Goal: Task Accomplishment & Management: Use online tool/utility

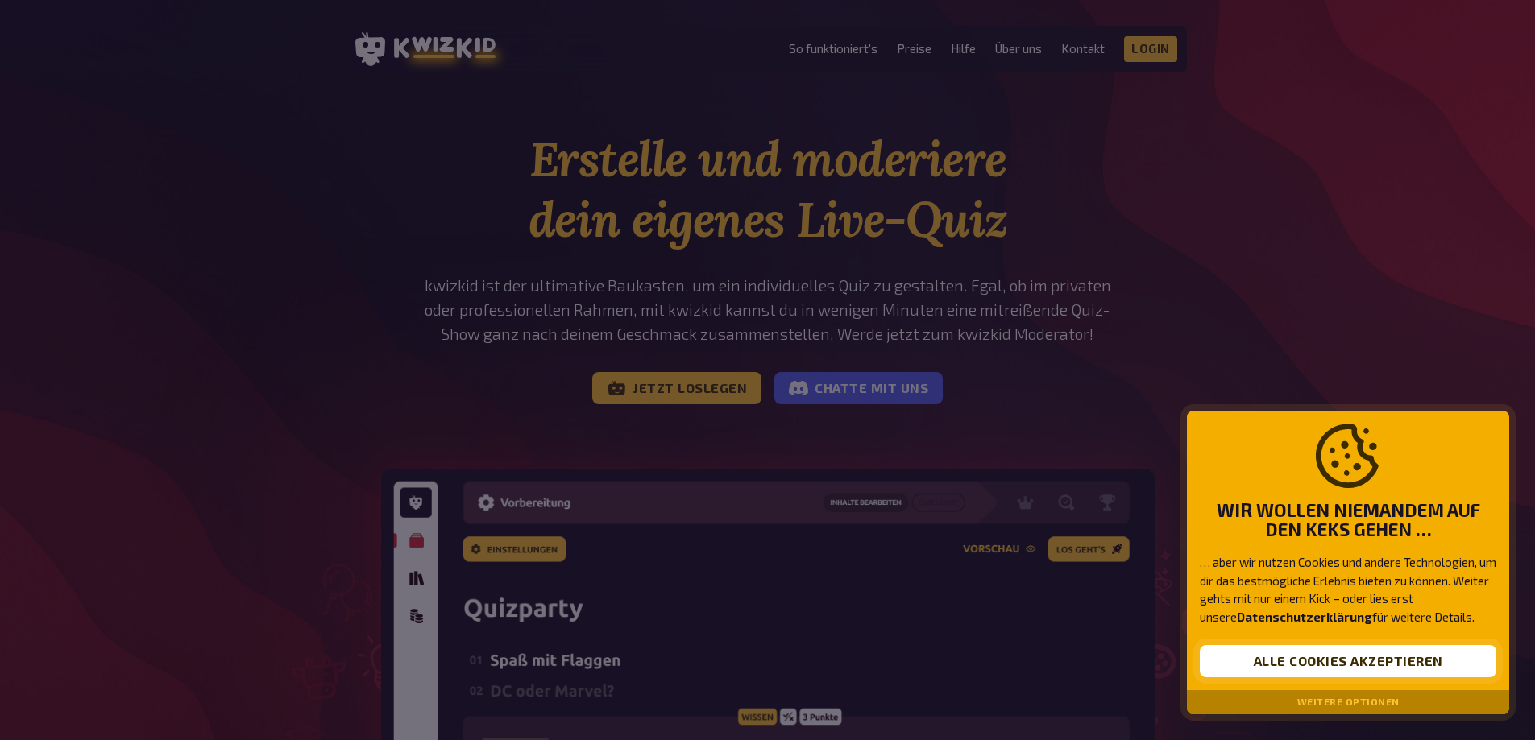
click at [1367, 661] on button "Alle Cookies akzeptieren" at bounding box center [1348, 661] width 296 height 32
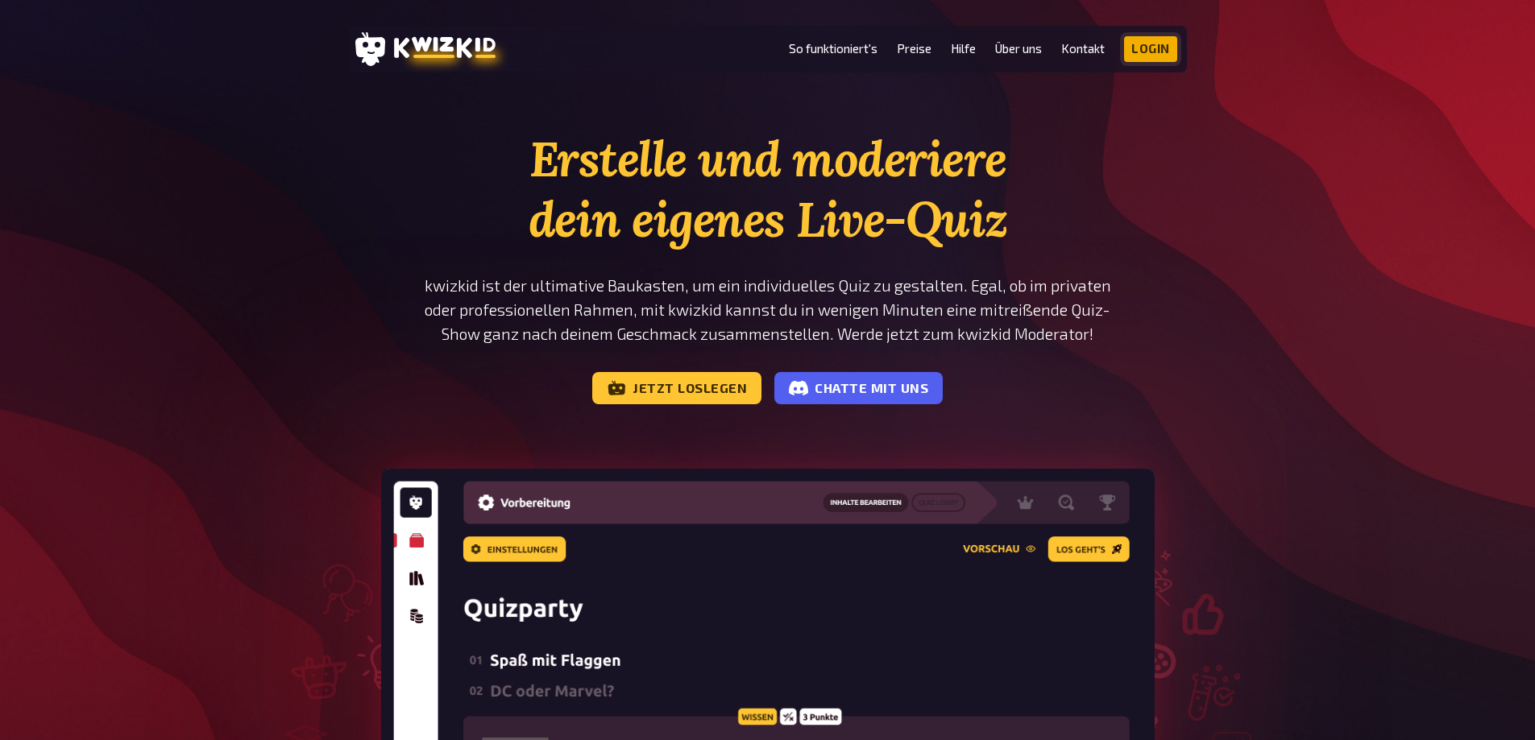
click at [1146, 54] on link "Login" at bounding box center [1150, 49] width 53 height 26
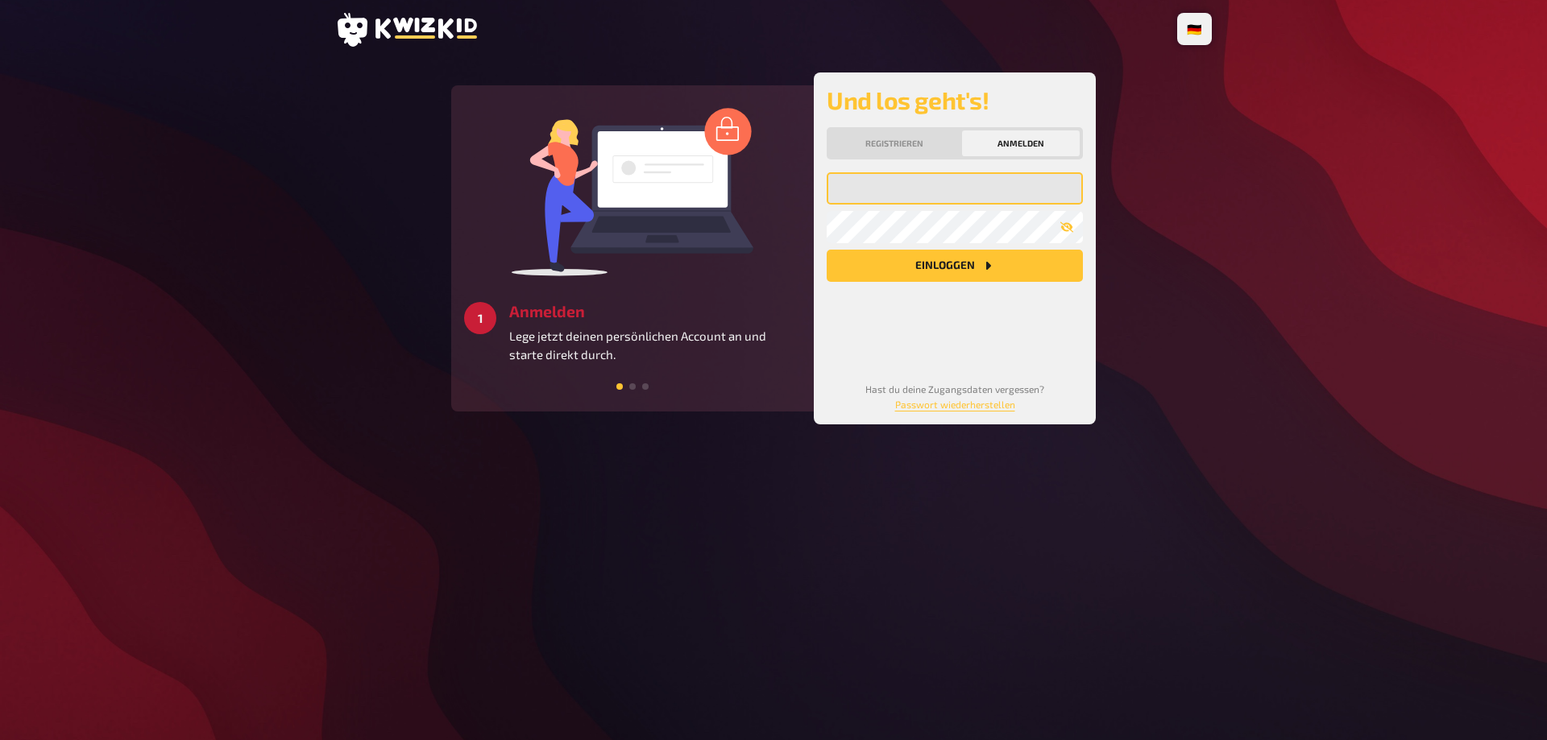
click at [945, 198] on input "email" at bounding box center [955, 188] width 256 height 32
click at [922, 187] on input "email" at bounding box center [955, 188] width 256 height 32
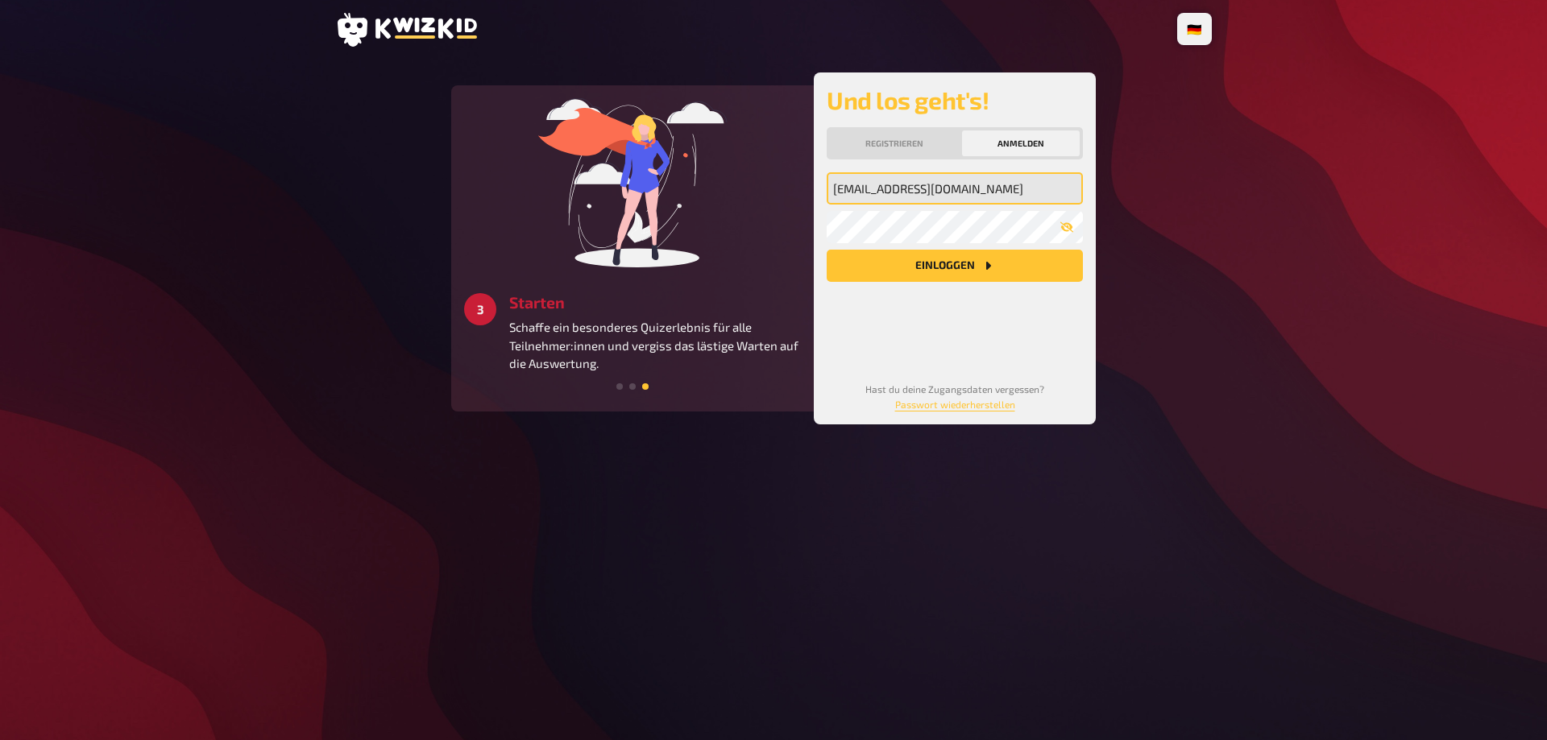
type input "mirko2208@web.de"
click at [827, 250] on button "Einloggen" at bounding box center [955, 266] width 256 height 32
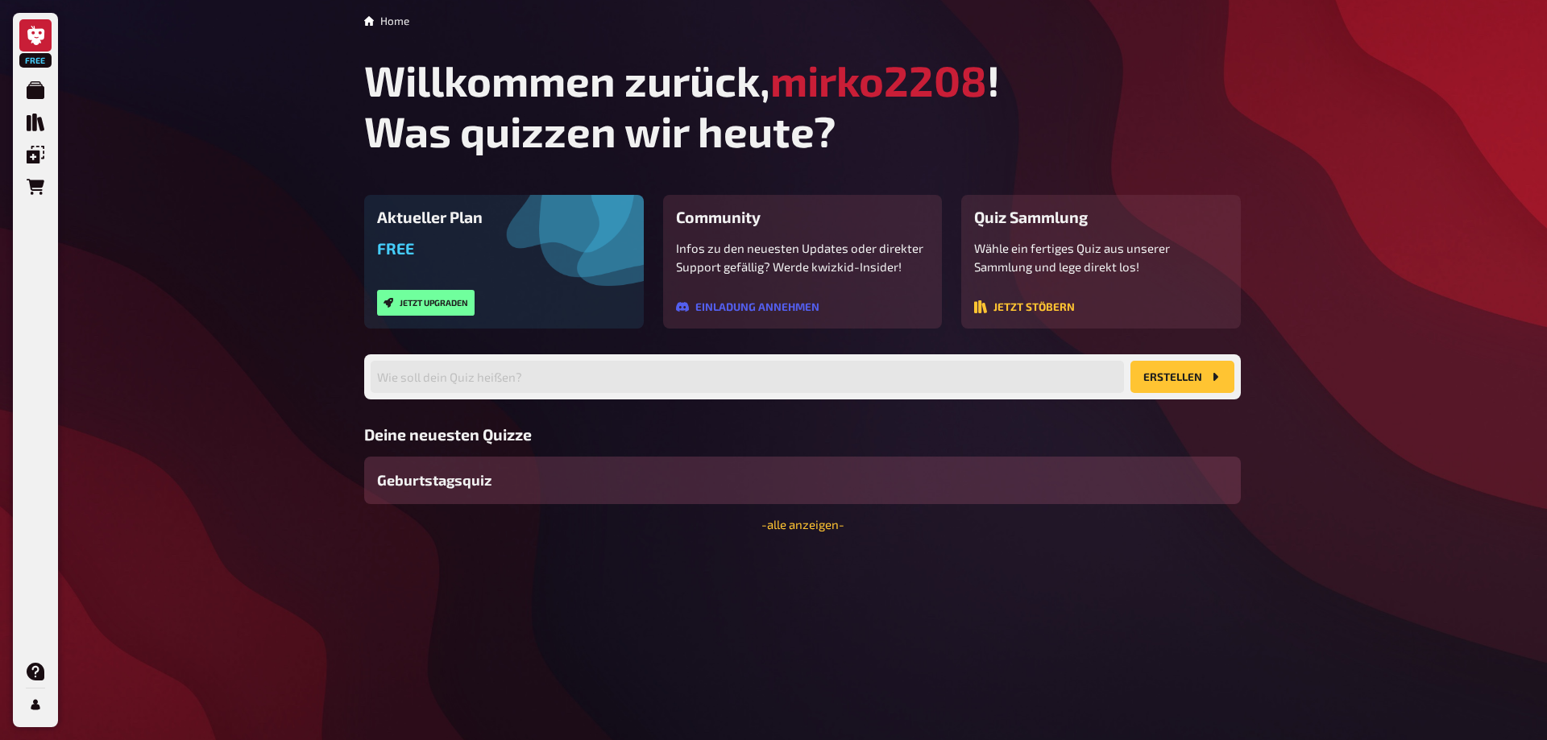
click at [467, 487] on span "Geburtstagsquiz" at bounding box center [434, 481] width 114 height 22
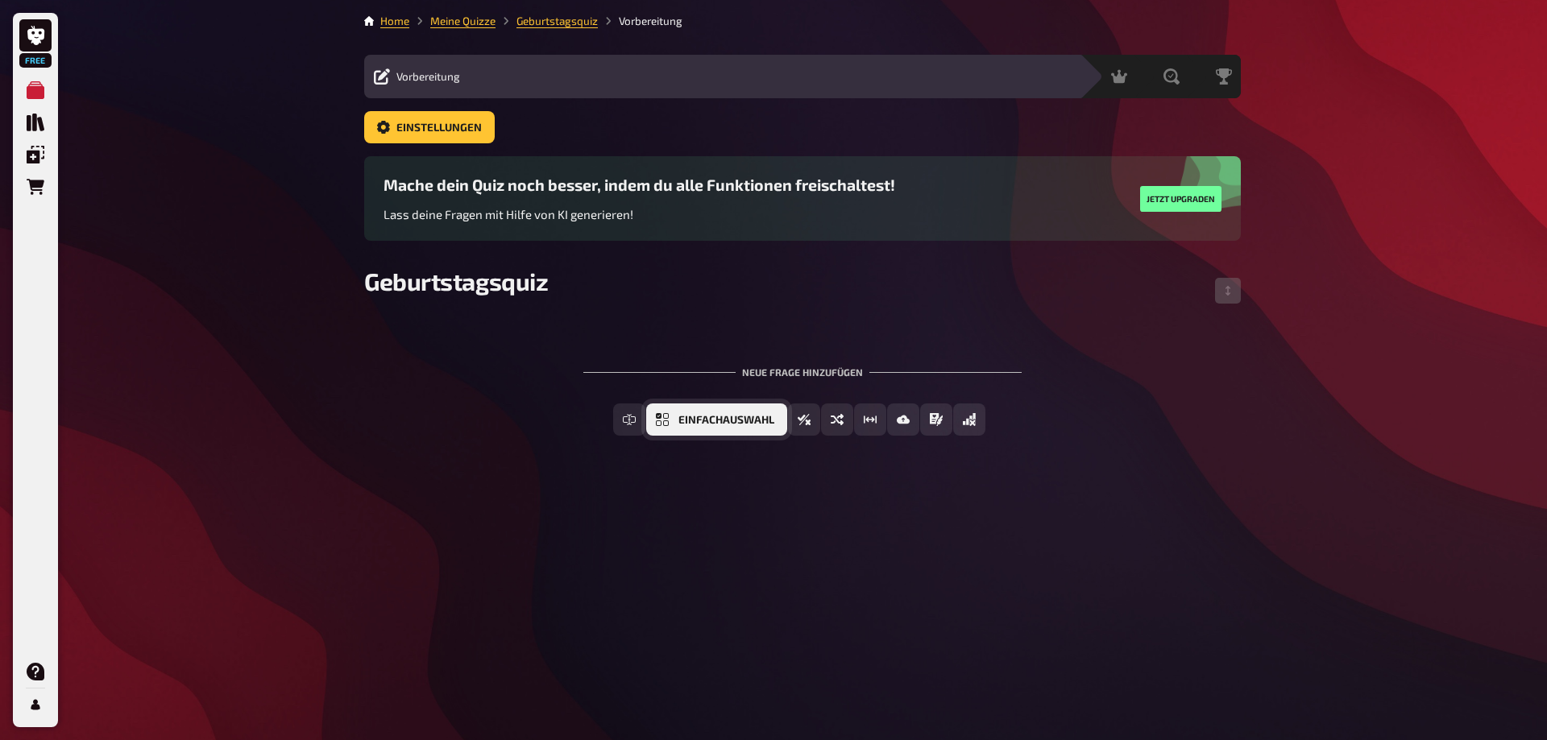
click at [695, 425] on span "Einfachauswahl" at bounding box center [726, 420] width 96 height 11
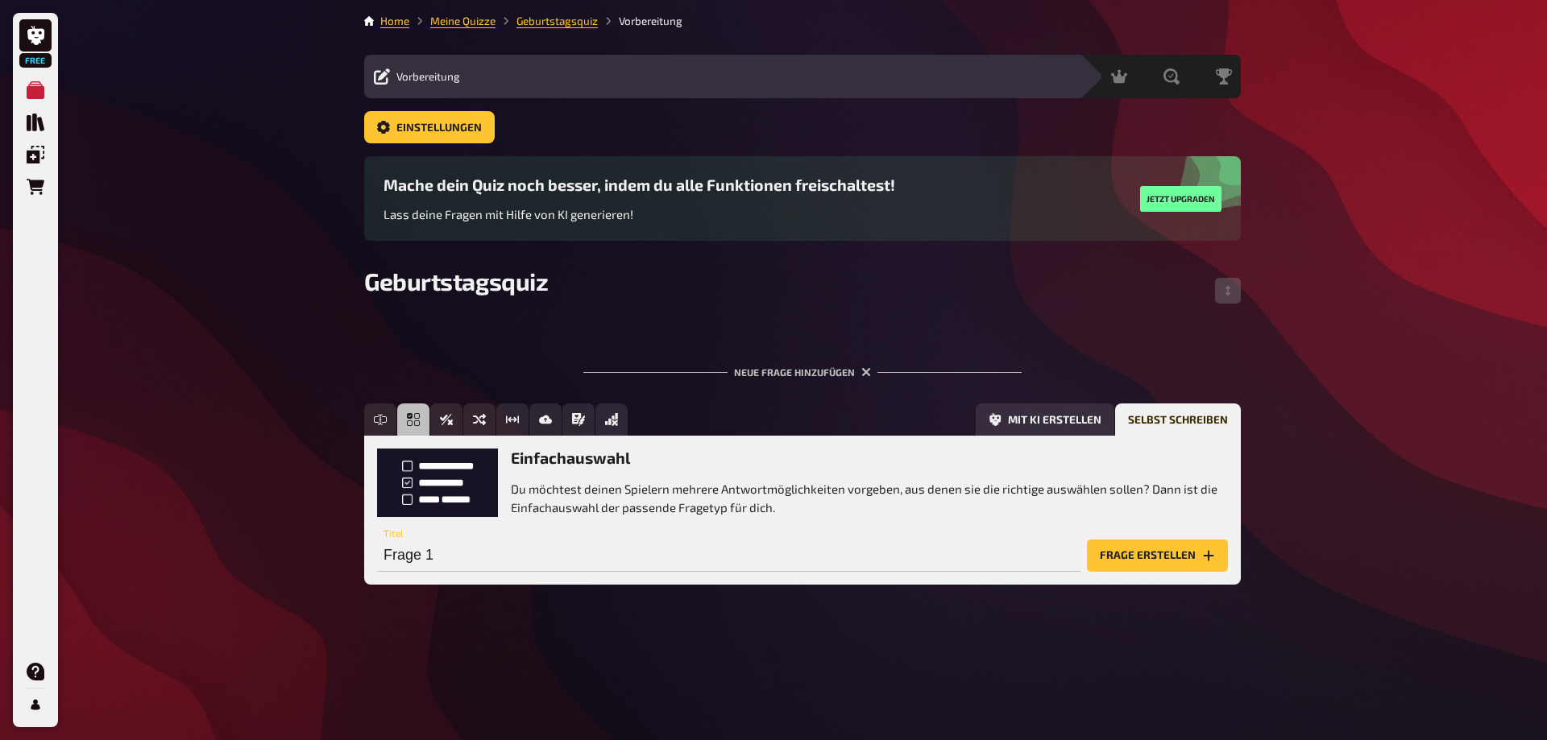
click at [1132, 555] on button "Frage erstellen" at bounding box center [1157, 556] width 141 height 32
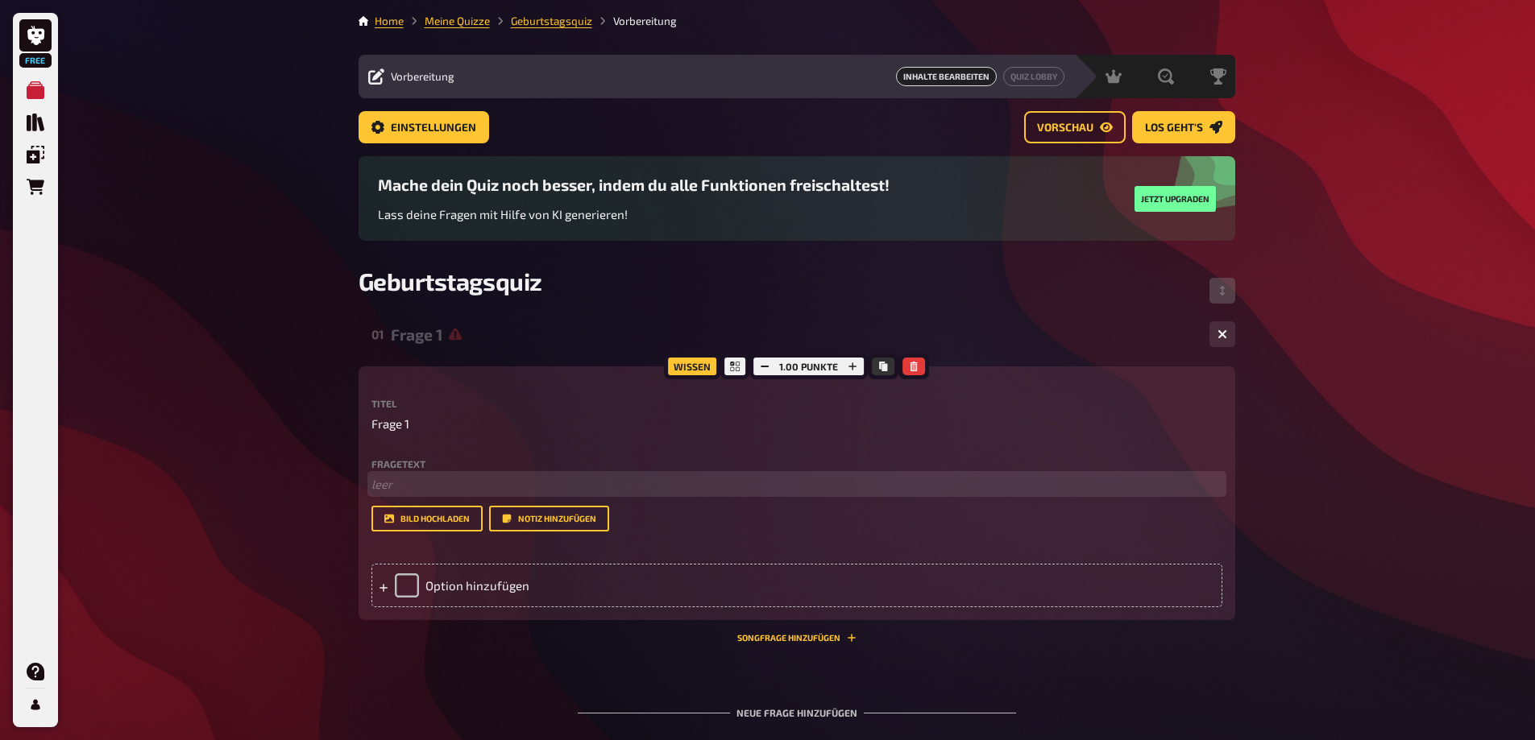
click at [396, 487] on p "﻿ leer" at bounding box center [796, 484] width 851 height 19
click at [396, 426] on span "Frage 1" at bounding box center [390, 424] width 38 height 19
click at [403, 426] on span "Frage 1" at bounding box center [390, 424] width 38 height 19
click at [412, 427] on p "Frage 1" at bounding box center [796, 424] width 851 height 19
drag, startPoint x: 409, startPoint y: 426, endPoint x: 363, endPoint y: 422, distance: 46.1
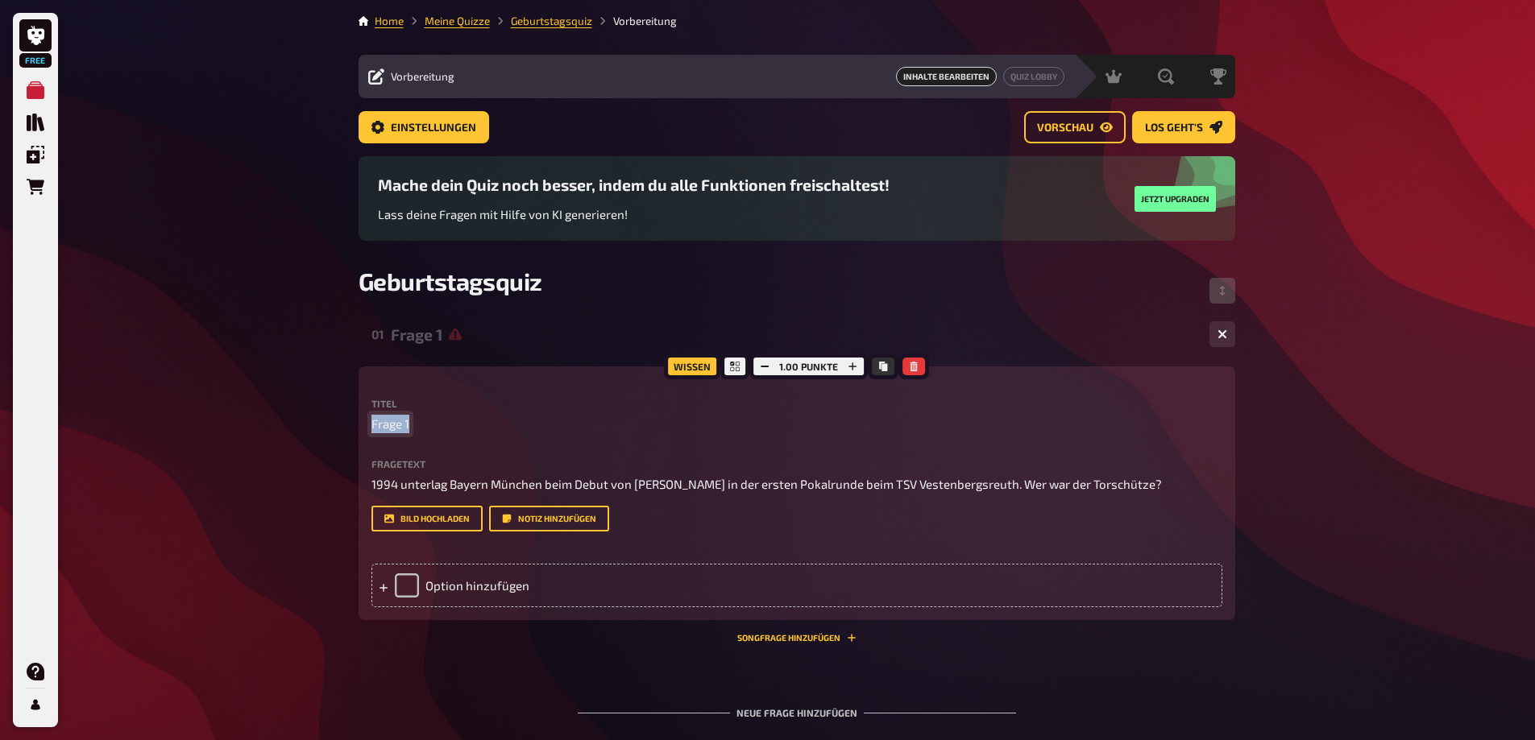
click at [363, 422] on div "Wissen 1.00 Punkte Titel Frage 1 Fragetext 1994 unterlag Bayern München beim De…" at bounding box center [797, 494] width 877 height 254
click at [416, 607] on div "Option hinzufügen" at bounding box center [796, 586] width 851 height 44
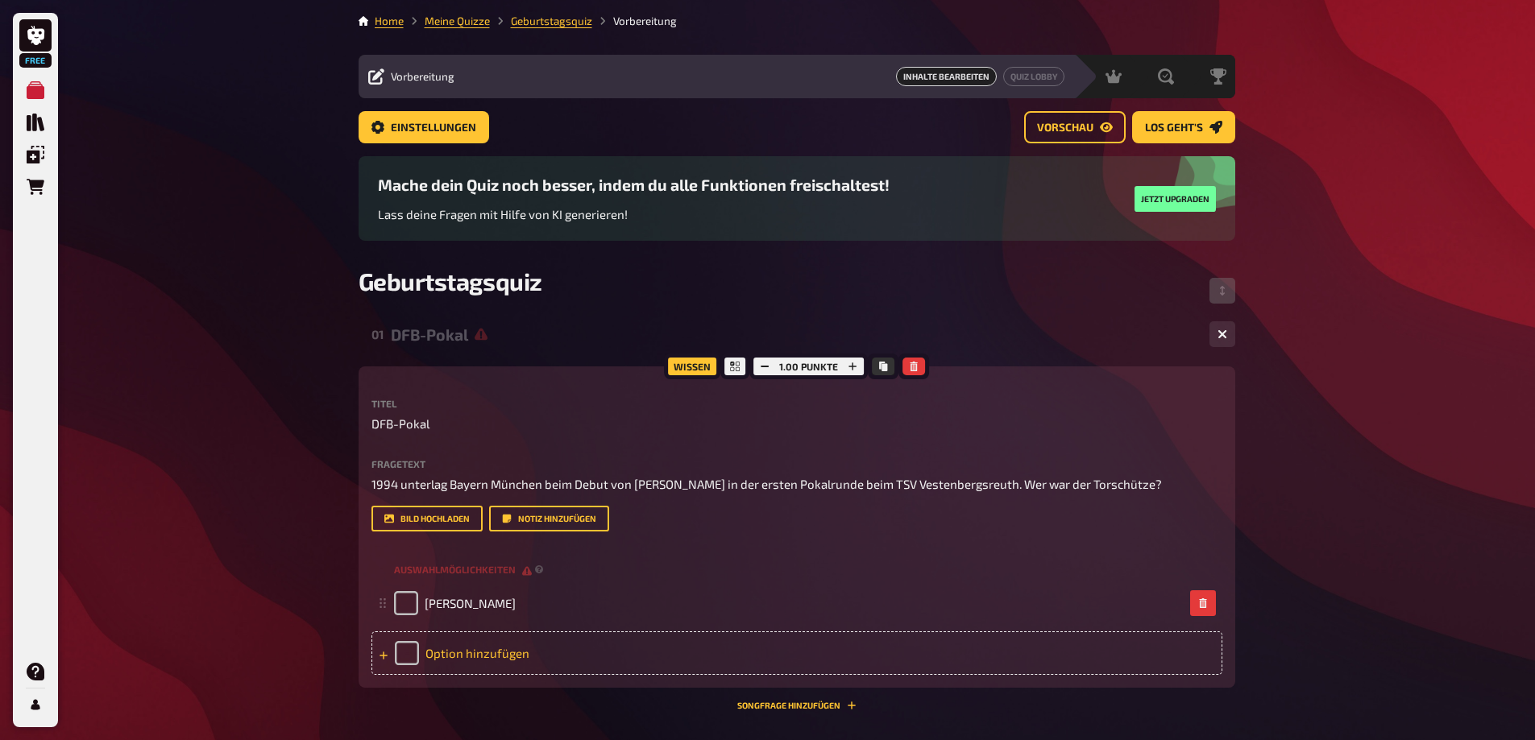
click at [420, 670] on div "Option hinzufügen" at bounding box center [796, 654] width 851 height 44
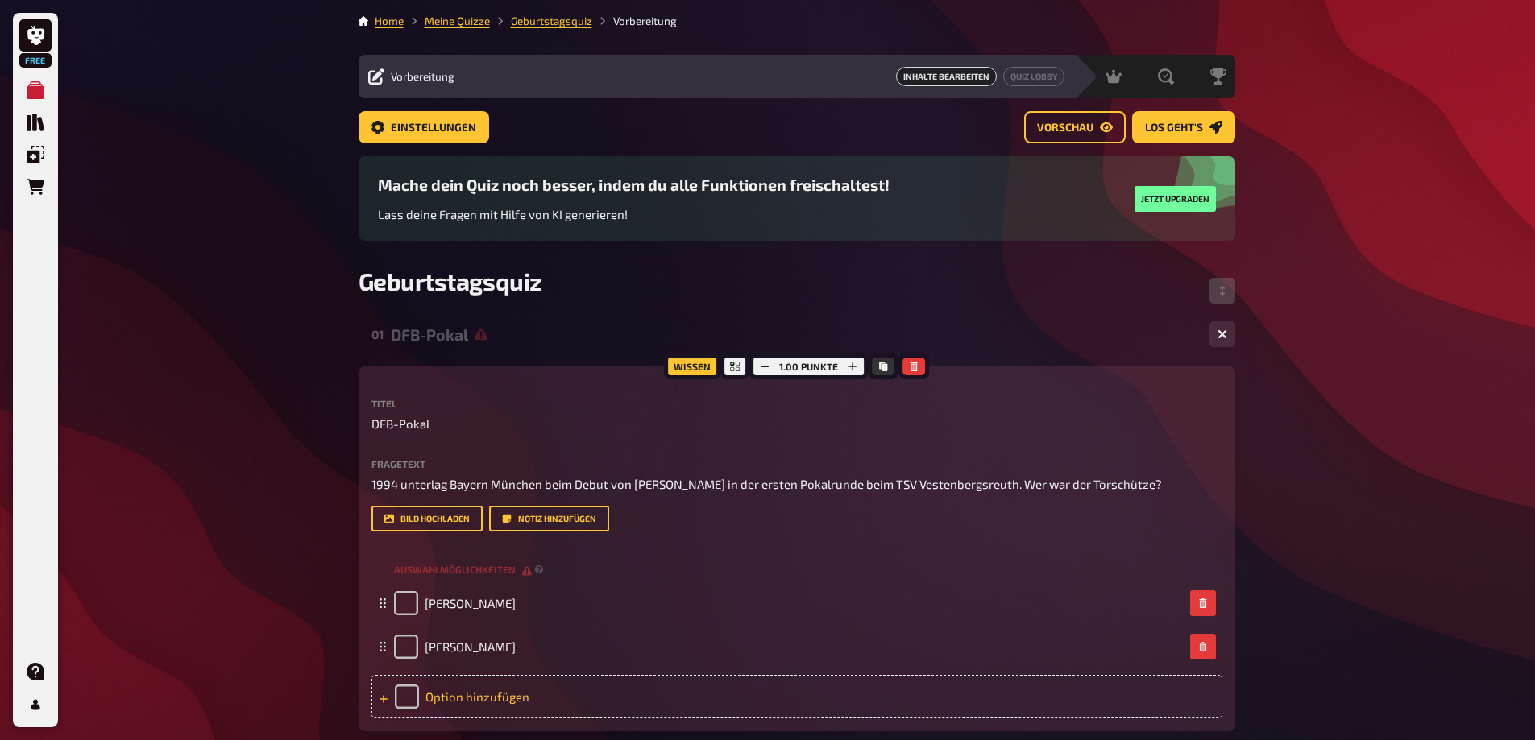
click at [401, 719] on div "Option hinzufügen" at bounding box center [796, 697] width 851 height 44
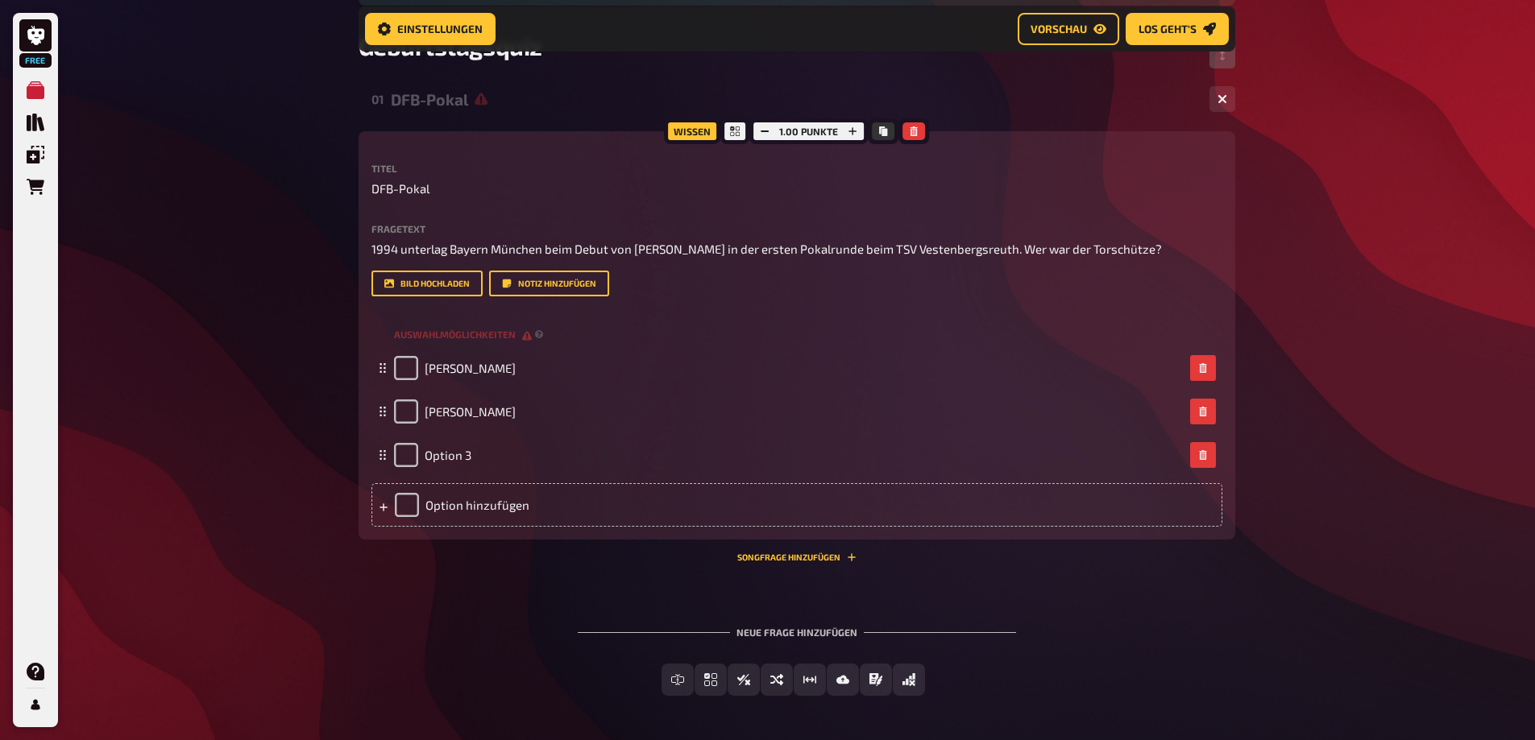
scroll to position [255, 0]
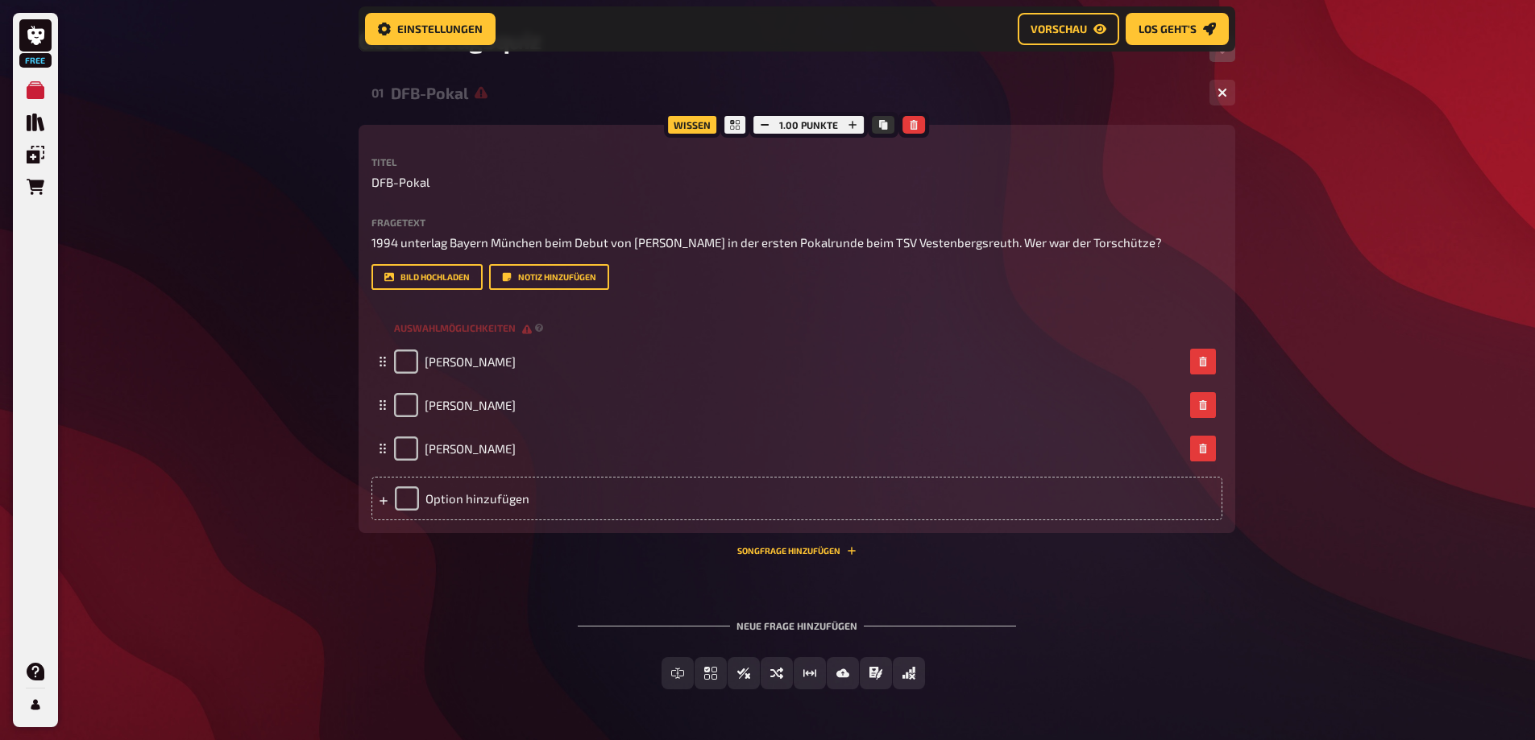
click at [422, 641] on div "Neue Frage hinzufügen Freitext Eingabe Einfachauswahl Wahr / Falsch Sortierfrag…" at bounding box center [797, 655] width 877 height 121
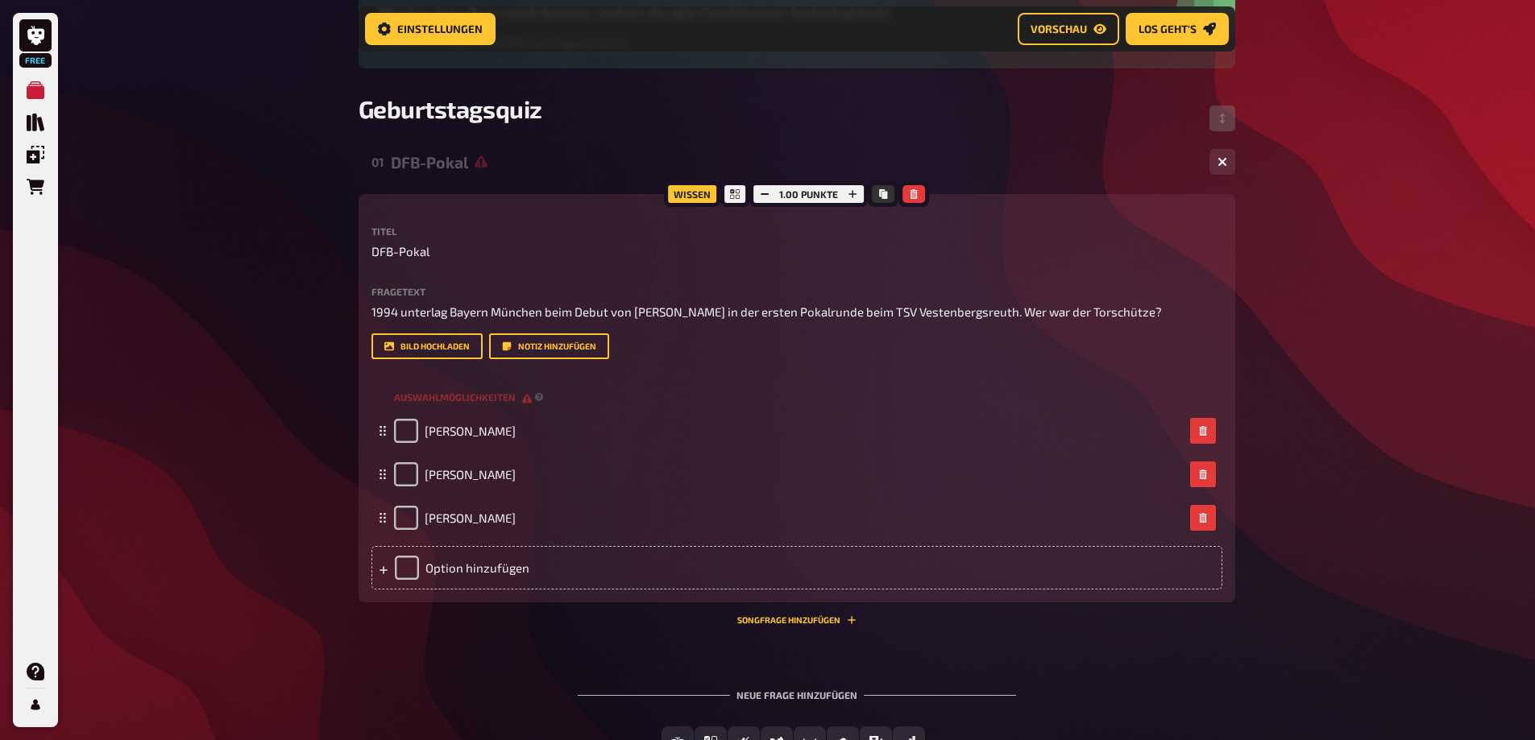
scroll to position [187, 0]
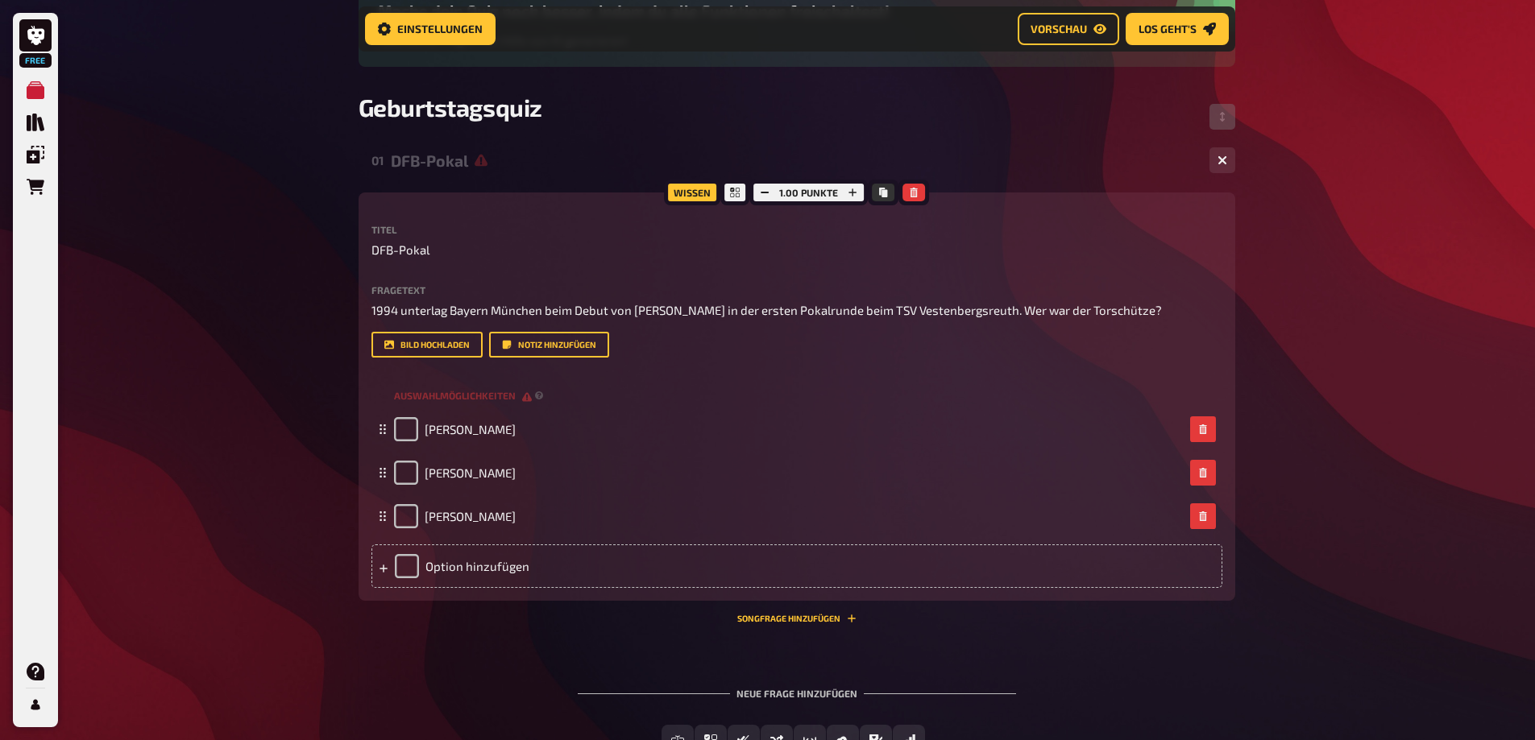
click at [689, 195] on div "Wissen" at bounding box center [692, 193] width 56 height 26
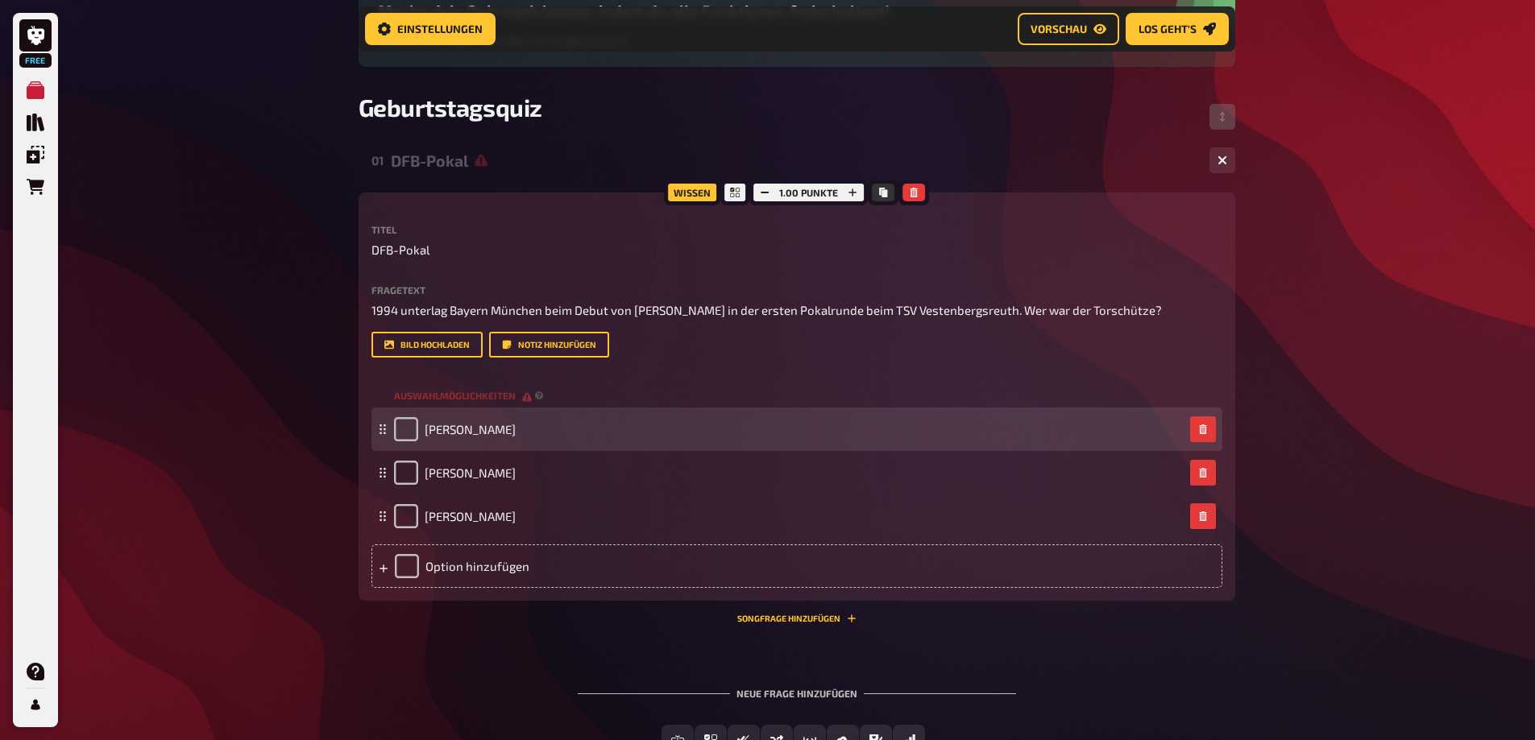
click at [418, 442] on div "[PERSON_NAME]" at bounding box center [455, 429] width 122 height 24
click at [408, 442] on input "checkbox" at bounding box center [406, 429] width 24 height 24
checkbox input "true"
click at [408, 442] on div "[PERSON_NAME]" at bounding box center [455, 429] width 122 height 24
click at [409, 442] on div "[PERSON_NAME]" at bounding box center [455, 429] width 122 height 24
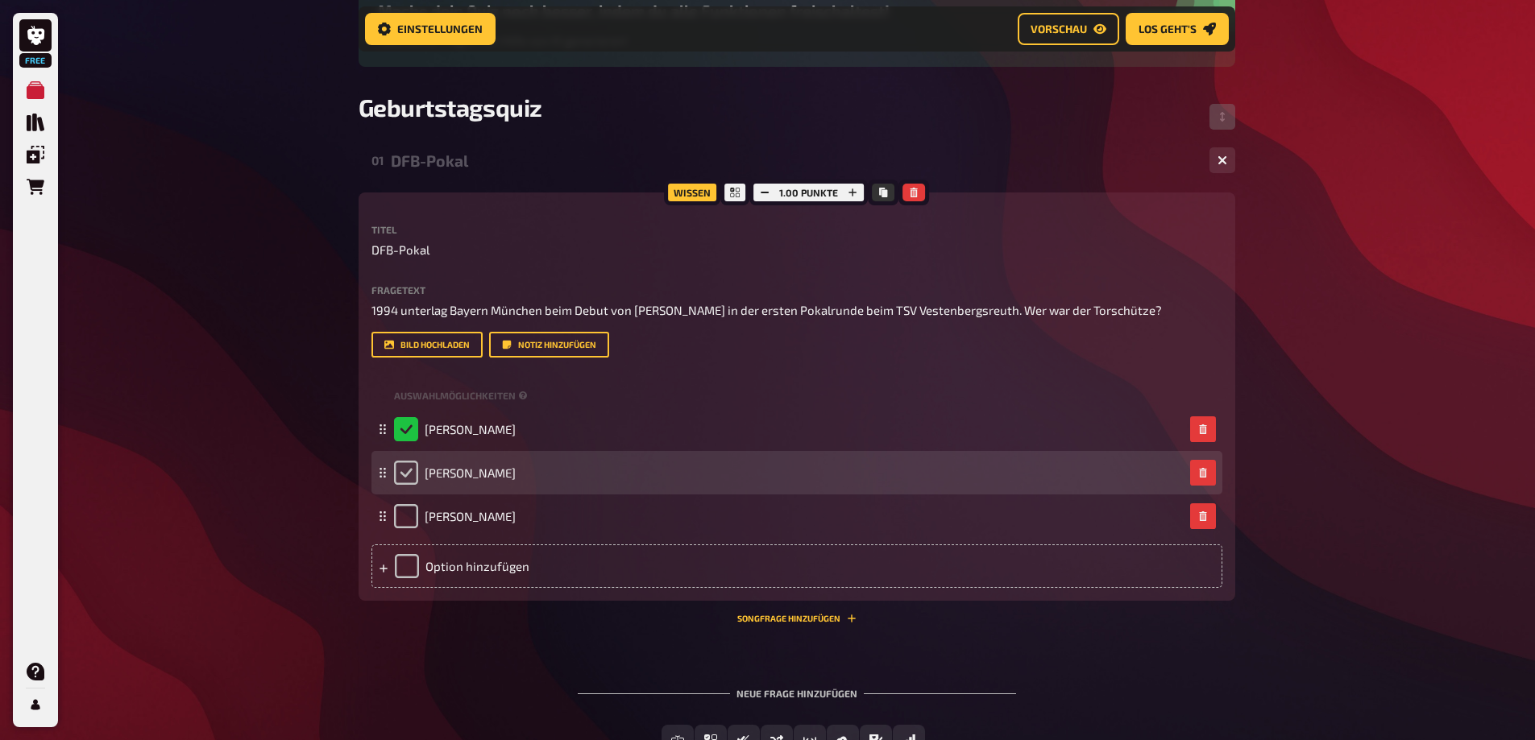
click at [408, 485] on input "checkbox" at bounding box center [406, 473] width 24 height 24
checkbox input "true"
checkbox input "false"
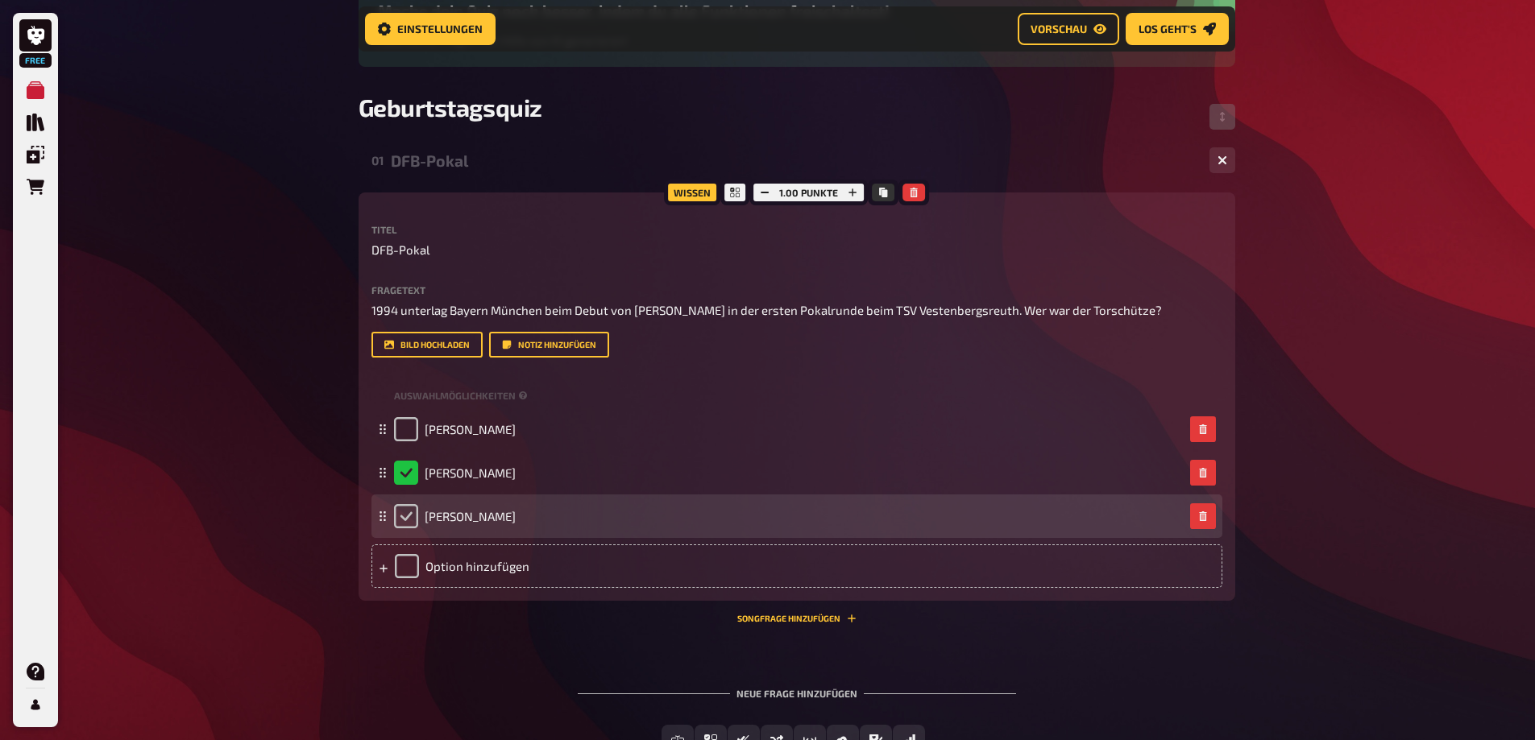
click at [406, 529] on input "checkbox" at bounding box center [406, 516] width 24 height 24
checkbox input "true"
checkbox input "false"
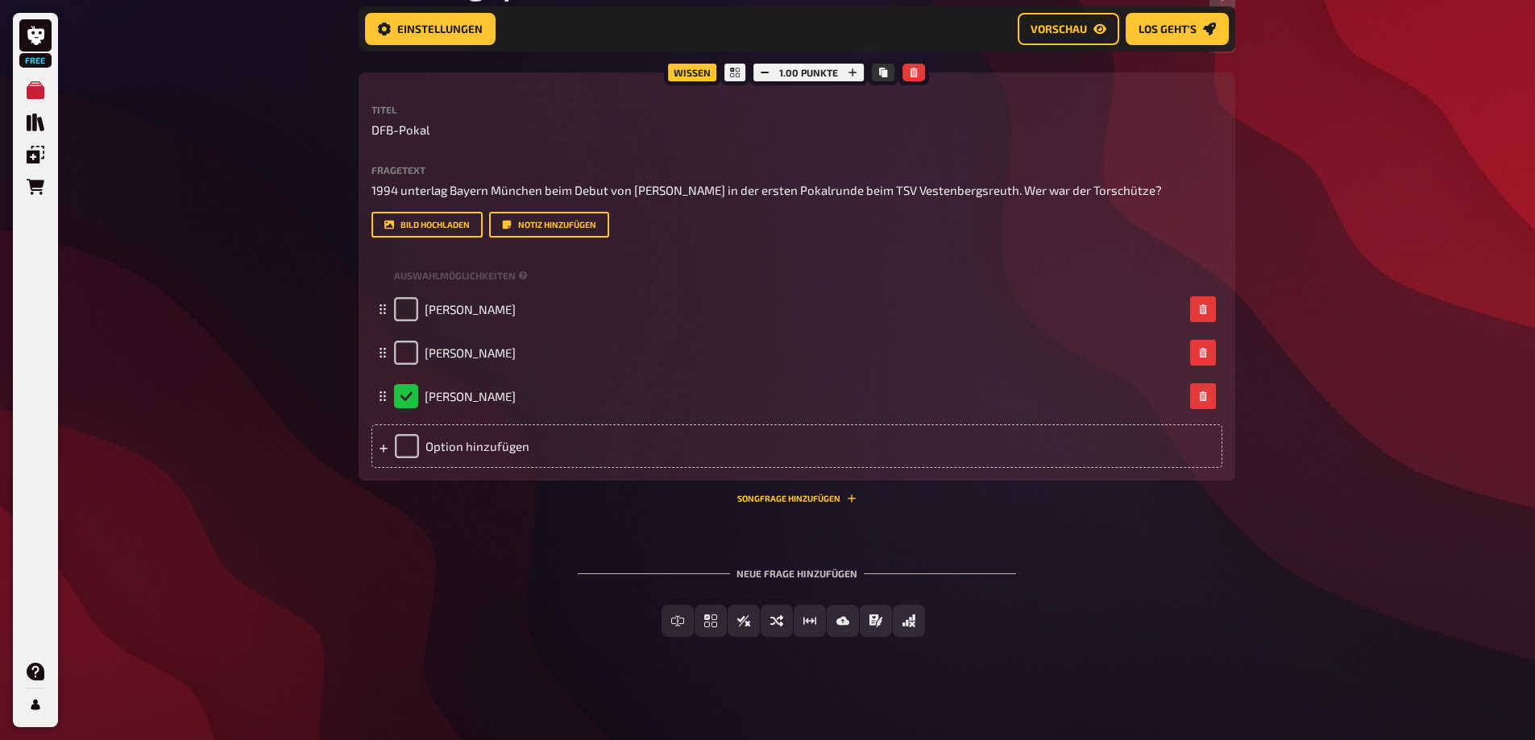
scroll to position [325, 0]
click at [705, 624] on span "Einfachauswahl" at bounding box center [721, 621] width 96 height 11
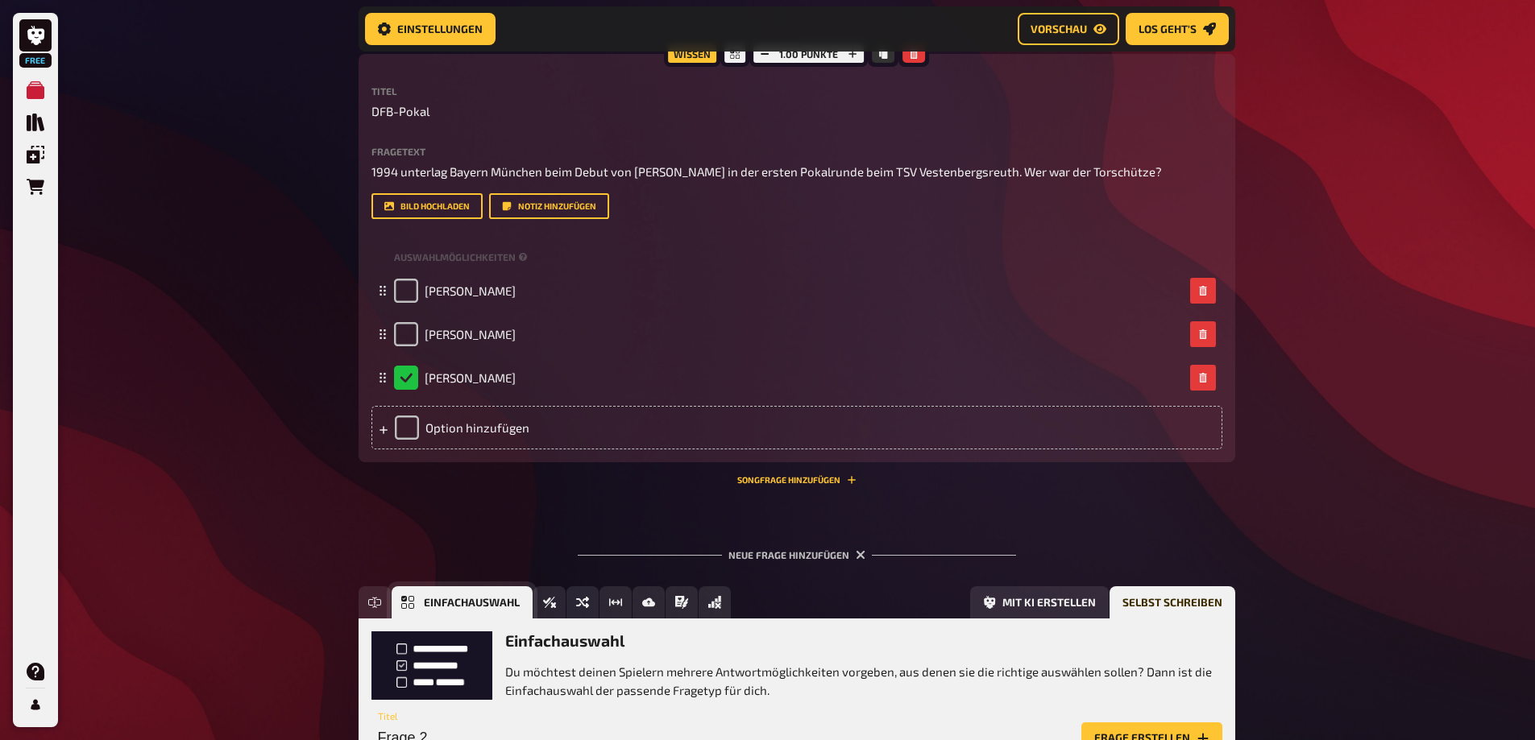
scroll to position [474, 0]
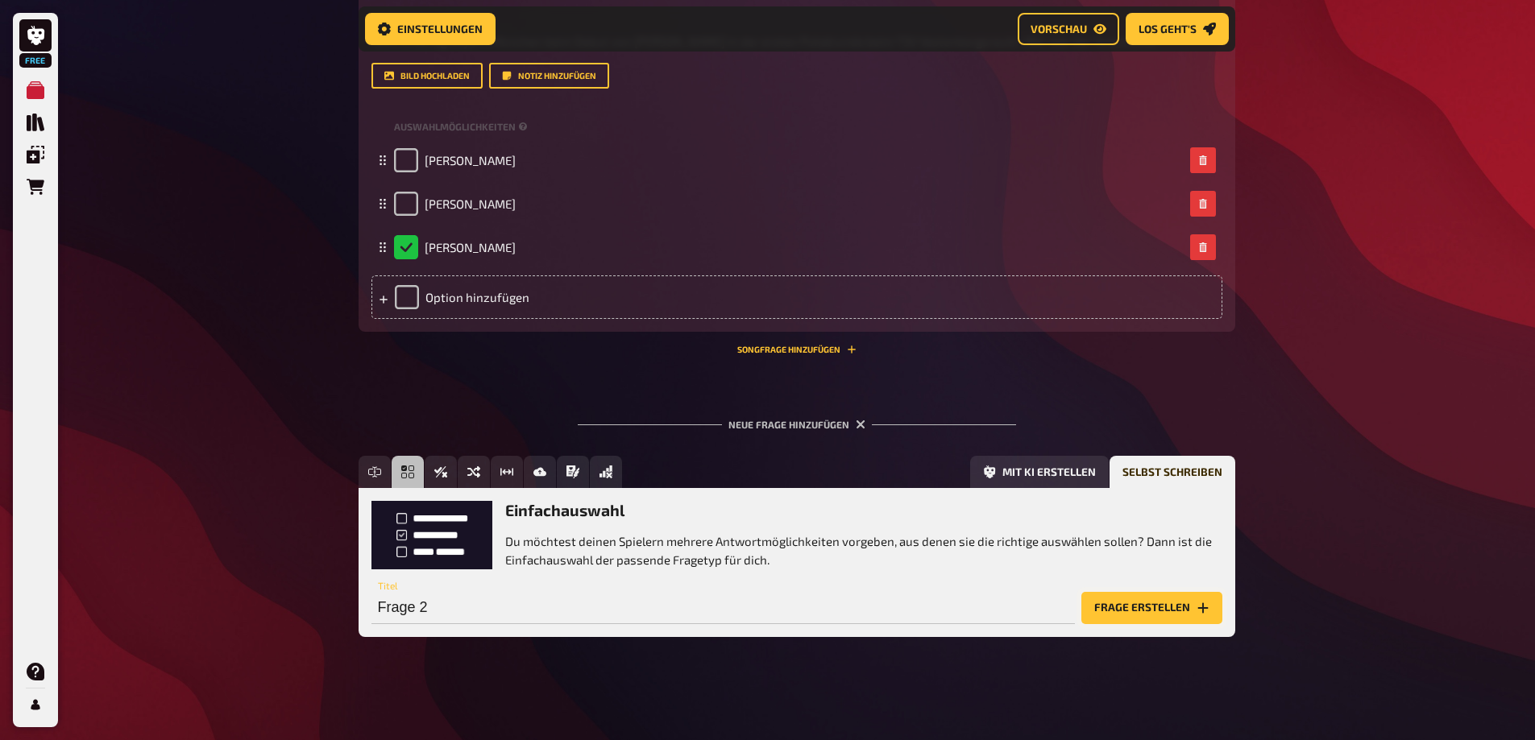
click at [1176, 611] on button "Frage erstellen" at bounding box center [1151, 608] width 141 height 32
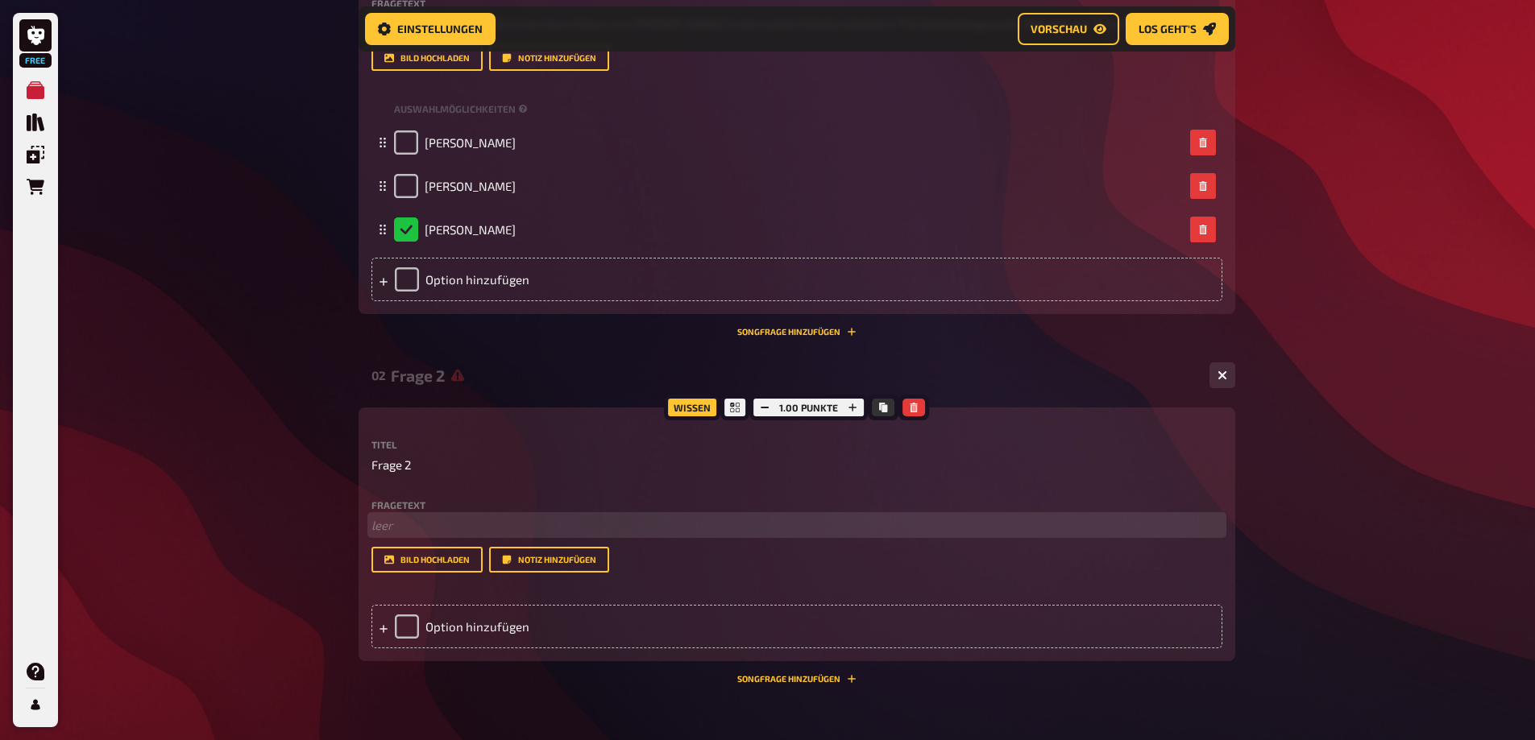
click at [433, 535] on p "﻿ leer" at bounding box center [796, 525] width 851 height 19
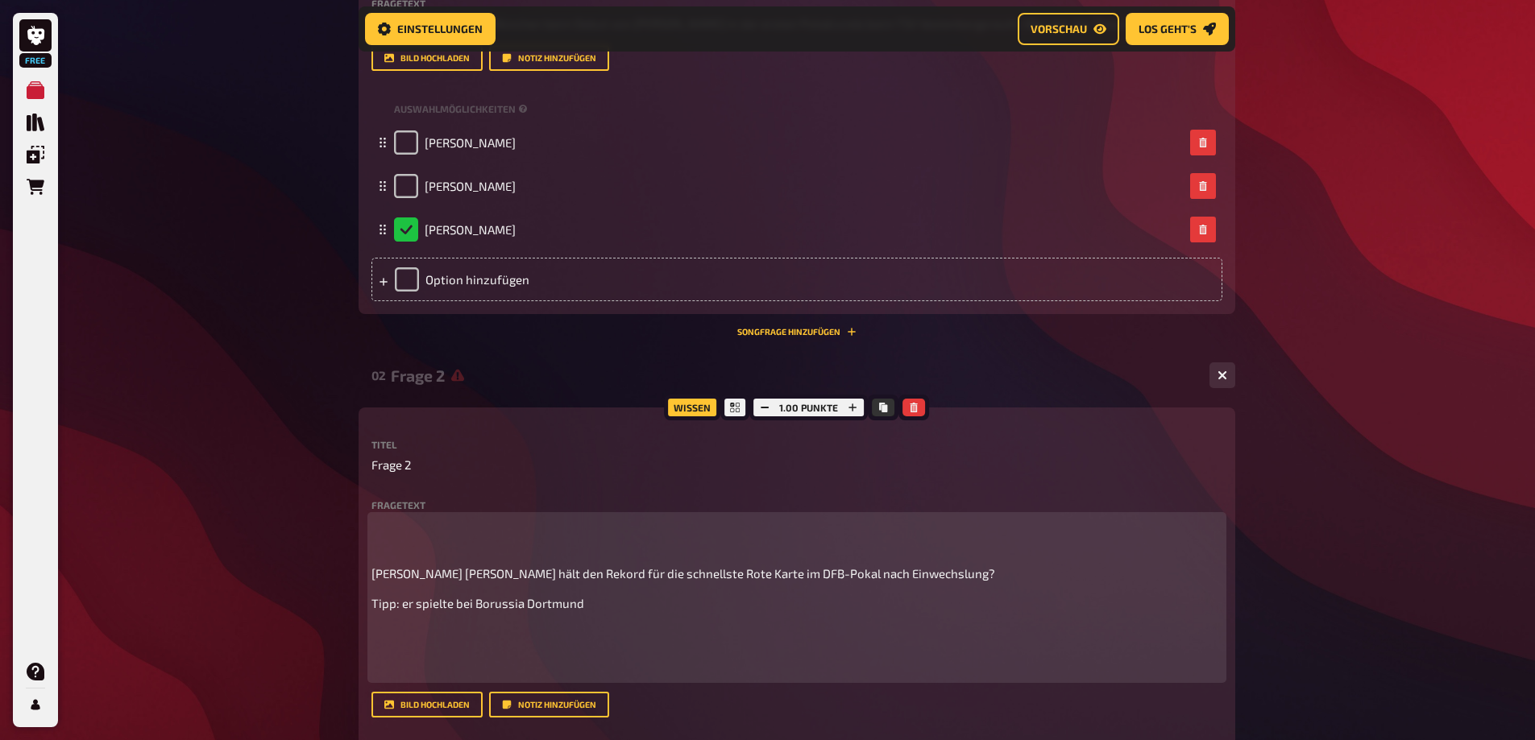
click at [421, 553] on p at bounding box center [796, 534] width 851 height 36
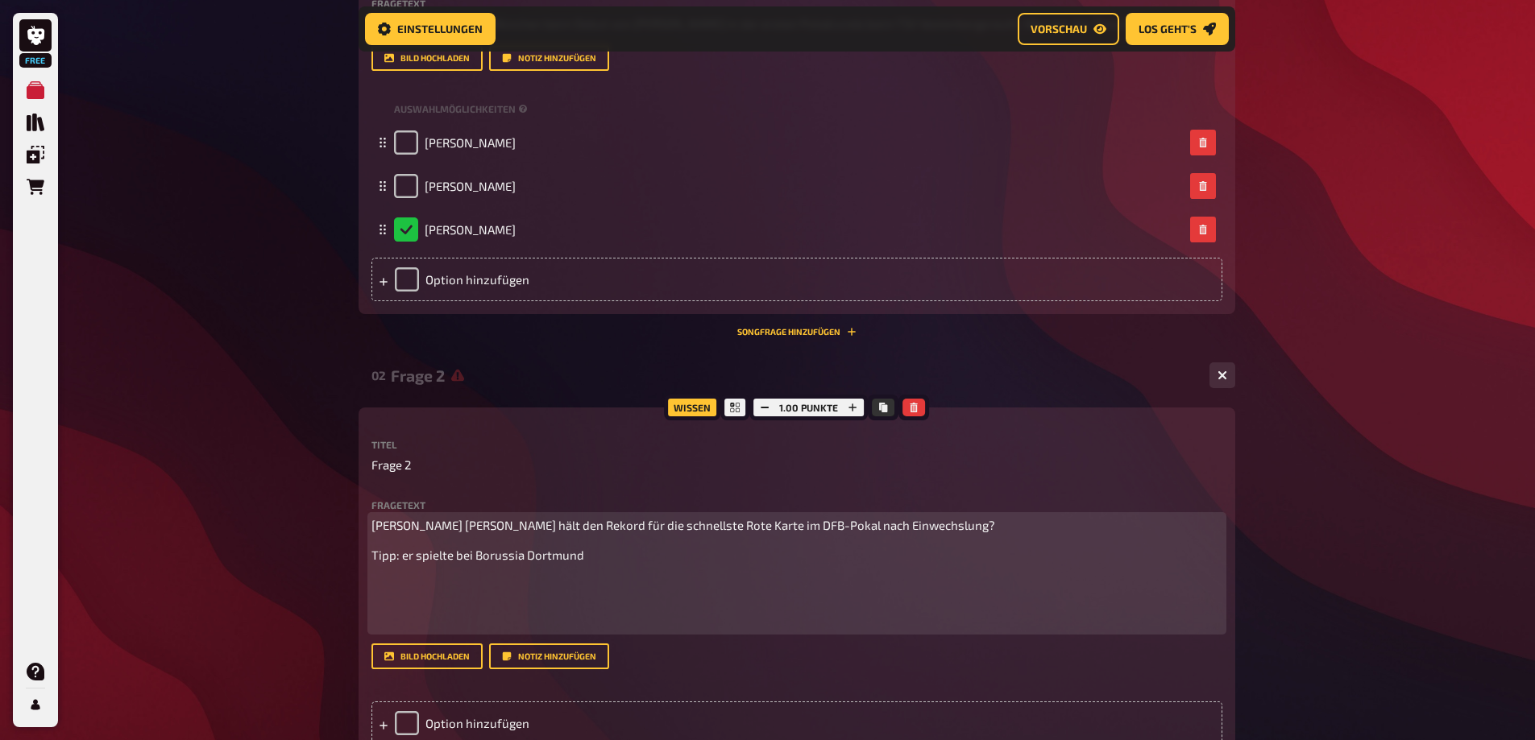
click at [415, 535] on p "Welcher Spieler hält den Rekord für die schnellste Rote Karte im DFB-Pokal nach…" at bounding box center [796, 525] width 851 height 19
click at [398, 607] on p at bounding box center [796, 604] width 851 height 55
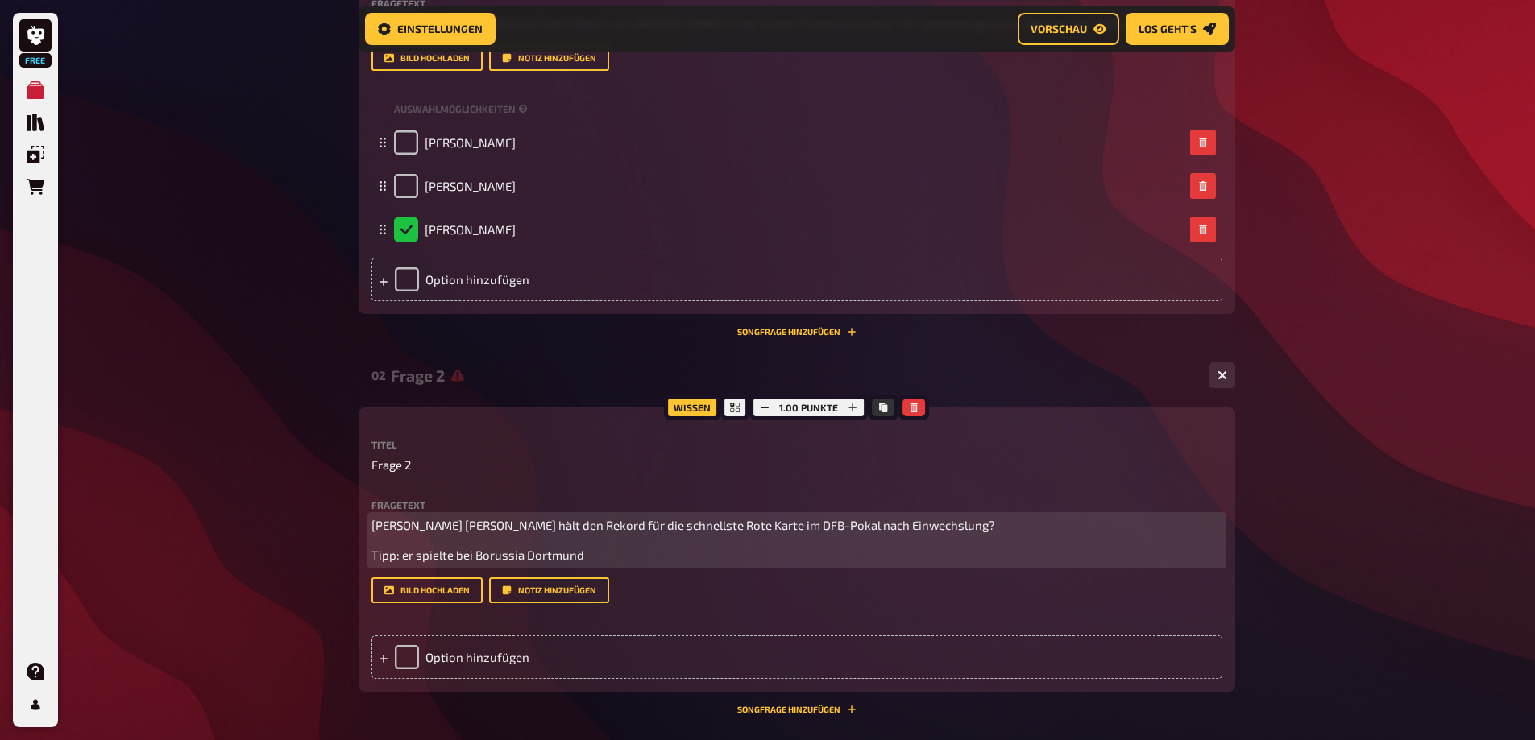
click at [457, 562] on span "Tipp: er spielte bei Borussia Dortmund" at bounding box center [477, 555] width 213 height 15
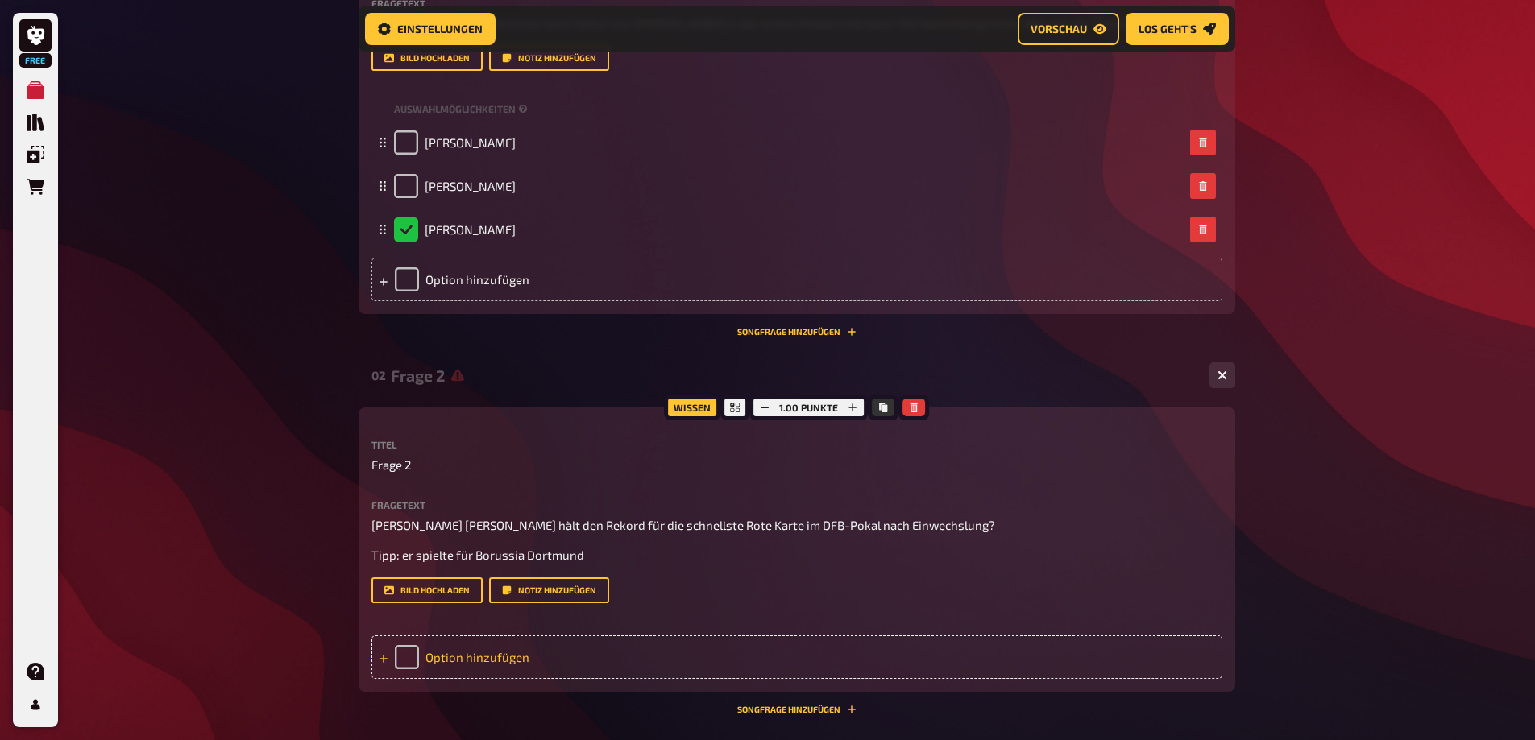
click at [412, 678] on div "Option hinzufügen" at bounding box center [796, 658] width 851 height 44
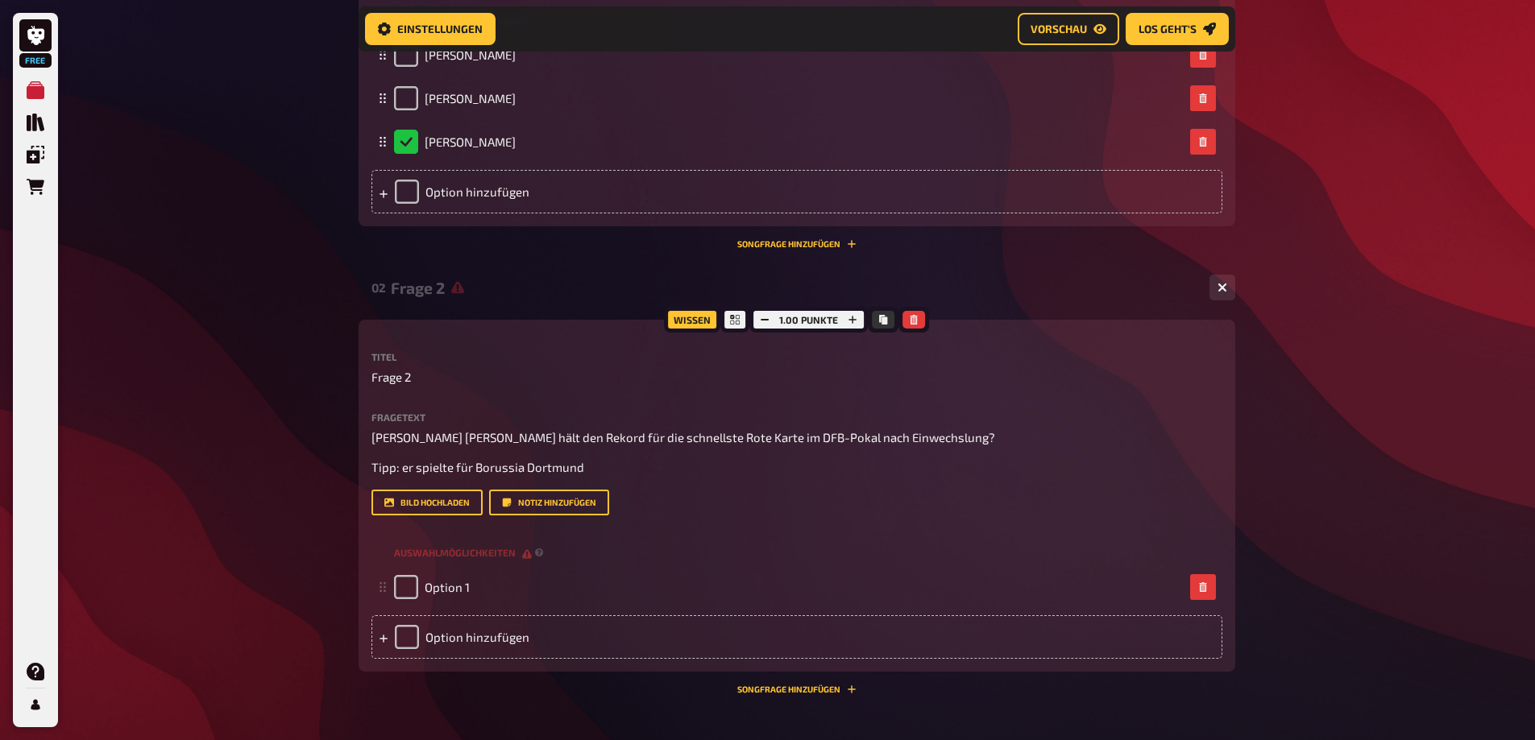
scroll to position [635, 0]
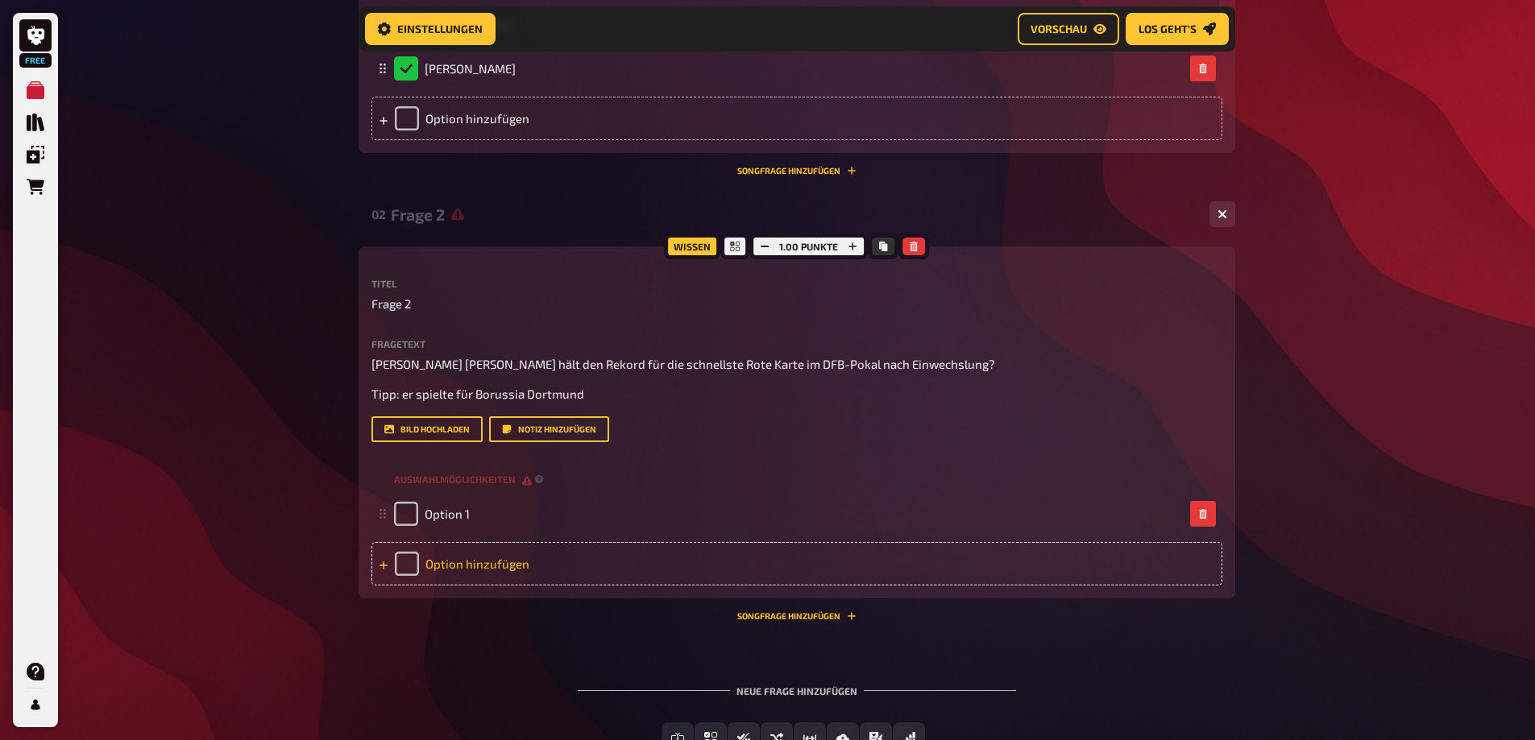
click at [405, 582] on div "Option hinzufügen" at bounding box center [796, 564] width 851 height 44
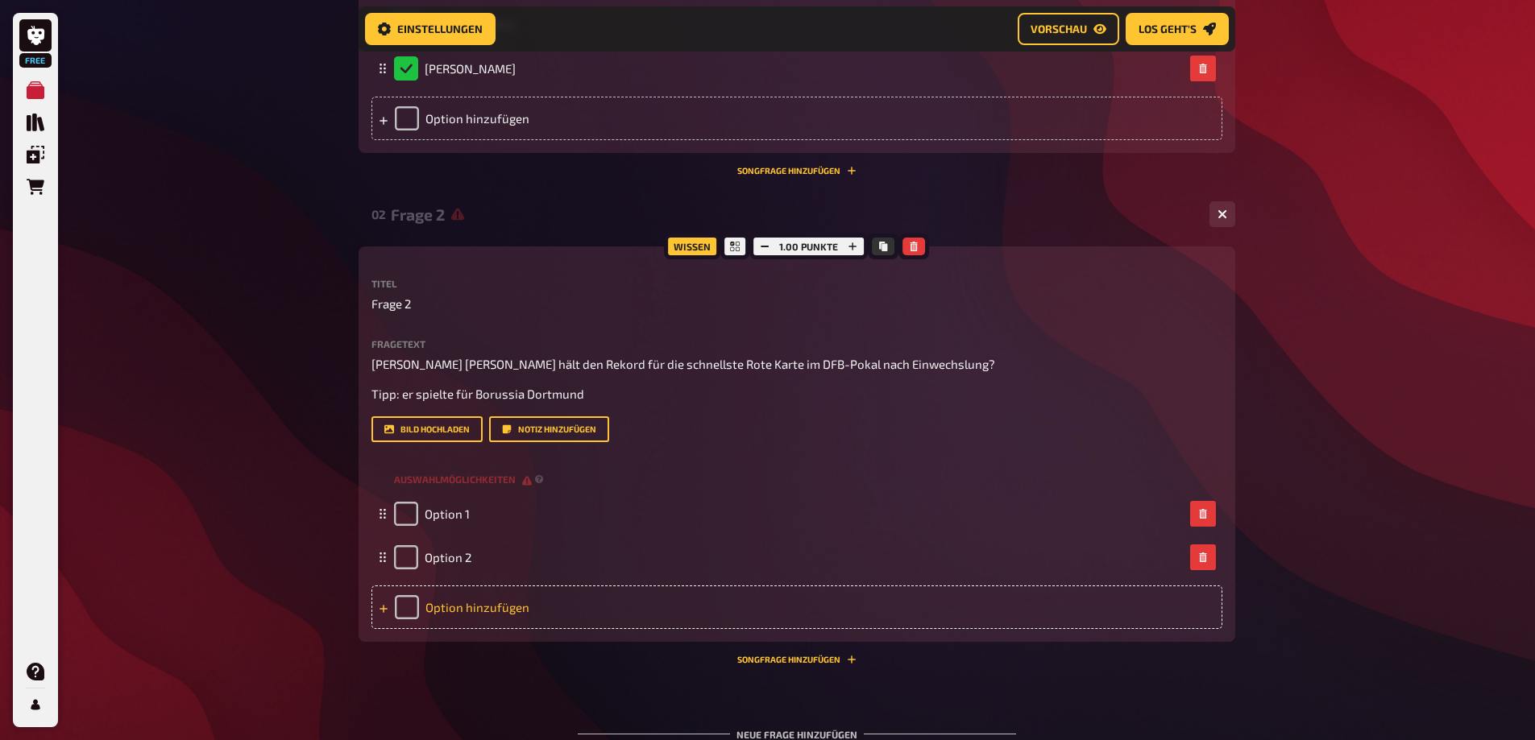
click at [400, 629] on div "Option hinzufügen" at bounding box center [796, 608] width 851 height 44
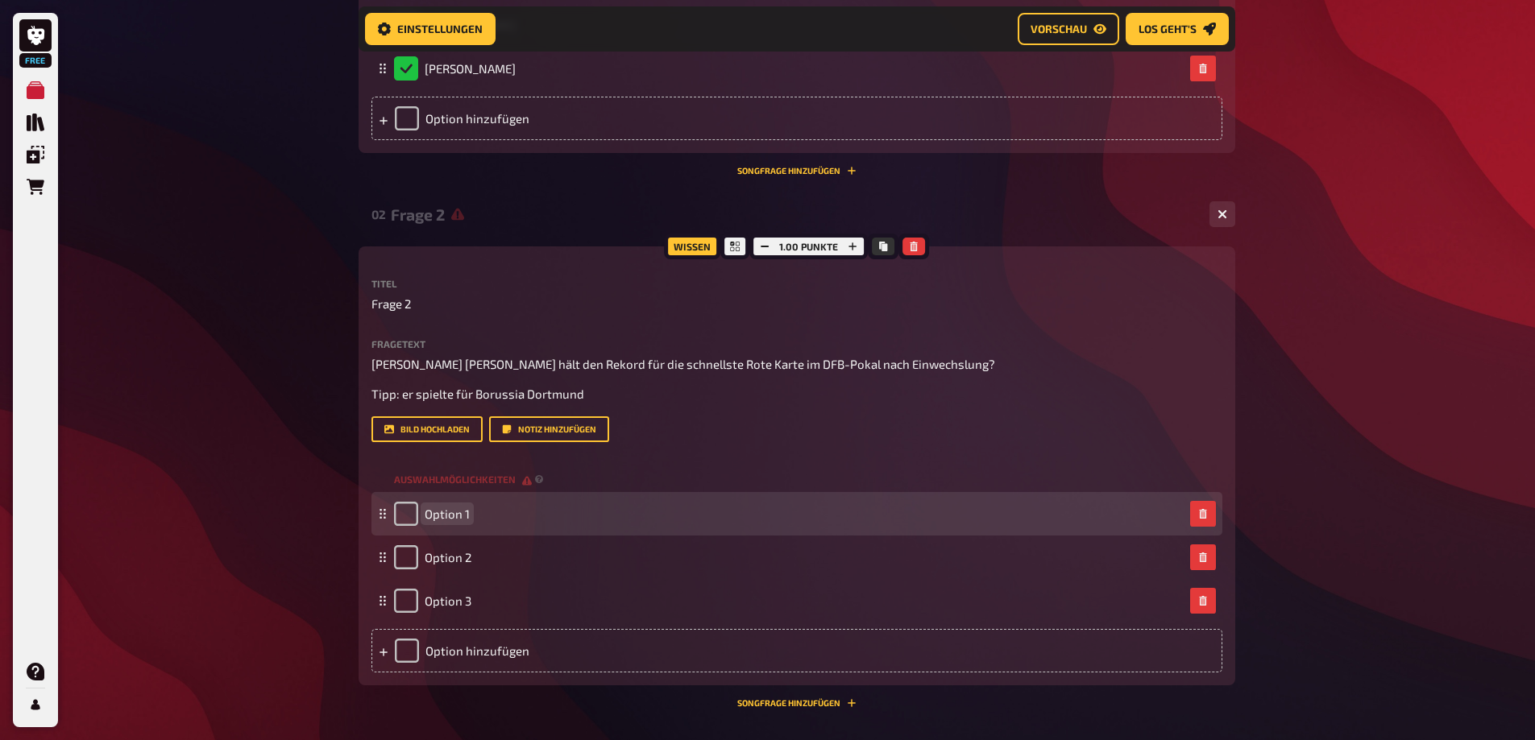
click at [489, 526] on div "Option 1" at bounding box center [789, 514] width 790 height 24
paste span
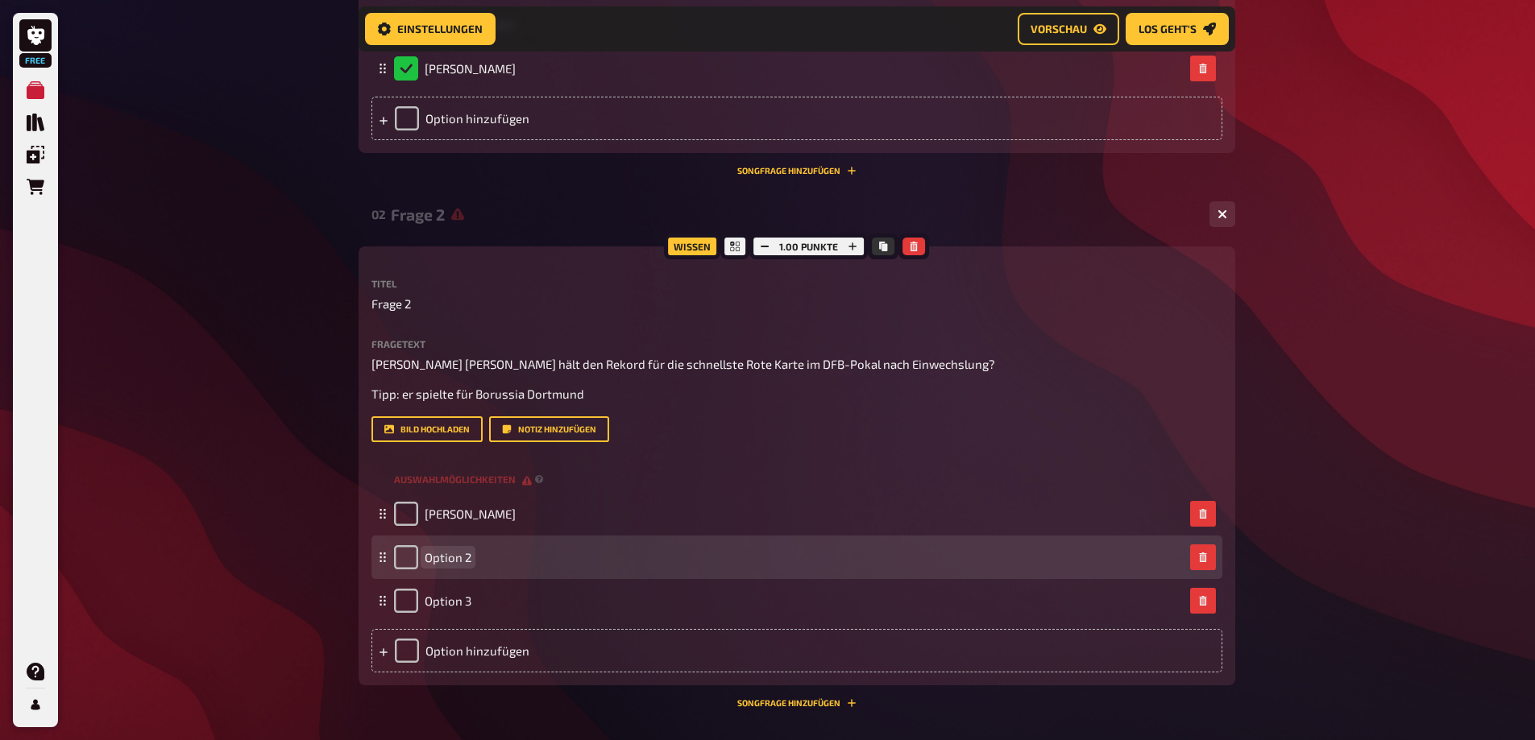
click at [467, 565] on span "Option 2" at bounding box center [448, 557] width 47 height 15
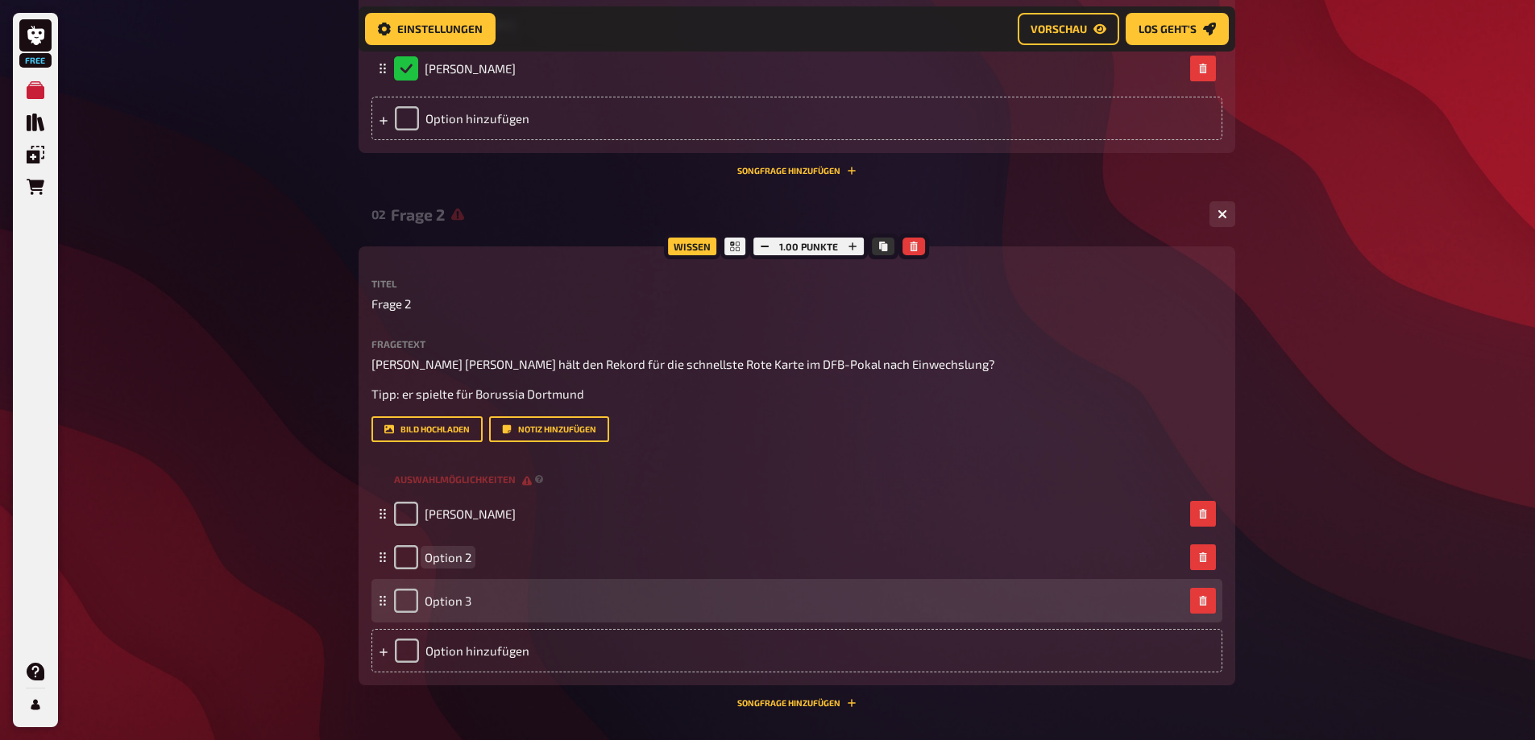
paste span
click at [483, 612] on div "Option 3" at bounding box center [789, 601] width 790 height 24
paste span
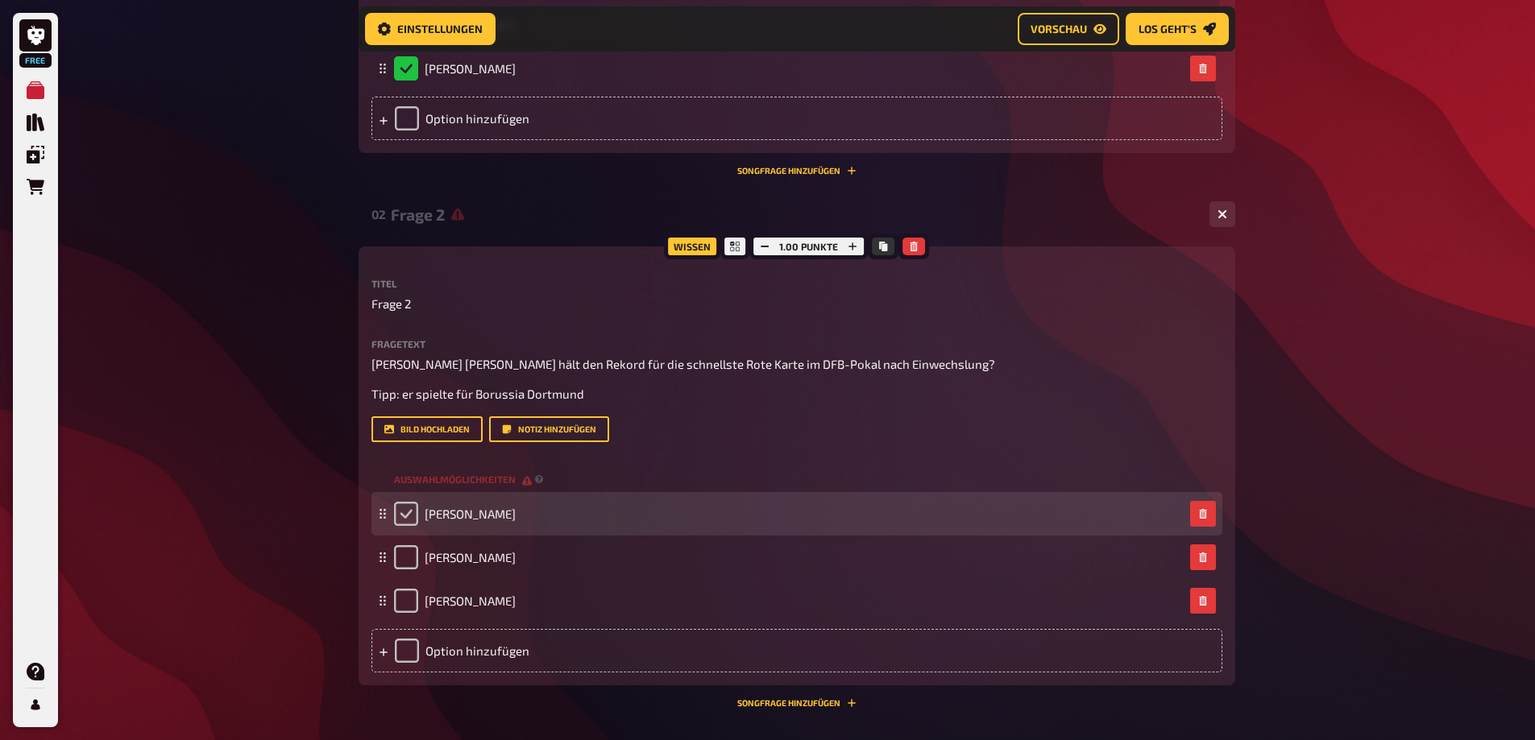
click at [402, 526] on input "checkbox" at bounding box center [406, 514] width 24 height 24
checkbox input "true"
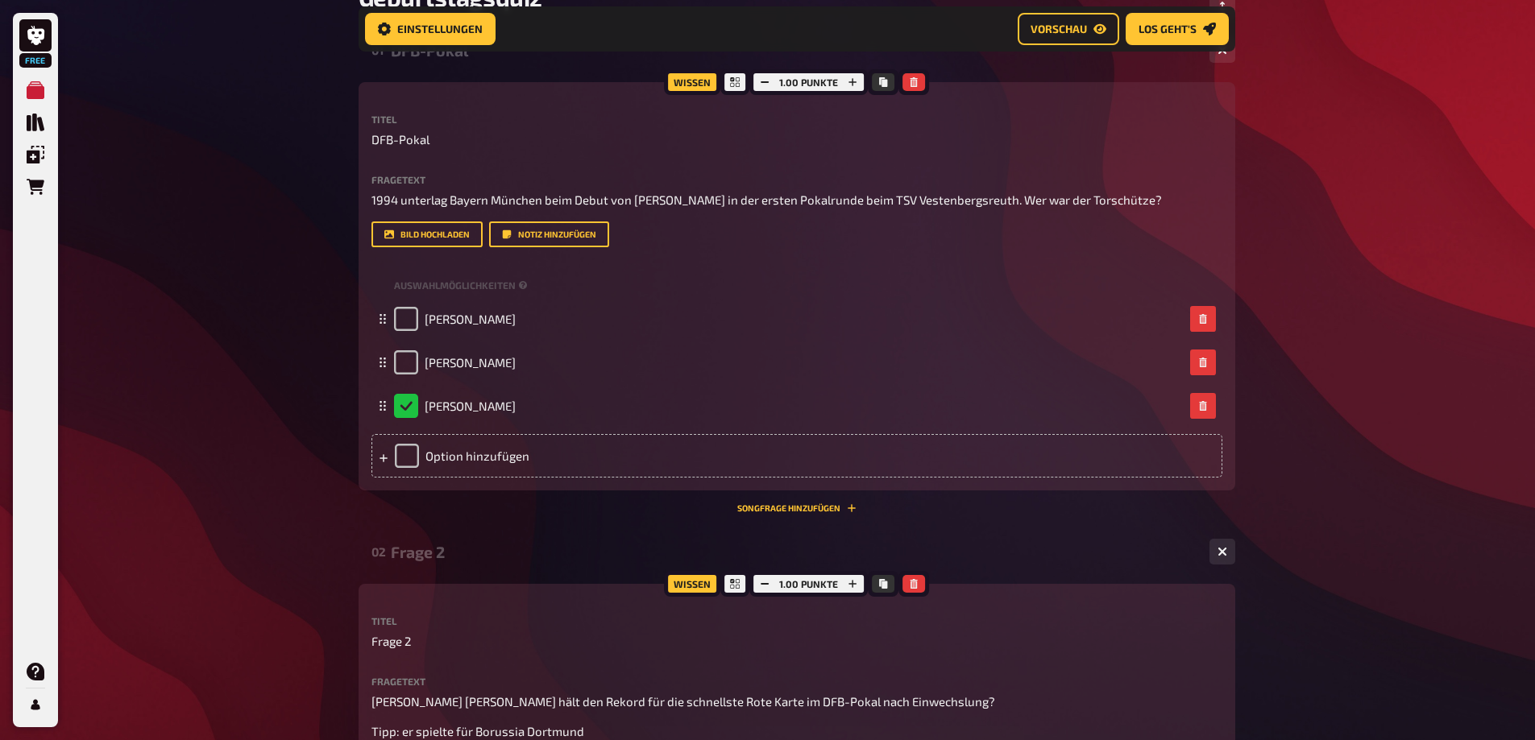
scroll to position [293, 0]
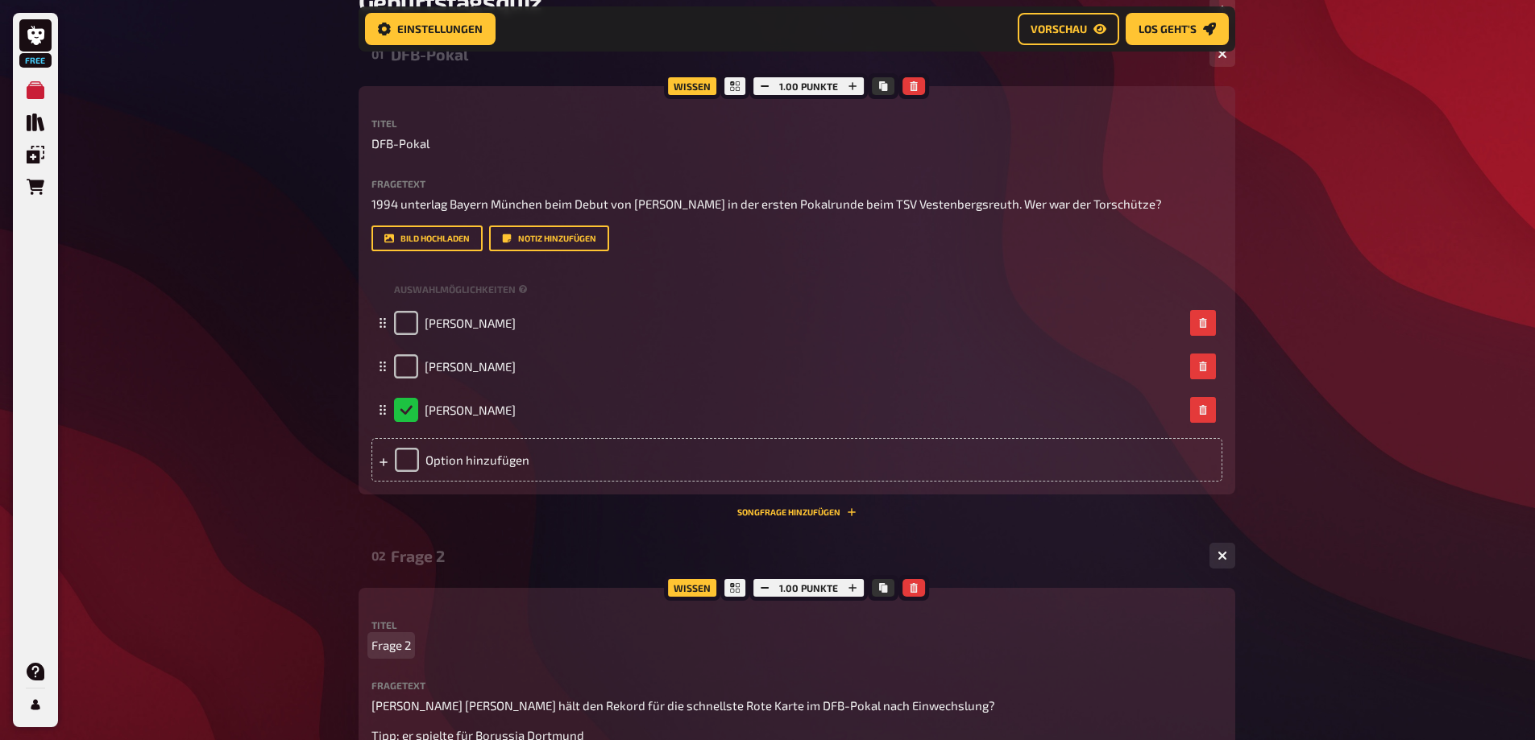
click at [394, 655] on span "Frage 2" at bounding box center [390, 645] width 39 height 19
click at [425, 140] on span "DFB-Pokal" at bounding box center [400, 144] width 58 height 19
click at [419, 655] on p "Frage 2" at bounding box center [796, 645] width 851 height 19
click at [403, 655] on span "Frage 2" at bounding box center [390, 645] width 39 height 19
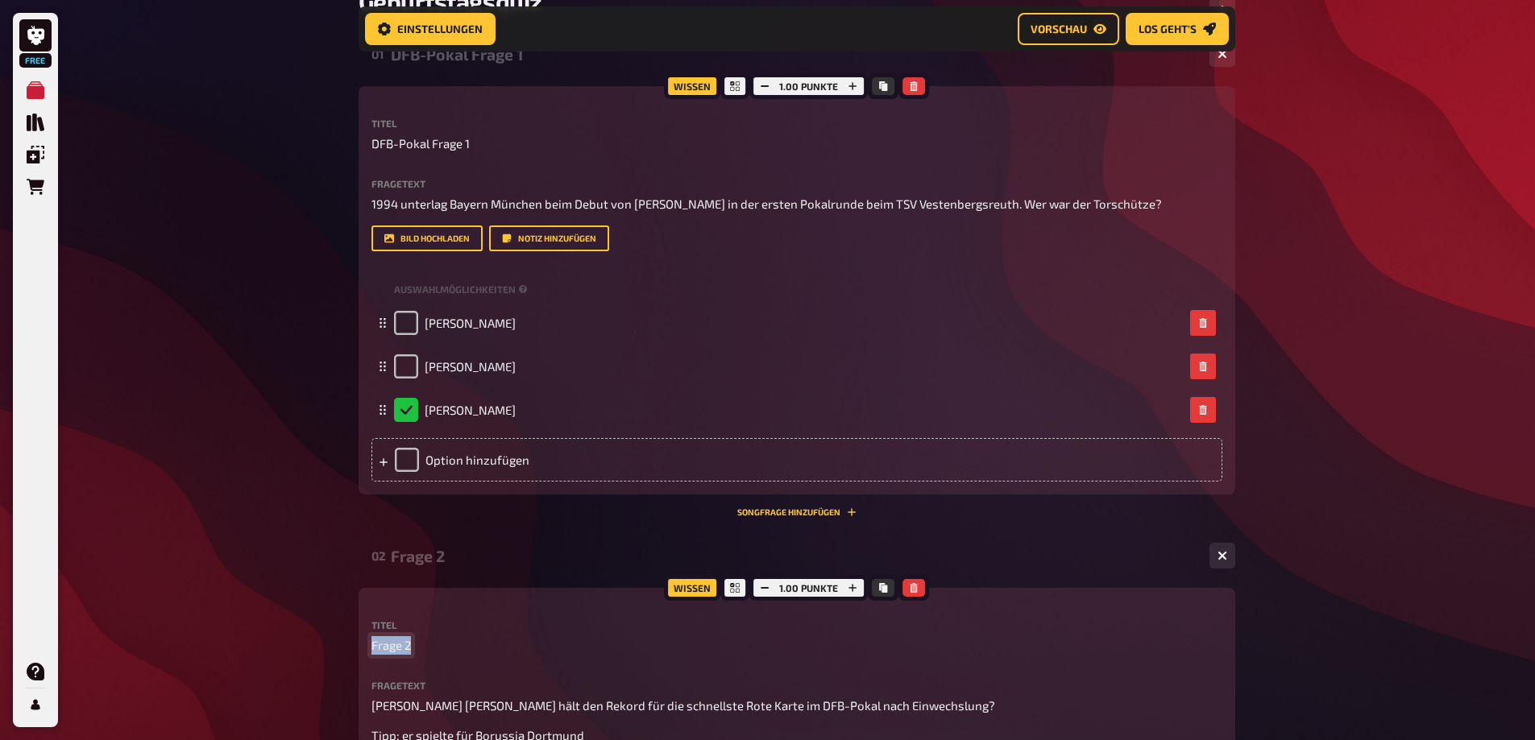
click at [403, 655] on span "Frage 2" at bounding box center [390, 645] width 39 height 19
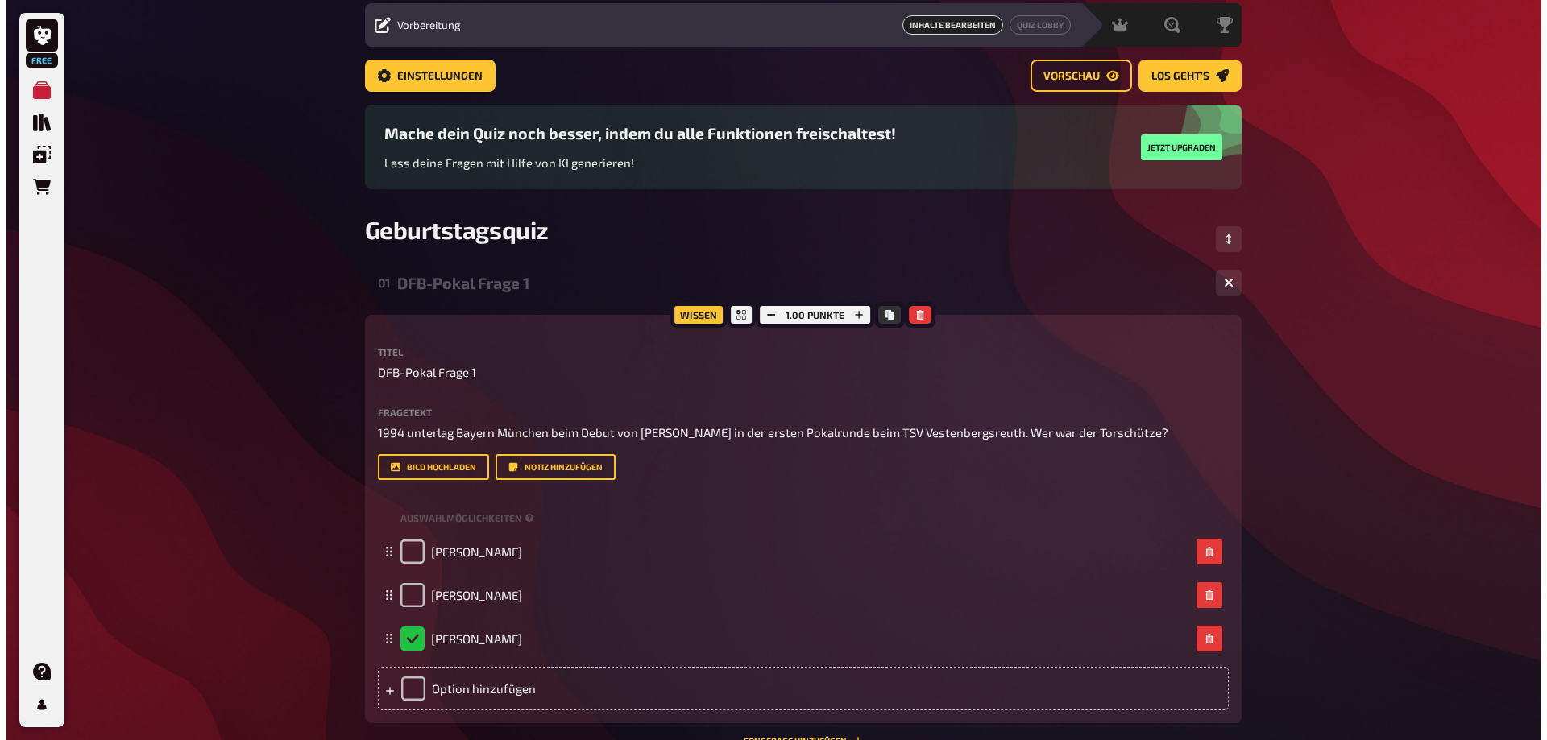
scroll to position [0, 0]
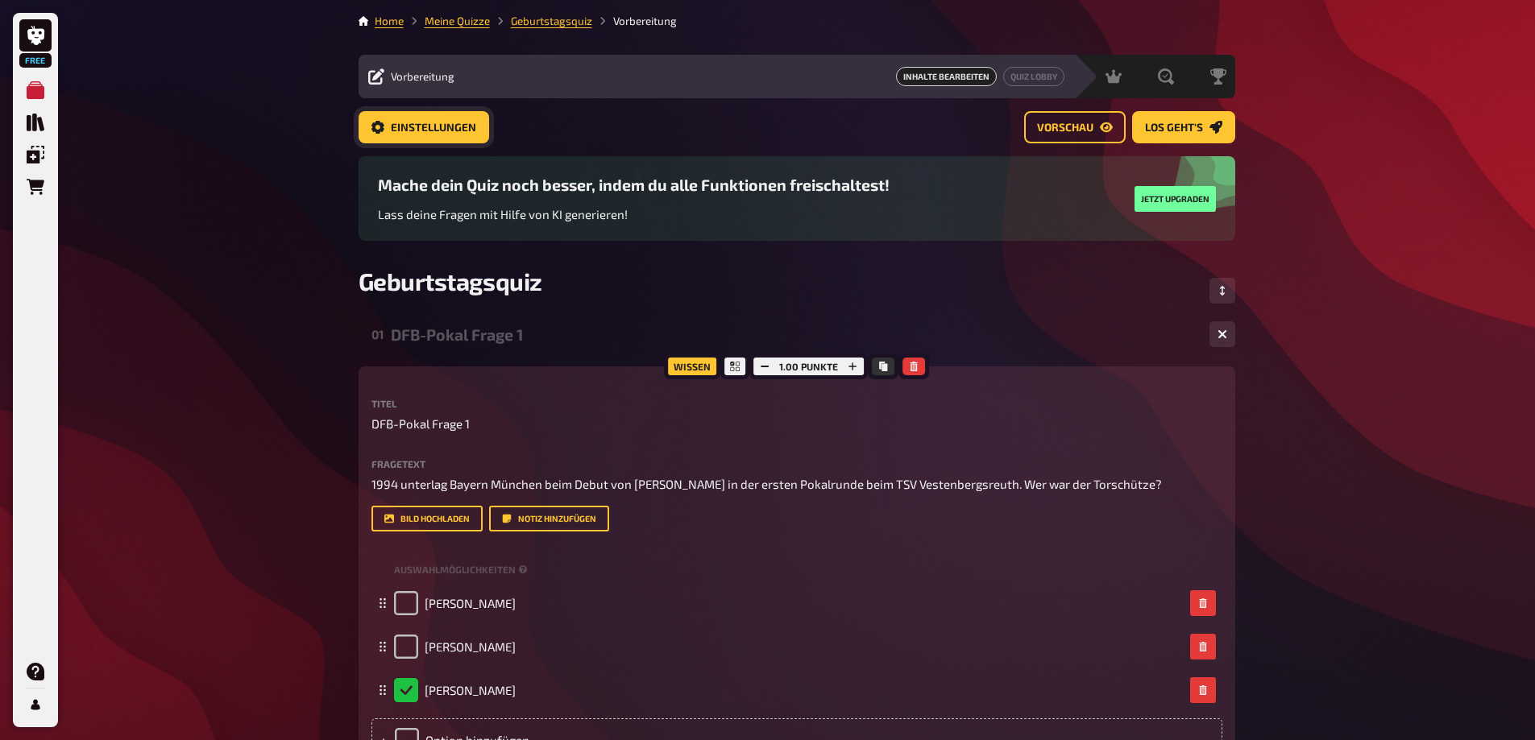
click at [440, 127] on span "Einstellungen" at bounding box center [433, 127] width 85 height 11
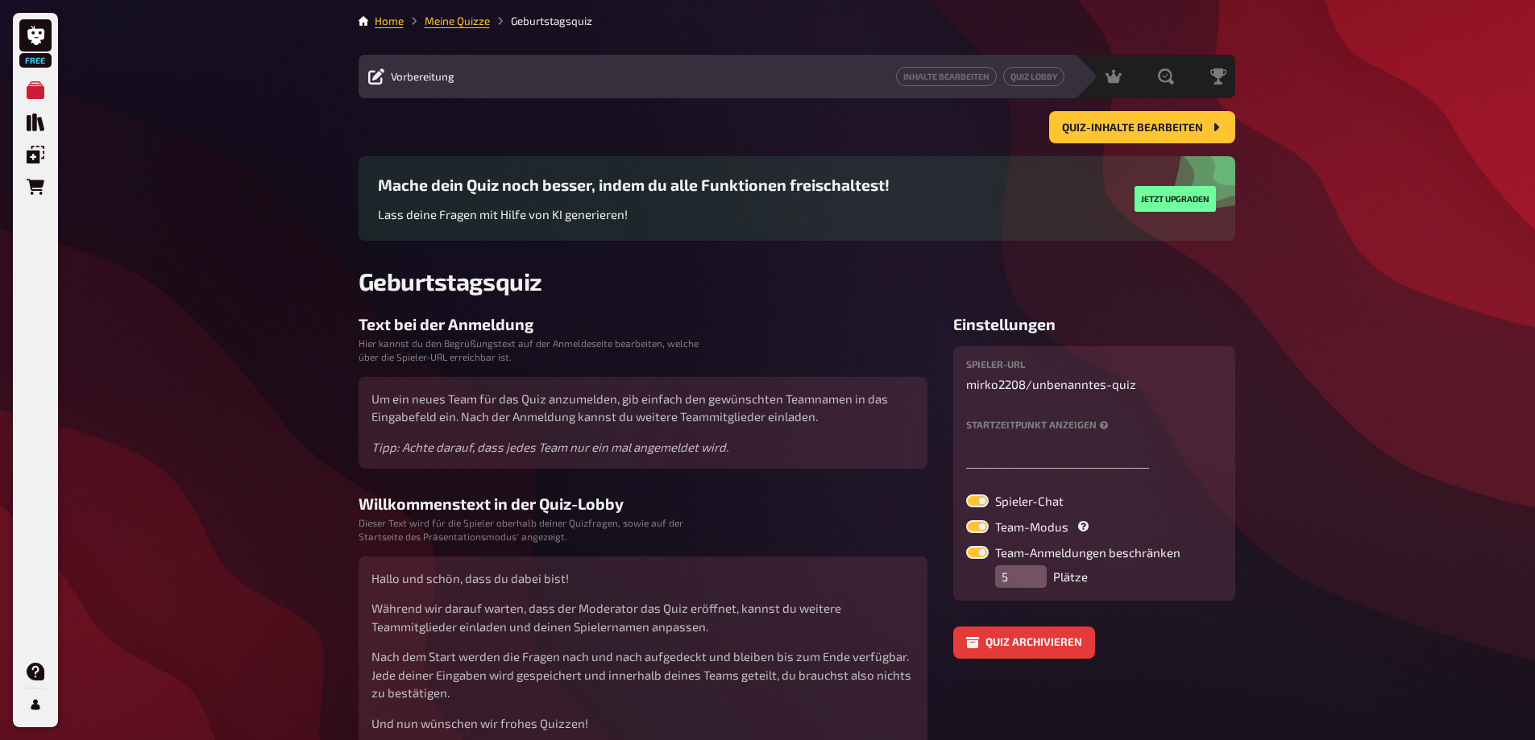
click at [984, 500] on label at bounding box center [977, 501] width 23 height 13
click at [966, 495] on input "Spieler-Chat" at bounding box center [965, 494] width 1 height 1
checkbox input "false"
click at [976, 528] on label at bounding box center [977, 526] width 23 height 13
click at [966, 520] on input "Team-Modus" at bounding box center [965, 520] width 1 height 1
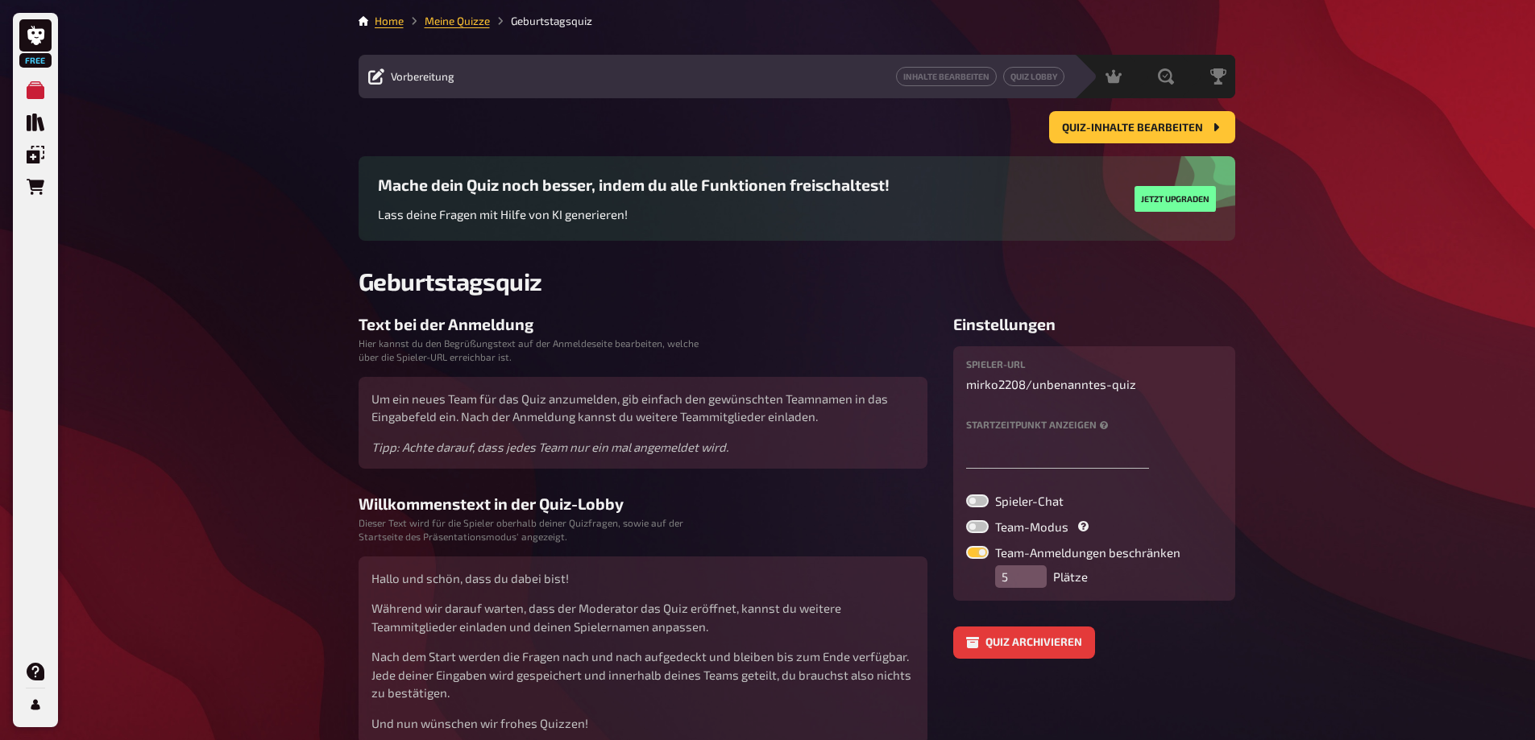
checkbox input "false"
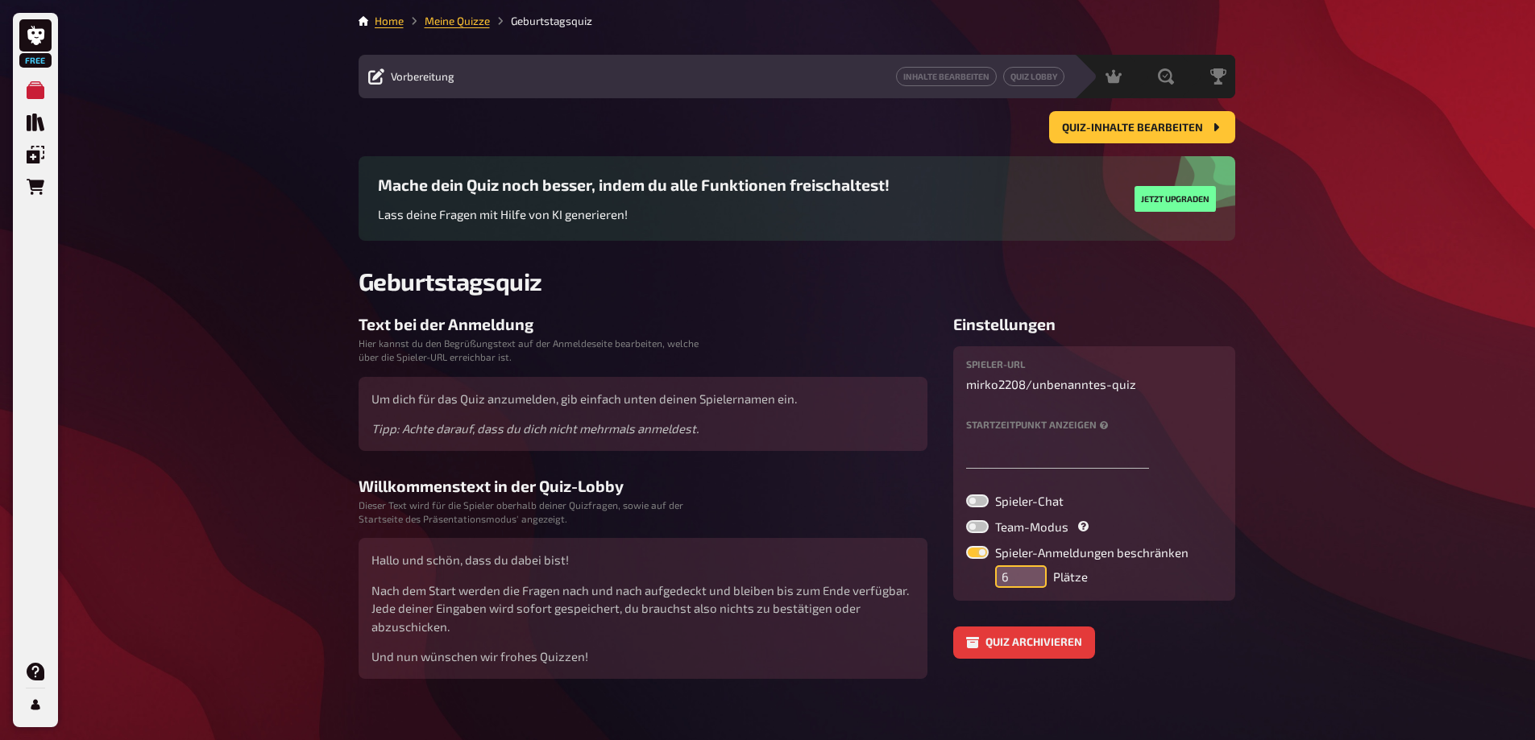
click at [1034, 570] on input "6" at bounding box center [1021, 577] width 52 height 23
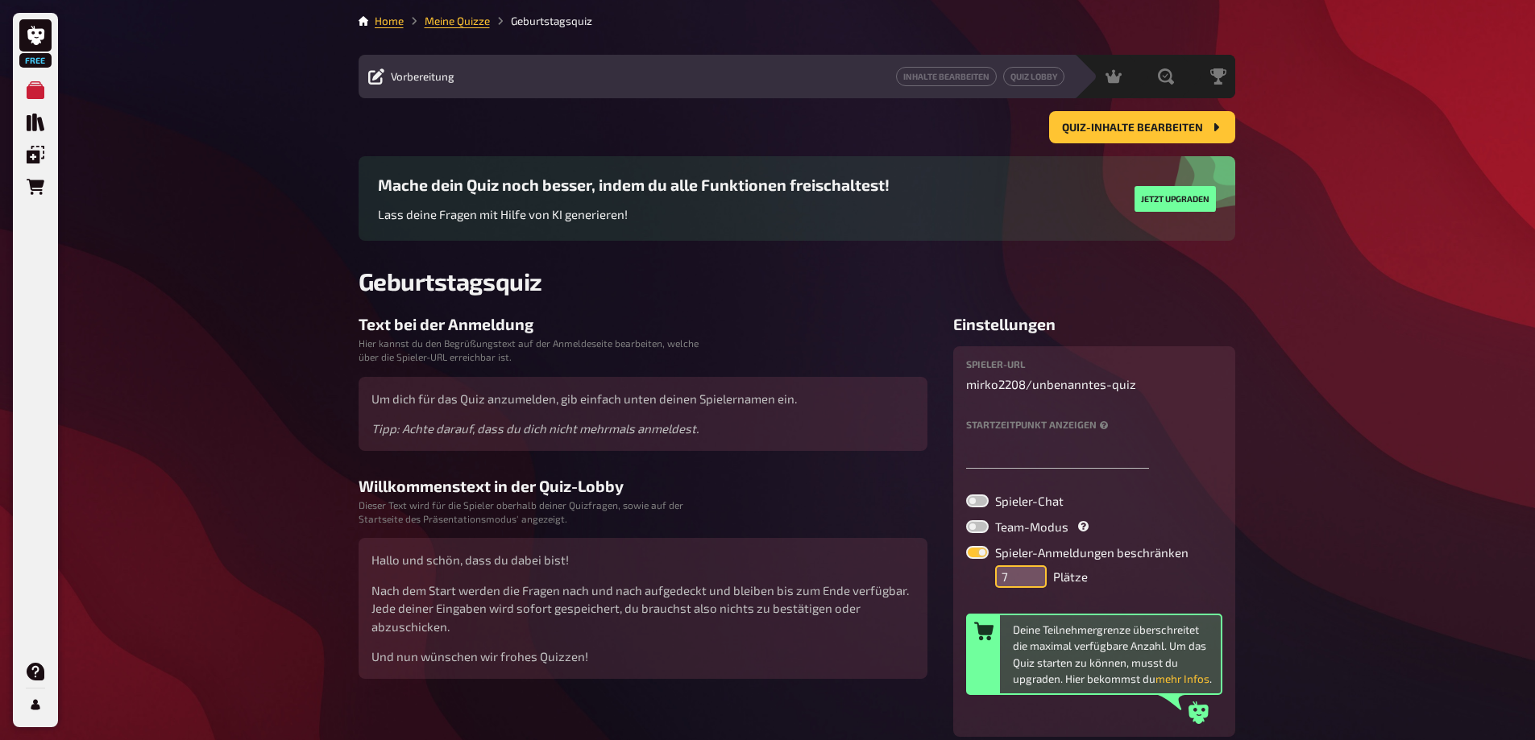
click at [1034, 570] on input "7" at bounding box center [1021, 577] width 52 height 23
click at [1034, 570] on input "8" at bounding box center [1021, 577] width 52 height 23
click at [1034, 570] on input "9" at bounding box center [1021, 577] width 52 height 23
click at [1034, 570] on input "10" at bounding box center [1021, 577] width 52 height 23
click at [1034, 570] on input "11" at bounding box center [1021, 577] width 52 height 23
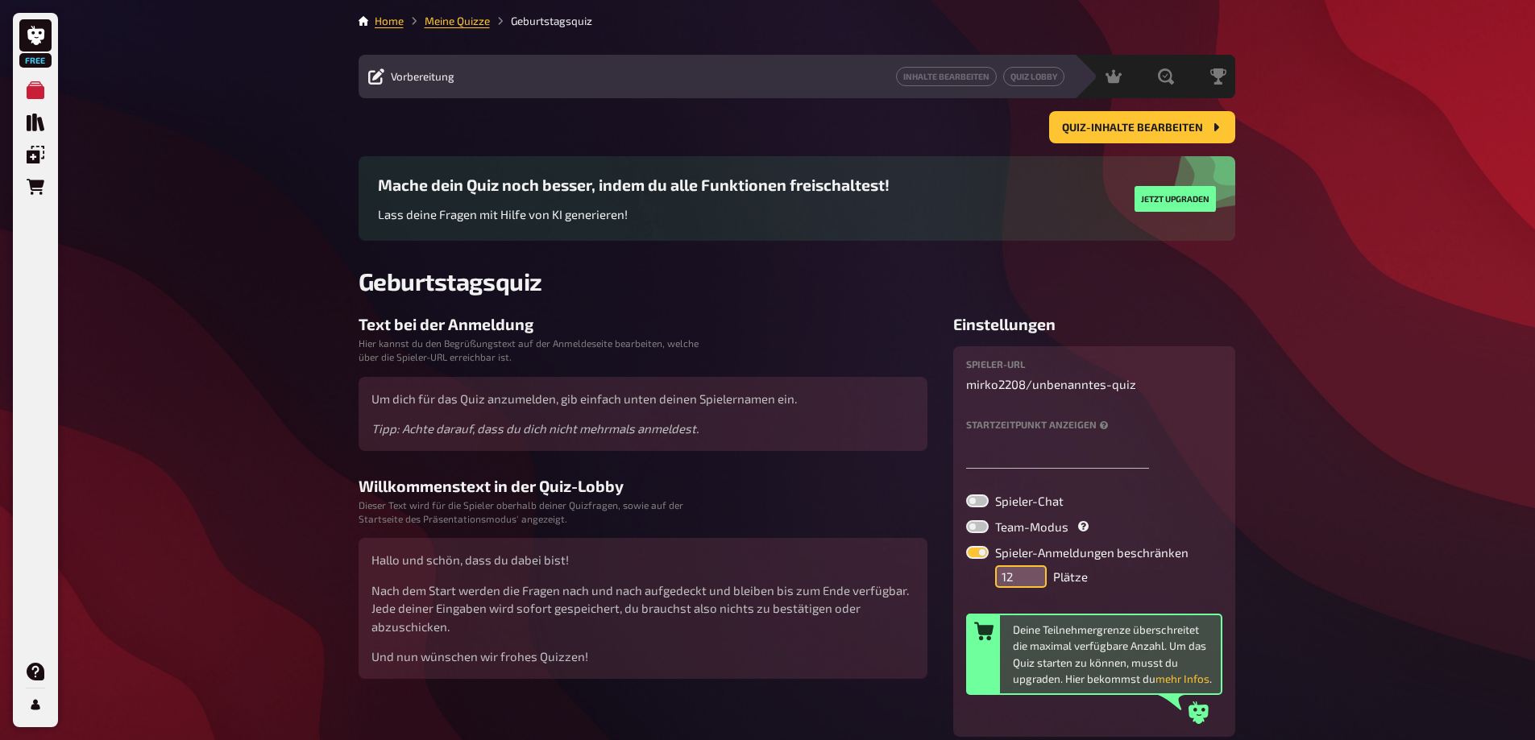
click at [1034, 570] on input "12" at bounding box center [1021, 577] width 52 height 23
click at [1034, 570] on input "13" at bounding box center [1021, 577] width 52 height 23
click at [1034, 570] on input "14" at bounding box center [1021, 577] width 52 height 23
type input "15"
click at [1034, 570] on input "15" at bounding box center [1021, 577] width 52 height 23
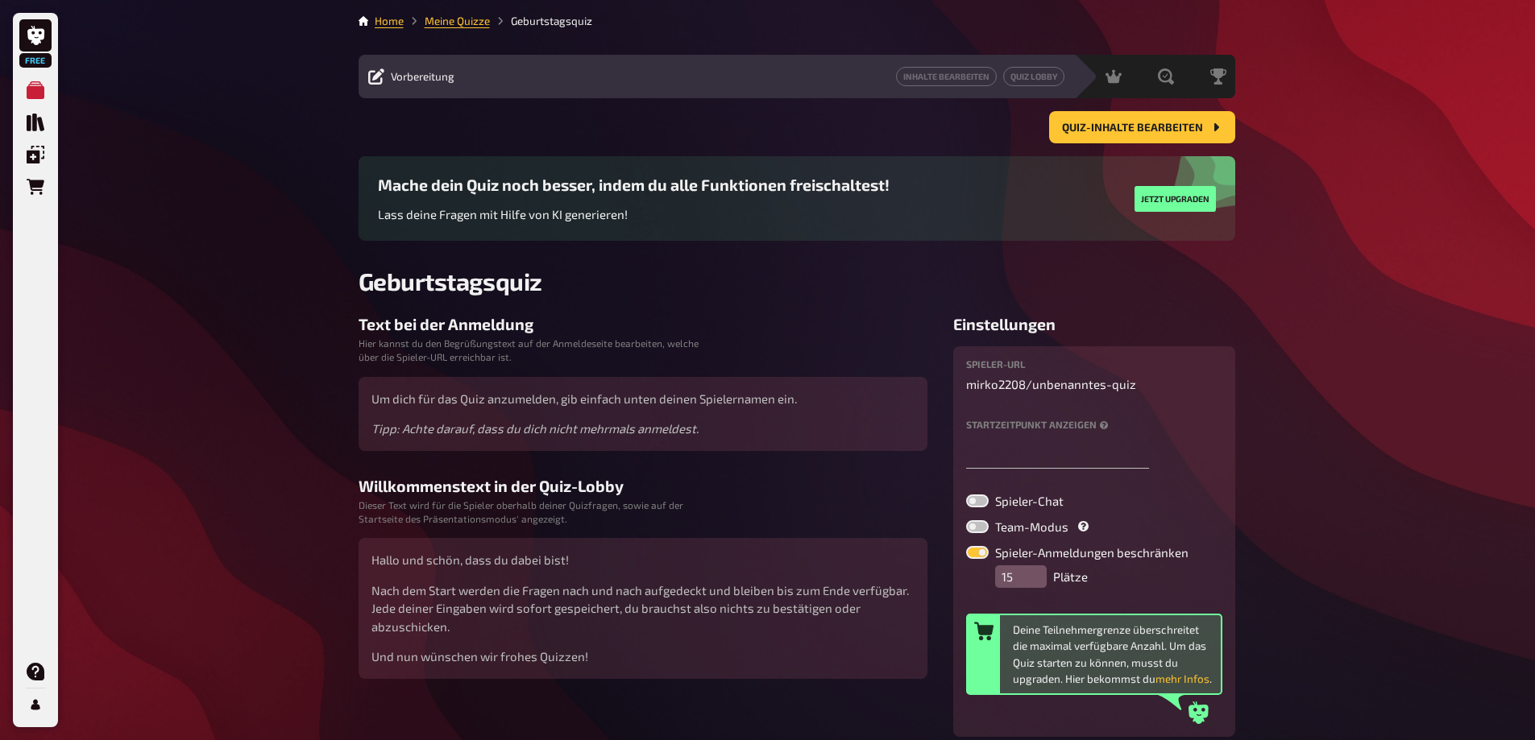
click at [980, 550] on label at bounding box center [977, 552] width 23 height 13
click at [966, 546] on input "Spieler-Anmeldungen beschränken" at bounding box center [965, 545] width 1 height 1
checkbox input "false"
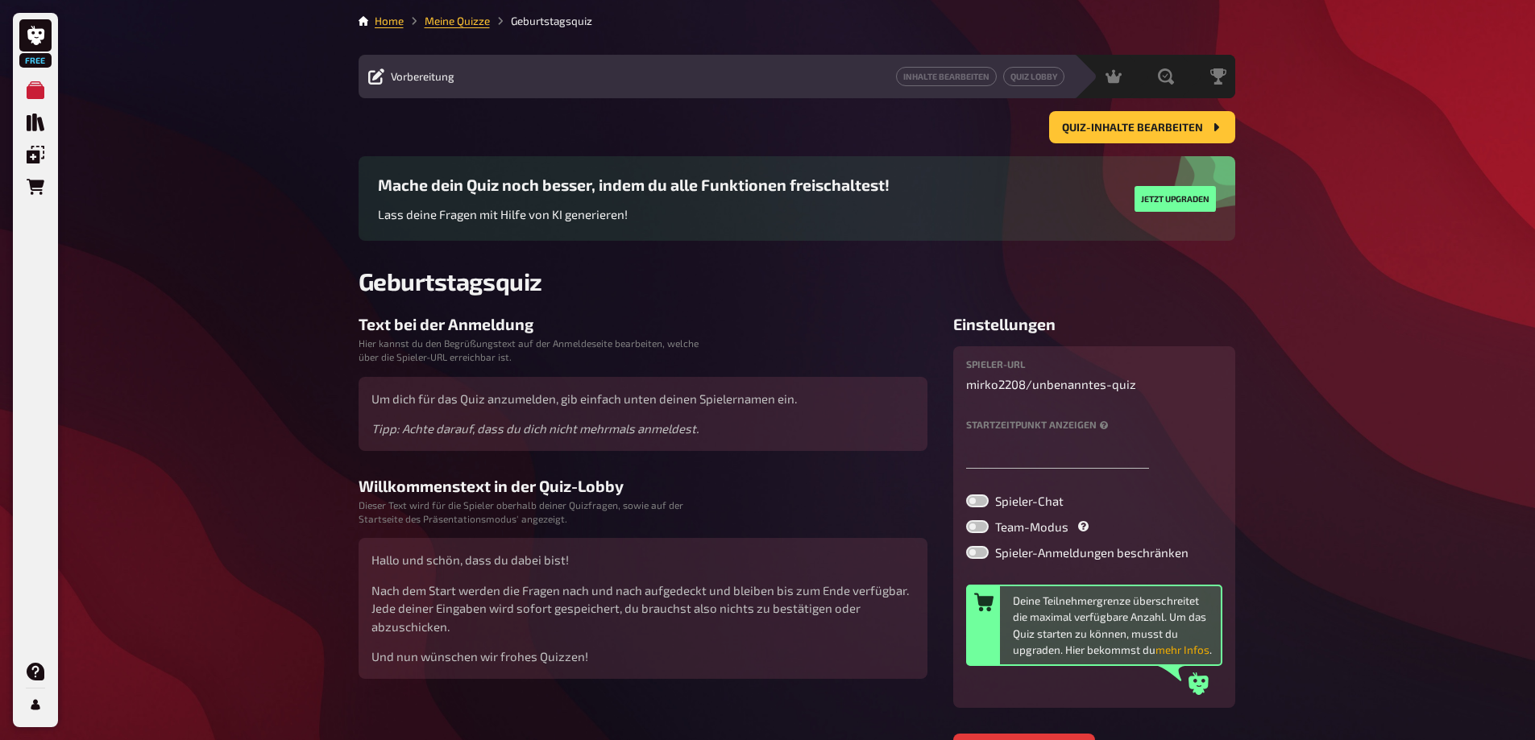
click at [1178, 649] on button "mehr Infos" at bounding box center [1182, 650] width 54 height 16
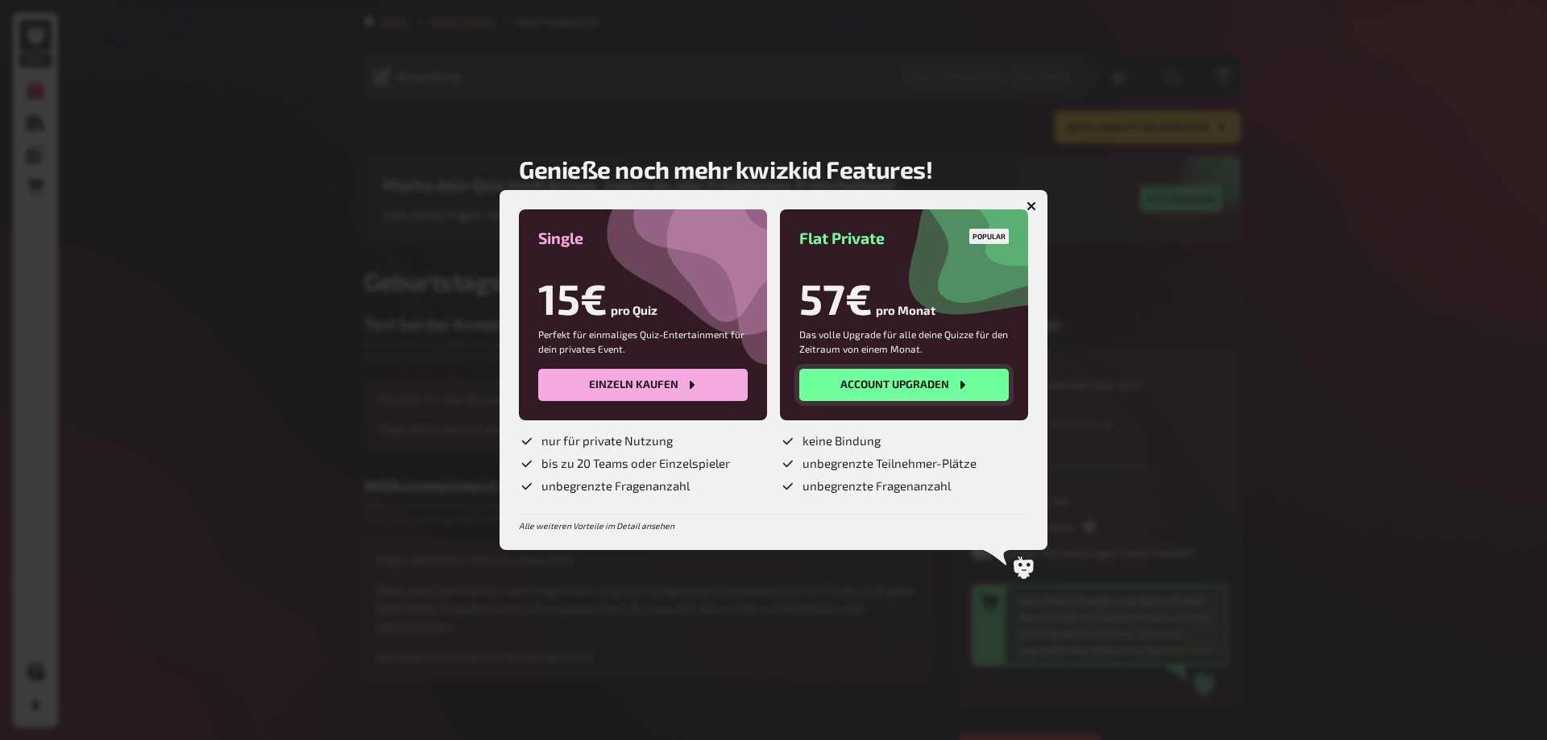
click at [862, 387] on button "Account upgraden" at bounding box center [903, 385] width 209 height 32
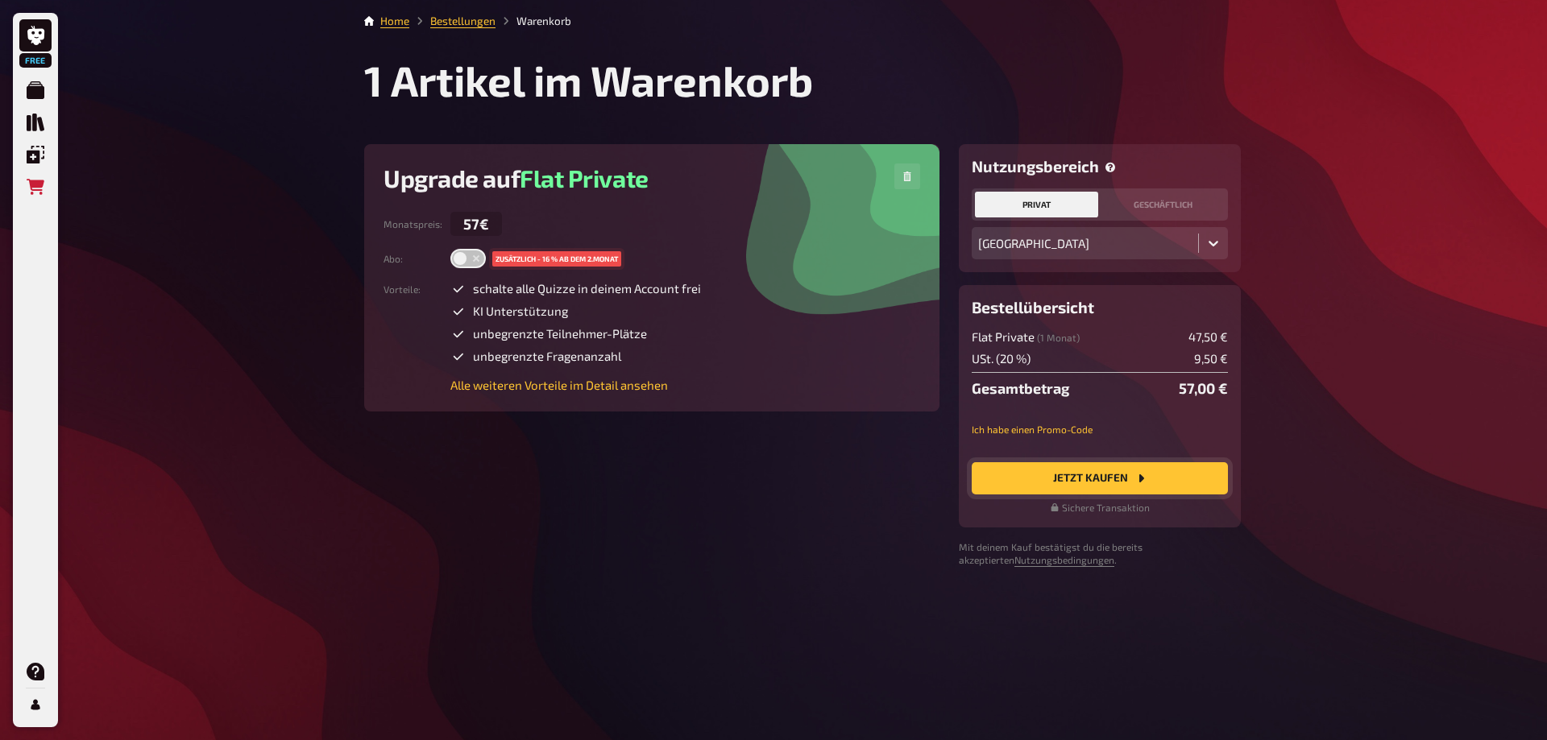
click at [1082, 484] on button "Jetzt Kaufen" at bounding box center [1100, 478] width 256 height 32
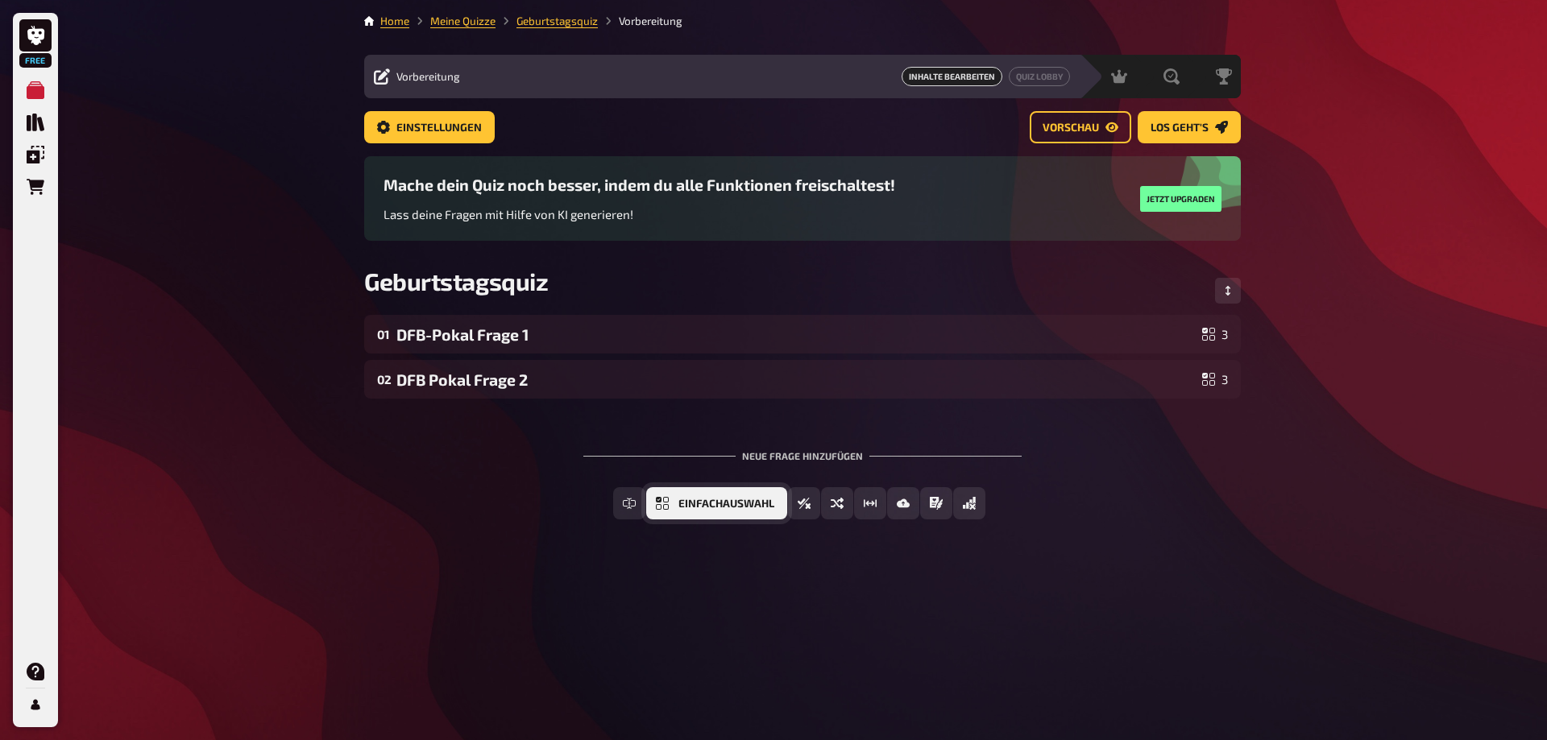
click at [686, 508] on span "Einfachauswahl" at bounding box center [726, 504] width 96 height 11
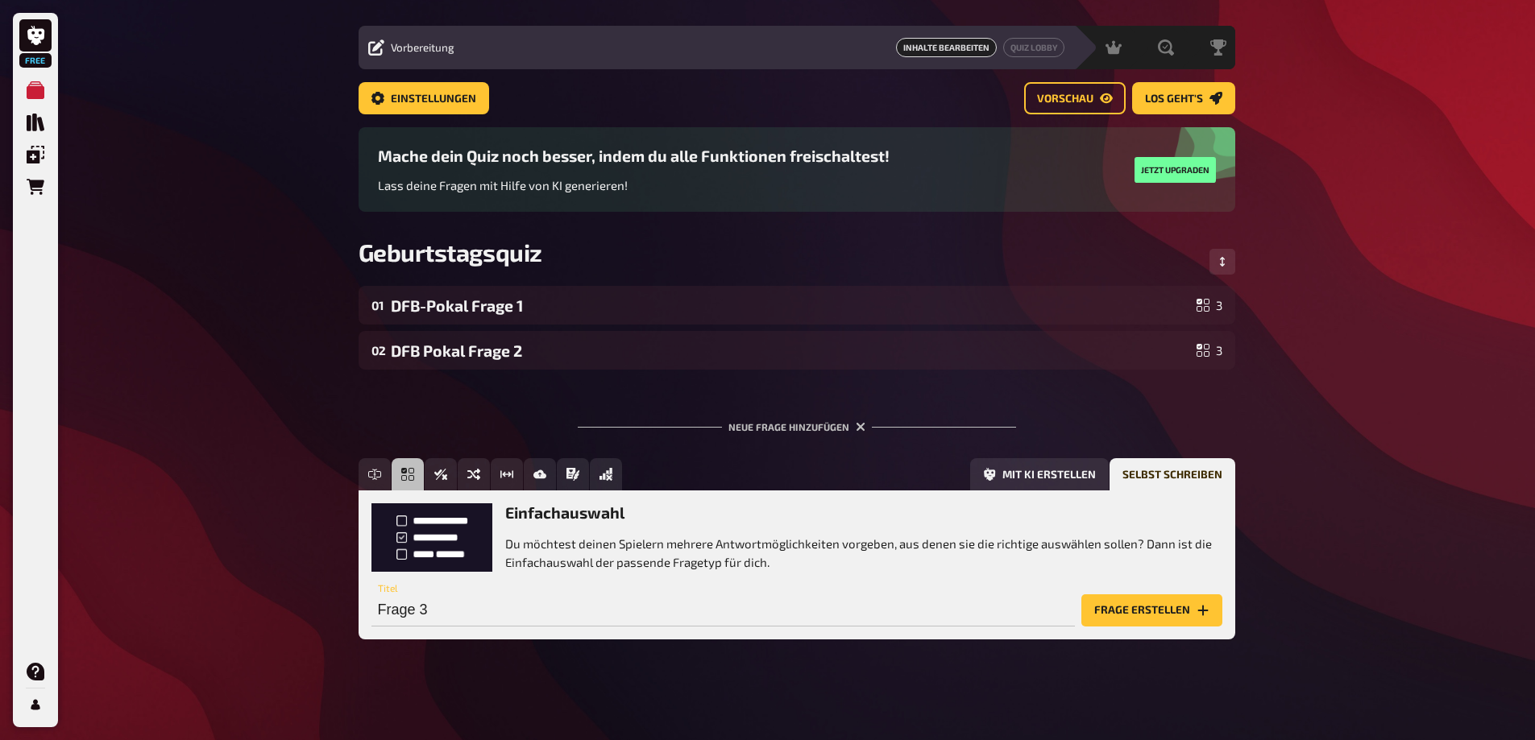
scroll to position [31, 0]
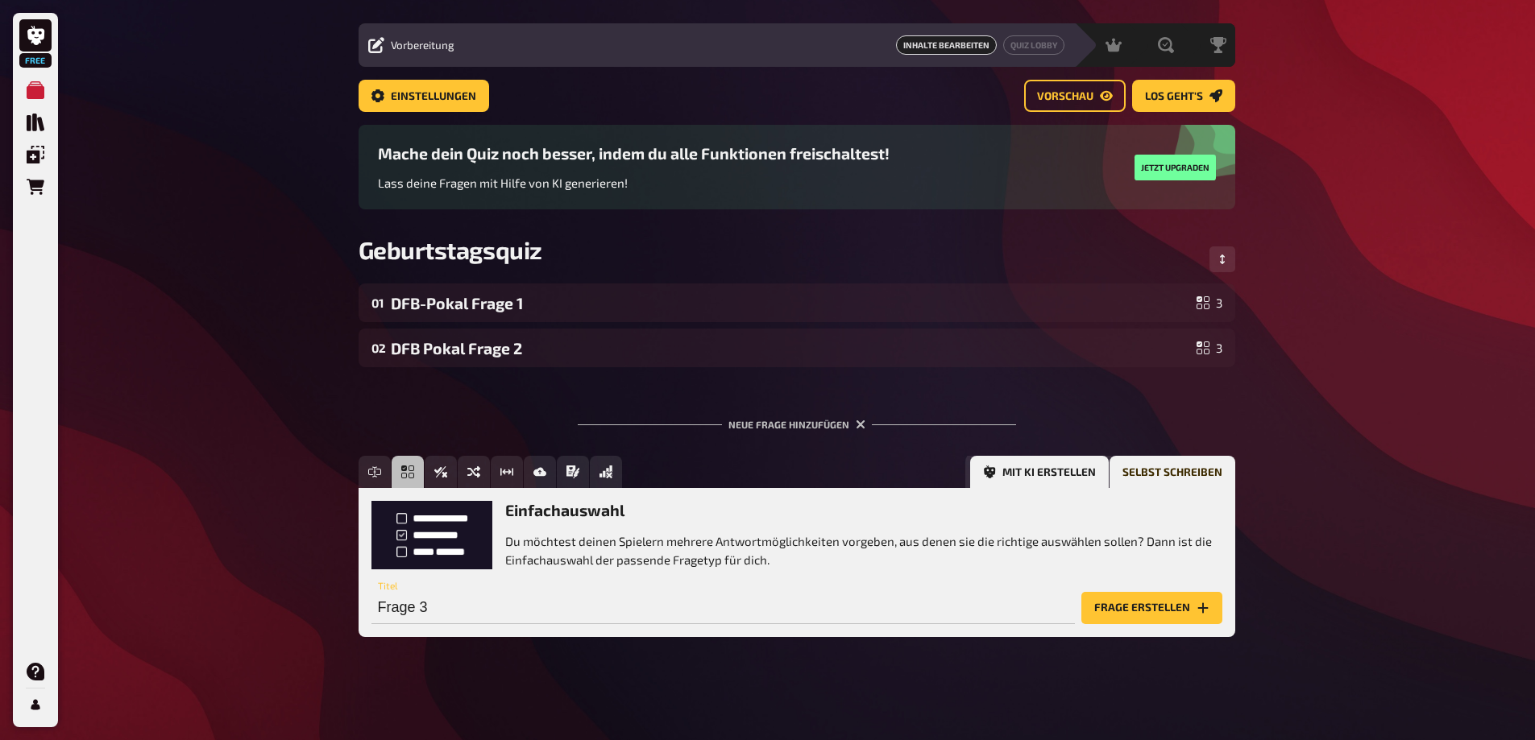
click at [1076, 469] on button "Mit KI erstellen" at bounding box center [1039, 472] width 139 height 32
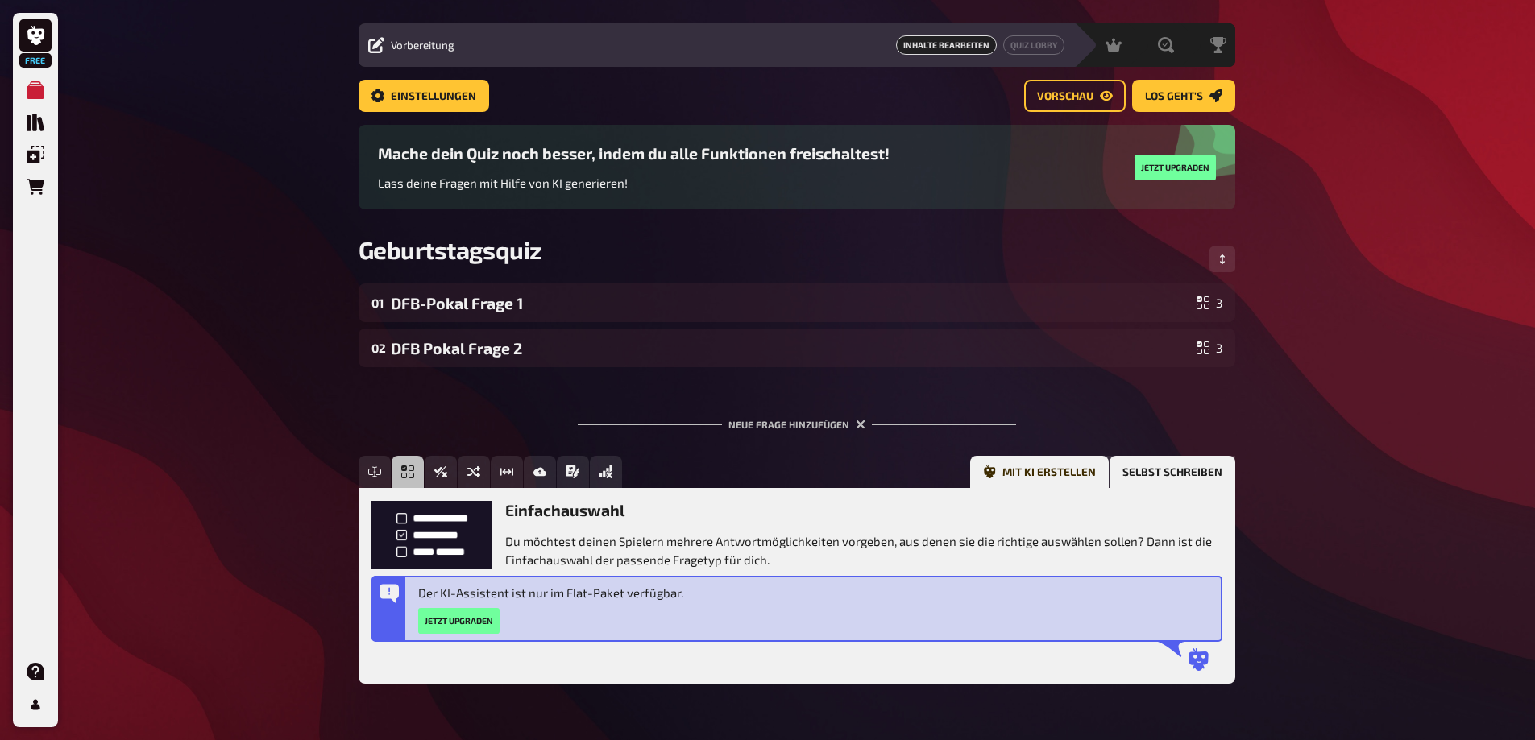
click at [1144, 473] on button "Selbst schreiben" at bounding box center [1172, 472] width 126 height 32
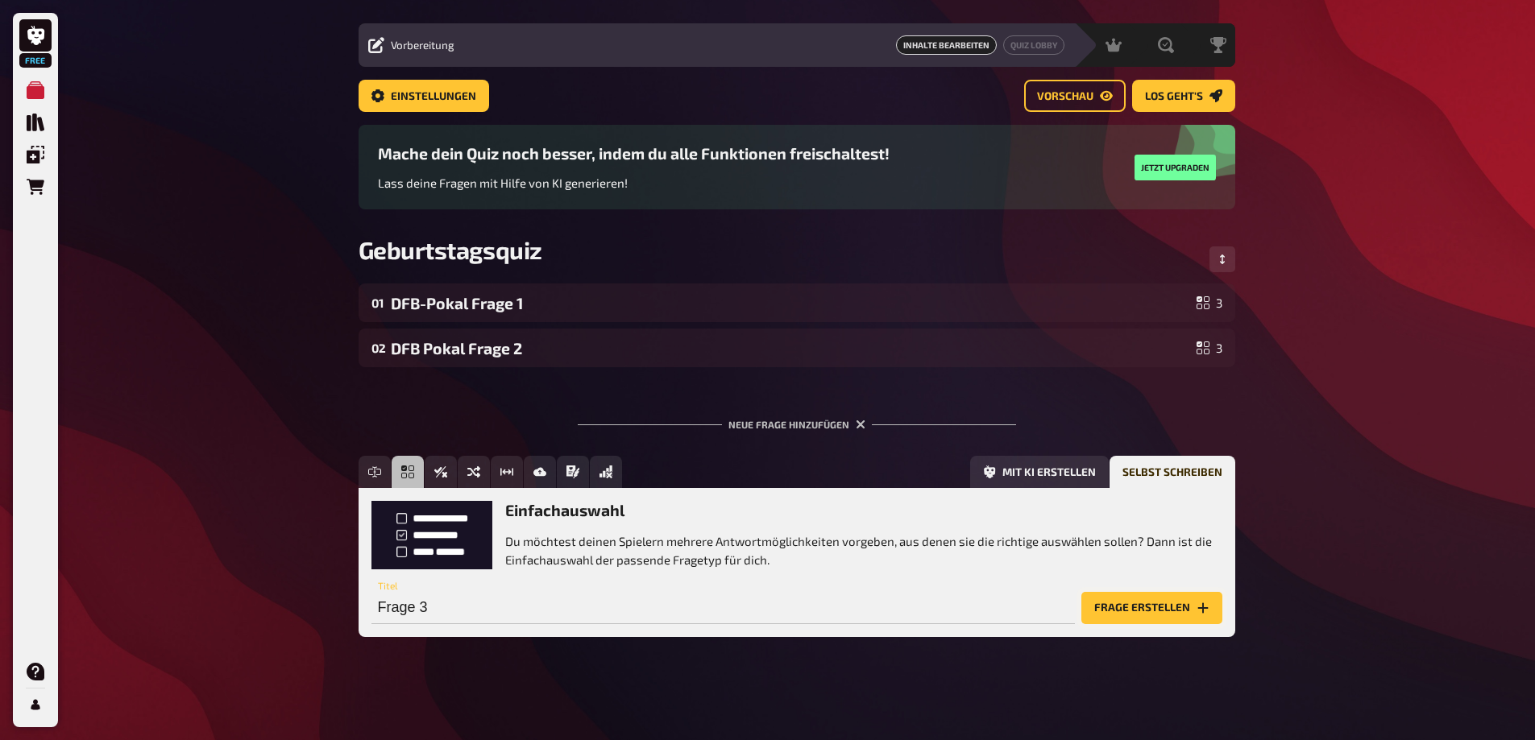
click at [1167, 606] on button "Frage erstellen" at bounding box center [1151, 608] width 141 height 32
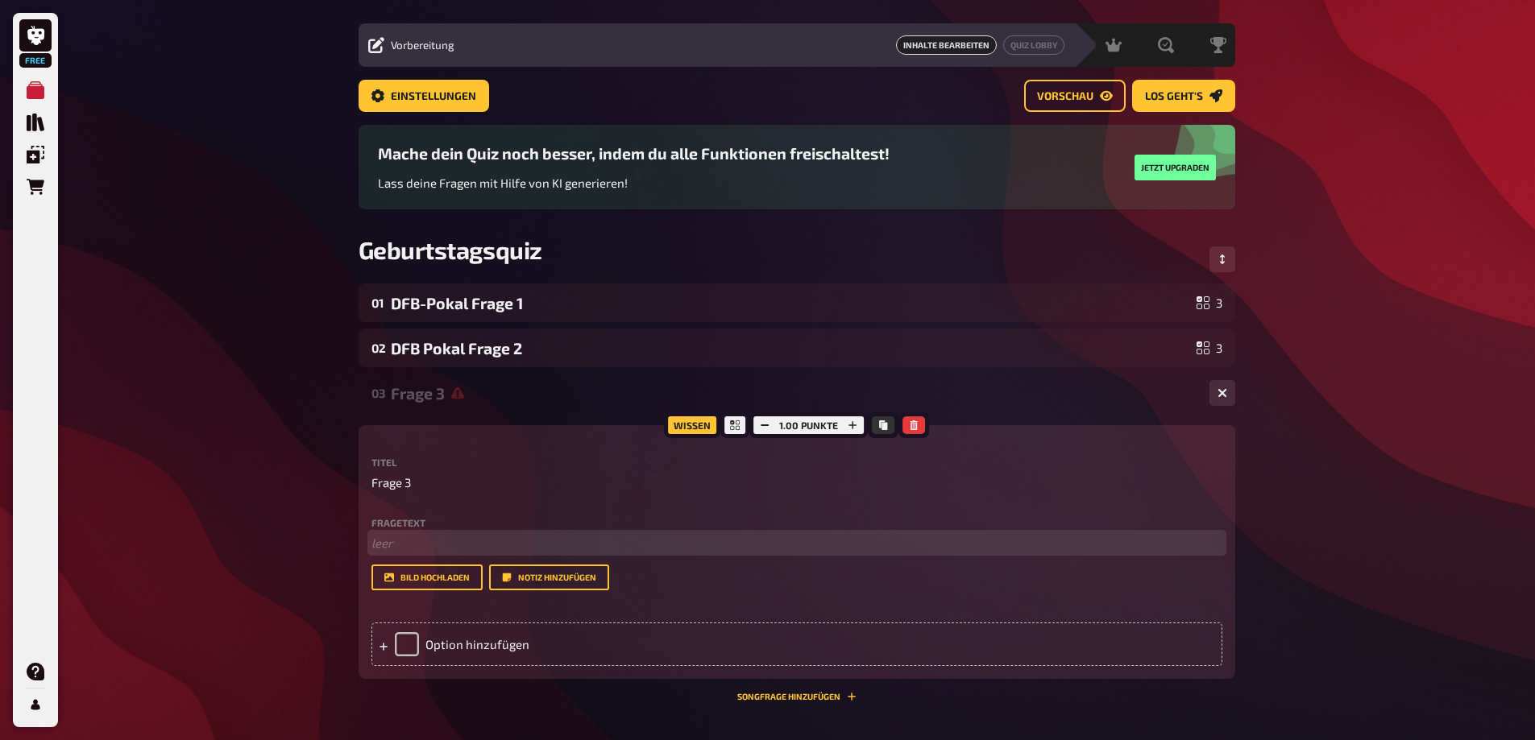
click at [417, 538] on p "﻿ leer" at bounding box center [796, 543] width 851 height 19
drag, startPoint x: 500, startPoint y: 537, endPoint x: 353, endPoint y: 538, distance: 146.6
click at [353, 538] on div "Home Meine Quizze Geburtstagsquiz Vorbereitung Vorbereitung Inhalte Bearbeiten …" at bounding box center [797, 454] width 902 height 970
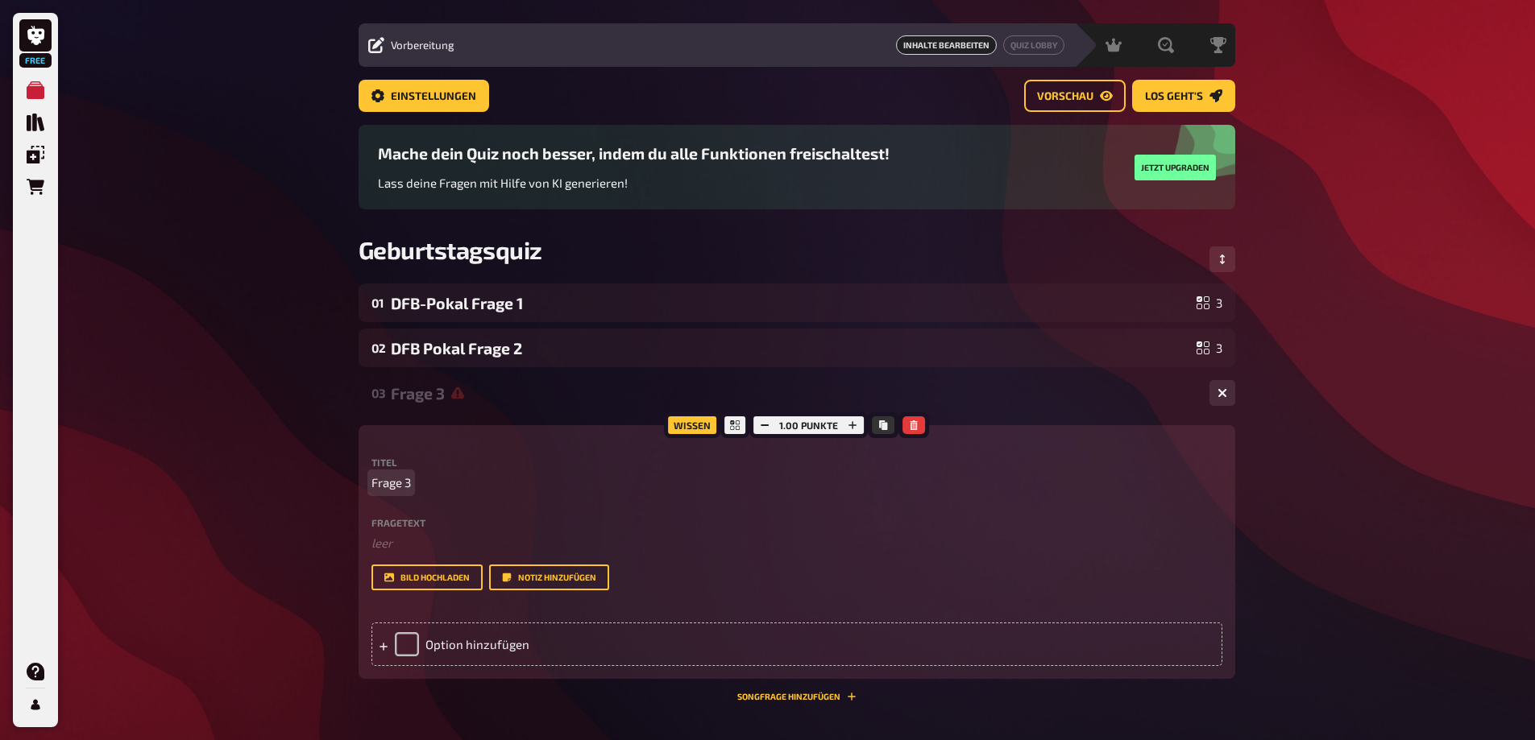
click at [404, 488] on span "Frage 3" at bounding box center [390, 483] width 39 height 19
paste span
click at [416, 479] on span "Frage 3FCM im Europapkal" at bounding box center [443, 483] width 145 height 19
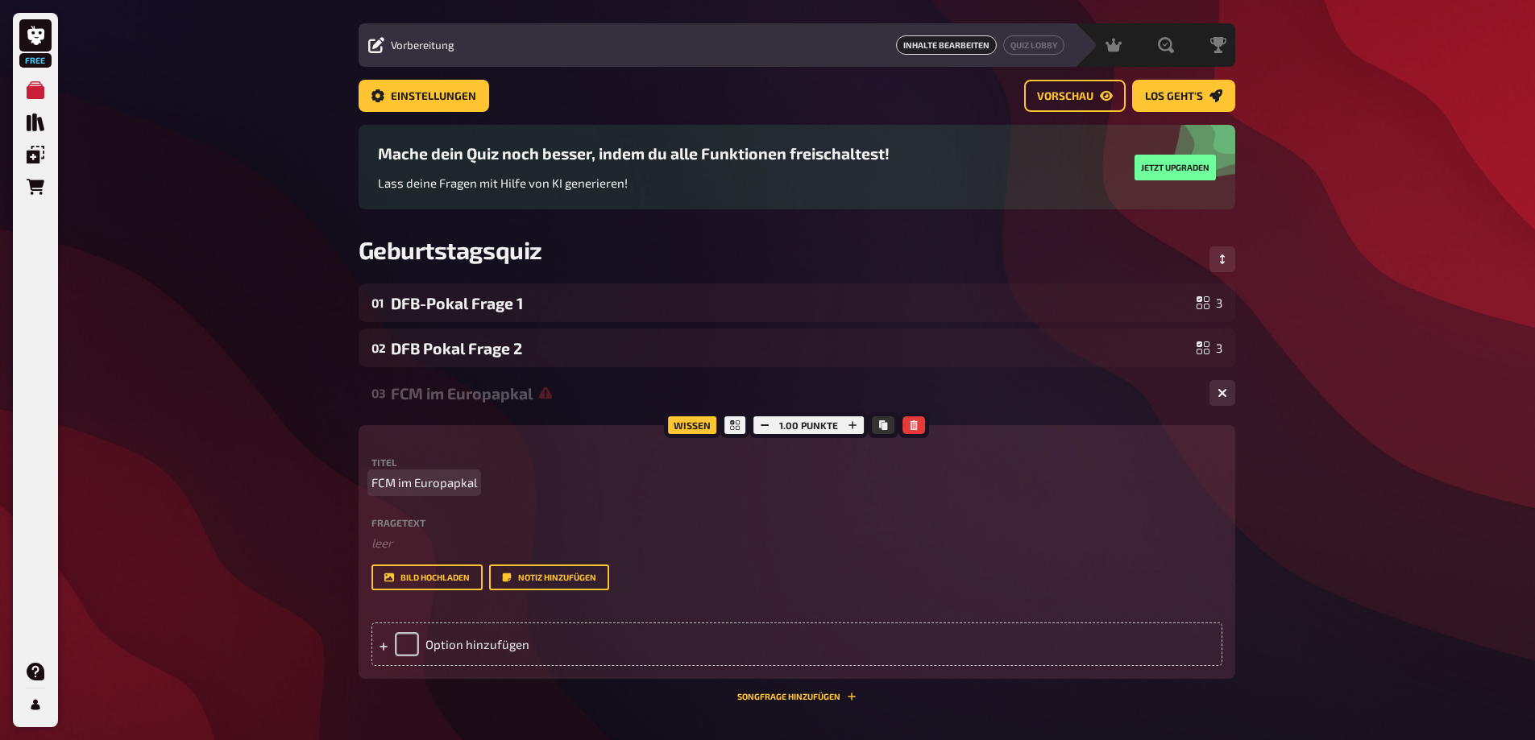
click at [462, 485] on span "FCM im Europapkal" at bounding box center [424, 483] width 106 height 19
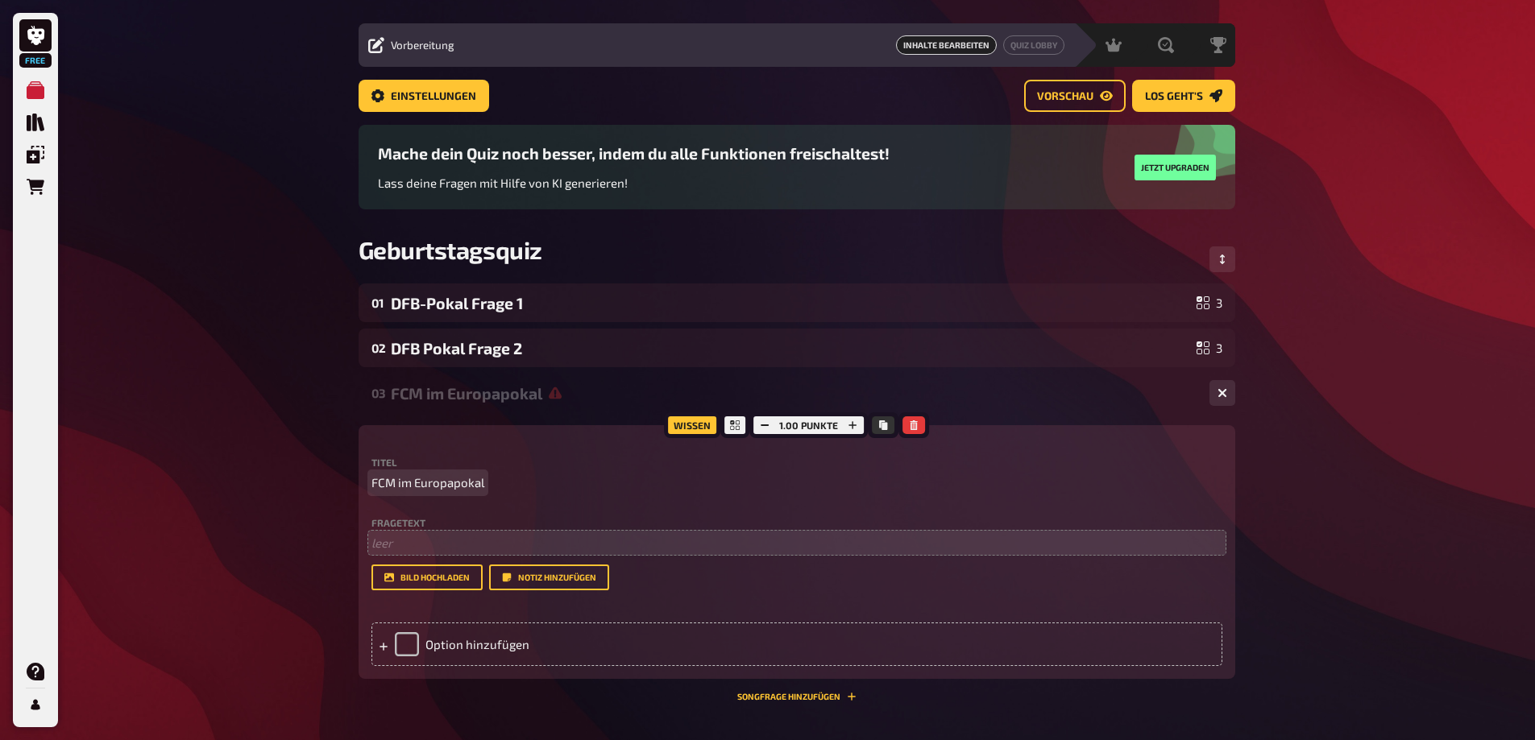
click at [412, 544] on p "﻿ leer" at bounding box center [796, 543] width 851 height 19
click at [377, 548] on p "﻿ leer" at bounding box center [796, 543] width 851 height 19
click at [467, 551] on p "Wie schied der 1.FC Magdeburg (noch als FC Aufbau) in der ersten Europapokalsai…" at bounding box center [796, 543] width 851 height 19
click at [419, 553] on p "Wie schied der 1.FC Magdeburg (noch als FC Aufbau) in der ersten Europapokalsai…" at bounding box center [796, 543] width 851 height 19
click at [407, 645] on div "Option hinzufügen" at bounding box center [796, 645] width 851 height 44
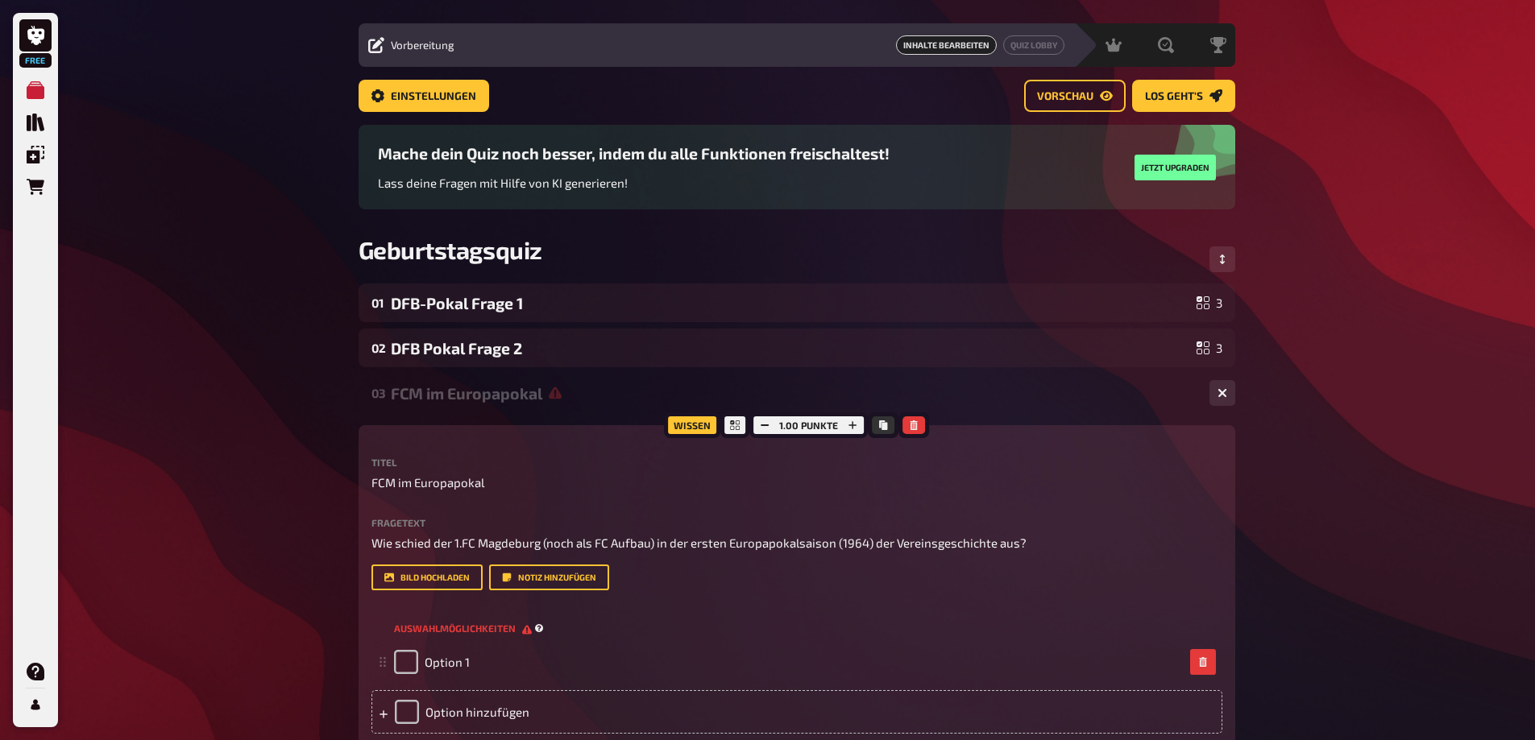
drag, startPoint x: 401, startPoint y: 712, endPoint x: 475, endPoint y: 621, distance: 117.4
click at [402, 712] on div "Option hinzufügen" at bounding box center [796, 712] width 851 height 44
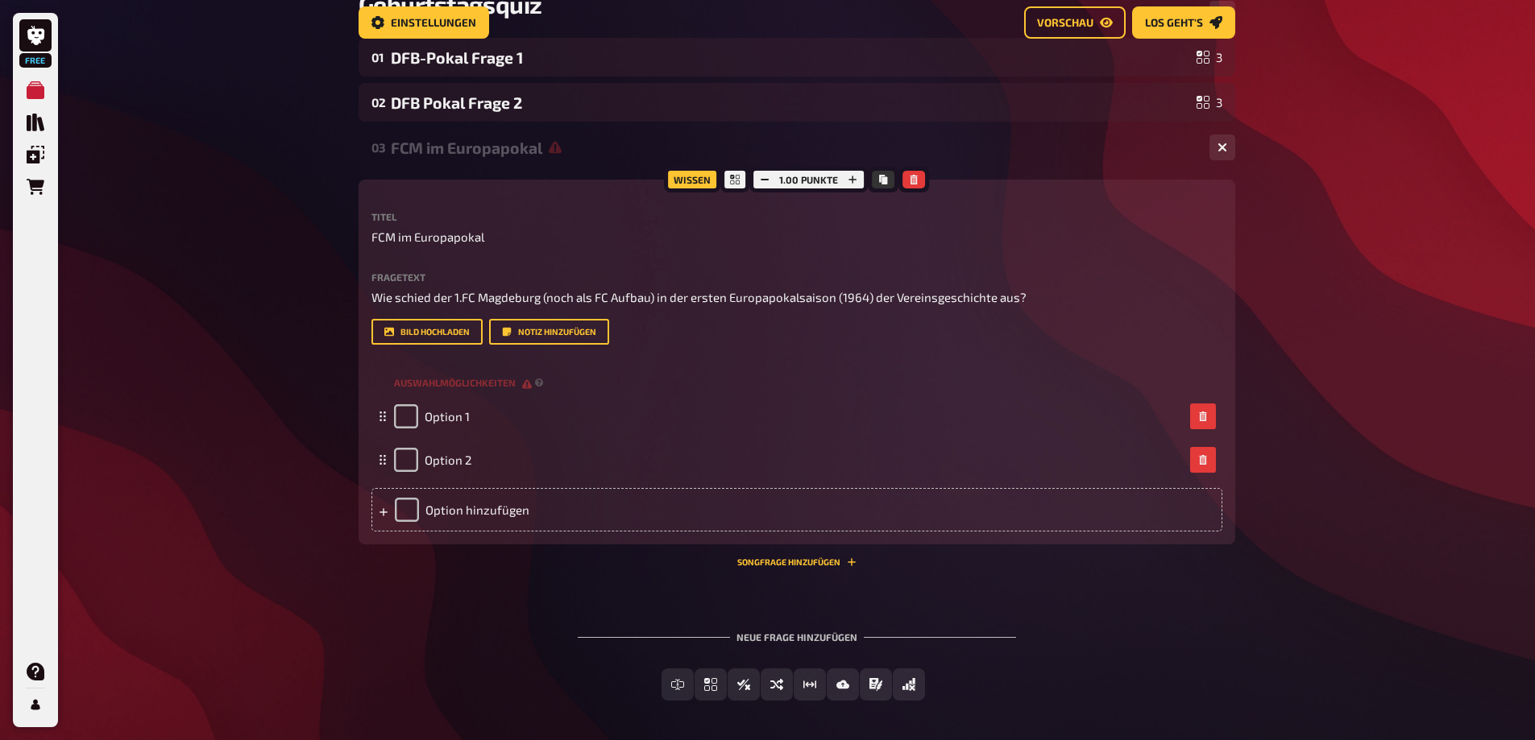
scroll to position [286, 0]
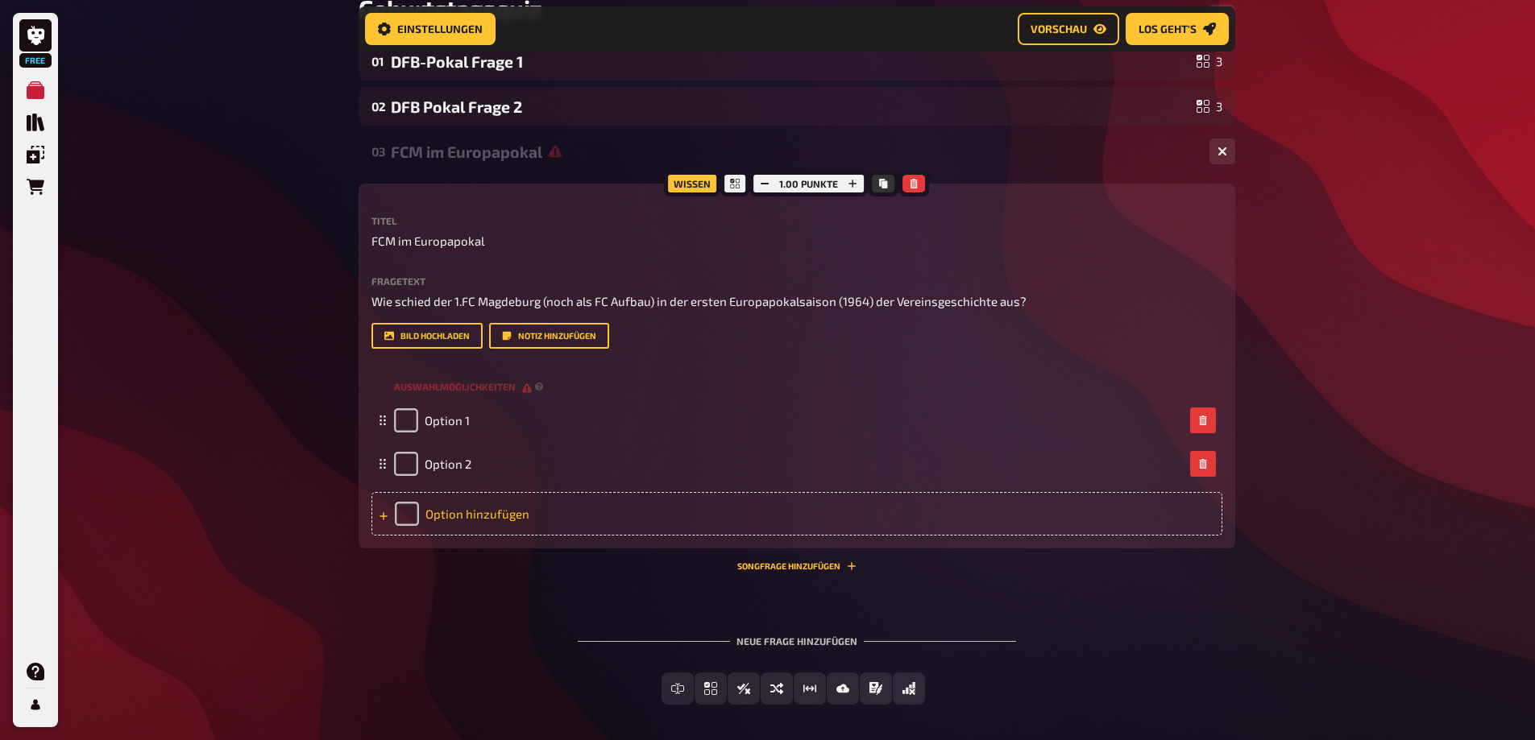
click at [402, 519] on div "Option hinzufügen" at bounding box center [796, 514] width 851 height 44
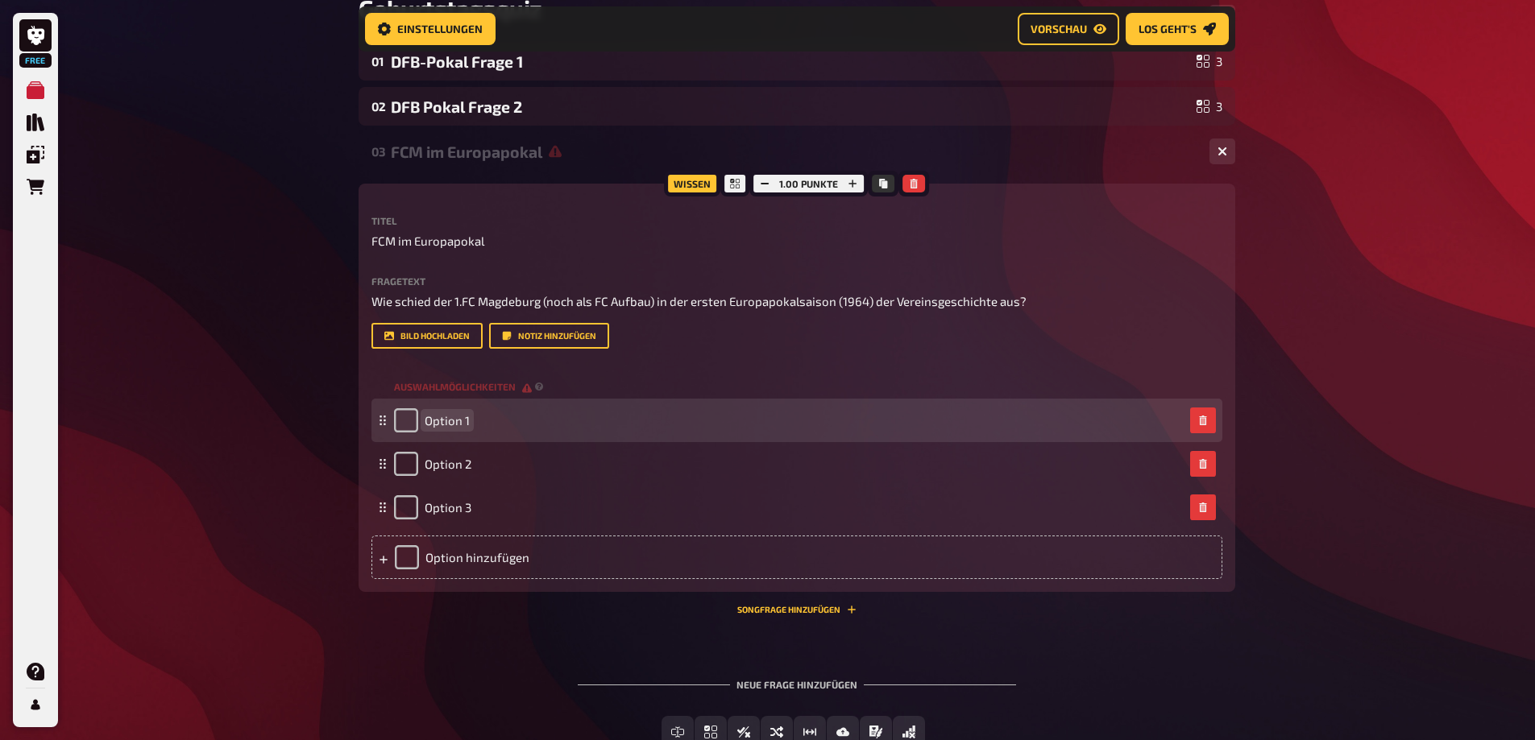
click at [429, 426] on span "Option 1" at bounding box center [447, 420] width 45 height 15
click at [470, 431] on div "Option 1" at bounding box center [789, 420] width 790 height 24
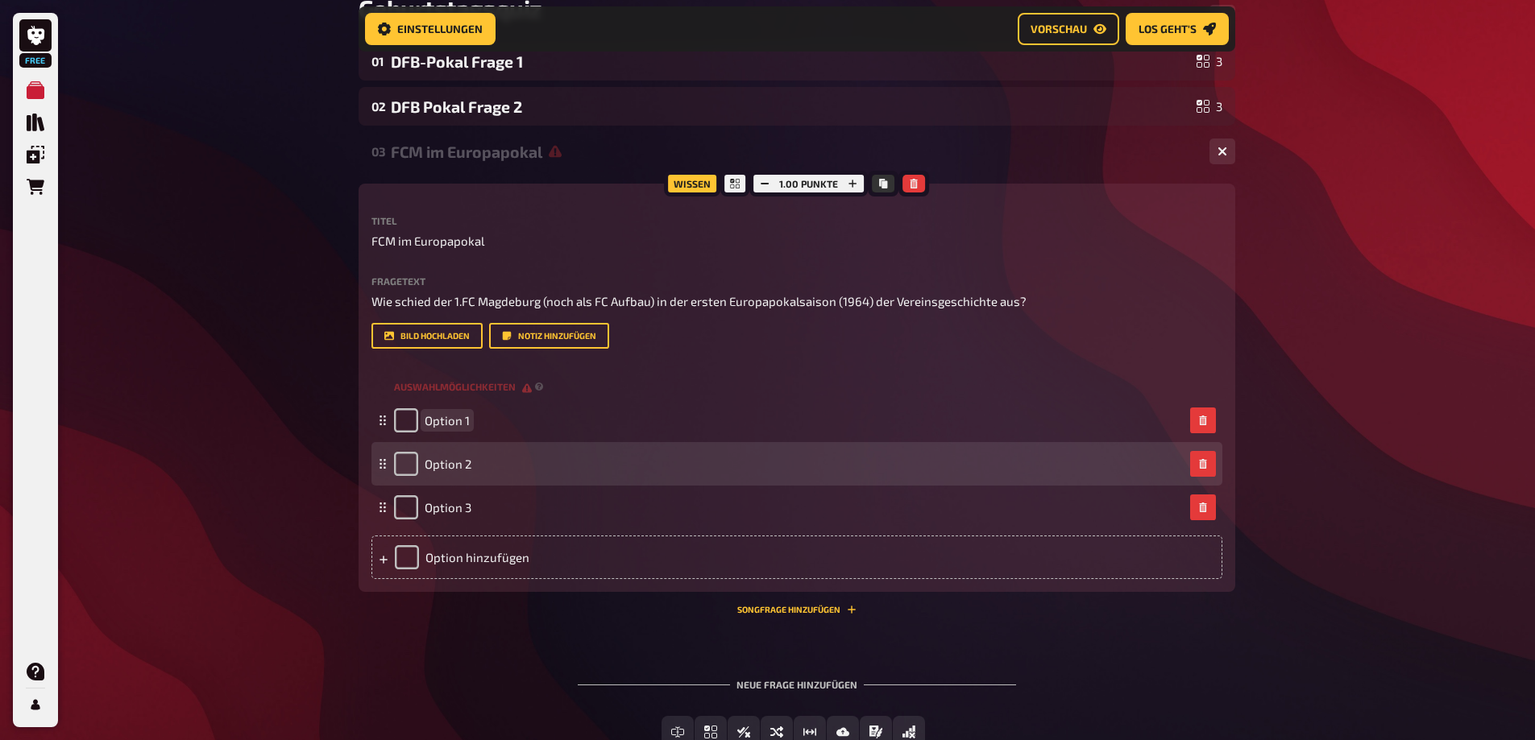
paste span
click at [450, 479] on div "Option 2" at bounding box center [796, 464] width 851 height 44
click at [448, 471] on span "Option 2" at bounding box center [448, 464] width 47 height 15
click at [456, 471] on span "Option 2" at bounding box center [448, 464] width 47 height 15
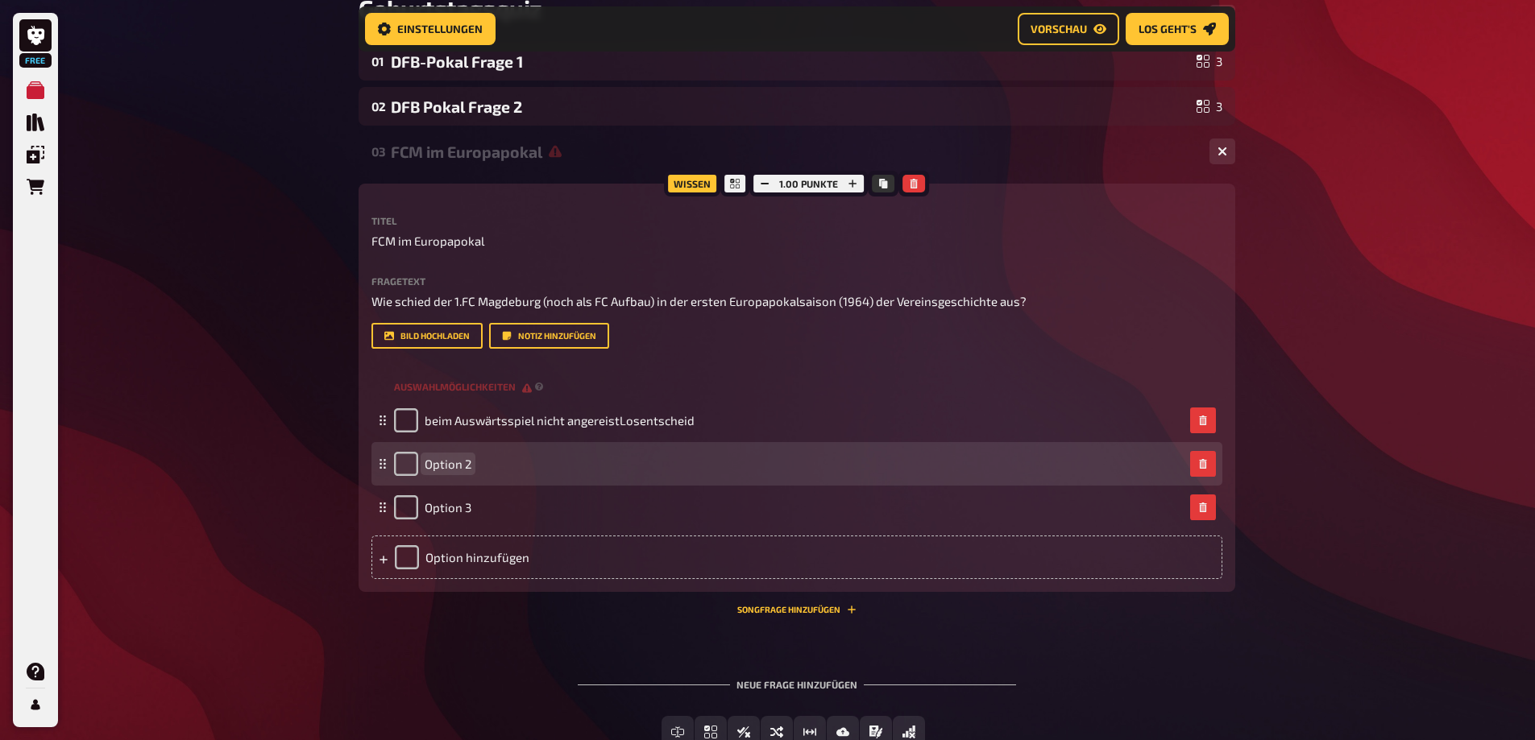
click at [455, 469] on span "Option 2" at bounding box center [448, 464] width 47 height 15
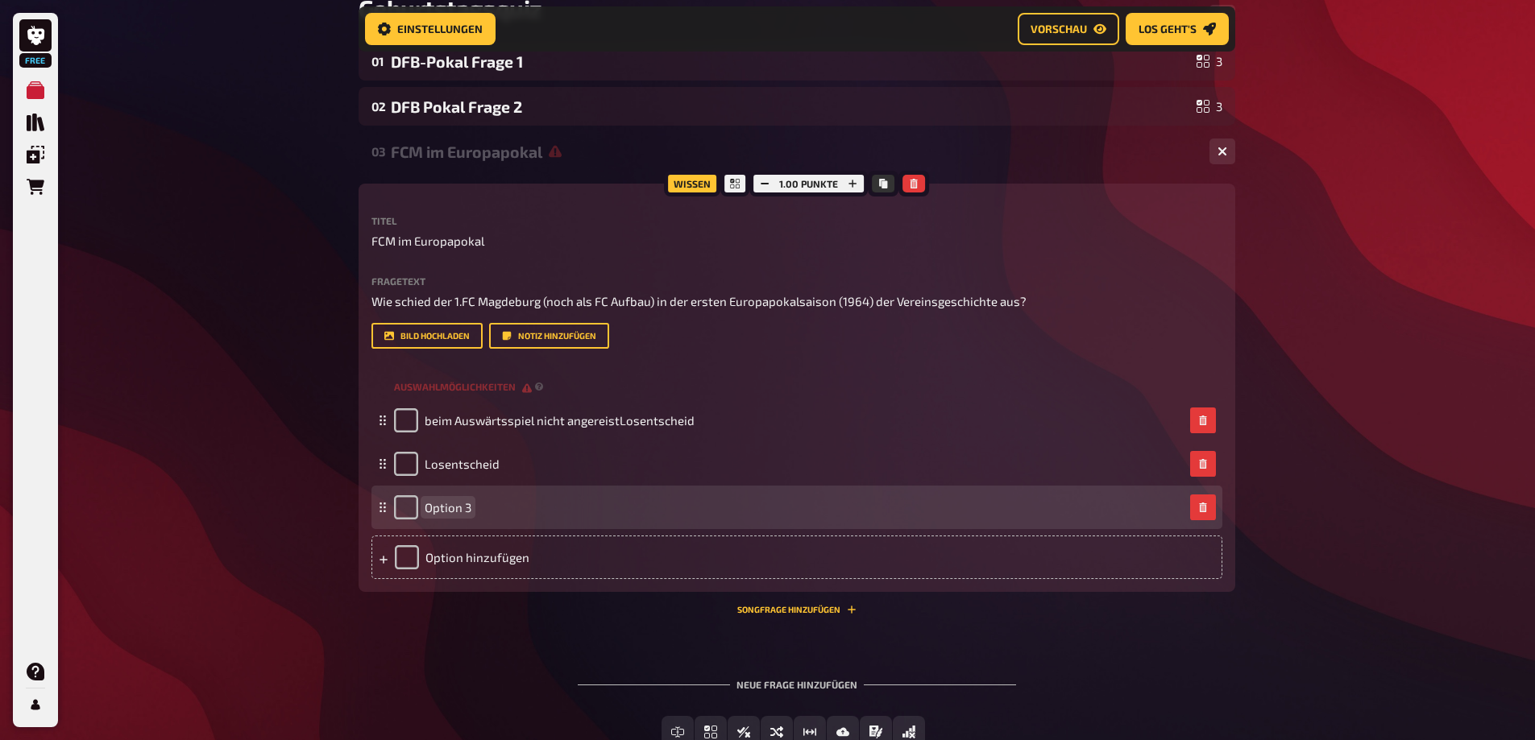
click at [430, 519] on div "Option 3" at bounding box center [432, 507] width 77 height 24
click at [442, 504] on span "Option 3" at bounding box center [448, 507] width 47 height 15
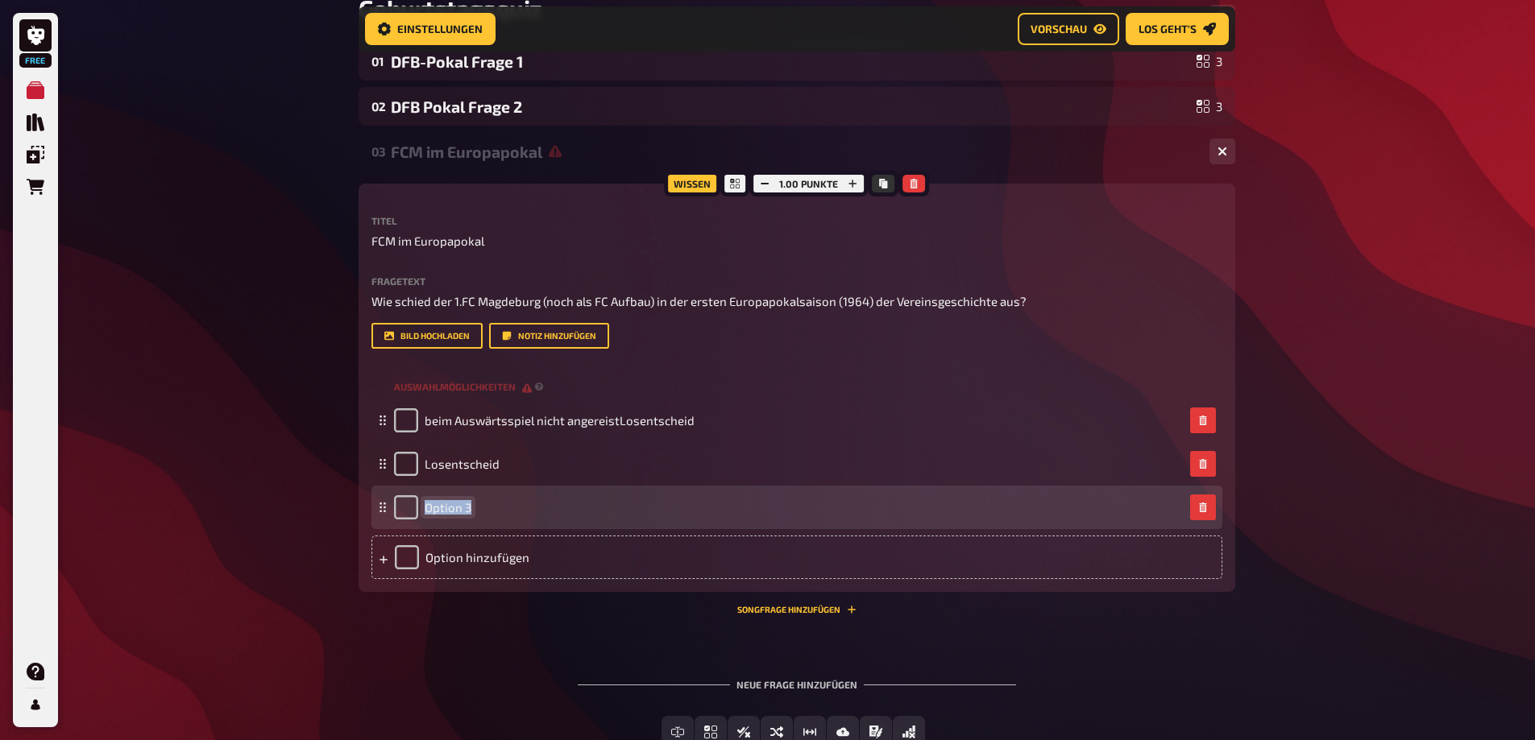
paste span
click at [390, 508] on div "Münzwurf" at bounding box center [796, 508] width 851 height 44
click at [405, 508] on input "checkbox" at bounding box center [406, 507] width 24 height 24
checkbox input "true"
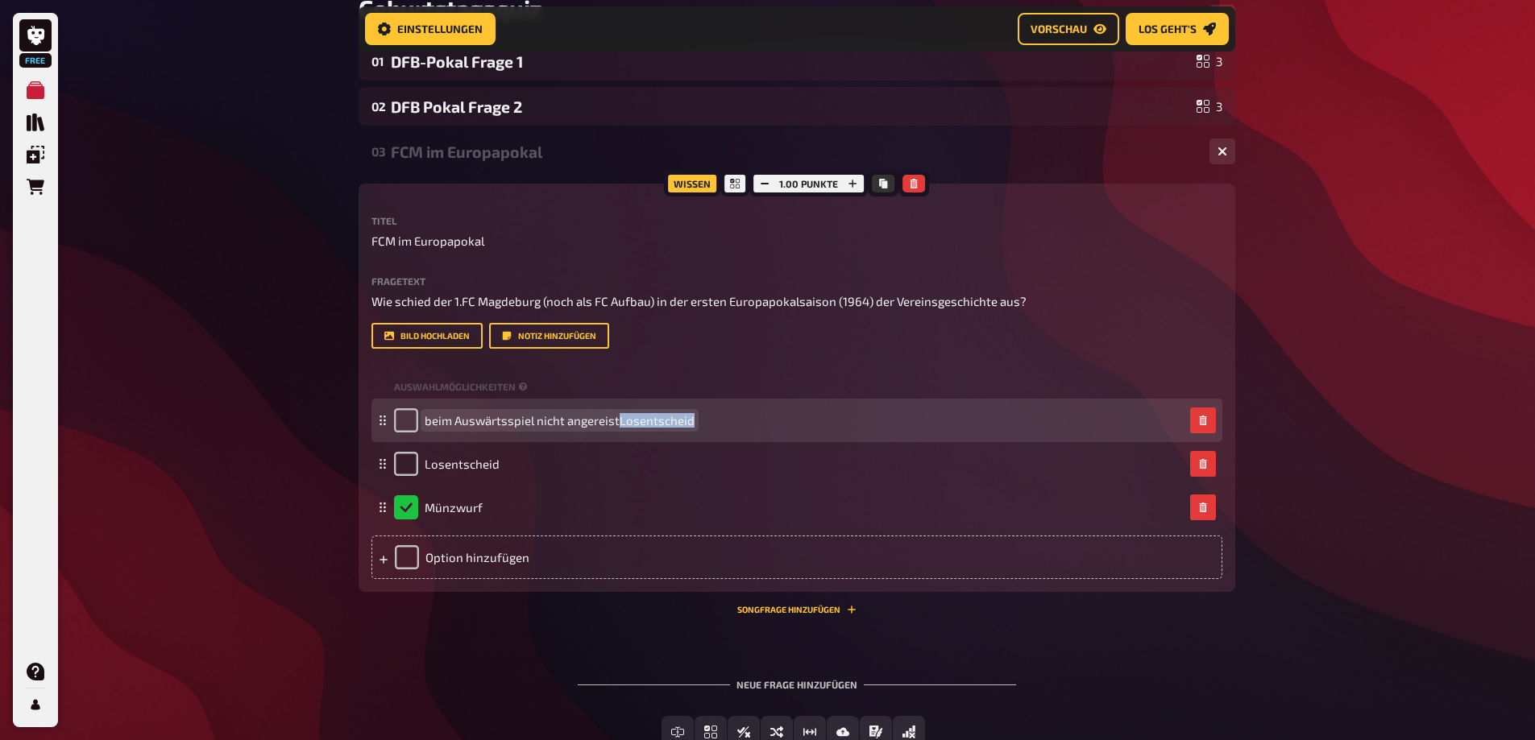
drag, startPoint x: 616, startPoint y: 421, endPoint x: 765, endPoint y: 421, distance: 149.0
click at [765, 421] on div "beim Auswärtsspiel nicht angereistLosentscheid" at bounding box center [789, 420] width 790 height 24
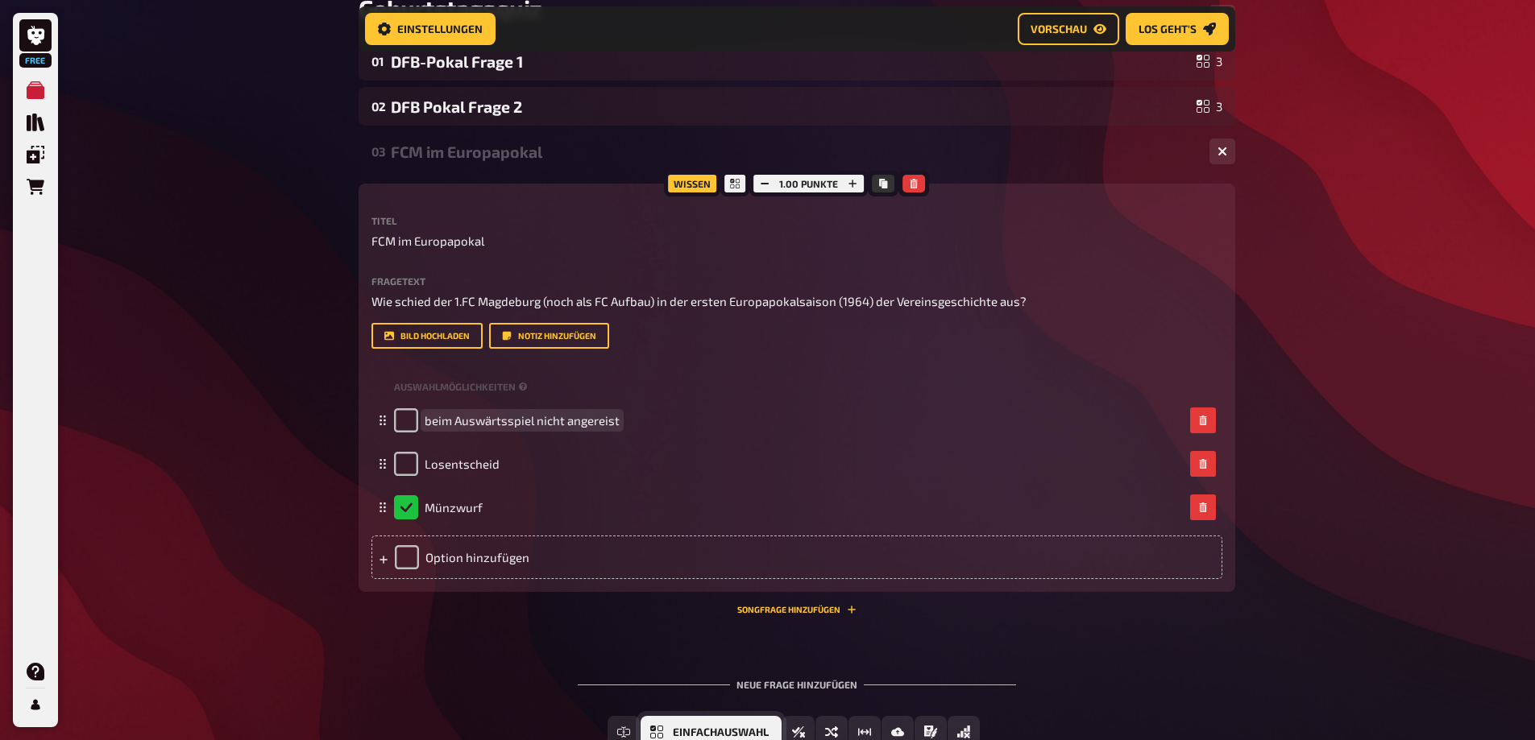
click at [678, 729] on span "Einfachauswahl" at bounding box center [721, 733] width 96 height 11
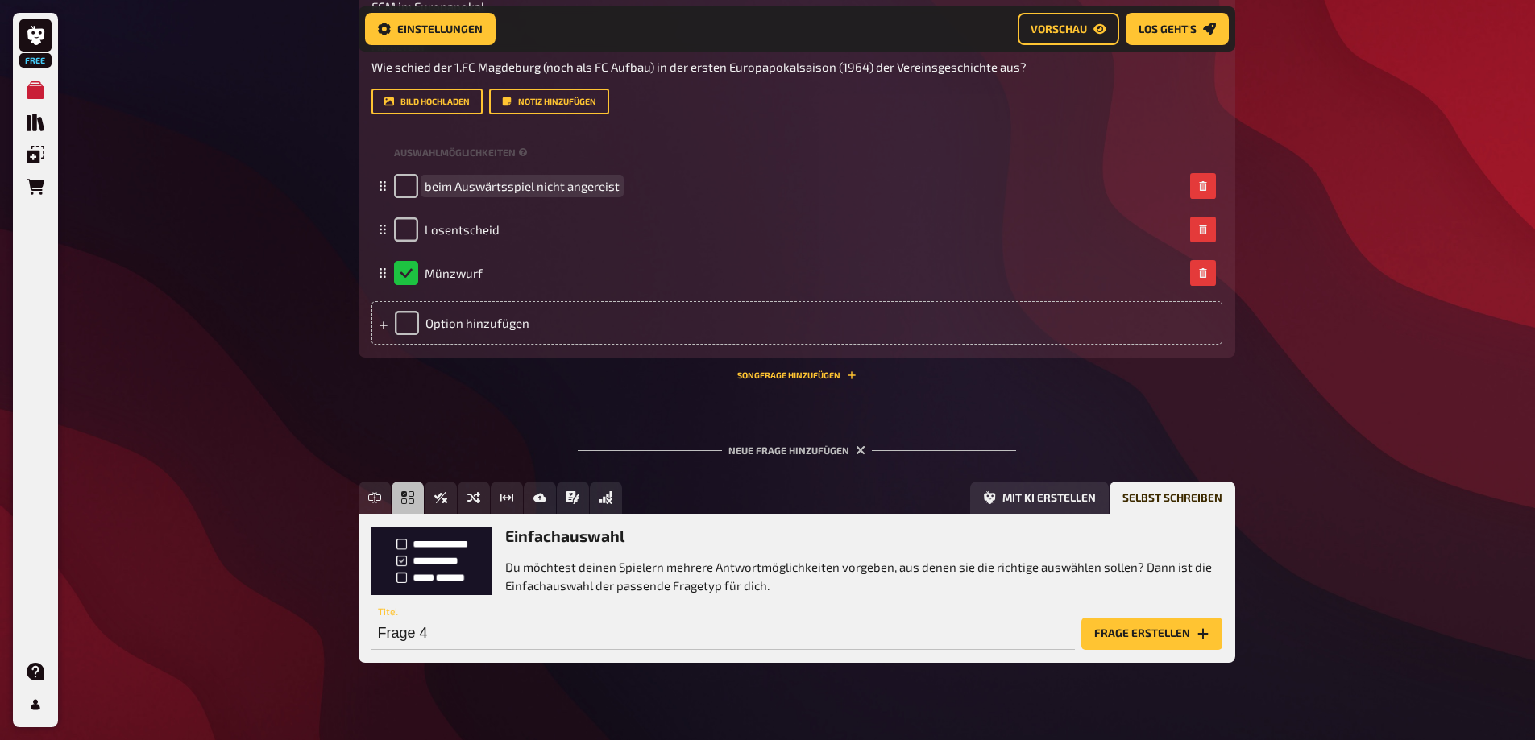
scroll to position [546, 0]
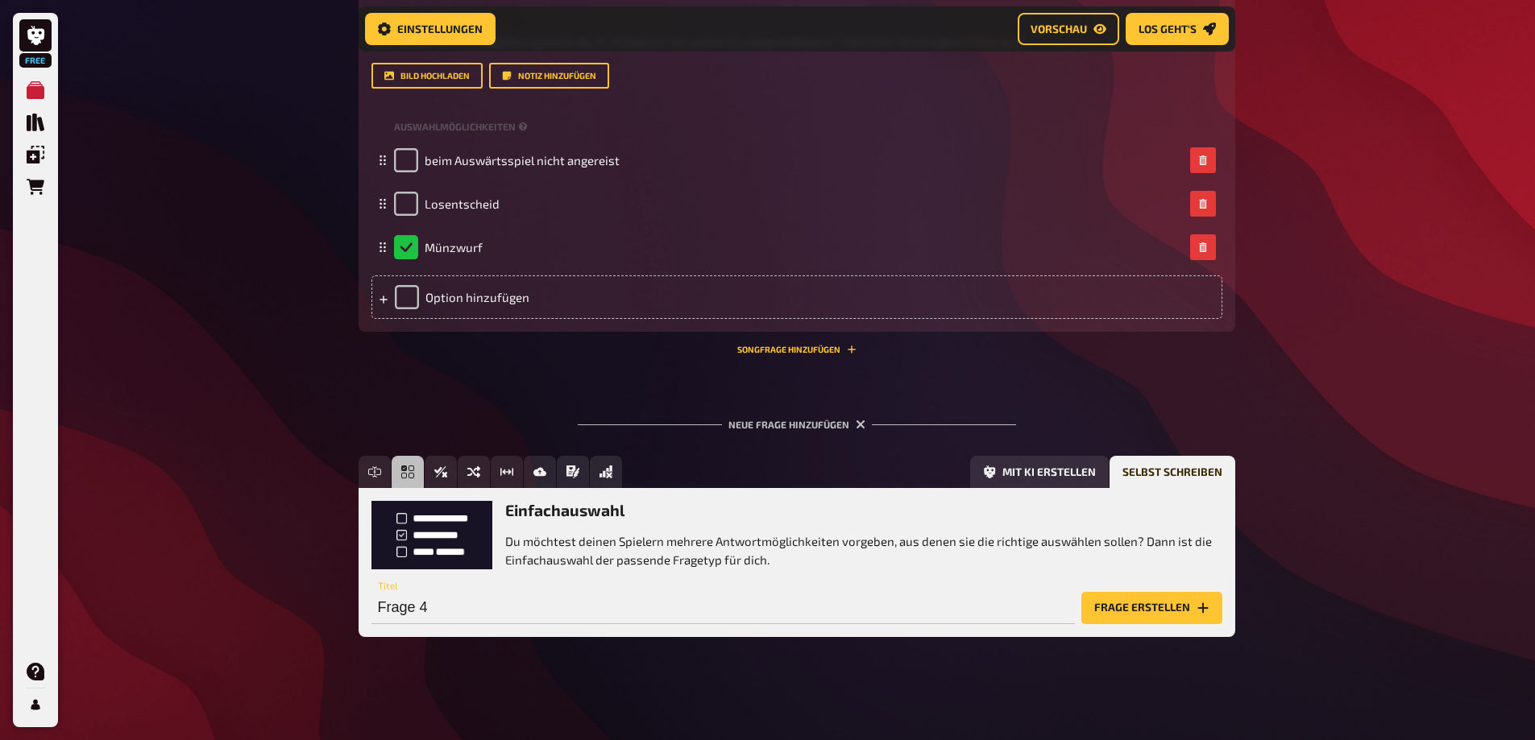
click at [1152, 616] on button "Frage erstellen" at bounding box center [1151, 608] width 141 height 32
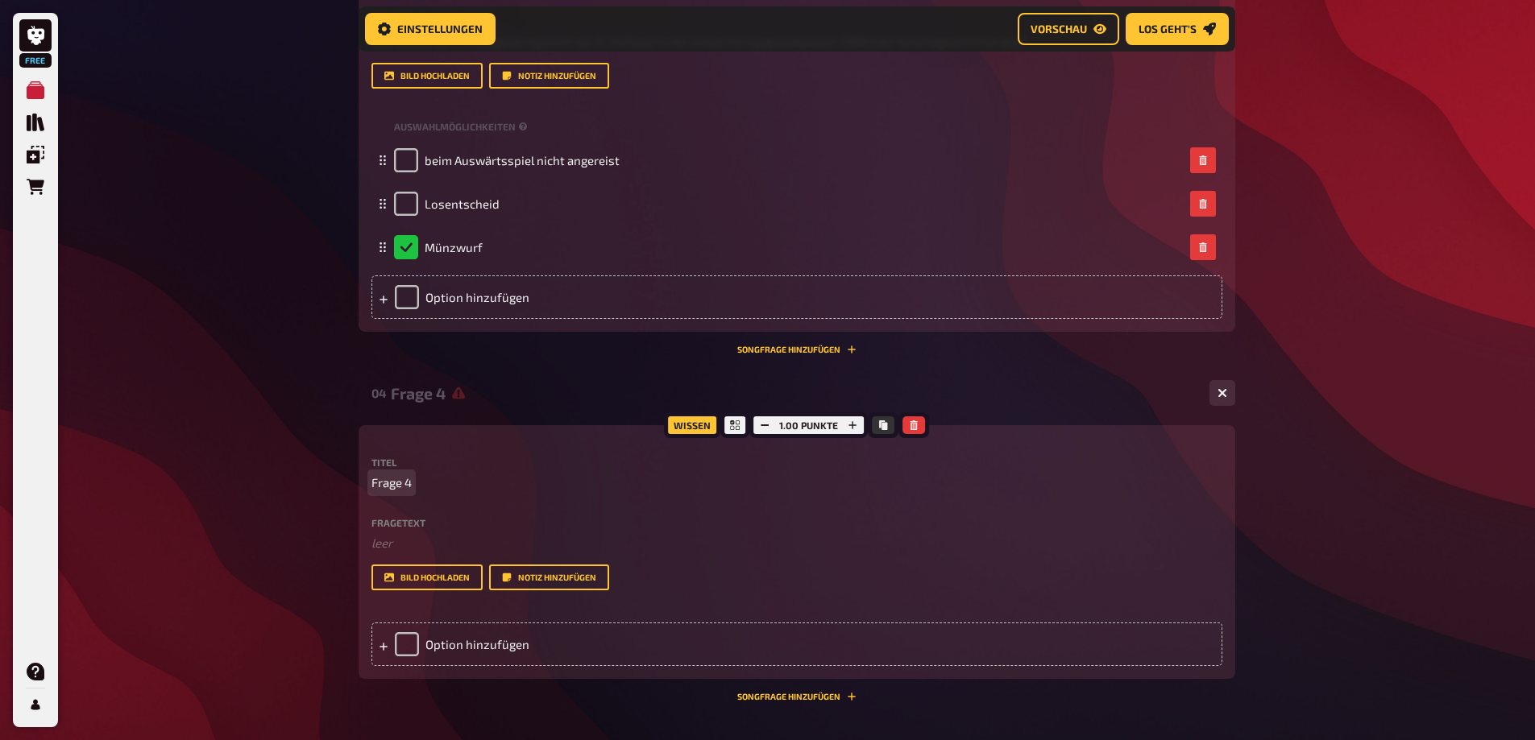
click at [424, 476] on p "Frage 4" at bounding box center [796, 483] width 851 height 19
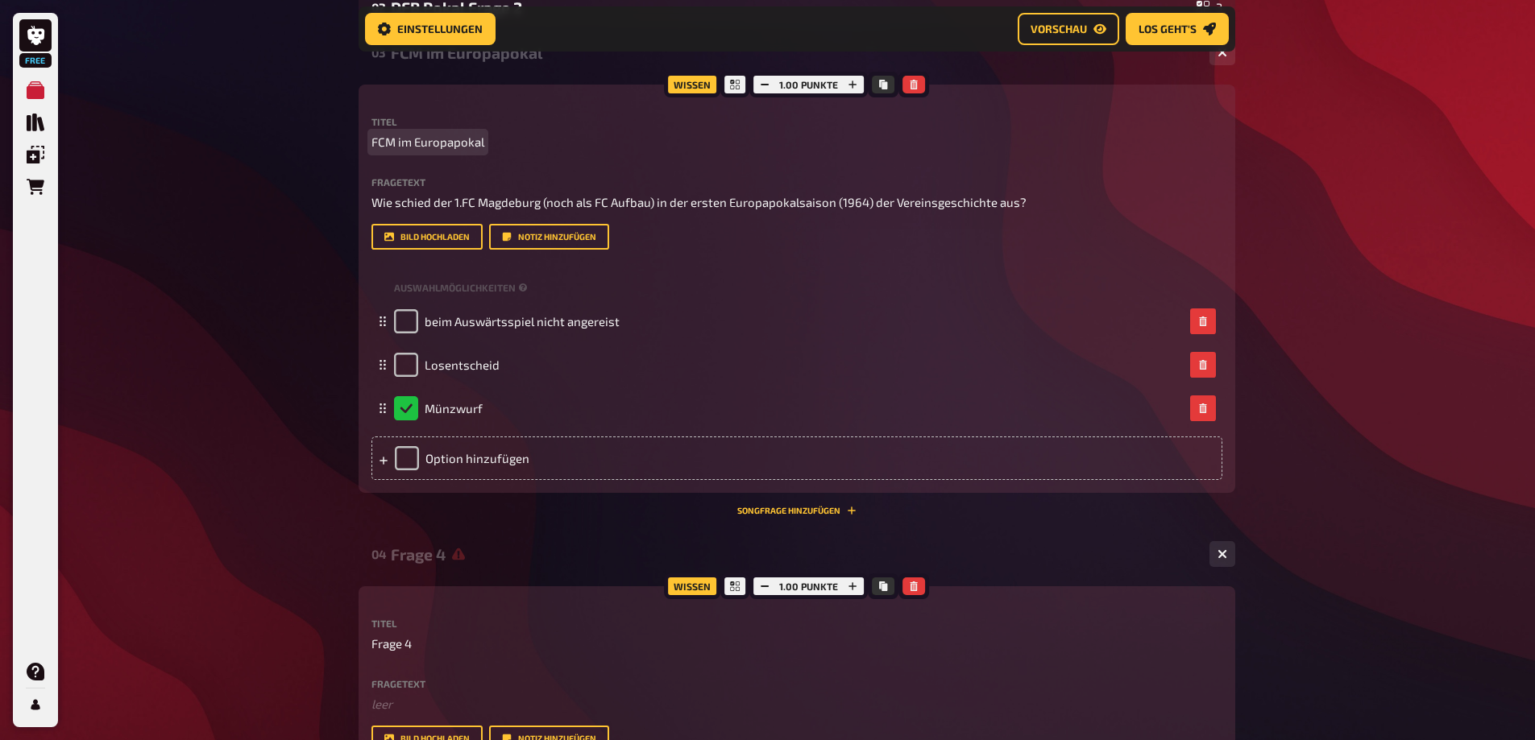
click at [450, 139] on span "FCM im Europapokal" at bounding box center [427, 142] width 113 height 19
copy span "FCM im Europapokal"
click at [399, 639] on span "Frage 4" at bounding box center [391, 644] width 40 height 19
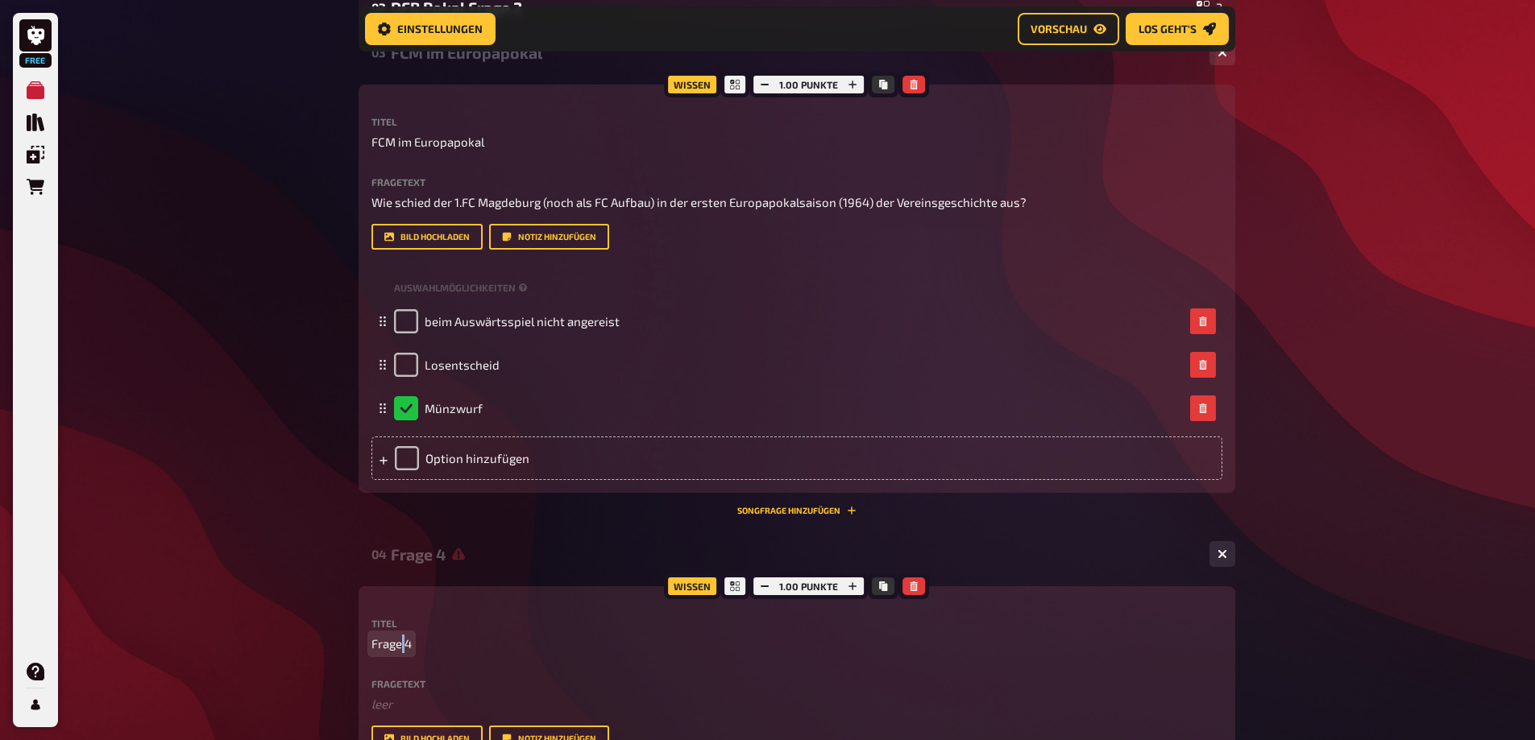
click at [399, 639] on span "Frage 4" at bounding box center [391, 644] width 40 height 19
paste span
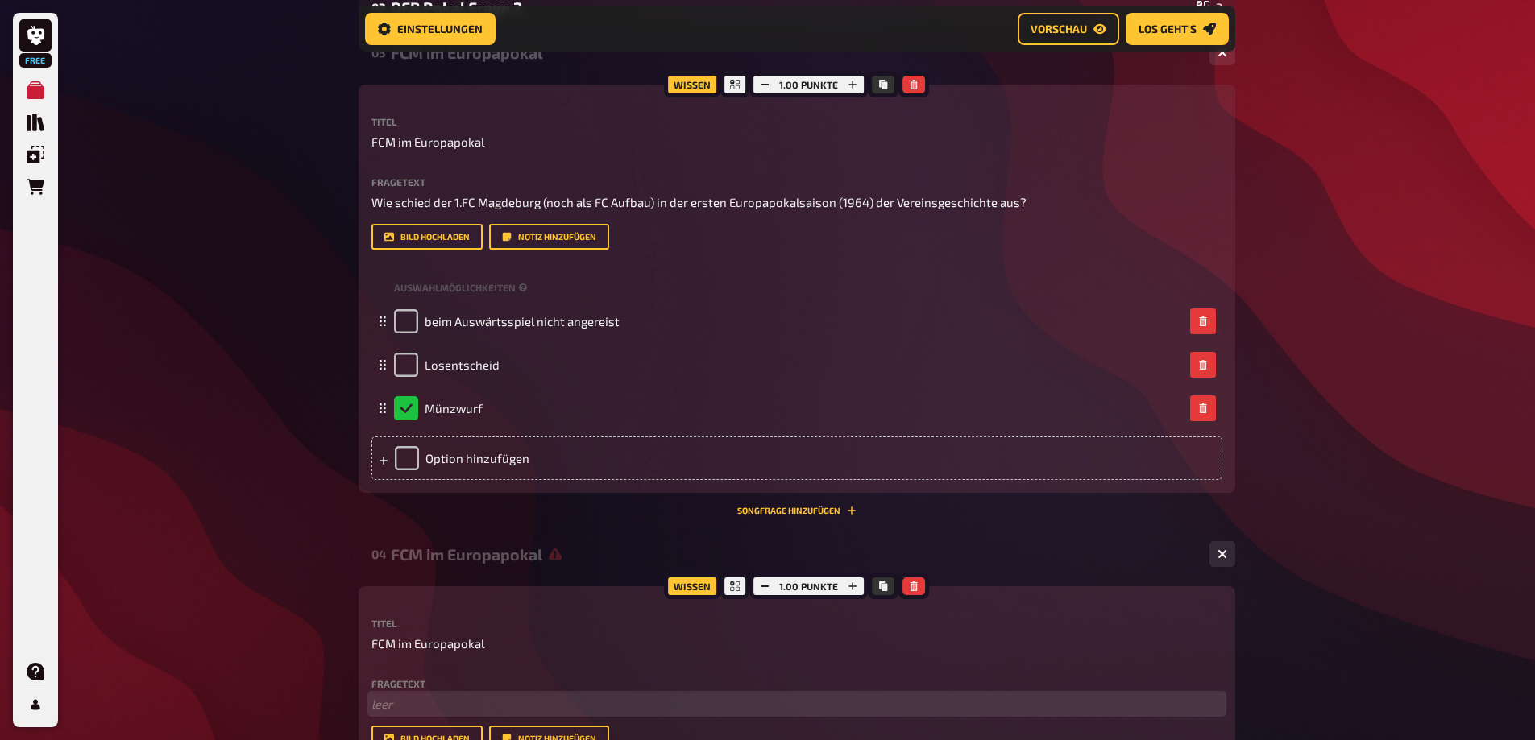
click at [406, 698] on p "﻿ leer" at bounding box center [796, 704] width 851 height 19
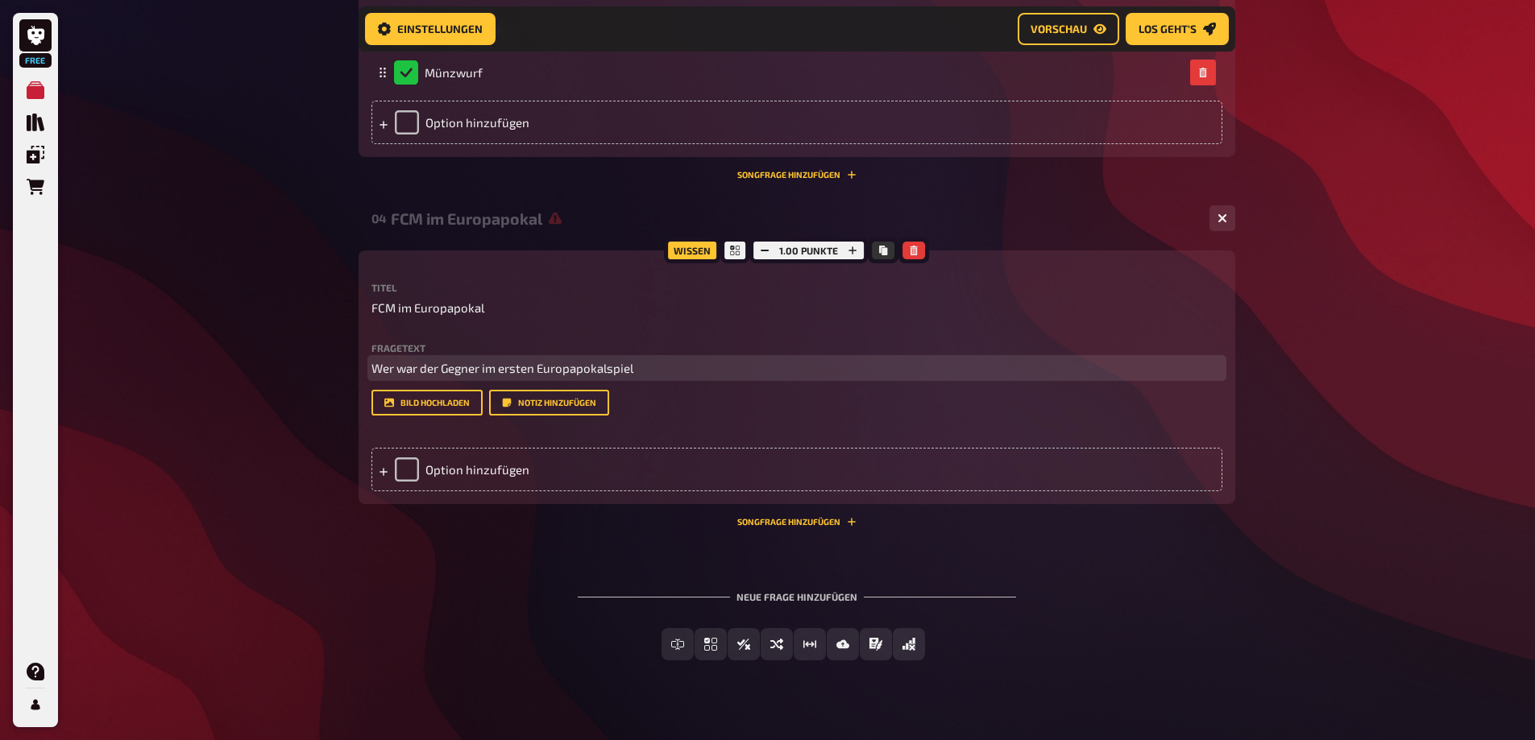
scroll to position [744, 0]
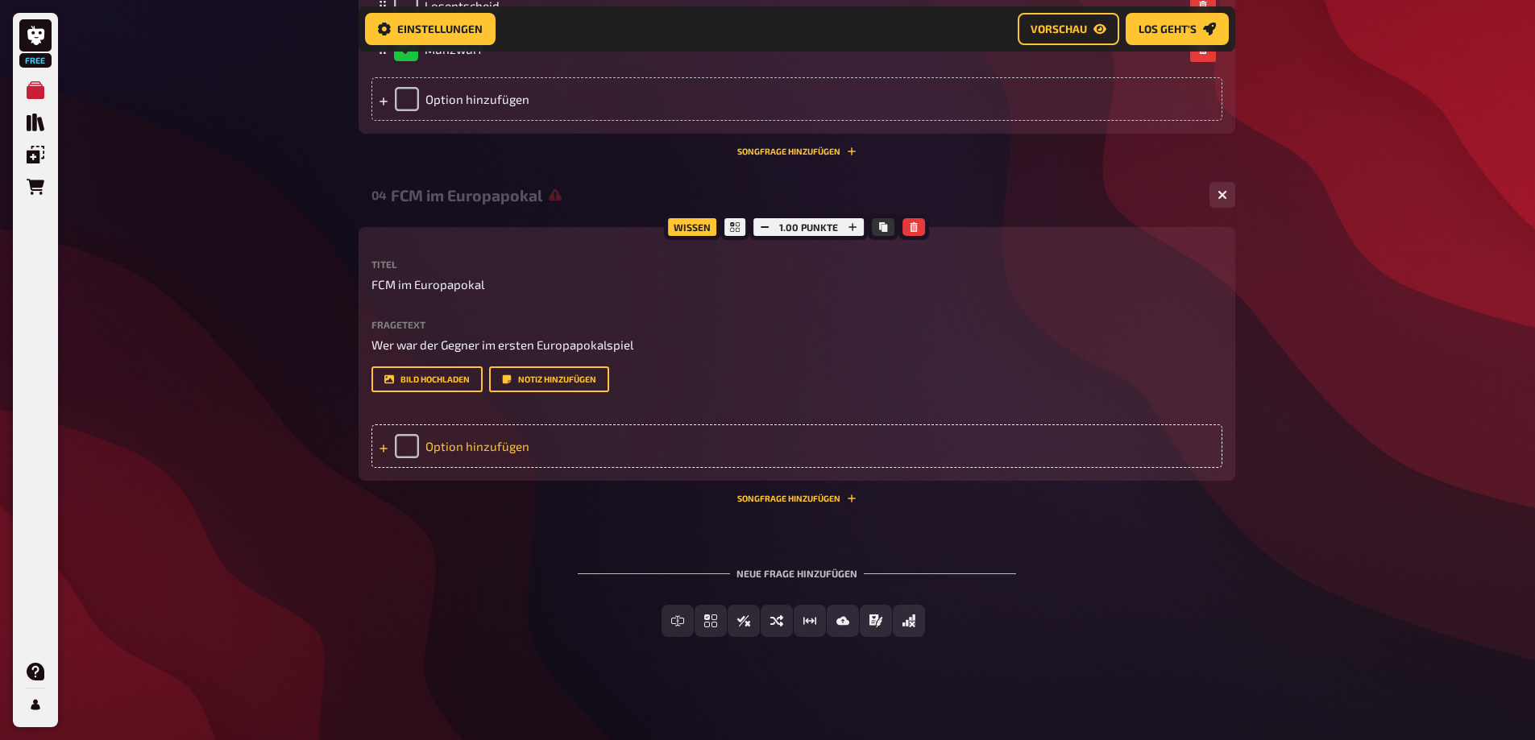
click at [412, 447] on div "Option hinzufügen" at bounding box center [796, 447] width 851 height 44
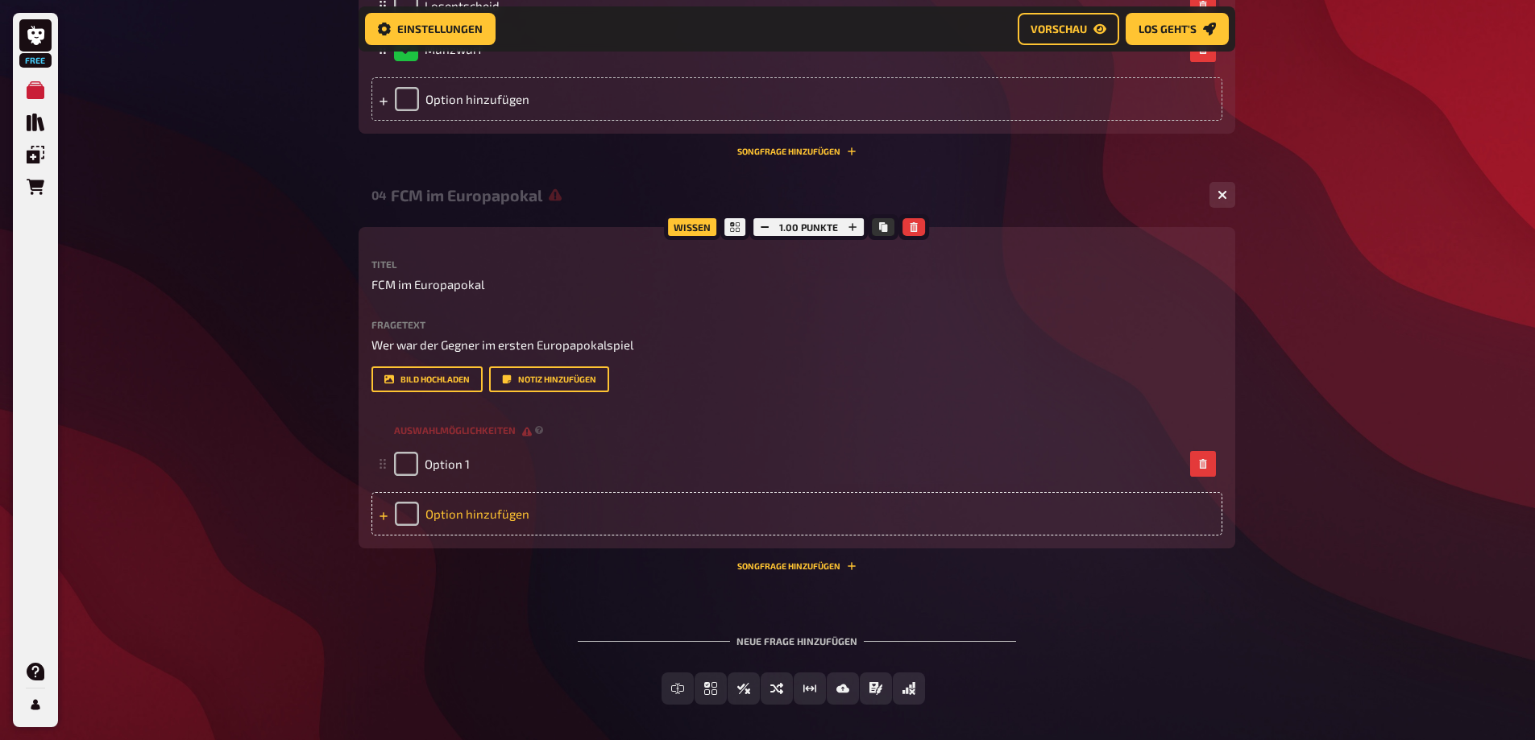
click at [402, 509] on div "Option hinzufügen" at bounding box center [796, 514] width 851 height 44
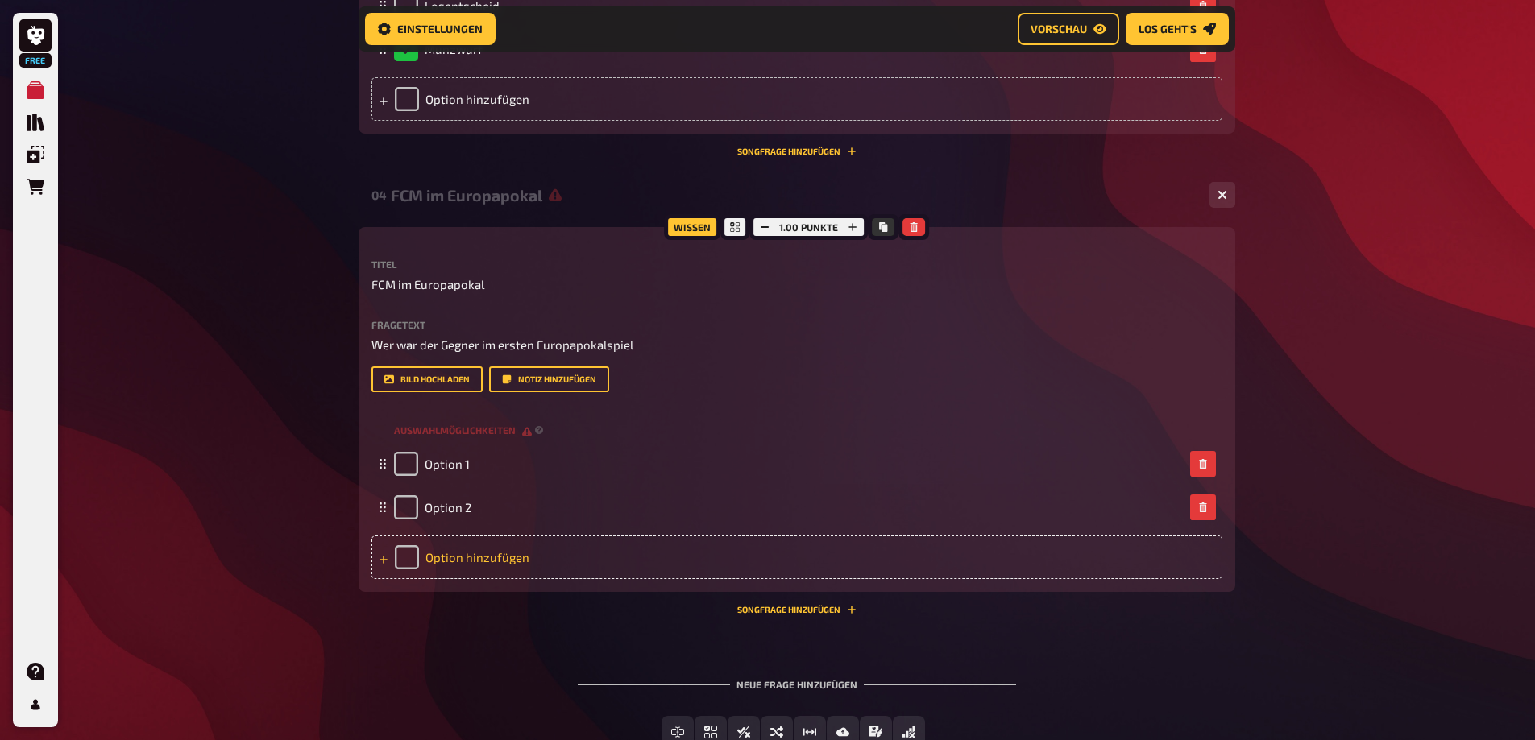
click at [410, 568] on div "Option hinzufügen" at bounding box center [796, 558] width 851 height 44
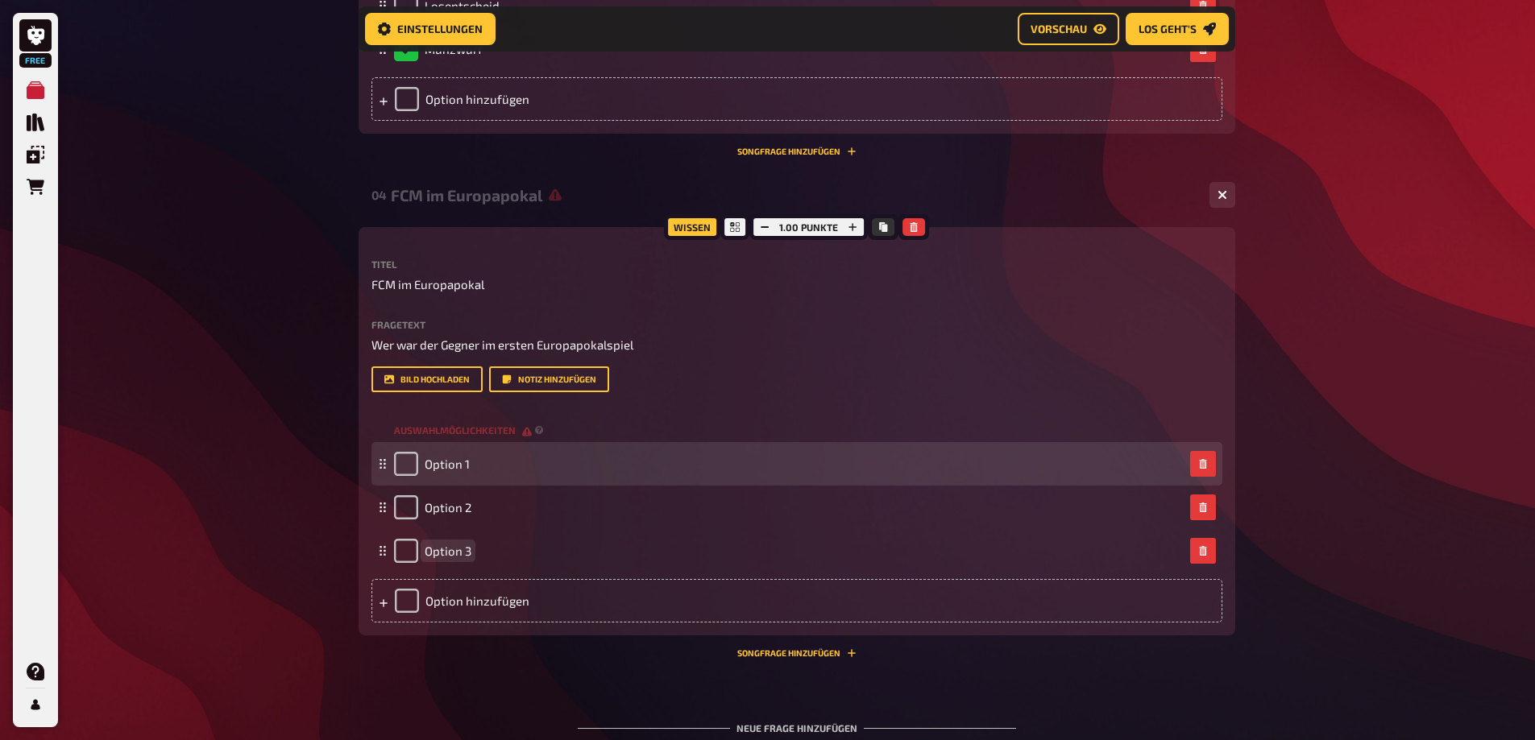
click at [422, 472] on div "Option 1" at bounding box center [432, 464] width 76 height 24
click at [438, 469] on span "Option 1" at bounding box center [447, 464] width 45 height 15
click at [458, 466] on span "Option 1" at bounding box center [447, 464] width 45 height 15
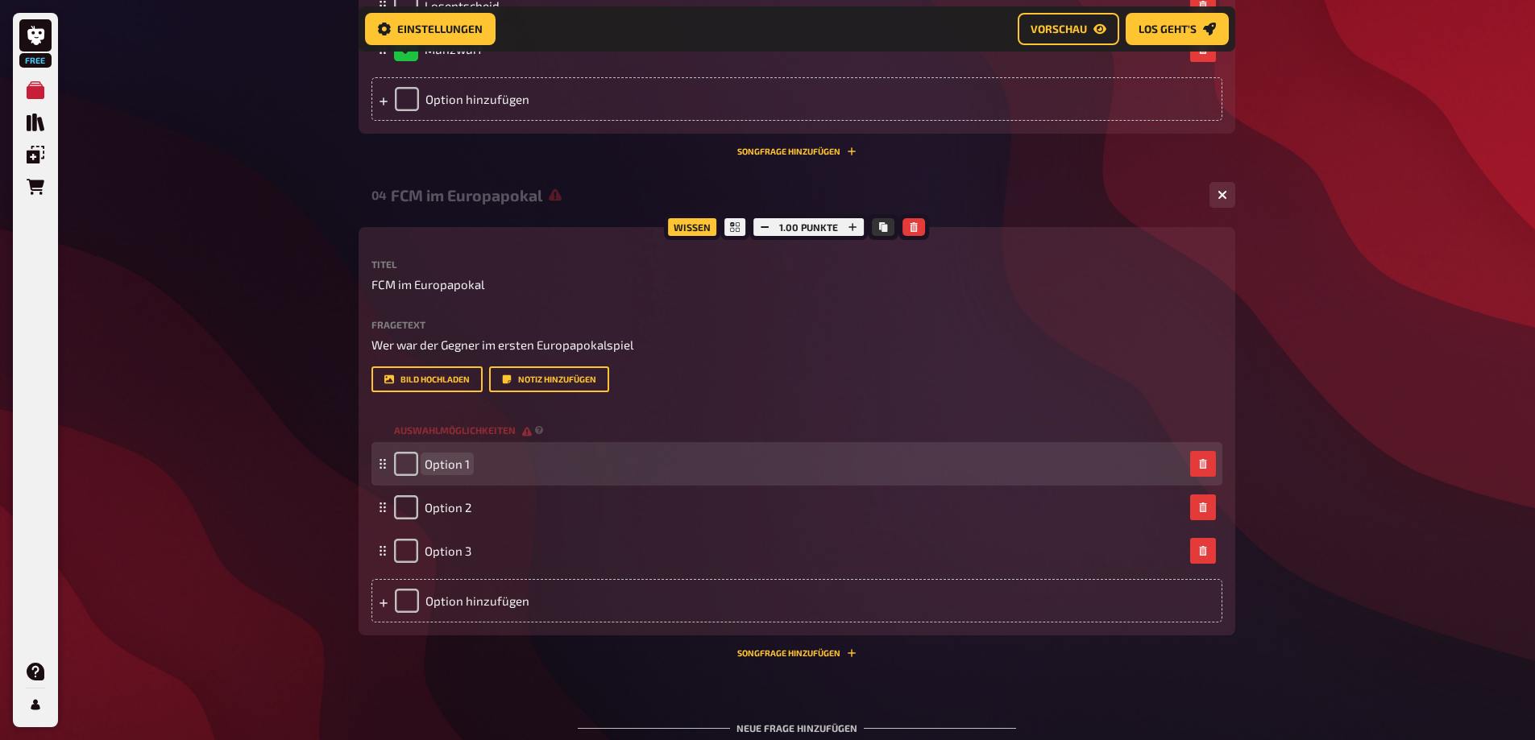
click at [458, 466] on span "Option 1" at bounding box center [447, 464] width 45 height 15
paste span
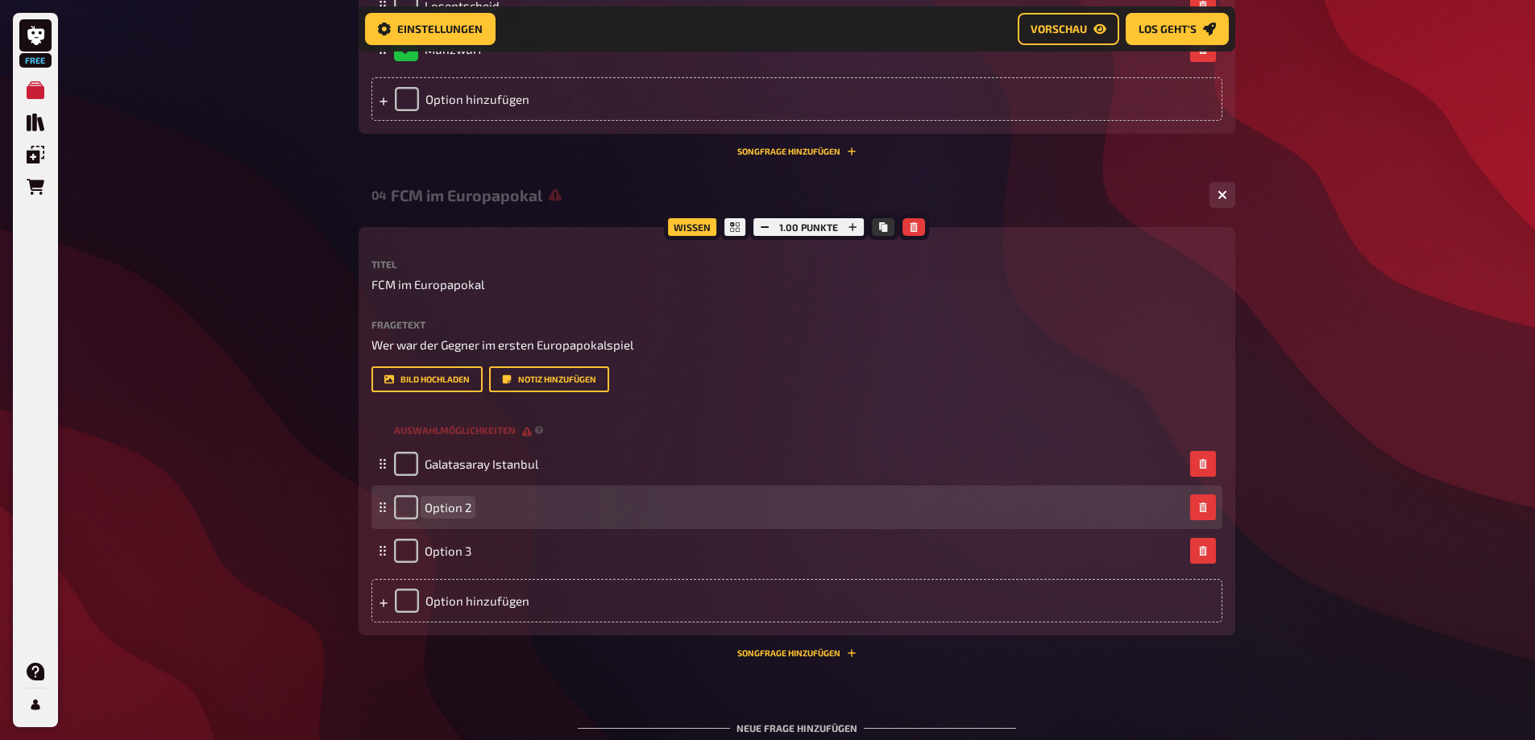
click at [458, 510] on span "Option 2" at bounding box center [448, 507] width 47 height 15
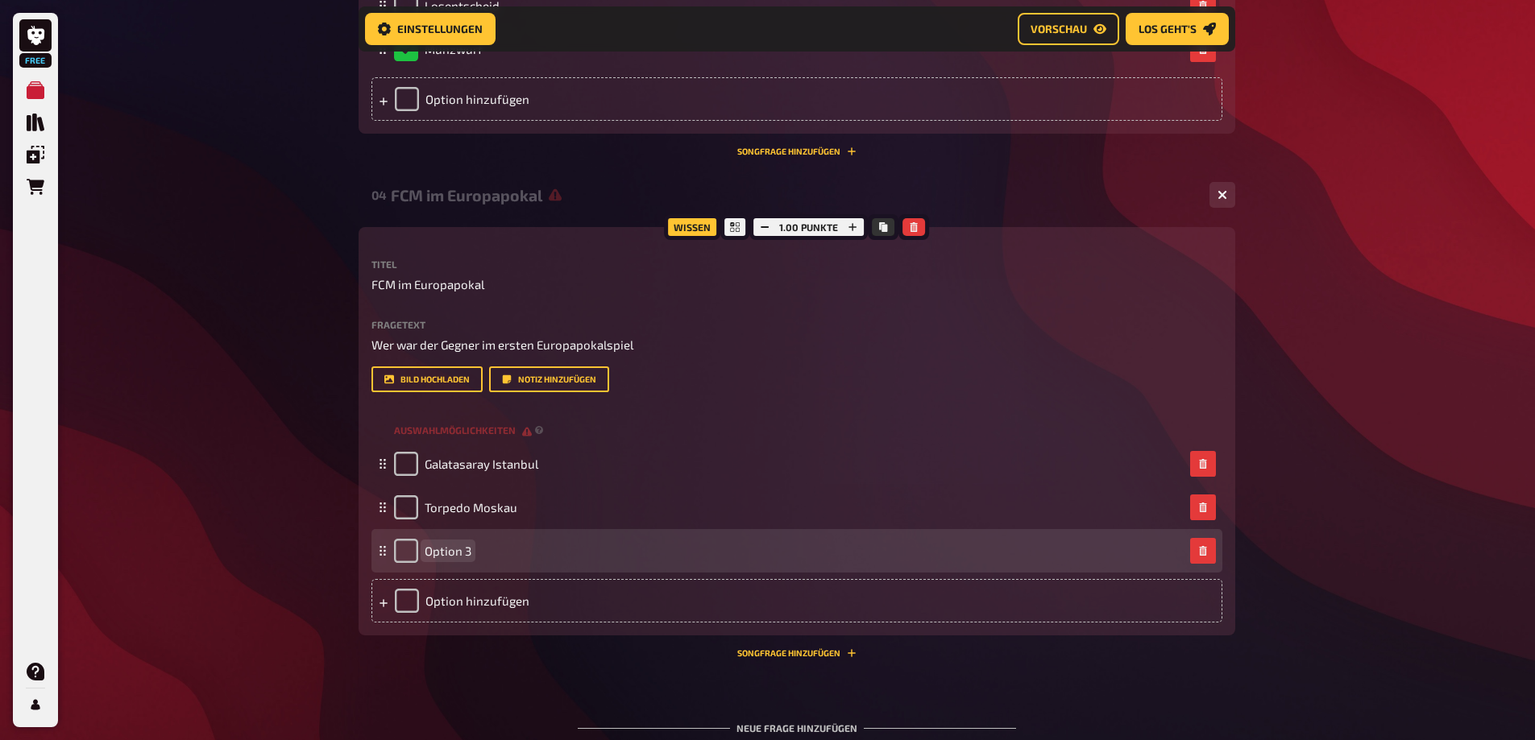
click at [442, 549] on span "Option 3" at bounding box center [448, 551] width 47 height 15
click at [433, 554] on span "Option 3" at bounding box center [448, 551] width 47 height 15
drag, startPoint x: 454, startPoint y: 555, endPoint x: 529, endPoint y: 555, distance: 74.9
click at [529, 555] on div "Option 3" at bounding box center [789, 551] width 790 height 24
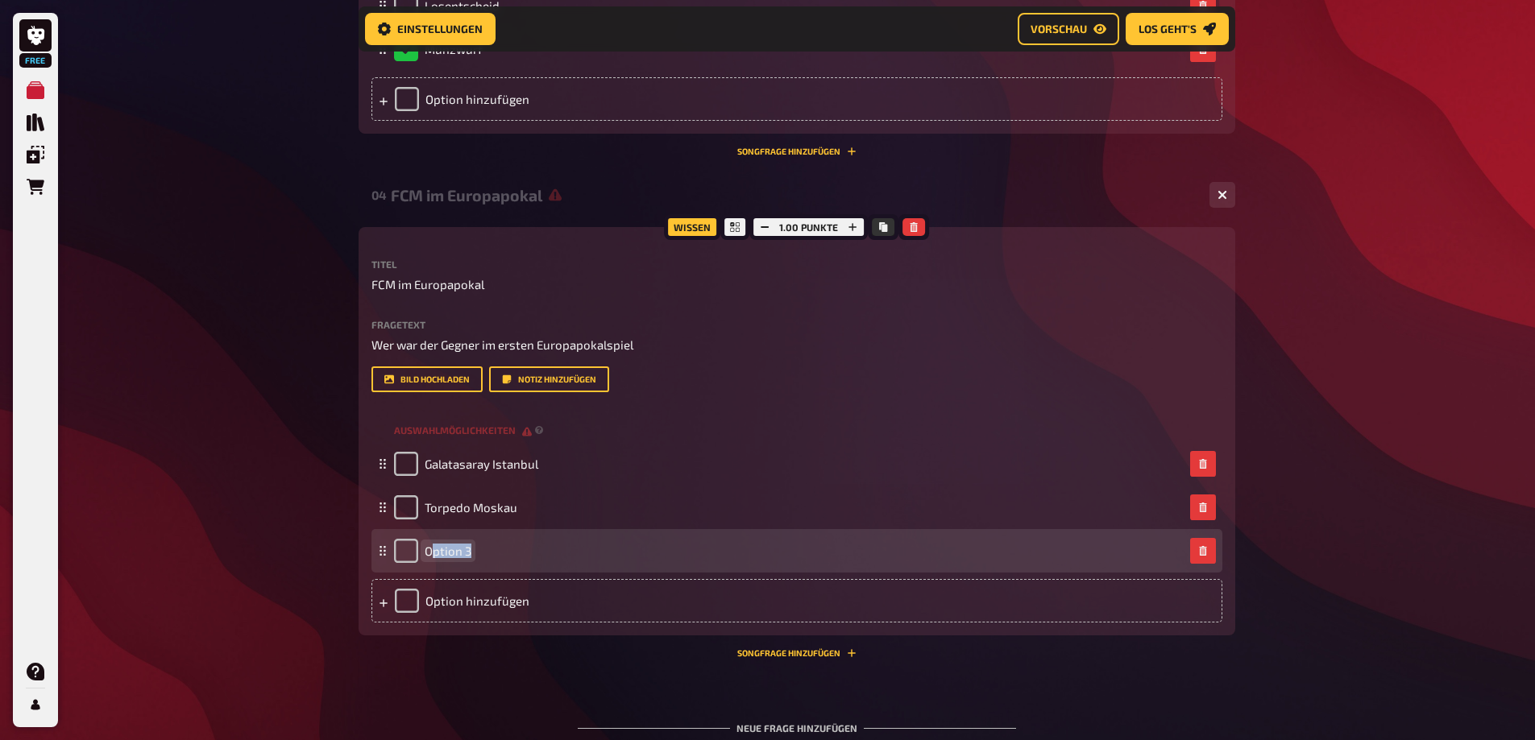
click at [436, 547] on span "Option 3" at bounding box center [448, 551] width 47 height 15
paste span
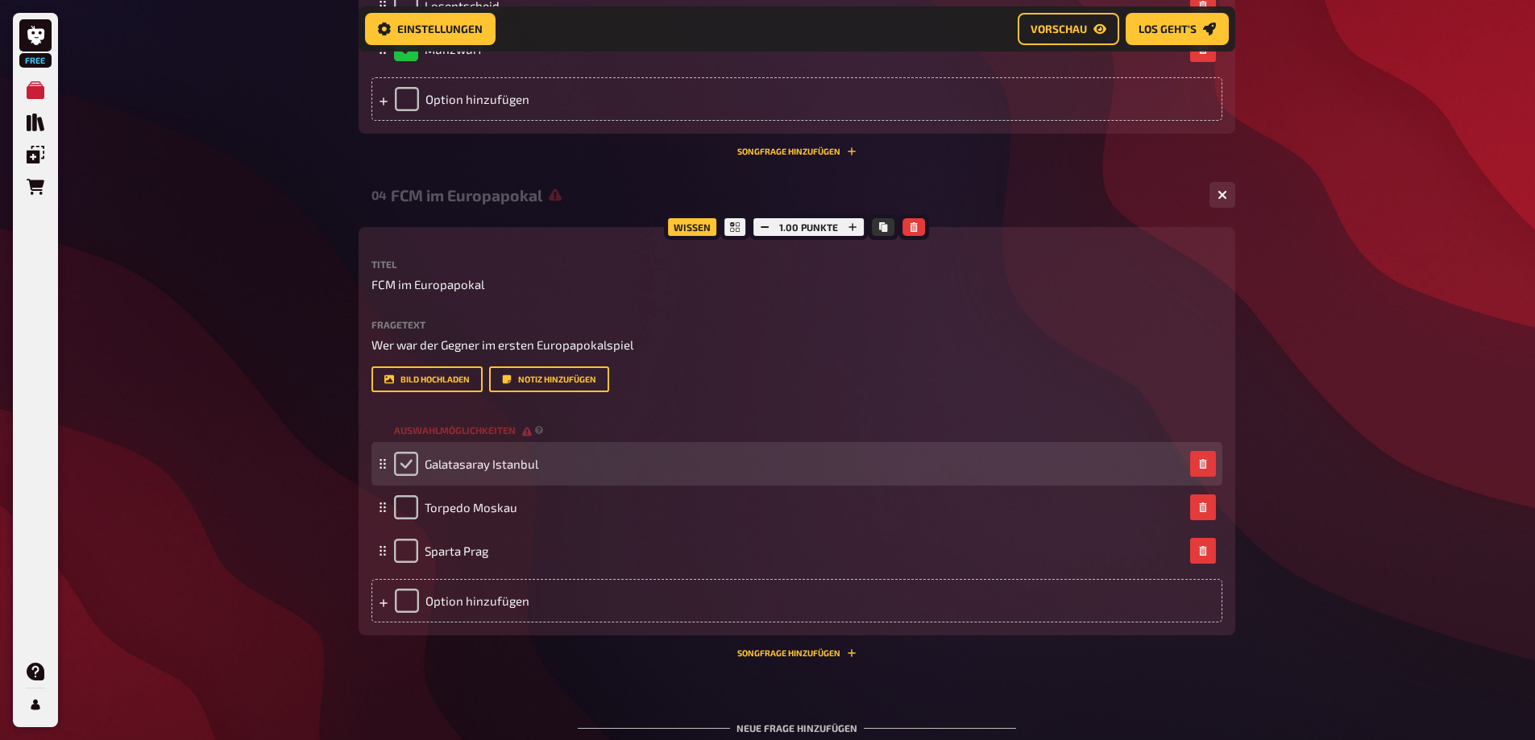
drag, startPoint x: 404, startPoint y: 468, endPoint x: 422, endPoint y: 474, distance: 18.6
click at [404, 466] on input "checkbox" at bounding box center [406, 464] width 24 height 24
checkbox input "true"
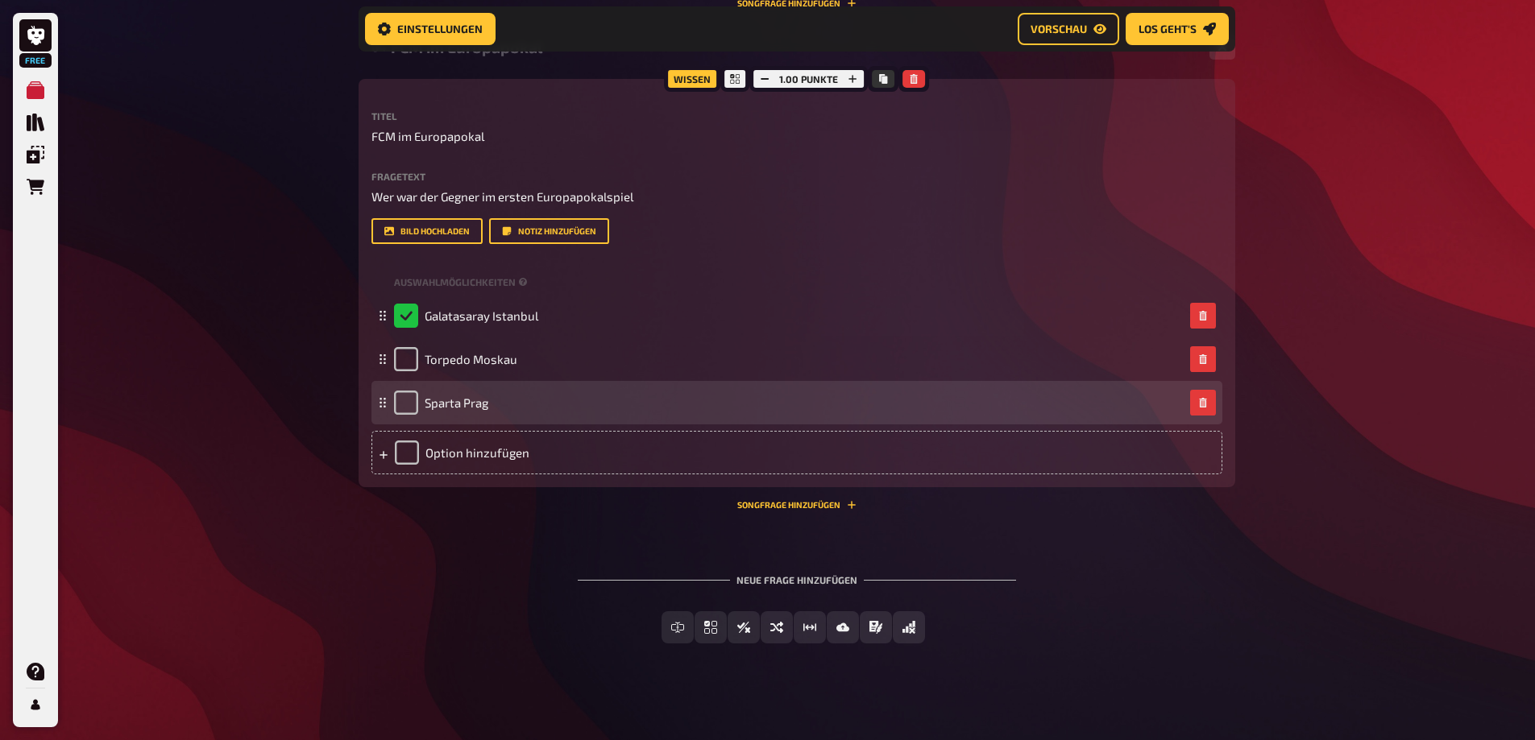
scroll to position [899, 0]
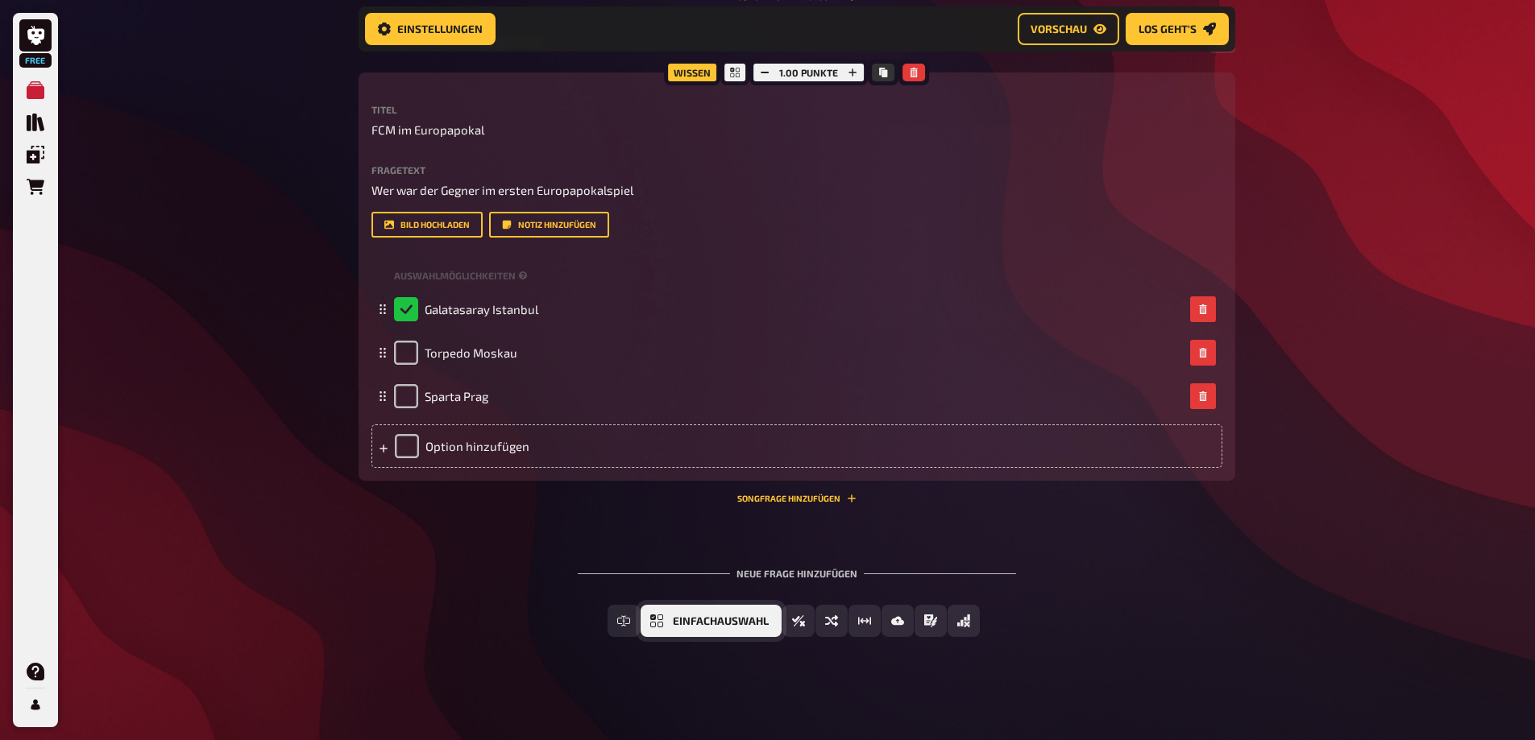
click at [720, 625] on span "Einfachauswahl" at bounding box center [721, 621] width 96 height 11
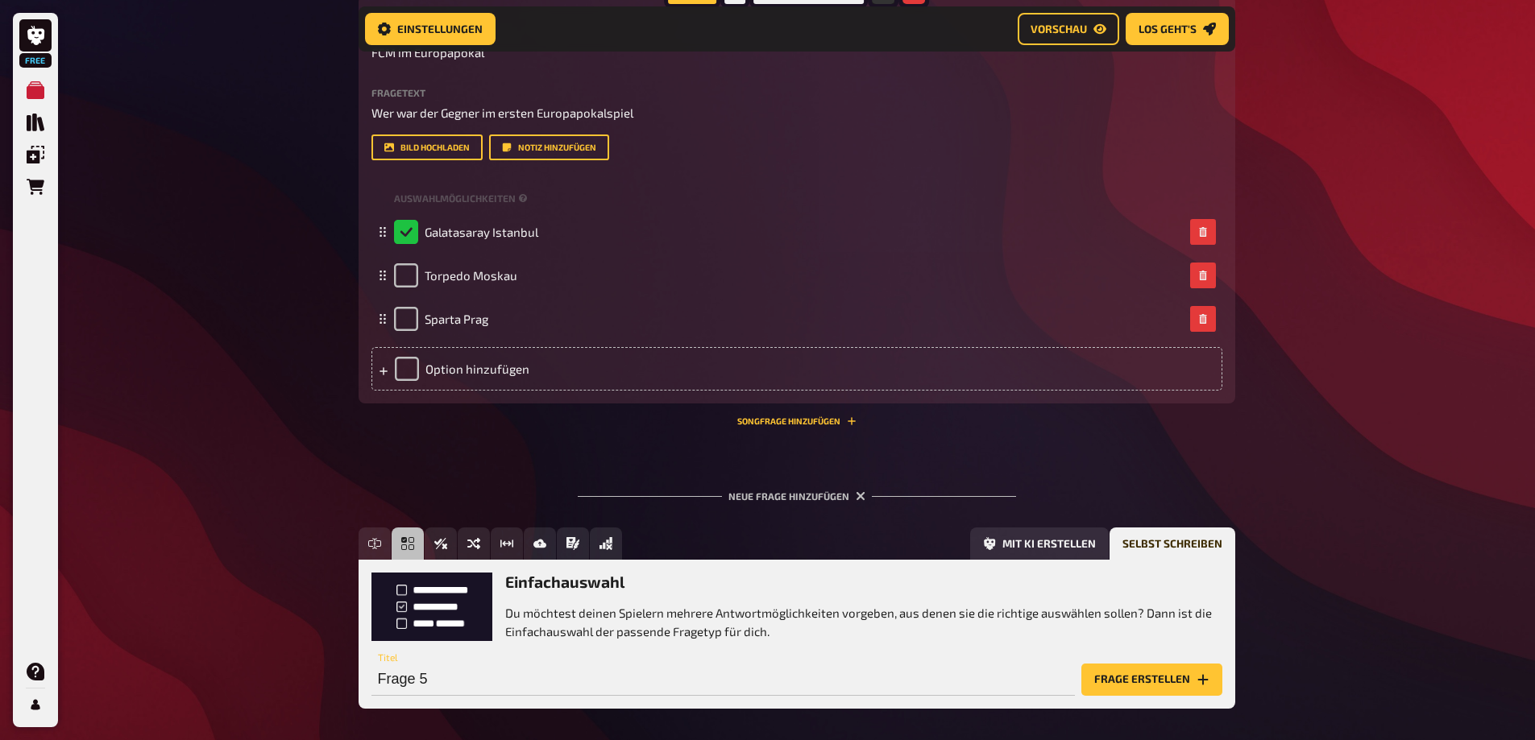
scroll to position [1048, 0]
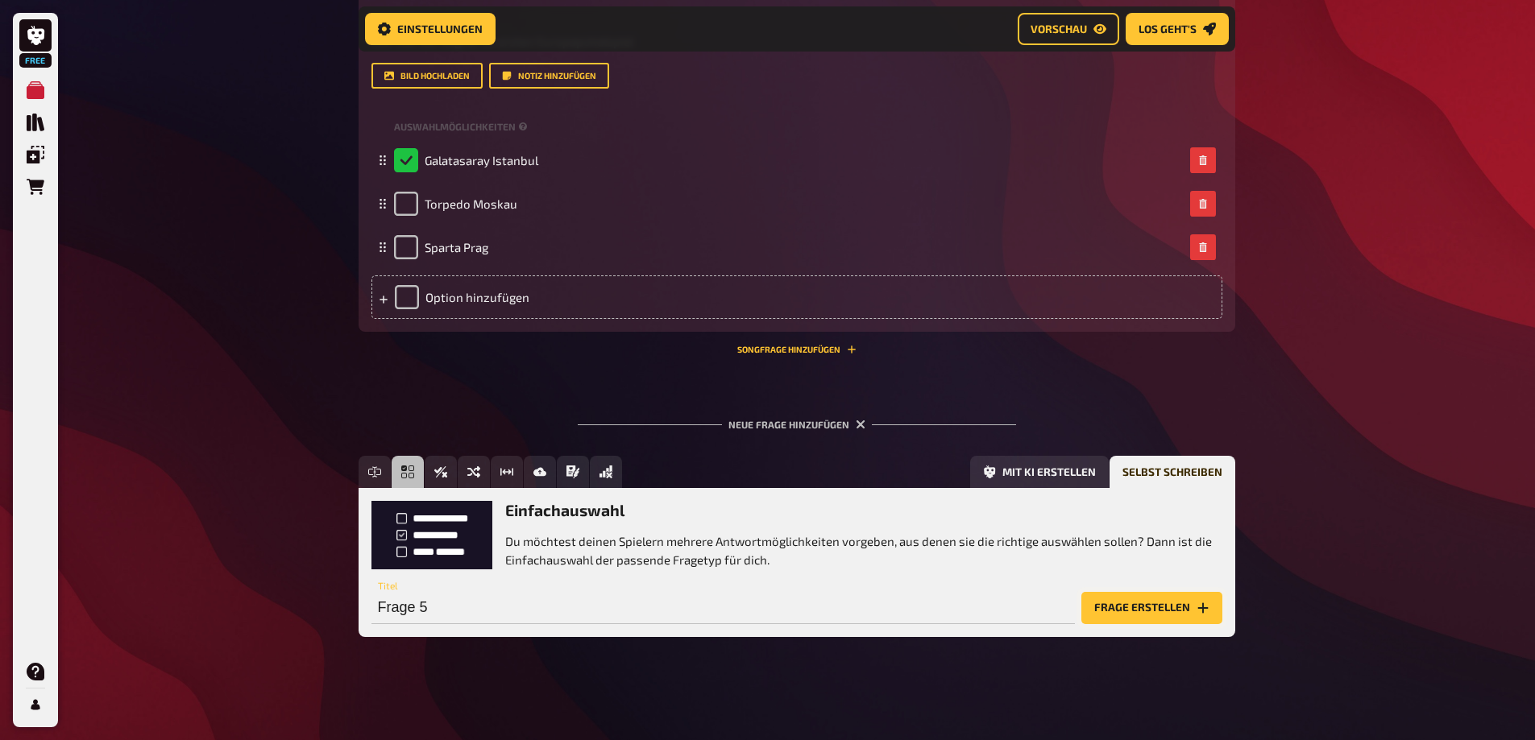
click at [1152, 603] on button "Frage erstellen" at bounding box center [1151, 608] width 141 height 32
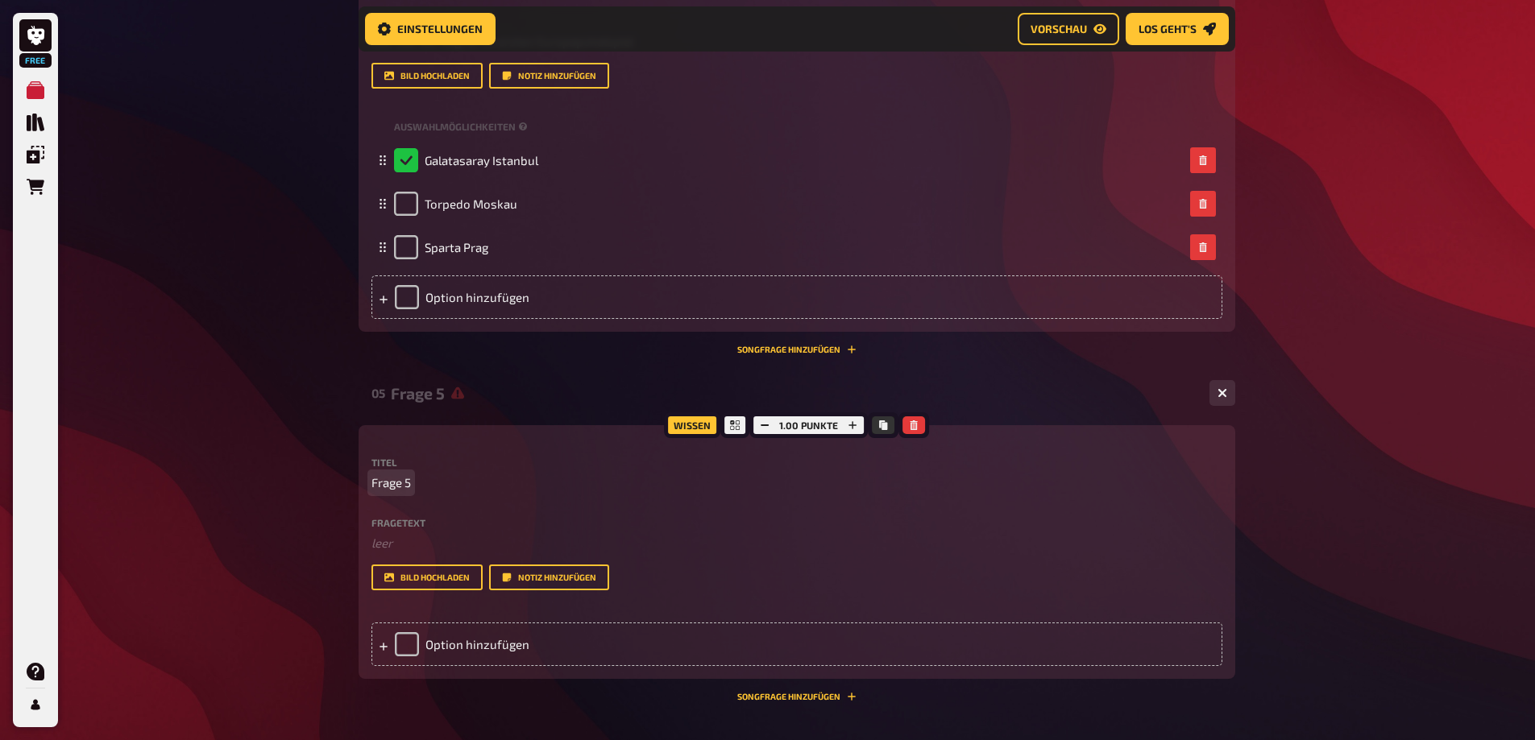
click at [409, 485] on span "Frage 5" at bounding box center [390, 483] width 39 height 19
paste span
click at [396, 483] on span "Frage 5kuriose Verletzungen" at bounding box center [449, 483] width 157 height 19
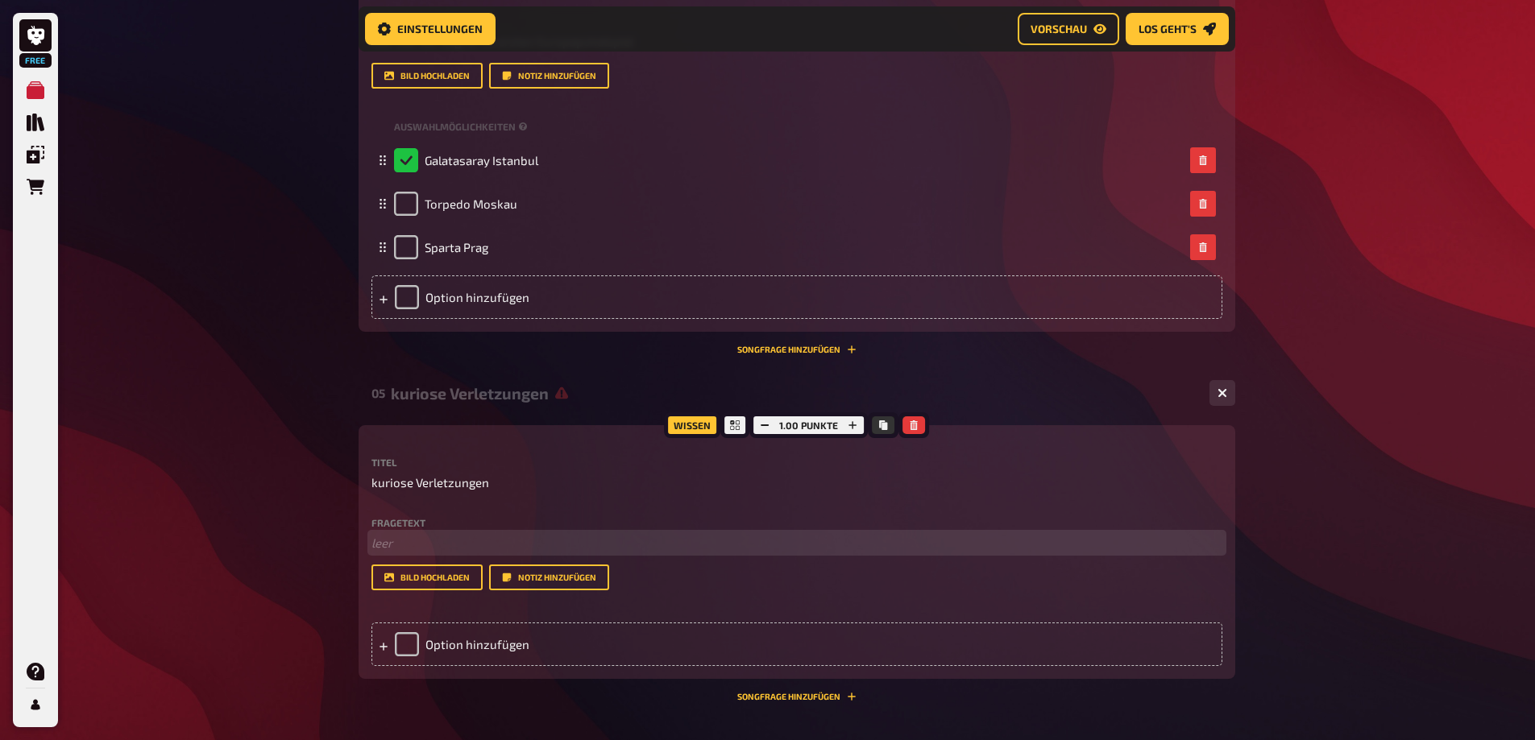
click at [383, 542] on p "﻿ leer" at bounding box center [796, 543] width 851 height 19
click at [409, 539] on p "Wobei verletzte sich Stefan Kuntz als Spieler vom 1.FC Kaiserslautern 1991" at bounding box center [796, 543] width 851 height 19
click at [422, 553] on p "Wobei verletzte sich Stefan Kuntz als Spieler vom 1.FC Kaiserslautern 1991" at bounding box center [796, 543] width 851 height 19
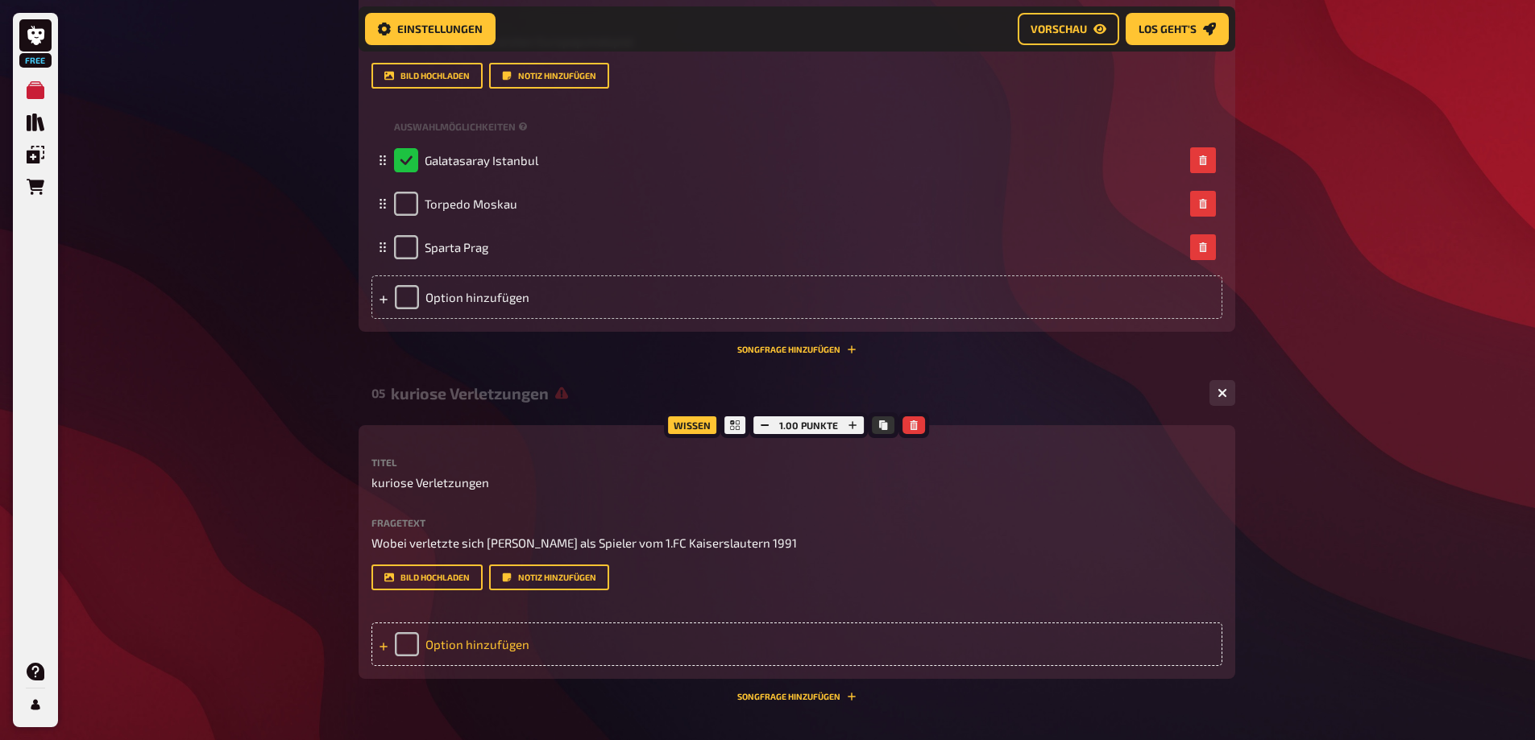
click at [413, 643] on div "Option hinzufügen" at bounding box center [796, 645] width 851 height 44
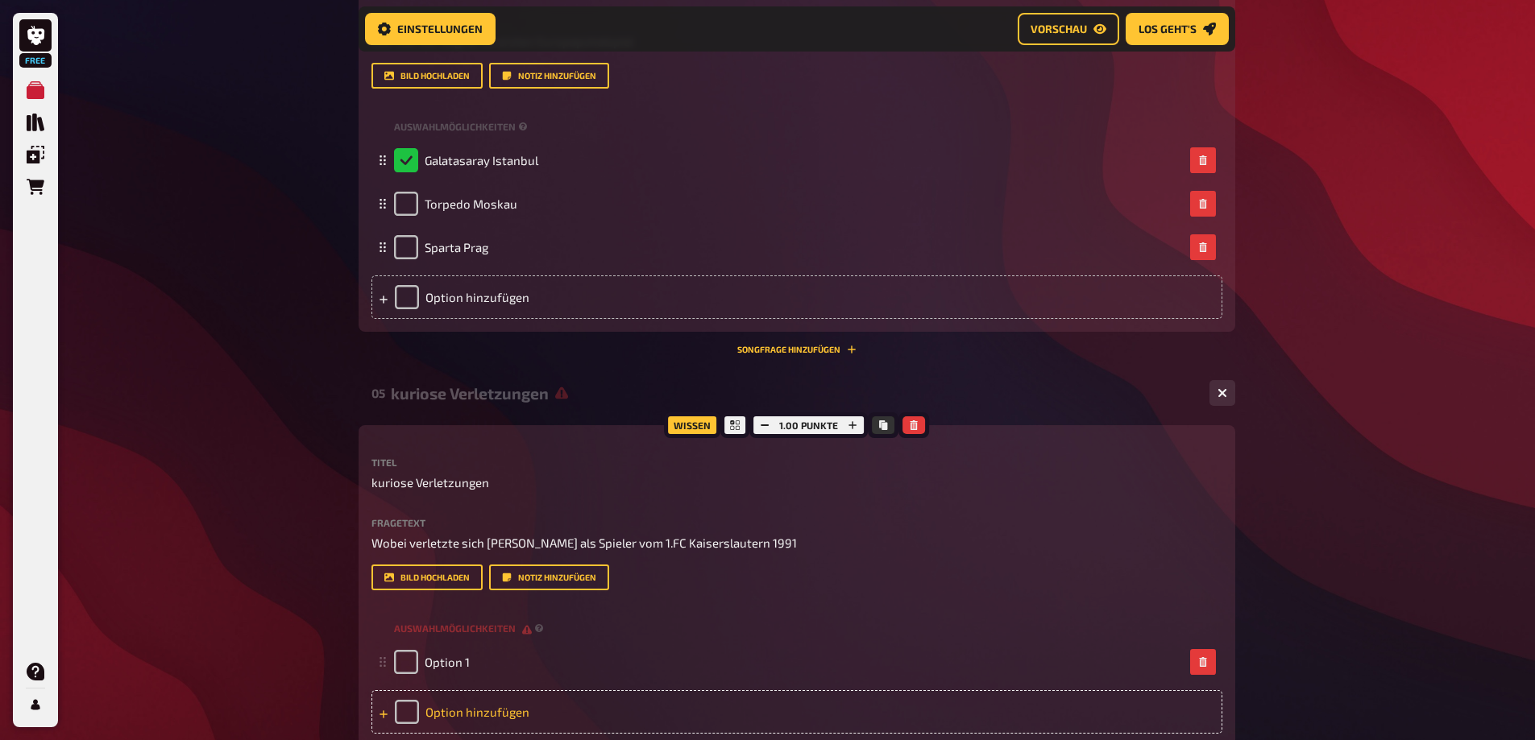
click at [411, 703] on div "Option hinzufügen" at bounding box center [796, 712] width 851 height 44
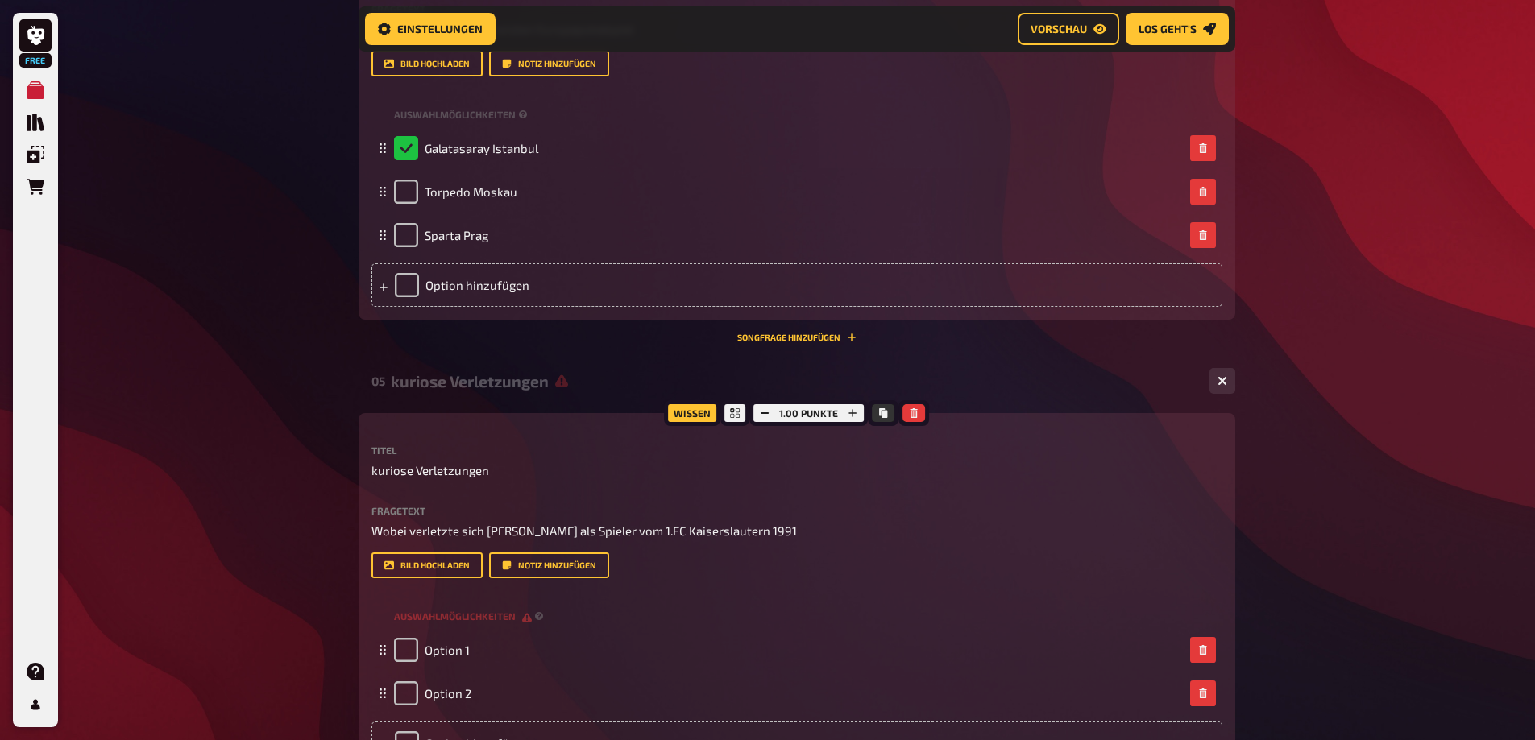
scroll to position [1290, 0]
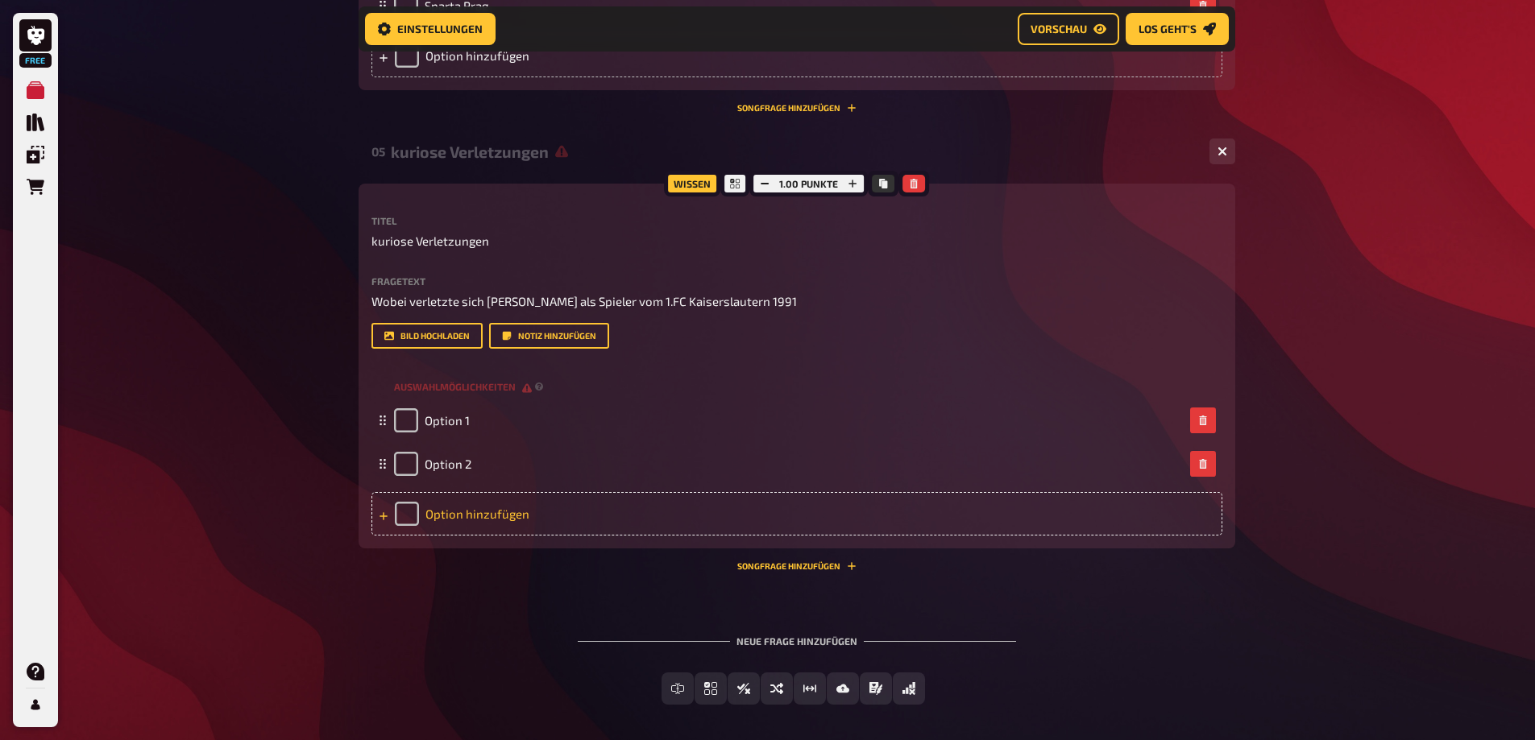
click at [402, 515] on div "Option hinzufügen" at bounding box center [796, 514] width 851 height 44
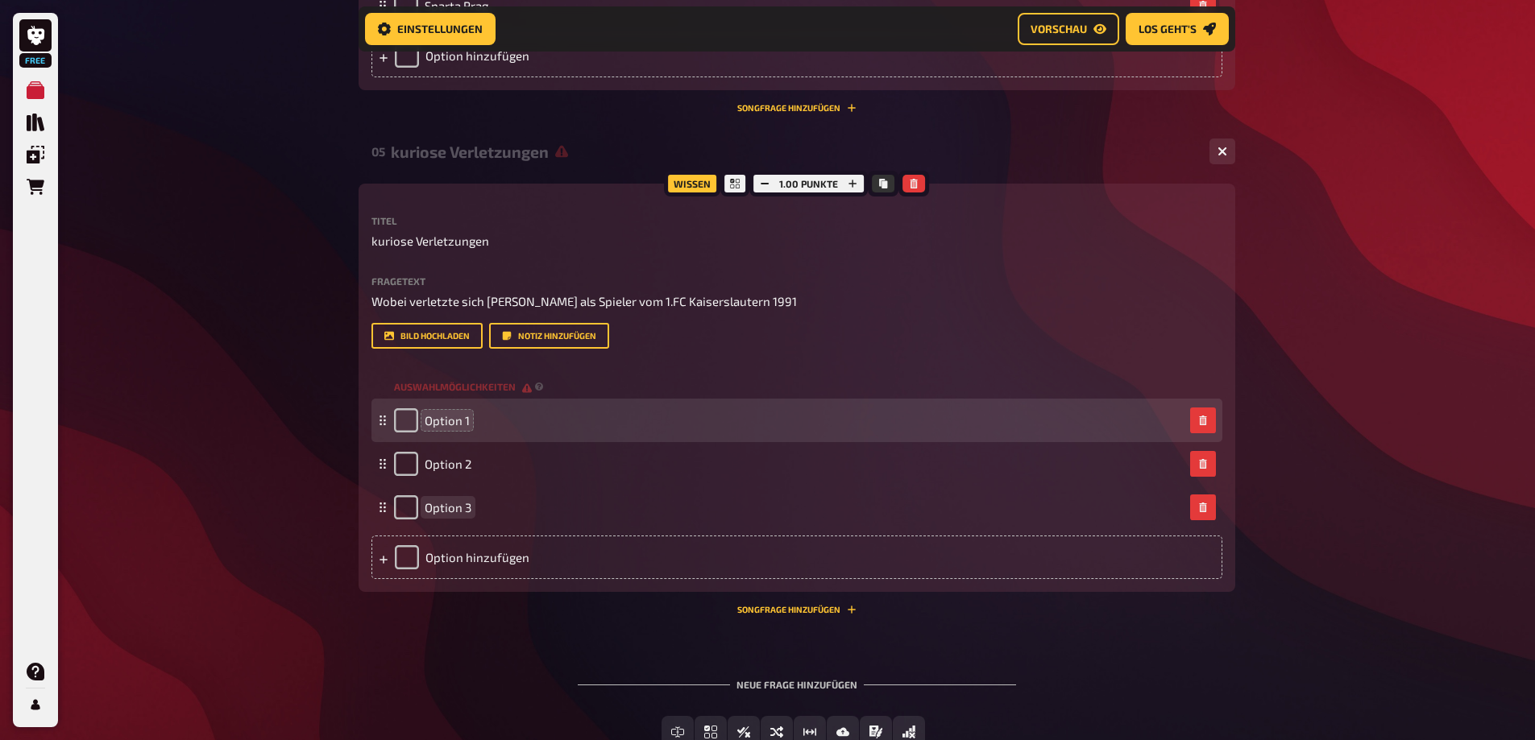
click at [450, 422] on span "Option 1" at bounding box center [447, 420] width 45 height 15
click at [450, 421] on span "Option 1" at bounding box center [447, 420] width 45 height 15
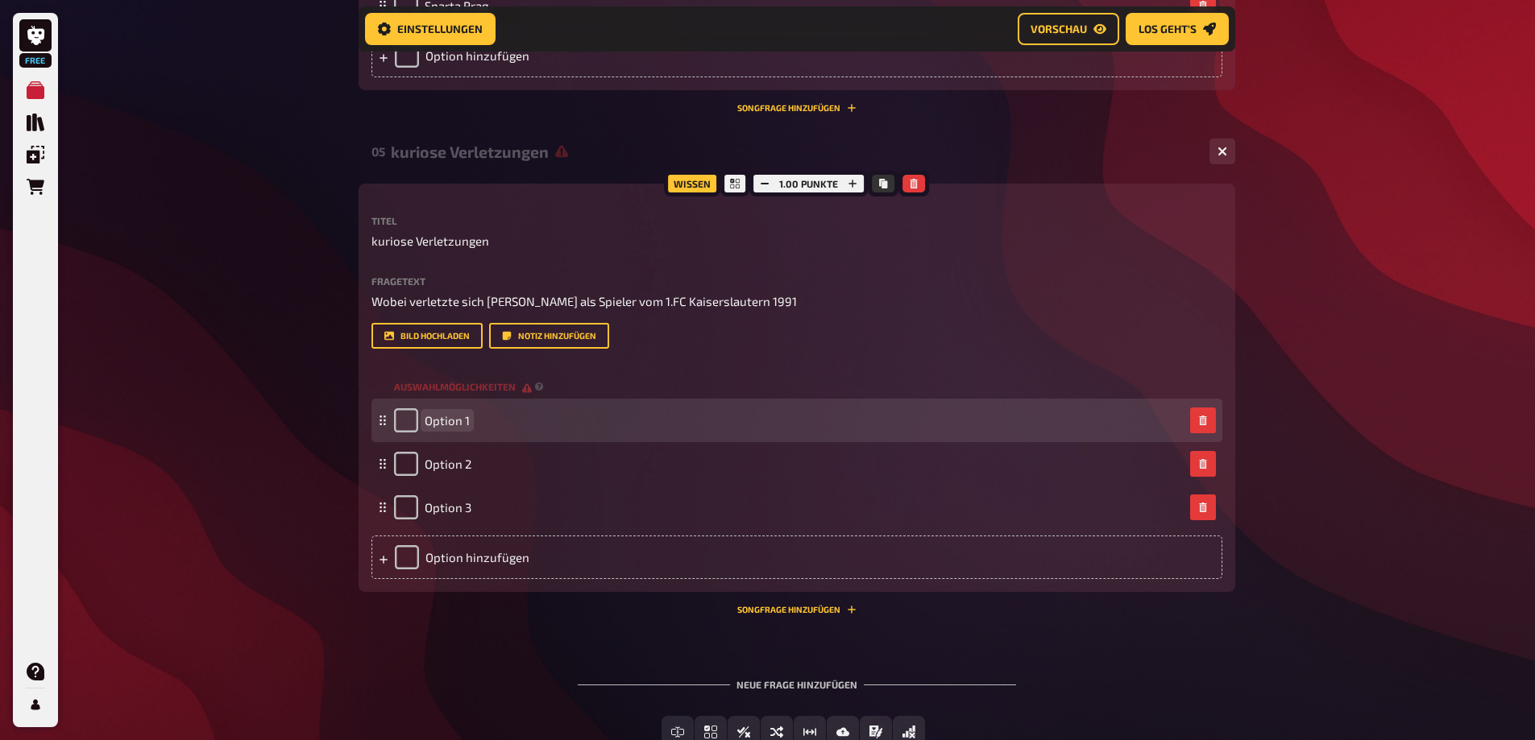
paste span
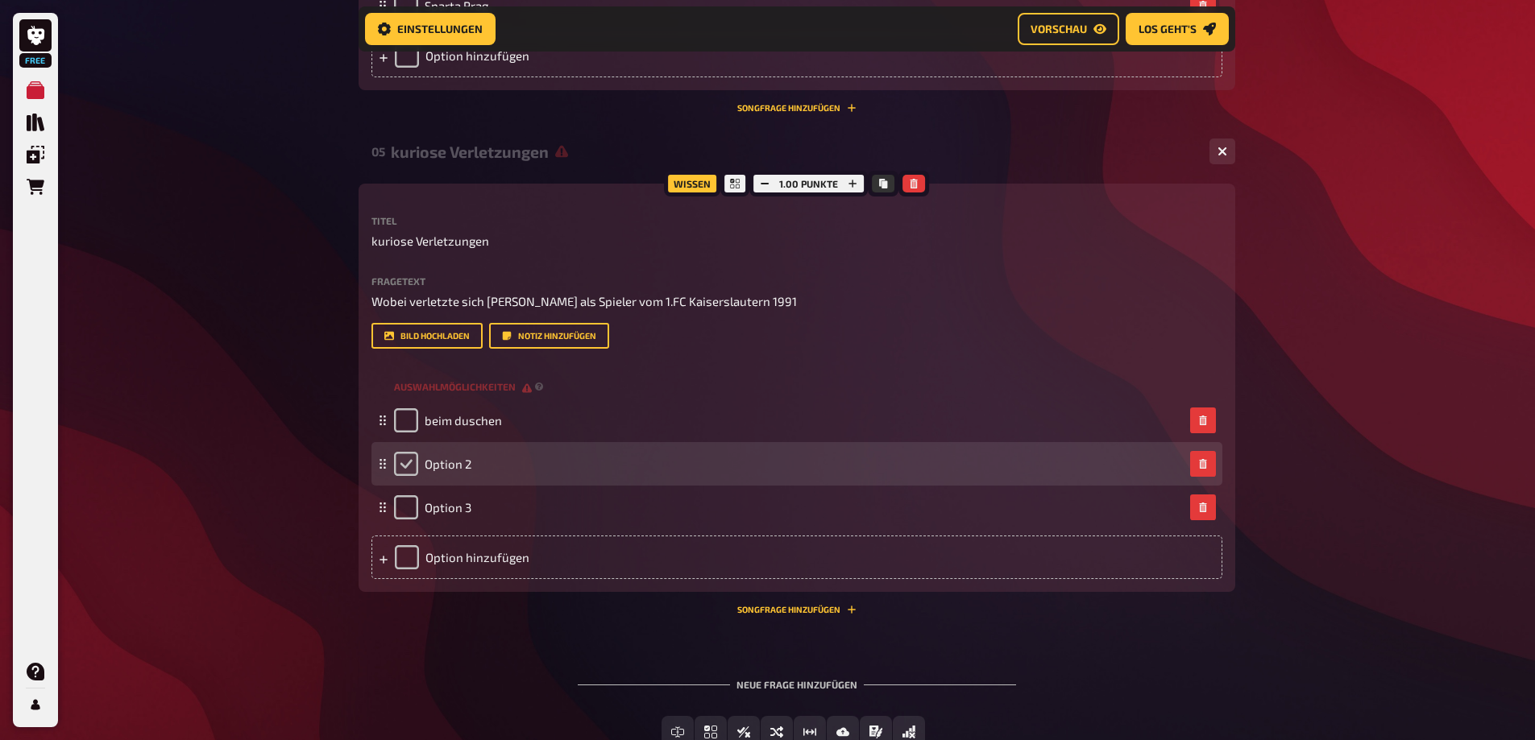
click at [417, 464] on input "checkbox" at bounding box center [406, 464] width 24 height 24
checkbox input "true"
click at [417, 463] on div "Option 2" at bounding box center [432, 464] width 77 height 24
click at [405, 464] on div "Option 2" at bounding box center [432, 464] width 77 height 24
click at [467, 462] on span "Option 2" at bounding box center [448, 464] width 47 height 15
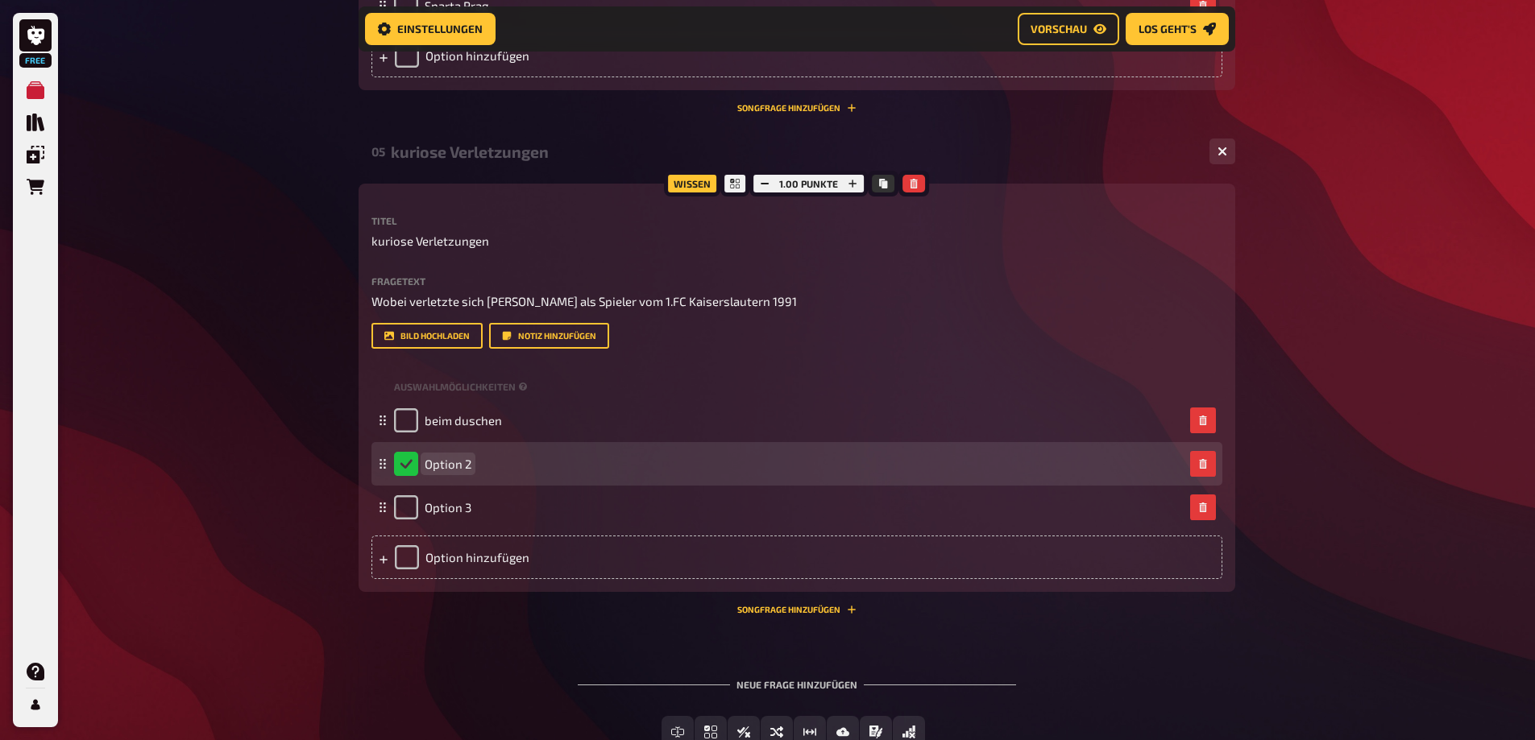
click at [467, 462] on span "Option 2" at bounding box center [448, 464] width 47 height 15
paste span
click at [396, 466] on div "bei einer Mannschaftsfeier" at bounding box center [484, 464] width 180 height 24
click at [406, 463] on div "bei einer Mannschaftsfeier" at bounding box center [484, 464] width 180 height 24
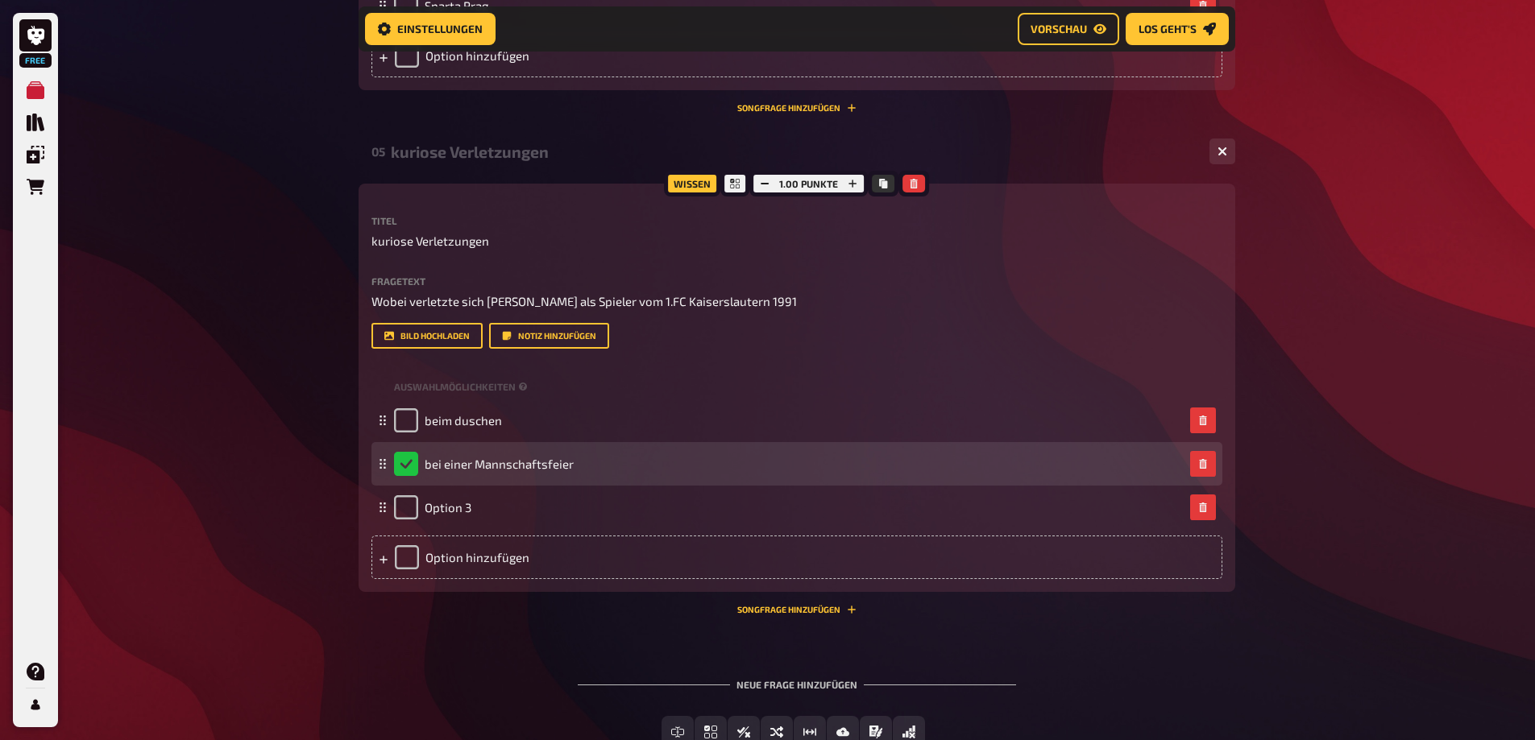
click at [408, 463] on div "bei einer Mannschaftsfeier" at bounding box center [484, 464] width 180 height 24
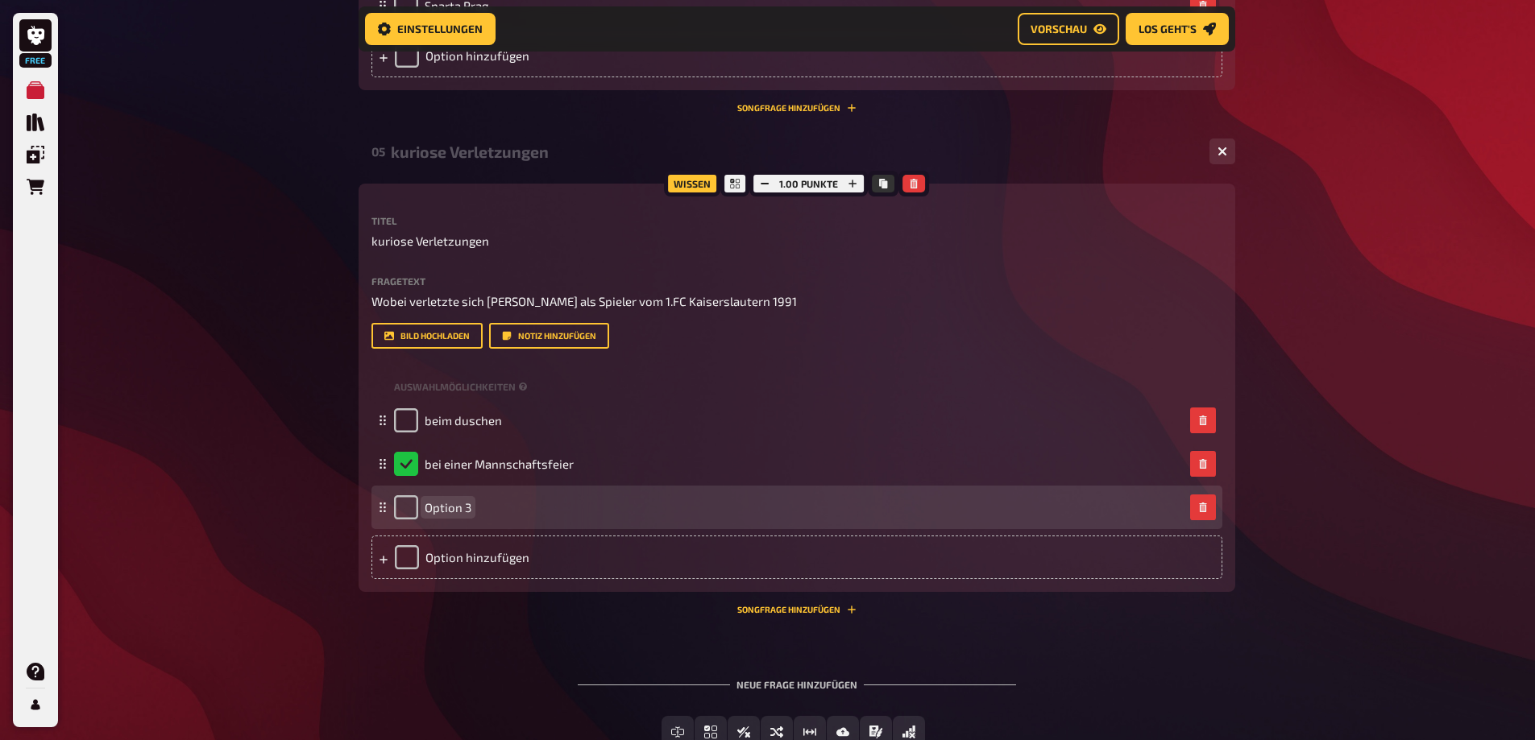
click at [447, 516] on div "Option 3" at bounding box center [432, 507] width 77 height 24
paste span
click at [396, 508] on input "checkbox" at bounding box center [406, 507] width 24 height 24
checkbox input "true"
checkbox input "false"
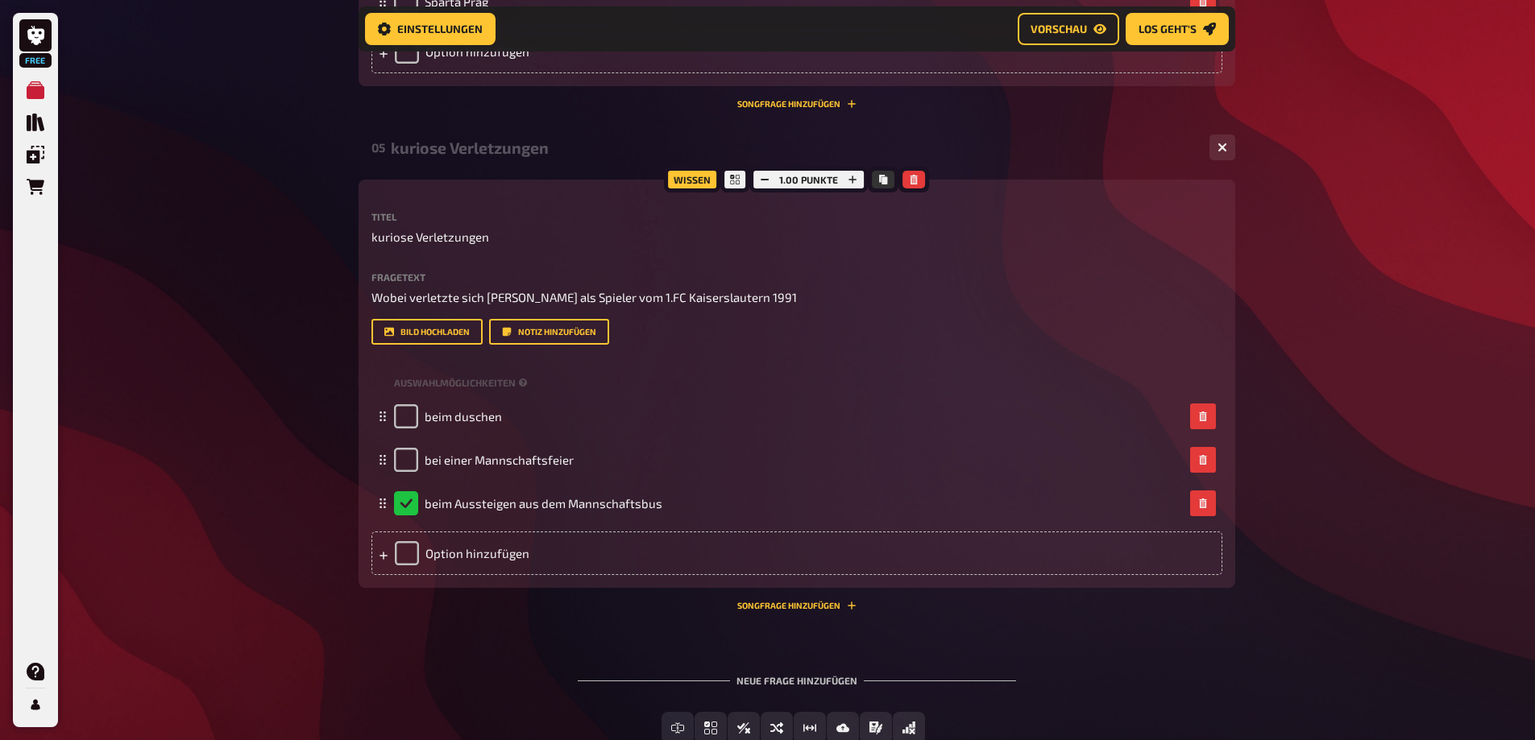
scroll to position [1401, 0]
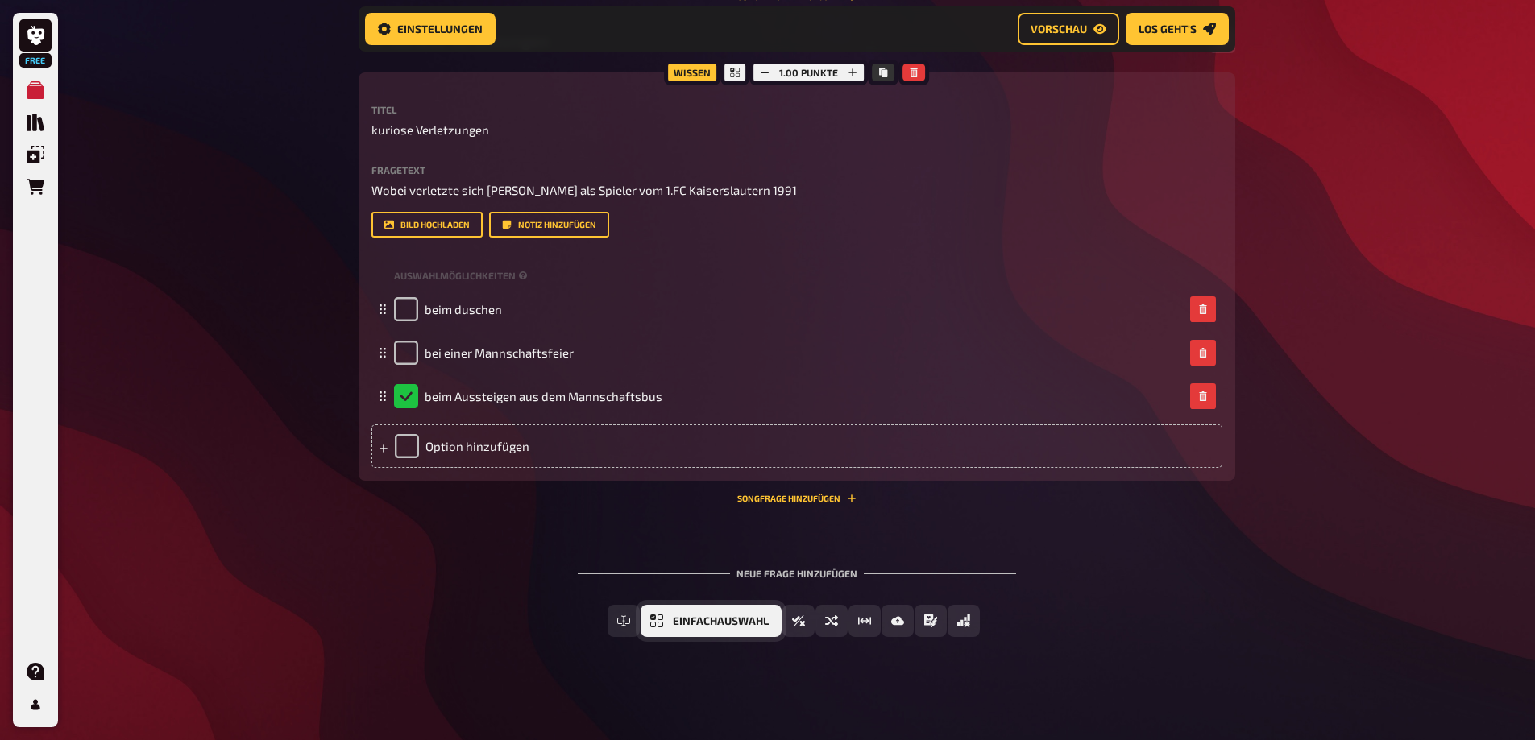
click at [711, 621] on span "Einfachauswahl" at bounding box center [721, 621] width 96 height 11
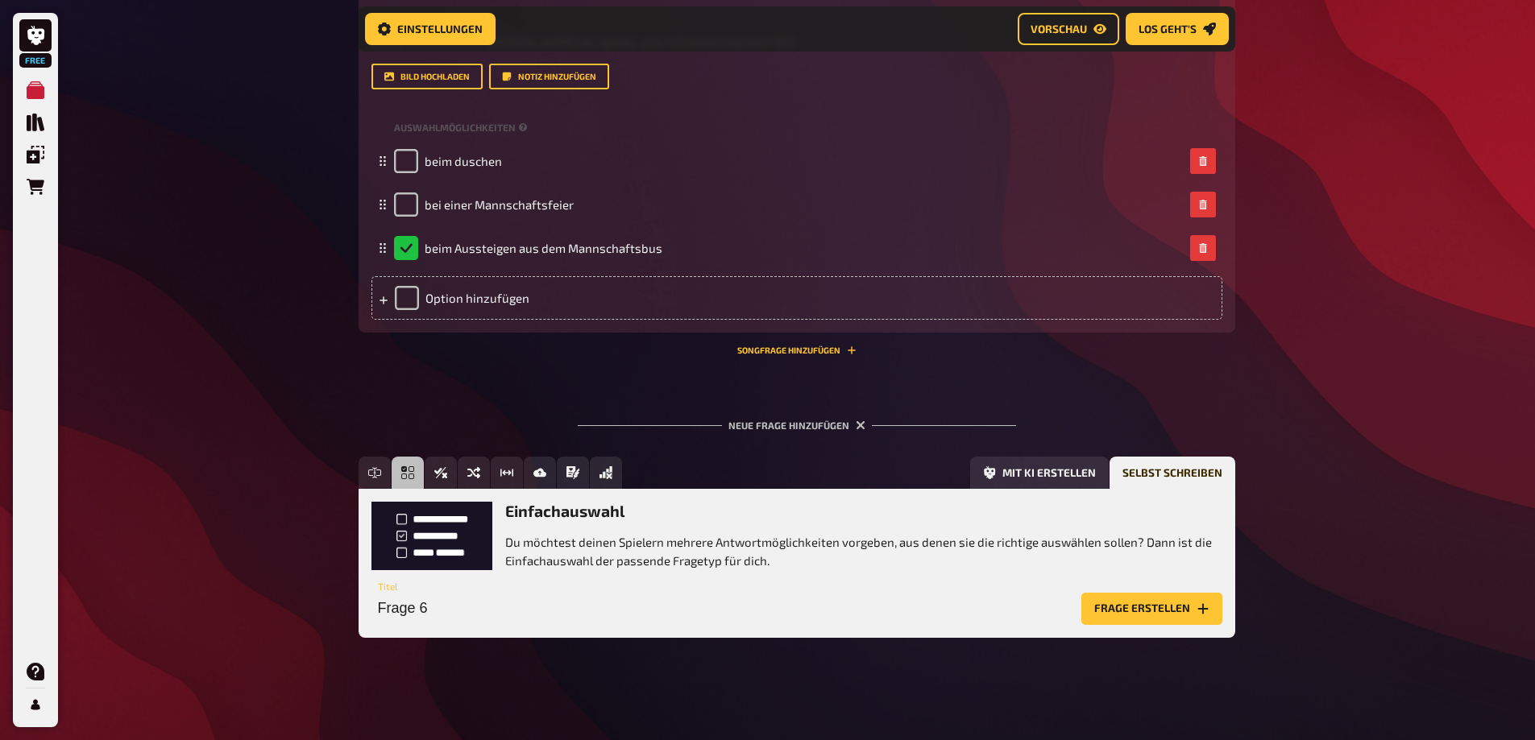
scroll to position [1550, 0]
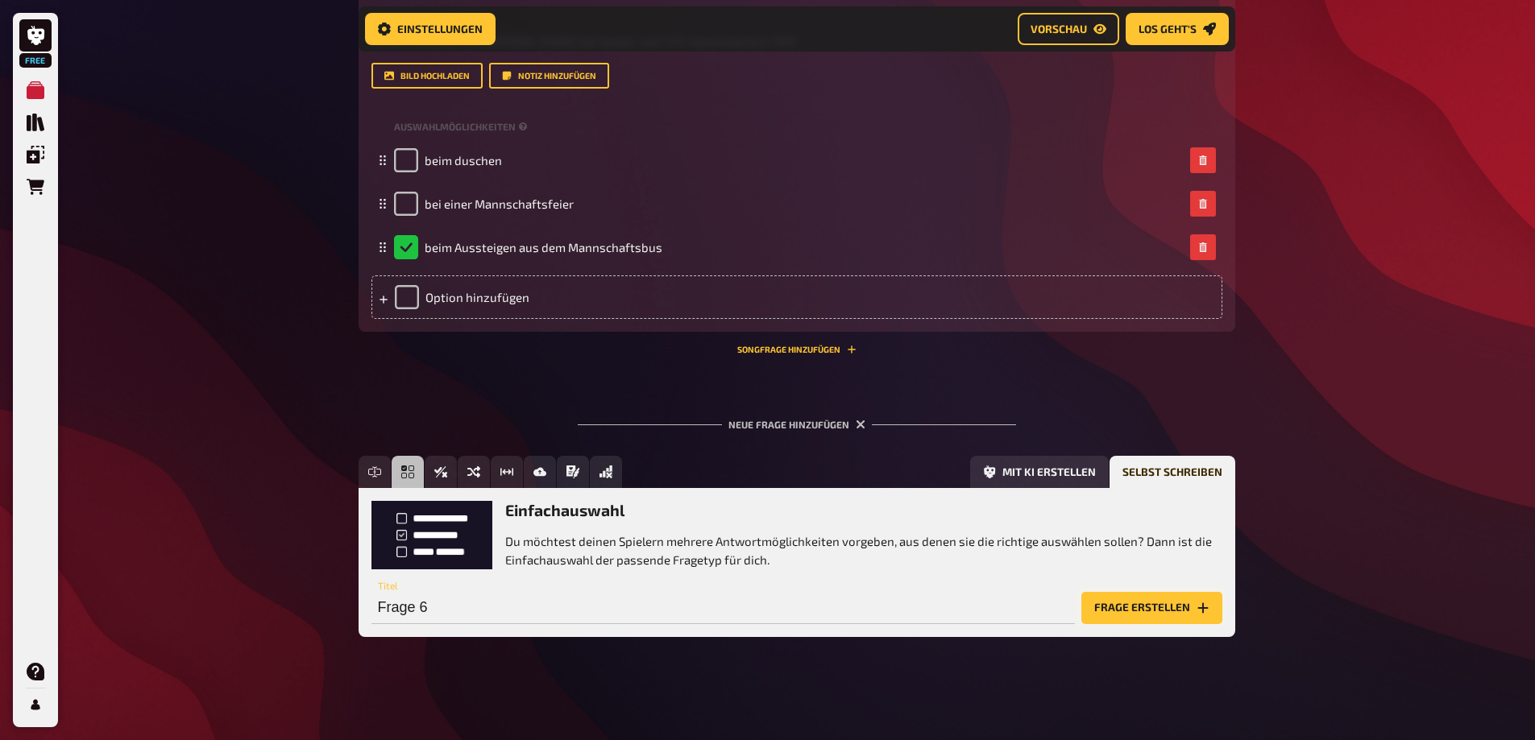
click at [1145, 603] on button "Frage erstellen" at bounding box center [1151, 608] width 141 height 32
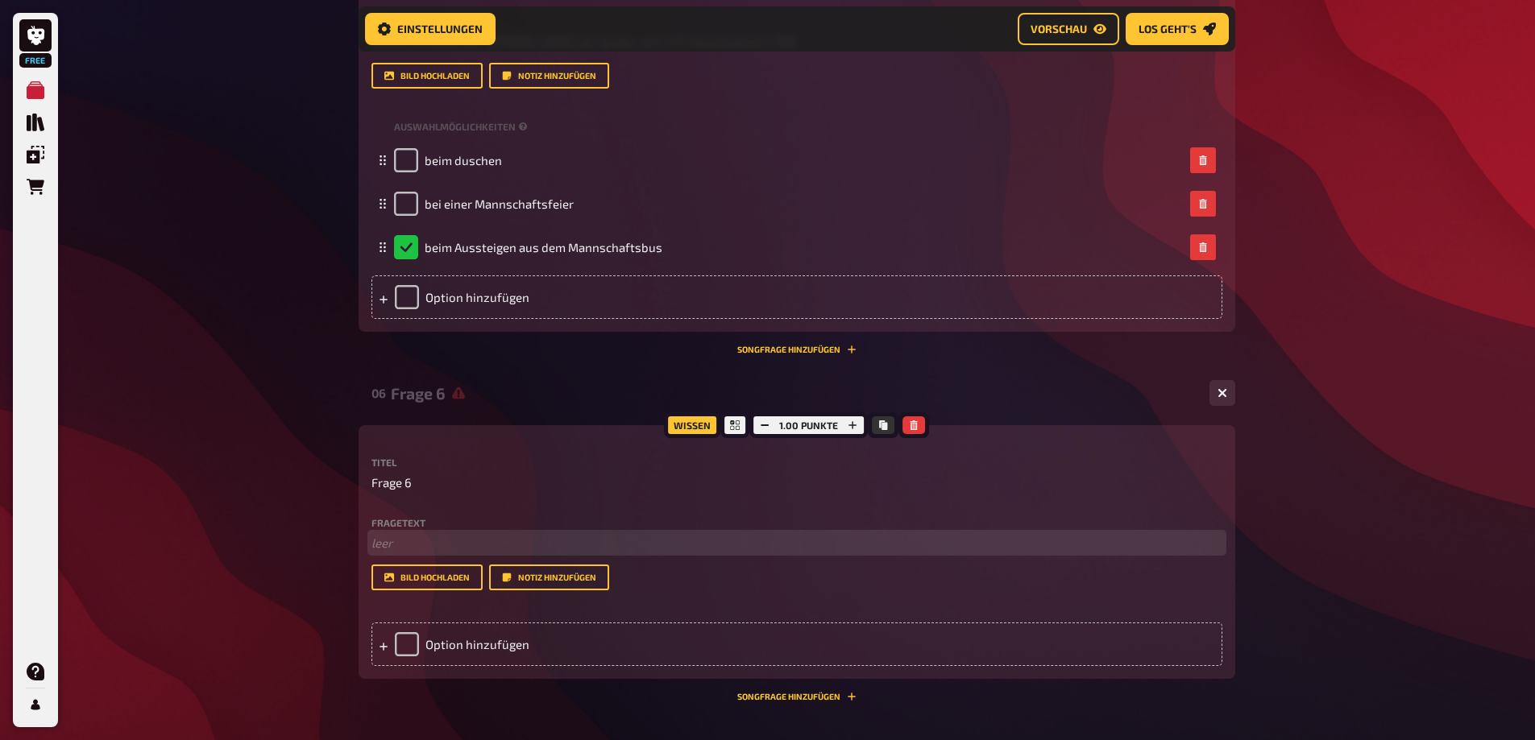
click at [400, 539] on p "﻿ leer" at bounding box center [796, 543] width 851 height 19
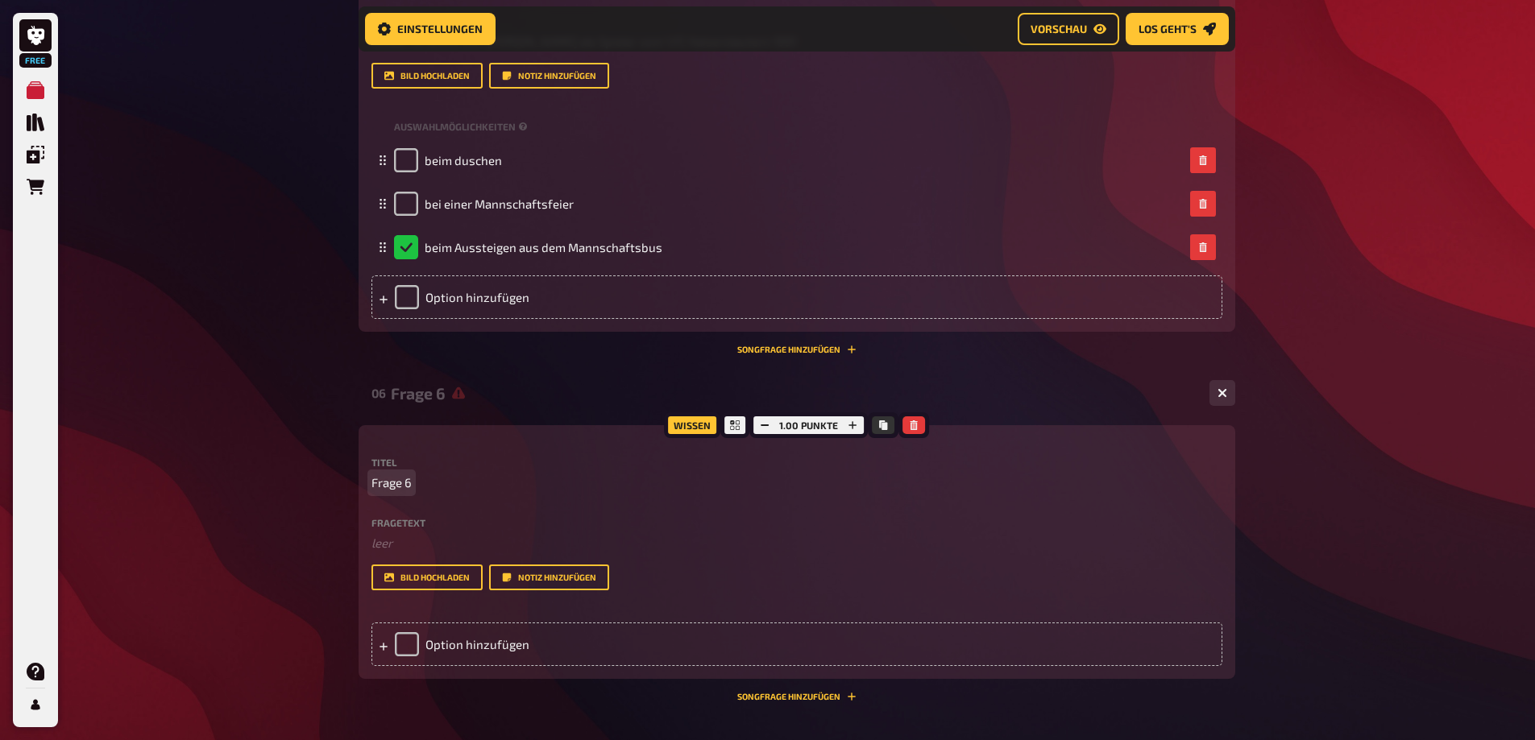
click at [406, 485] on span "Frage 6" at bounding box center [391, 483] width 40 height 19
paste span
click at [388, 562] on div "Fragetext ﻿ leer Hier hinziehen für Dateiupload Bild hochladen Notiz hinzufügen" at bounding box center [796, 554] width 851 height 73
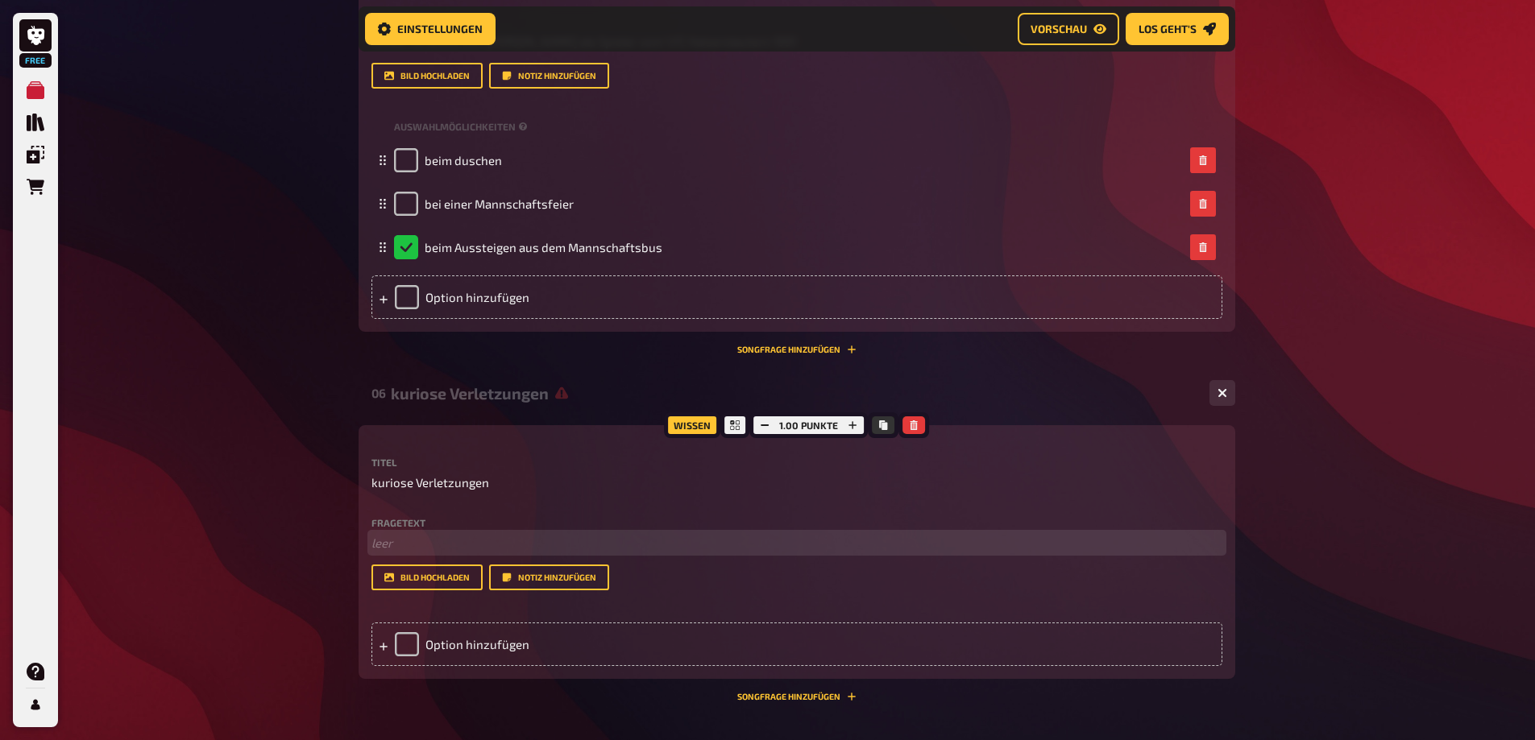
click at [389, 545] on p "﻿ leer" at bounding box center [796, 543] width 851 height 19
click at [390, 545] on p "﻿ leer" at bounding box center [796, 543] width 851 height 19
click at [529, 541] on p "Wo verletzte sich Ex-Bayern-Spieler Christian Lell in seiner Zeit beim UD Levan…" at bounding box center [796, 543] width 851 height 19
click at [462, 553] on p "Wo verletzte sich Ex-Bayern-Spieler Christian Lell in seiner Zeit beim UD Levan…" at bounding box center [796, 543] width 851 height 19
click at [407, 640] on div "Option hinzufügen" at bounding box center [796, 645] width 851 height 44
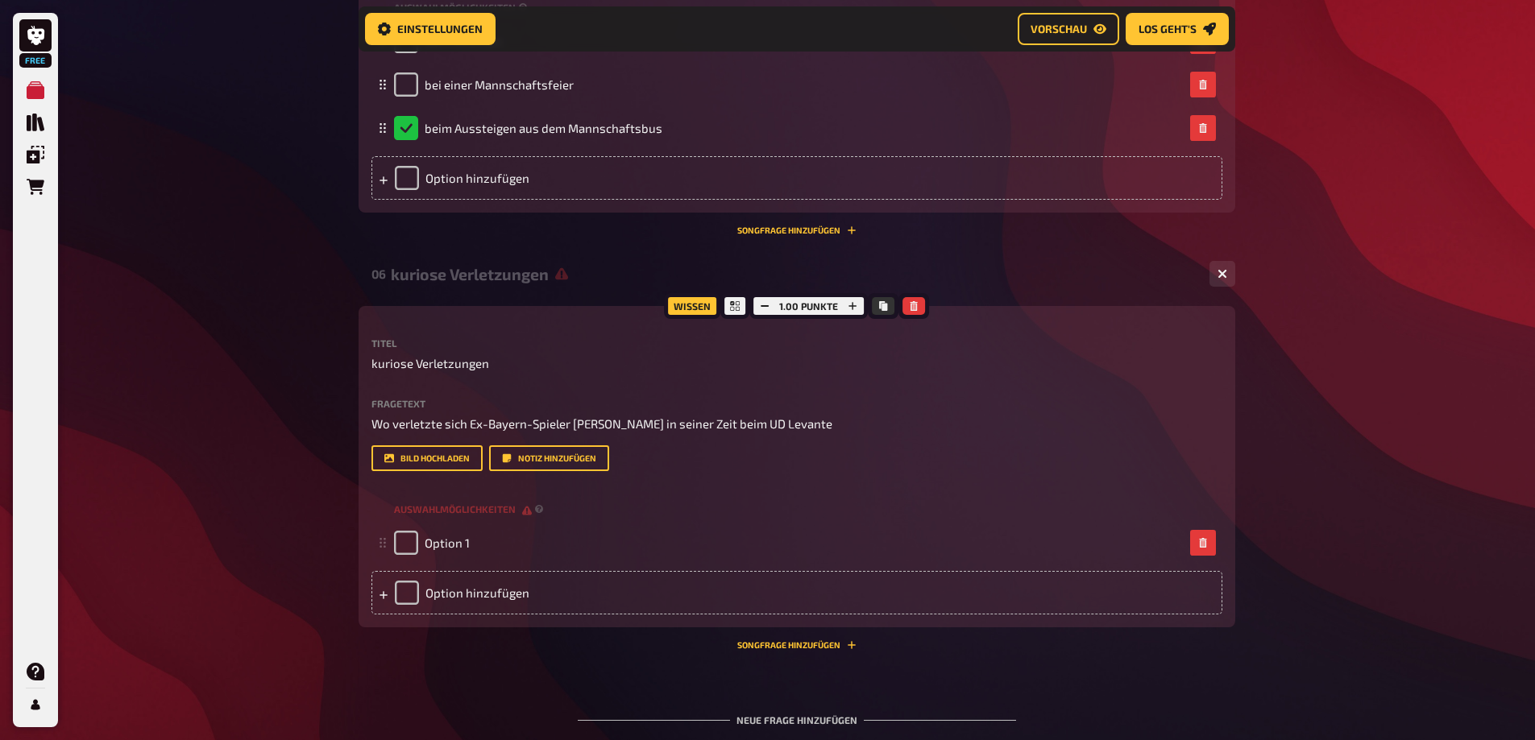
scroll to position [1792, 0]
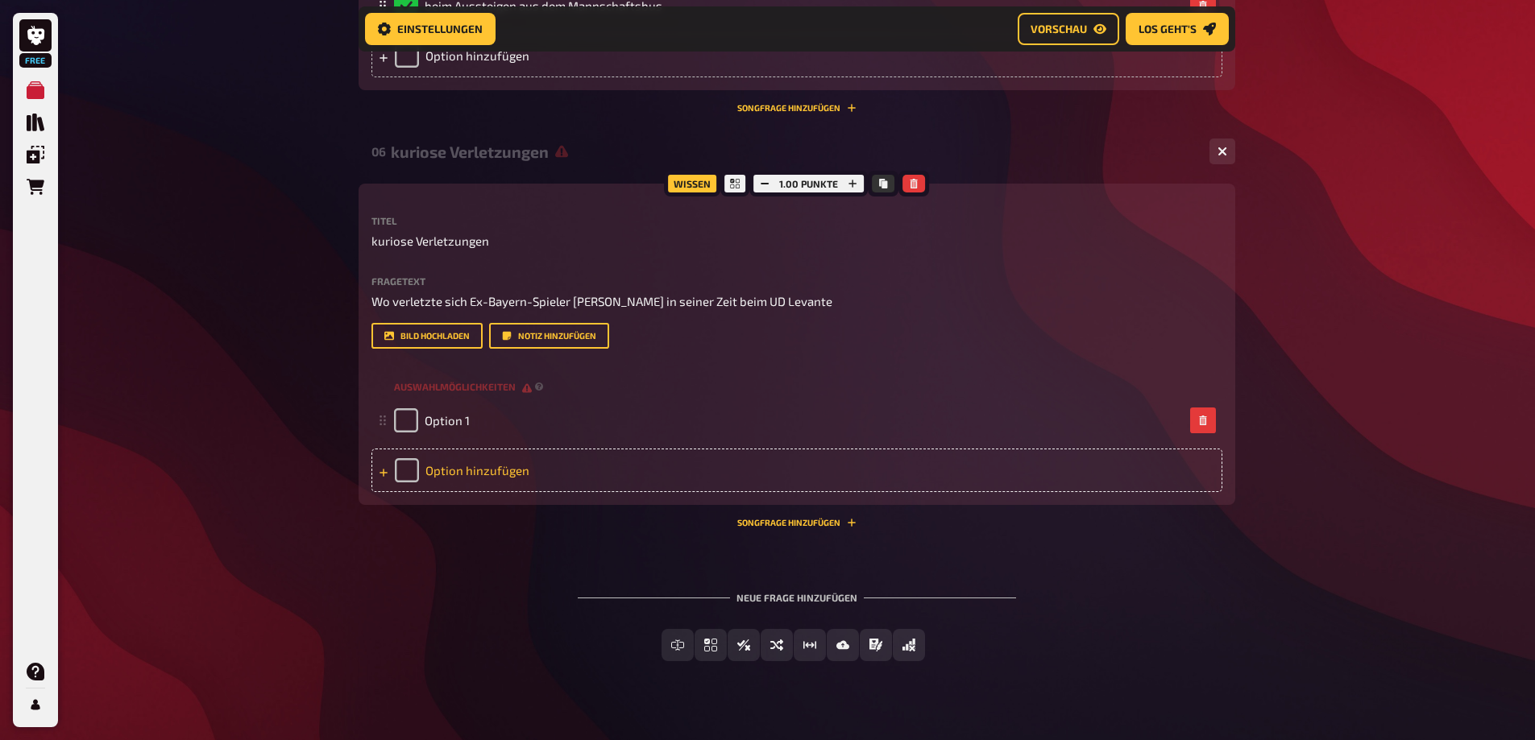
drag, startPoint x: 399, startPoint y: 471, endPoint x: 416, endPoint y: 498, distance: 32.2
click at [400, 471] on div "Option hinzufügen" at bounding box center [796, 471] width 851 height 44
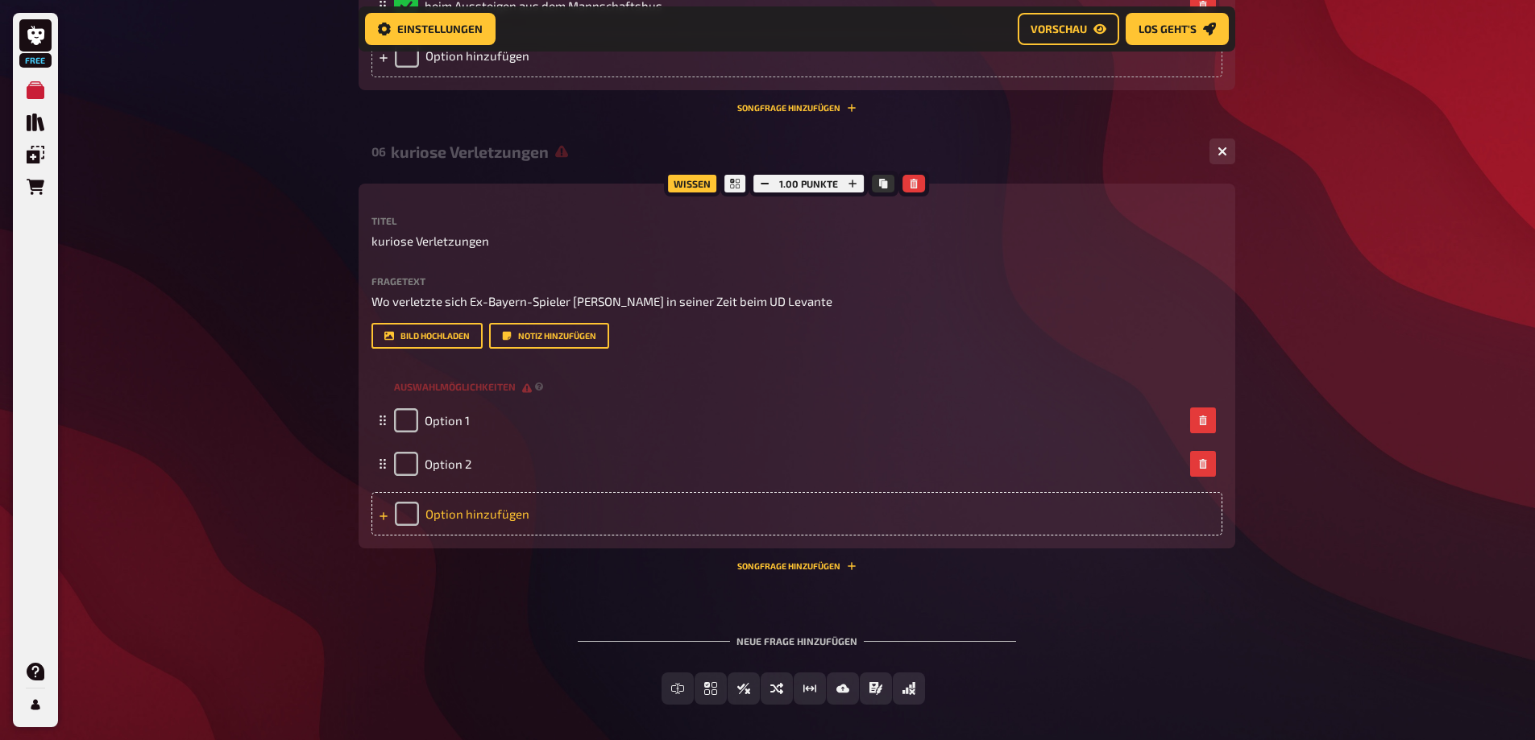
click at [403, 518] on div "Option hinzufügen" at bounding box center [796, 514] width 851 height 44
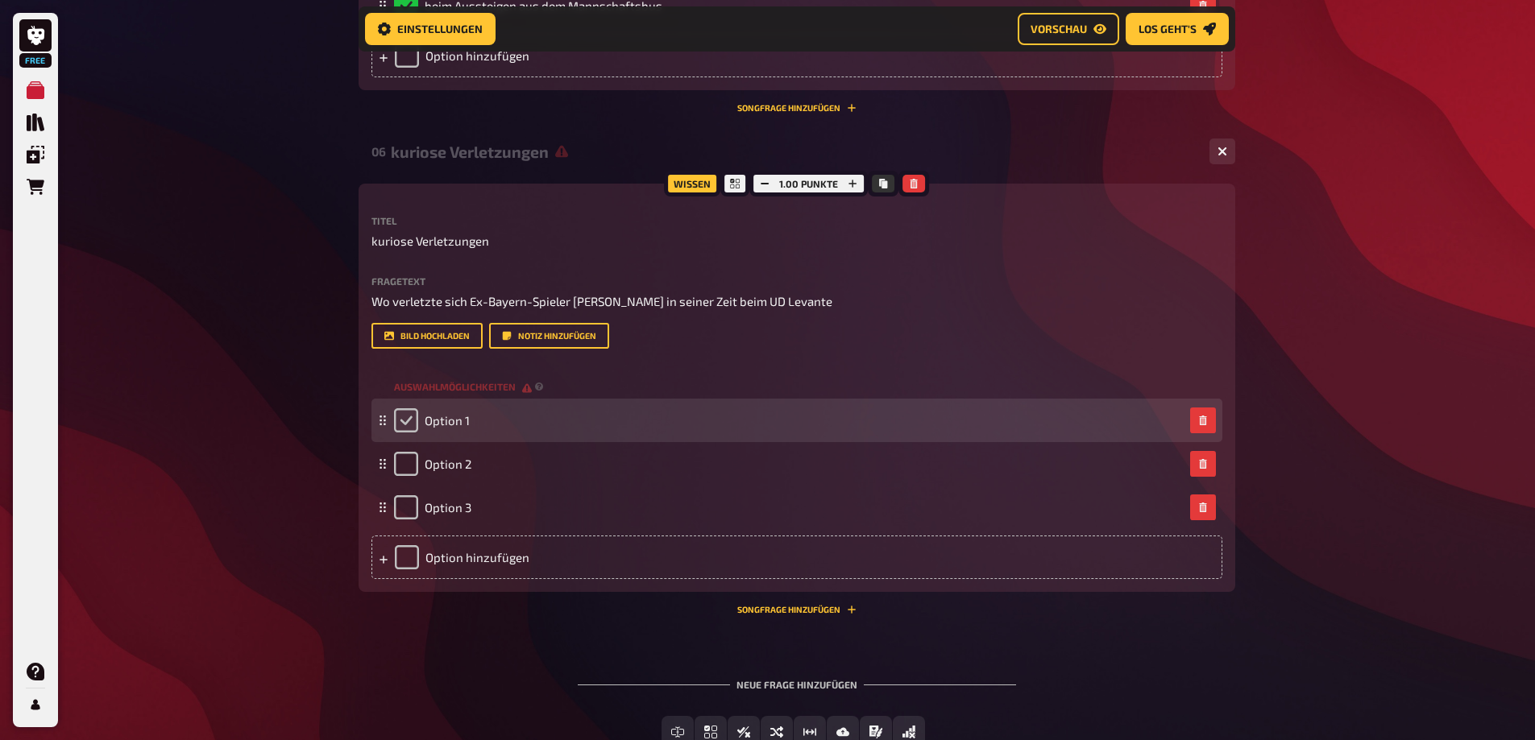
click at [410, 420] on input "checkbox" at bounding box center [406, 420] width 24 height 24
checkbox input "true"
click at [403, 430] on div "Option 1" at bounding box center [432, 420] width 76 height 24
click at [440, 419] on span "Option 1" at bounding box center [447, 420] width 45 height 15
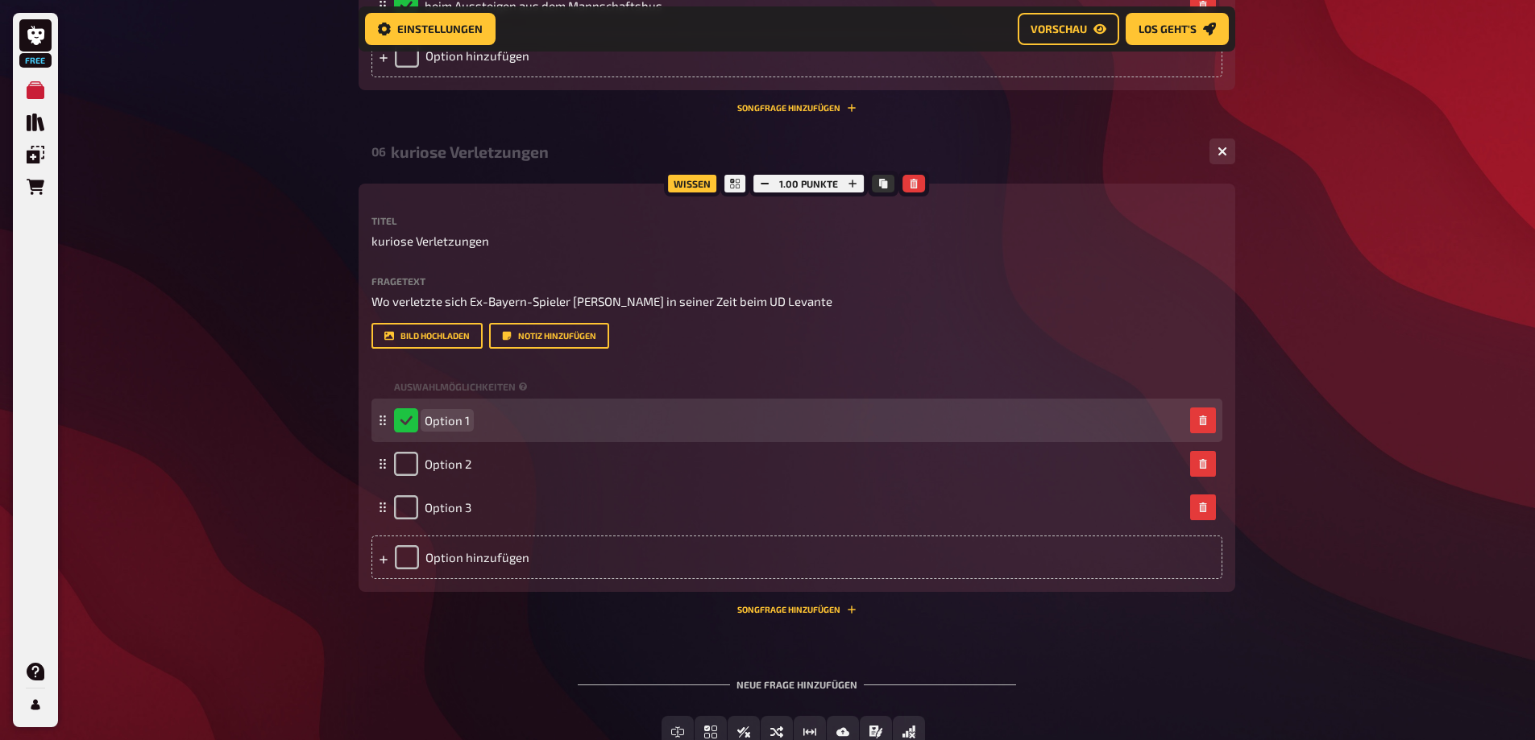
paste span
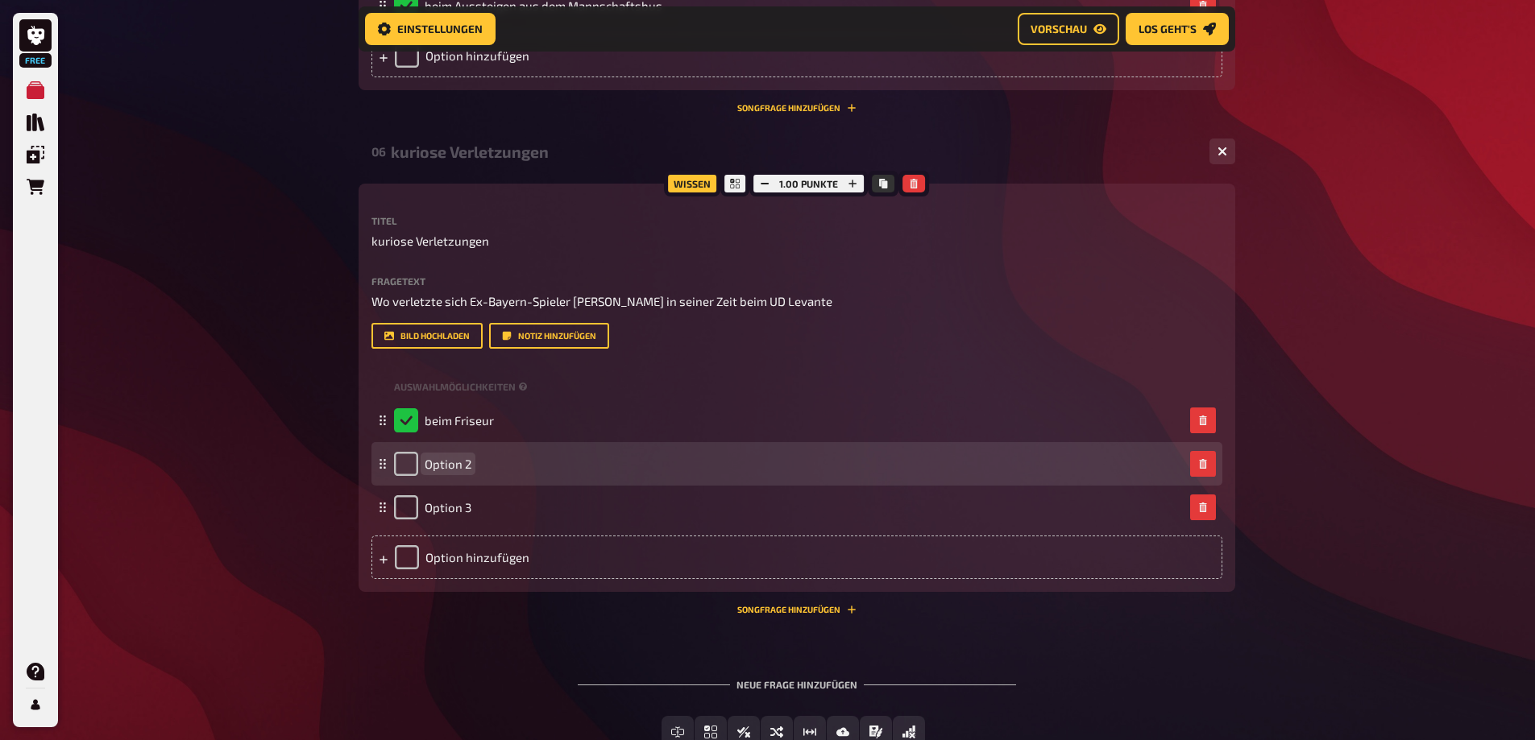
click at [461, 470] on span "Option 2" at bounding box center [448, 464] width 47 height 15
paste span
click at [466, 460] on span "bei einer Pediküre" at bounding box center [474, 464] width 99 height 15
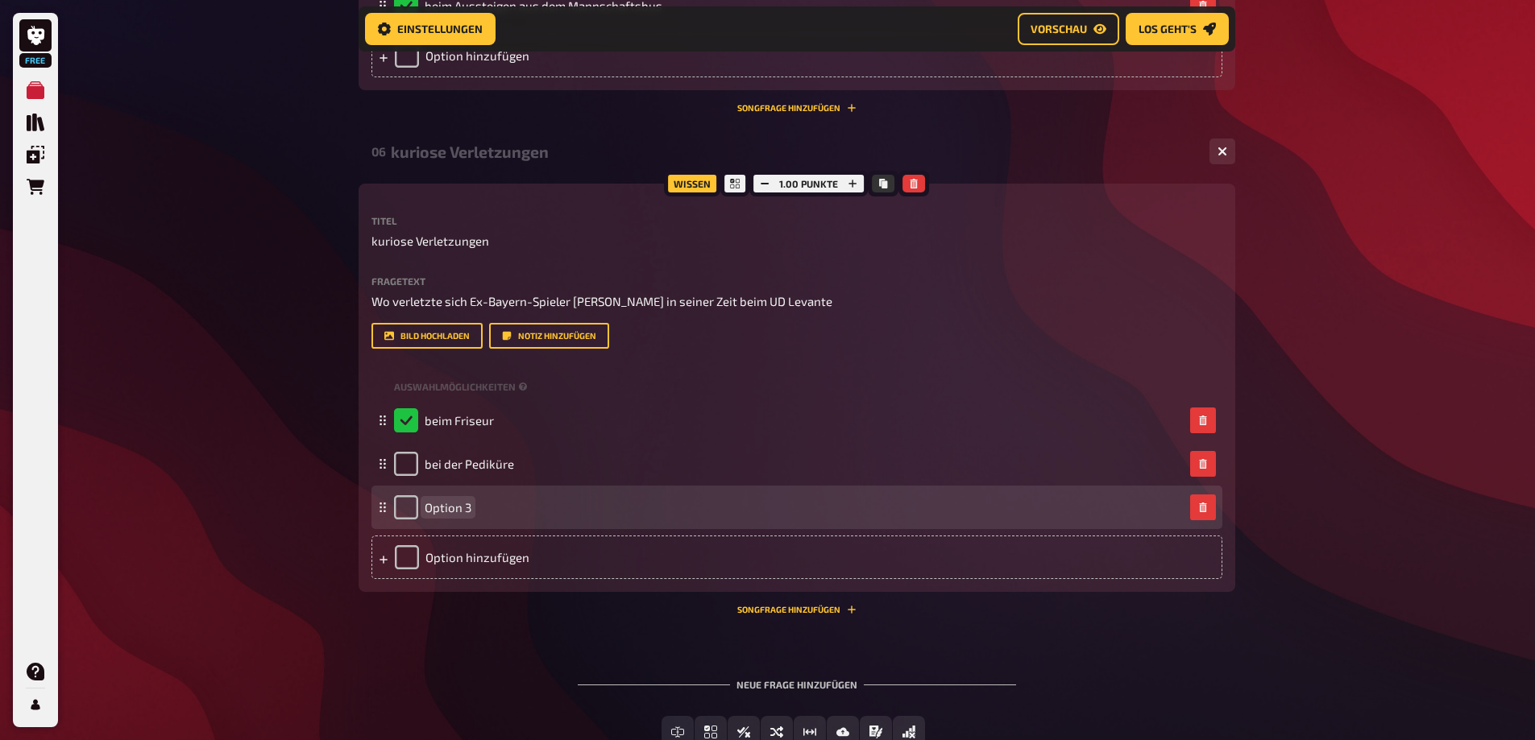
click at [450, 509] on span "Option 3" at bounding box center [448, 507] width 47 height 15
paste span
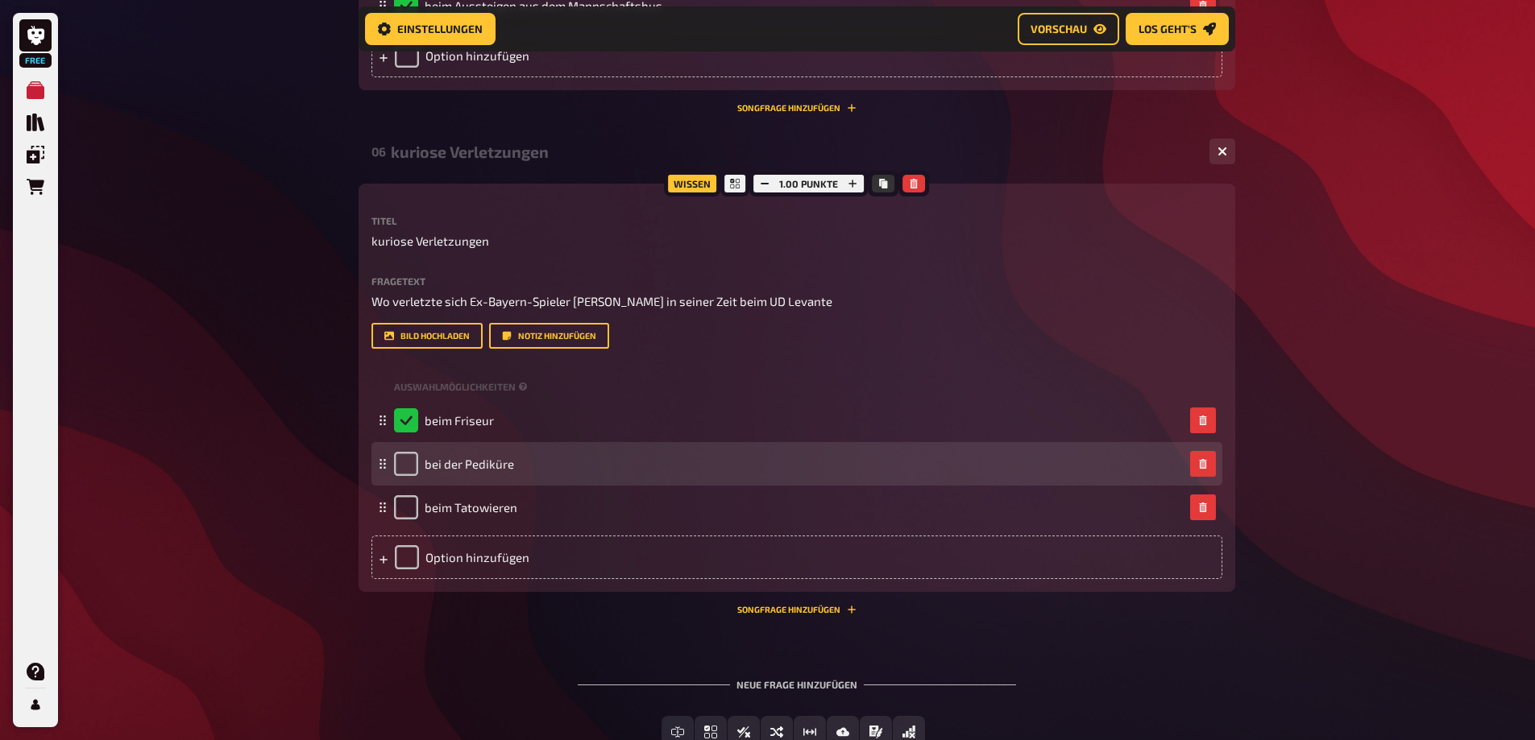
click at [392, 470] on div "bei der Pediküre" at bounding box center [796, 464] width 851 height 44
click at [406, 469] on input "checkbox" at bounding box center [406, 464] width 24 height 24
checkbox input "true"
checkbox input "false"
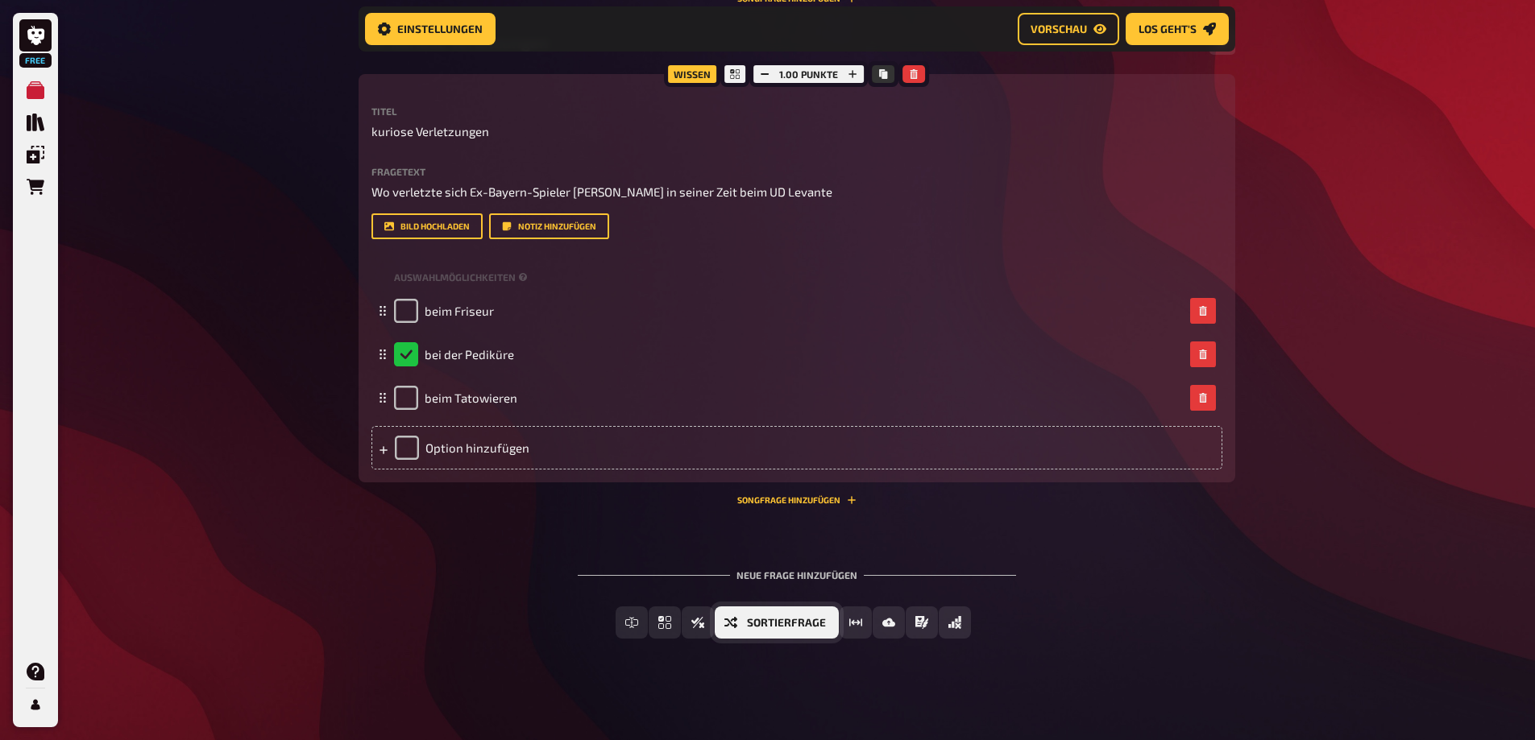
scroll to position [1903, 0]
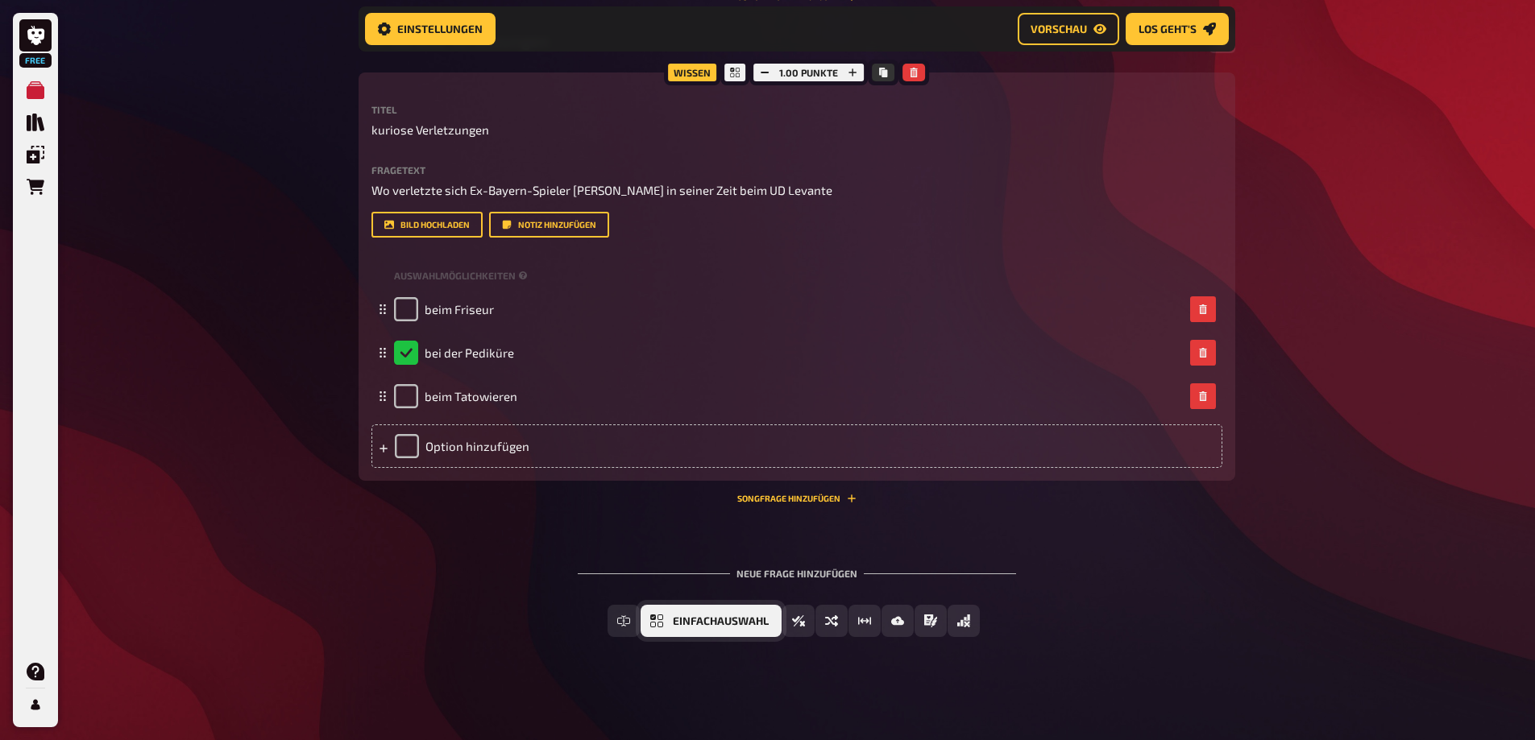
click at [689, 620] on span "Einfachauswahl" at bounding box center [721, 621] width 96 height 11
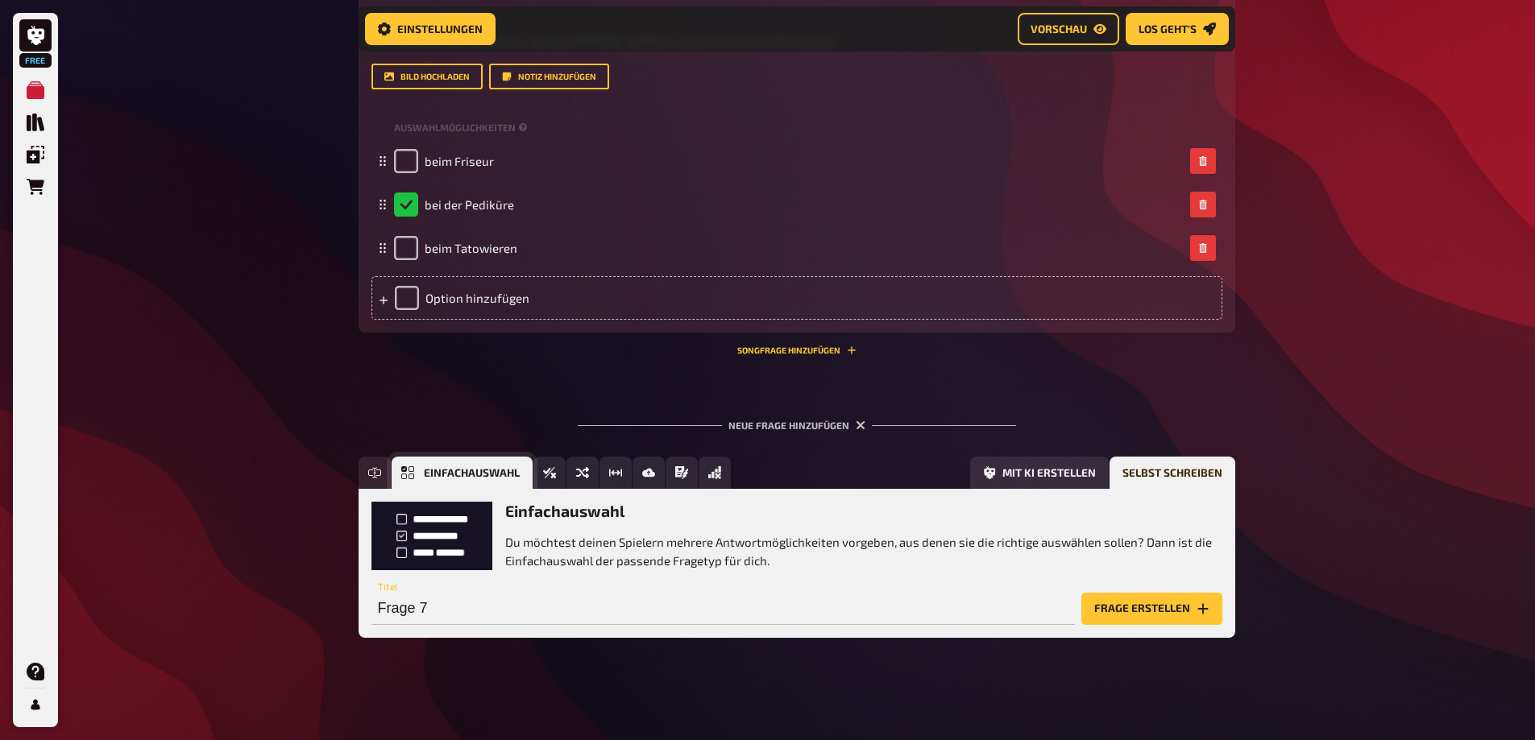
scroll to position [2052, 0]
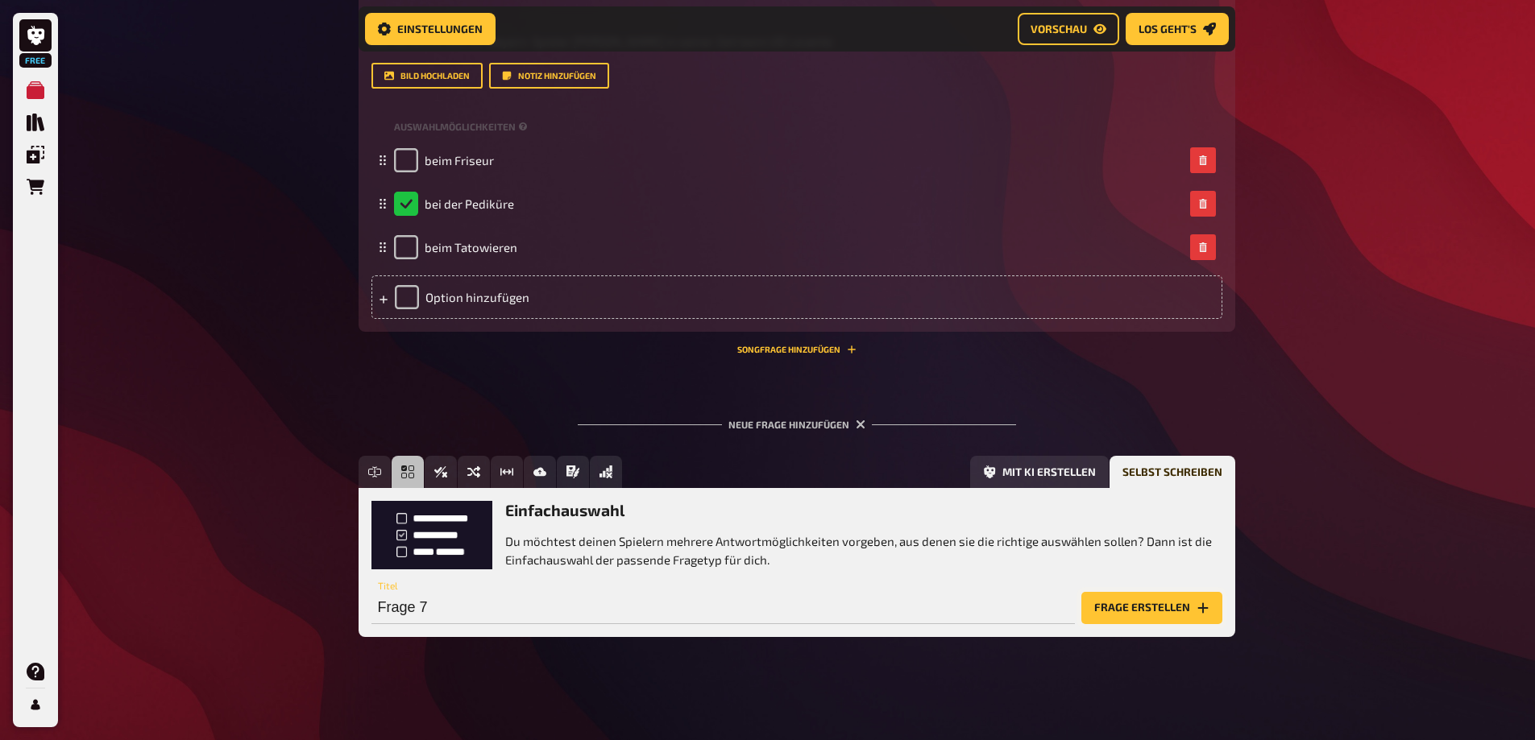
click at [1186, 599] on button "Frage erstellen" at bounding box center [1151, 608] width 141 height 32
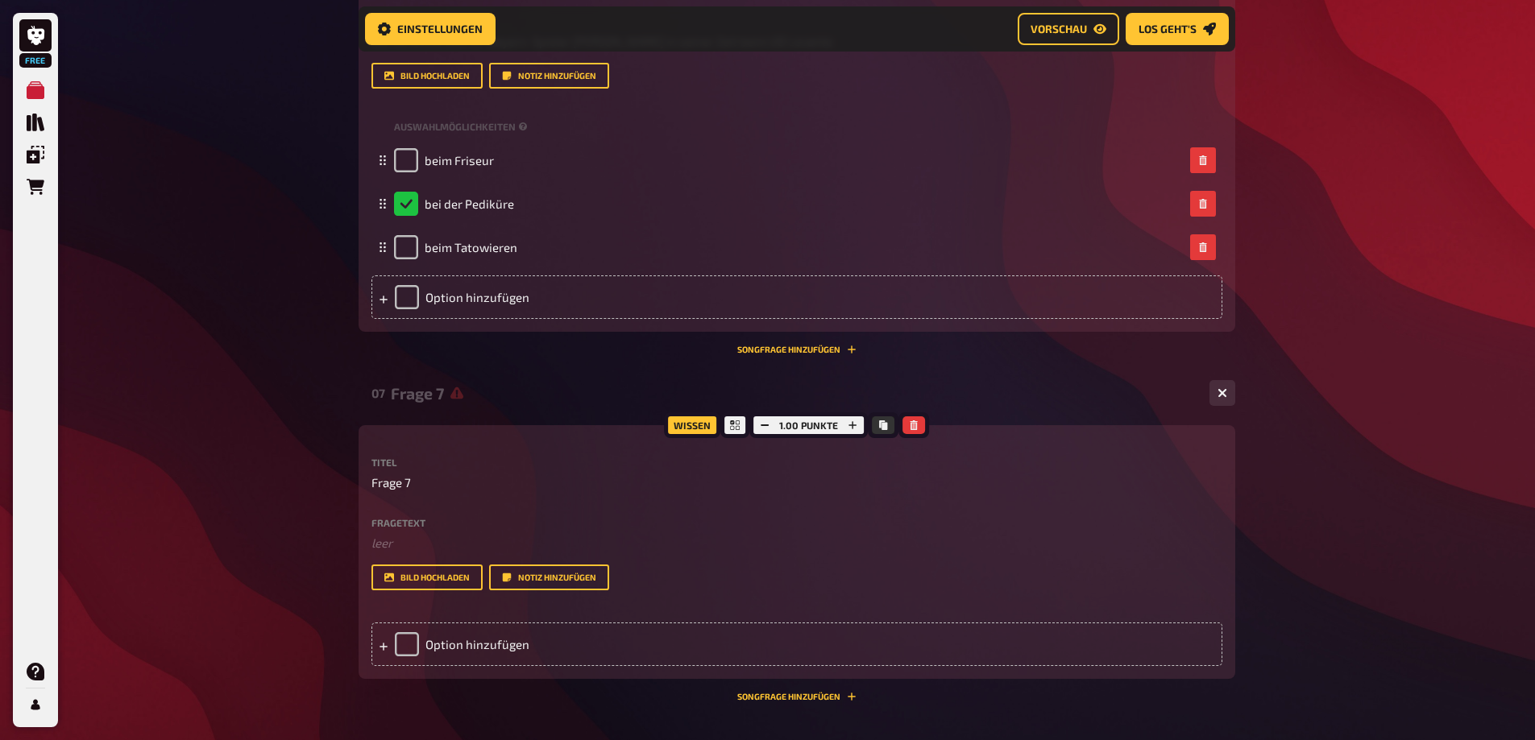
click at [388, 530] on div "Fragetext ﻿ leer Hier hinziehen für Dateiupload" at bounding box center [796, 535] width 851 height 35
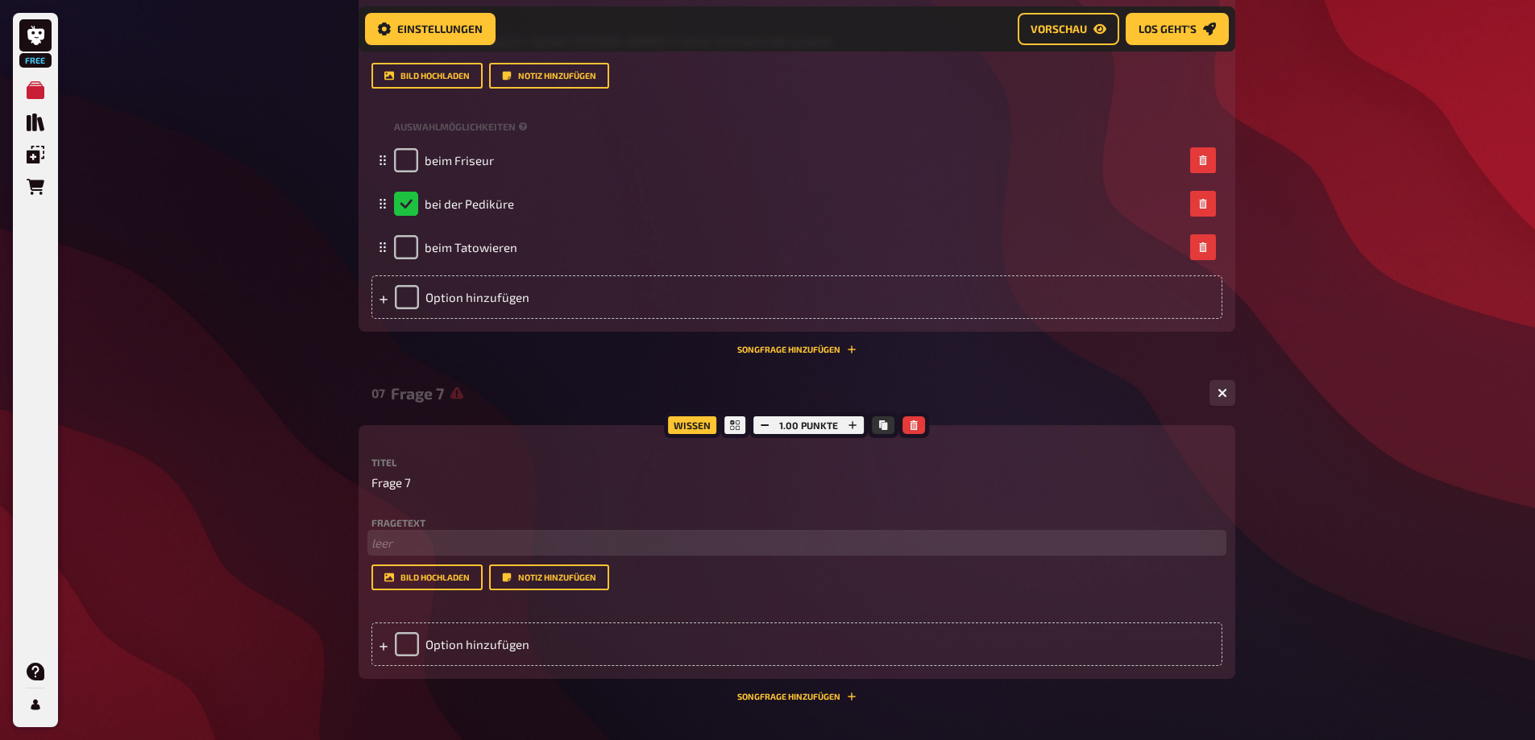
click at [389, 534] on p "﻿ leer" at bounding box center [796, 543] width 851 height 19
click at [428, 534] on p "Wie verletzte sich Martin Palermo in seiner Zeit in Villareal schwer" at bounding box center [796, 543] width 851 height 19
click at [401, 553] on p "Wie verletzte sich Martin Palermo in seiner Zeit in Villareal schwer" at bounding box center [796, 543] width 851 height 19
click at [396, 479] on span "Frage 7" at bounding box center [390, 483] width 39 height 19
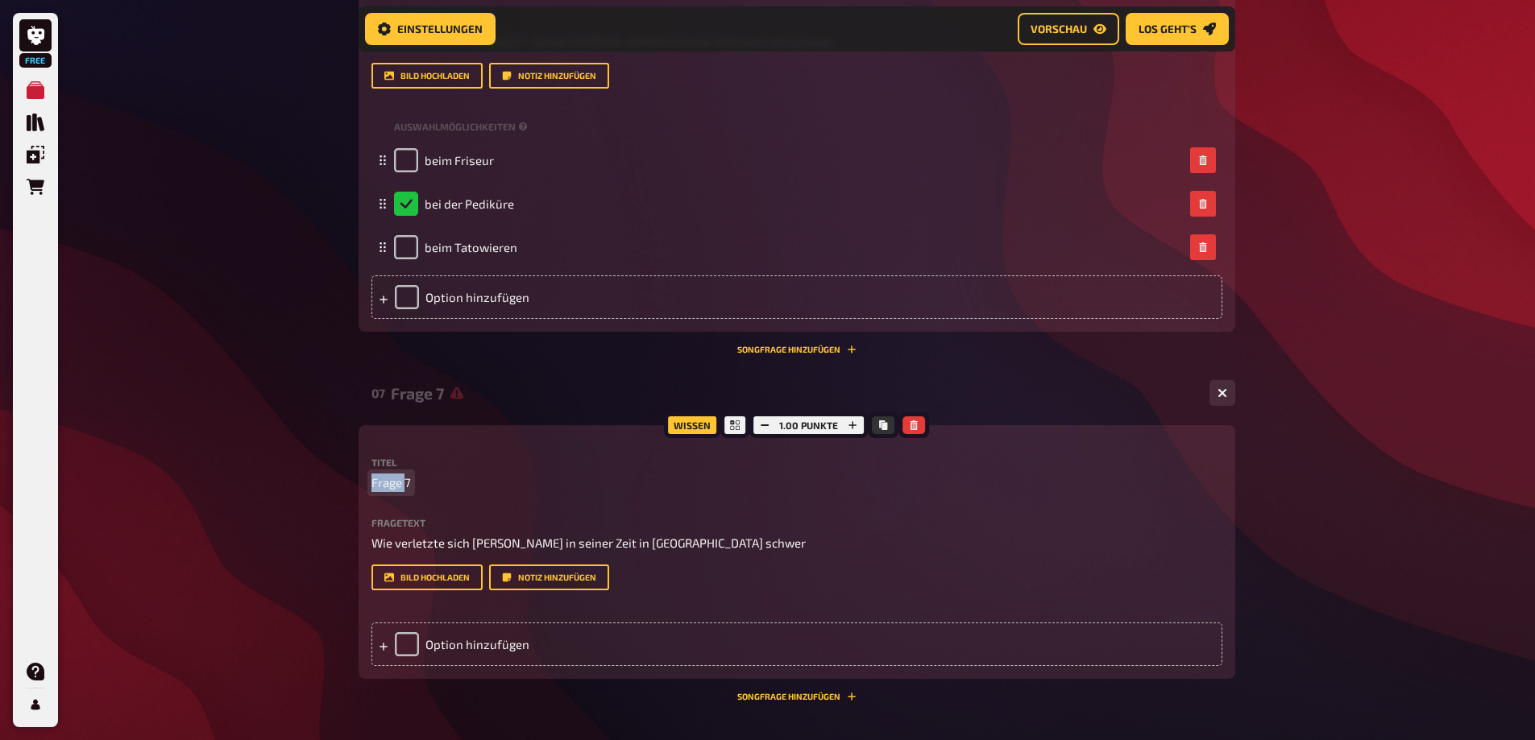
click at [396, 479] on span "Frage 7" at bounding box center [390, 483] width 39 height 19
paste span
click at [471, 479] on span "beim Jubel drückten ihn die Fans unter eine Mauer" at bounding box center [509, 483] width 276 height 19
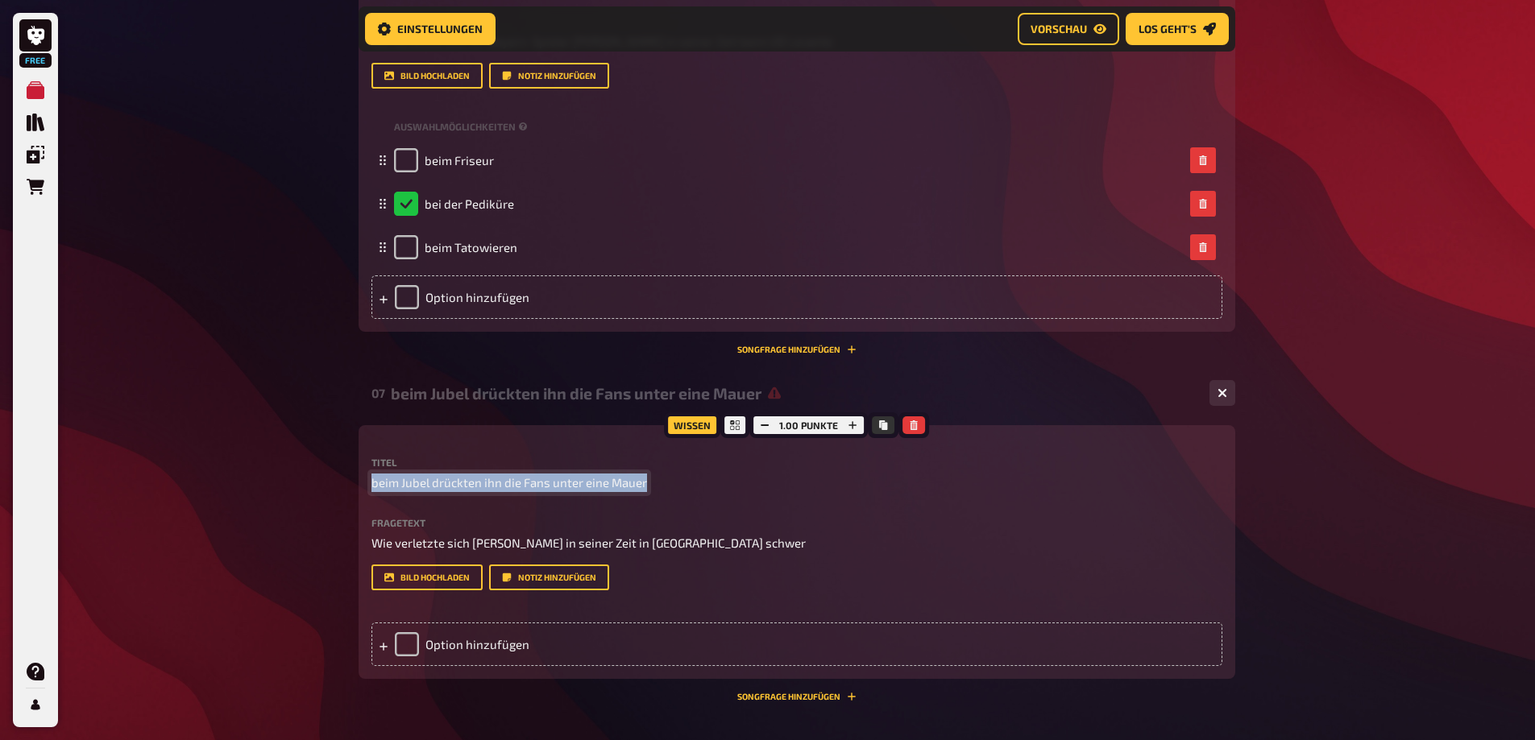
click at [471, 479] on span "beim Jubel drückten ihn die Fans unter eine Mauer" at bounding box center [509, 483] width 276 height 19
click at [412, 653] on div "Option hinzufügen" at bounding box center [796, 645] width 851 height 44
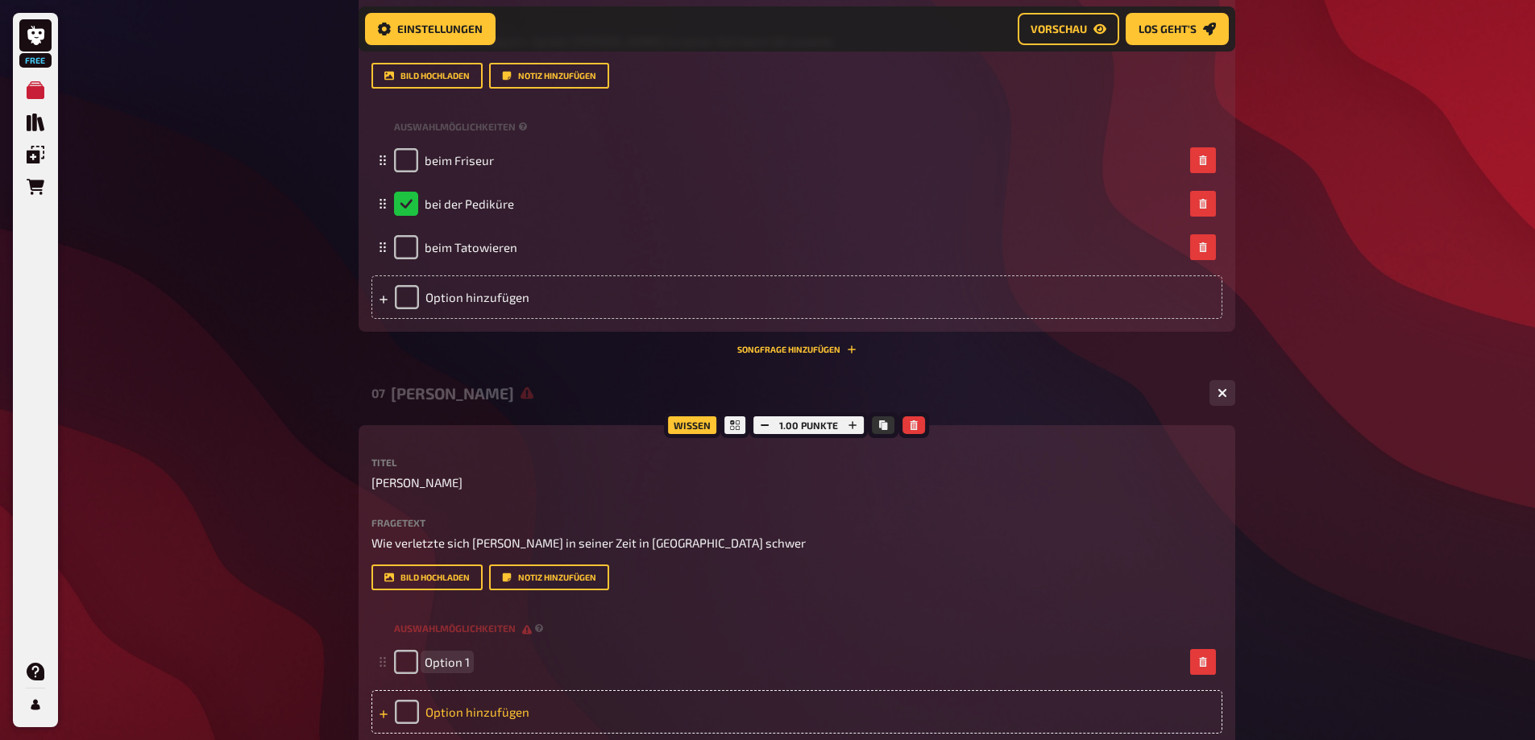
click at [468, 722] on div "Option hinzufügen" at bounding box center [796, 712] width 851 height 44
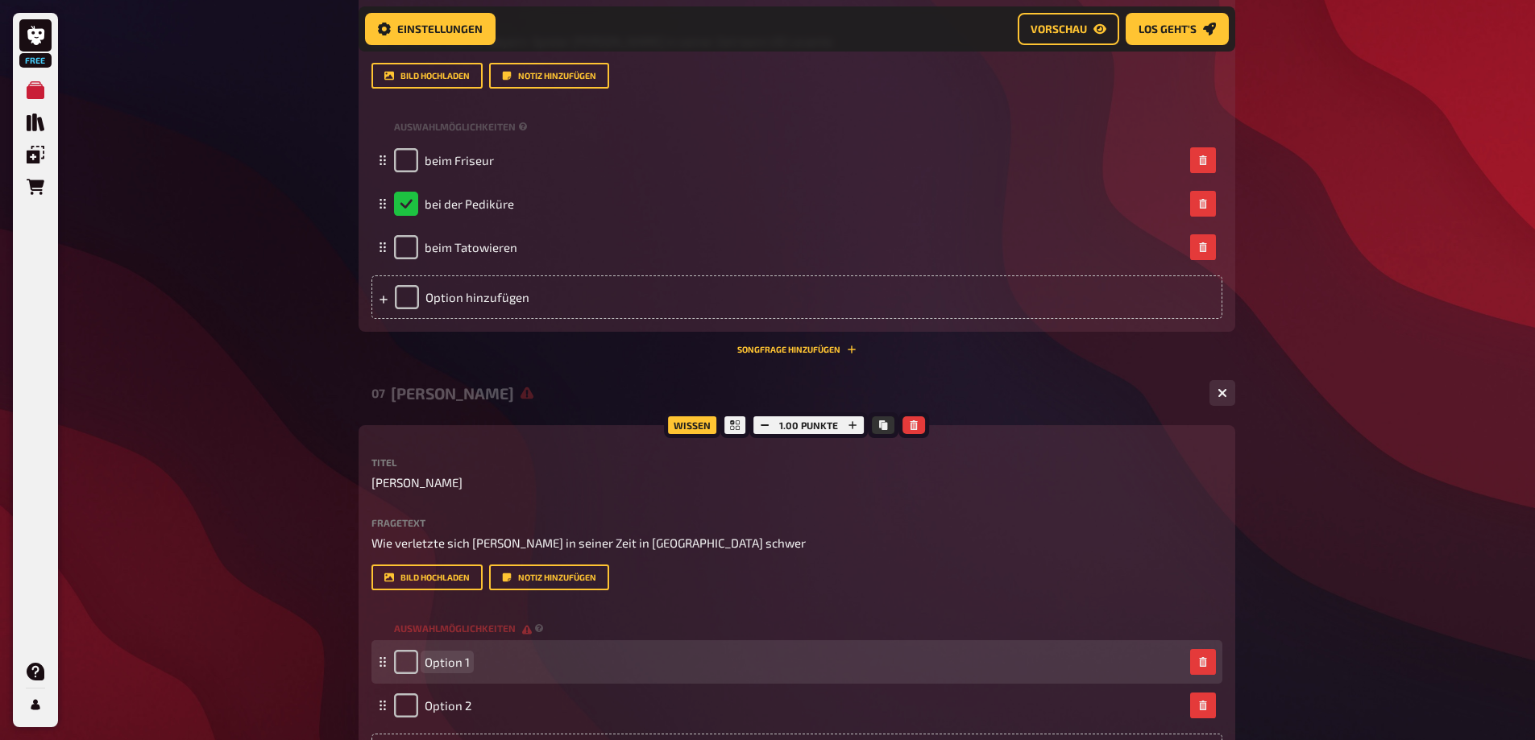
click at [454, 664] on span "Option 1" at bounding box center [447, 662] width 45 height 15
click at [454, 663] on span "Option 1" at bounding box center [447, 662] width 45 height 15
paste span
click at [546, 663] on span "beim Jubel drückten ihn die Fans unter eine Mauern 1" at bounding box center [570, 662] width 290 height 15
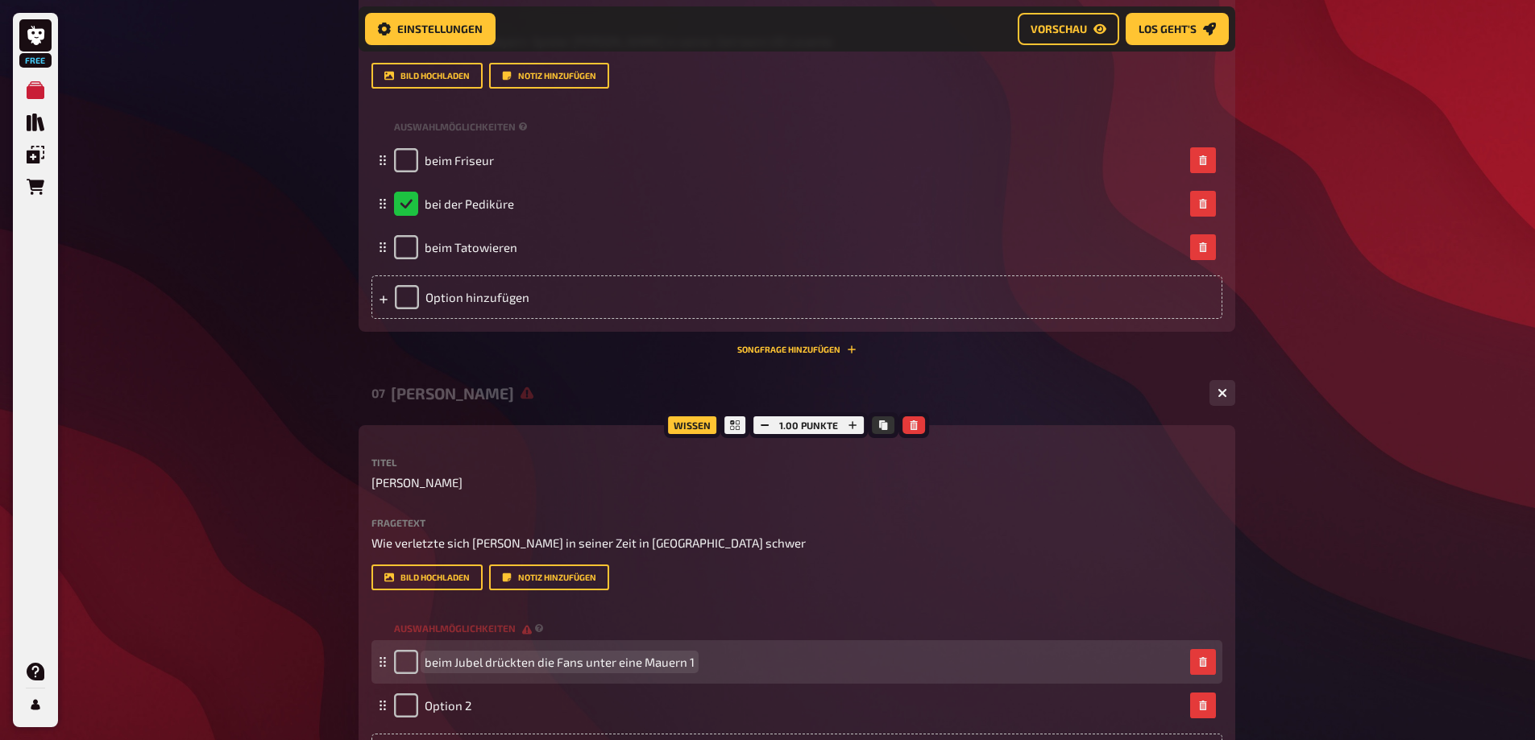
click at [580, 665] on span "beim Jubel drückten die Fans unter eine Mauern 1" at bounding box center [560, 662] width 270 height 15
click at [592, 663] on span "beim Jubel drückten die Fans ihn unter eine Mauern" at bounding box center [566, 662] width 283 height 15
click at [592, 662] on span "beim Jubel drückten die Fans ihn unter eine Mauern" at bounding box center [566, 662] width 283 height 15
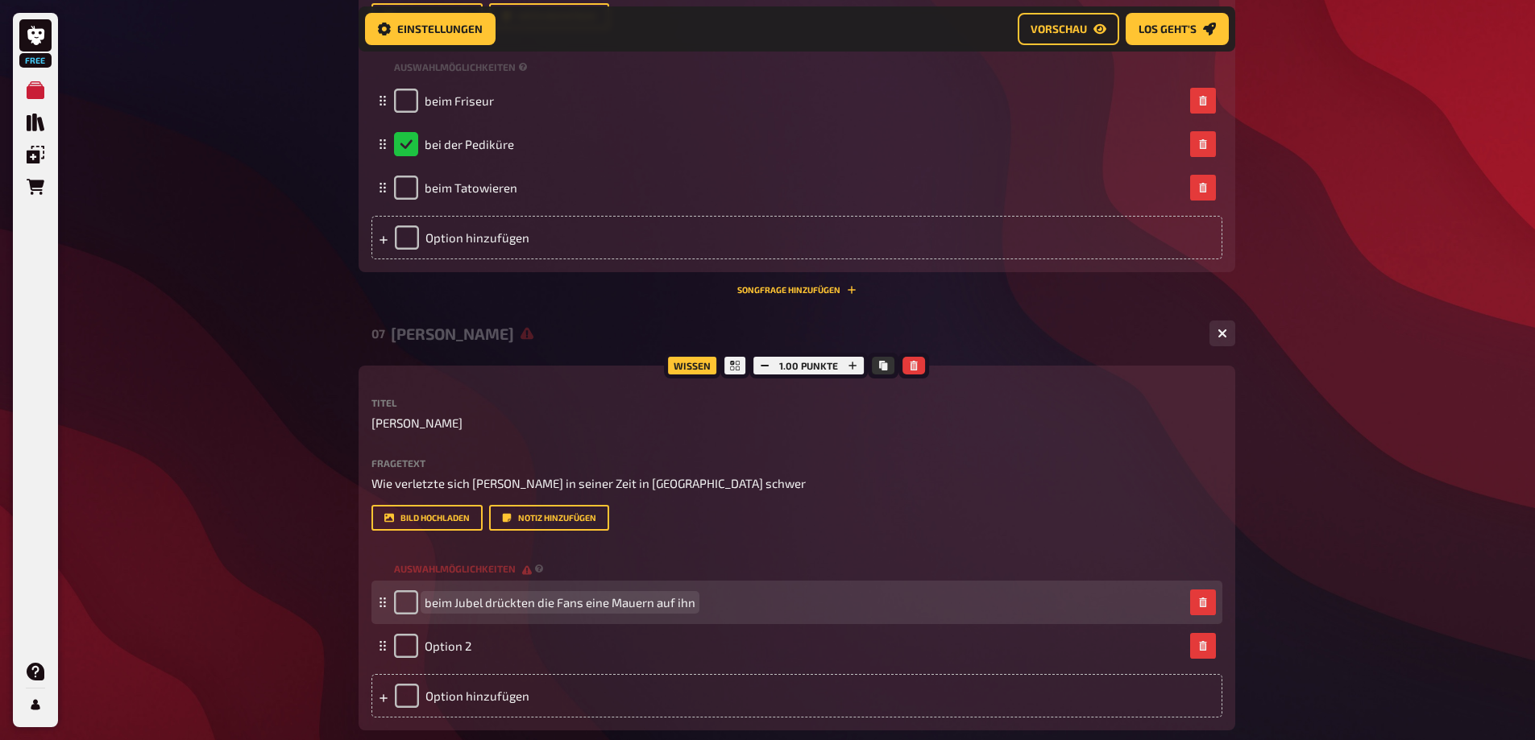
scroll to position [2213, 0]
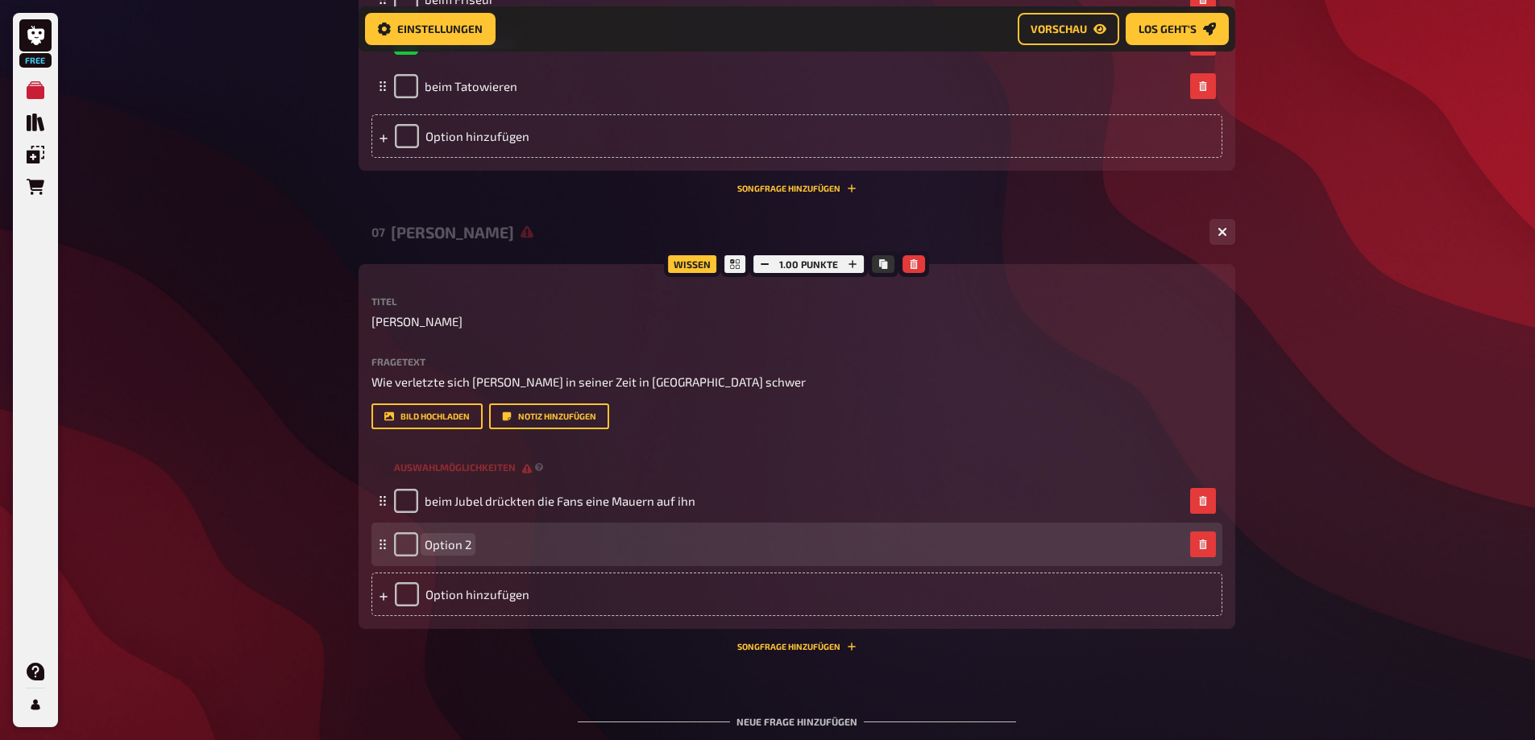
click at [434, 556] on div "Option 2" at bounding box center [432, 545] width 77 height 24
click at [441, 544] on span "Option 2" at bounding box center [448, 544] width 47 height 15
paste span
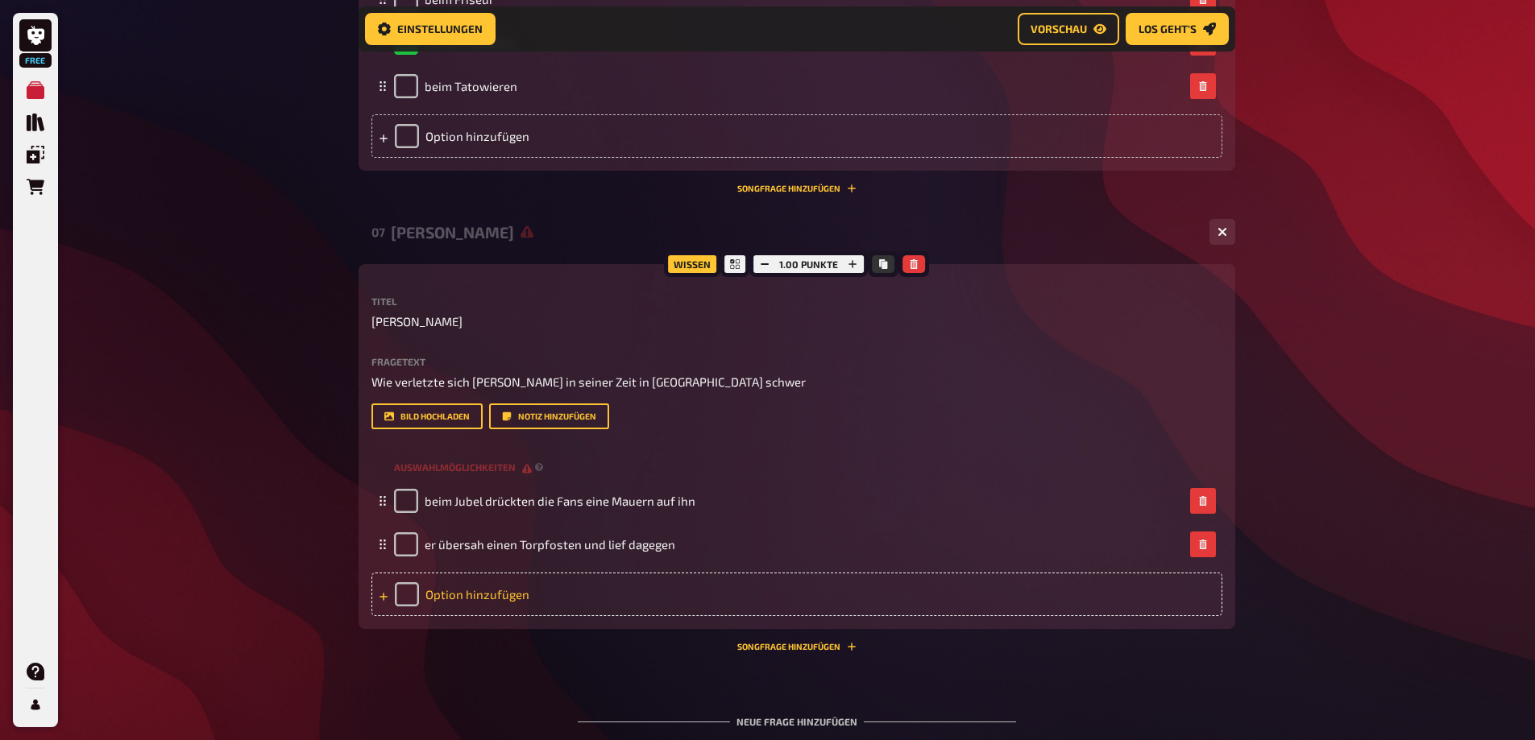
click at [412, 595] on div "Option hinzufügen" at bounding box center [796, 595] width 851 height 44
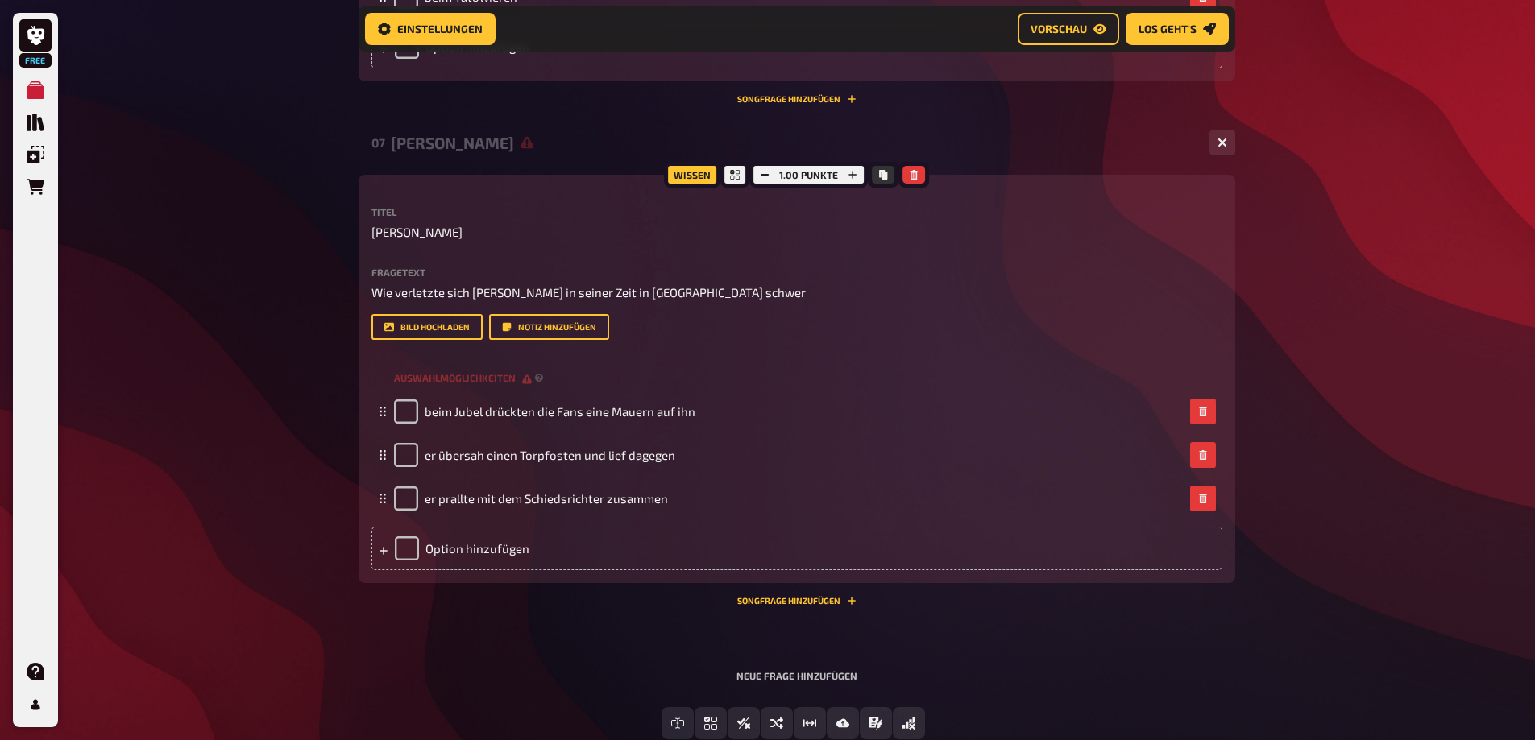
scroll to position [2405, 0]
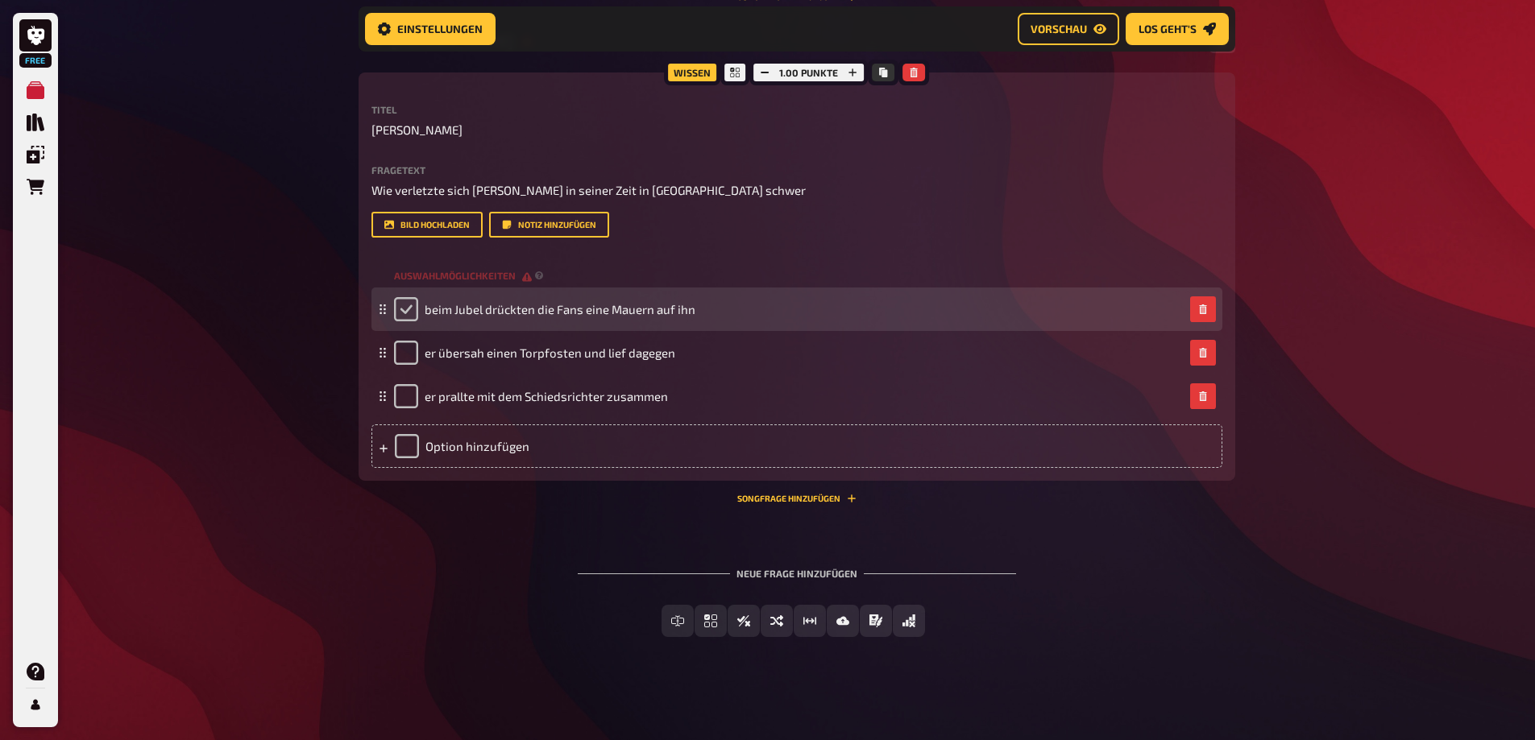
click at [397, 311] on input "checkbox" at bounding box center [406, 309] width 24 height 24
checkbox input "true"
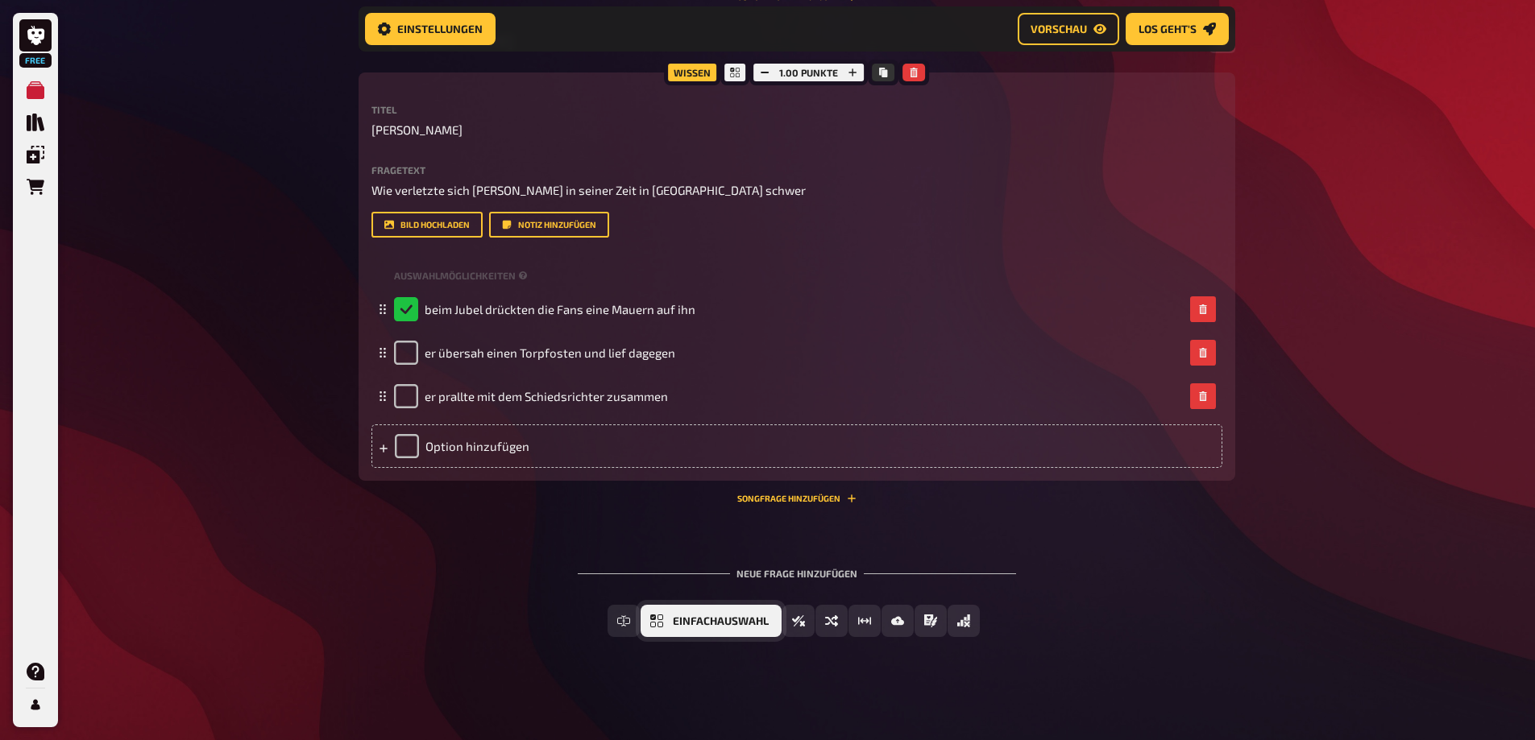
click at [736, 623] on span "Einfachauswahl" at bounding box center [721, 621] width 96 height 11
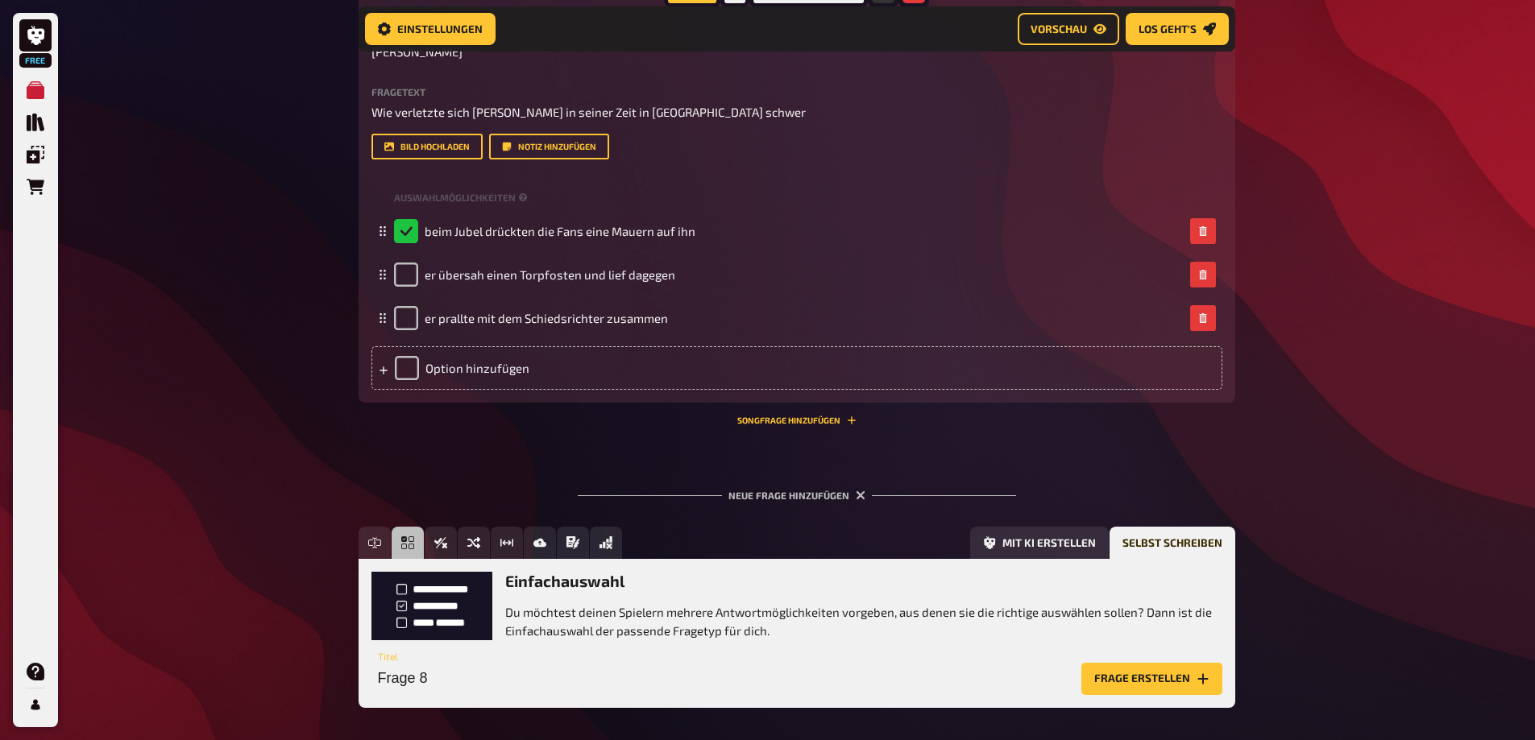
scroll to position [2554, 0]
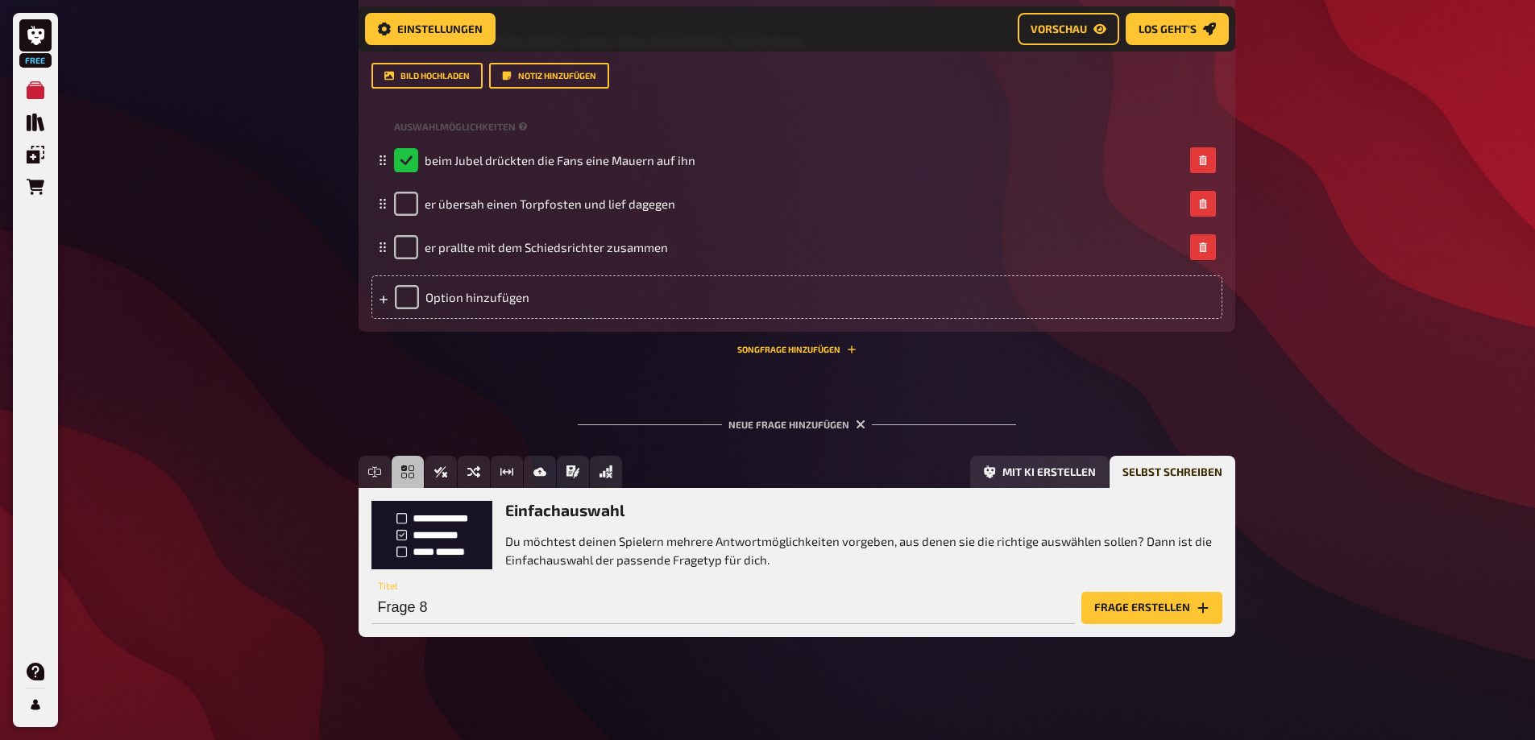
click at [1155, 603] on button "Frage erstellen" at bounding box center [1151, 608] width 141 height 32
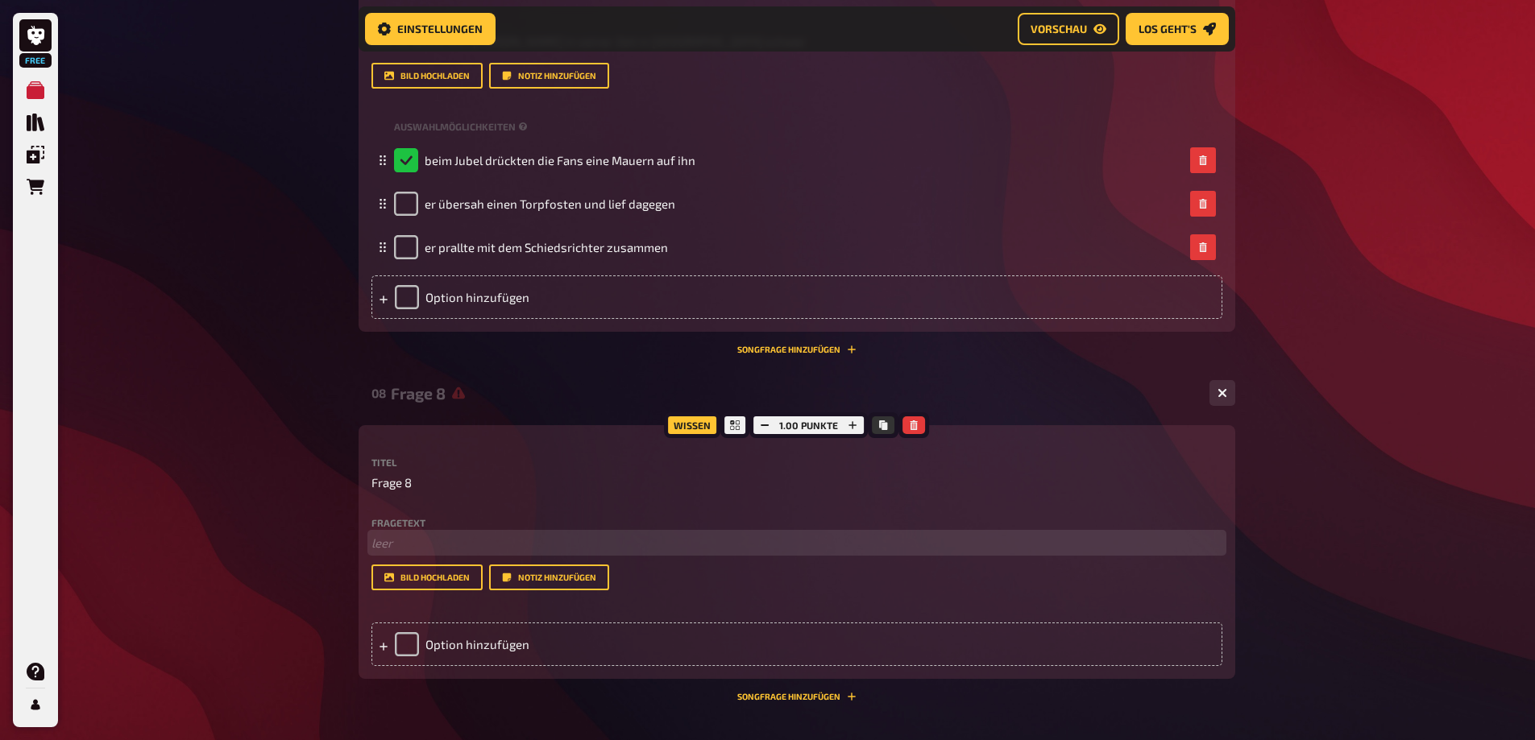
click at [395, 541] on p "﻿ leer" at bounding box center [796, 543] width 851 height 19
click at [432, 539] on p "Womit schaffte es Martin Palermo ins Guinness-Buch der Rekorde" at bounding box center [796, 543] width 851 height 19
click at [423, 553] on p "Womit schaffte es Martin Palermo ins Guinness-Buch der Rekorde" at bounding box center [796, 543] width 851 height 19
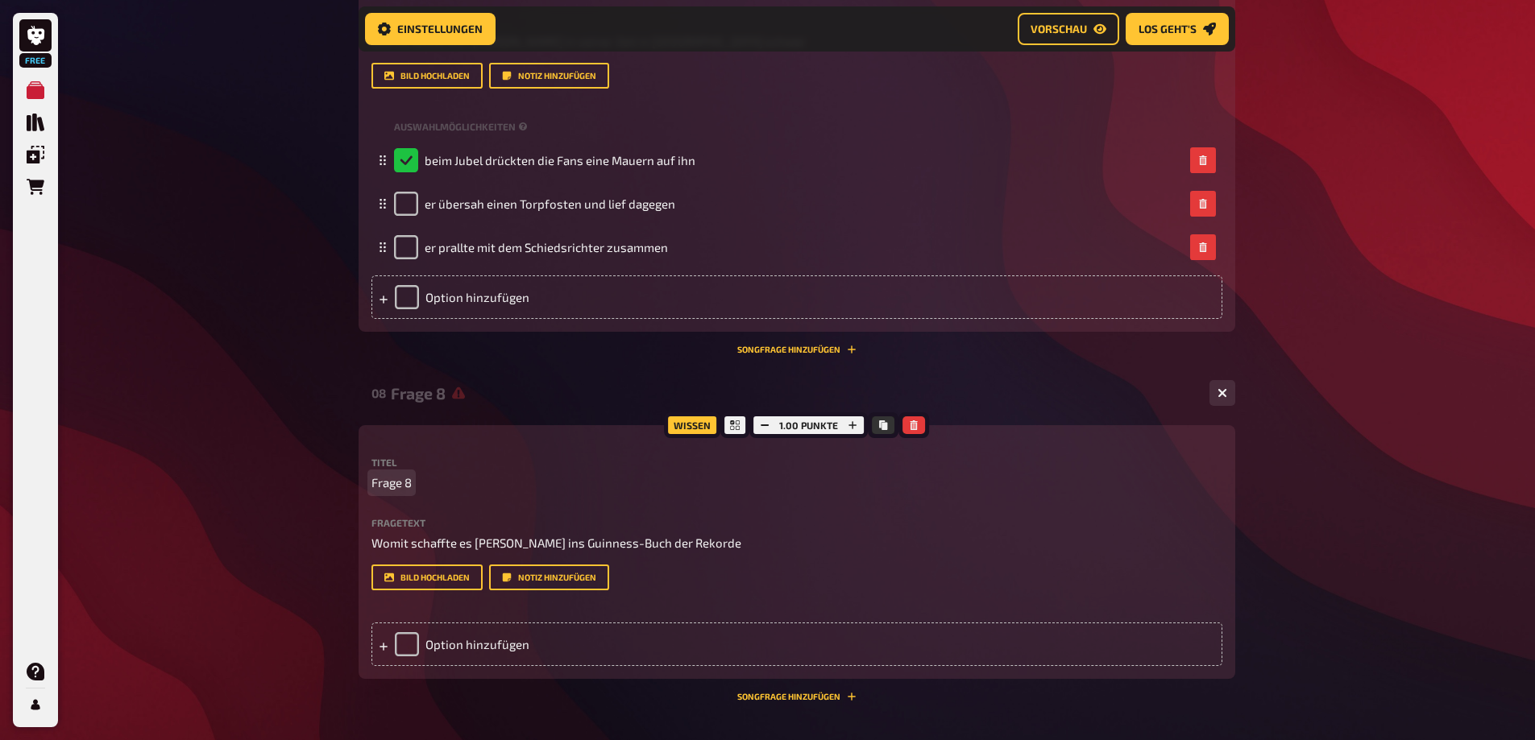
click at [400, 475] on span "Frage 8" at bounding box center [391, 483] width 40 height 19
click at [398, 475] on span "Frage 8" at bounding box center [391, 483] width 40 height 19
click at [408, 644] on div "Option hinzufügen" at bounding box center [796, 645] width 851 height 44
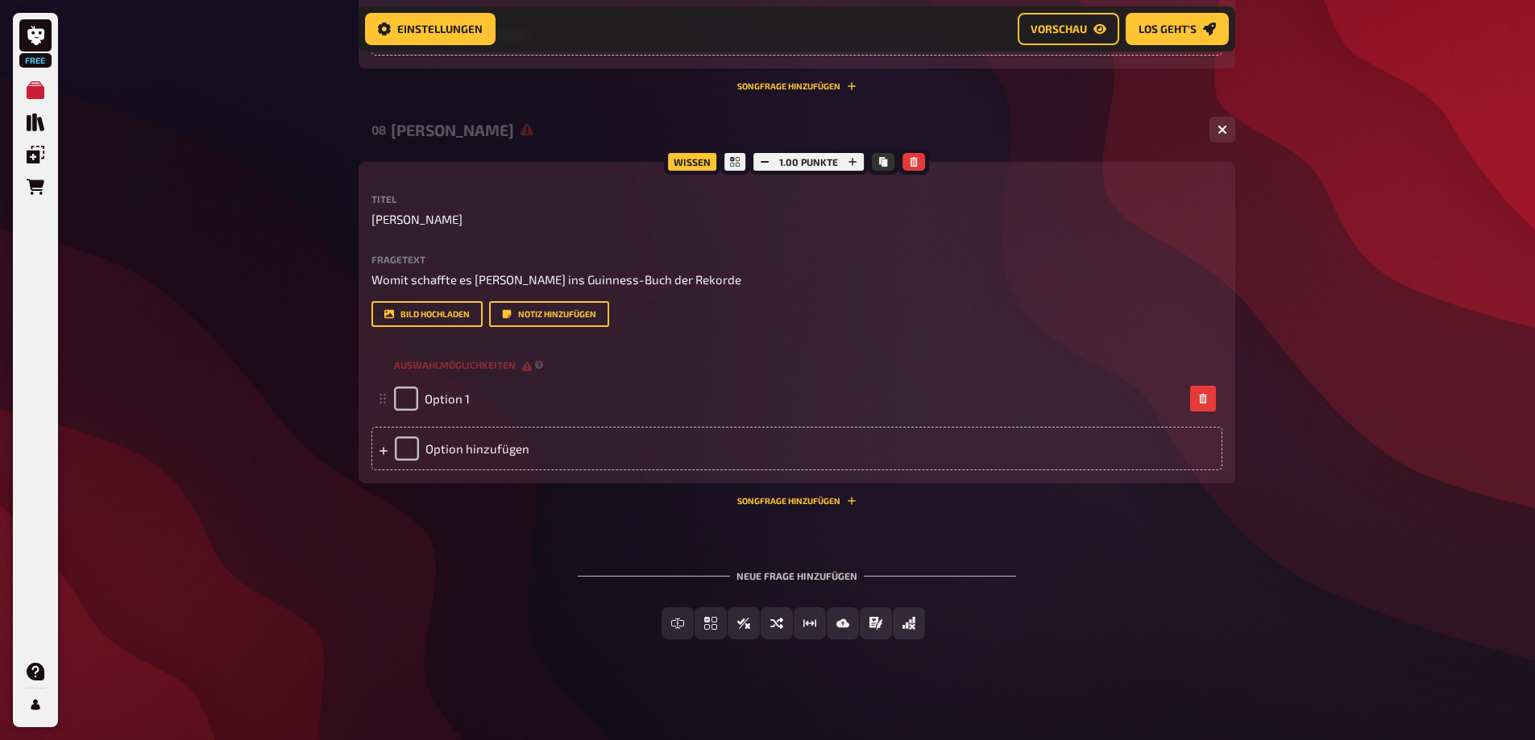
scroll to position [2820, 0]
click at [417, 436] on div "Option hinzufügen" at bounding box center [796, 447] width 851 height 44
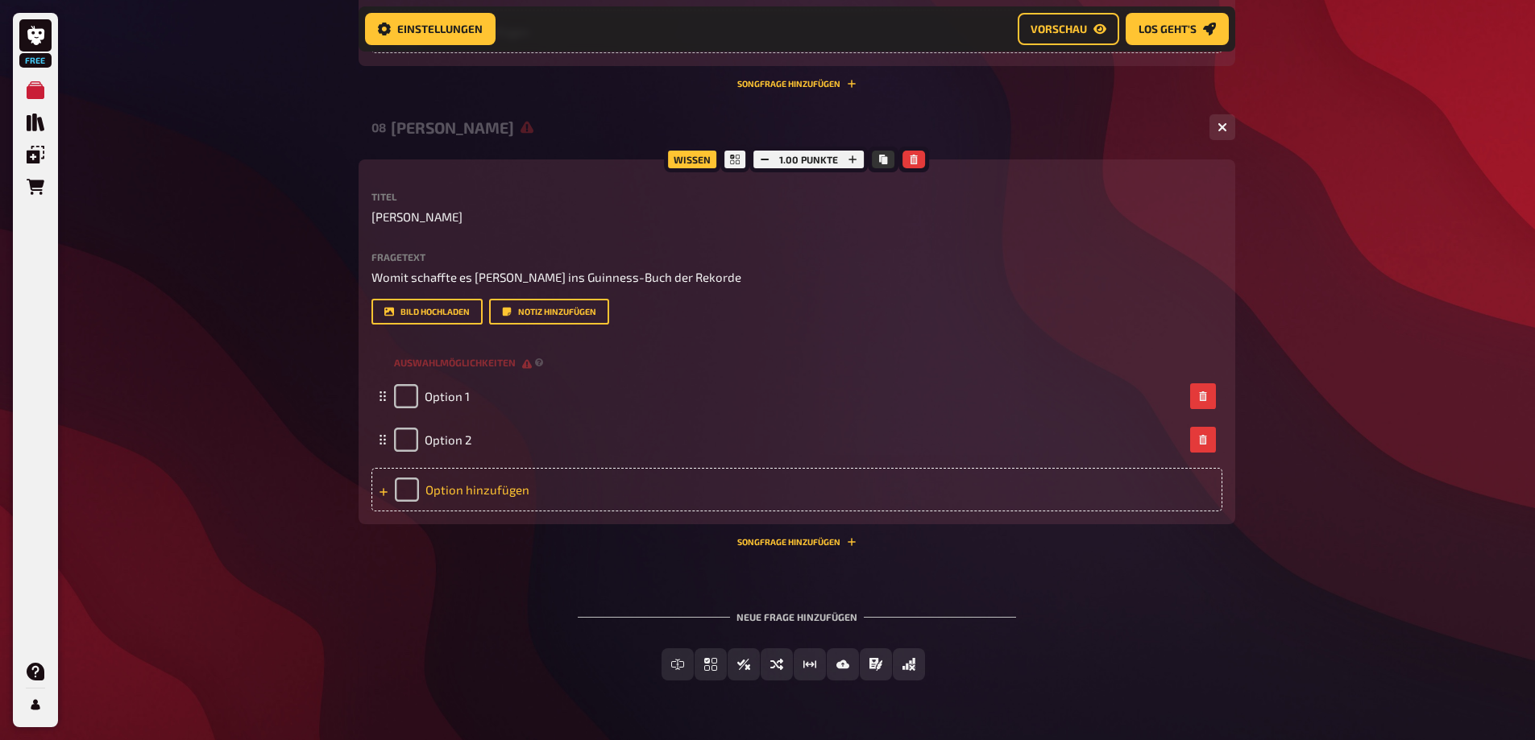
click at [399, 491] on div "Option hinzufügen" at bounding box center [796, 490] width 851 height 44
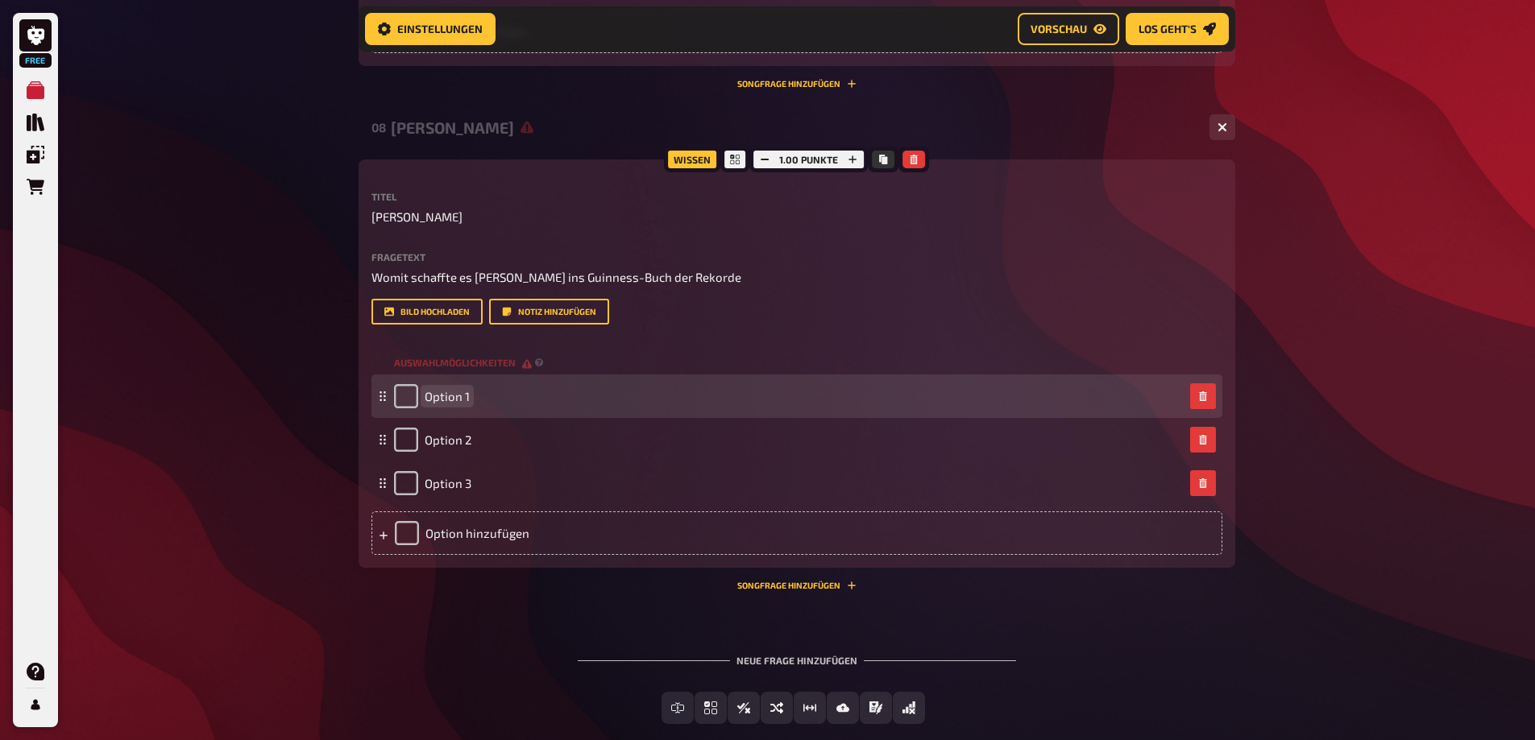
click at [442, 394] on span "Option 1" at bounding box center [447, 396] width 45 height 15
paste span
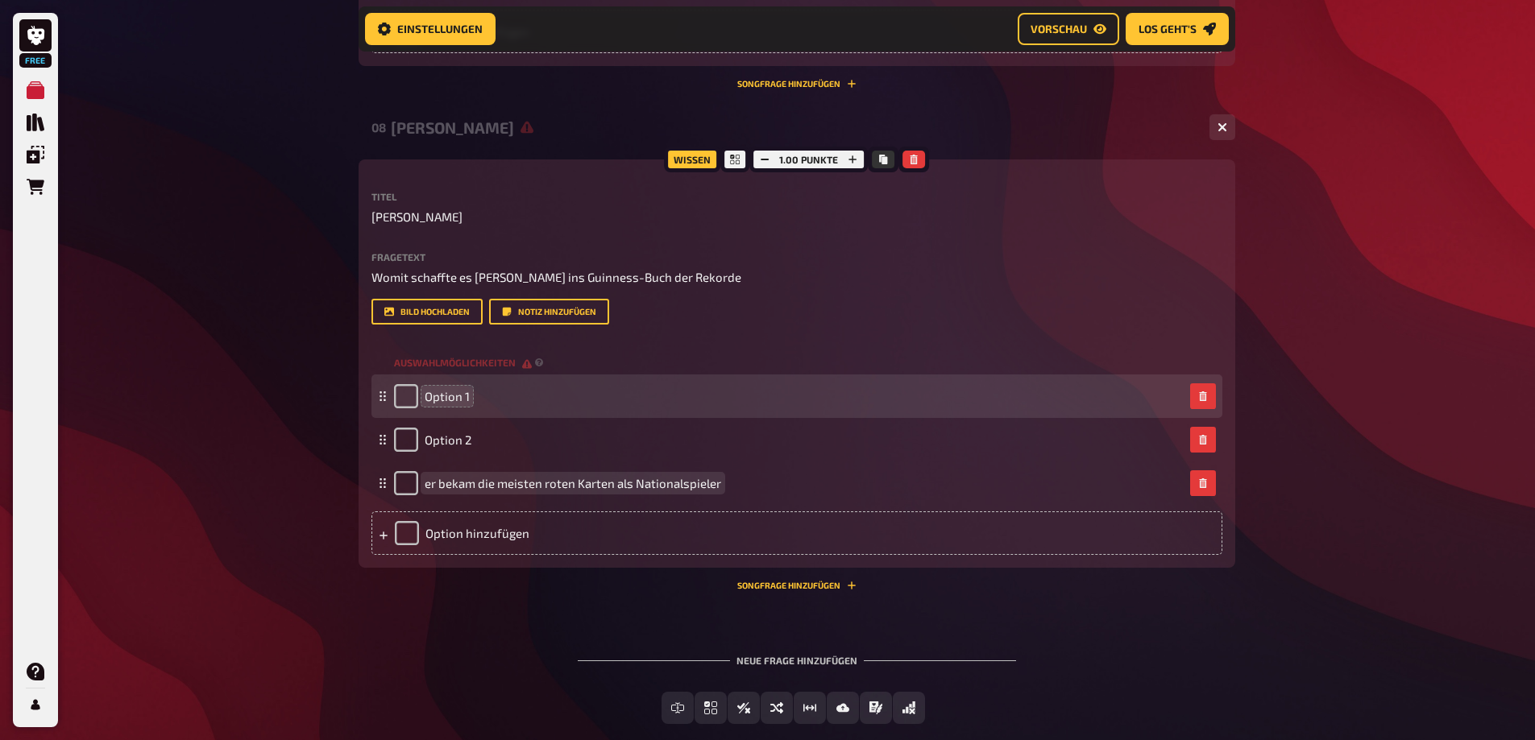
click at [455, 399] on span "Option 1" at bounding box center [447, 396] width 45 height 15
click at [454, 399] on span "Option 1" at bounding box center [447, 396] width 45 height 15
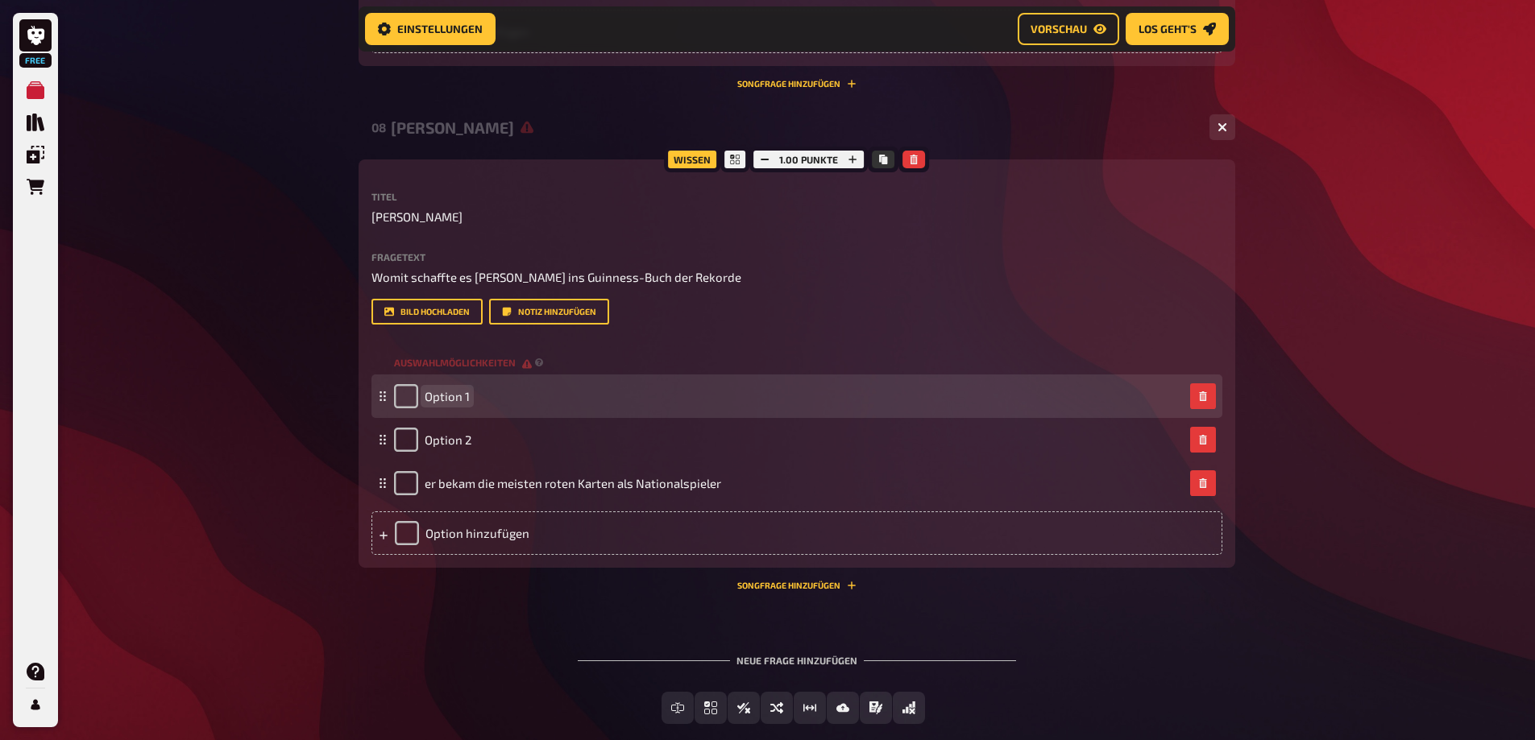
paste span
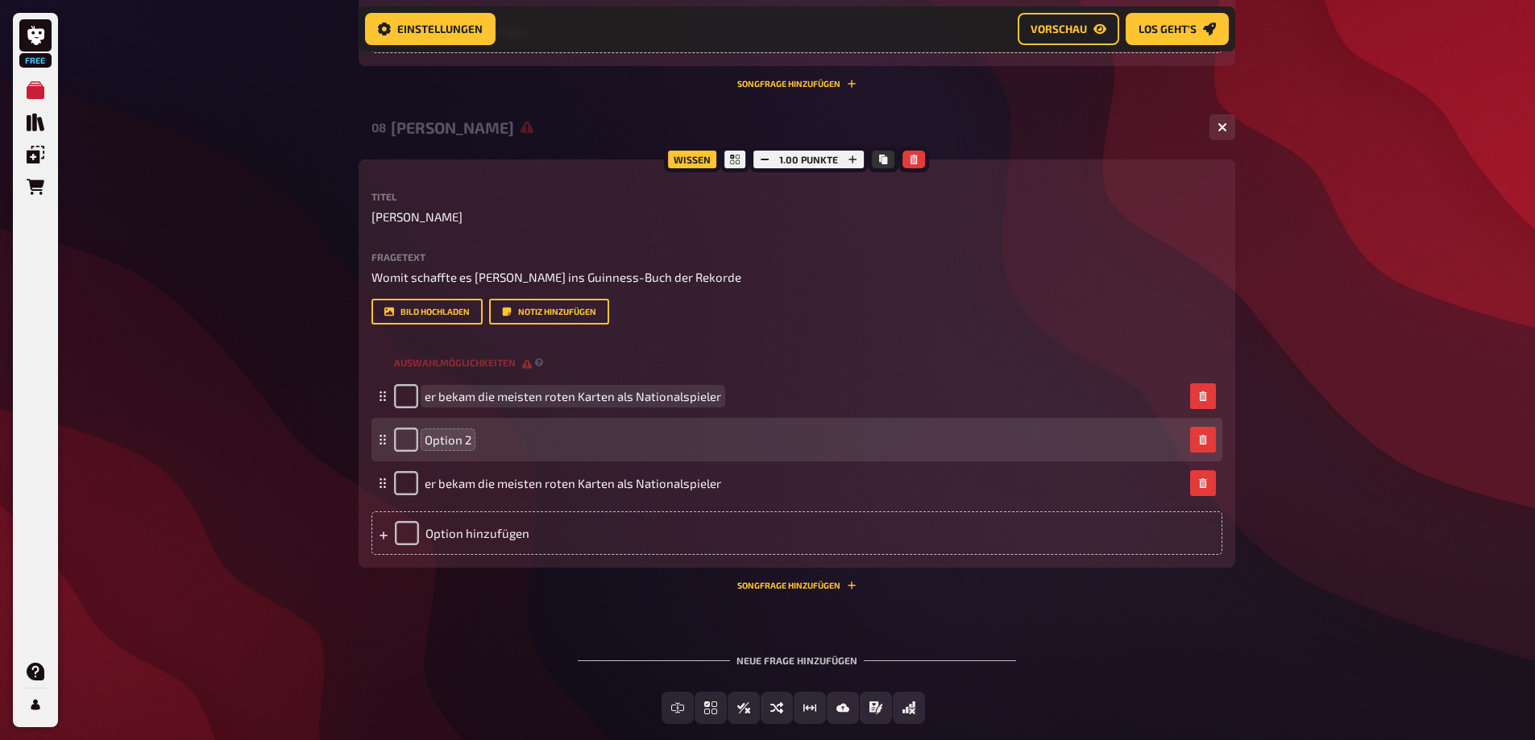
click at [447, 437] on span "Option 2" at bounding box center [448, 440] width 47 height 15
paste span
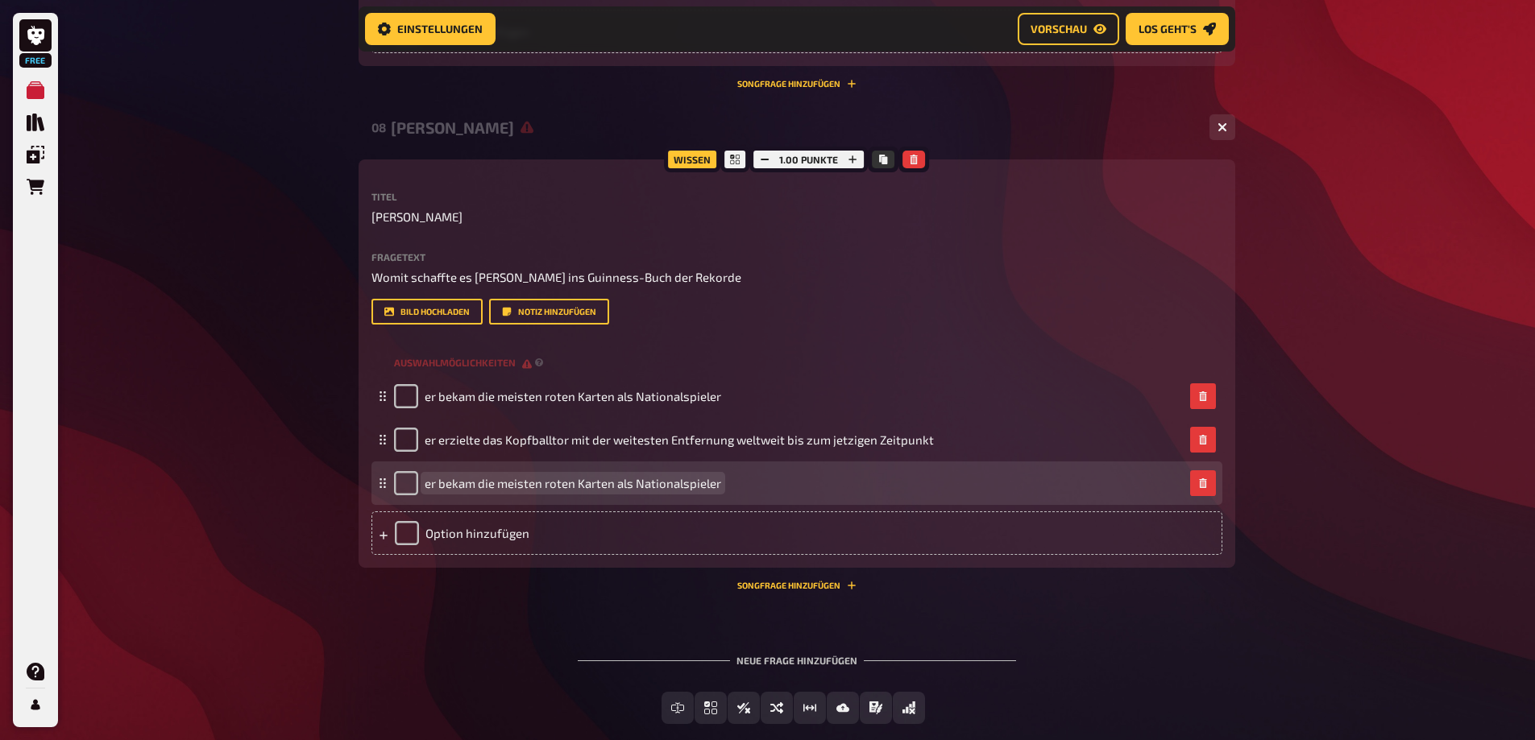
click at [436, 477] on span "er bekam die meisten roten Karten als Nationalspieler" at bounding box center [573, 483] width 296 height 15
click at [407, 485] on input "checkbox" at bounding box center [406, 483] width 24 height 24
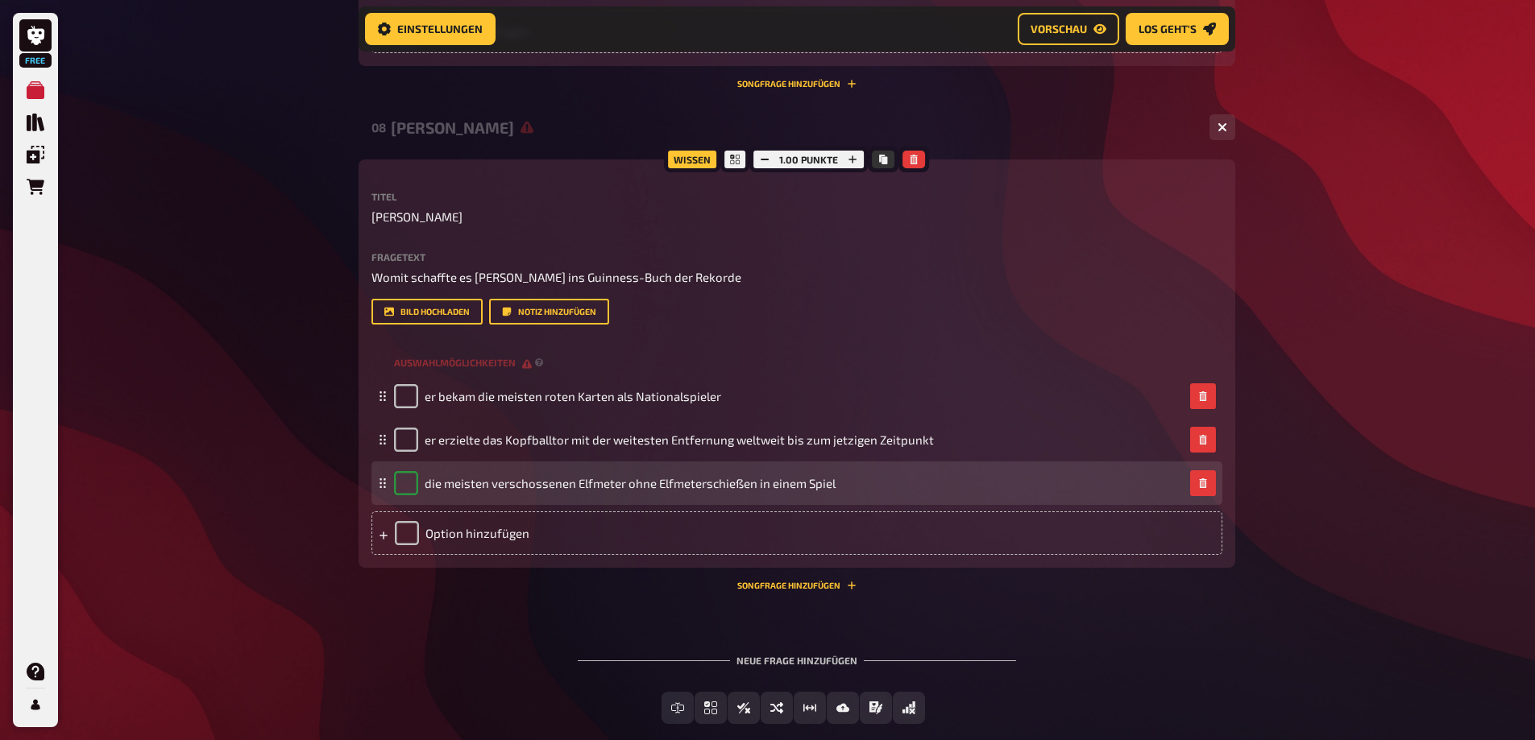
checkbox input "true"
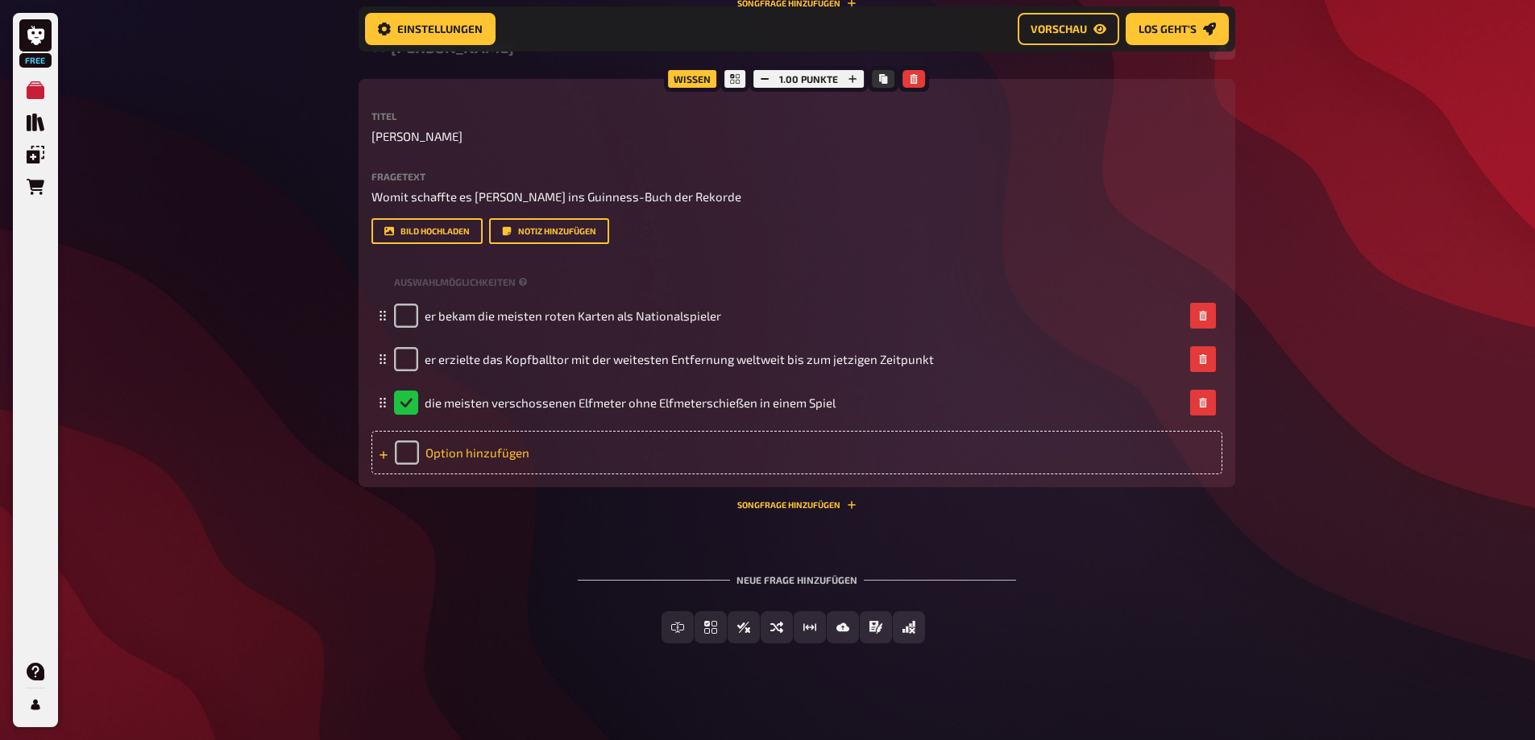
scroll to position [2907, 0]
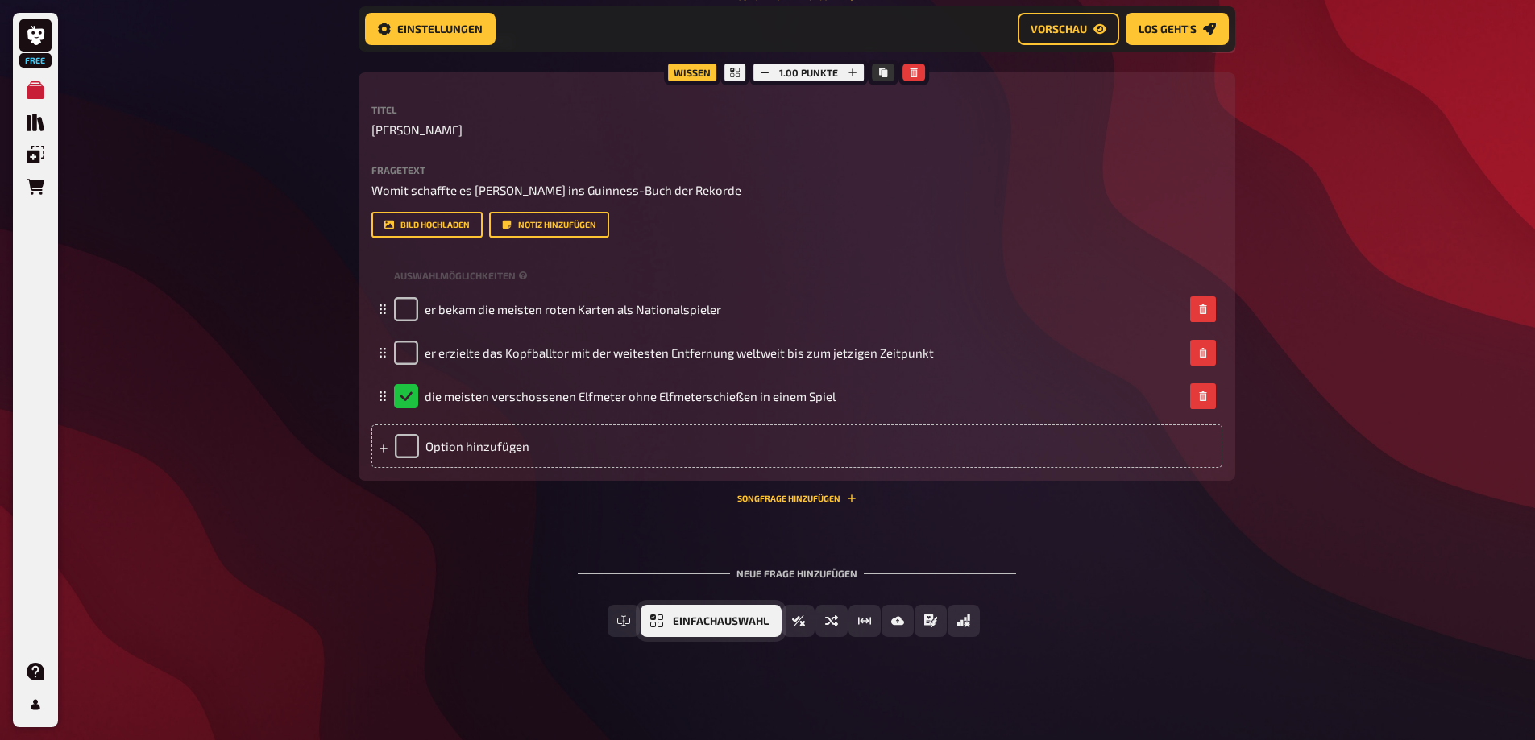
click at [666, 632] on button "Einfachauswahl" at bounding box center [711, 621] width 141 height 32
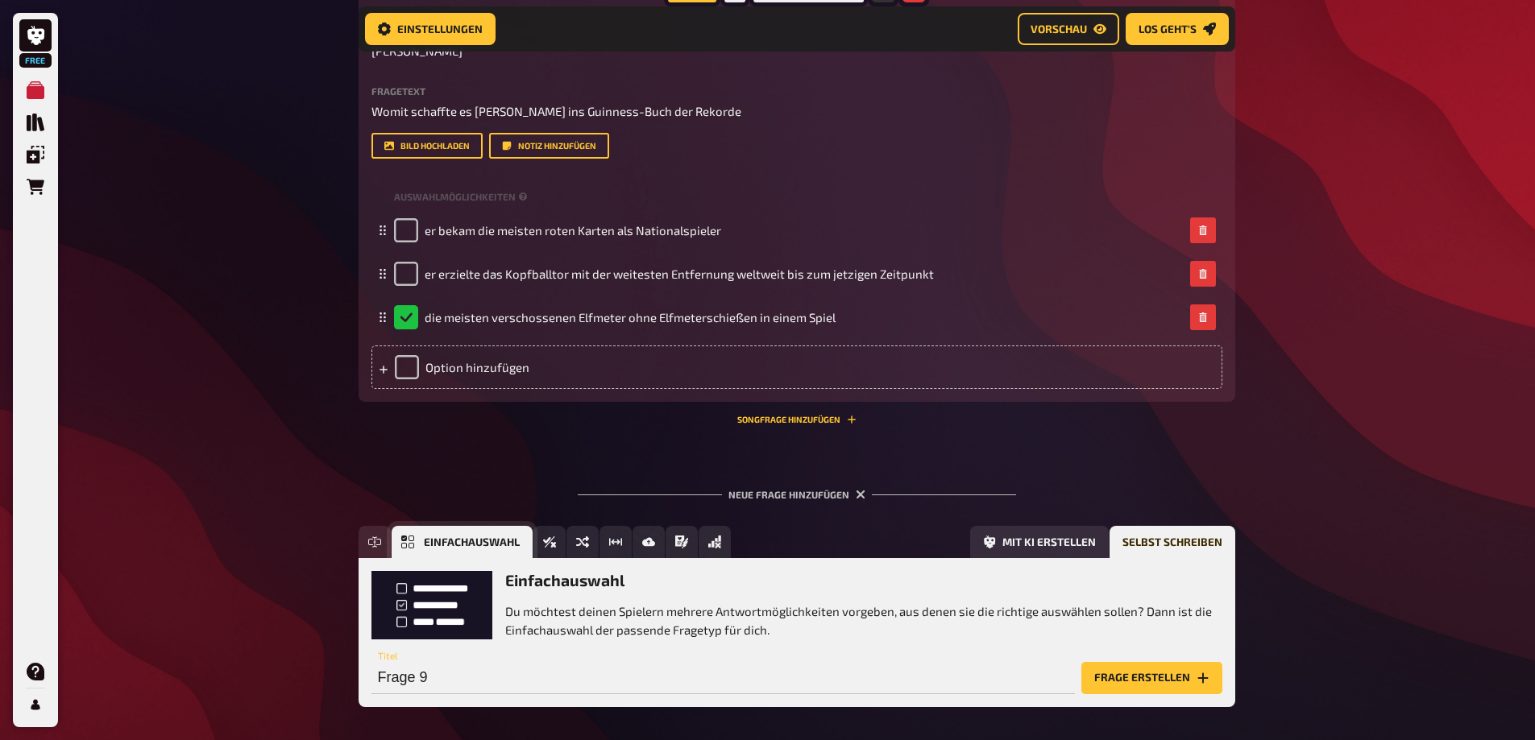
scroll to position [3056, 0]
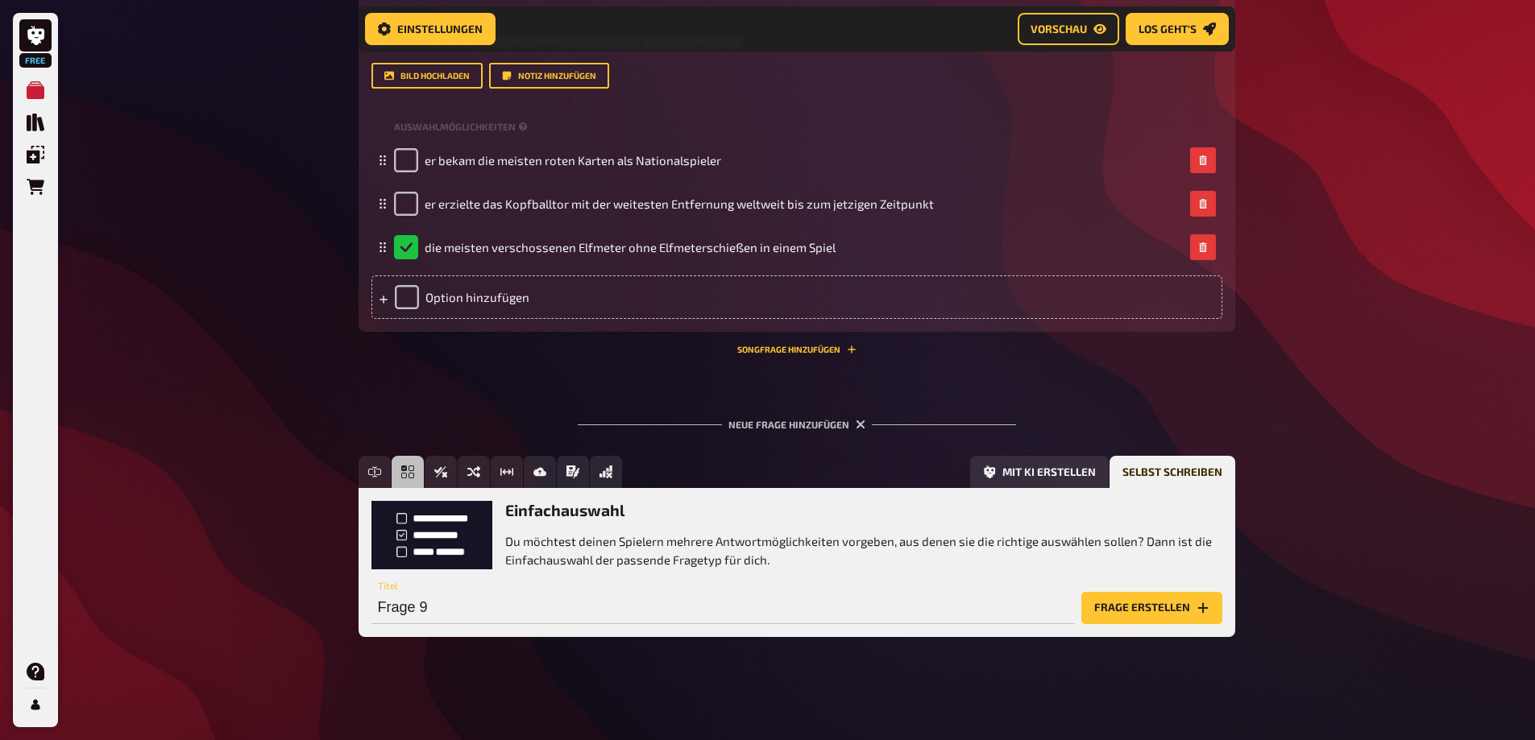
click at [1171, 620] on button "Frage erstellen" at bounding box center [1151, 608] width 141 height 32
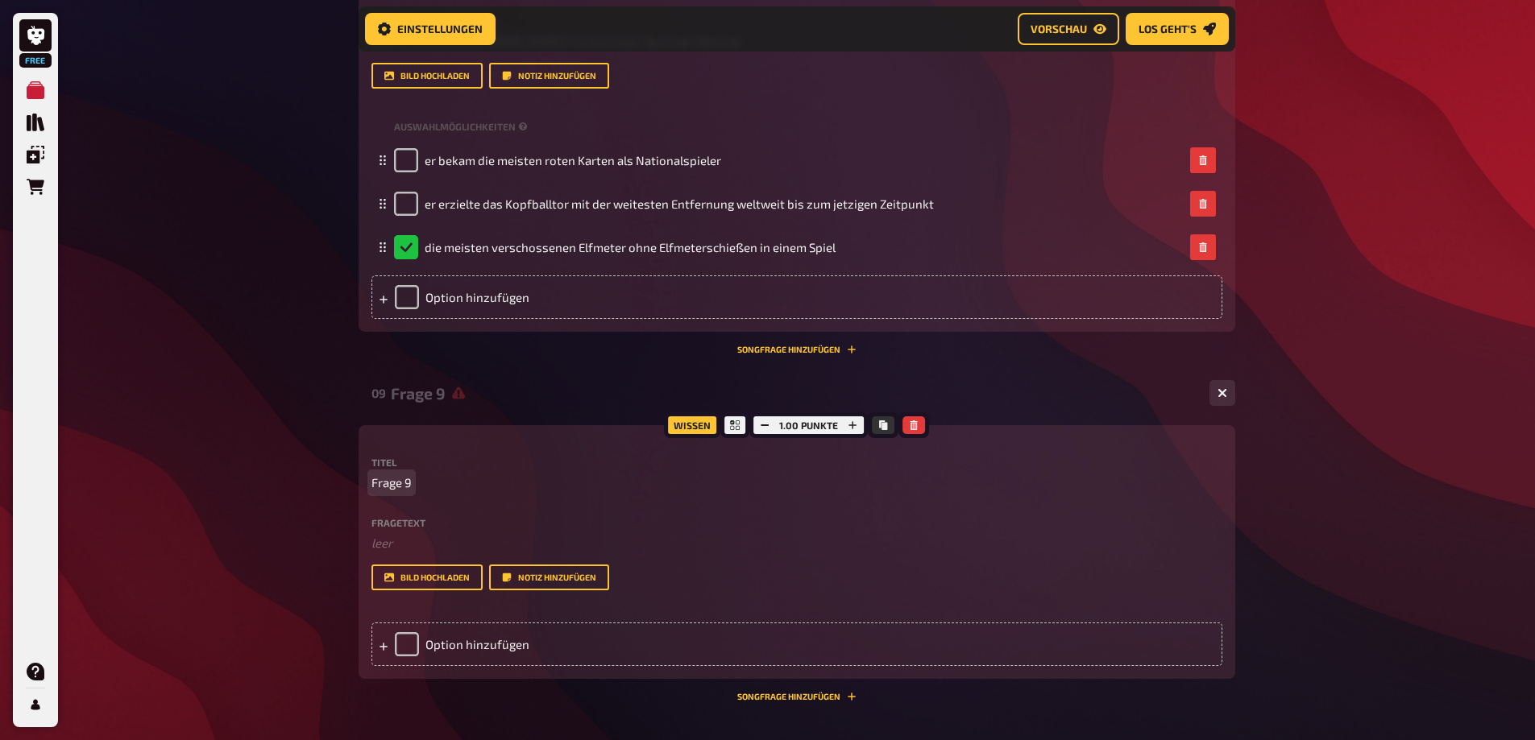
click at [404, 484] on span "Frage 9" at bounding box center [391, 483] width 40 height 19
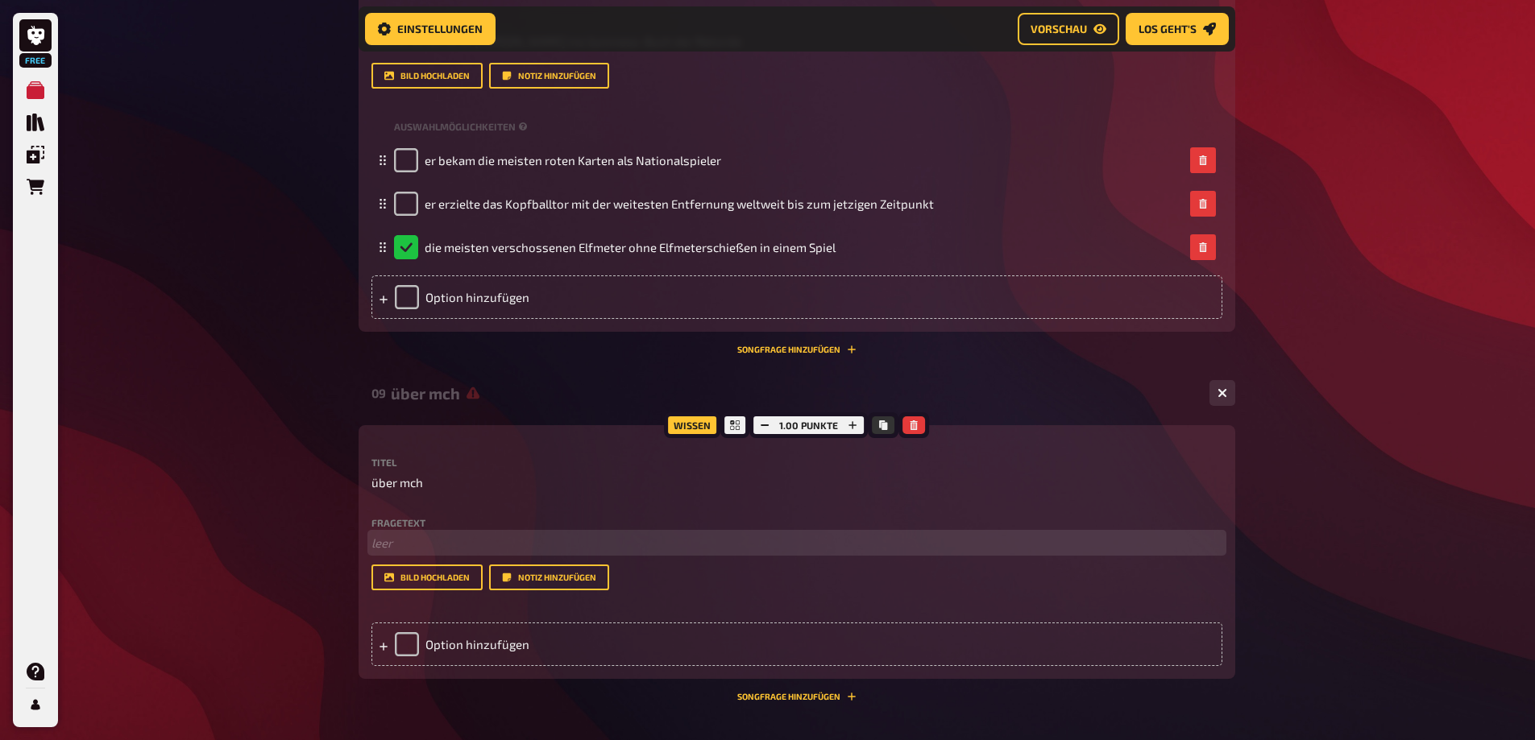
click at [400, 548] on p "﻿ leer" at bounding box center [796, 543] width 851 height 19
click at [503, 543] on span "Meine Lieblingsnummer beim Fussball" at bounding box center [477, 543] width 212 height 15
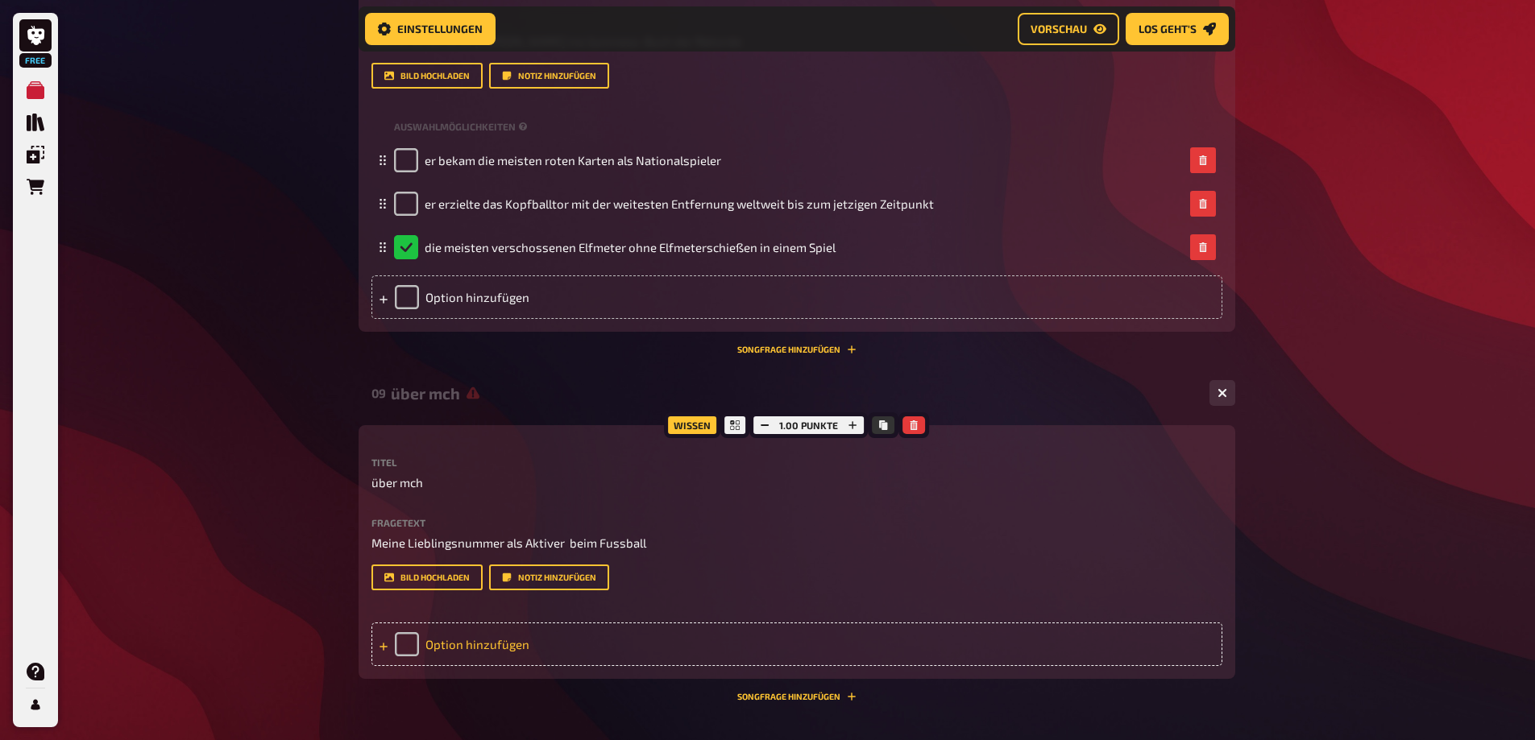
click at [408, 648] on div "Option hinzufügen" at bounding box center [796, 645] width 851 height 44
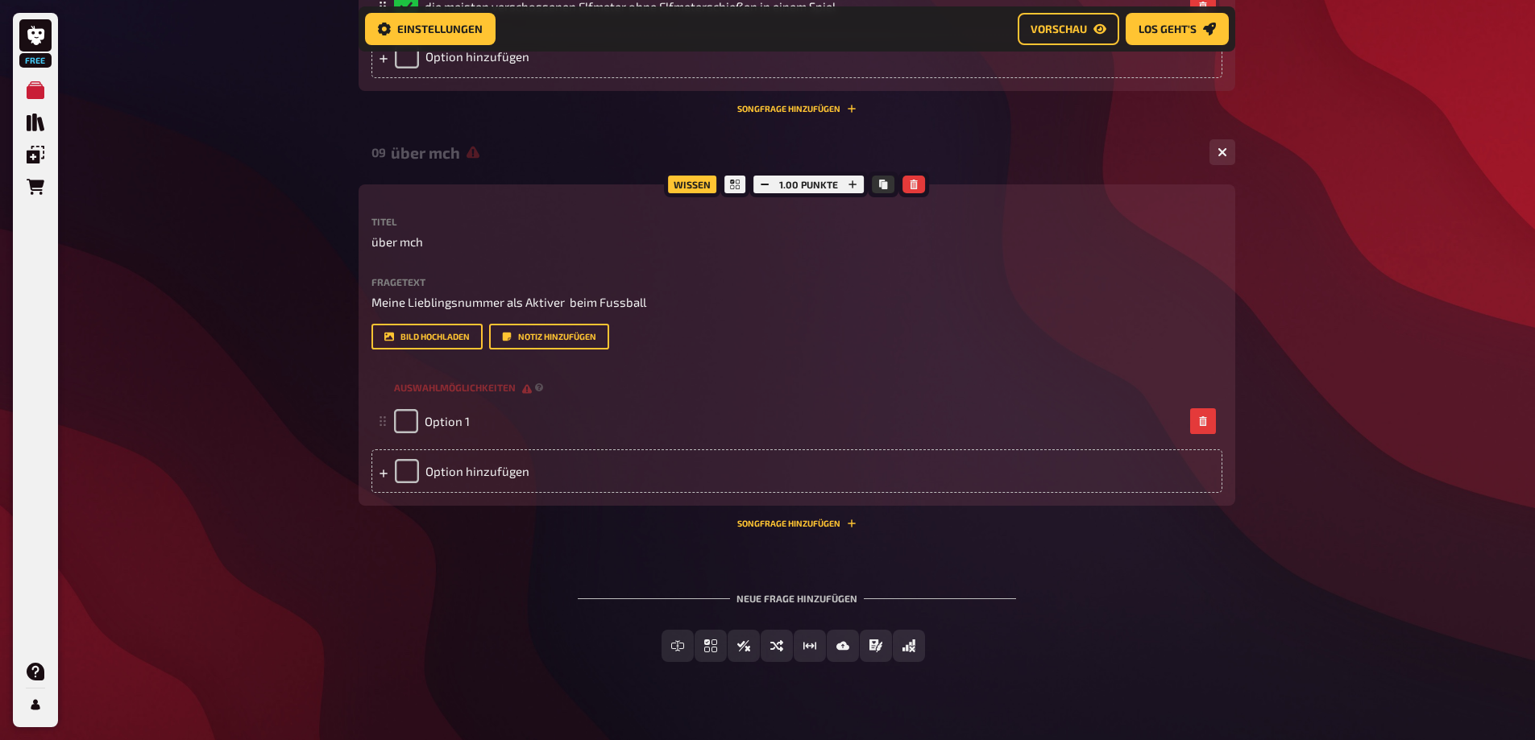
scroll to position [3298, 0]
click at [410, 461] on div "Option hinzufügen" at bounding box center [796, 471] width 851 height 44
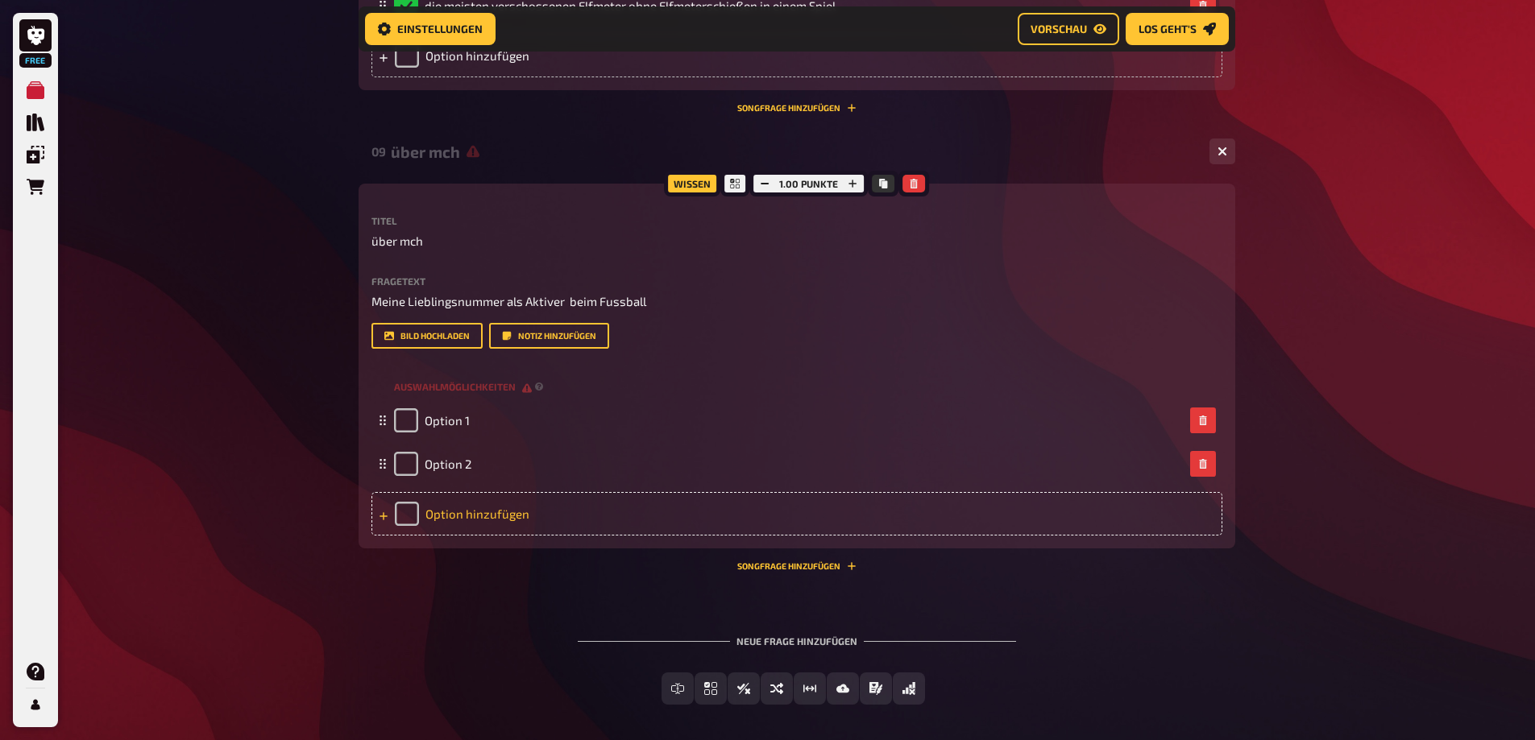
click at [410, 522] on div "Option hinzufügen" at bounding box center [796, 514] width 851 height 44
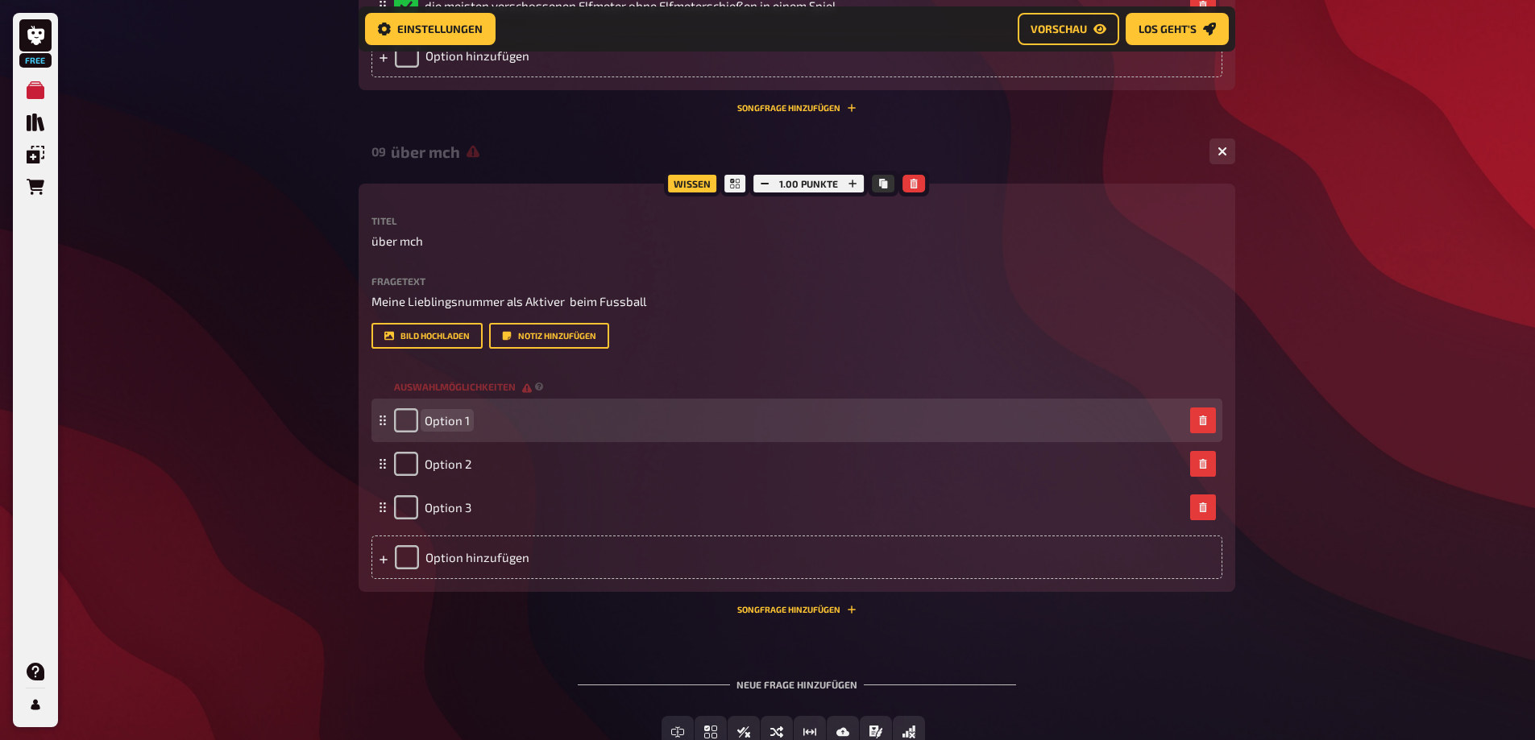
click at [450, 424] on span "Option 1" at bounding box center [447, 420] width 45 height 15
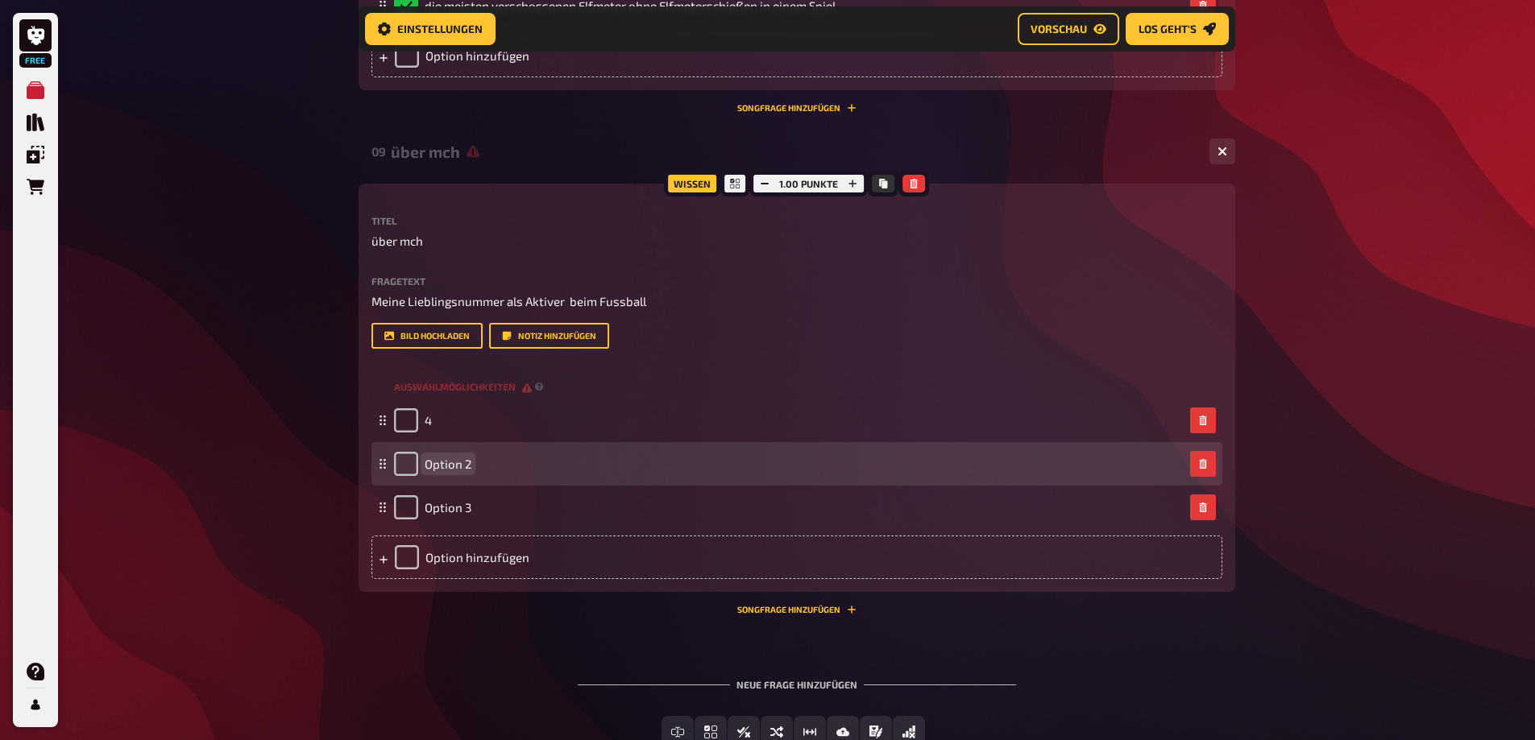
click at [462, 466] on span "Option 2" at bounding box center [448, 464] width 47 height 15
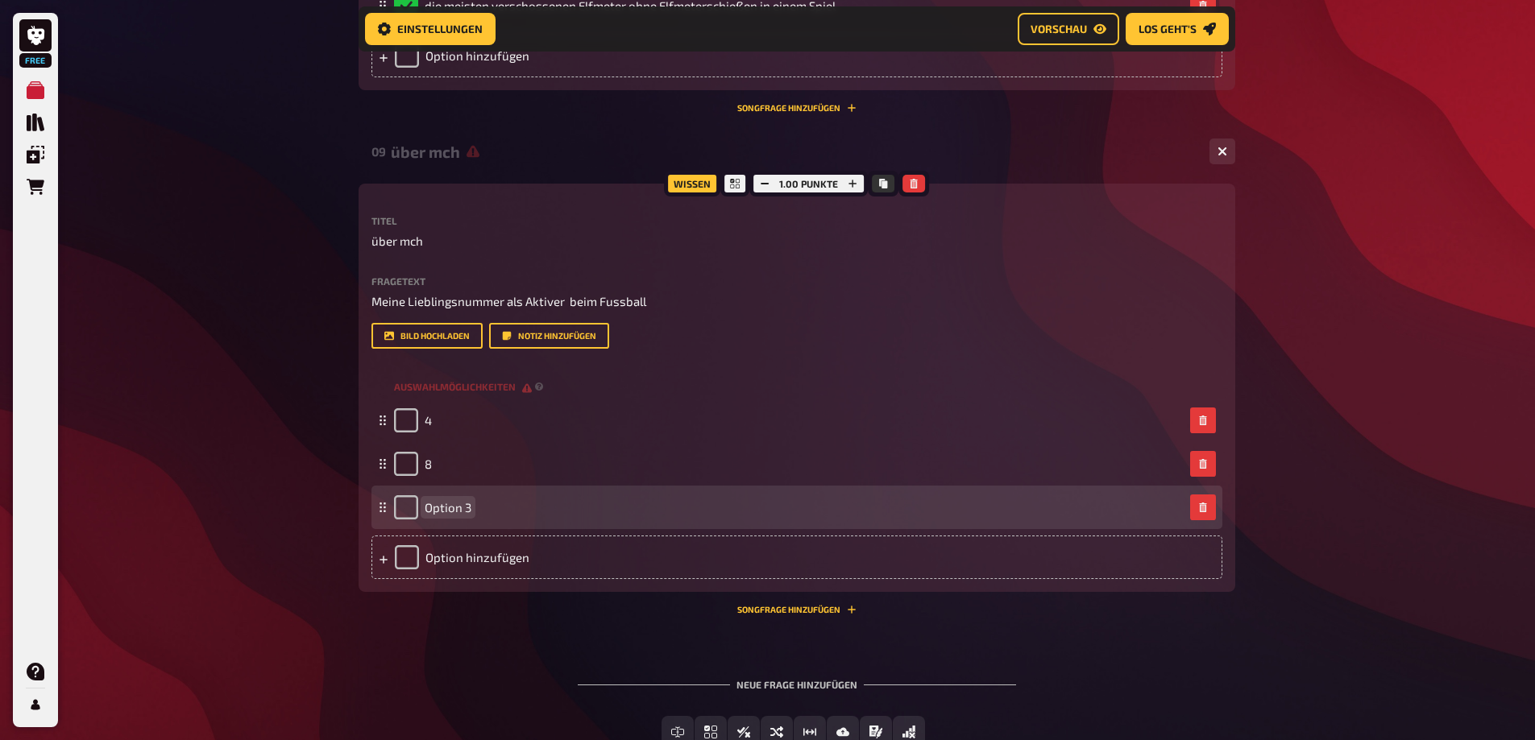
click at [466, 504] on span "Option 3" at bounding box center [448, 507] width 47 height 15
click at [466, 503] on span "Option 3" at bounding box center [448, 507] width 47 height 15
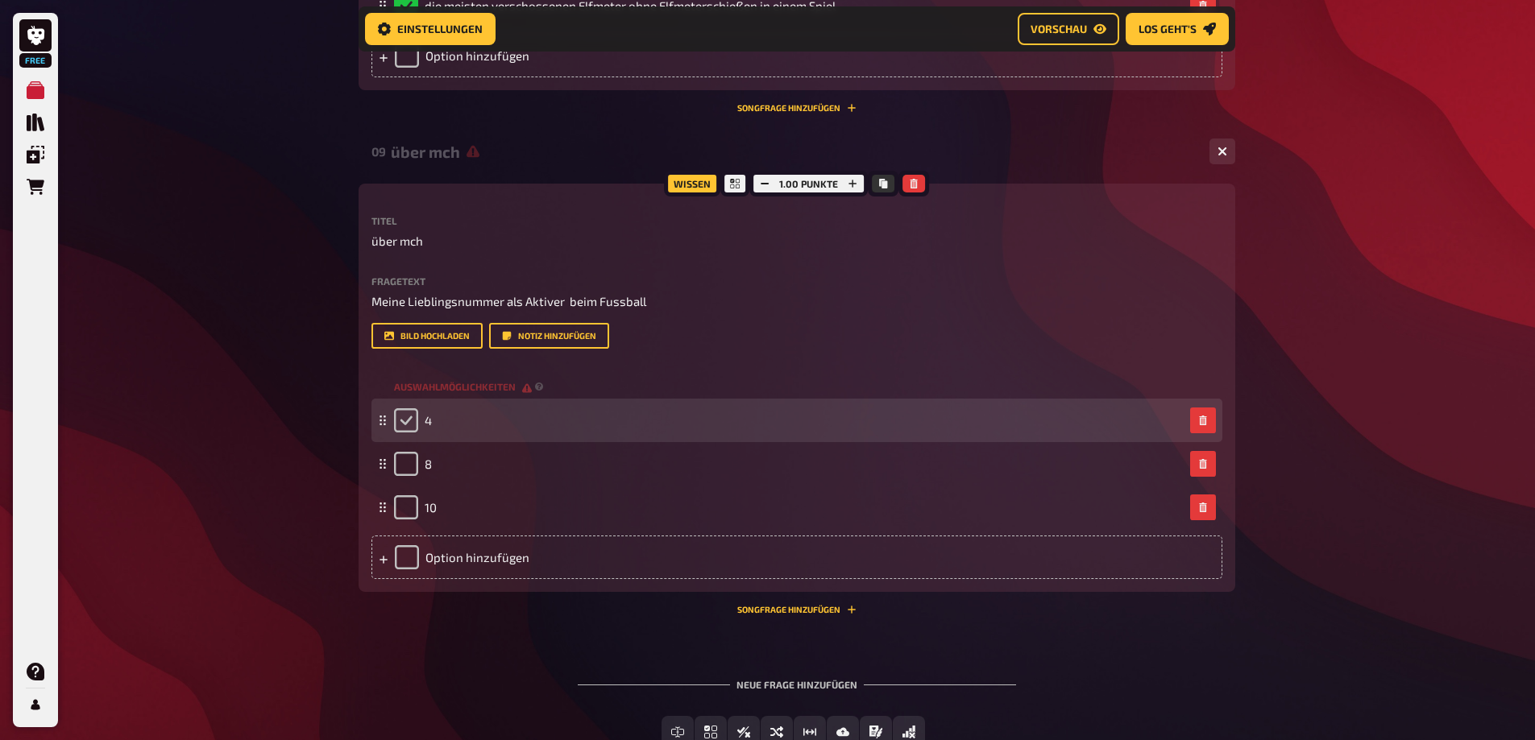
click at [408, 412] on input "checkbox" at bounding box center [406, 420] width 24 height 24
checkbox input "true"
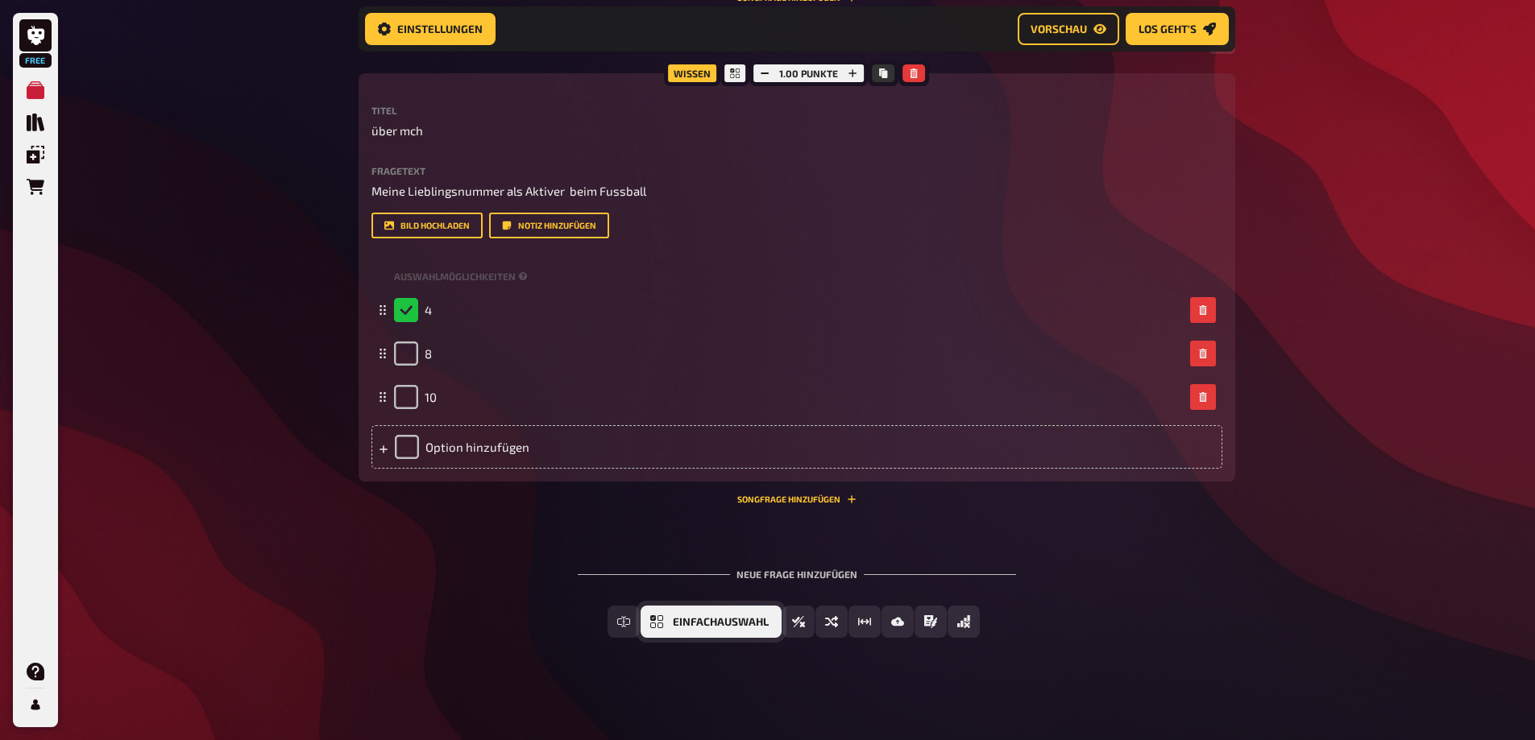
scroll to position [3409, 0]
click at [708, 621] on span "Einfachauswahl" at bounding box center [721, 621] width 96 height 11
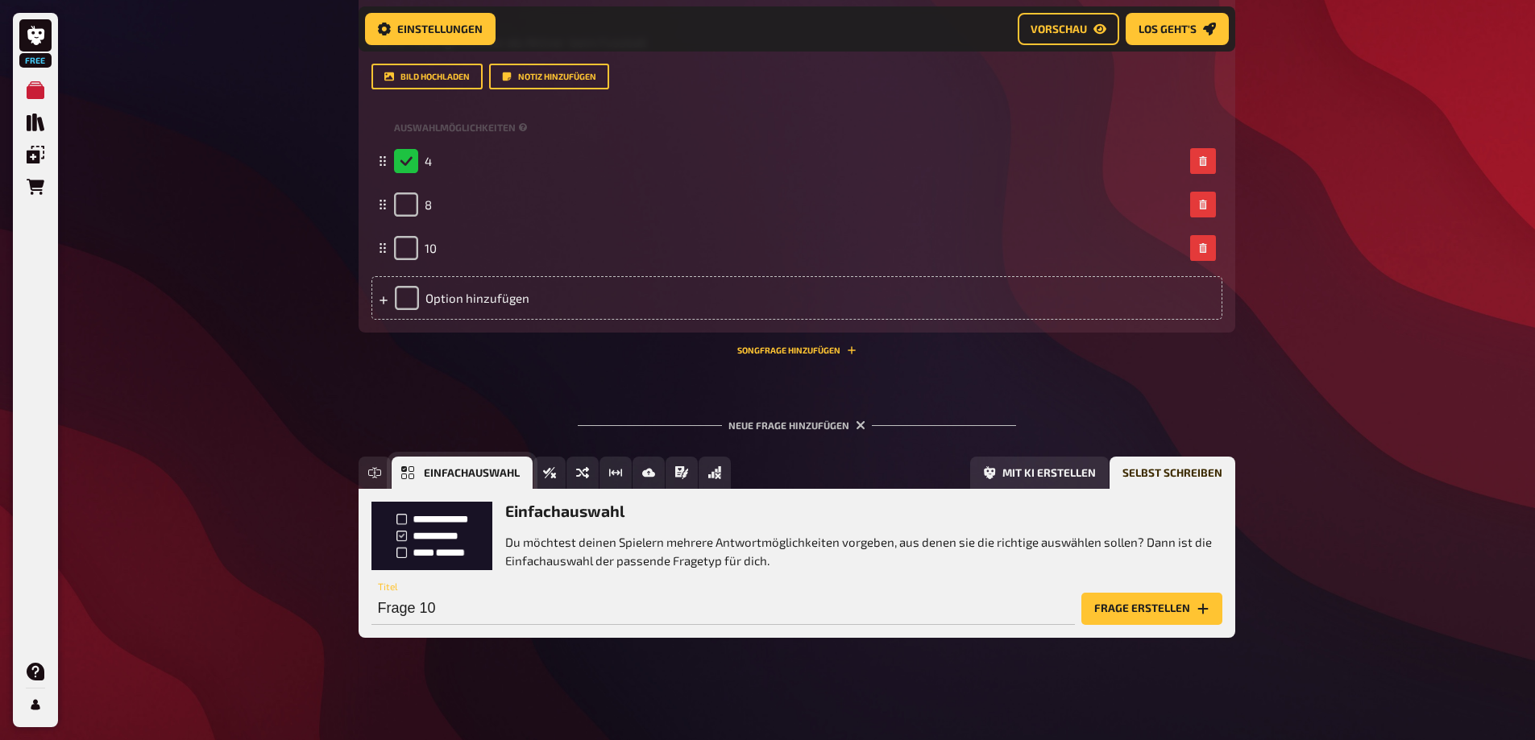
scroll to position [3558, 0]
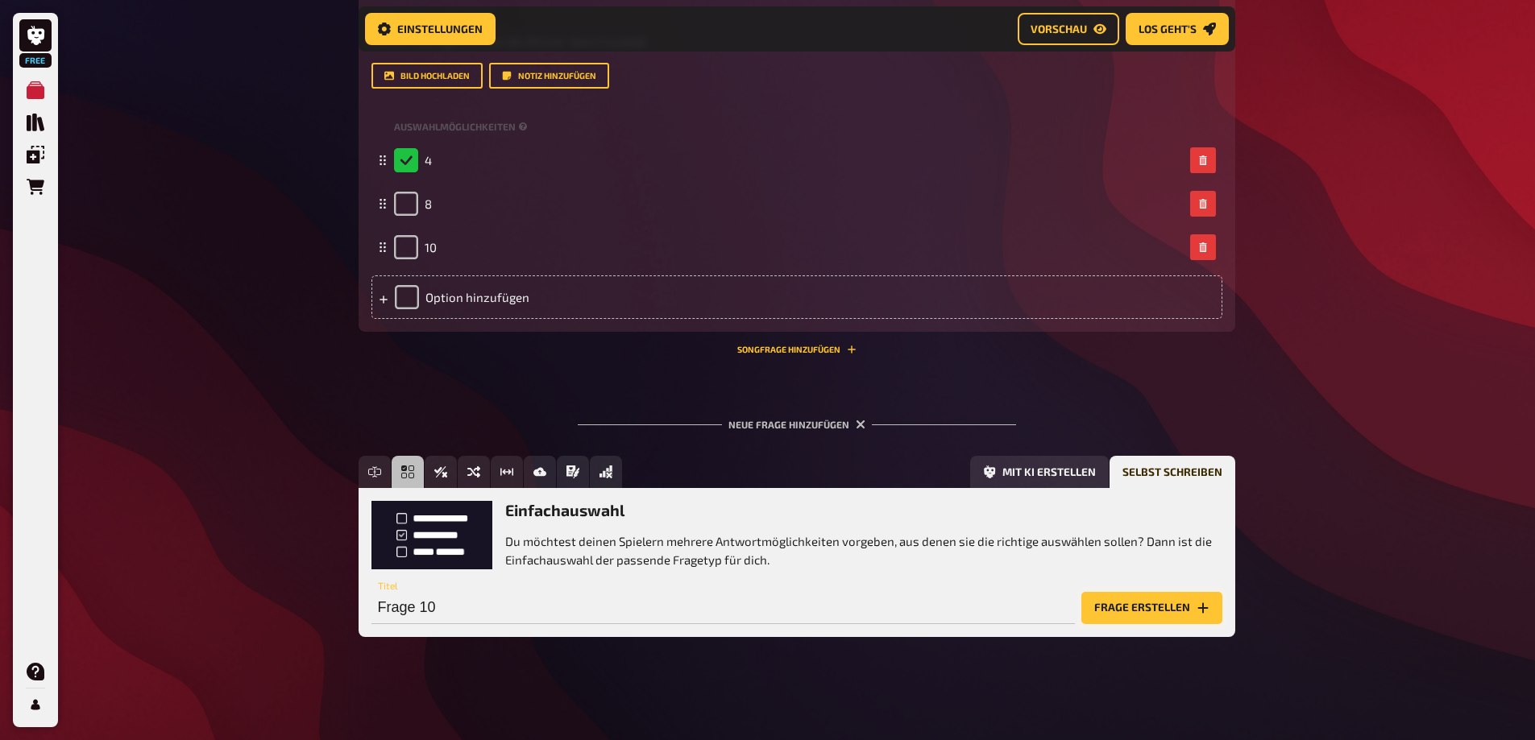
click at [1141, 609] on button "Frage erstellen" at bounding box center [1151, 608] width 141 height 32
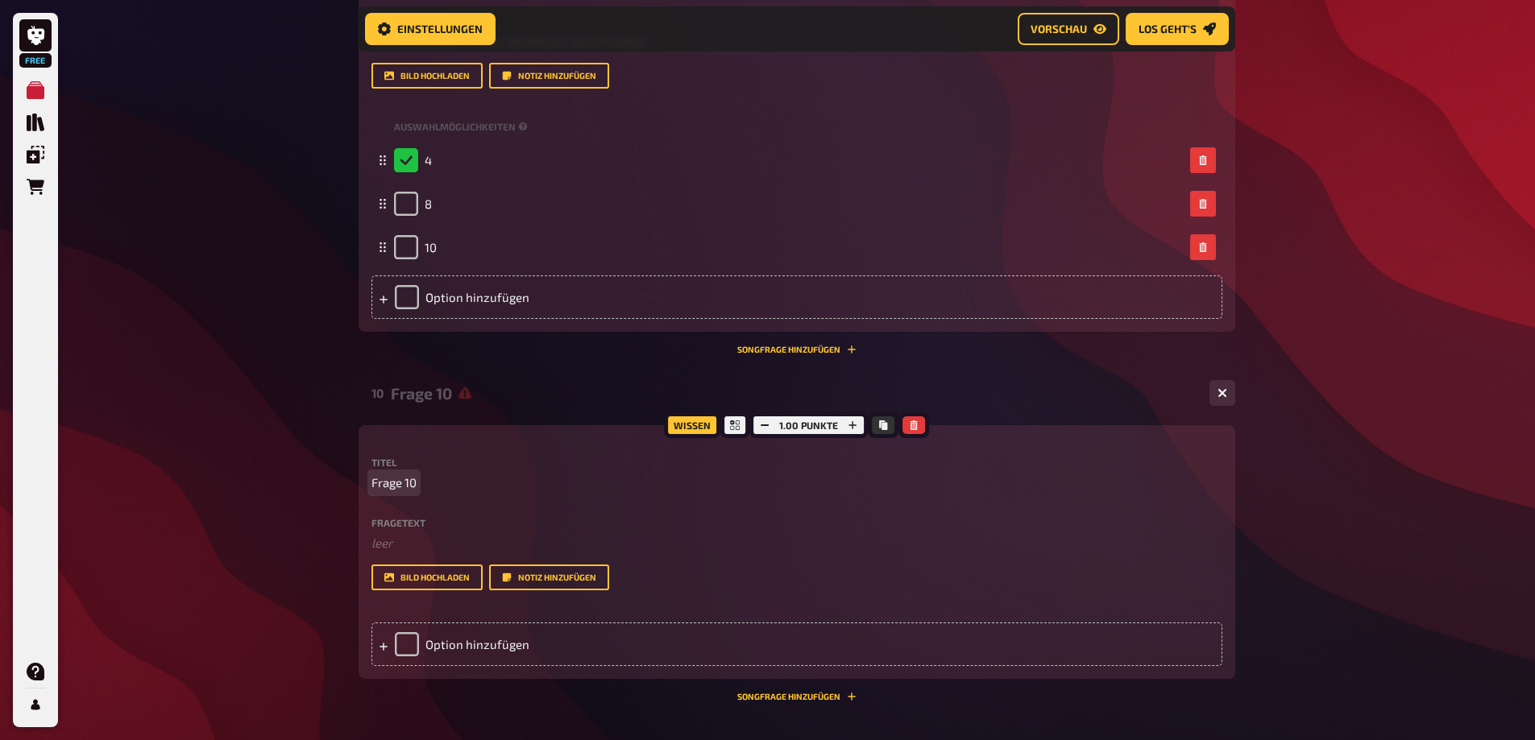
click at [396, 486] on span "Frage 10" at bounding box center [393, 483] width 45 height 19
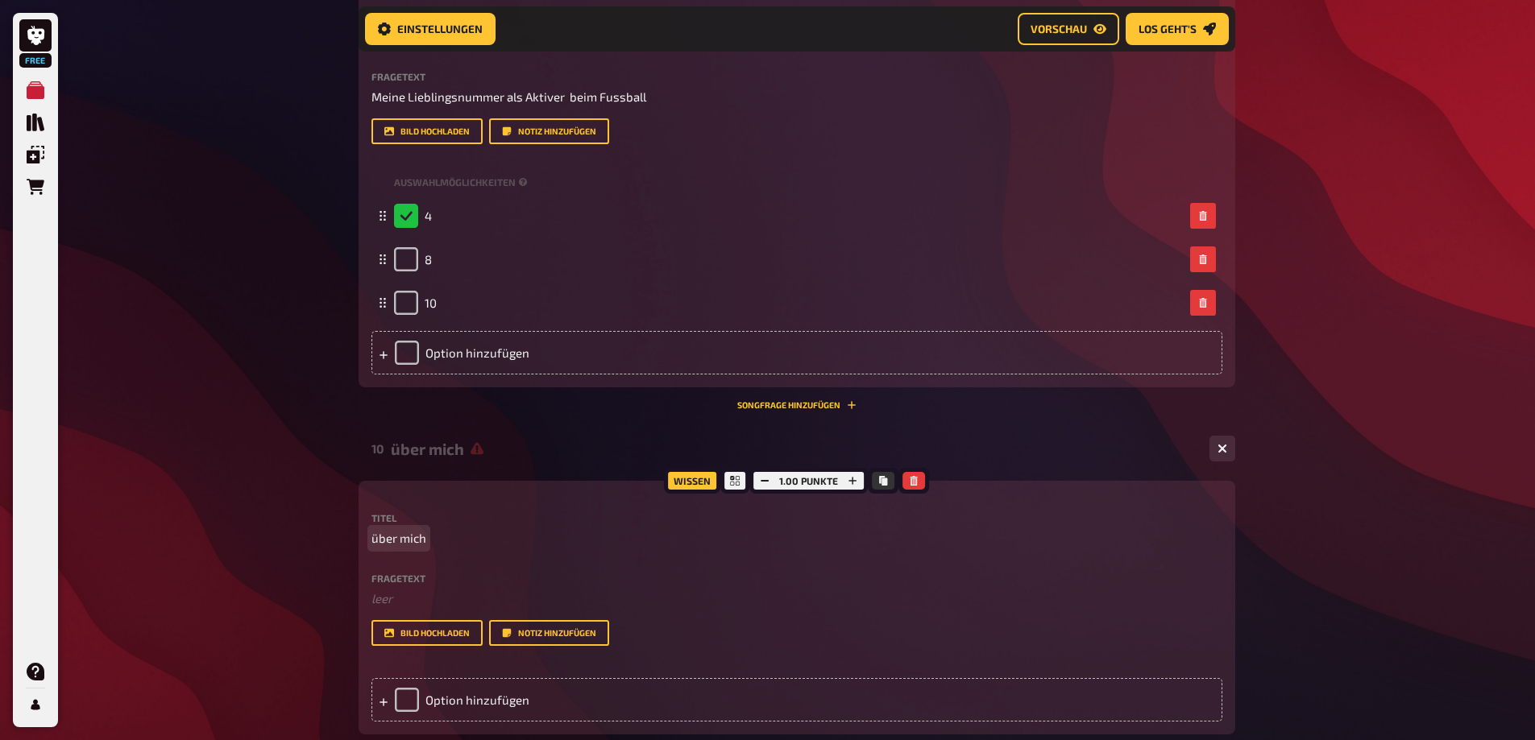
scroll to position [3477, 0]
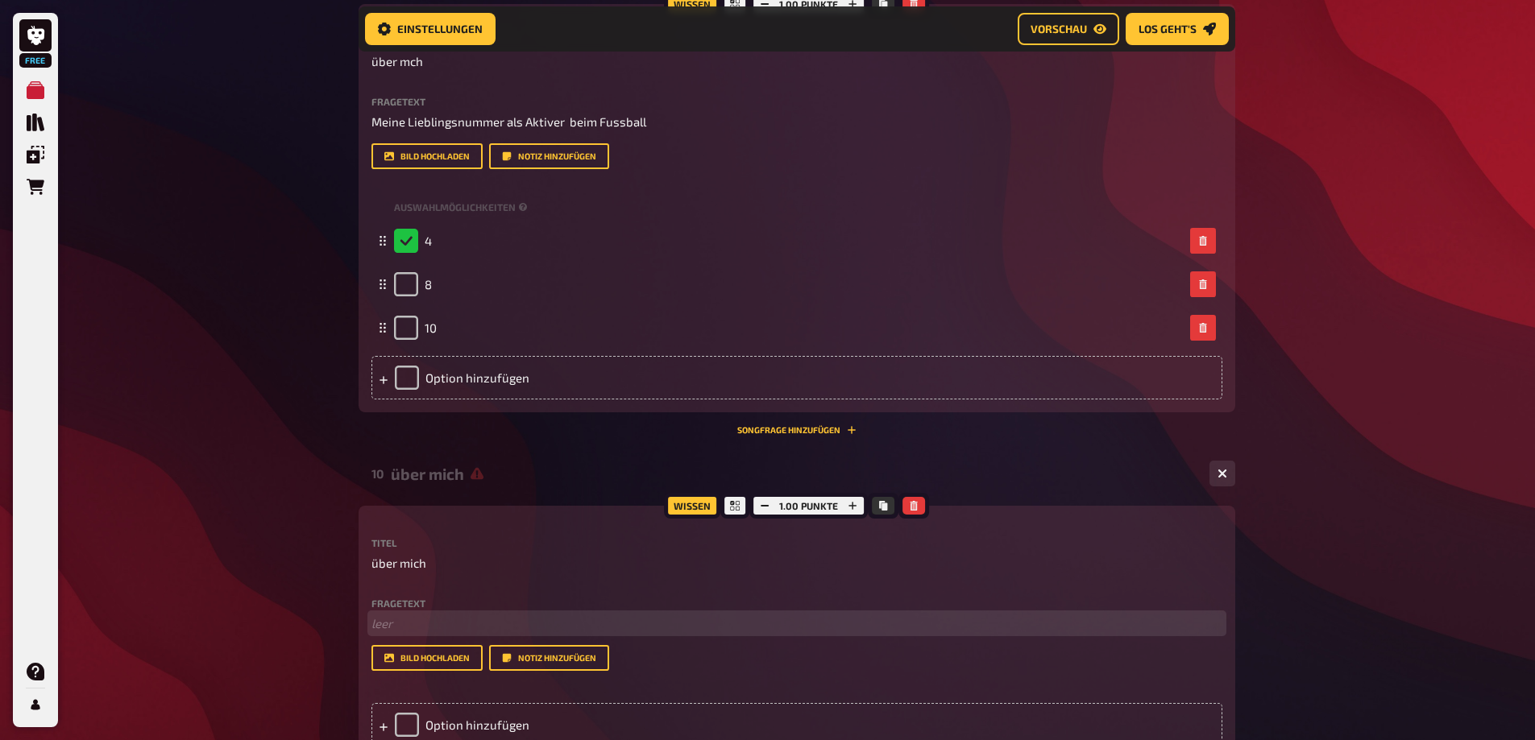
click at [381, 620] on p "﻿ leer" at bounding box center [796, 624] width 851 height 19
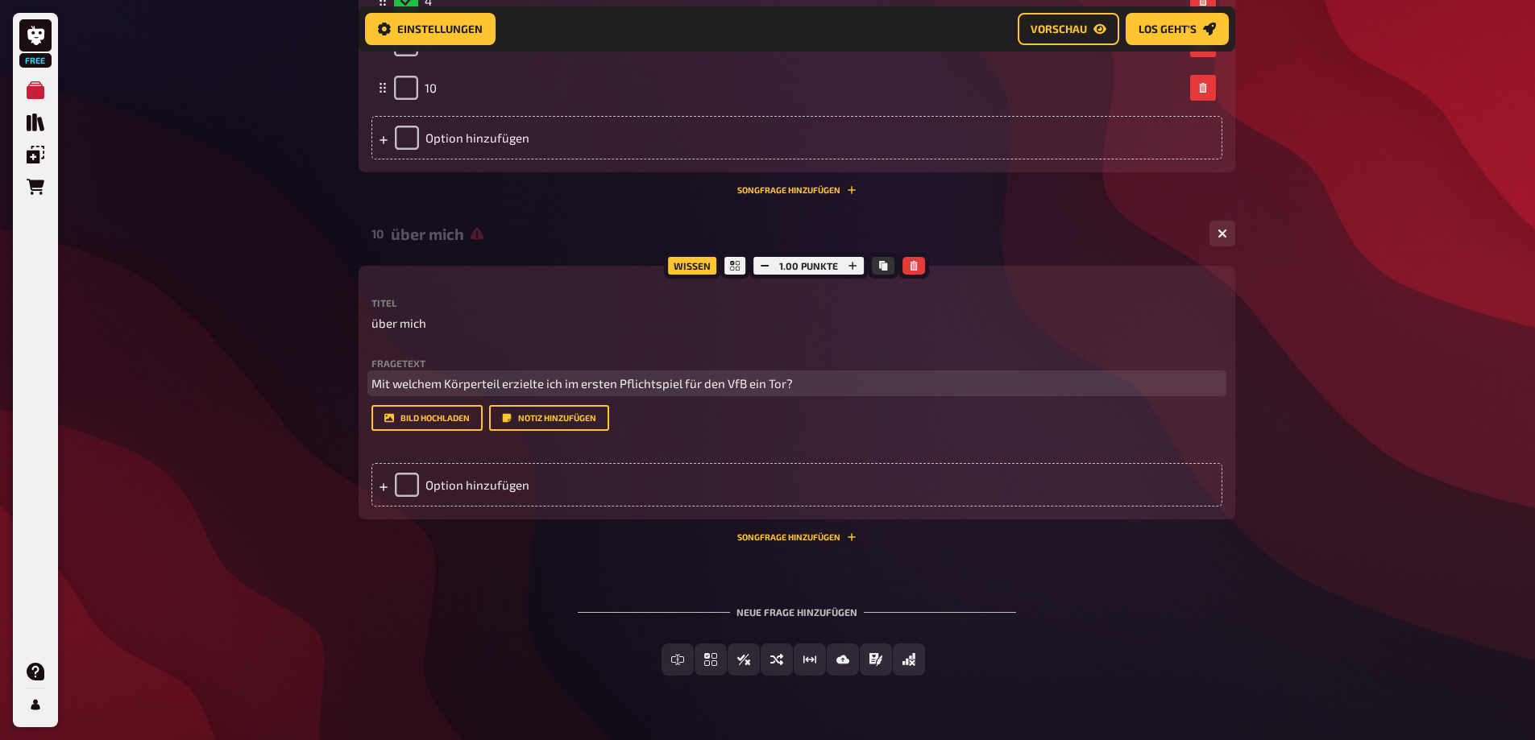
scroll to position [3719, 0]
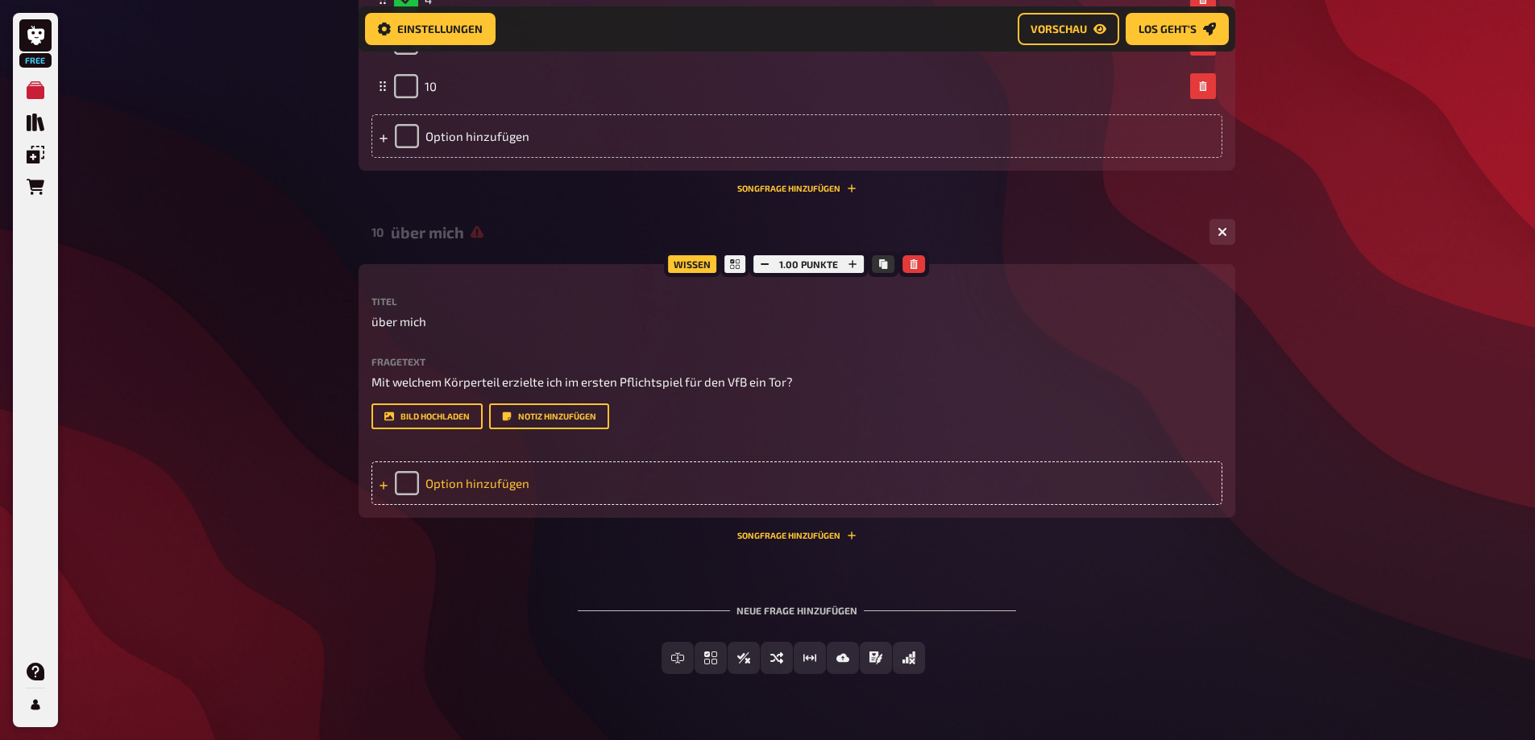
click at [396, 486] on div "Option hinzufügen" at bounding box center [796, 484] width 851 height 44
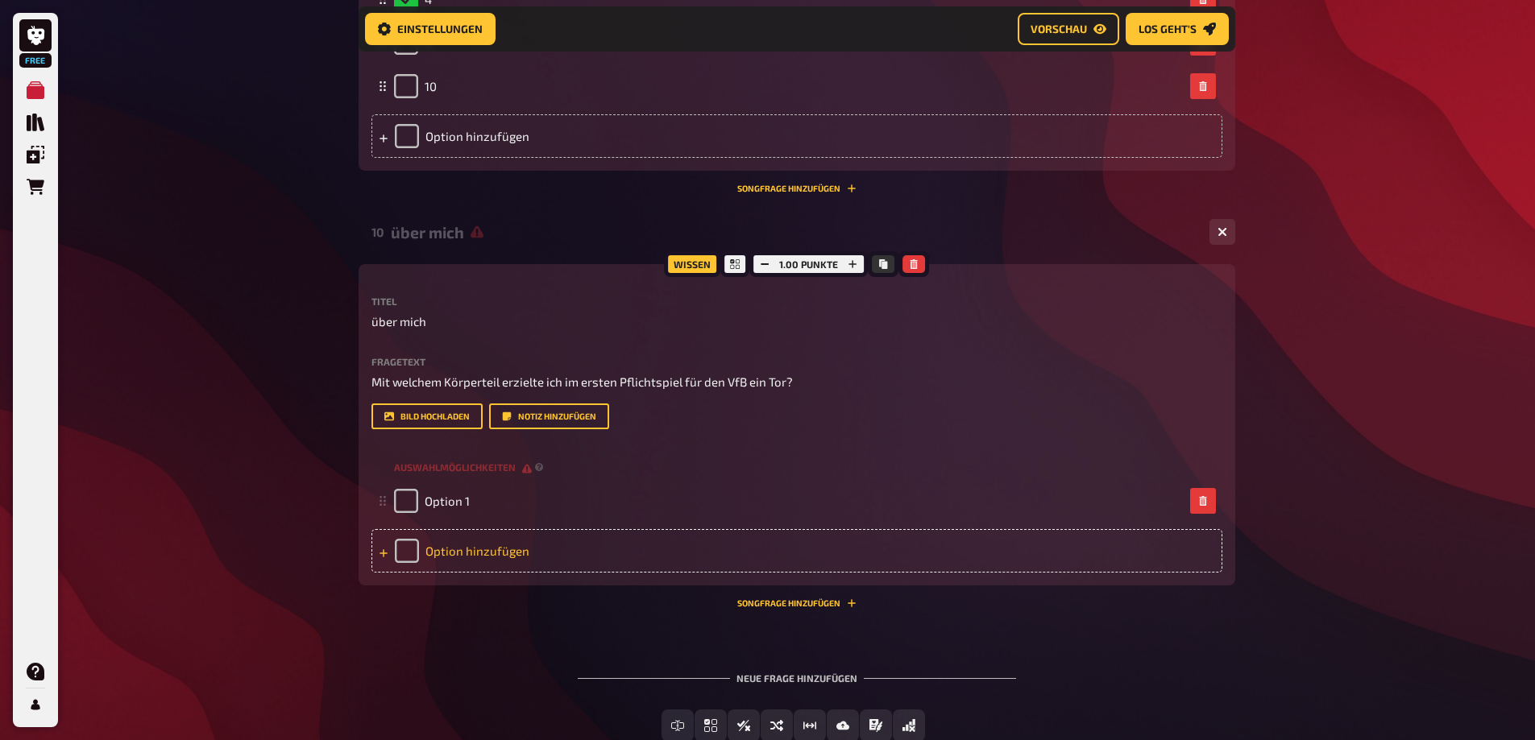
click at [402, 545] on div "Option hinzufügen" at bounding box center [796, 551] width 851 height 44
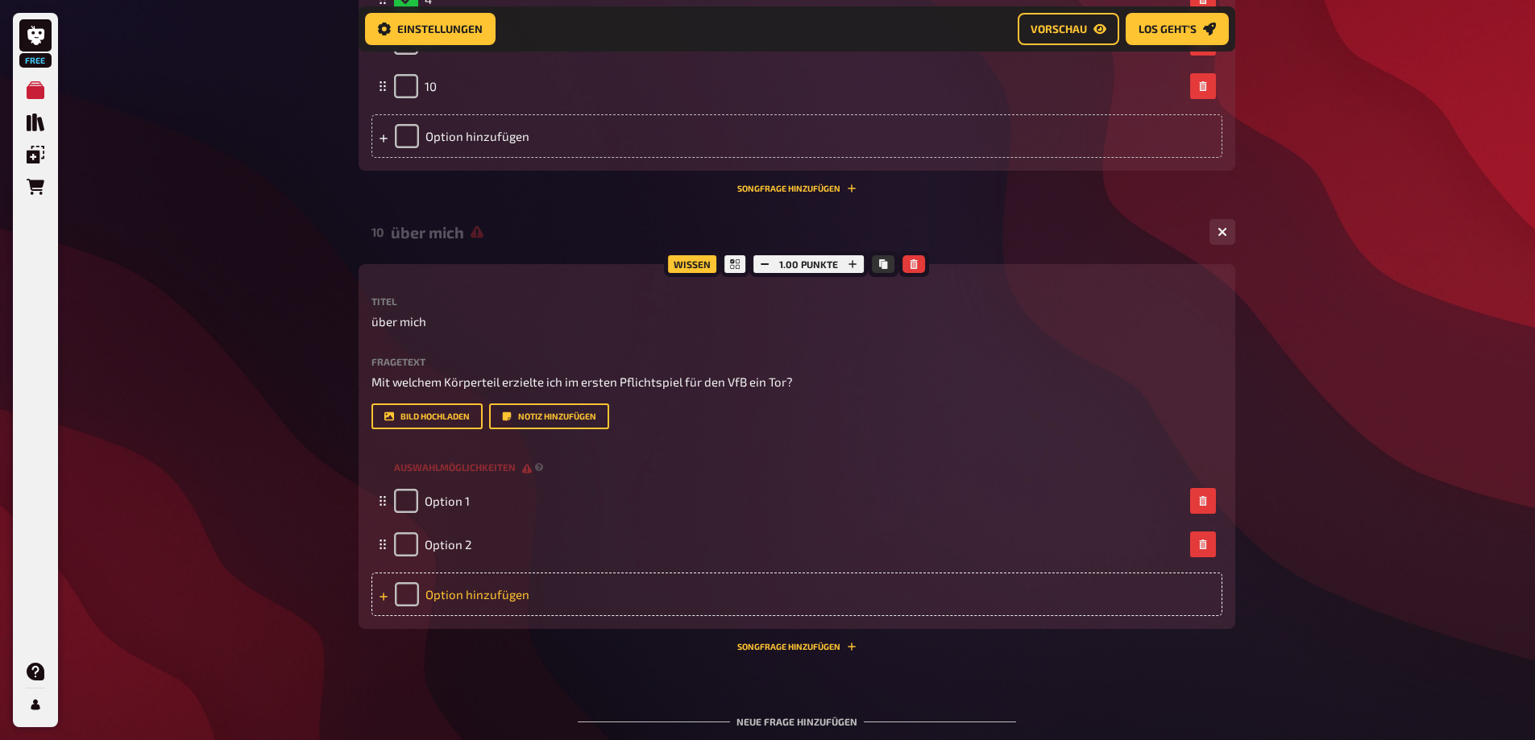
drag, startPoint x: 396, startPoint y: 602, endPoint x: 429, endPoint y: 491, distance: 115.0
click at [397, 599] on div "Option hinzufügen" at bounding box center [796, 595] width 851 height 44
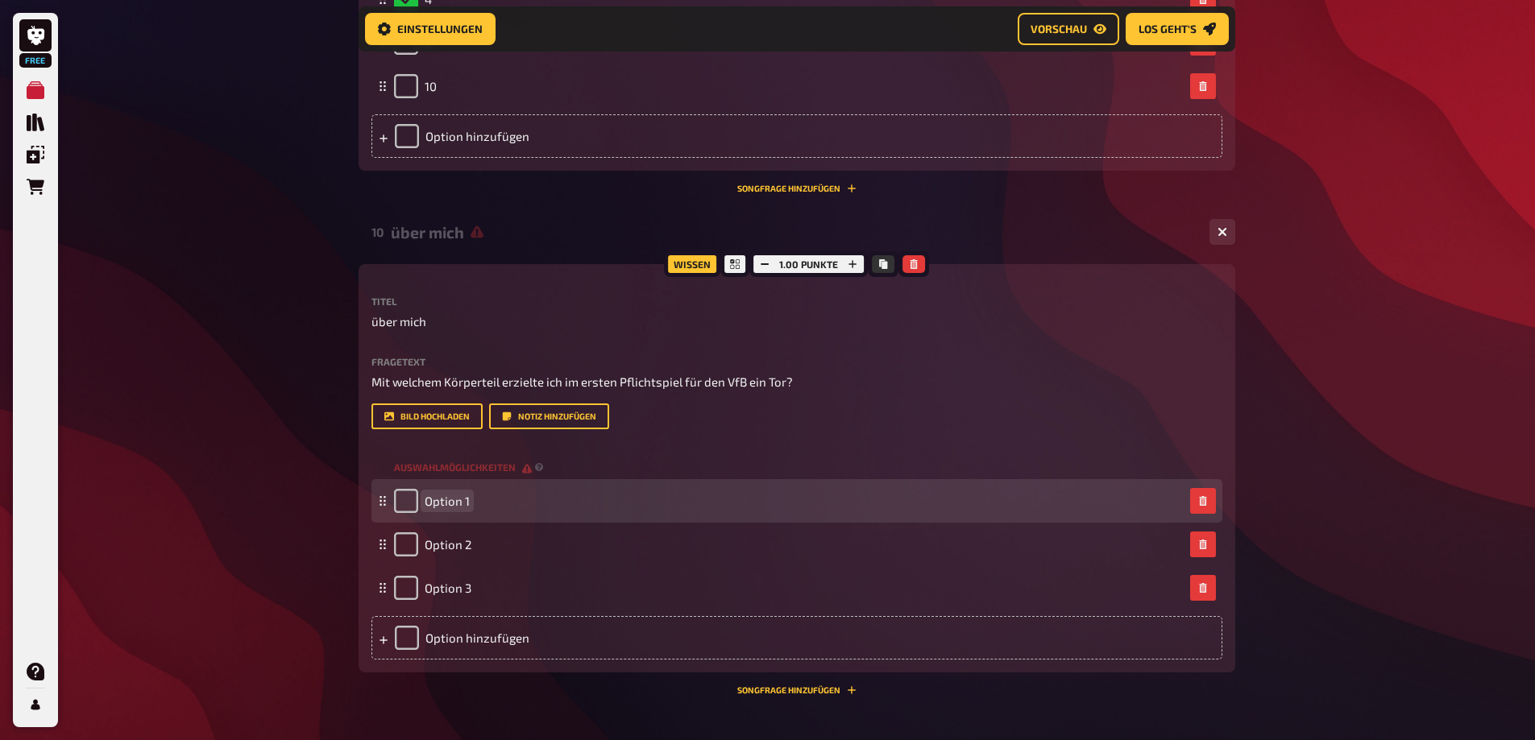
click at [439, 493] on div "Option 1" at bounding box center [432, 501] width 76 height 24
click at [442, 503] on span "Option 1" at bounding box center [447, 501] width 45 height 15
click at [442, 504] on span "Option 1" at bounding box center [447, 501] width 45 height 15
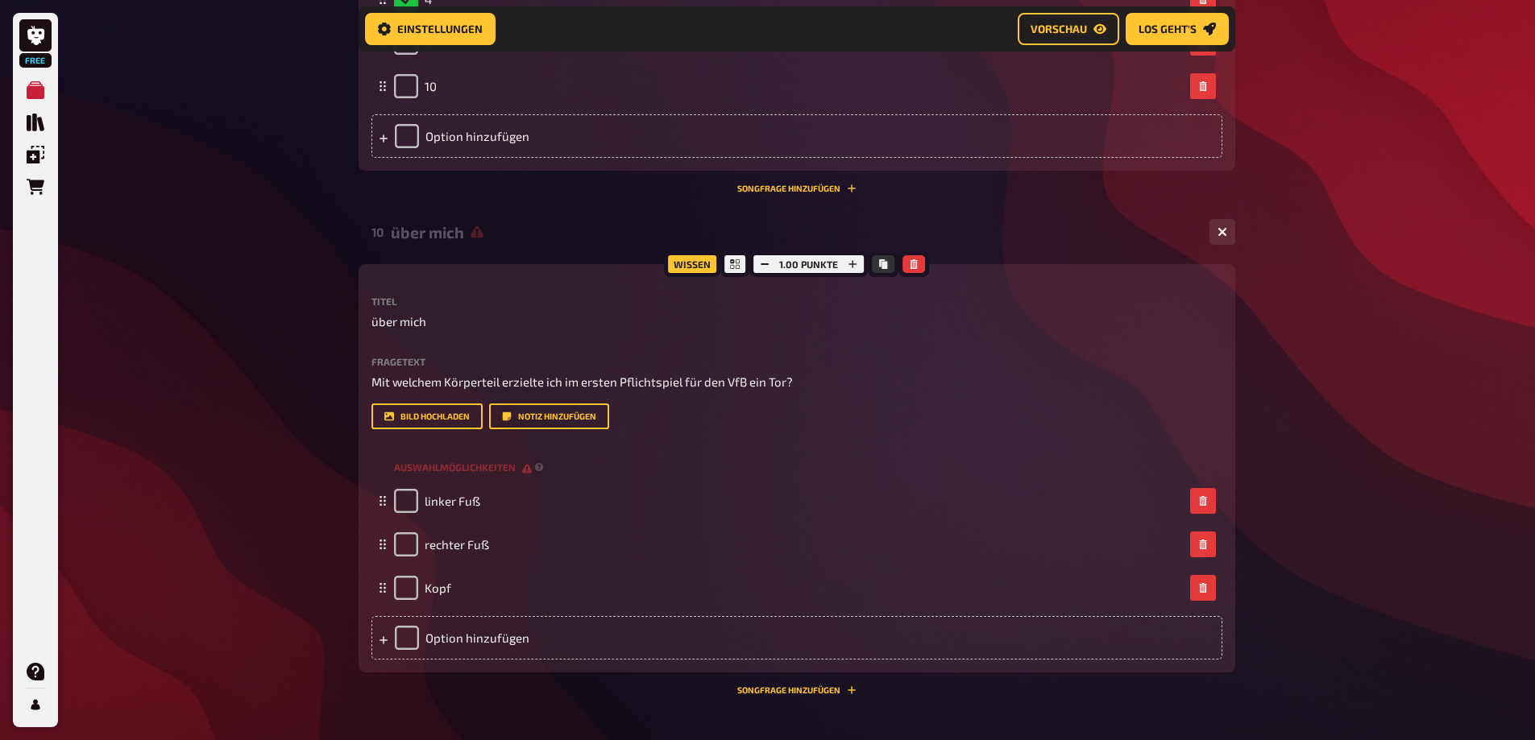
drag, startPoint x: 419, startPoint y: 550, endPoint x: 514, endPoint y: 293, distance: 274.0
click at [421, 550] on div "rechter Fuß" at bounding box center [441, 545] width 95 height 24
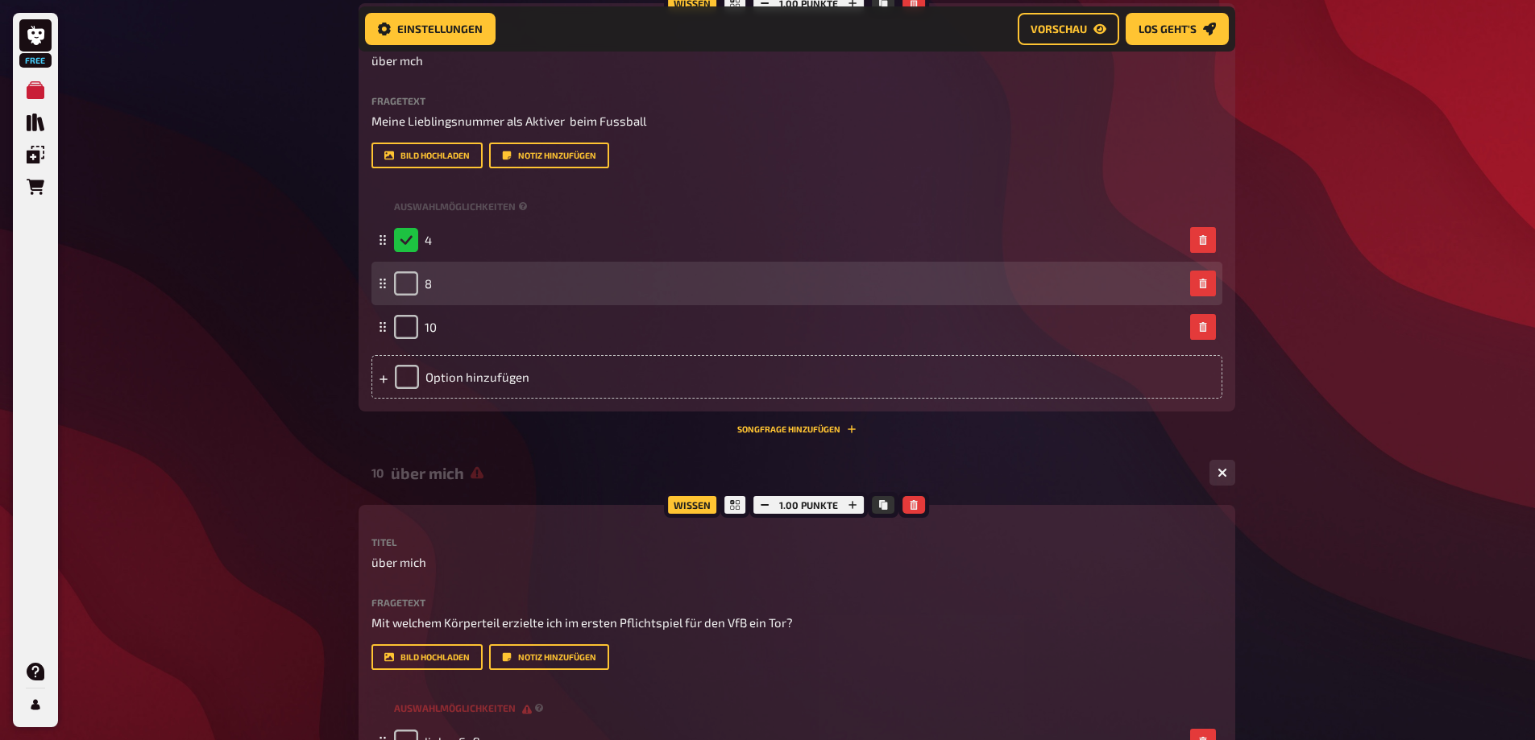
scroll to position [3477, 0]
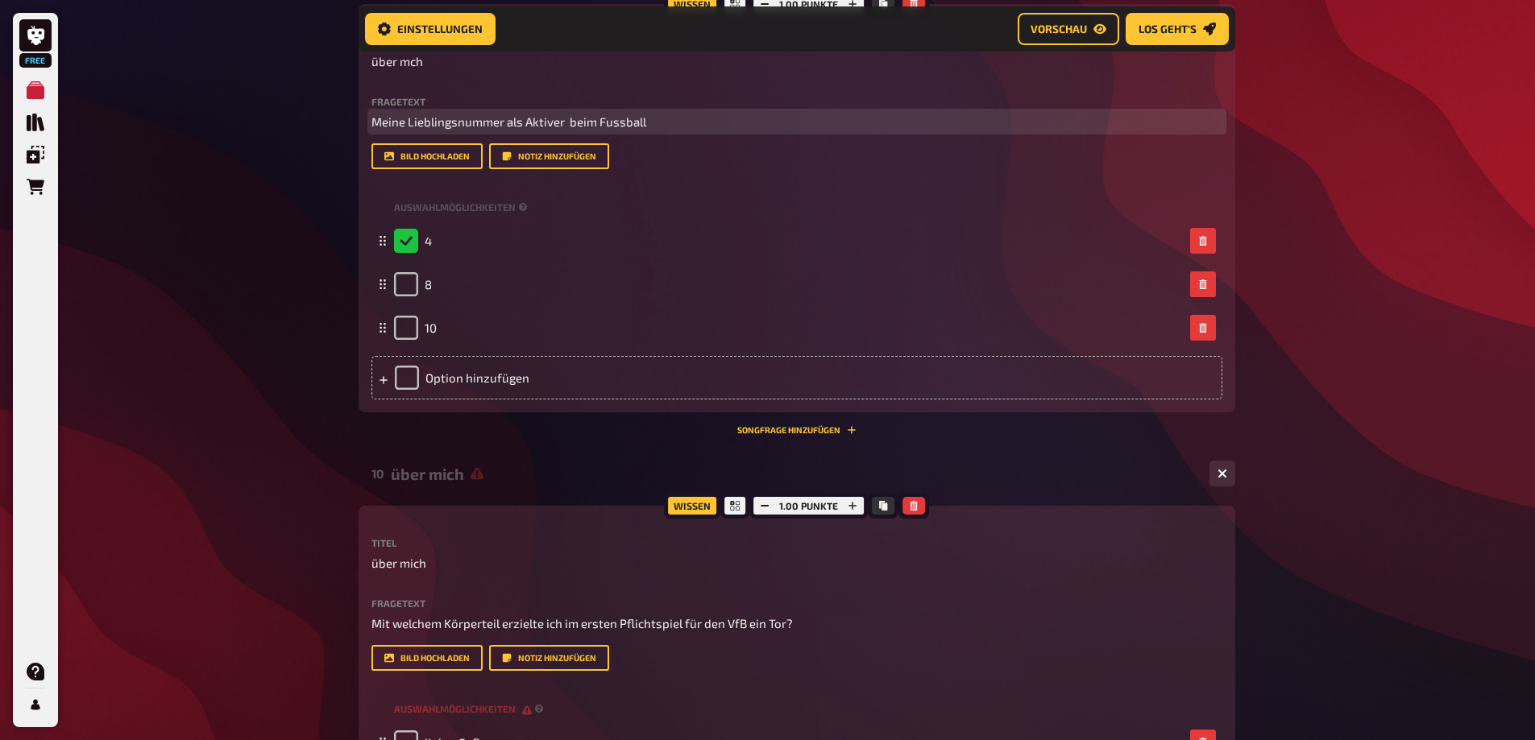
click at [654, 122] on p "Meine Lieblingsnummer als Aktiver beim Fussball" at bounding box center [796, 122] width 851 height 19
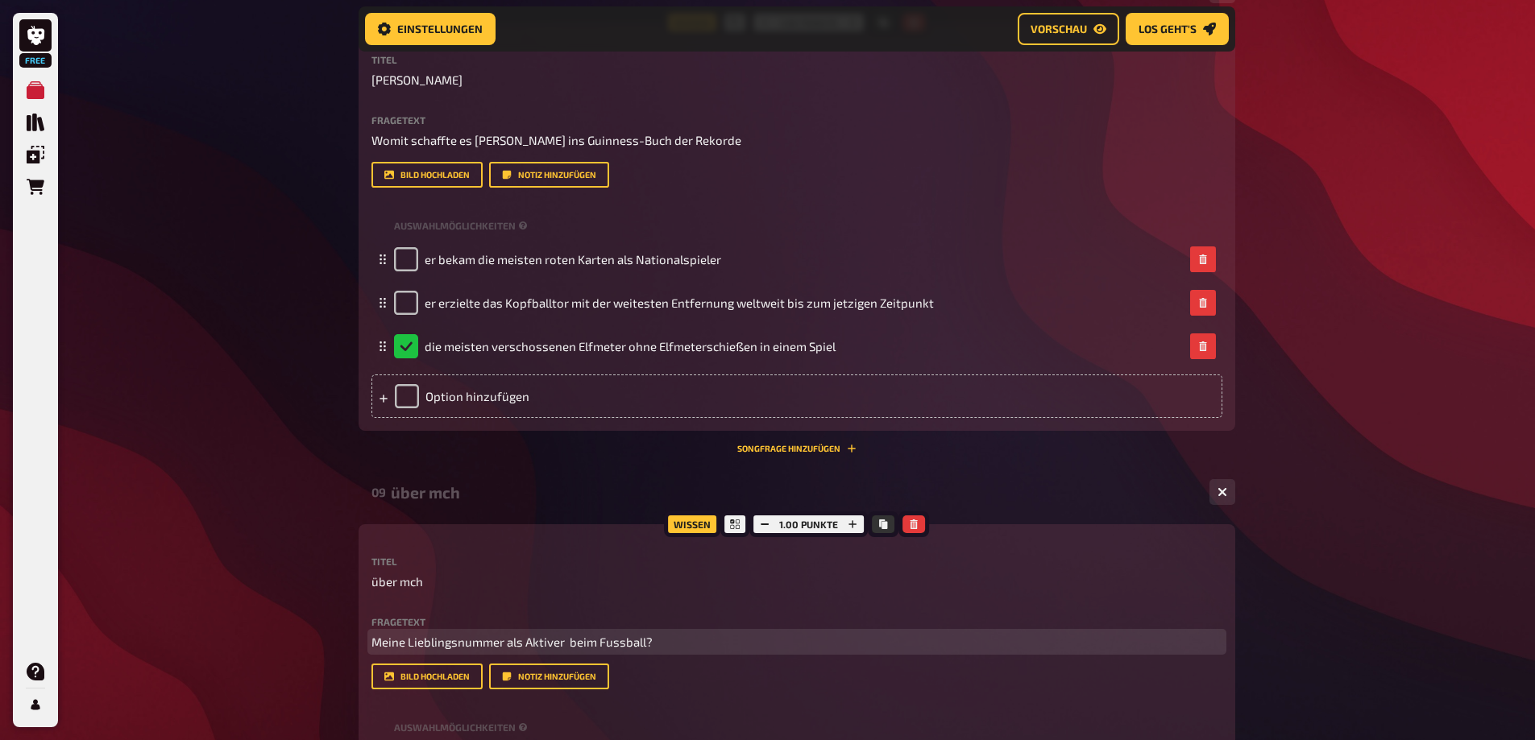
scroll to position [2833, 0]
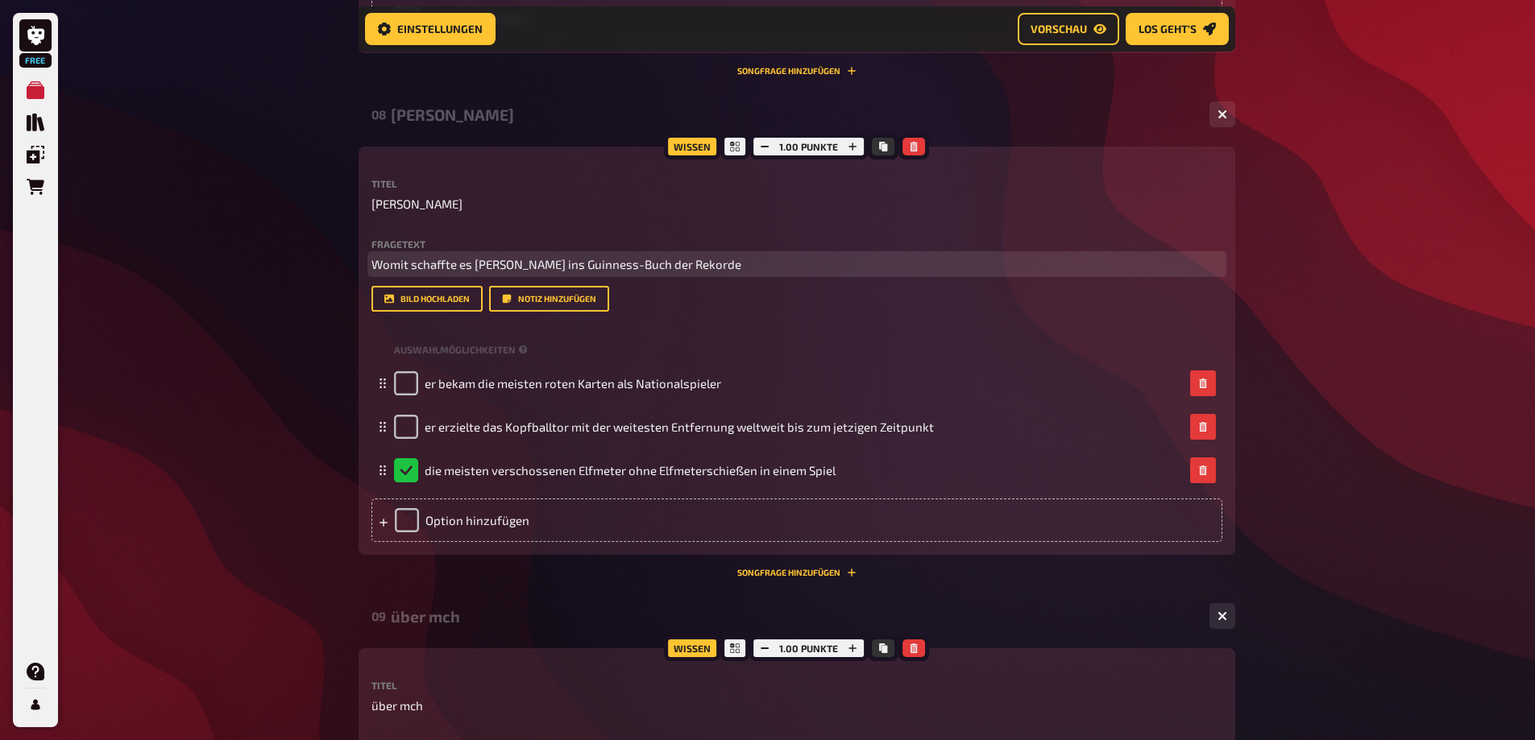
click at [741, 265] on p "Womit schaffte es Martin Palermo ins Guinness-Buch der Rekorde" at bounding box center [796, 264] width 851 height 19
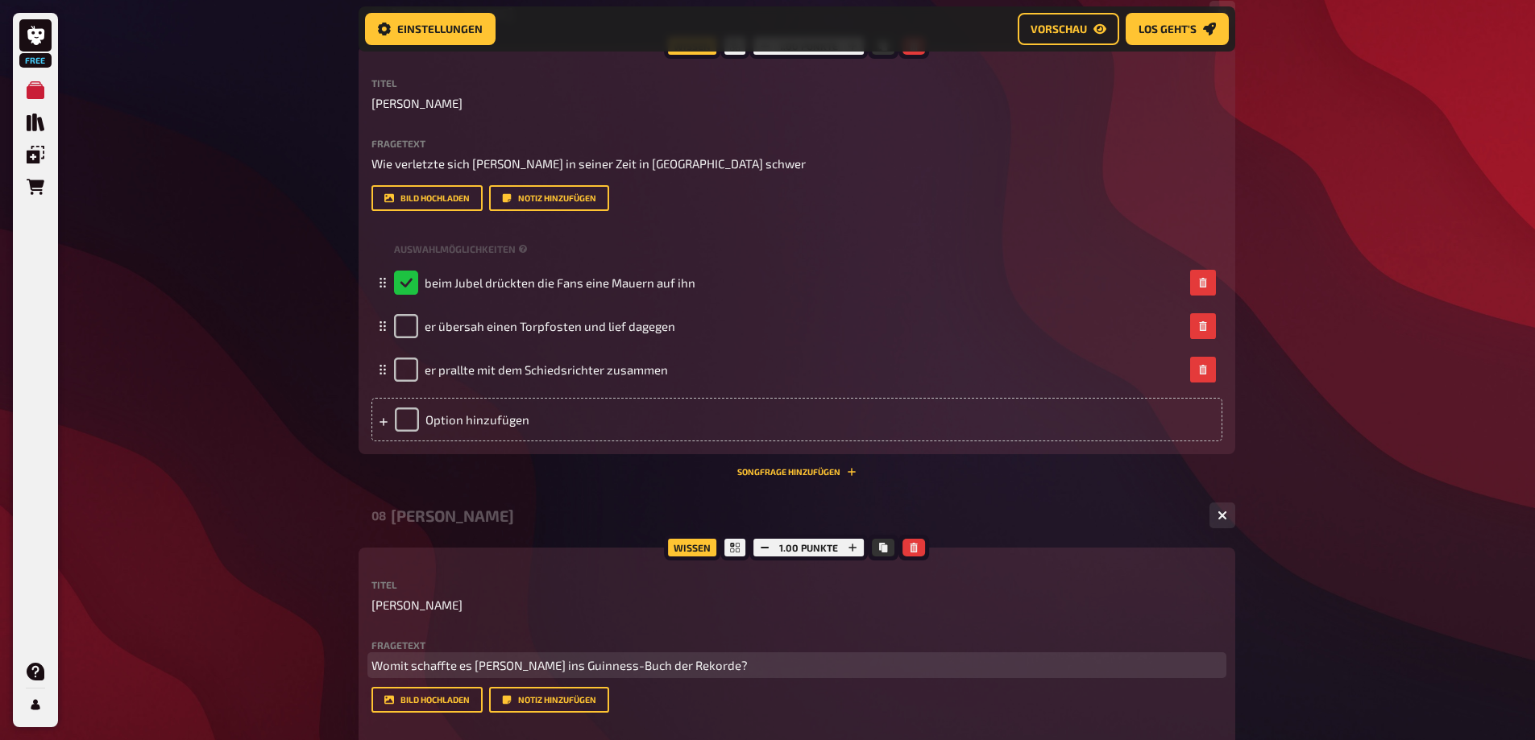
scroll to position [2430, 0]
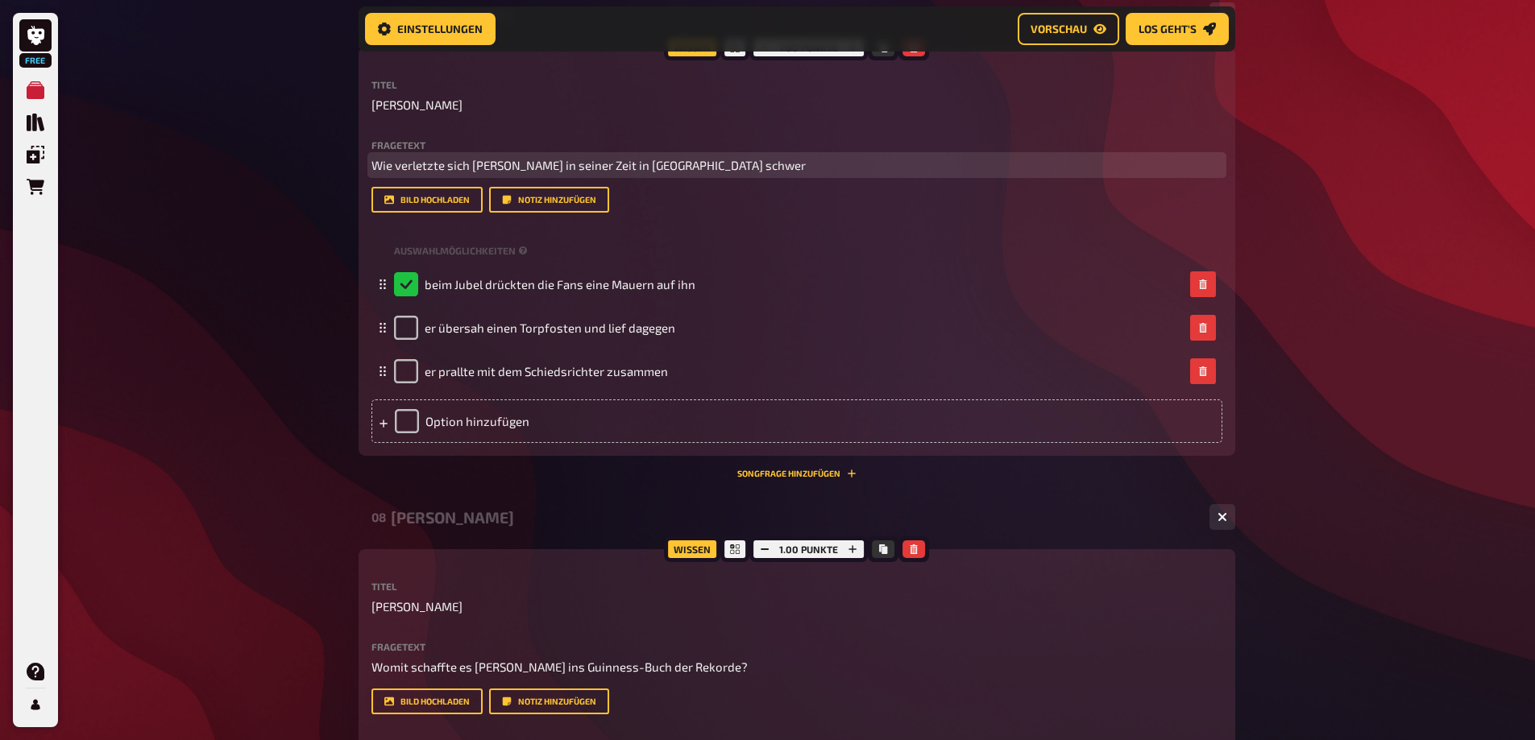
click at [746, 165] on p "Wie verletzte sich Martin Palermo in seiner Zeit in Villareal schwer" at bounding box center [796, 165] width 851 height 19
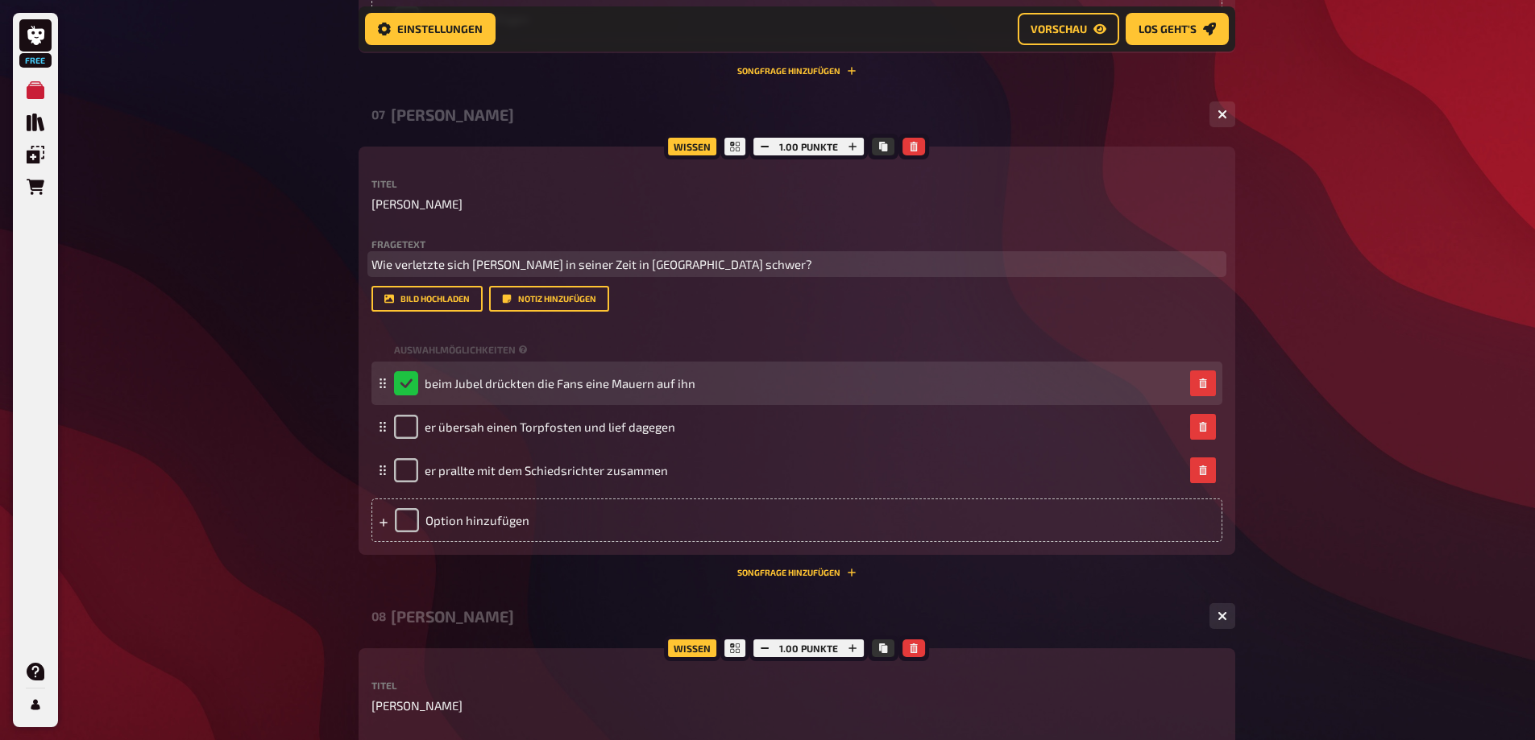
scroll to position [2027, 0]
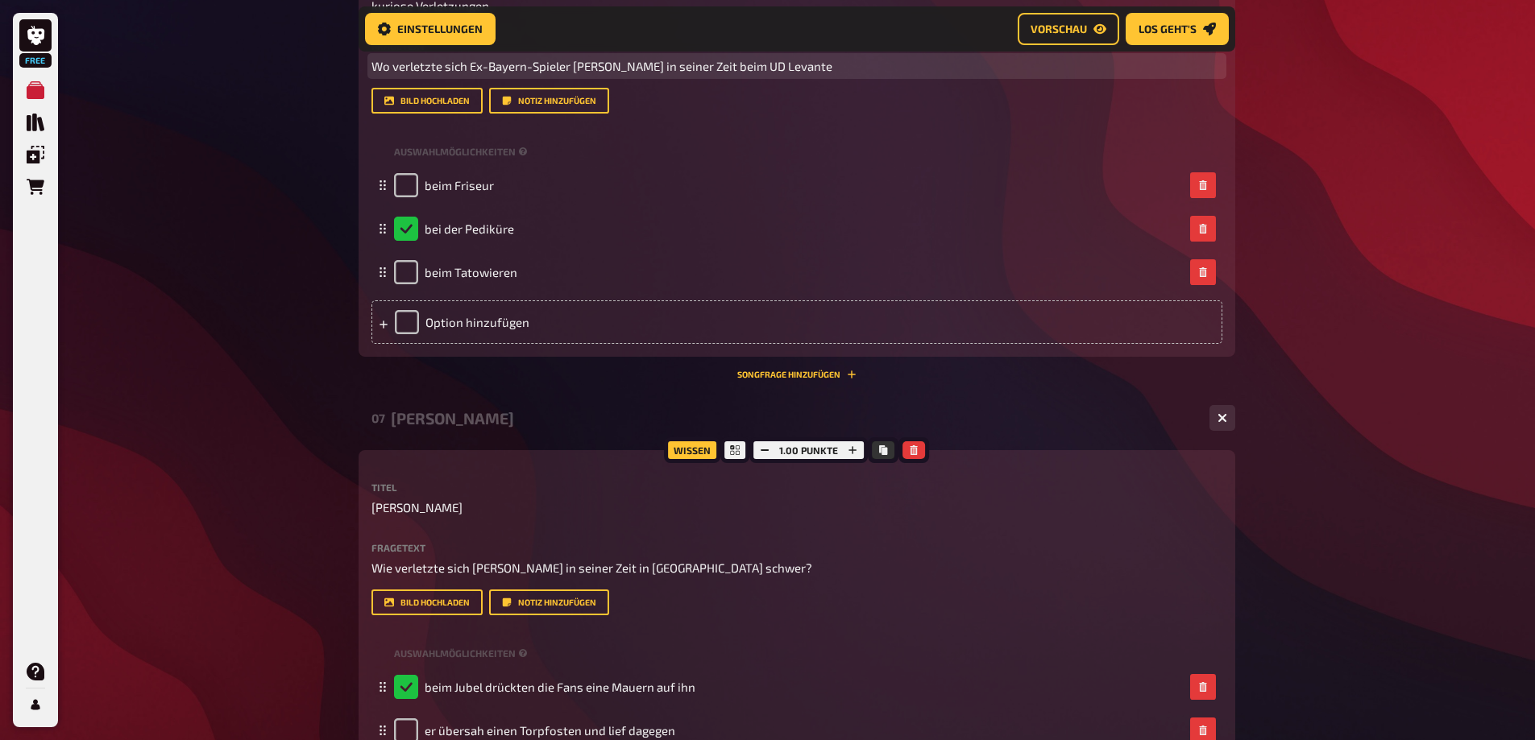
click at [817, 64] on p "Wo verletzte sich Ex-Bayern-Spieler Christian Lell in seiner Zeit beim UD Levan…" at bounding box center [796, 66] width 851 height 19
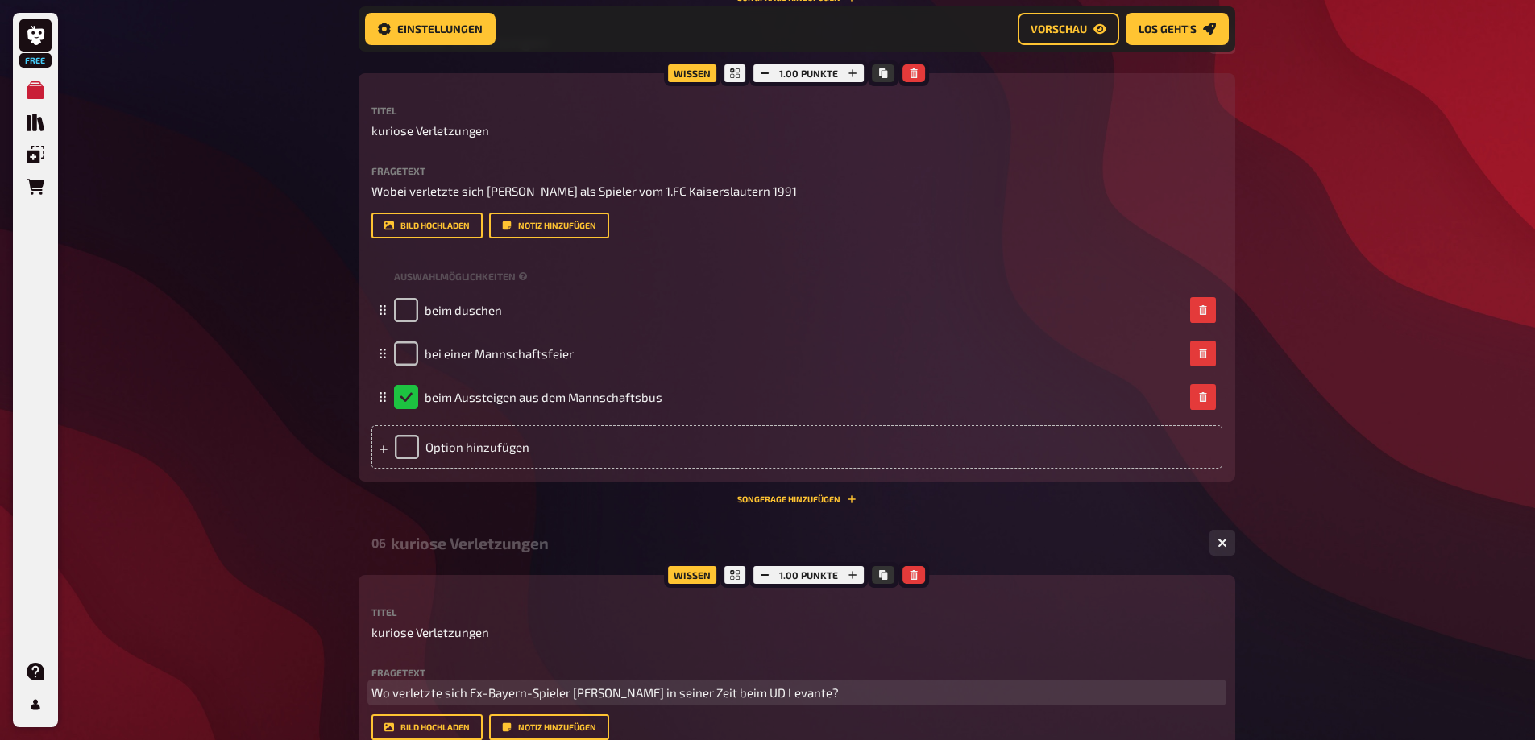
scroll to position [1383, 0]
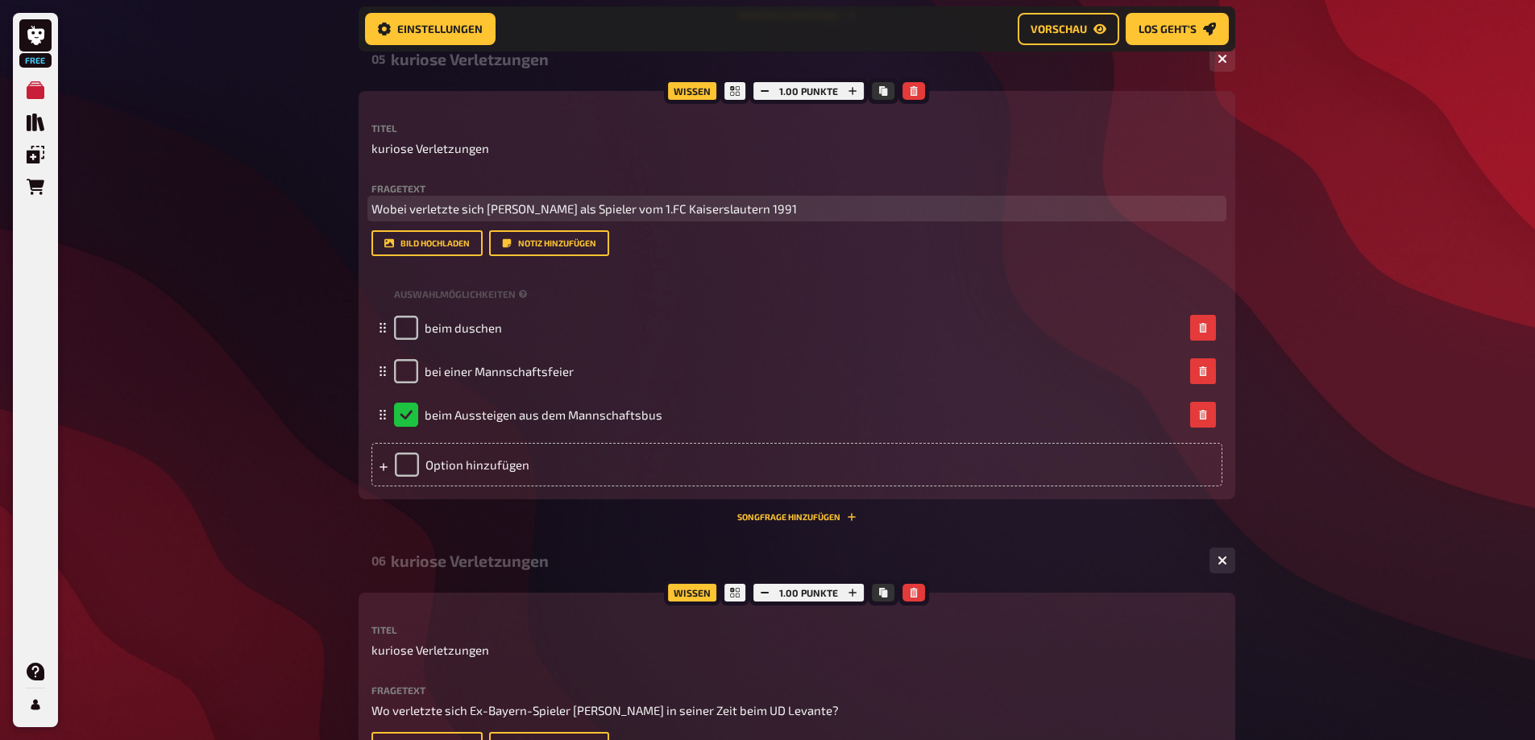
click at [790, 205] on p "Wobei verletzte sich Stefan Kuntz als Spieler vom 1.FC Kaiserslautern 1991" at bounding box center [796, 209] width 851 height 19
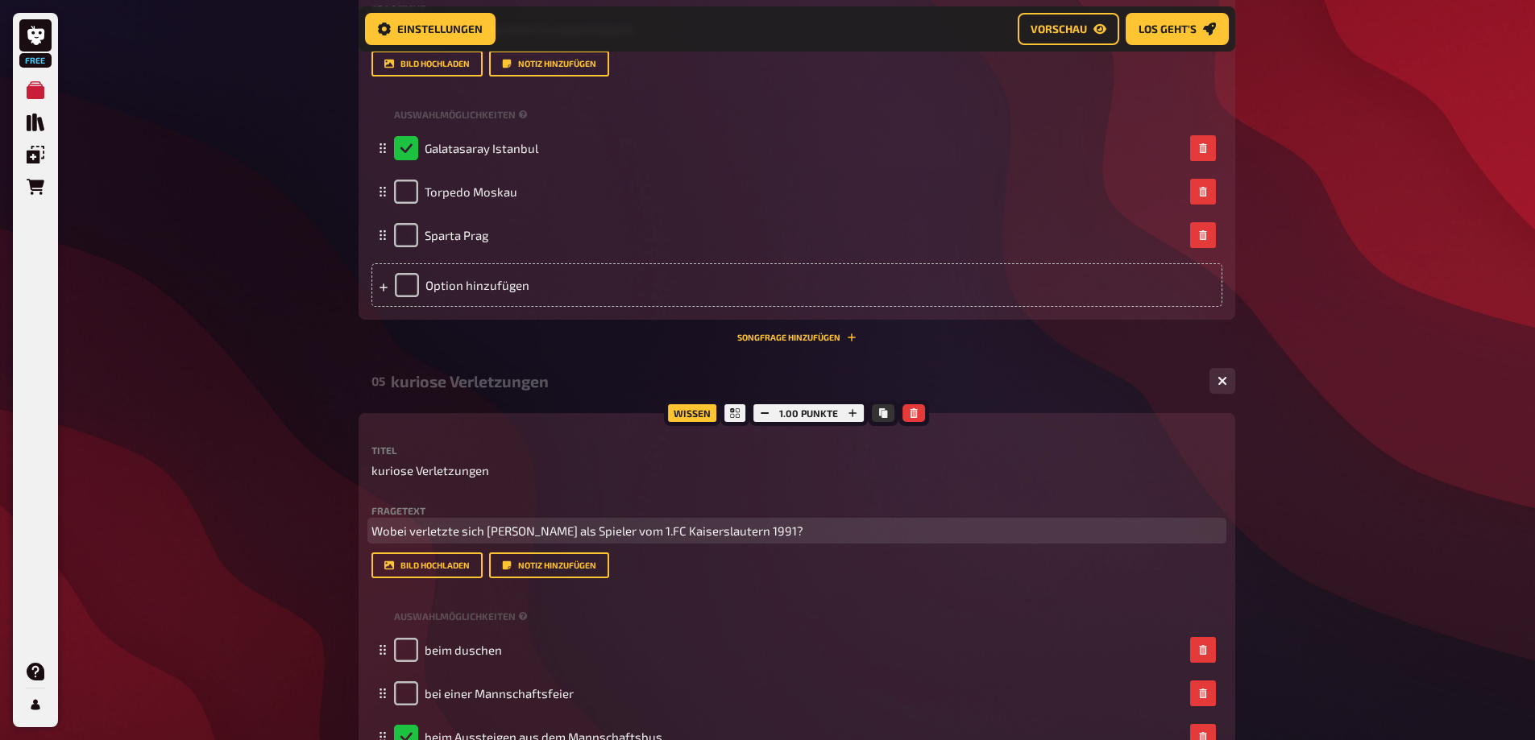
scroll to position [899, 0]
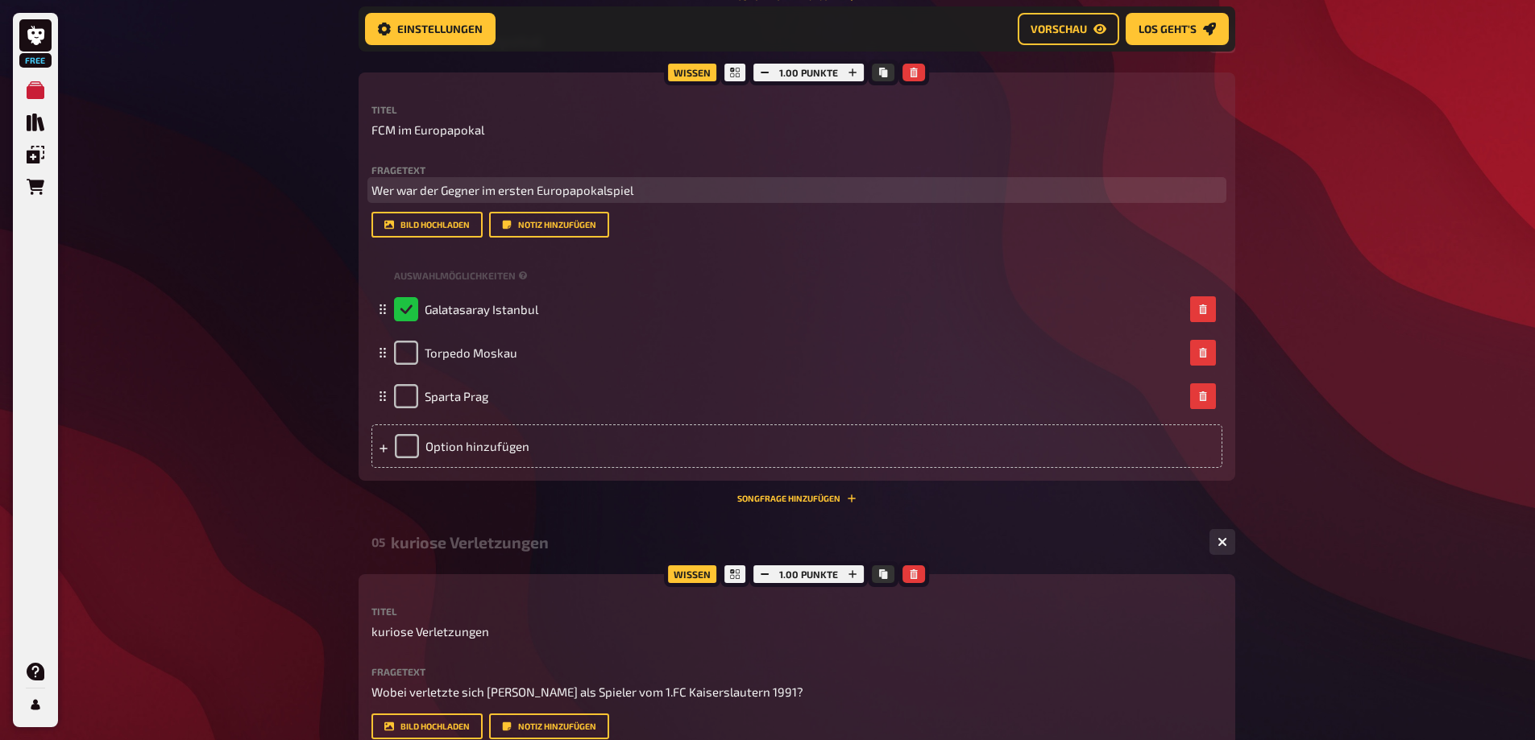
click at [655, 192] on p "Wer war der Gegner im ersten Europapokalspiel" at bounding box center [796, 190] width 851 height 19
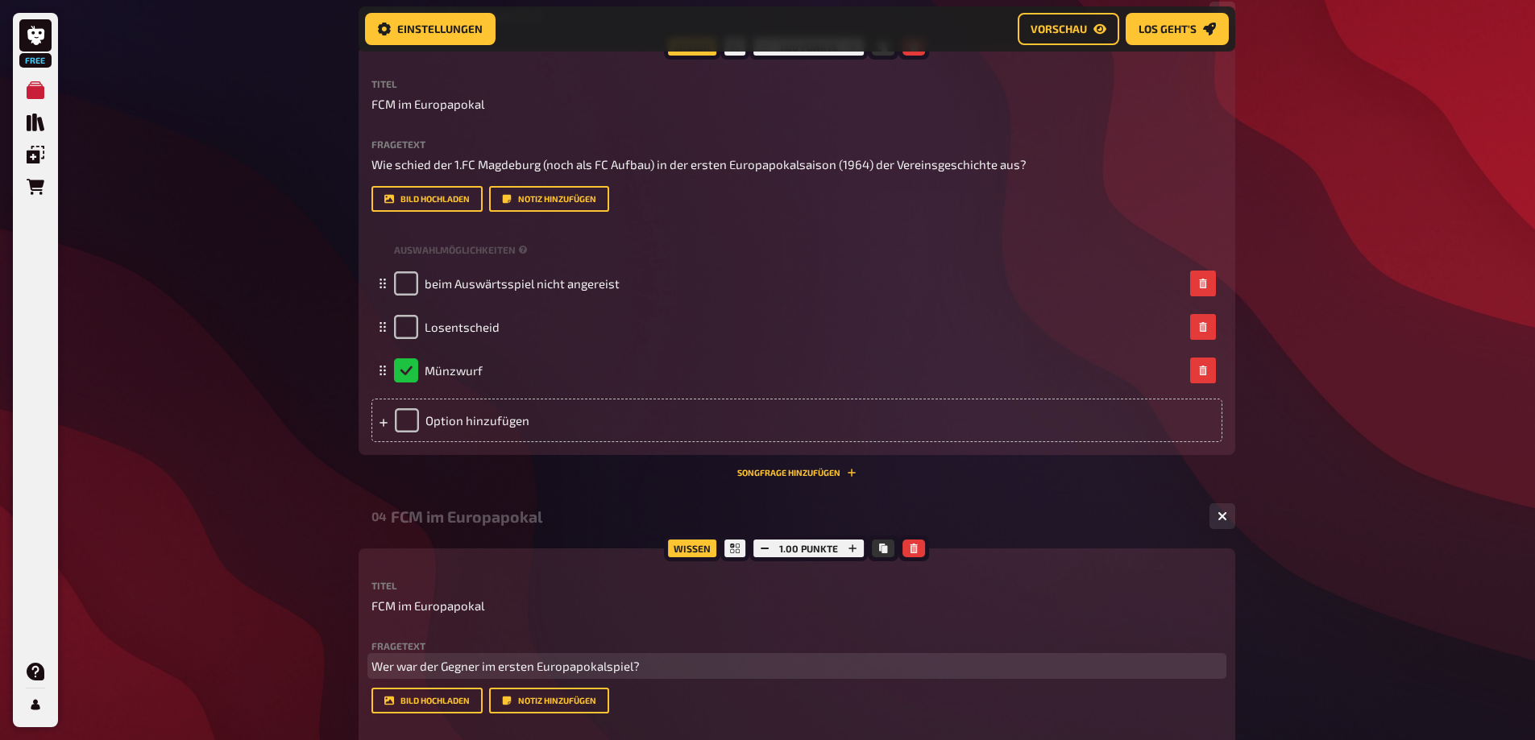
scroll to position [416, 0]
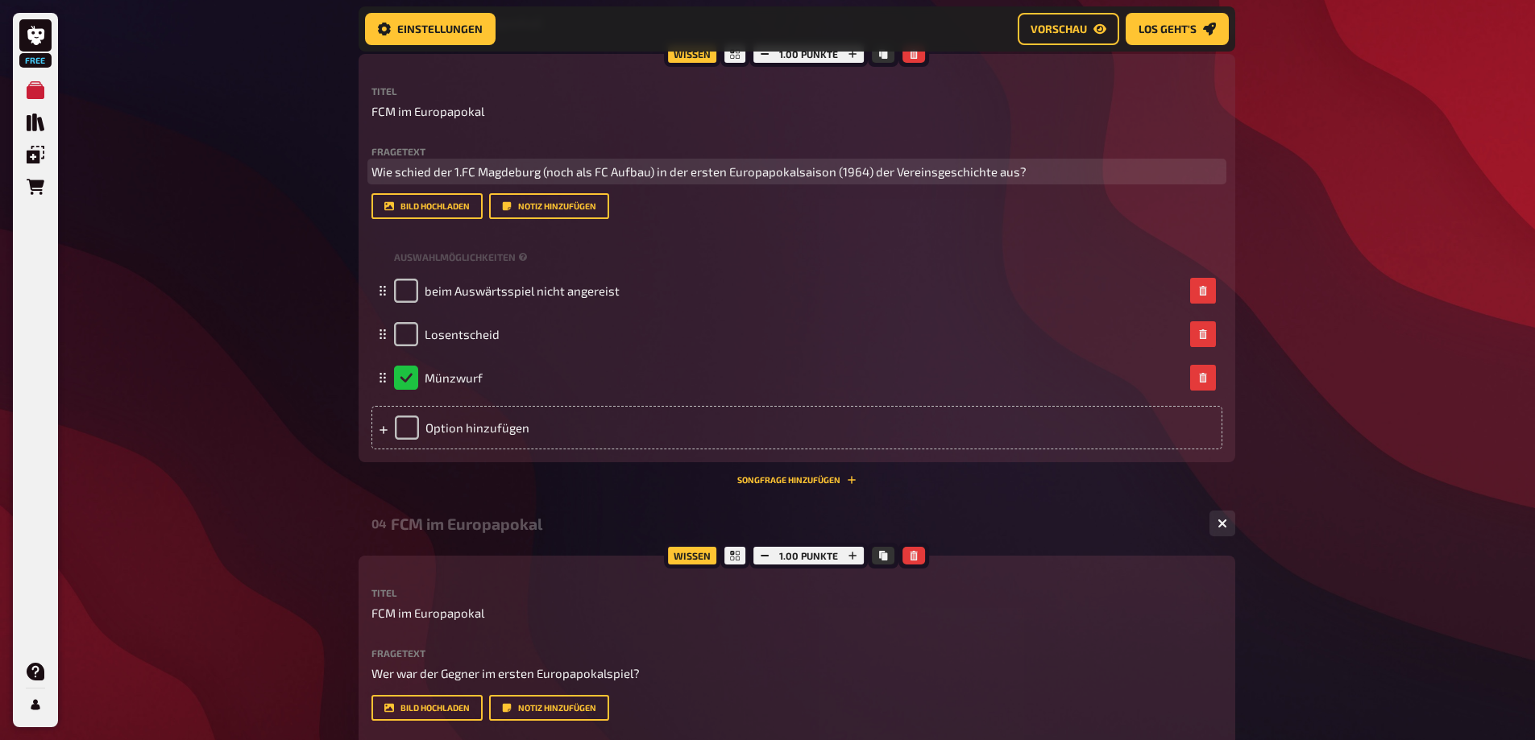
click at [1036, 170] on p "Wie schied der 1.FC Magdeburg (noch als FC Aufbau) in der ersten Europapokalsai…" at bounding box center [796, 172] width 851 height 19
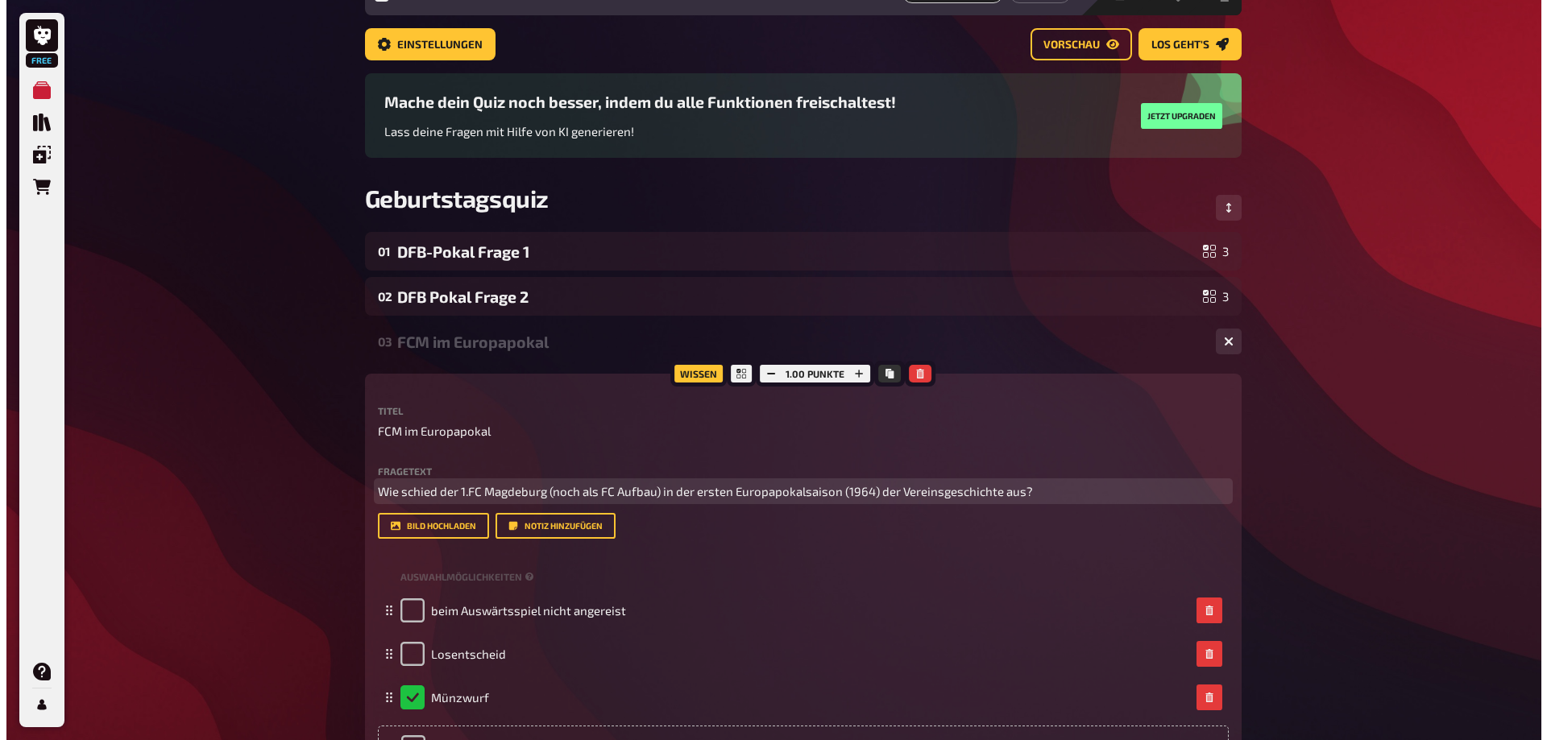
scroll to position [81, 0]
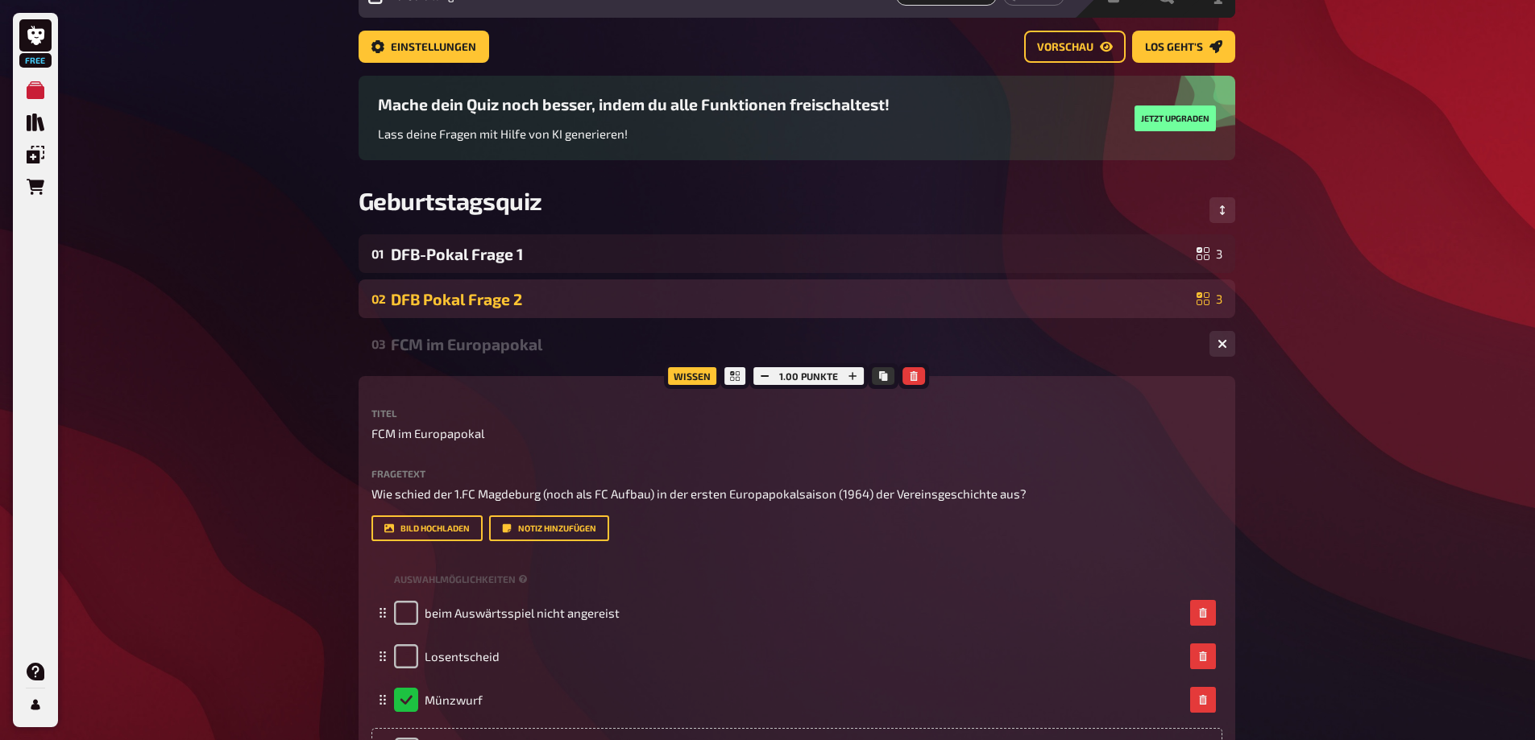
click at [607, 296] on div "DFB Pokal Frage 2" at bounding box center [790, 299] width 799 height 19
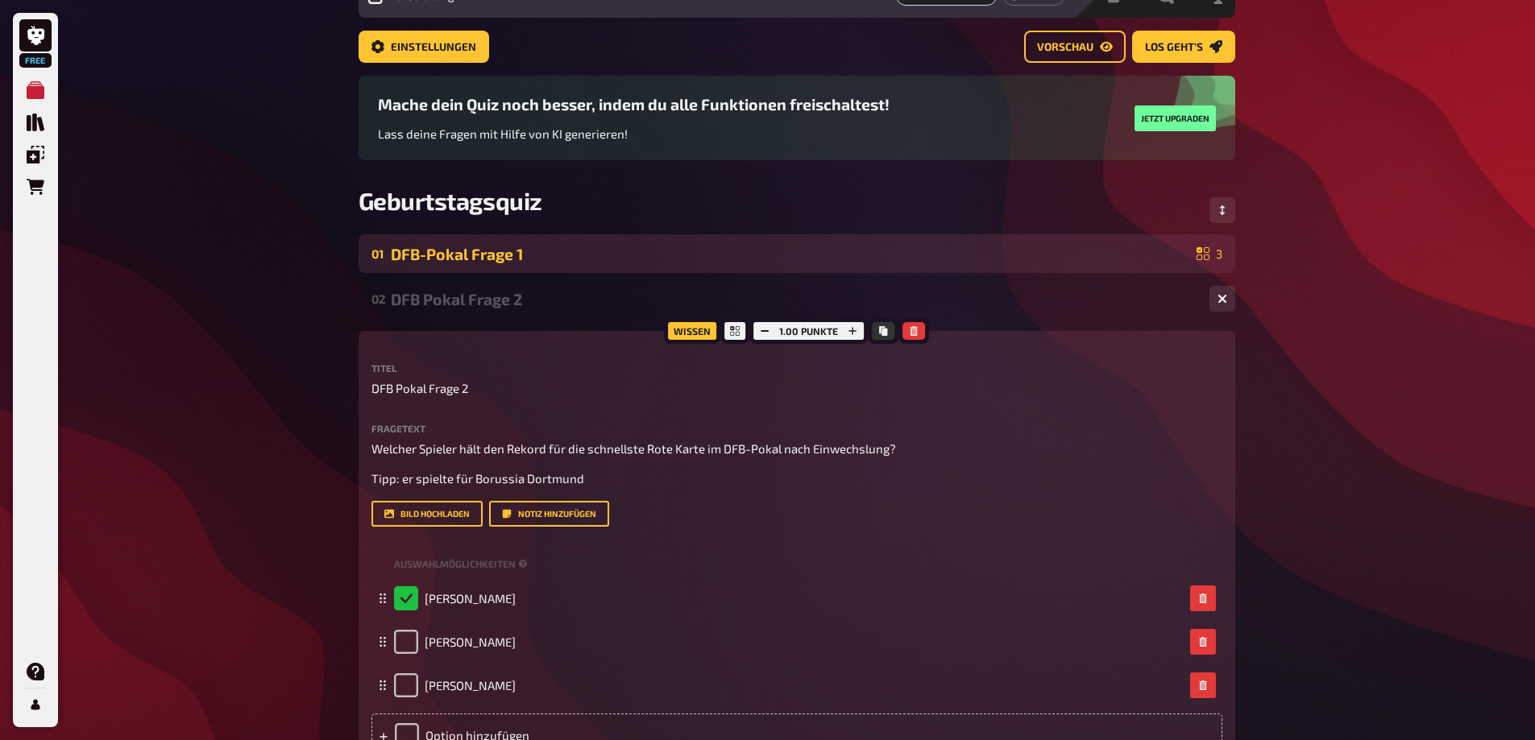
click at [687, 255] on div "DFB-Pokal Frage 1" at bounding box center [790, 254] width 799 height 19
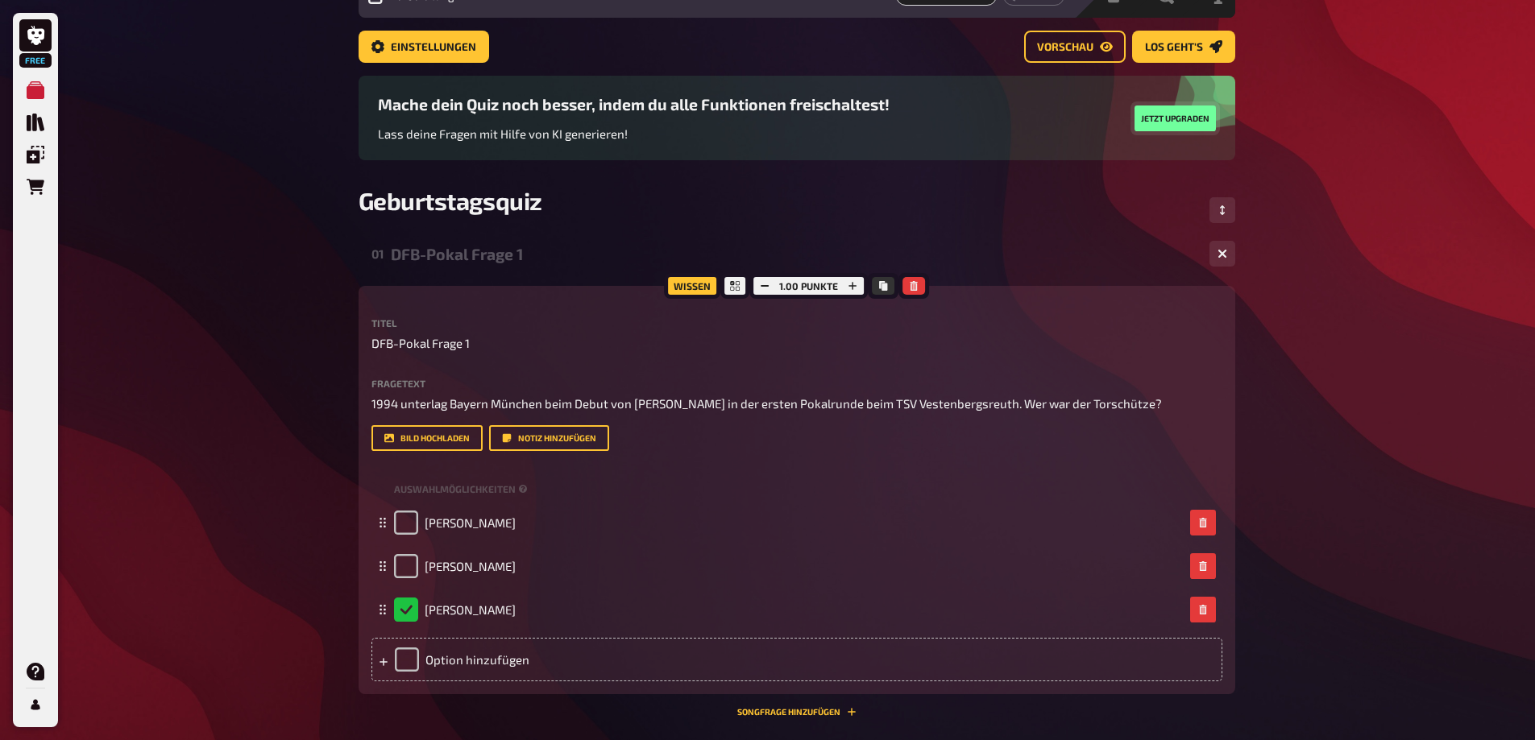
click at [1178, 117] on button "Jetzt upgraden" at bounding box center [1174, 119] width 81 height 26
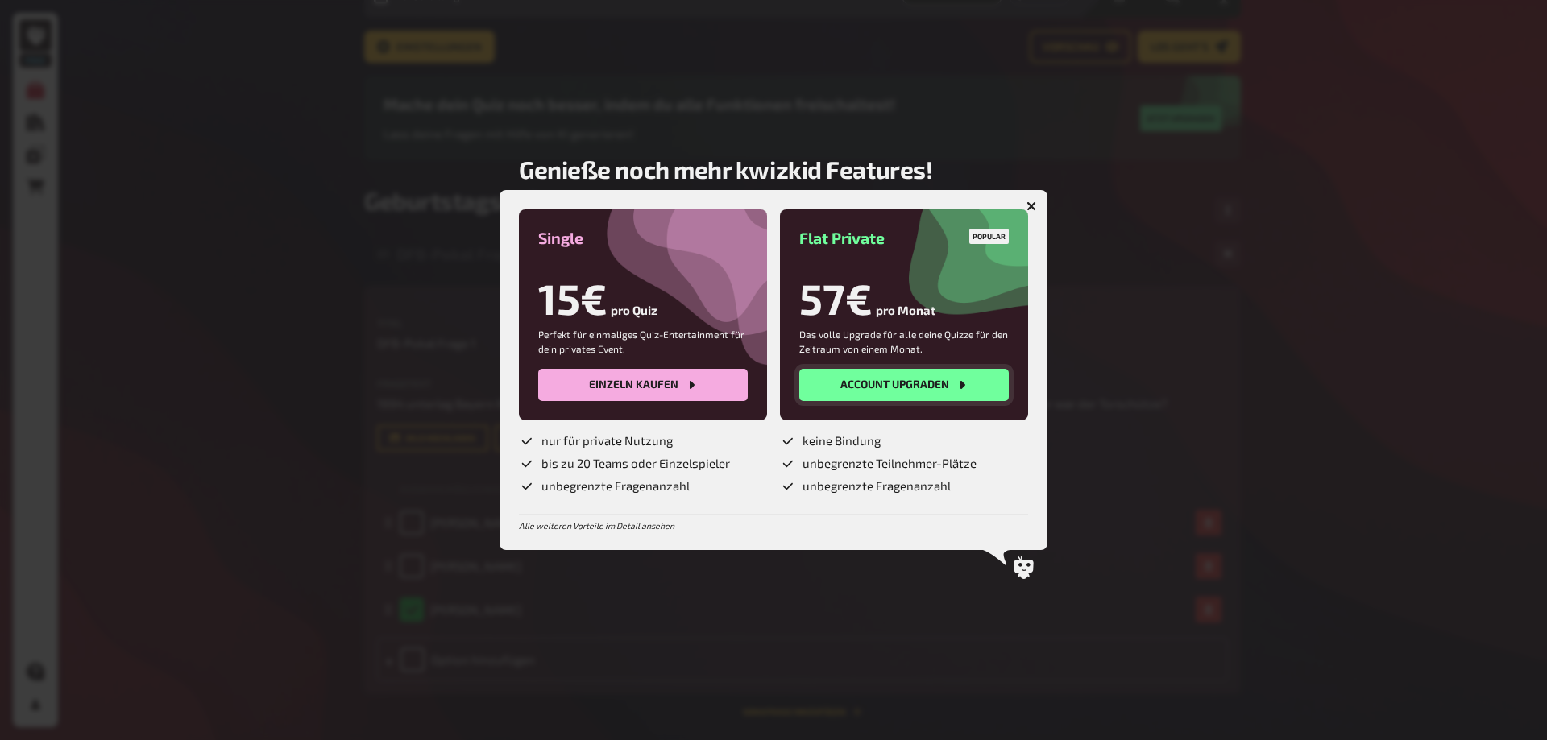
click at [902, 383] on button "Account upgraden" at bounding box center [903, 385] width 209 height 32
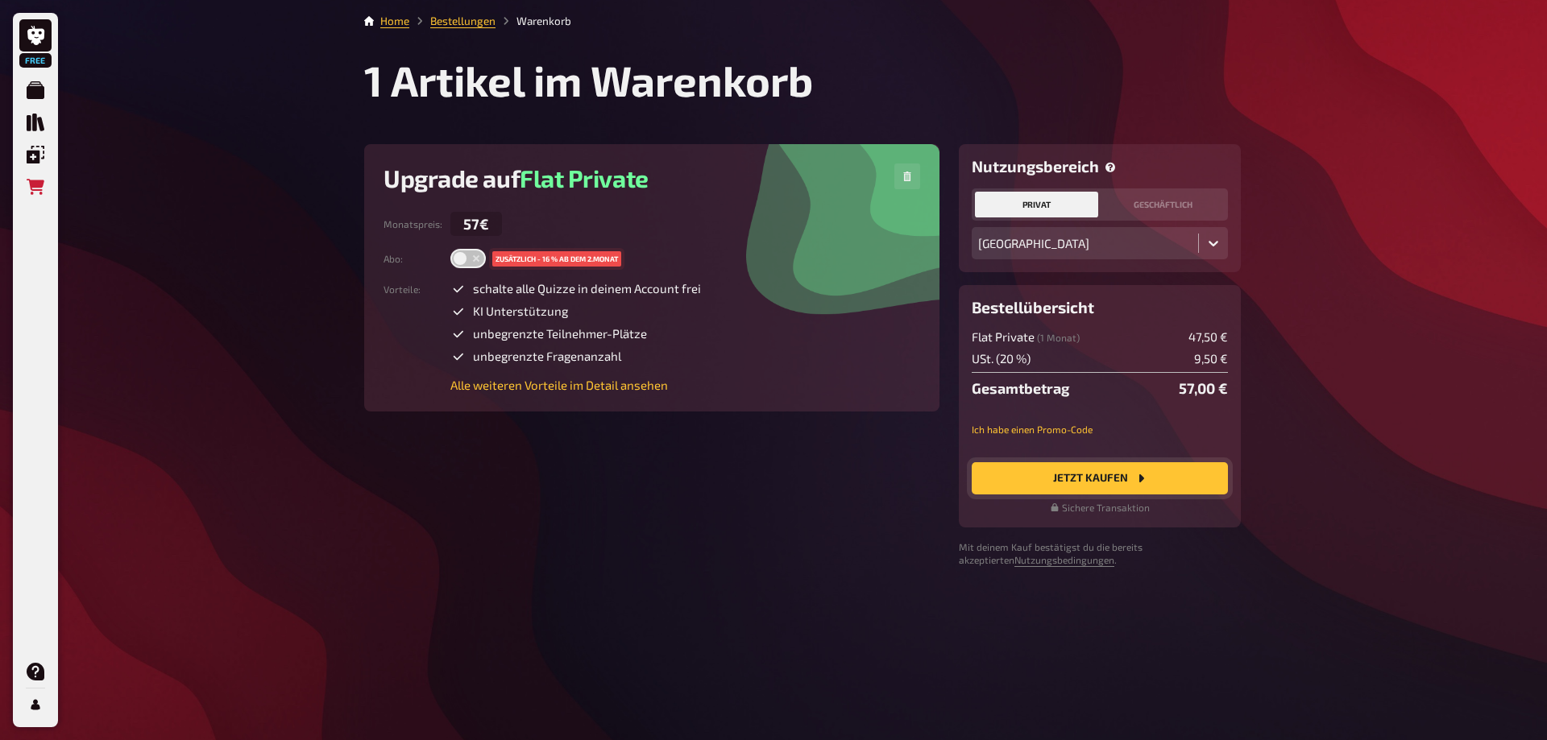
click at [1092, 481] on button "Jetzt Kaufen" at bounding box center [1100, 478] width 256 height 32
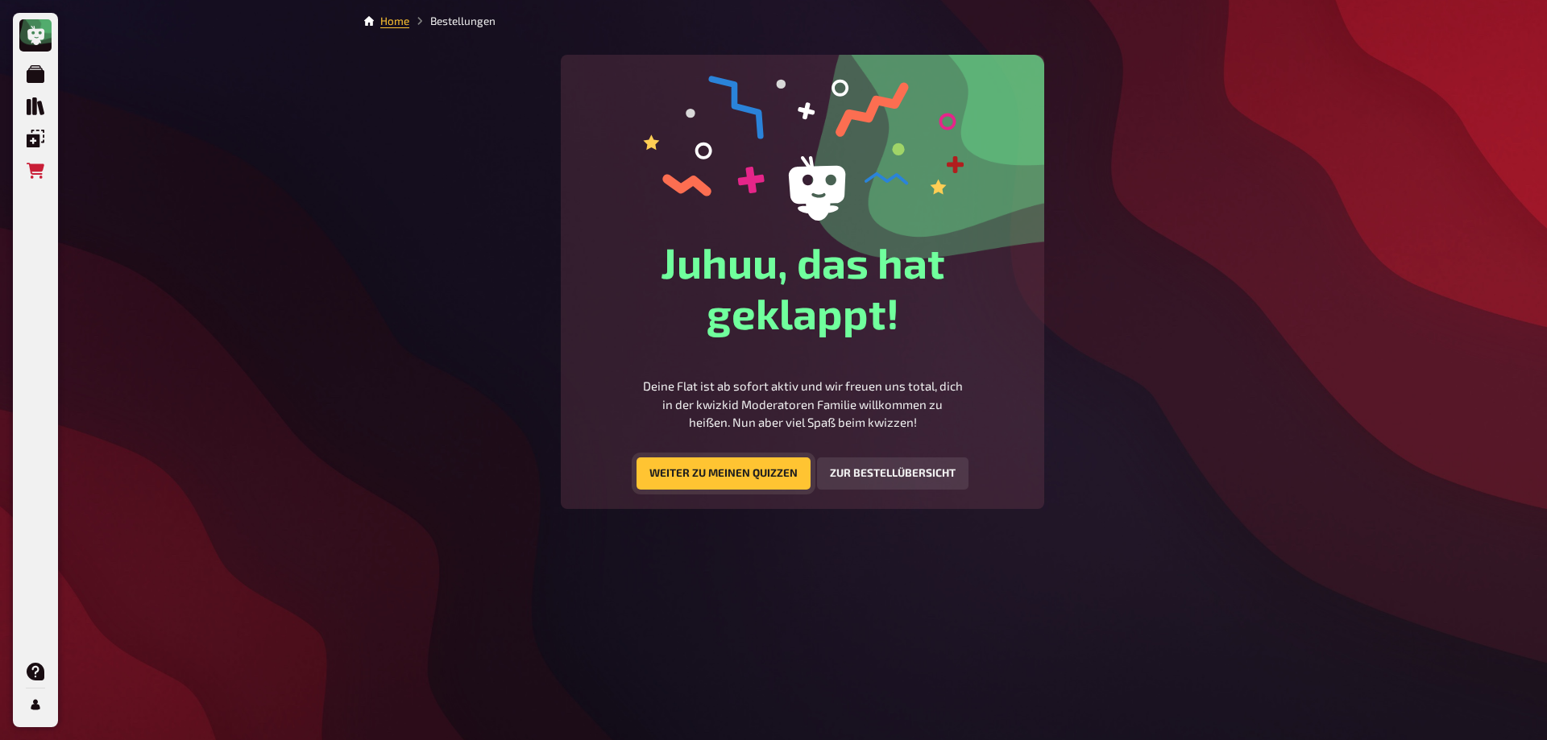
click at [725, 467] on button "Weiter zu meinen Quizzen" at bounding box center [723, 474] width 174 height 32
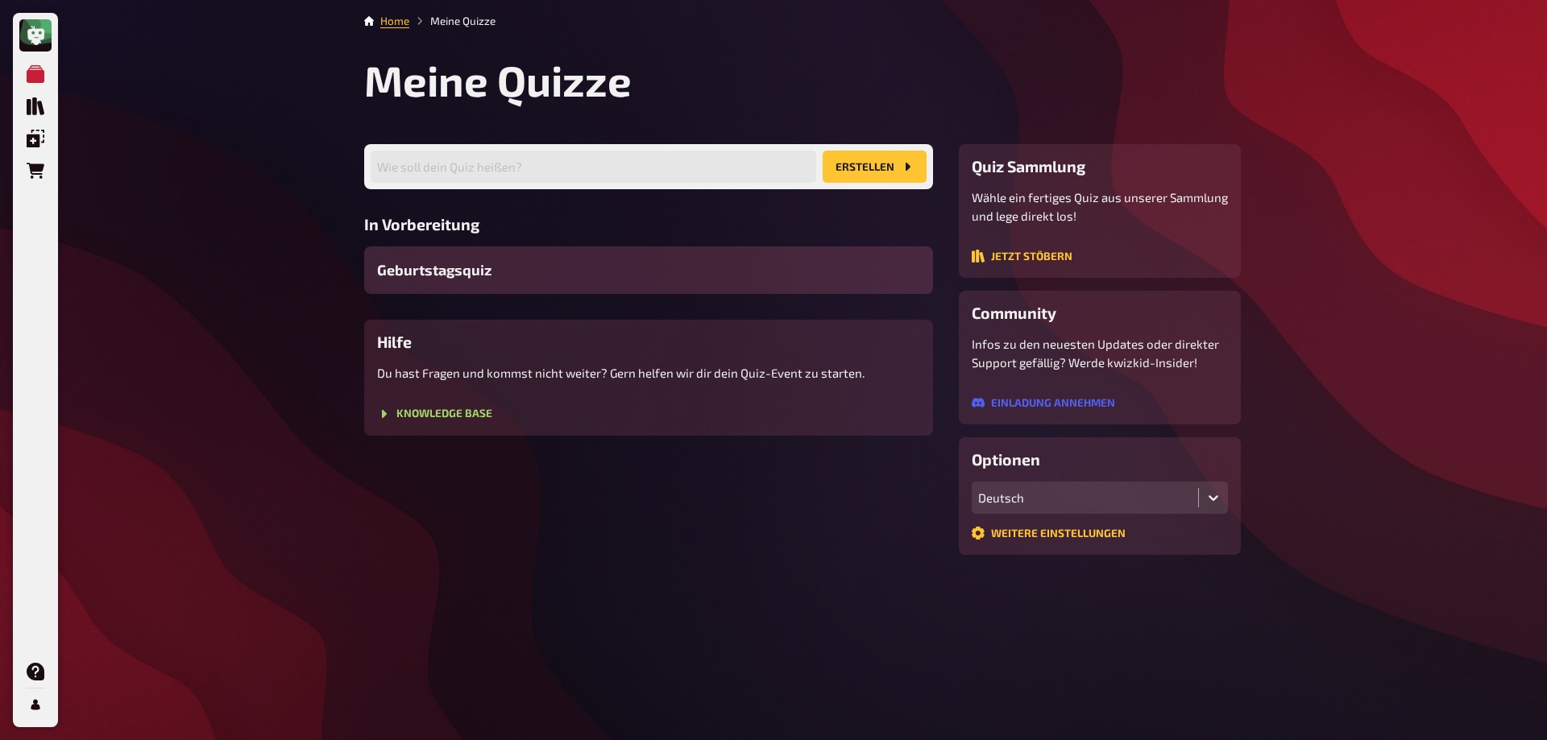
click at [601, 284] on div "Geburtstagsquiz" at bounding box center [648, 271] width 569 height 48
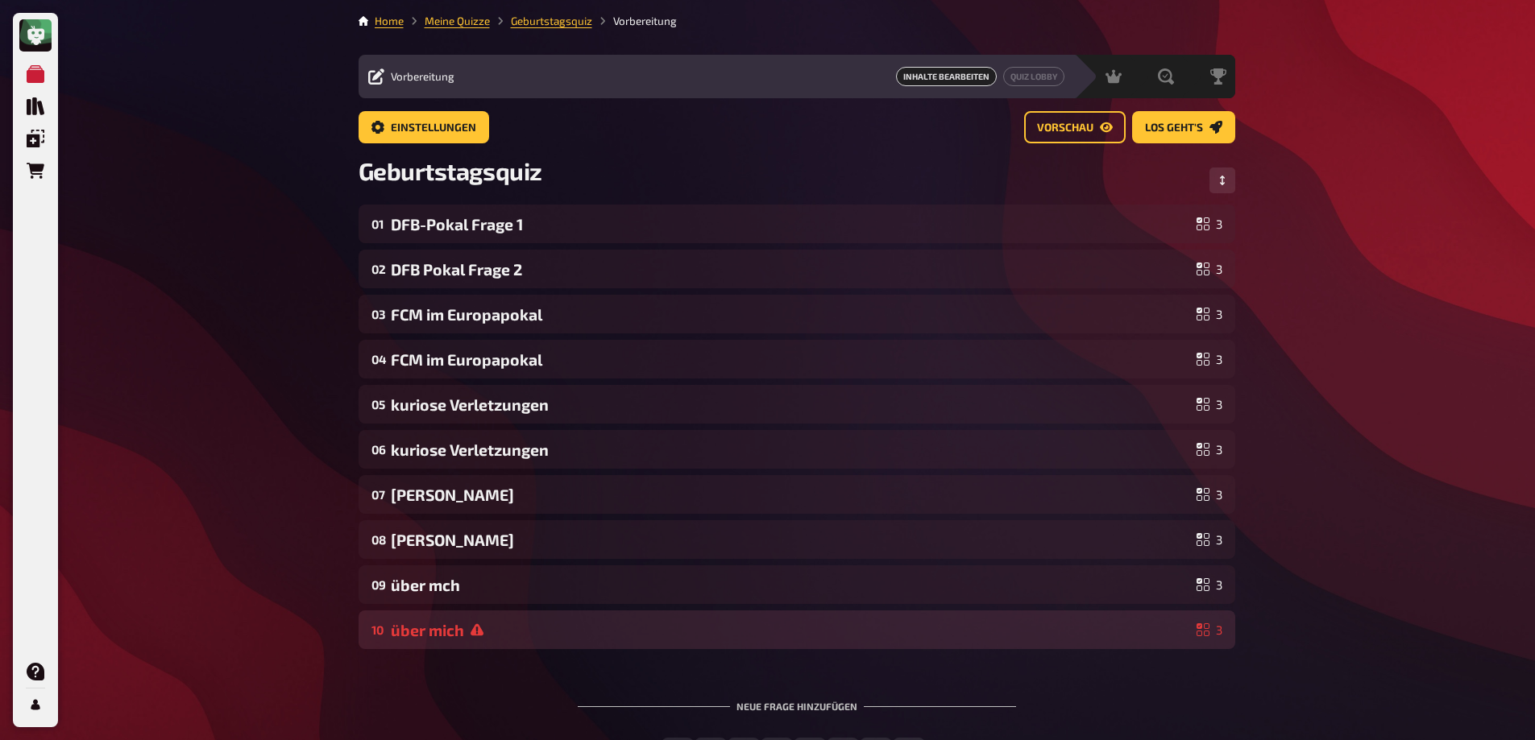
click at [585, 632] on div "über mich" at bounding box center [790, 630] width 799 height 19
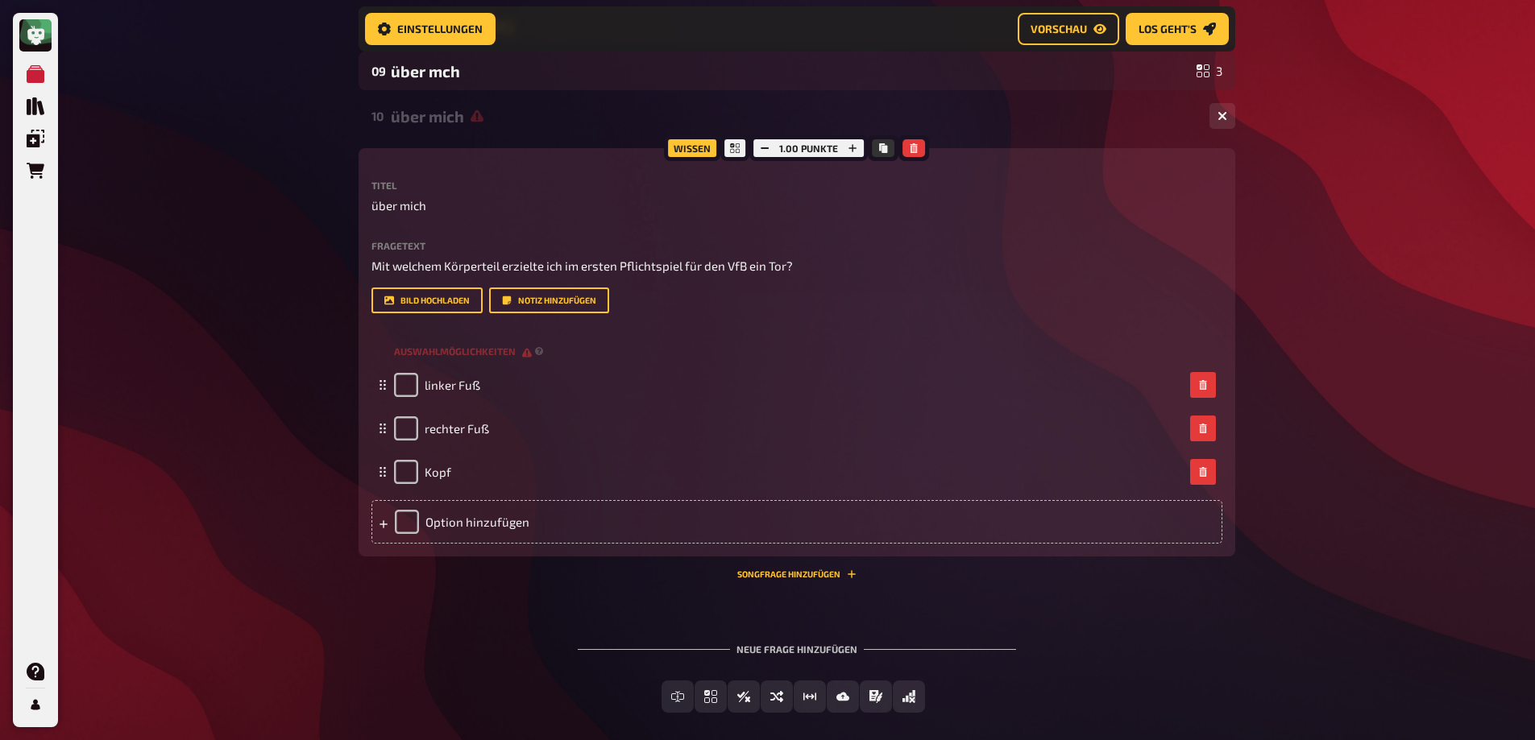
scroll to position [578, 0]
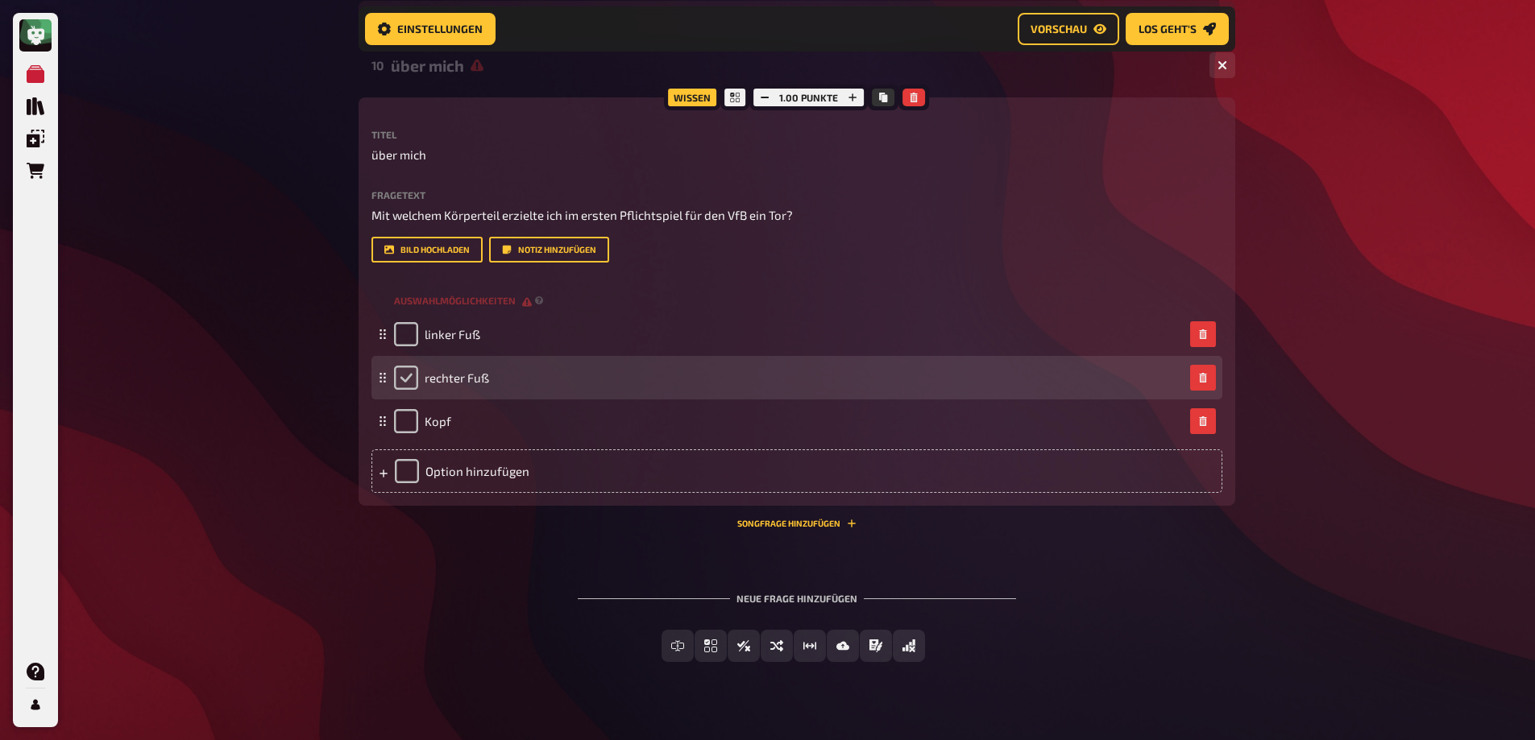
click at [419, 383] on div "rechter Fuß" at bounding box center [441, 378] width 95 height 24
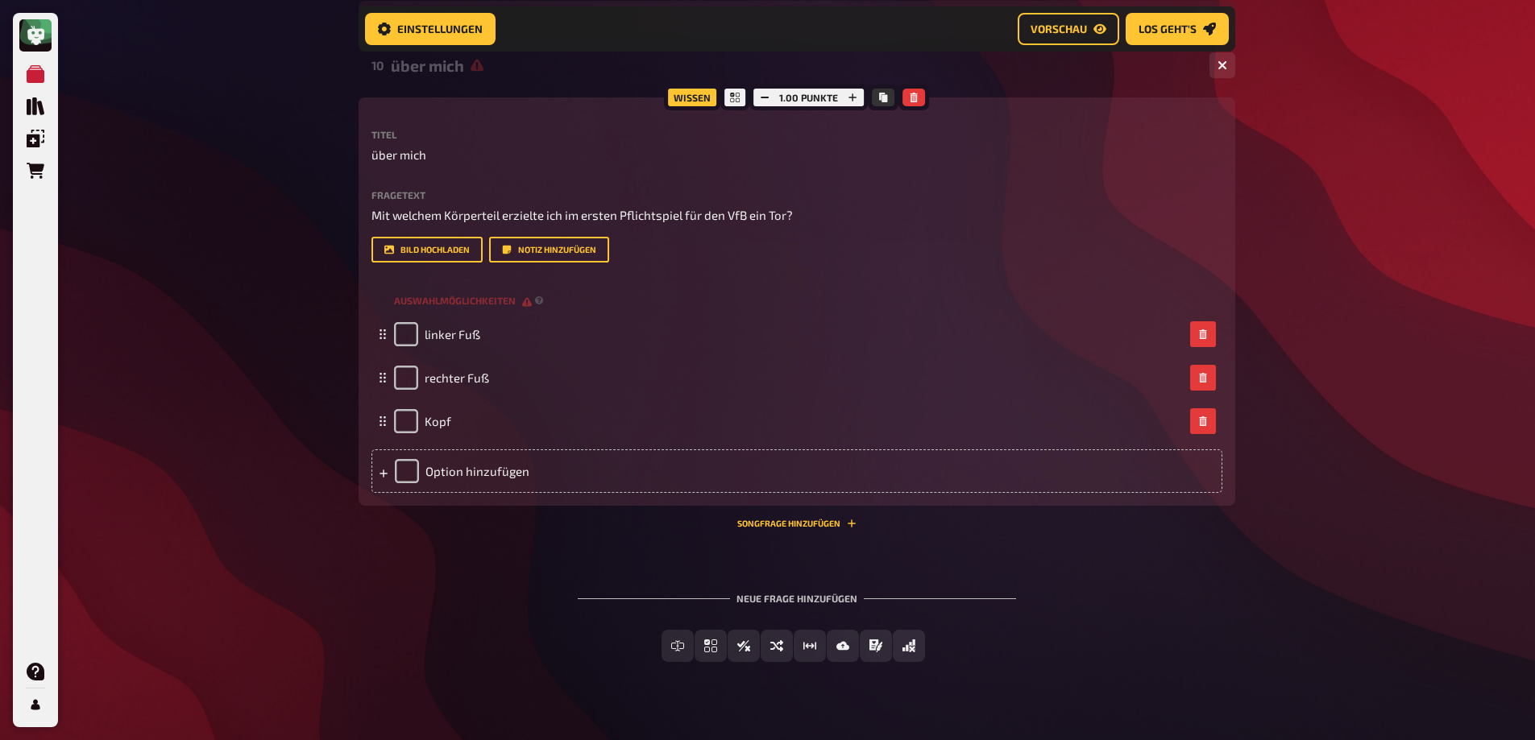
drag, startPoint x: 1272, startPoint y: 513, endPoint x: 1280, endPoint y: 516, distance: 8.4
click at [1274, 513] on div "Meine Quizze Quiz Sammlung Einblendungen Bestellungen Hilfe Profil Home Meine Q…" at bounding box center [767, 93] width 1535 height 1343
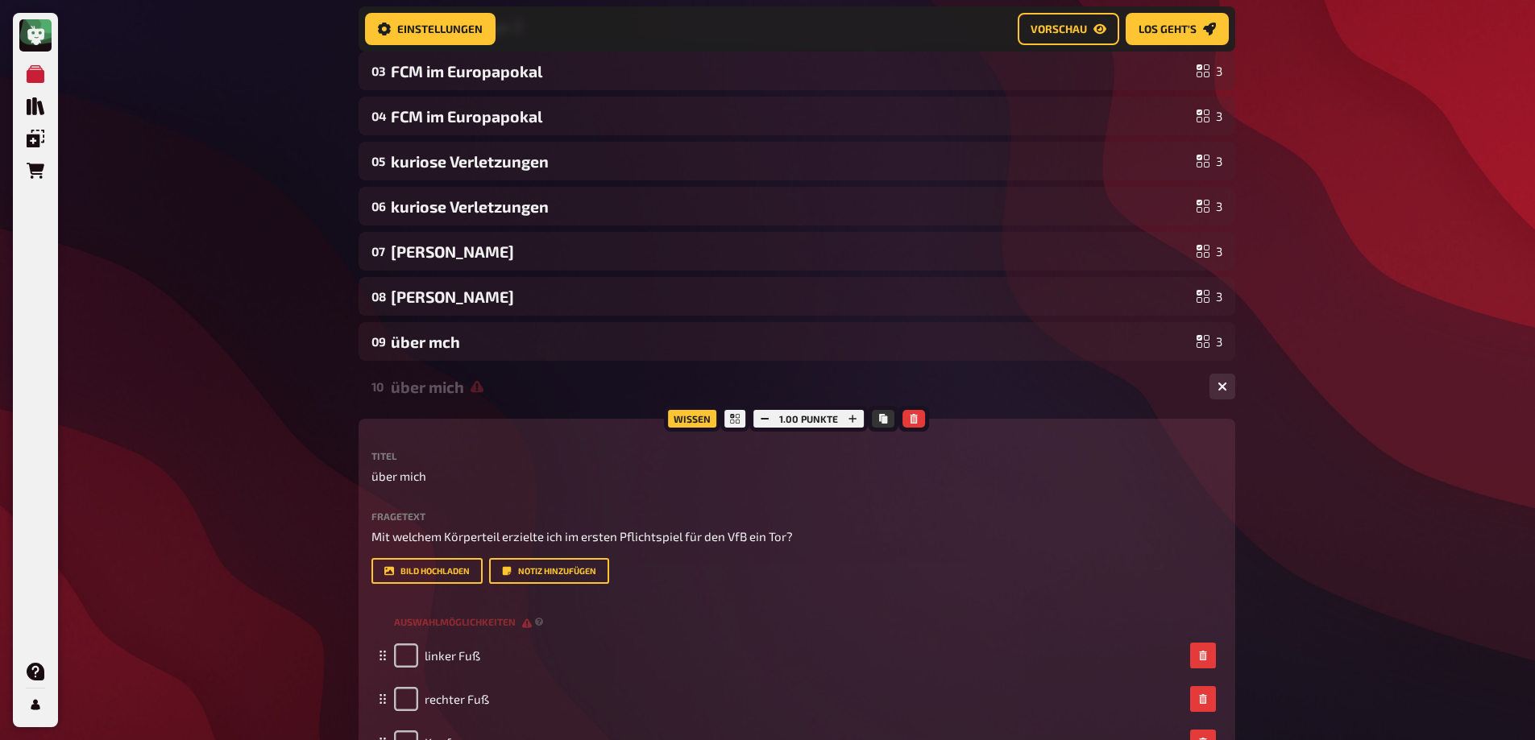
scroll to position [255, 0]
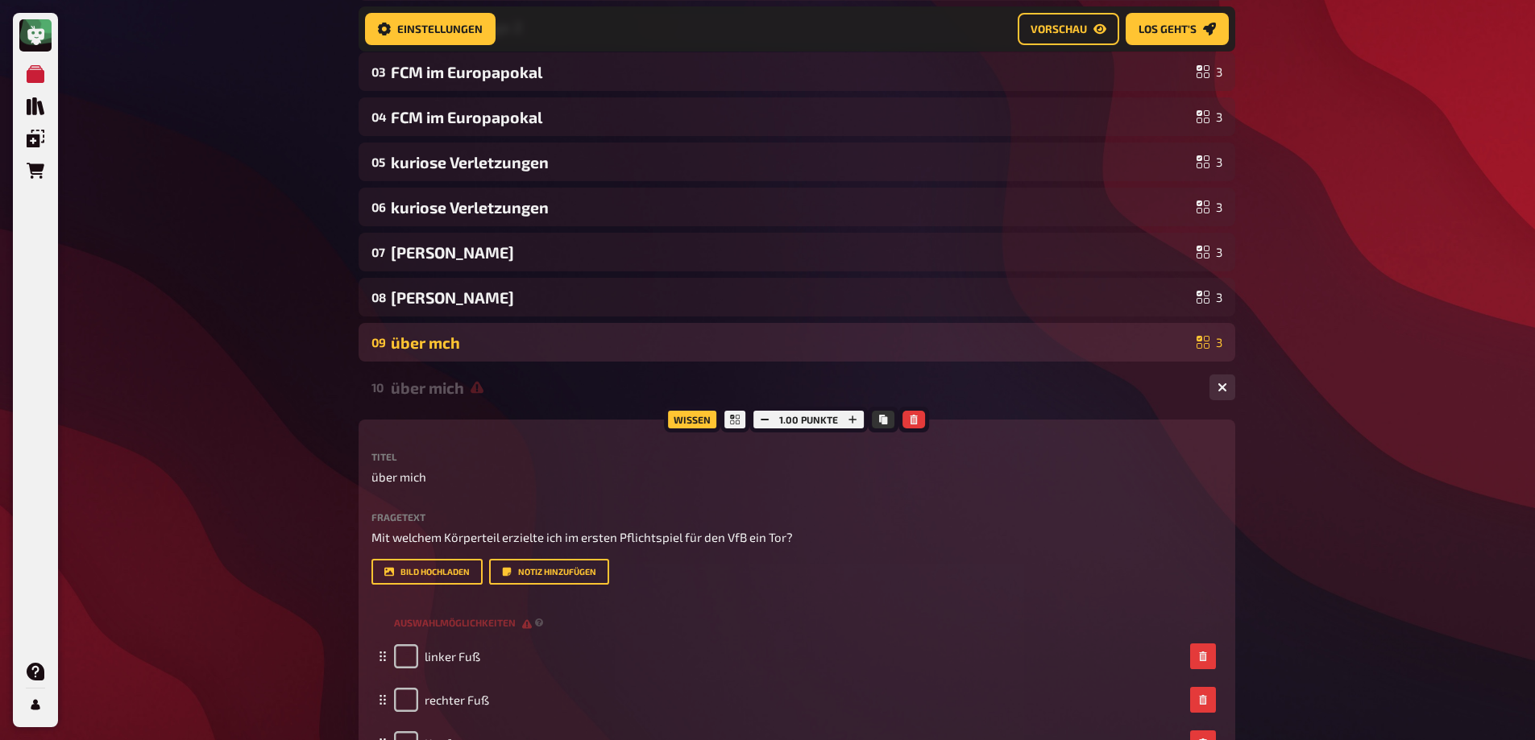
click at [576, 332] on div "09 über mch 3" at bounding box center [797, 342] width 877 height 39
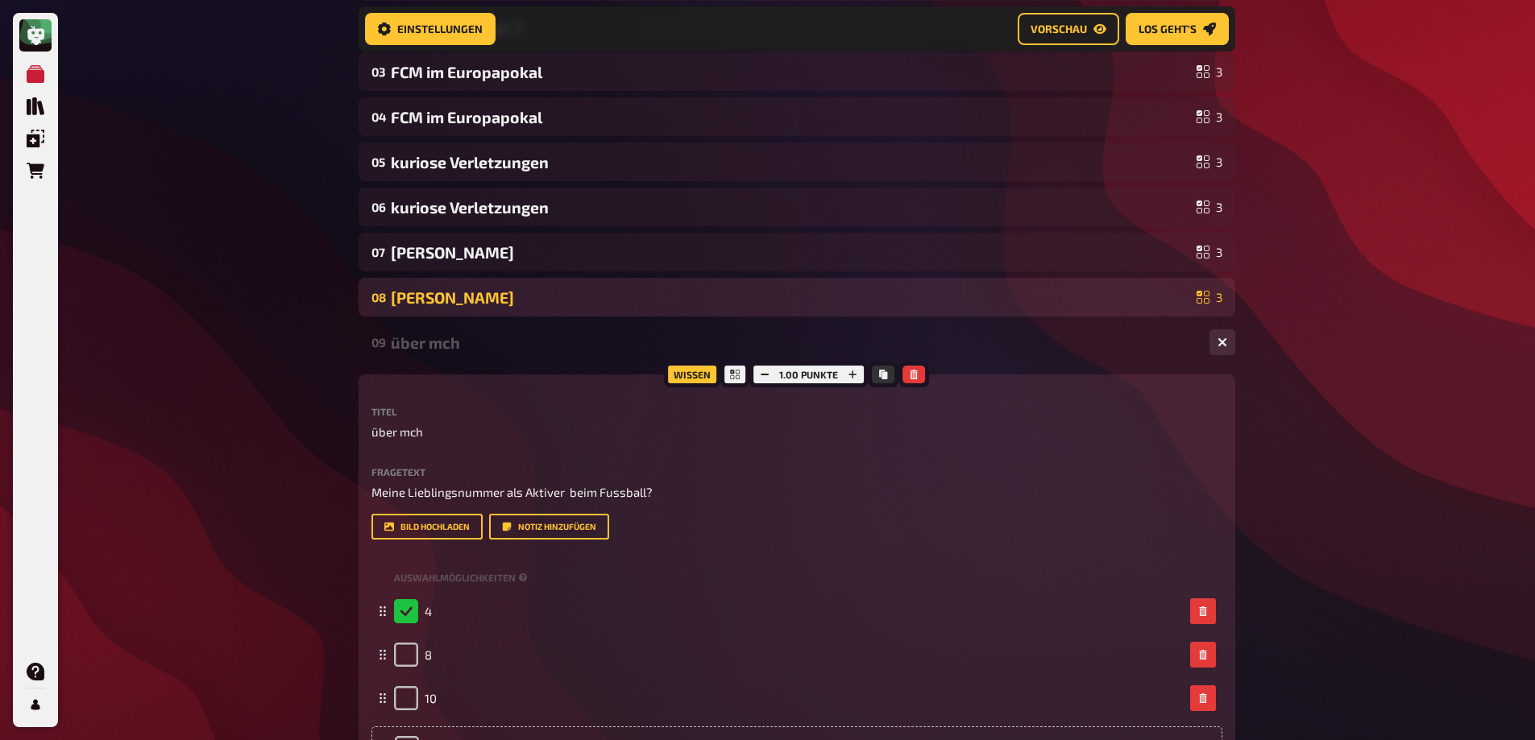
click at [572, 303] on div "[PERSON_NAME]" at bounding box center [790, 297] width 799 height 19
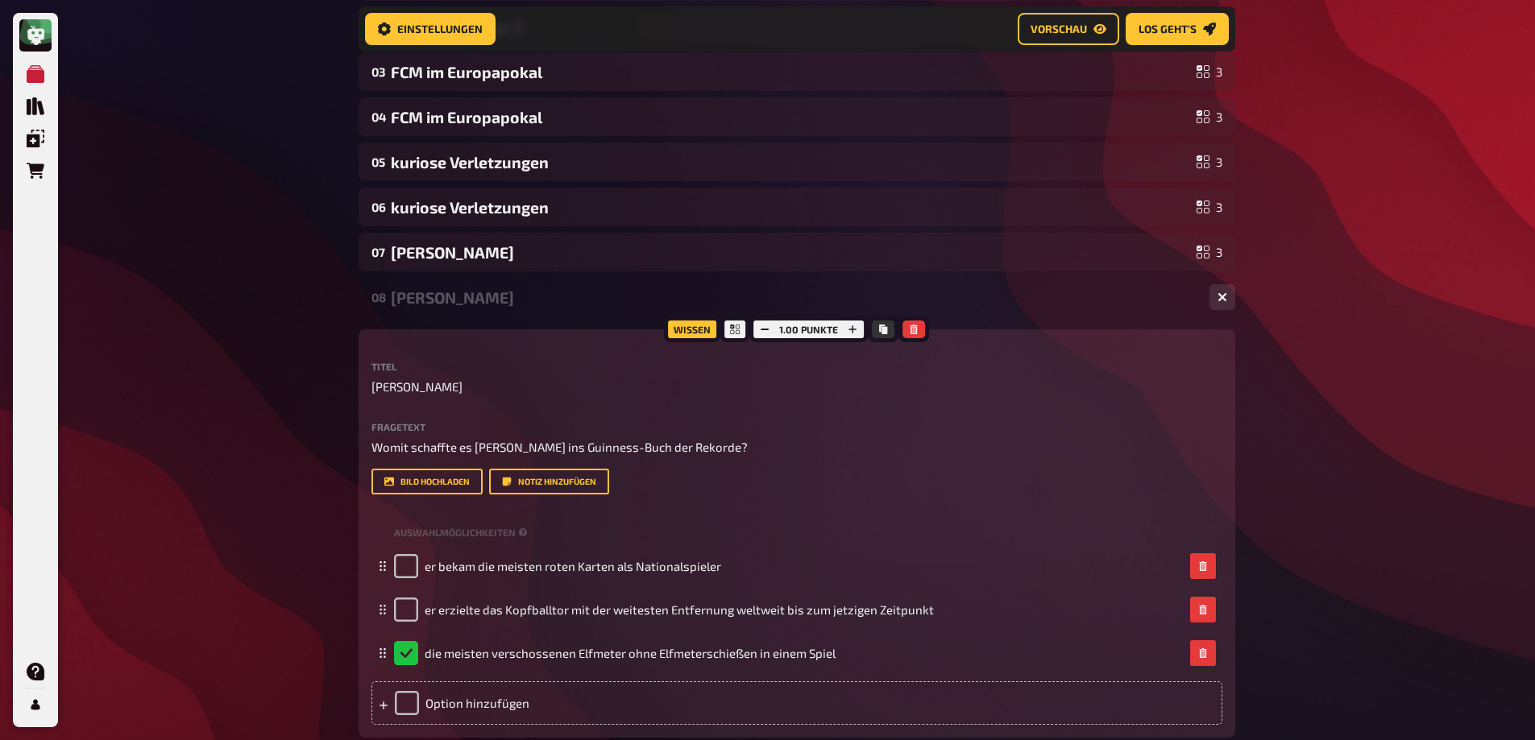
click at [559, 295] on div "[PERSON_NAME]" at bounding box center [794, 297] width 806 height 19
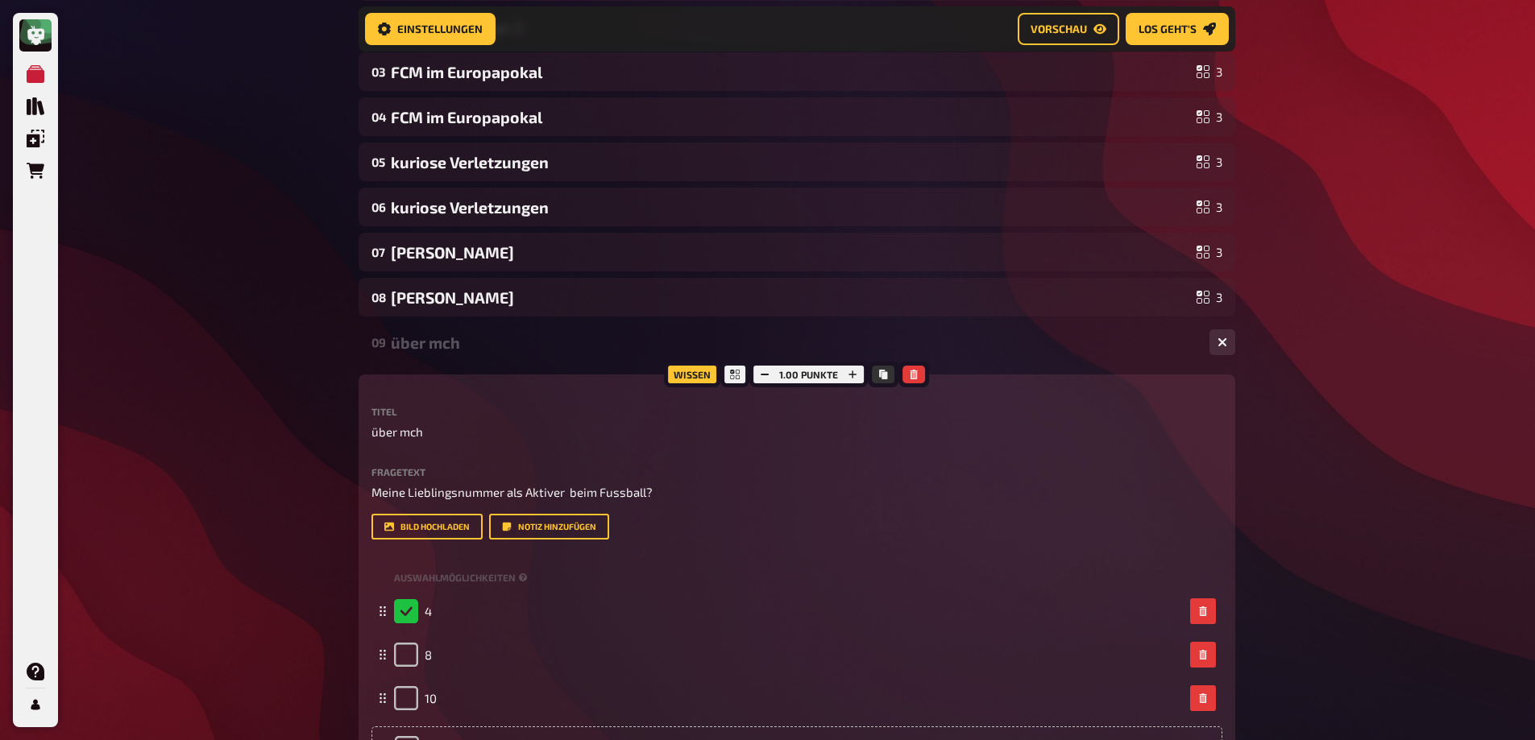
click at [533, 334] on div "über mch" at bounding box center [794, 343] width 806 height 19
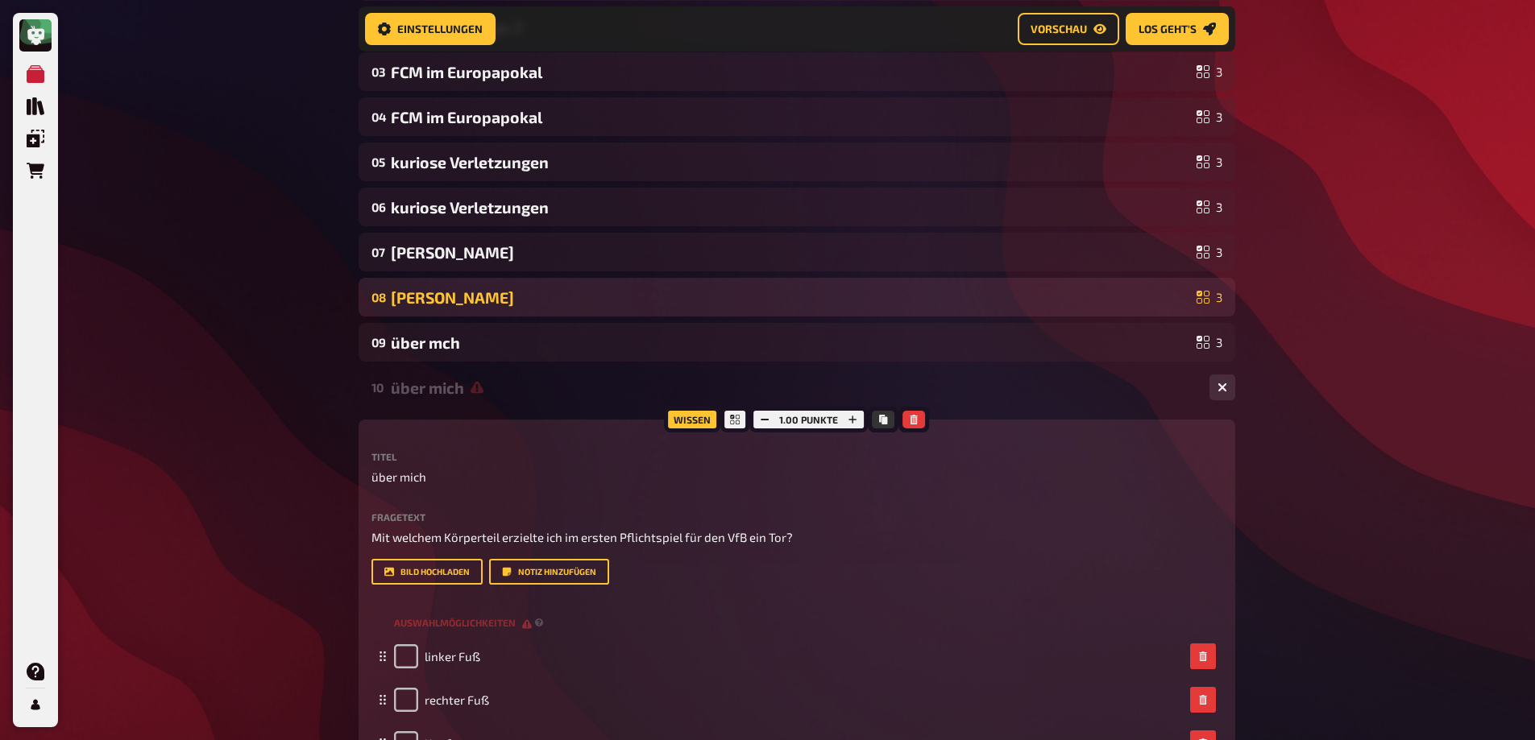
click at [506, 386] on div "über mich" at bounding box center [794, 388] width 806 height 19
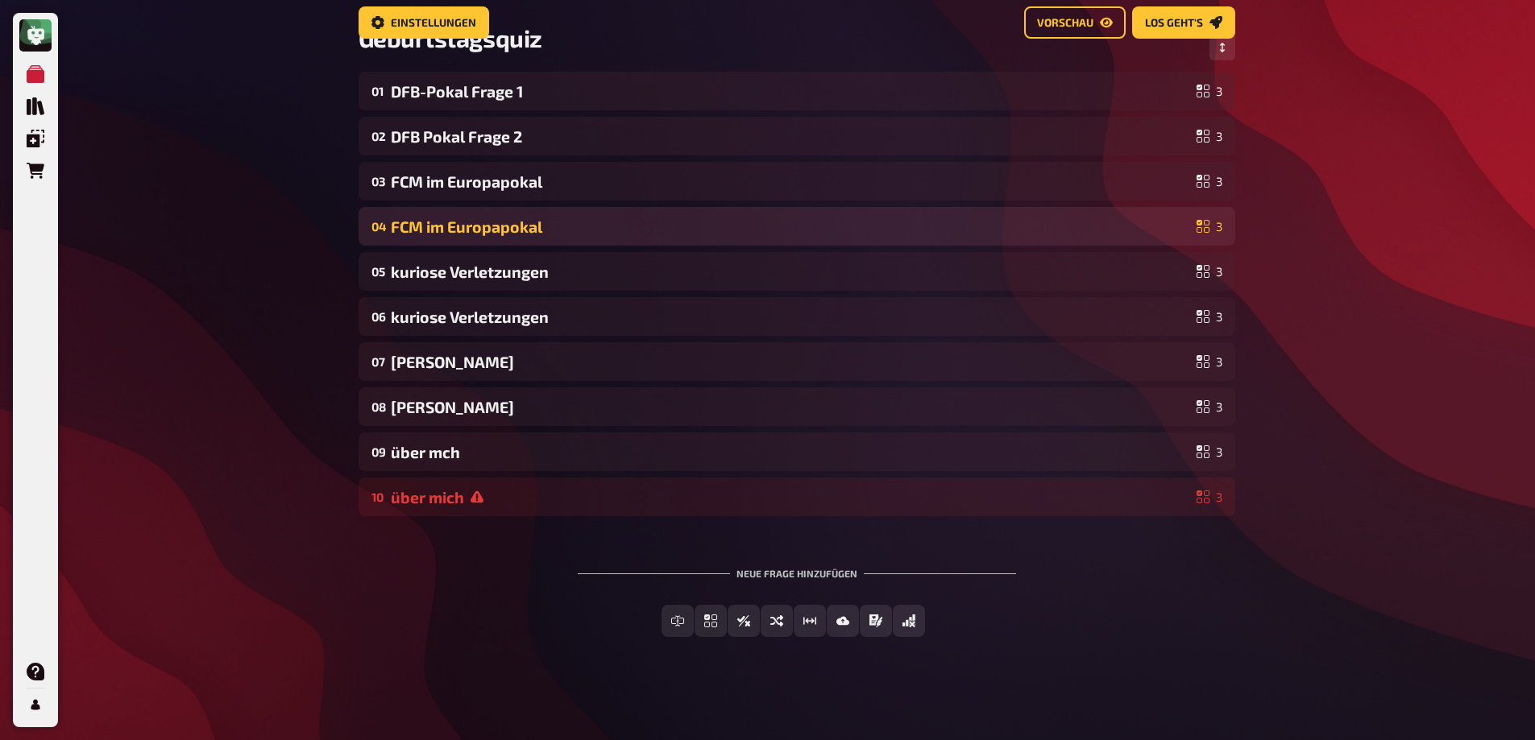
scroll to position [0, 0]
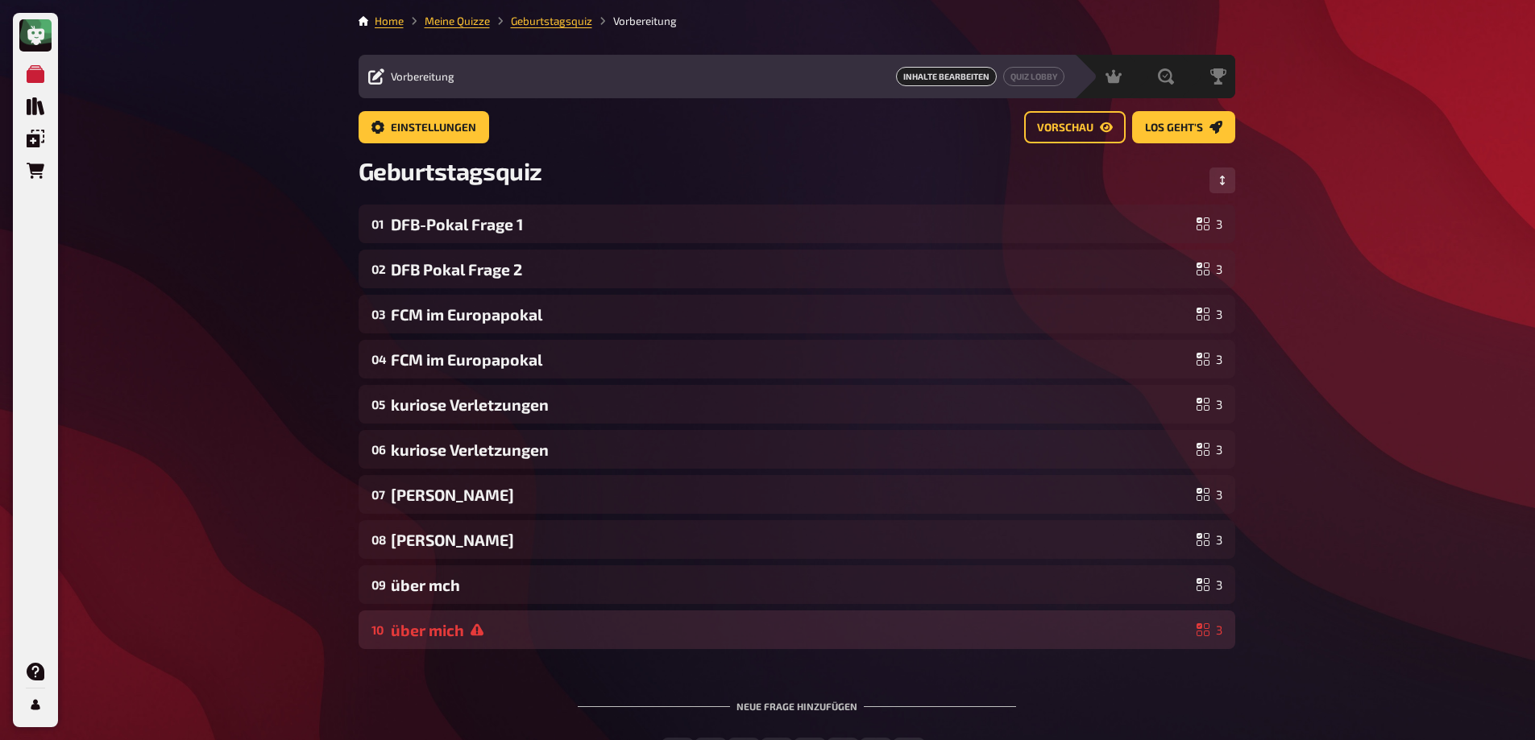
click at [449, 611] on div "10 über mich 3" at bounding box center [797, 630] width 877 height 39
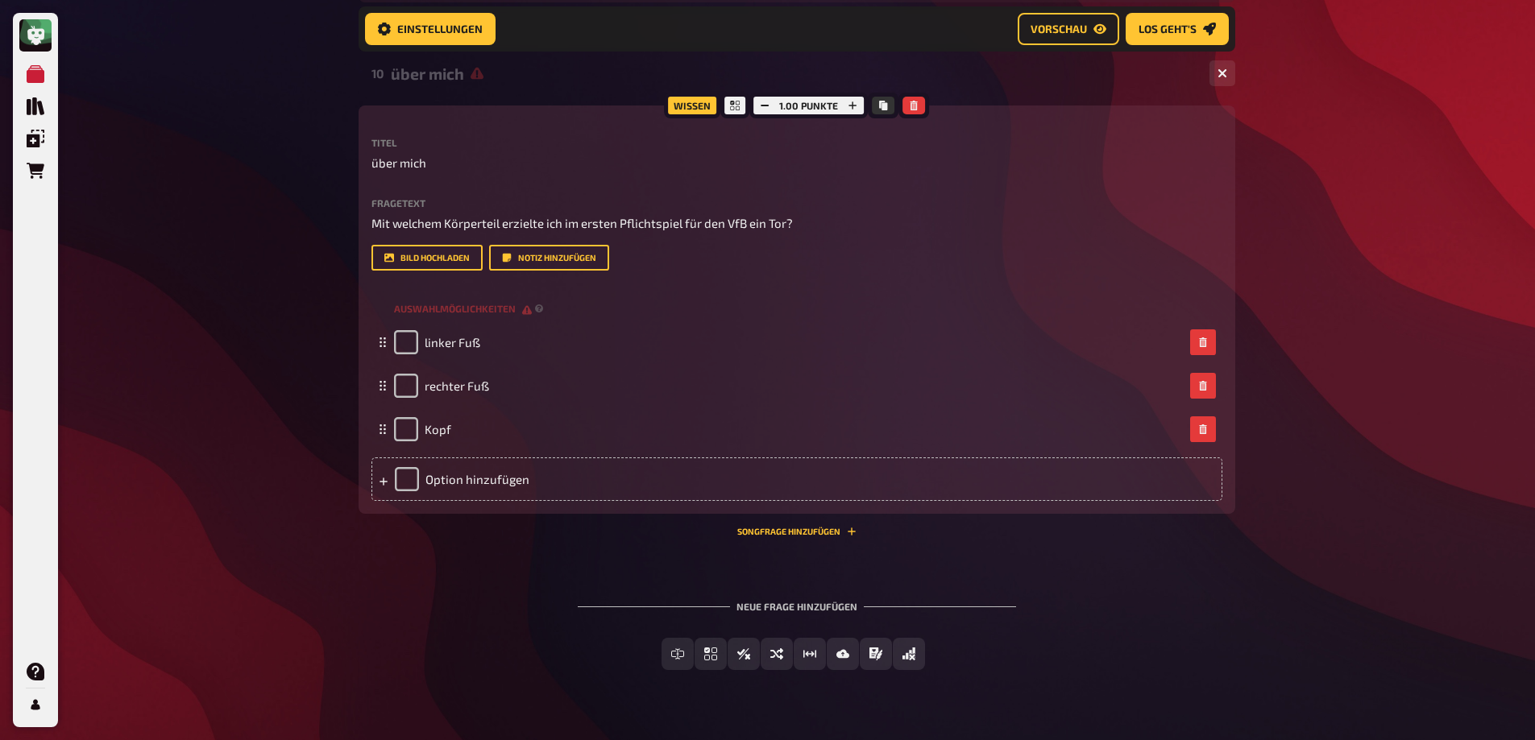
scroll to position [577, 0]
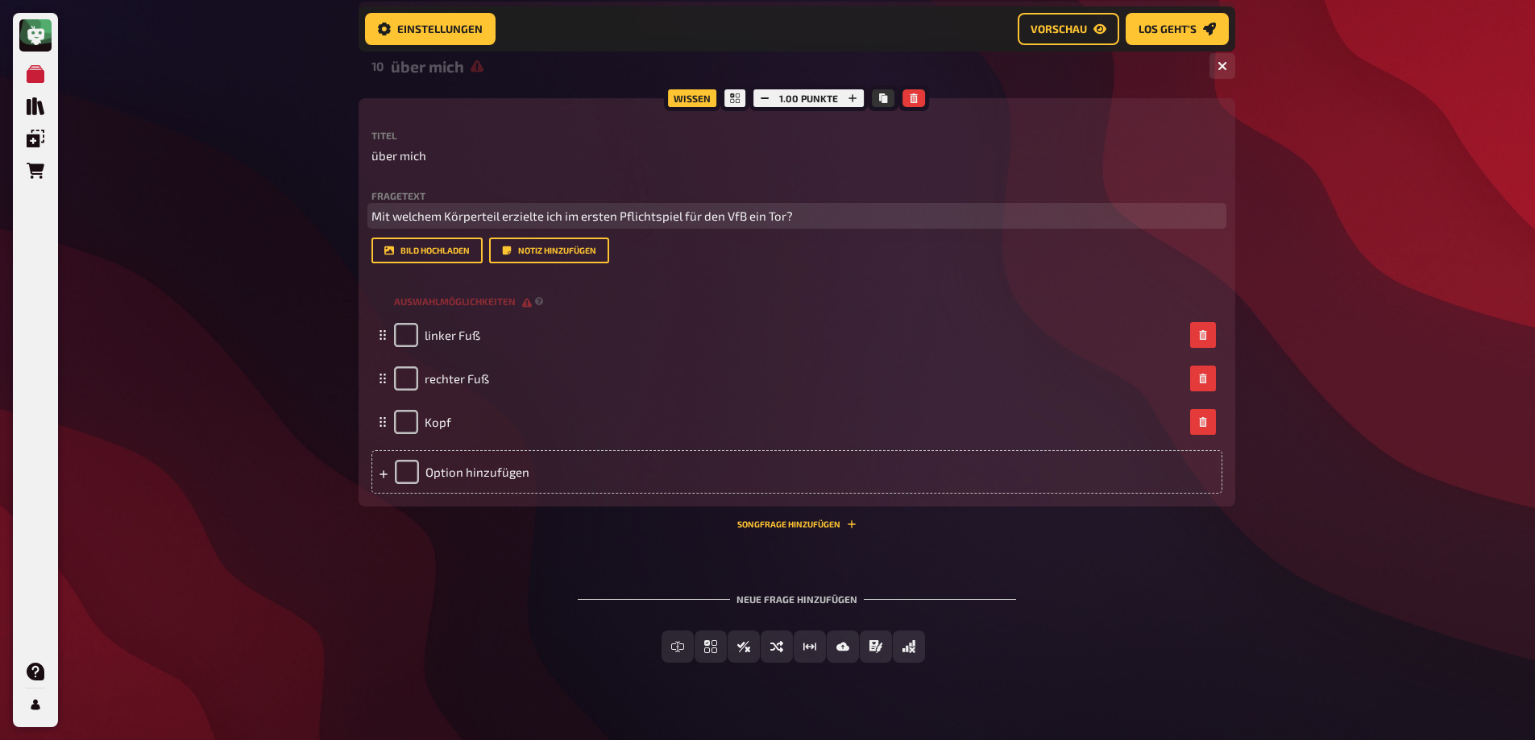
click at [810, 214] on p "Mit welchem Körperteil erzielte ich im ersten Pflichtspiel für den VfB ein Tor?" at bounding box center [796, 216] width 851 height 19
click at [669, 211] on span "Mit welchem Körperteil erzielte ich im ersten Pflichtspiel für den VfB ein Tor?" at bounding box center [581, 216] width 421 height 15
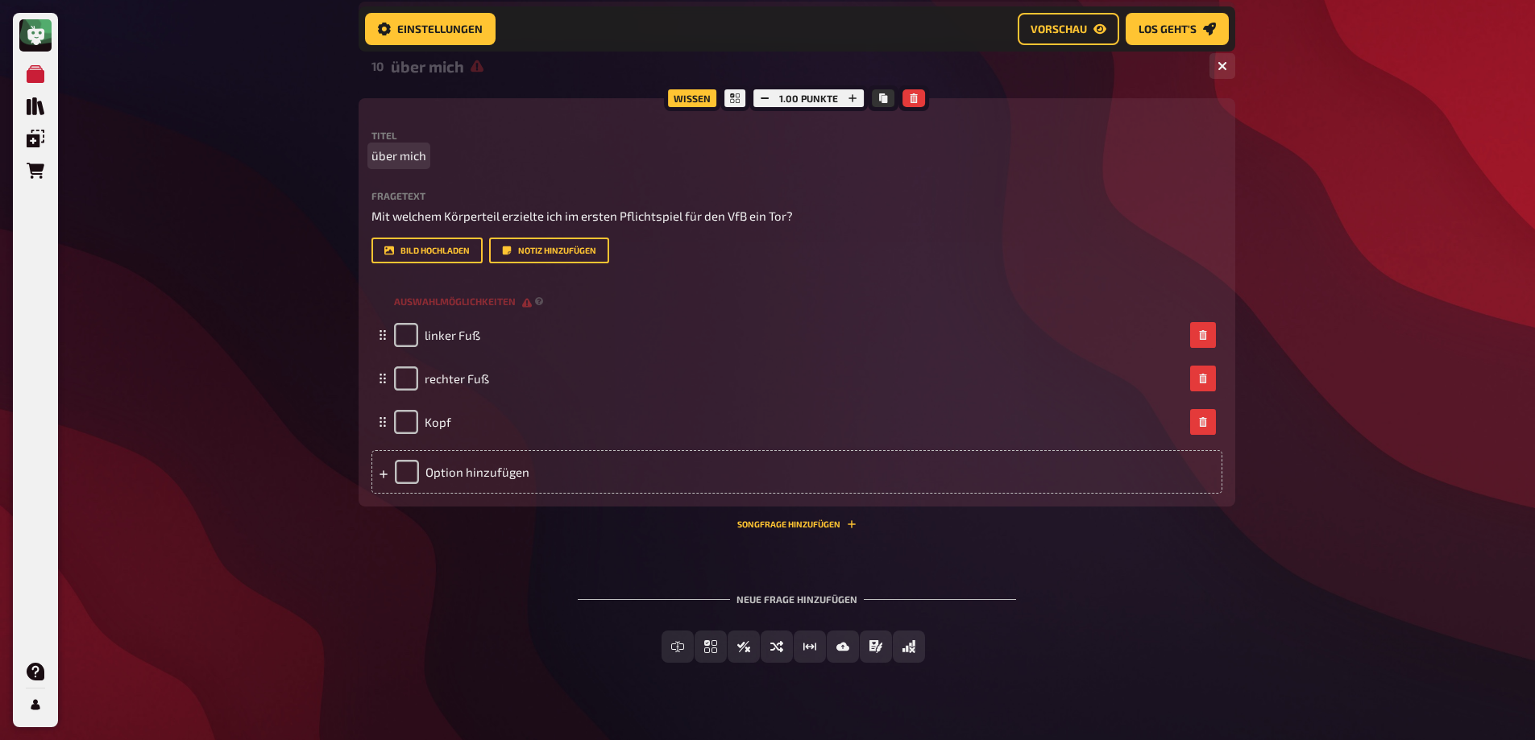
click at [412, 161] on span "über mich" at bounding box center [398, 156] width 55 height 19
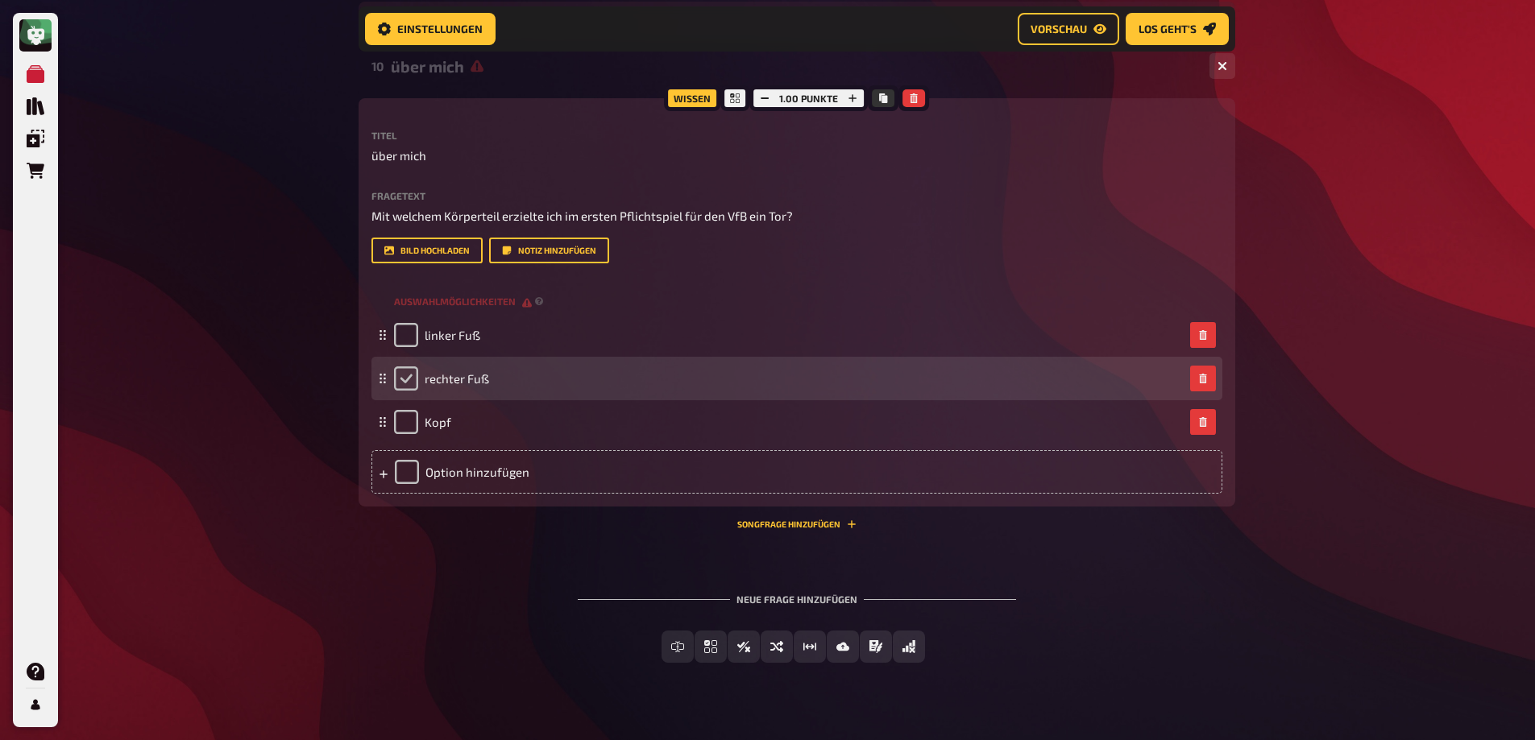
click at [399, 378] on input "checkbox" at bounding box center [406, 379] width 24 height 24
checkbox input "true"
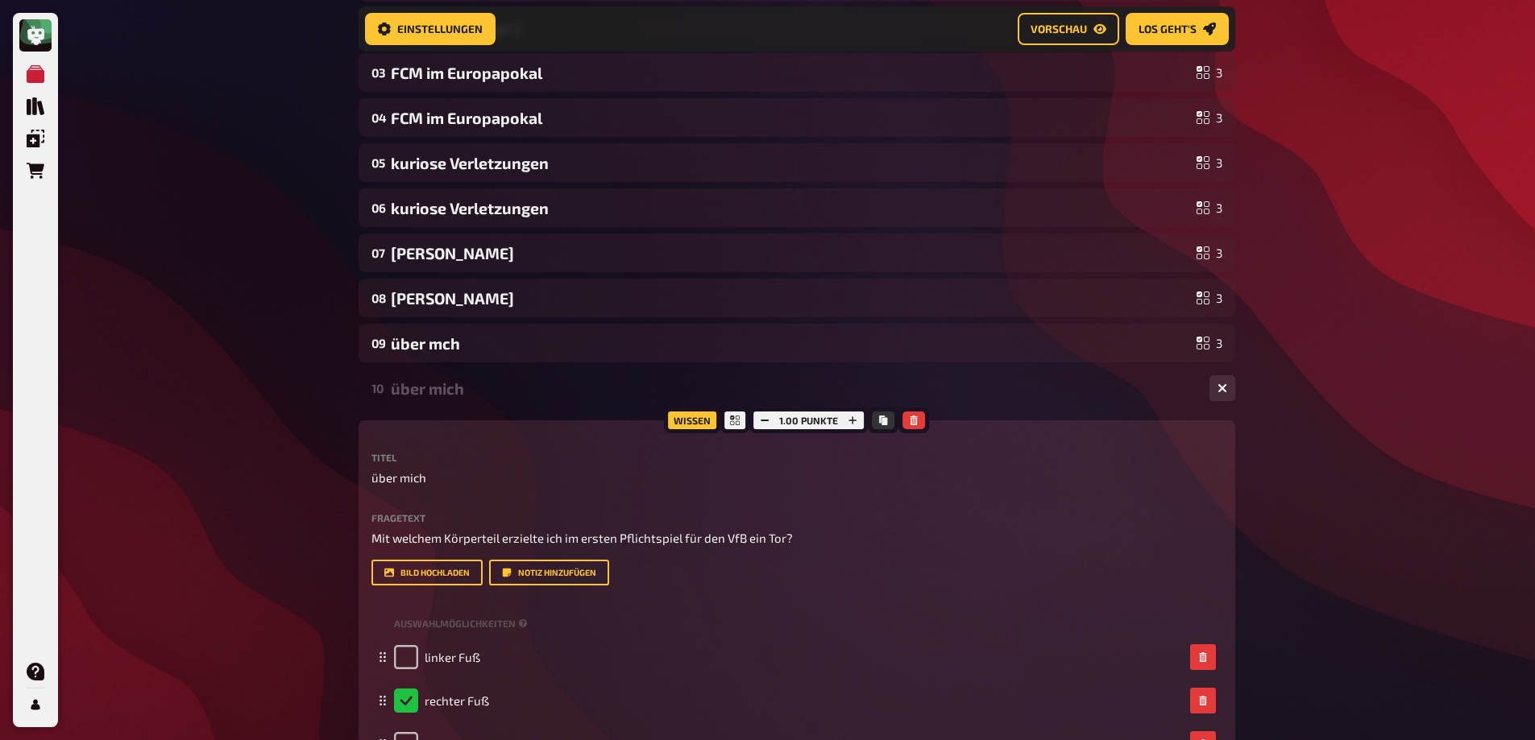
click at [417, 383] on div "über mich" at bounding box center [794, 388] width 806 height 19
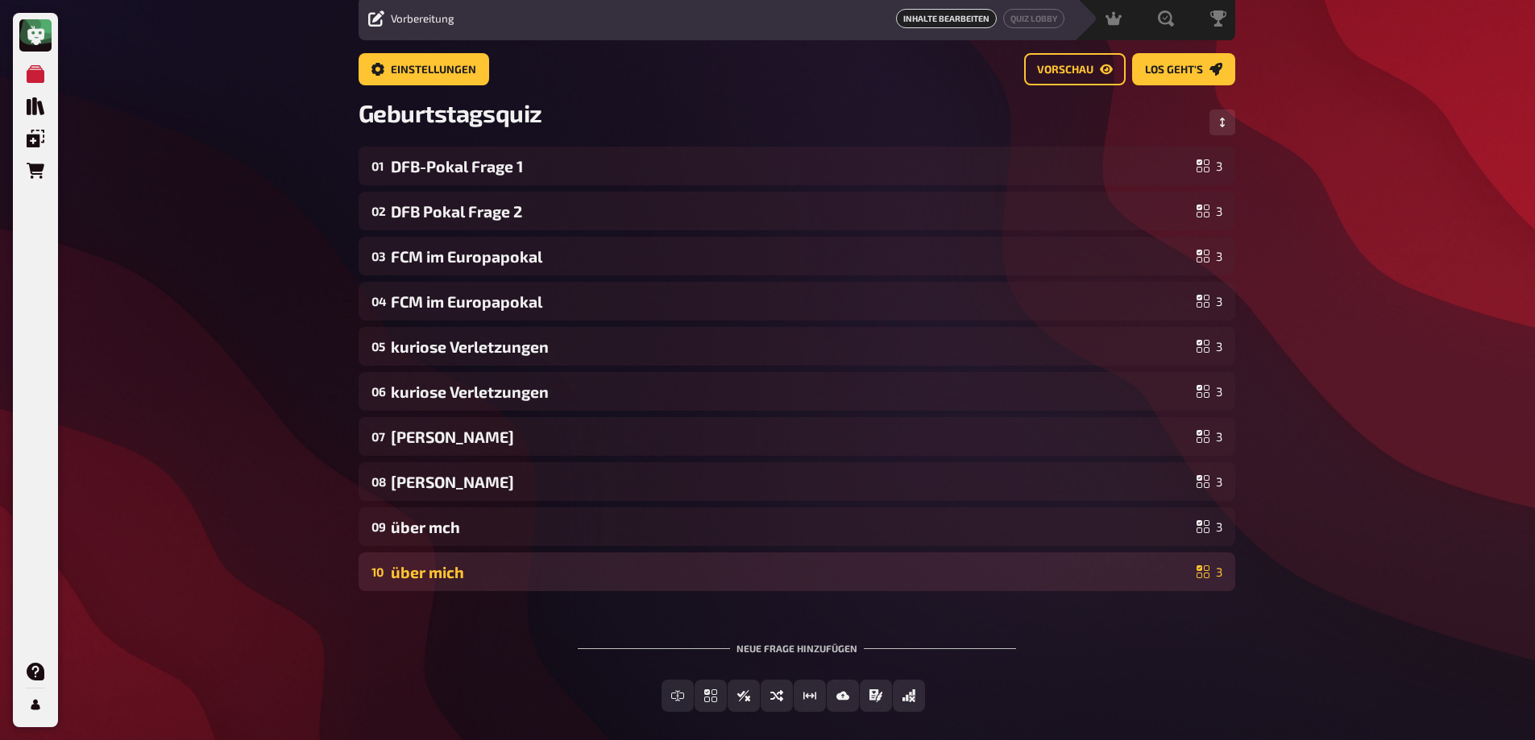
scroll to position [0, 0]
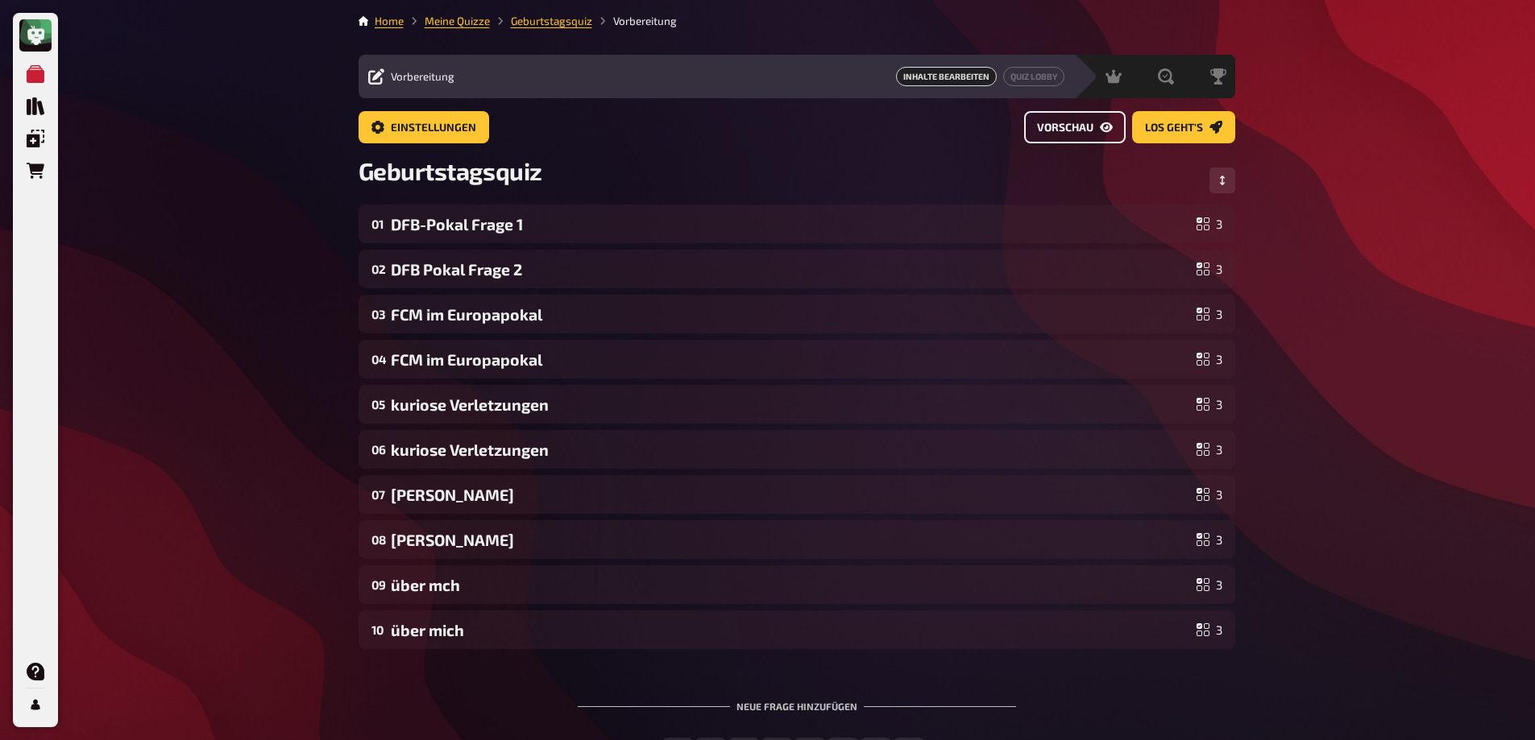
click at [1085, 132] on span "Vorschau" at bounding box center [1065, 127] width 56 height 11
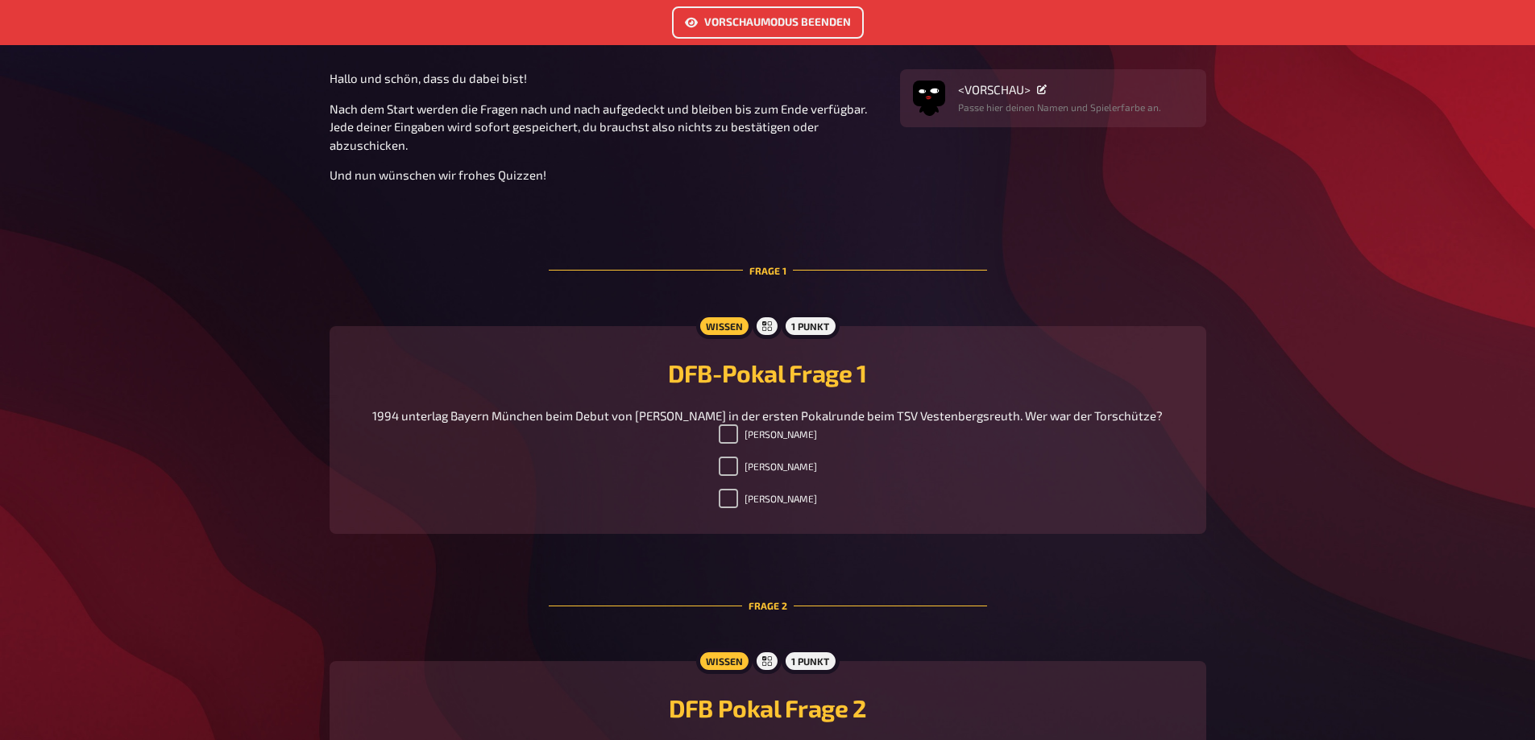
scroll to position [161, 0]
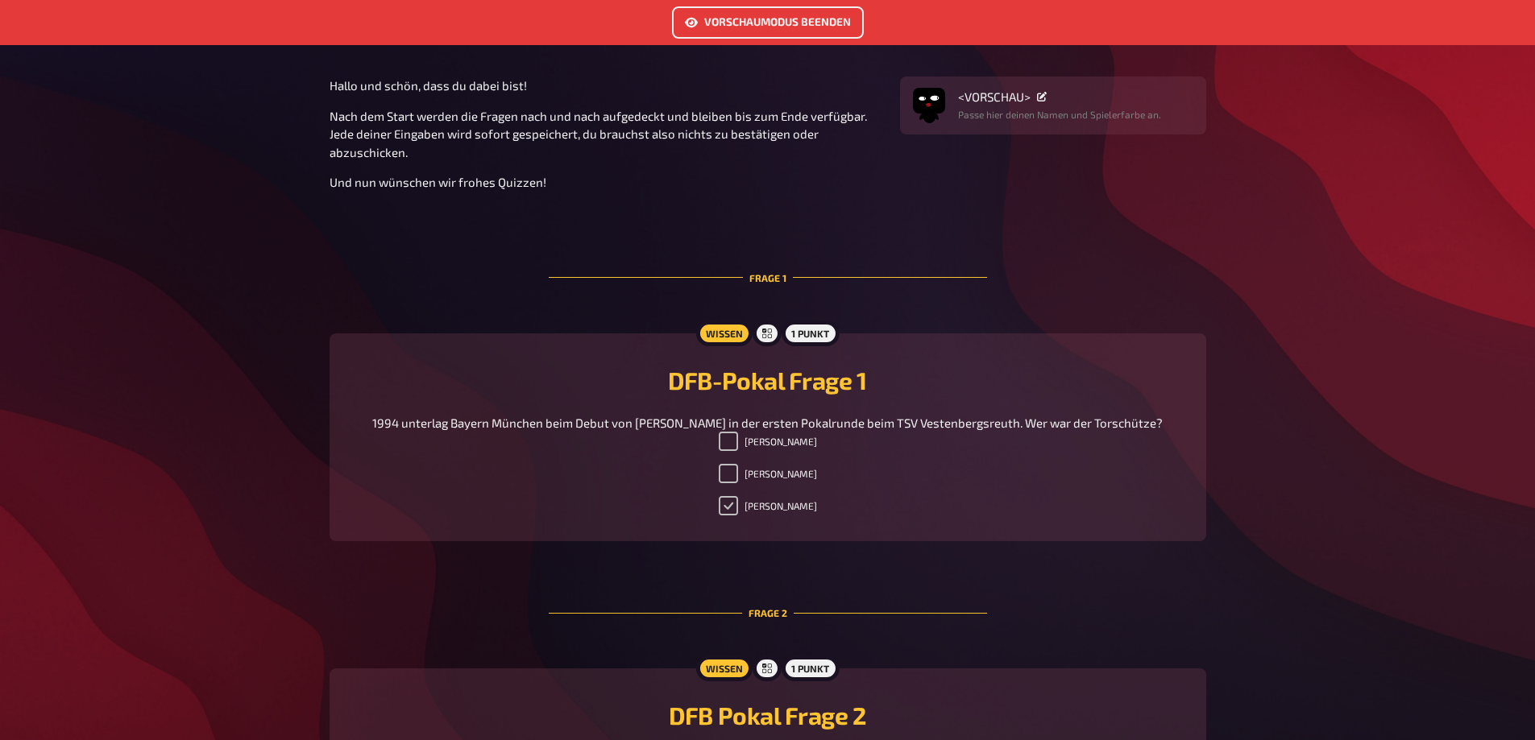
click at [738, 516] on input "[PERSON_NAME]" at bounding box center [728, 505] width 19 height 19
checkbox input "false"
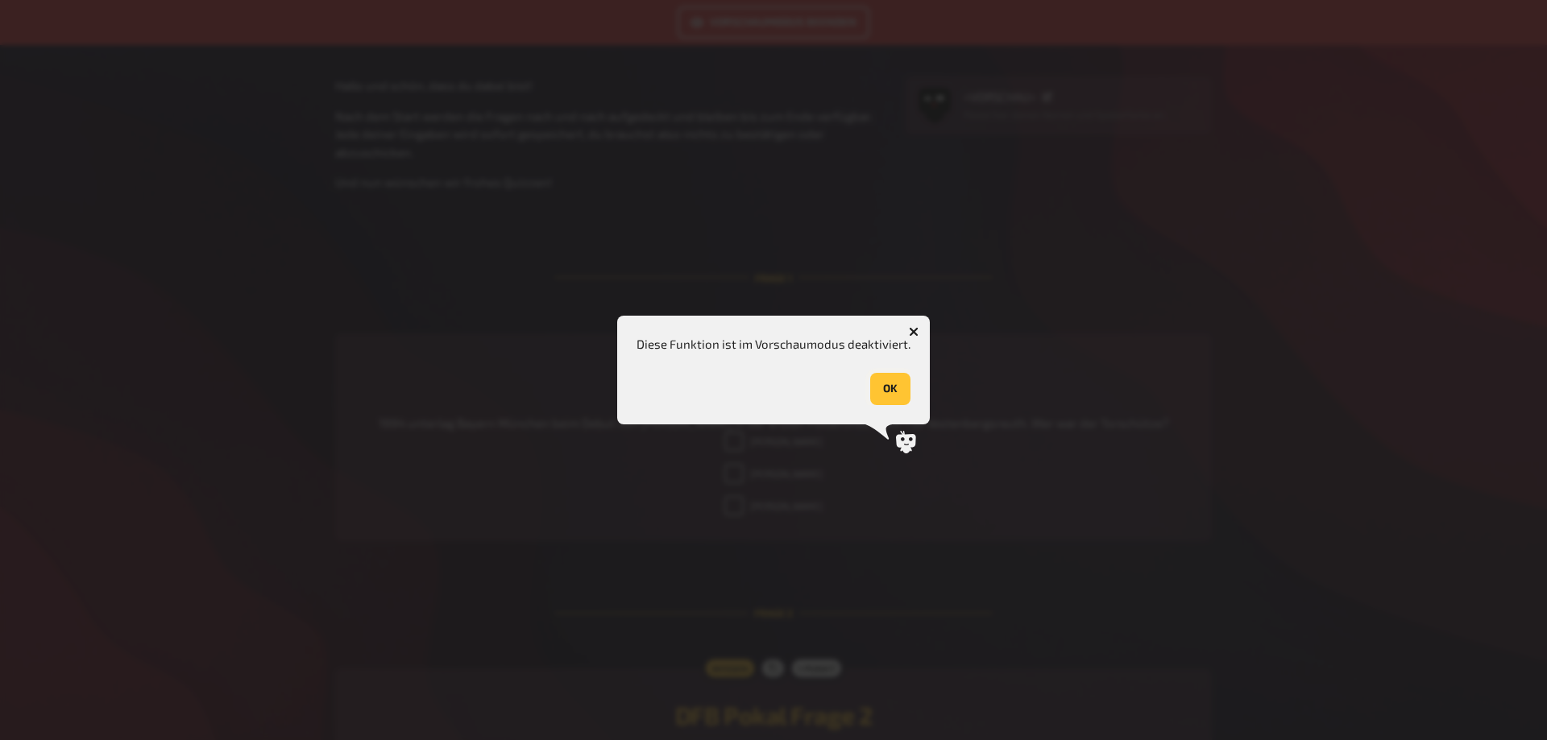
click at [889, 391] on button "OK" at bounding box center [890, 389] width 40 height 32
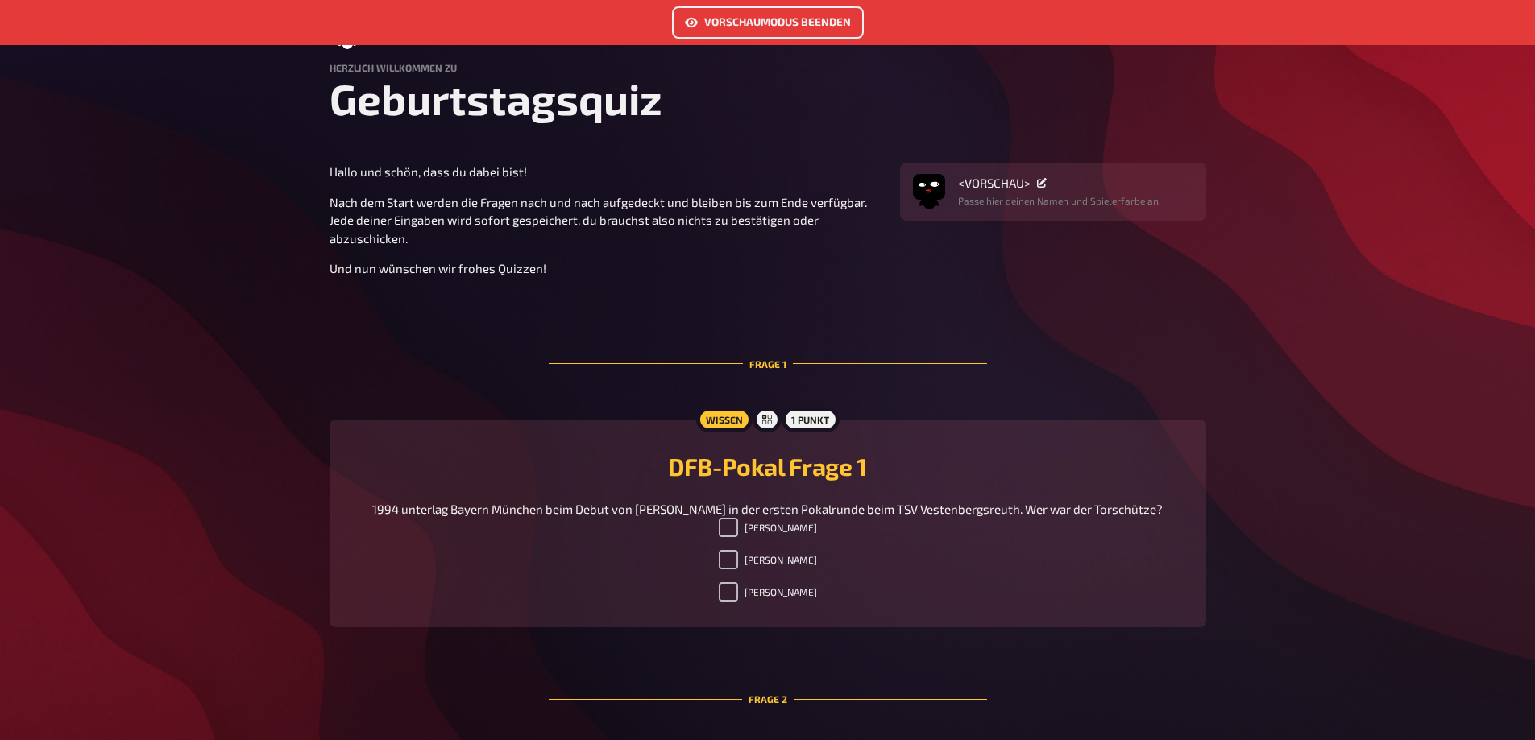
scroll to position [0, 0]
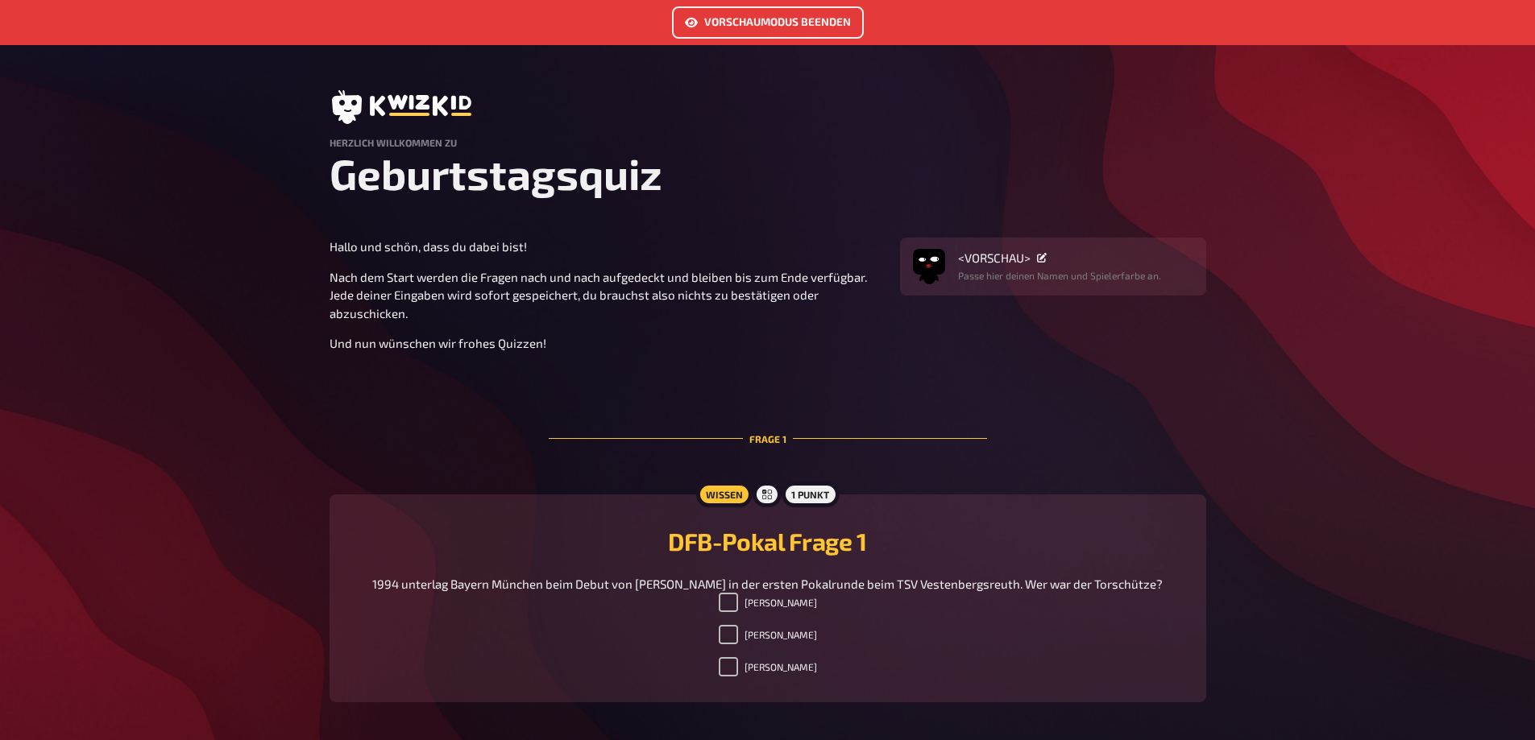
click at [781, 27] on button "Vorschaumodus beenden" at bounding box center [768, 22] width 192 height 32
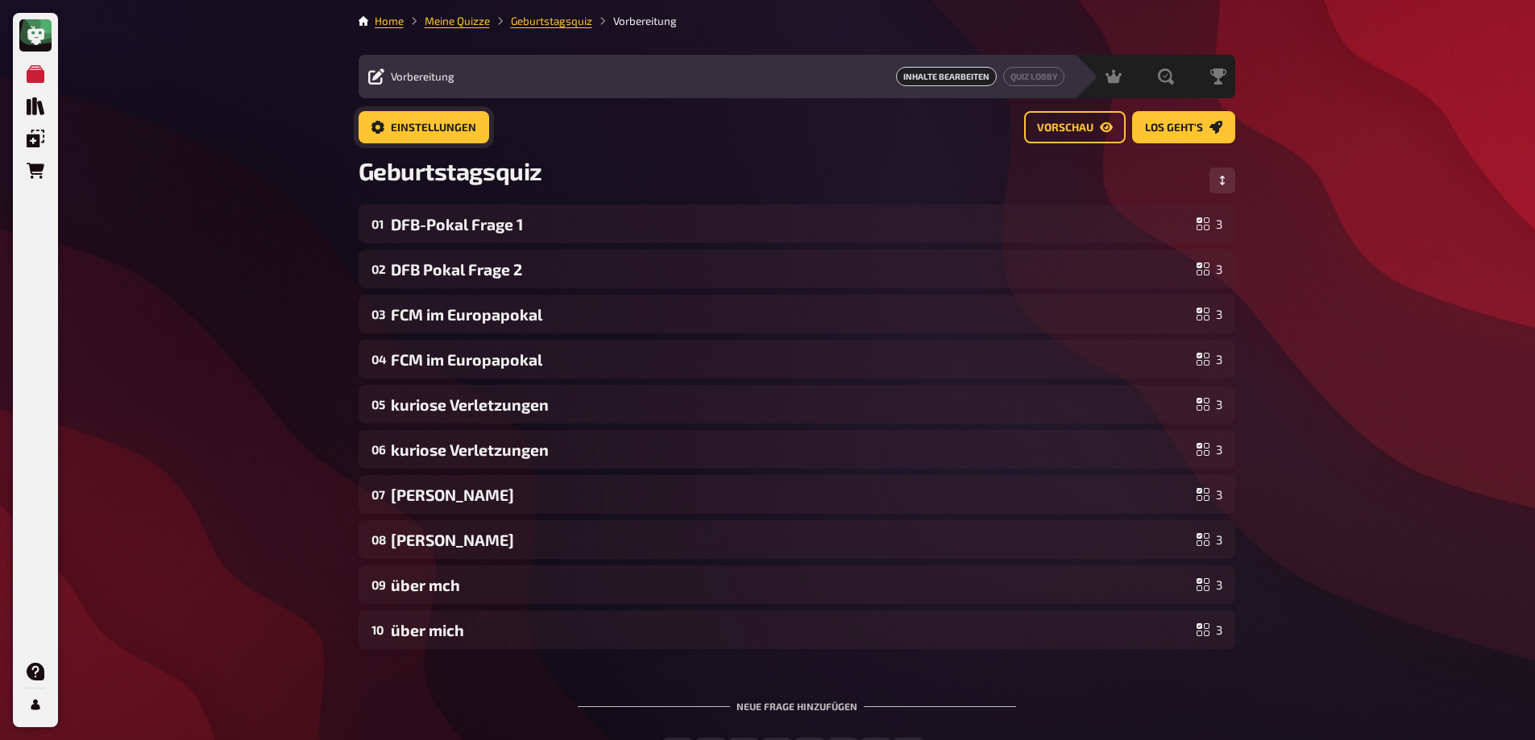
click at [452, 139] on button "Einstellungen" at bounding box center [424, 127] width 131 height 32
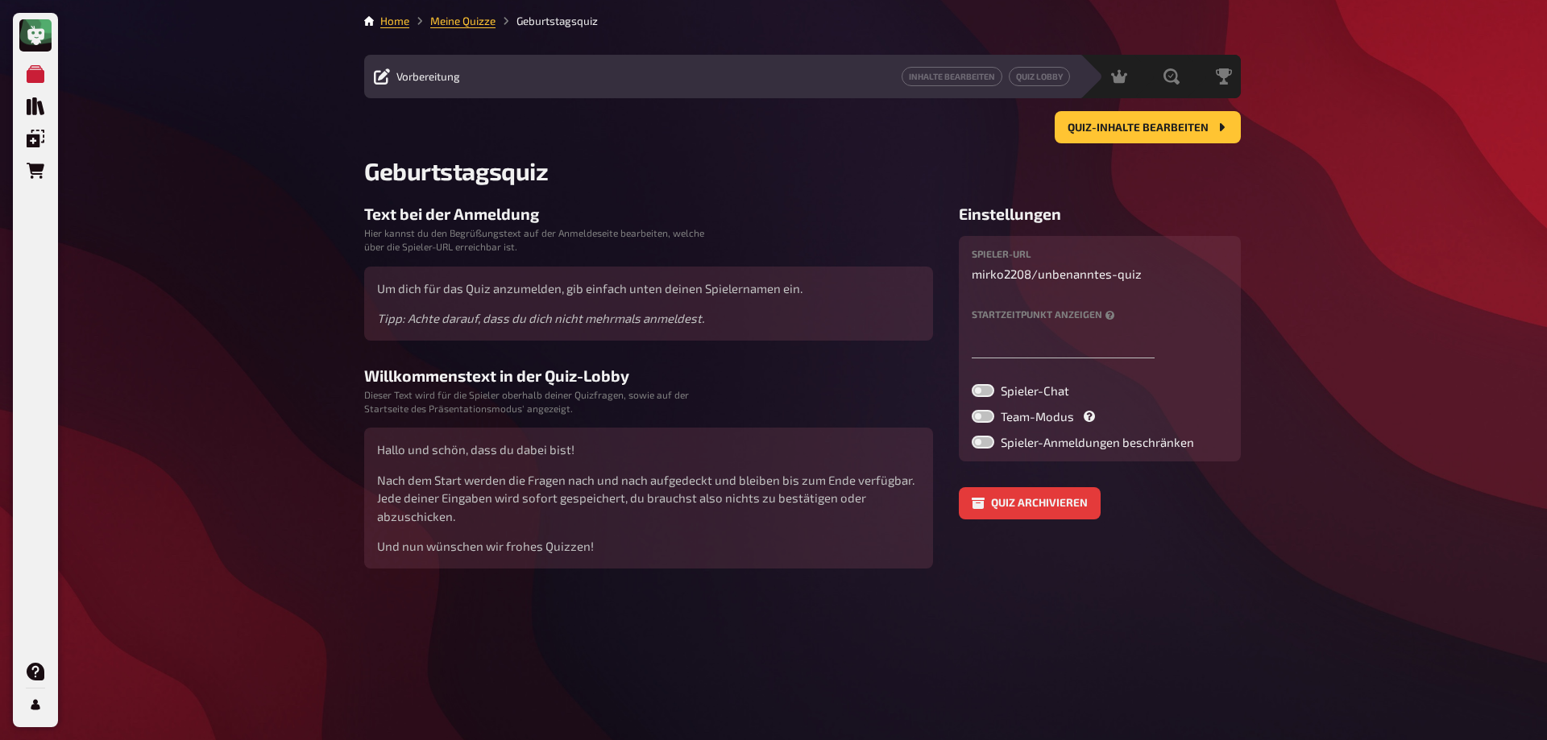
click at [989, 443] on label at bounding box center [983, 442] width 23 height 13
click at [972, 436] on input "Spieler-Anmeldungen beschränken" at bounding box center [971, 435] width 1 height 1
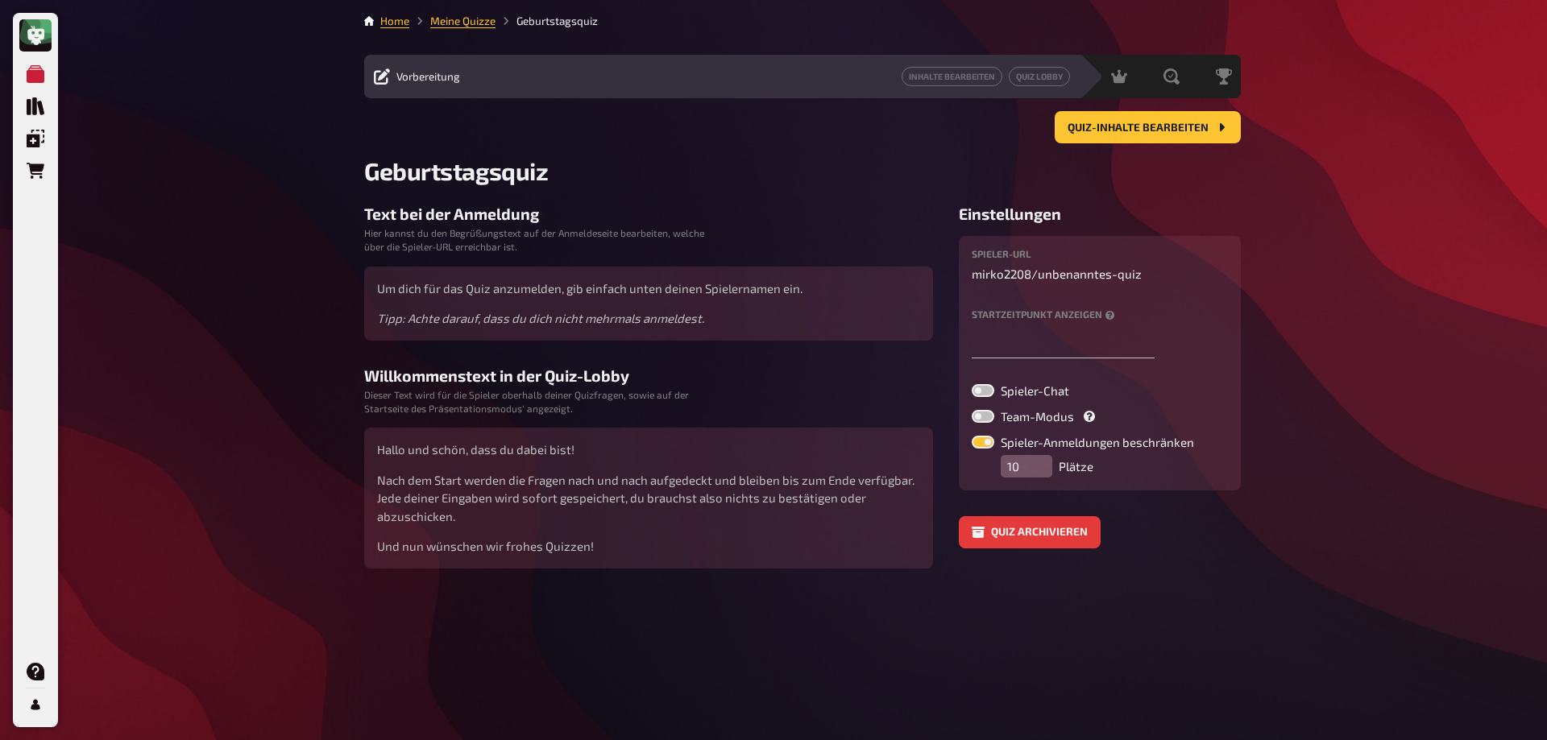
click at [985, 442] on label at bounding box center [983, 442] width 23 height 13
click at [972, 436] on input "Spieler-Anmeldungen beschränken" at bounding box center [971, 435] width 1 height 1
checkbox input "false"
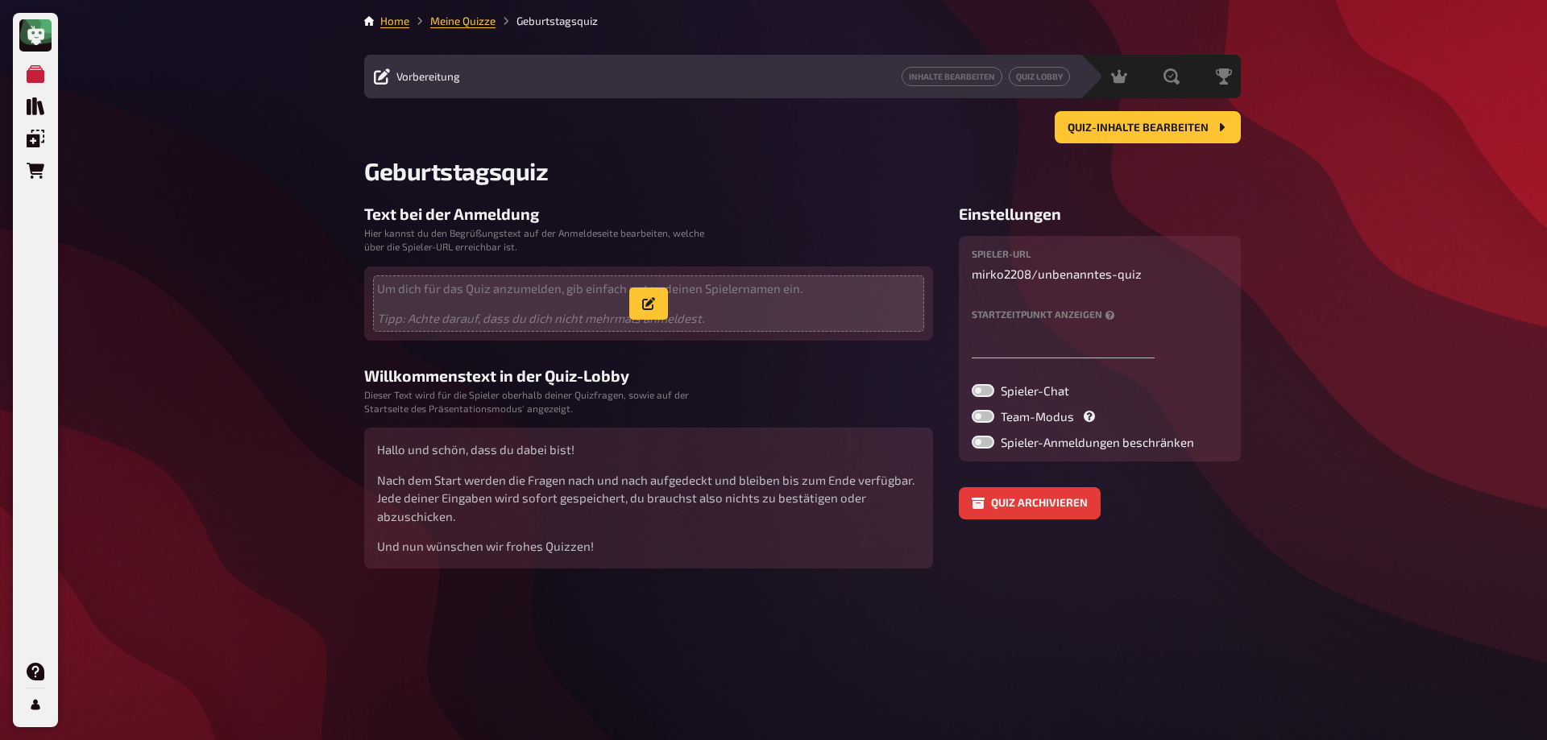
click at [458, 306] on span "Um dich für das Quiz anzumelden, gib einfach unten deinen Spielernamen ein. Tip…" at bounding box center [648, 304] width 543 height 48
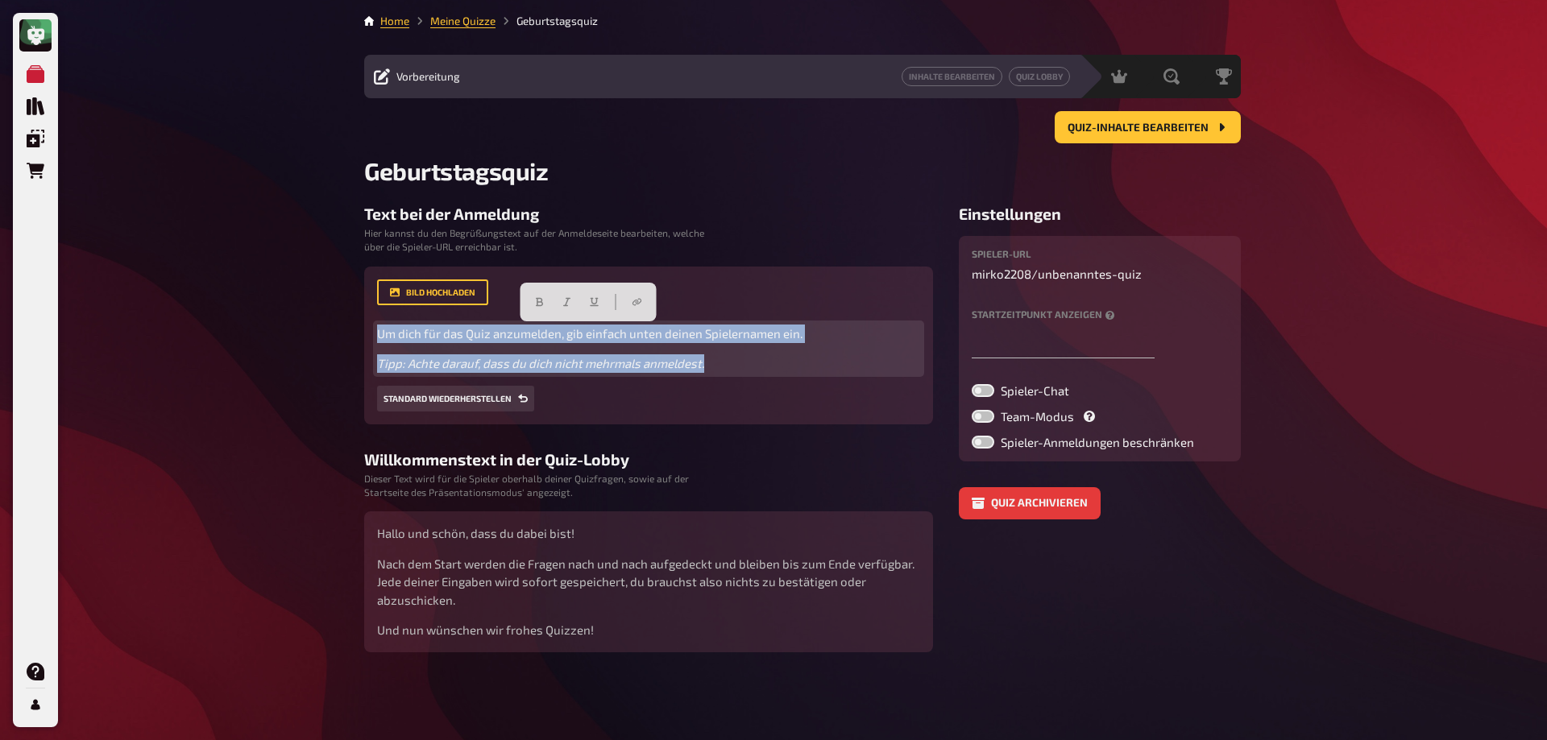
drag, startPoint x: 714, startPoint y: 363, endPoint x: 365, endPoint y: 338, distance: 349.8
click at [365, 338] on div "Bild hochladen Um dich für das Quiz anzumelden, gib einfach unten deinen Spiele…" at bounding box center [648, 346] width 569 height 158
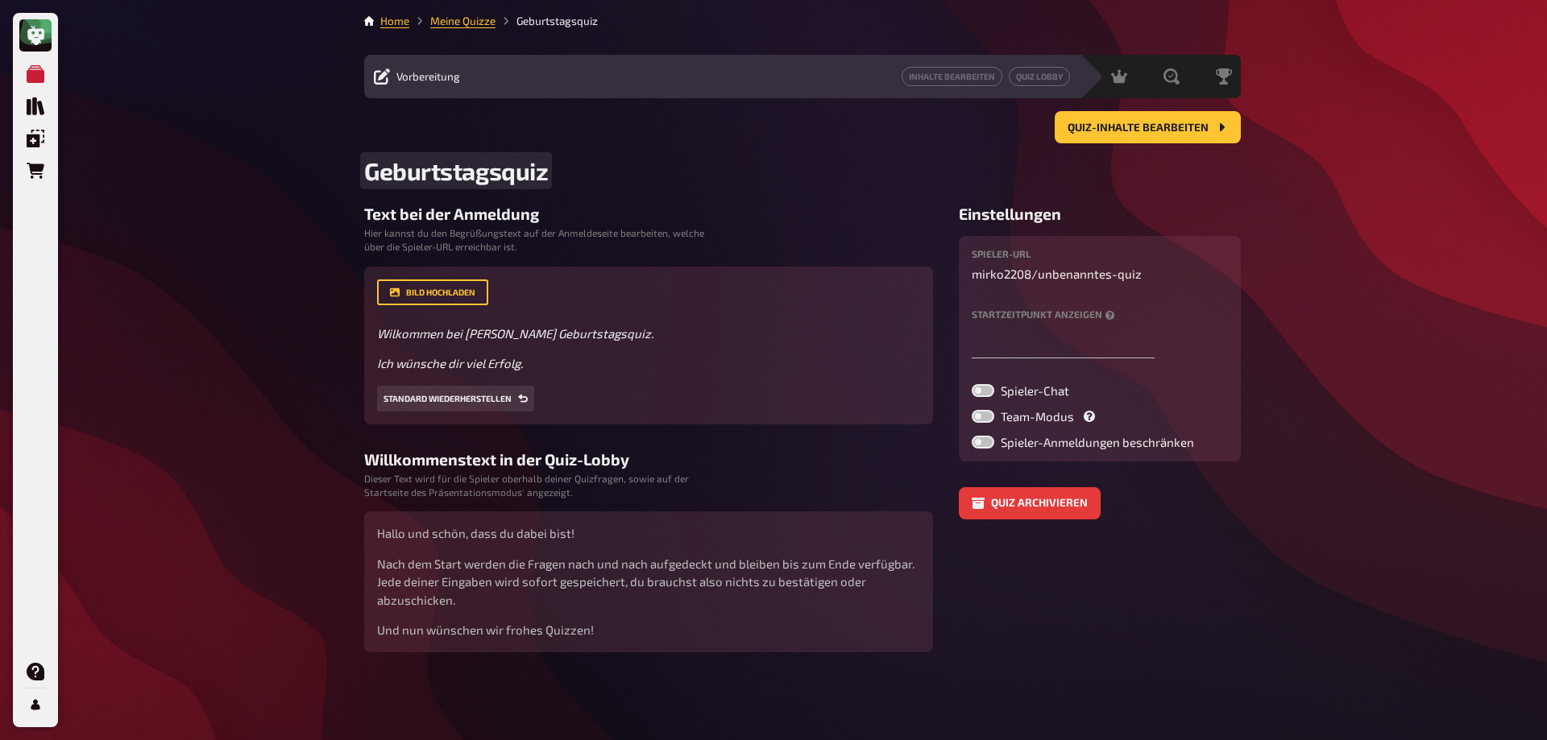
click at [673, 158] on h2 "Geburtstagsquiz" at bounding box center [802, 170] width 877 height 29
click at [1155, 118] on button "Quiz-Inhalte bearbeiten" at bounding box center [1148, 127] width 186 height 32
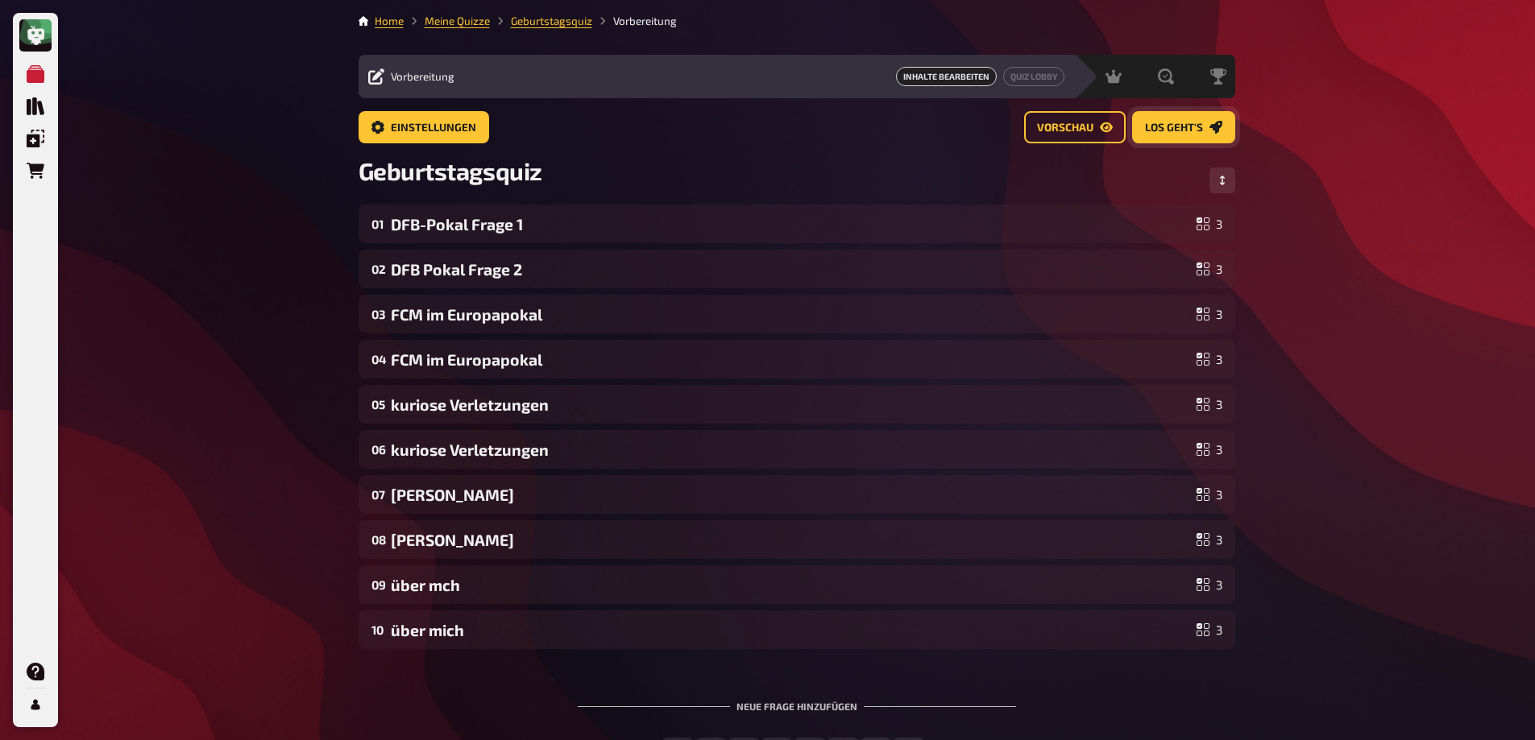
click at [1183, 114] on button "Los geht's" at bounding box center [1183, 127] width 103 height 32
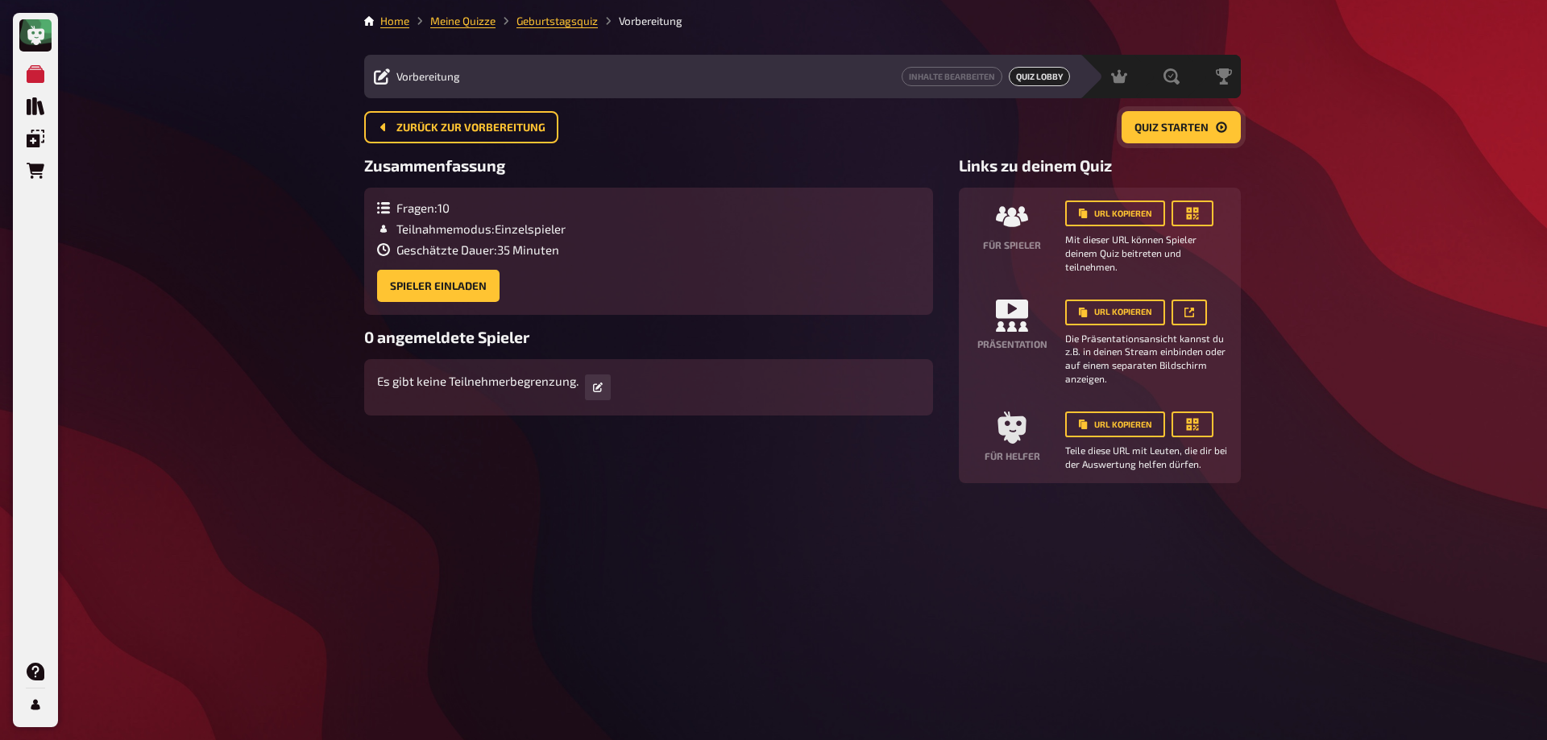
click at [1168, 139] on button "Quiz starten" at bounding box center [1180, 127] width 119 height 32
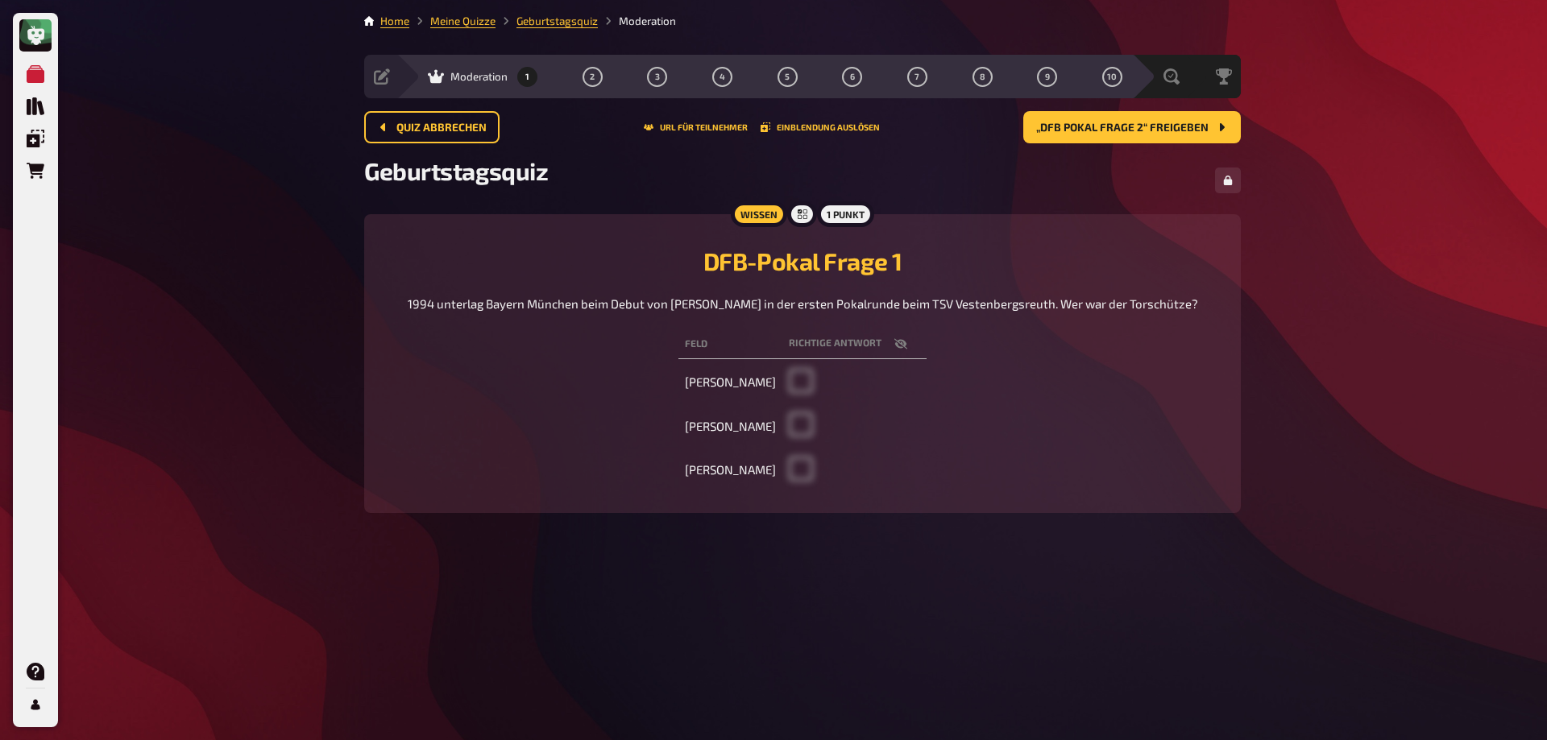
click at [798, 486] on td at bounding box center [854, 470] width 144 height 41
click at [896, 350] on icon "button" at bounding box center [900, 344] width 13 height 13
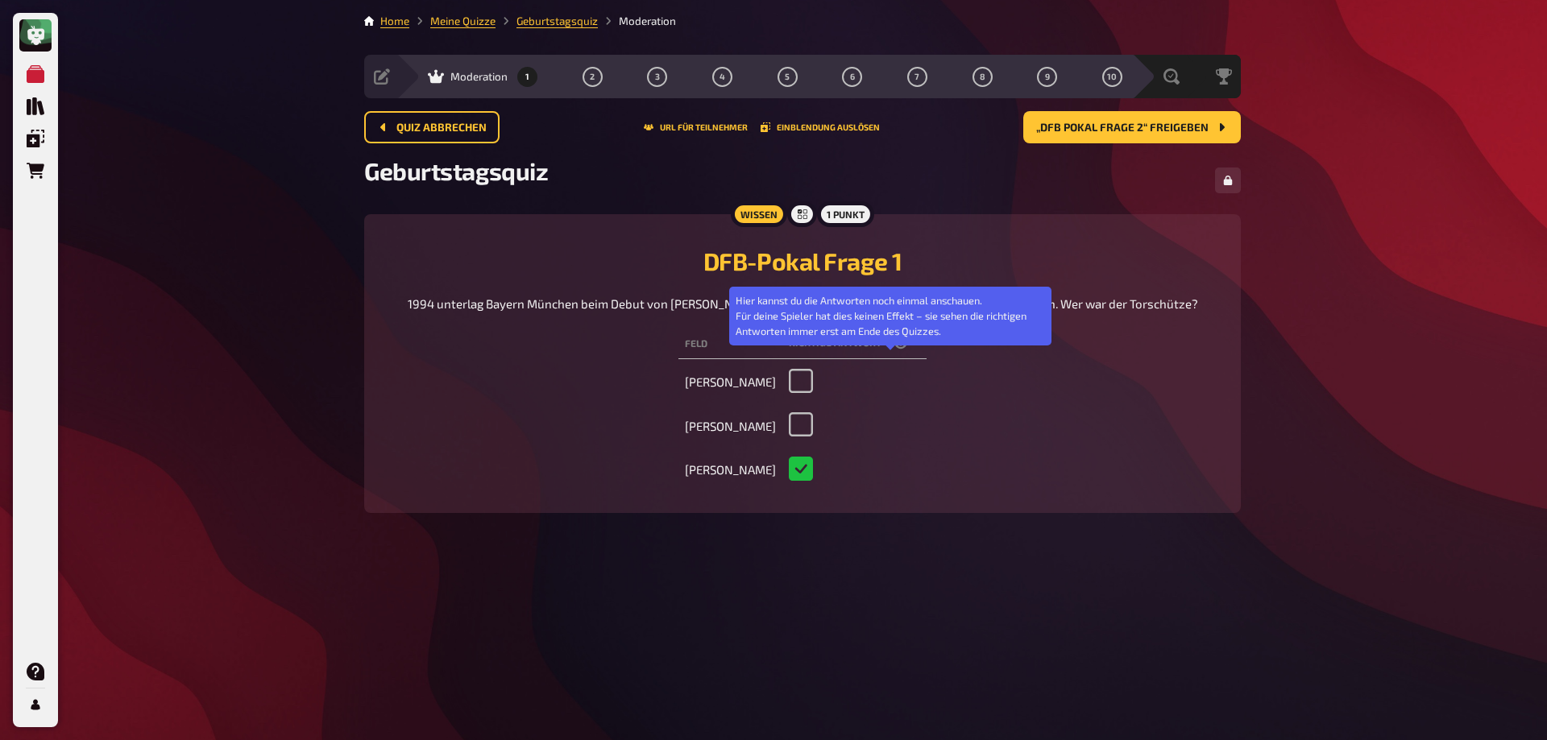
click at [896, 350] on icon "button" at bounding box center [900, 344] width 13 height 13
checkbox input "false"
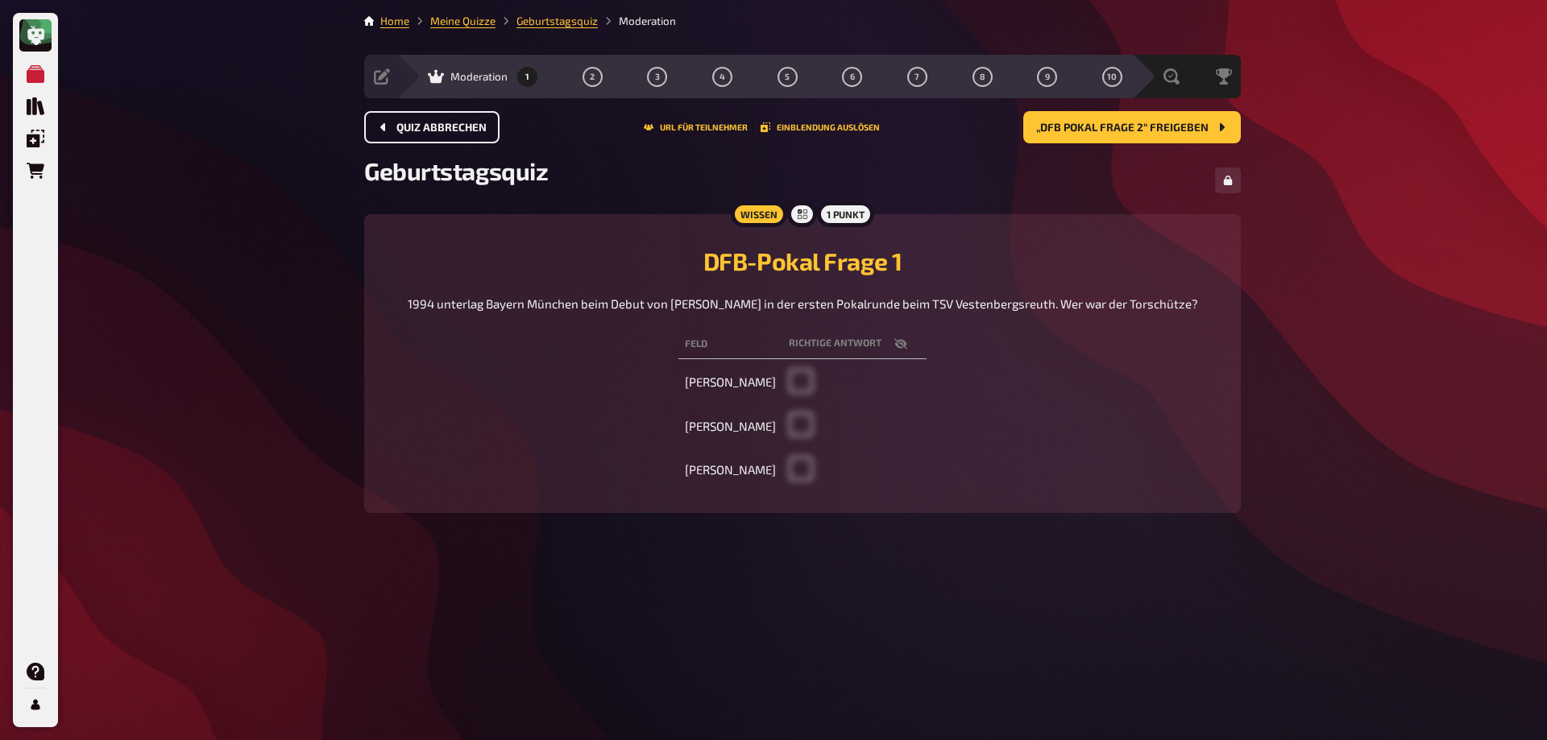
click at [415, 122] on span "Quiz abbrechen" at bounding box center [441, 127] width 90 height 11
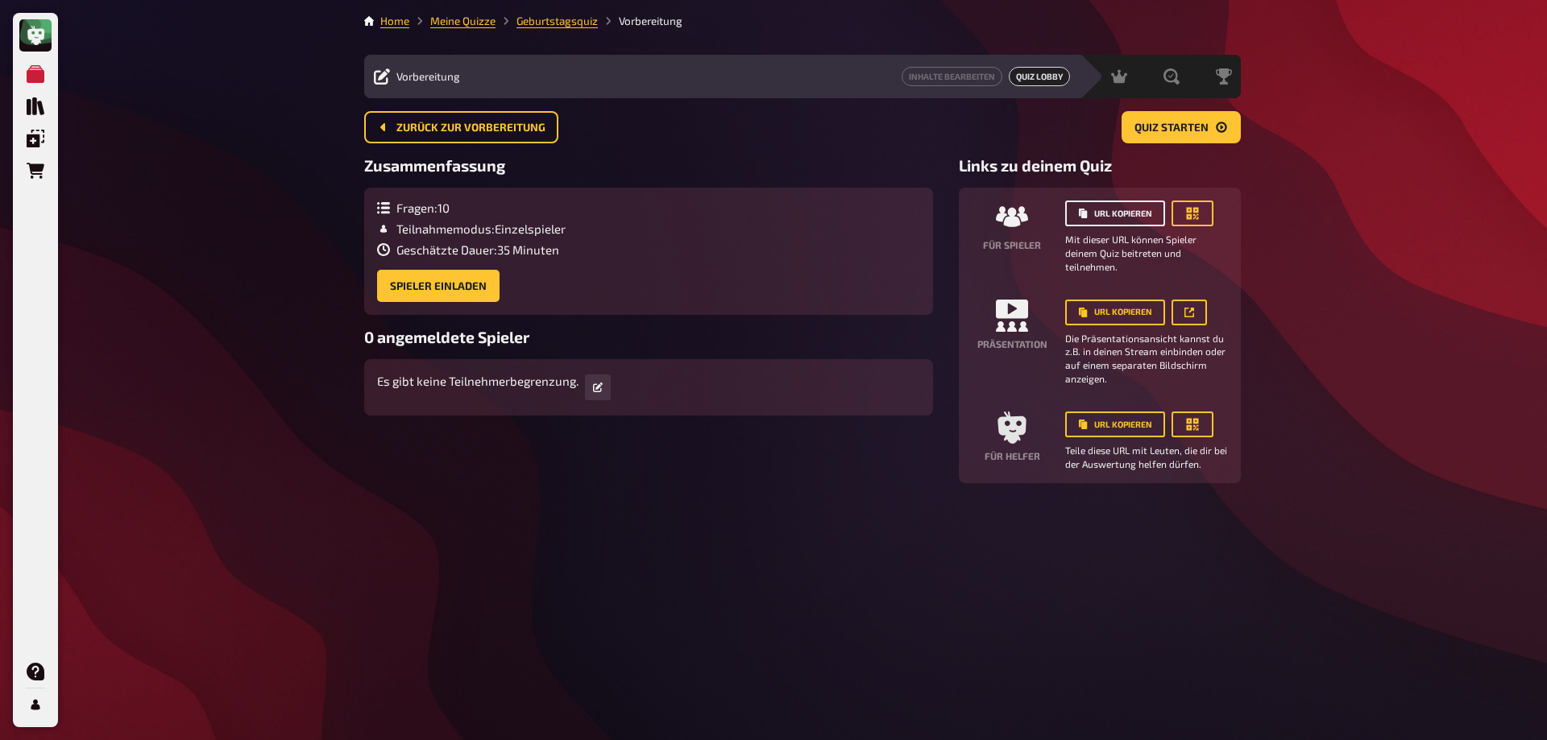
click at [1110, 205] on button "URL kopieren" at bounding box center [1115, 214] width 100 height 26
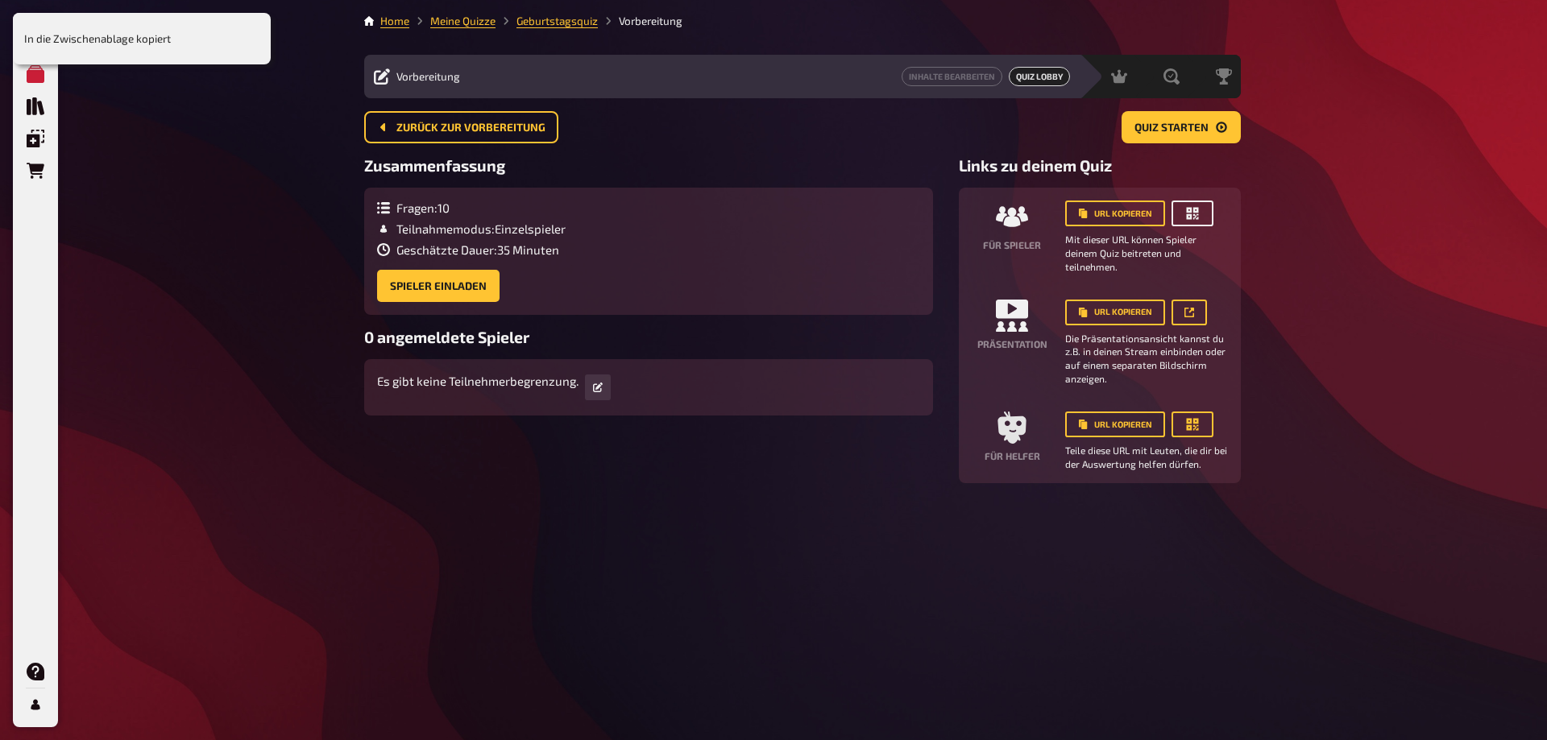
click at [1196, 212] on icon "button" at bounding box center [1193, 214] width 12 height 12
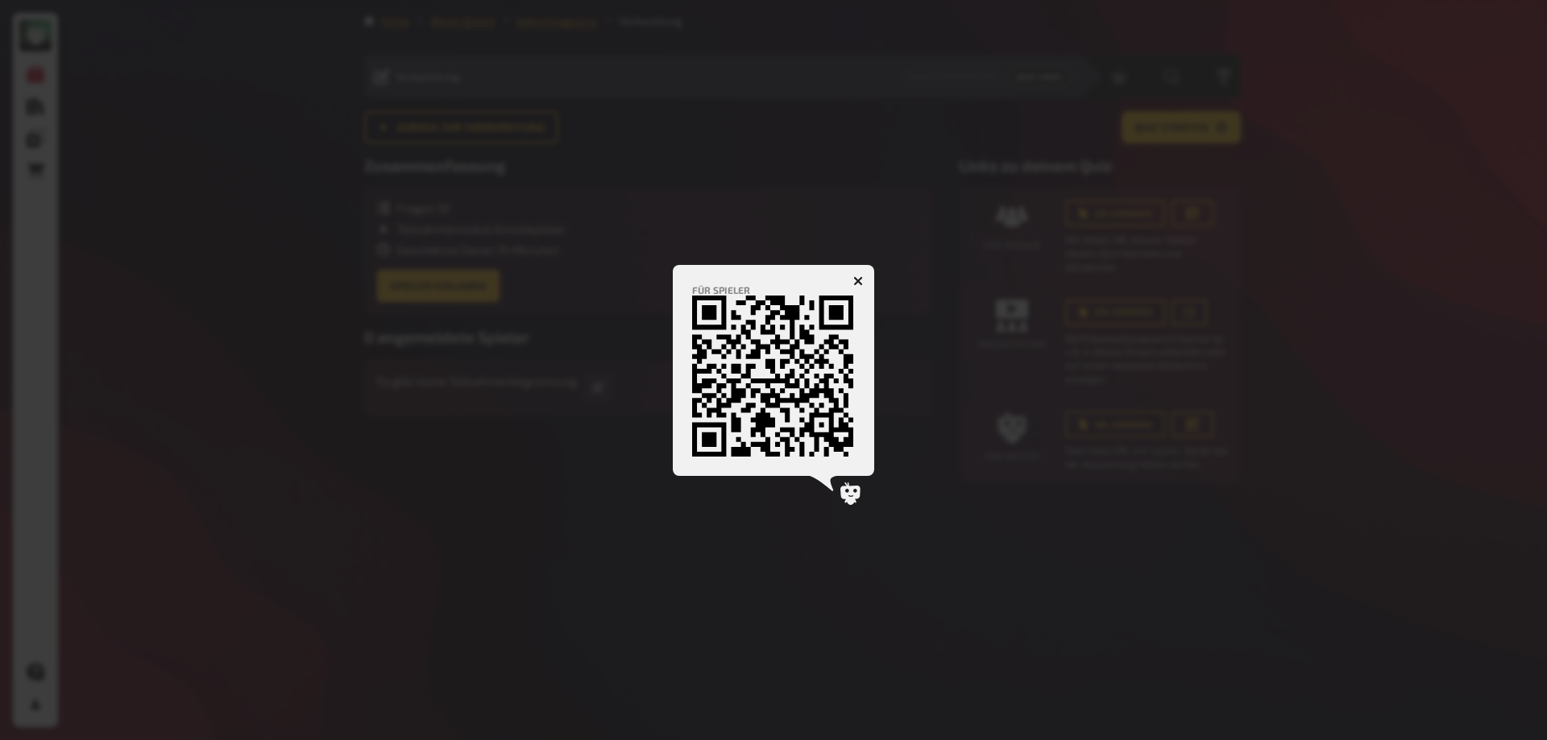
click at [1300, 307] on div at bounding box center [773, 370] width 1547 height 740
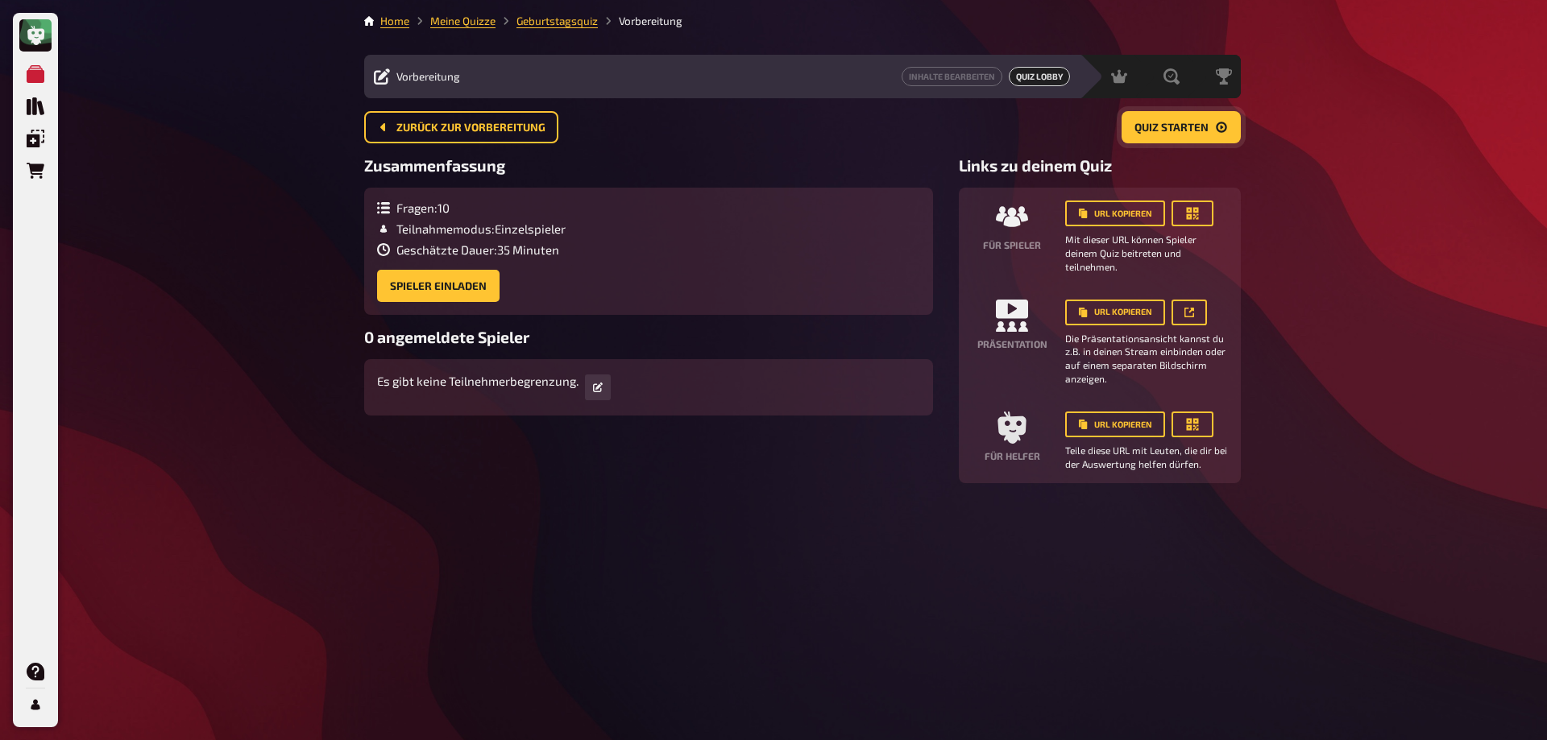
click at [1157, 129] on span "Quiz starten" at bounding box center [1171, 127] width 74 height 11
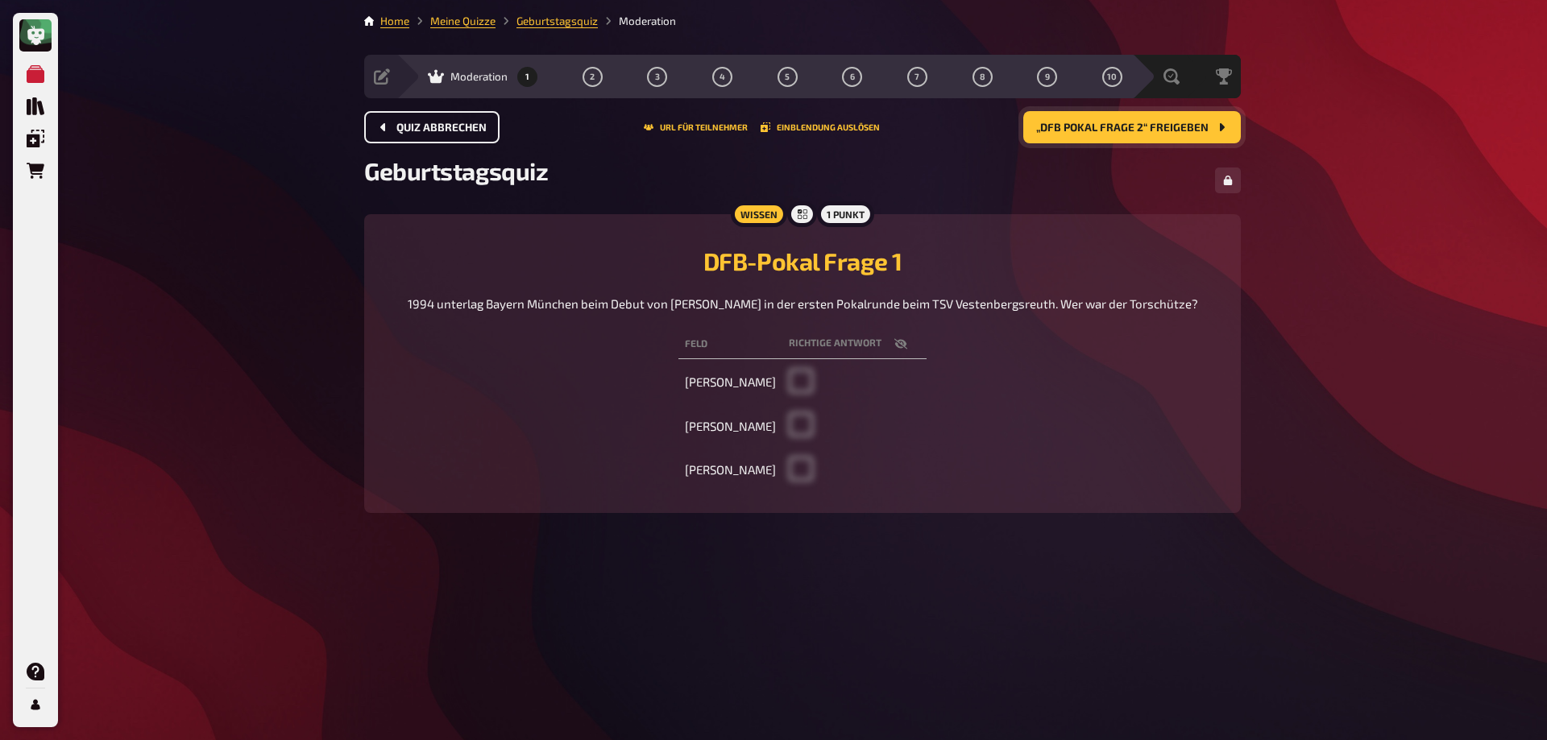
click at [453, 128] on span "Quiz abbrechen" at bounding box center [441, 127] width 90 height 11
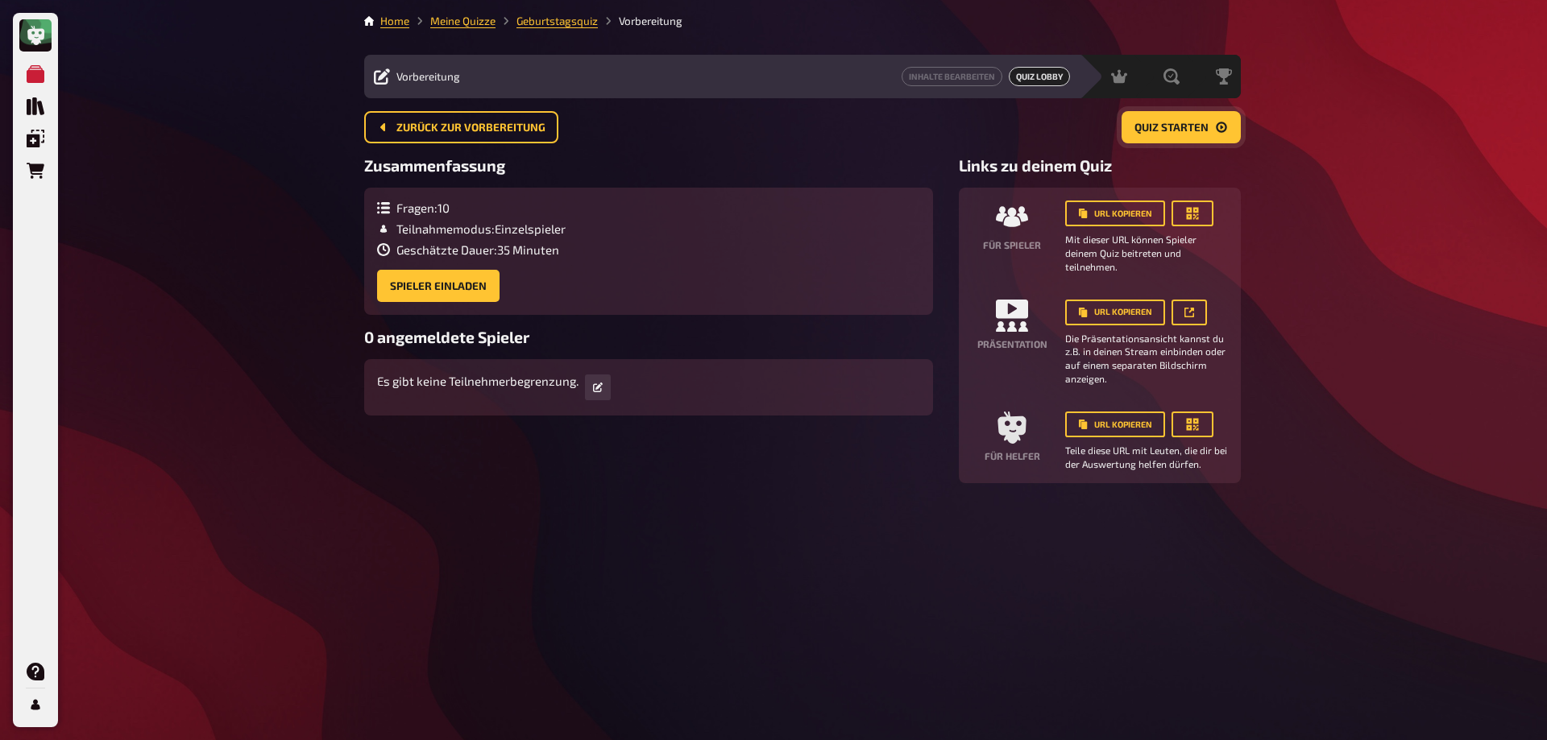
click at [1186, 128] on span "Quiz starten" at bounding box center [1171, 127] width 74 height 11
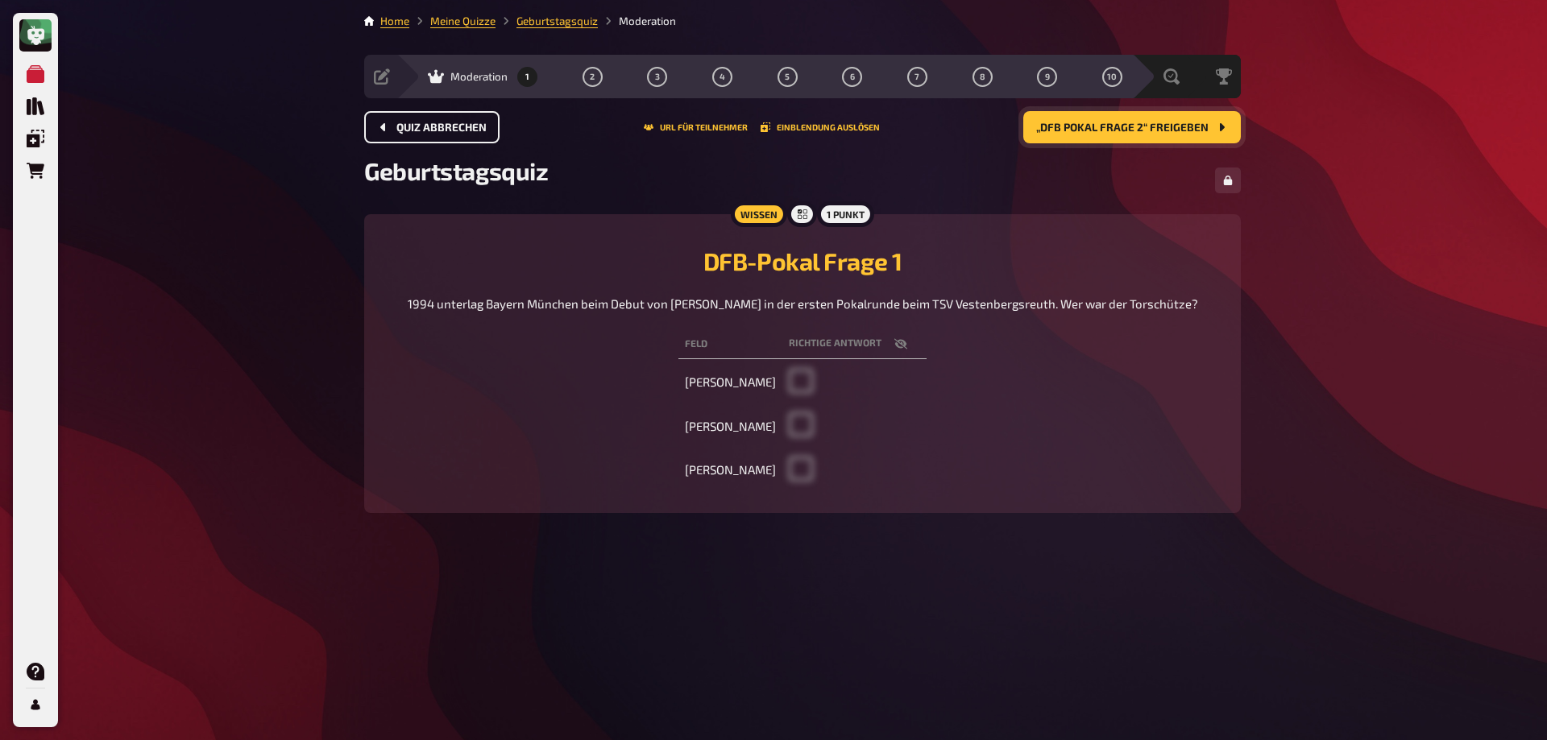
click at [429, 139] on button "Quiz abbrechen" at bounding box center [431, 127] width 135 height 32
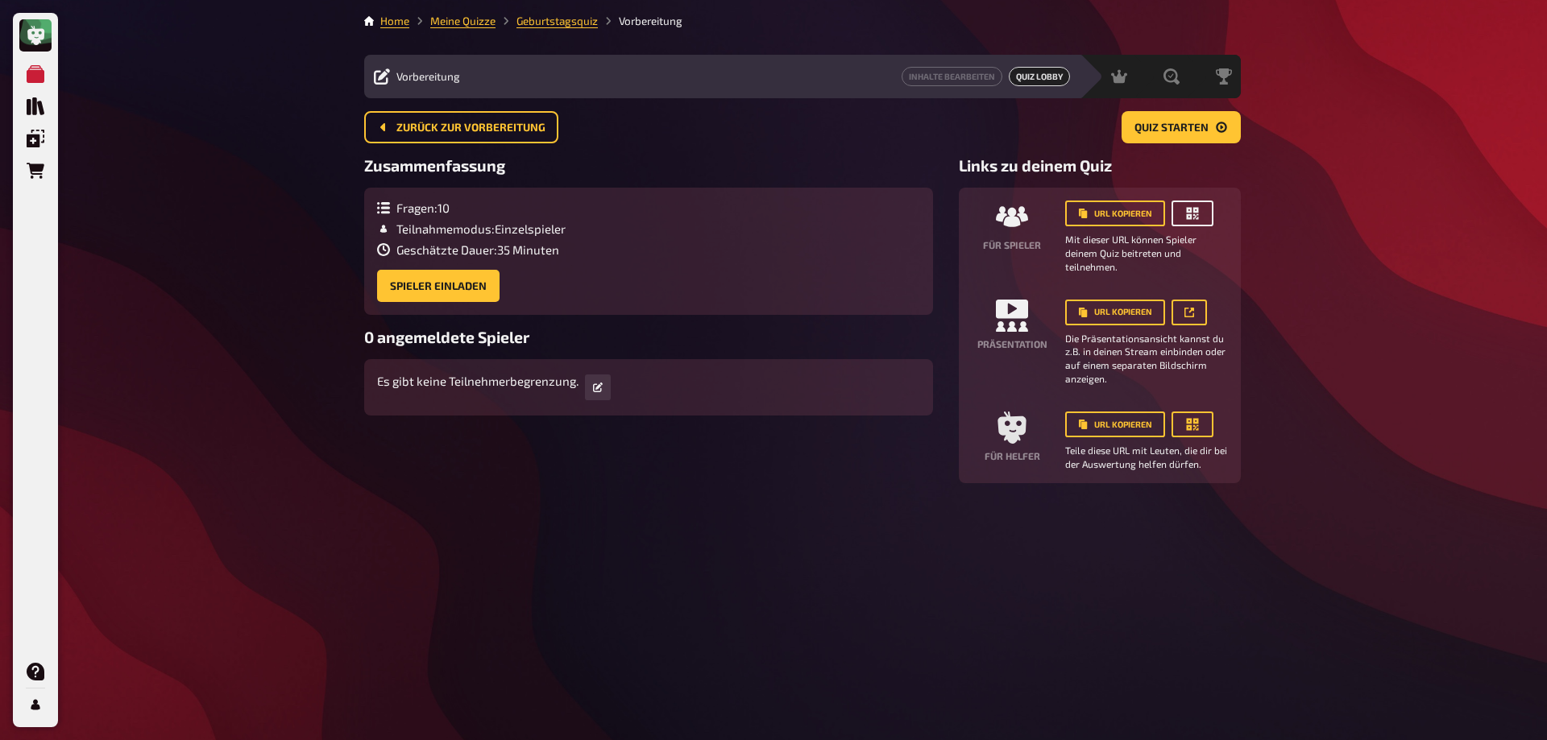
click at [1198, 216] on icon "button" at bounding box center [1192, 213] width 16 height 16
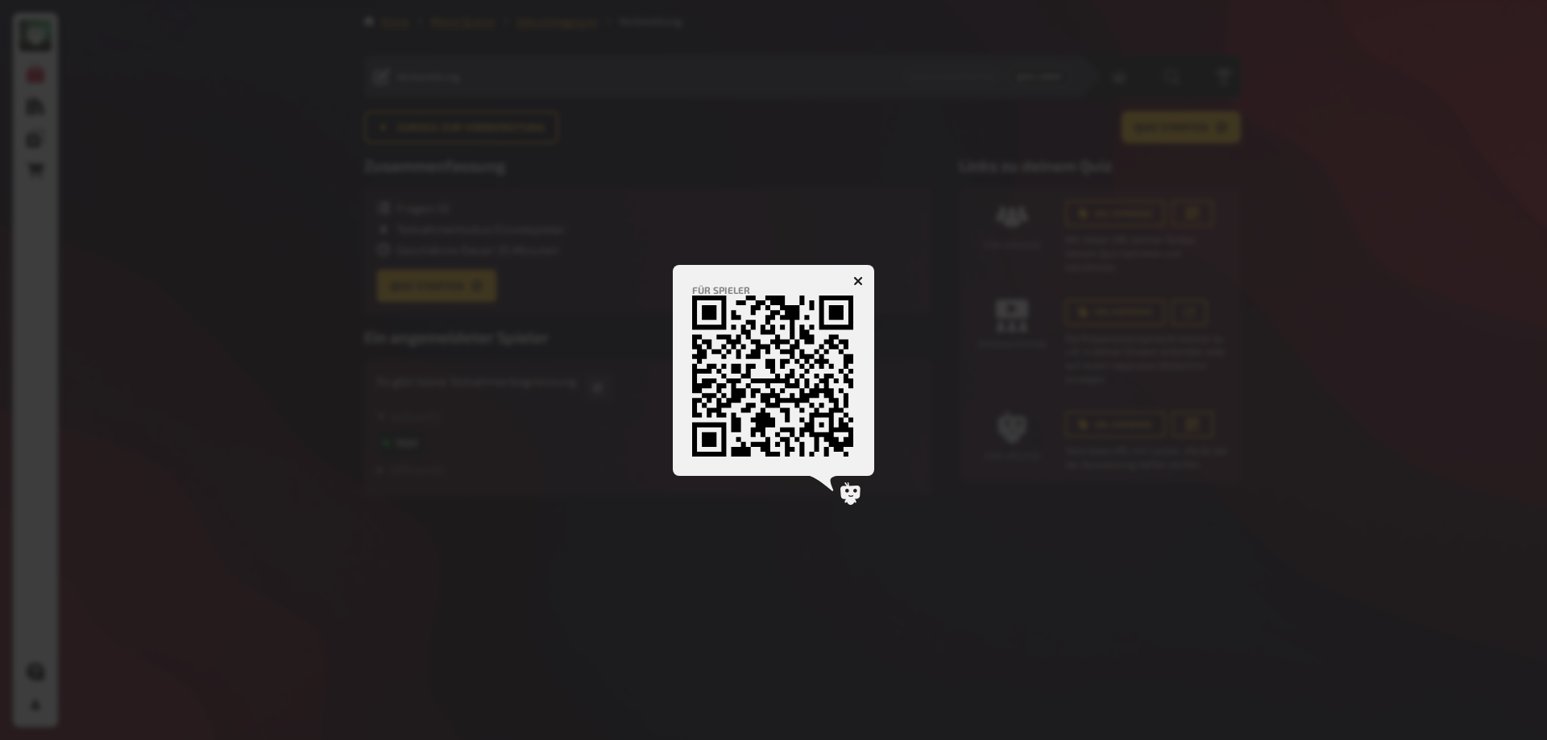
click at [1525, 317] on div at bounding box center [773, 370] width 1547 height 740
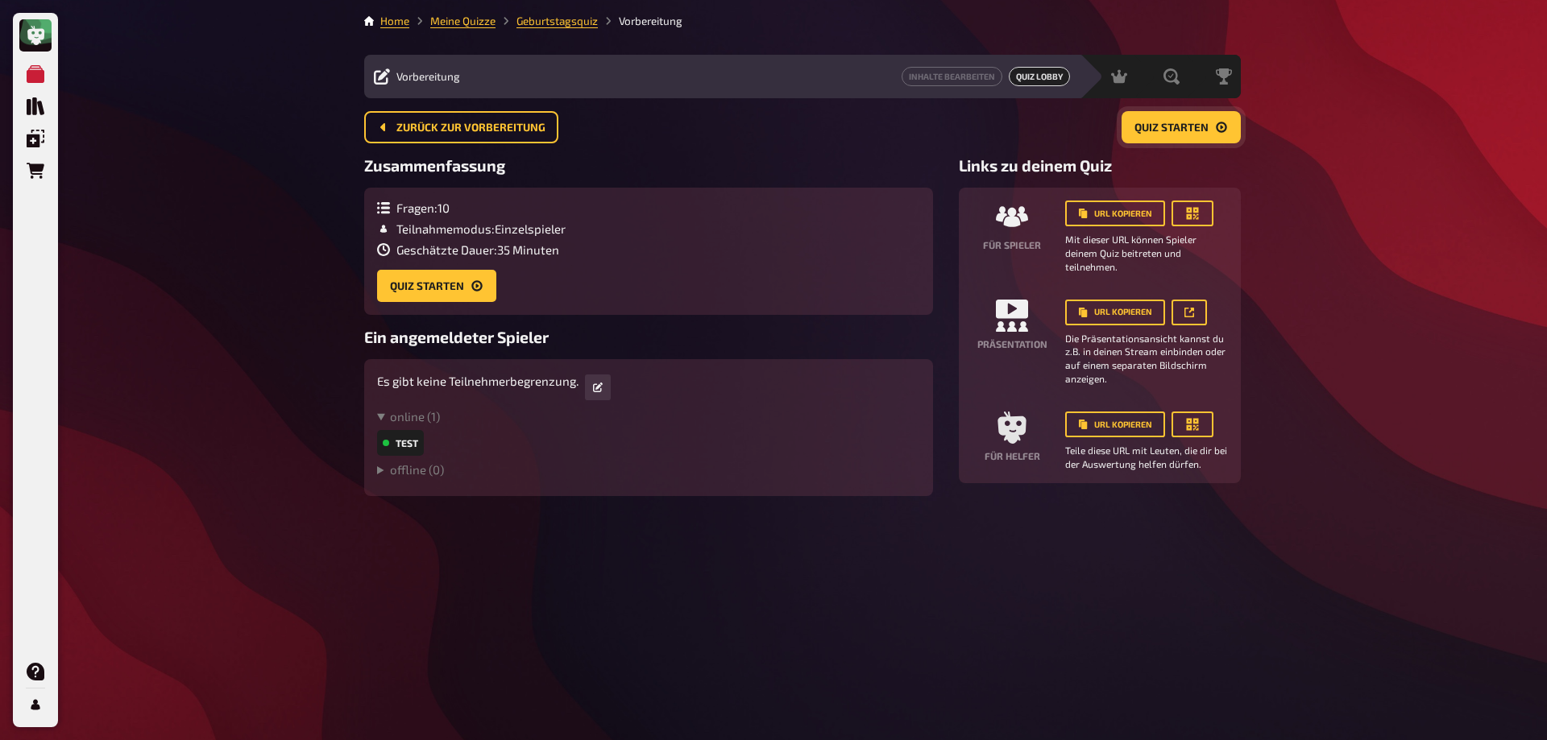
click at [1163, 133] on span "Quiz starten" at bounding box center [1171, 127] width 74 height 11
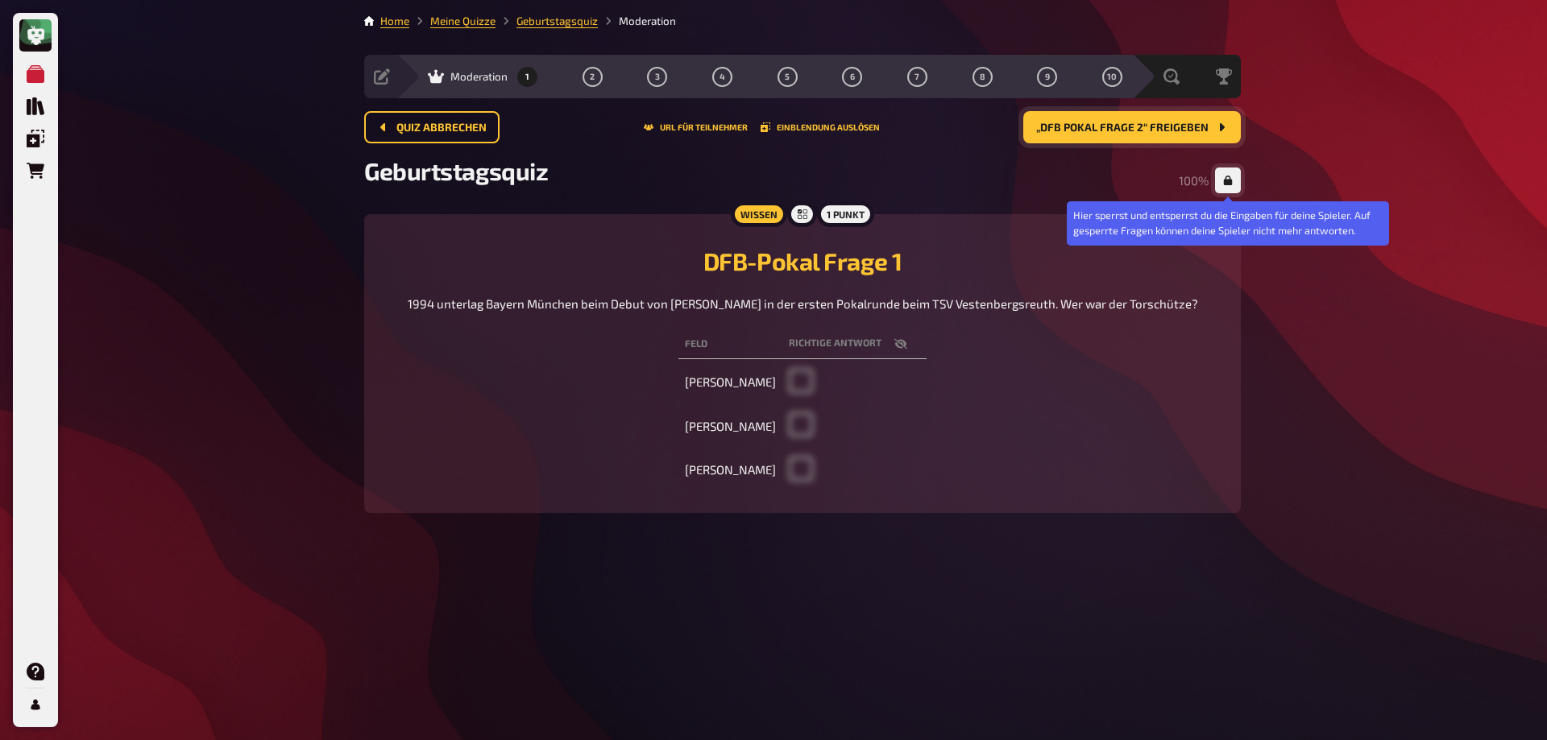
click at [1228, 182] on icon "button" at bounding box center [1228, 181] width 9 height 10
click at [1228, 182] on icon "button" at bounding box center [1228, 180] width 10 height 9
click at [1228, 182] on icon "button" at bounding box center [1228, 181] width 9 height 10
click at [1228, 182] on icon "button" at bounding box center [1228, 180] width 10 height 9
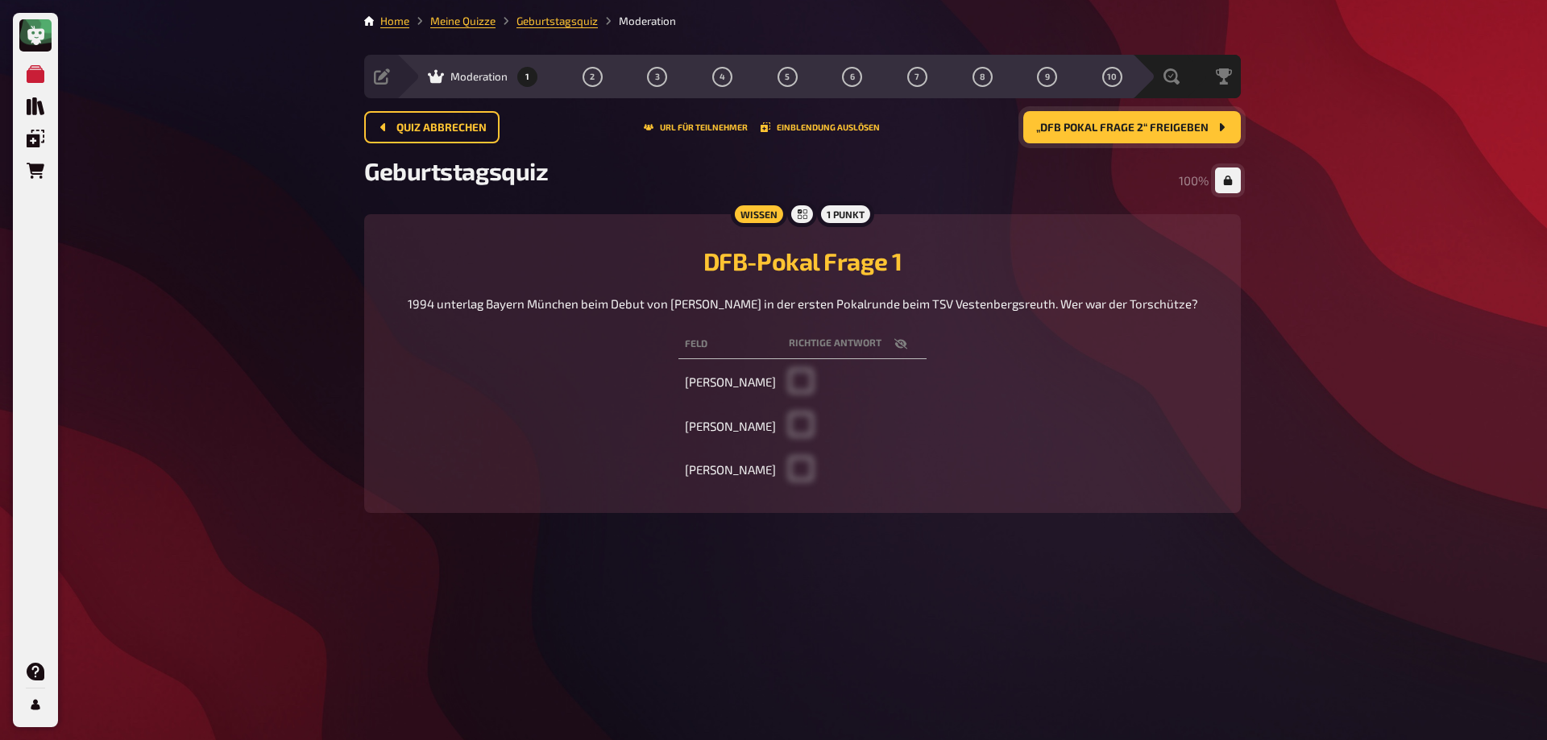
click at [1097, 134] on button "„DFB Pokal Frage 2“ freigeben" at bounding box center [1132, 127] width 218 height 32
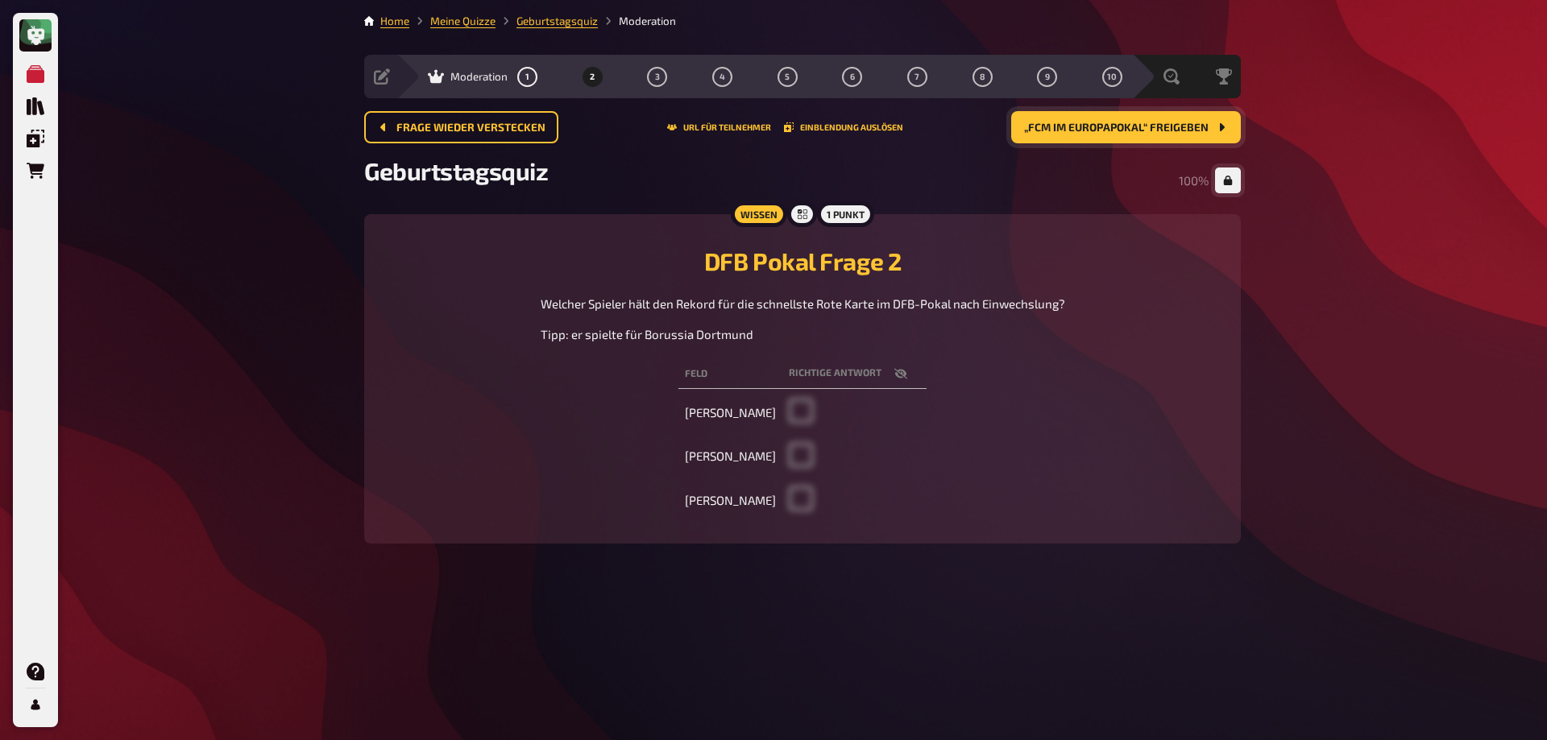
click at [1096, 131] on span "„FCM im Europapokal“ freigeben" at bounding box center [1116, 127] width 184 height 11
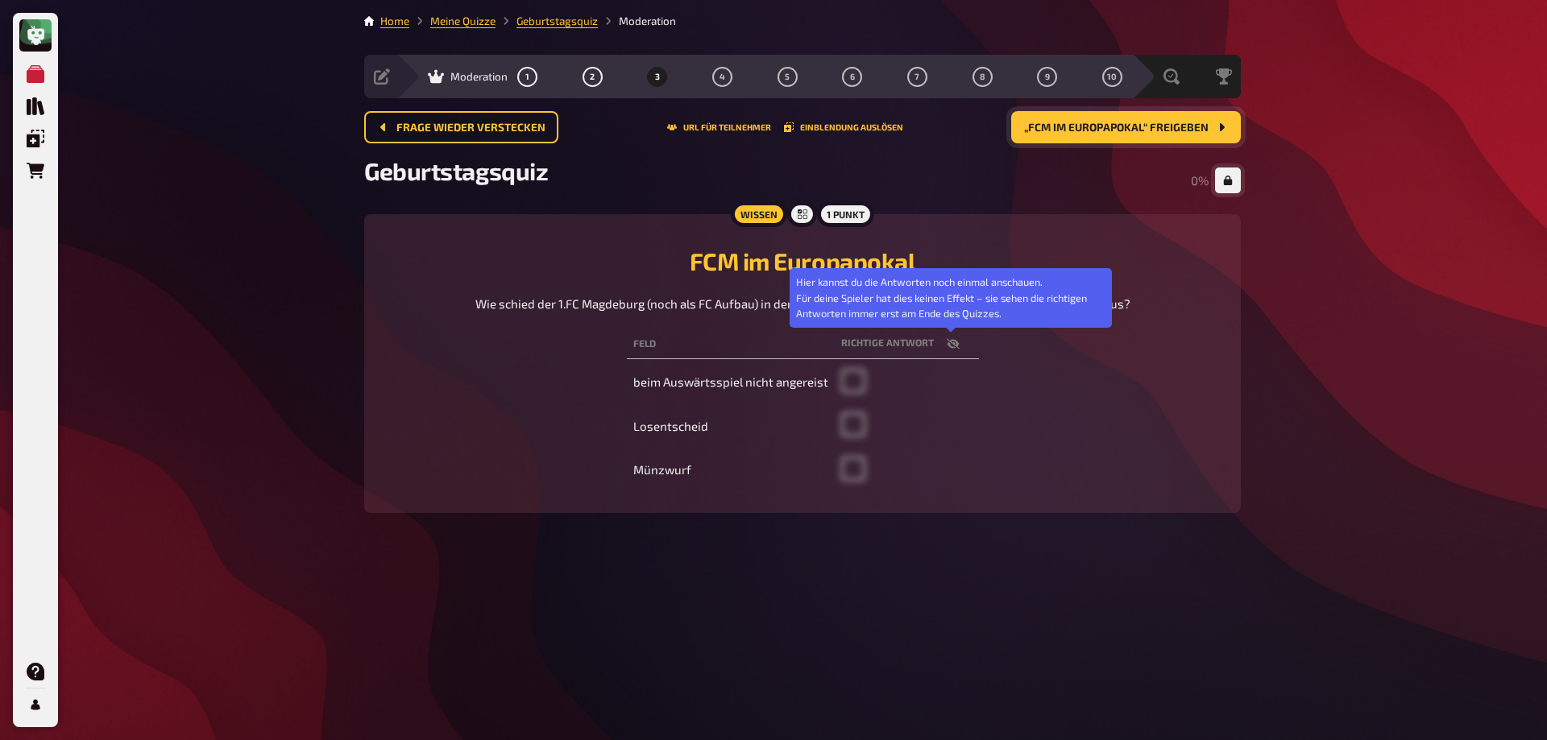
click at [947, 345] on icon "button" at bounding box center [952, 343] width 13 height 10
checkbox input "true"
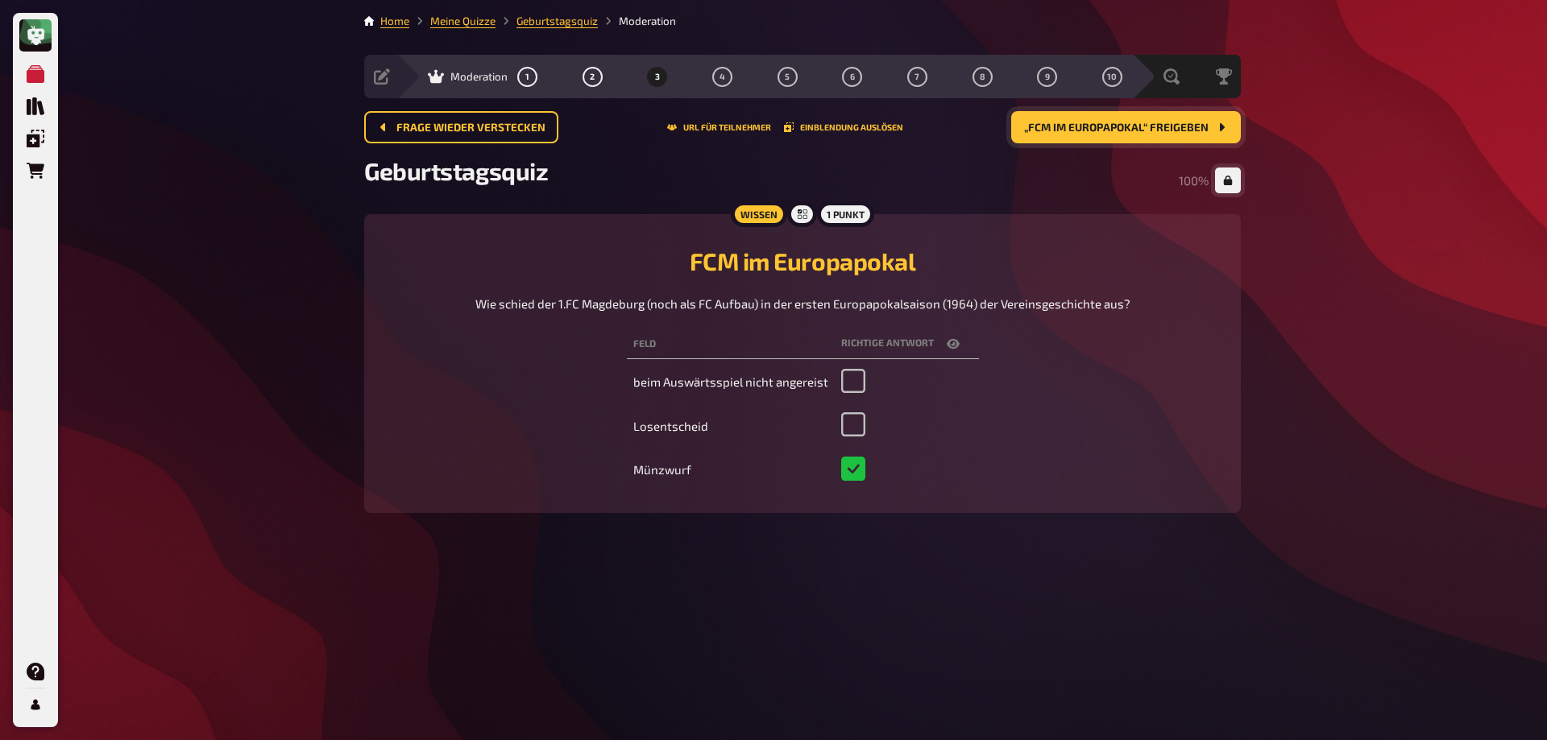
click at [1109, 130] on span "„FCM im Europapokal“ freigeben" at bounding box center [1116, 127] width 184 height 11
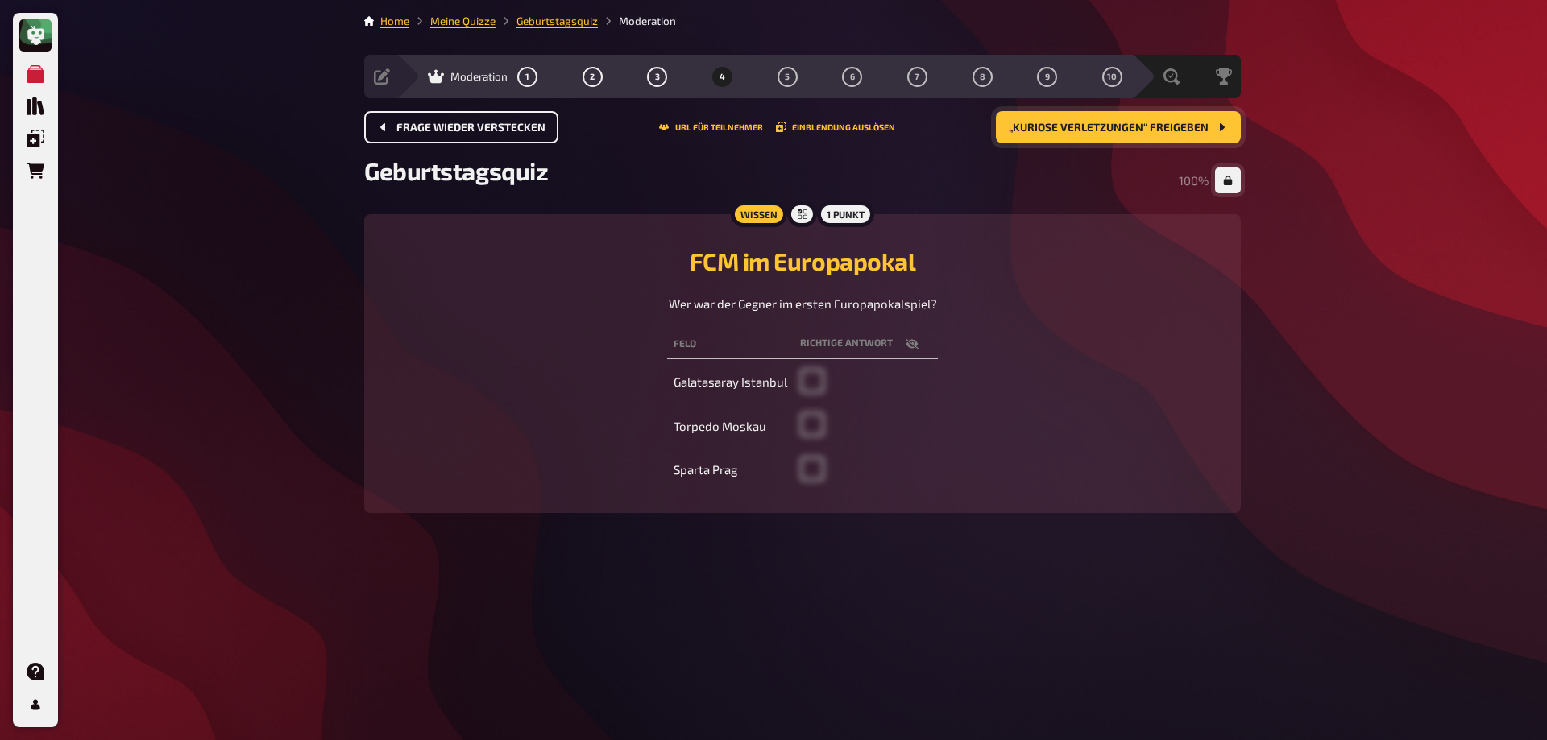
click at [518, 132] on span "Frage wieder verstecken" at bounding box center [470, 127] width 149 height 11
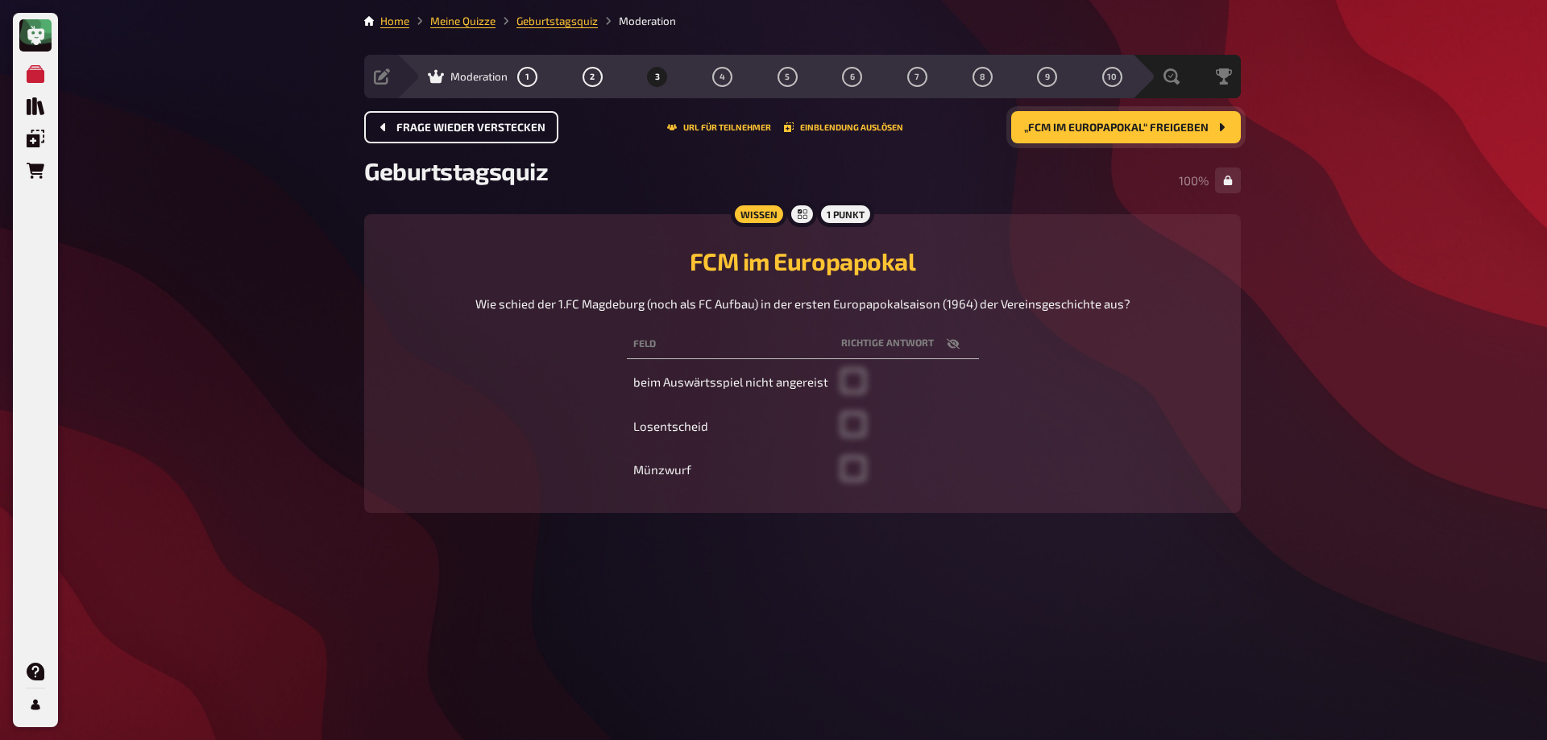
click at [1080, 126] on span "„FCM im Europapokal“ freigeben" at bounding box center [1116, 127] width 184 height 11
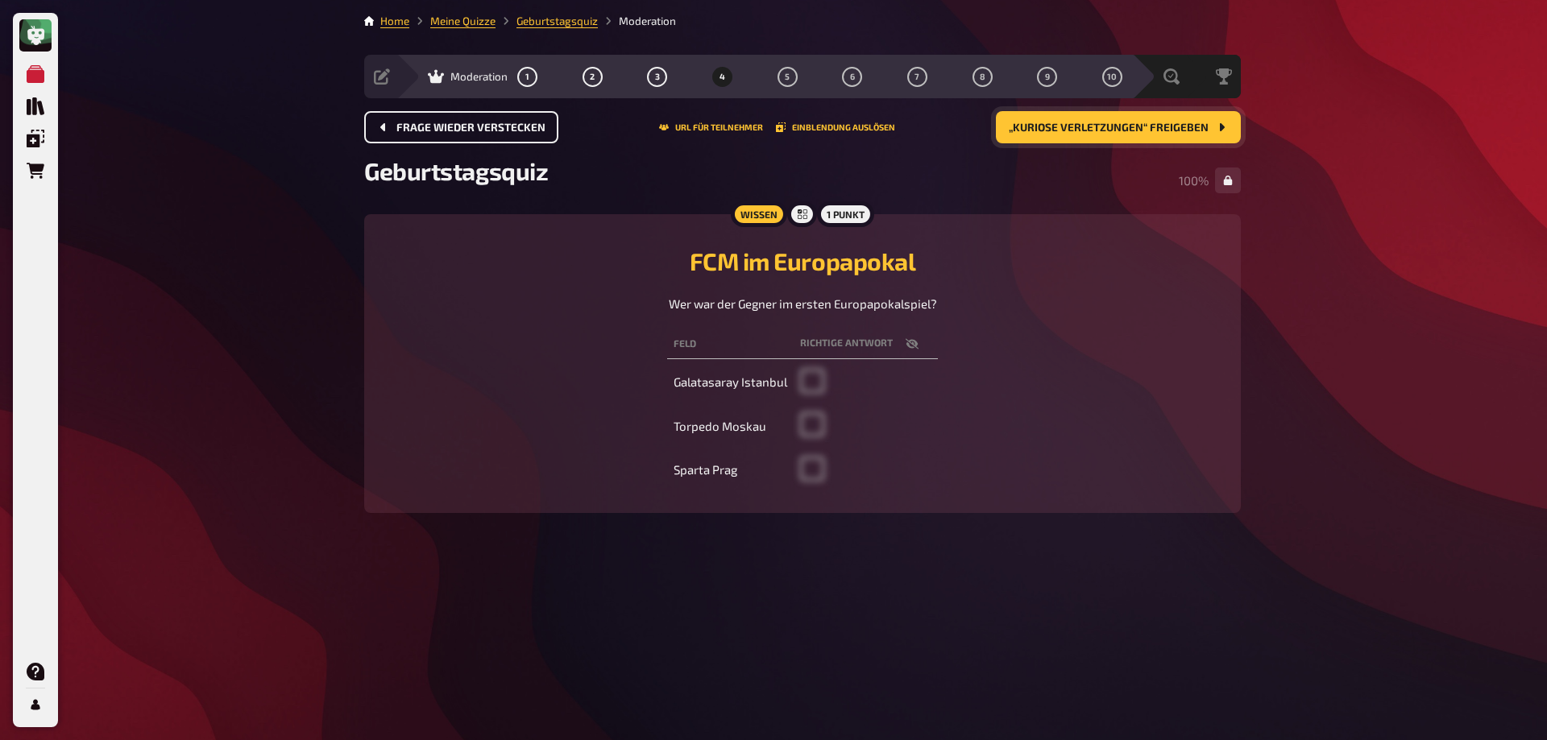
click at [1109, 114] on button "„kuriose Verletzungen“ freigeben" at bounding box center [1118, 127] width 245 height 32
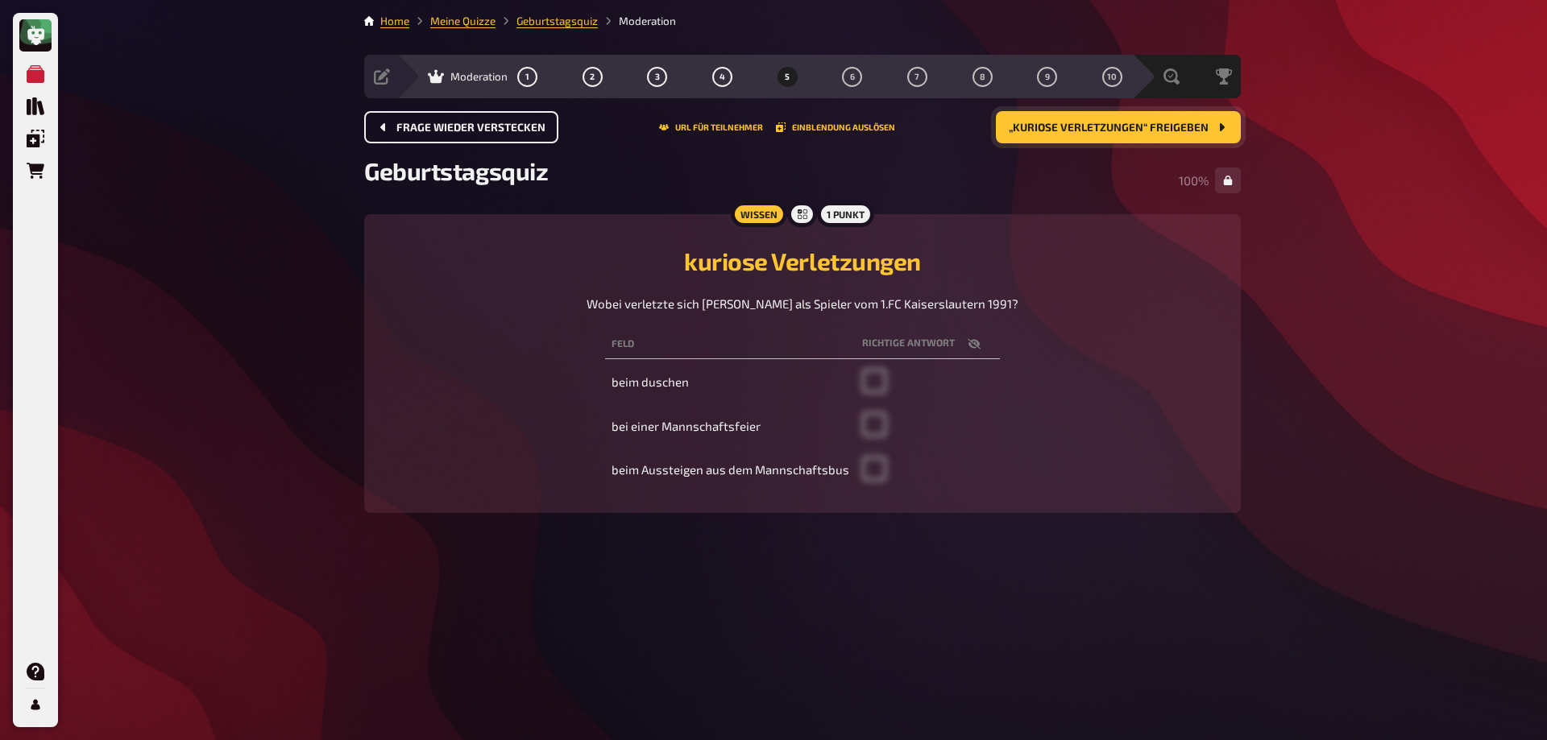
click at [1105, 116] on button "„kuriose Verletzungen“ freigeben" at bounding box center [1118, 127] width 245 height 32
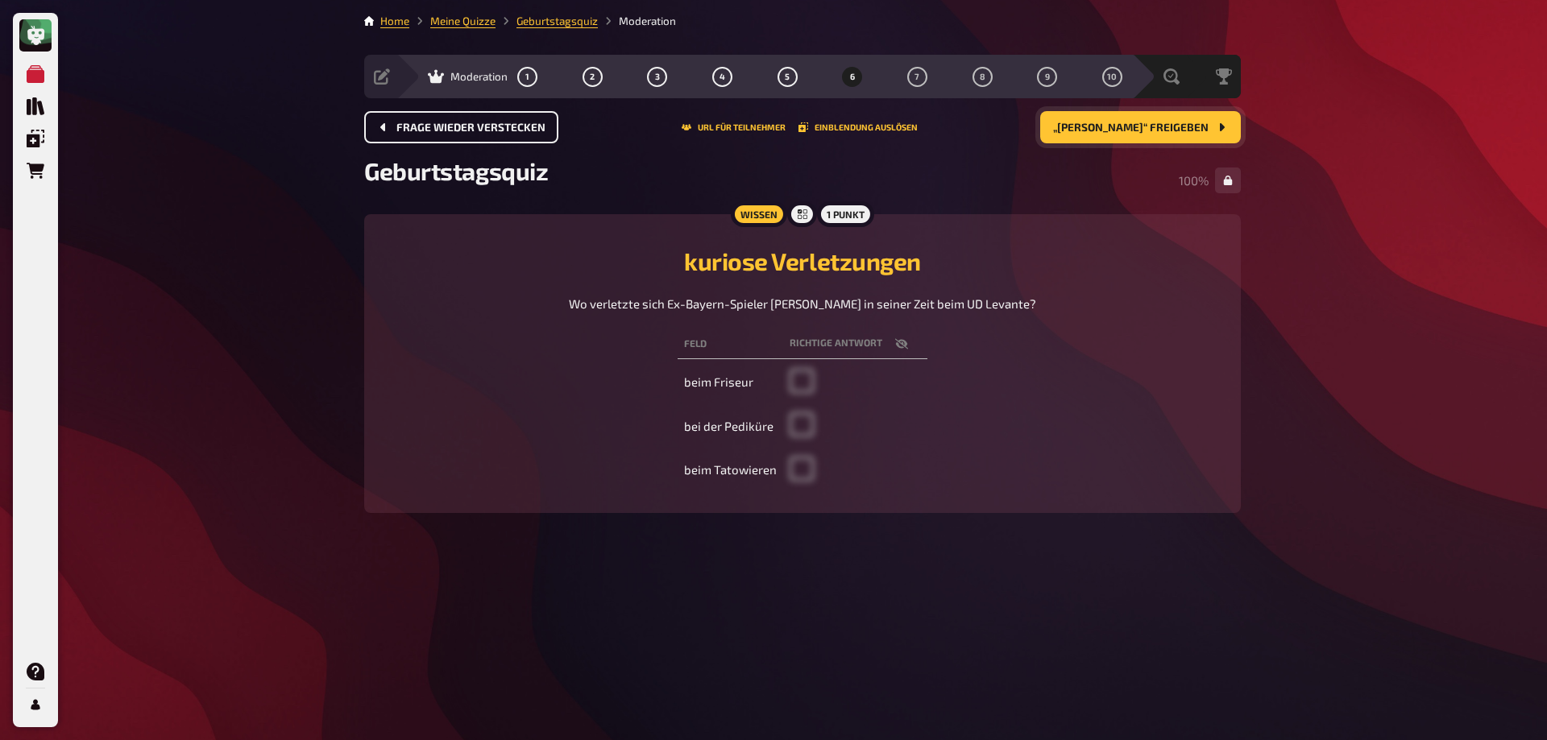
click at [1105, 117] on button "„[PERSON_NAME]“ freigeben" at bounding box center [1140, 127] width 201 height 32
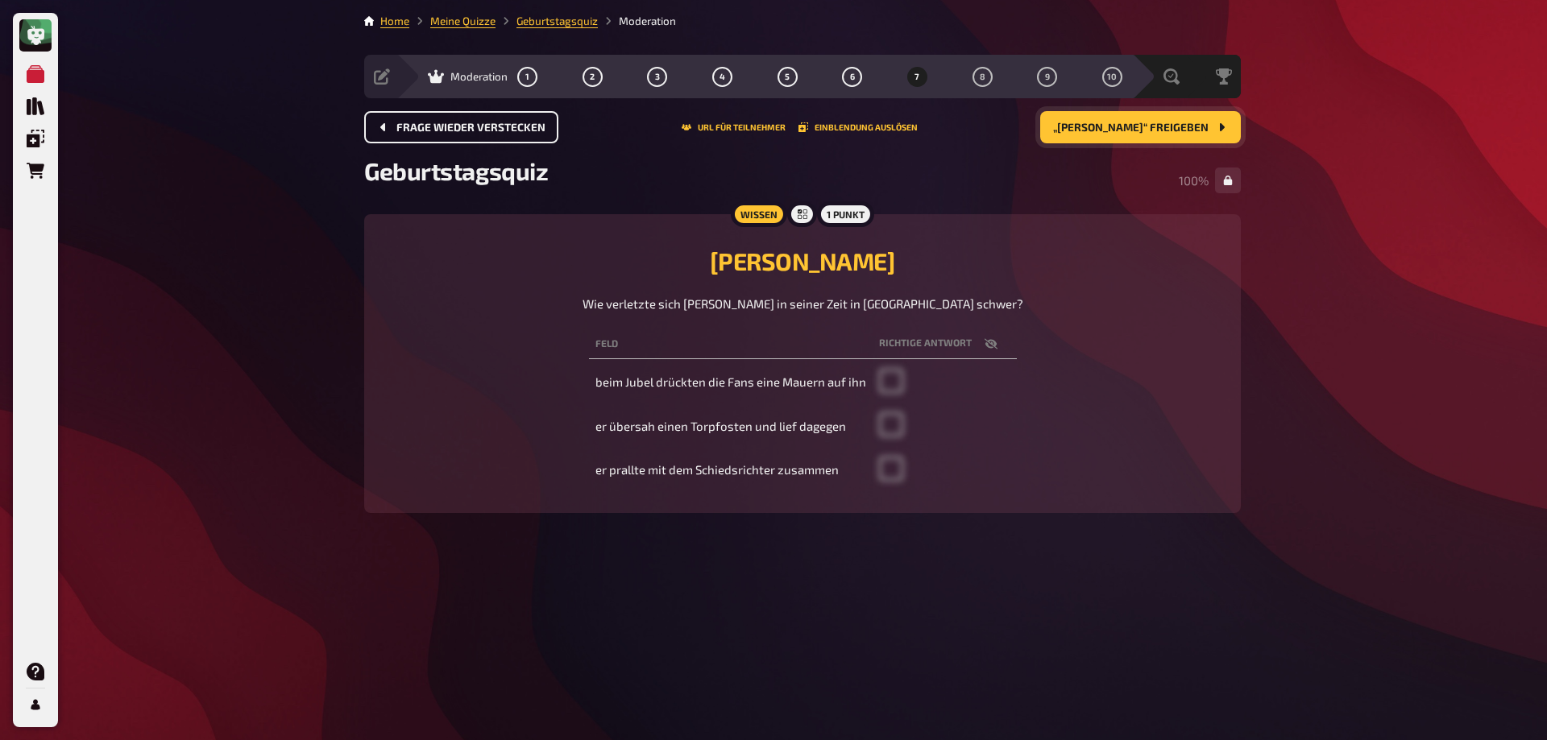
click at [1101, 133] on span "„[PERSON_NAME]“ freigeben" at bounding box center [1130, 127] width 155 height 11
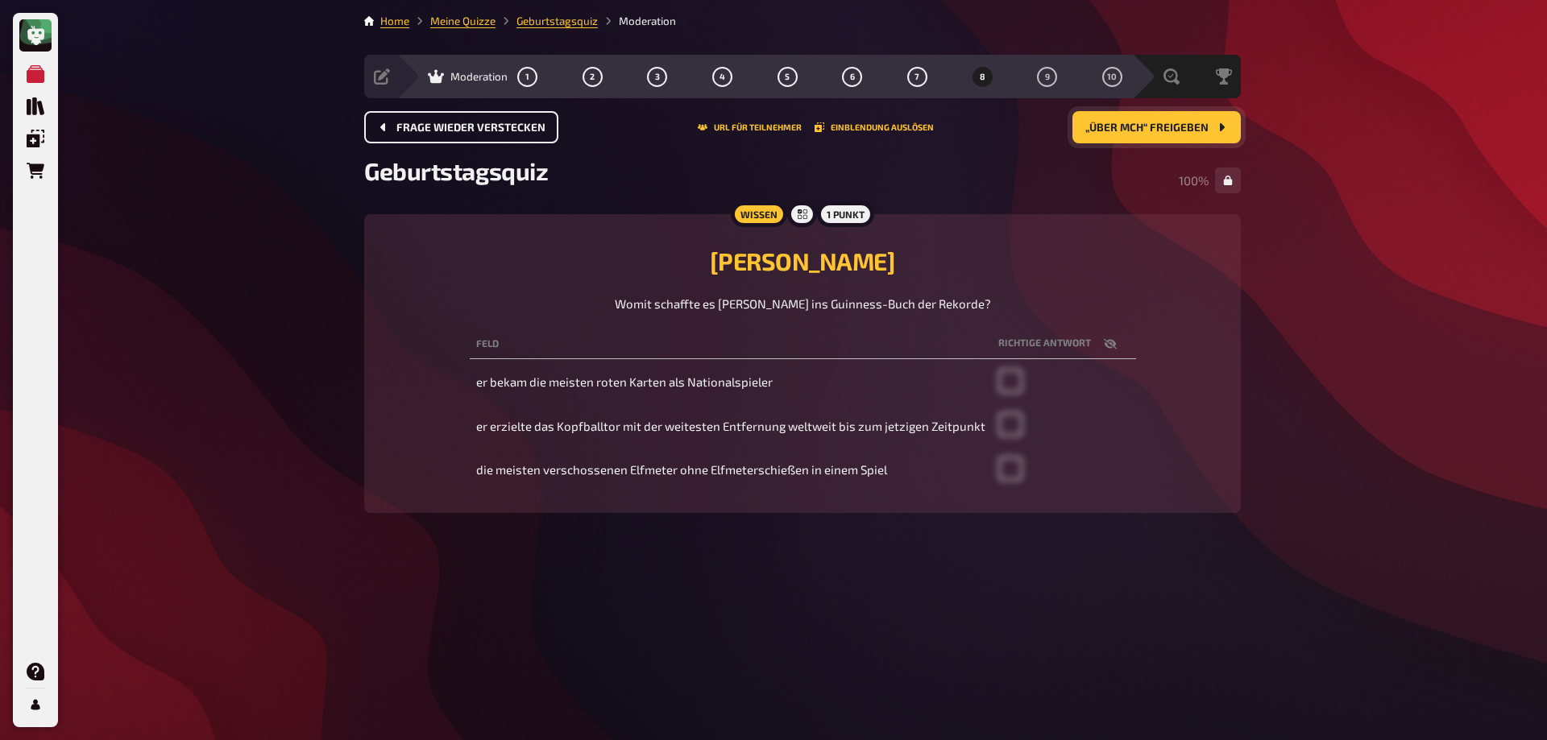
click at [1107, 132] on span "„über mch“ freigeben" at bounding box center [1146, 127] width 123 height 11
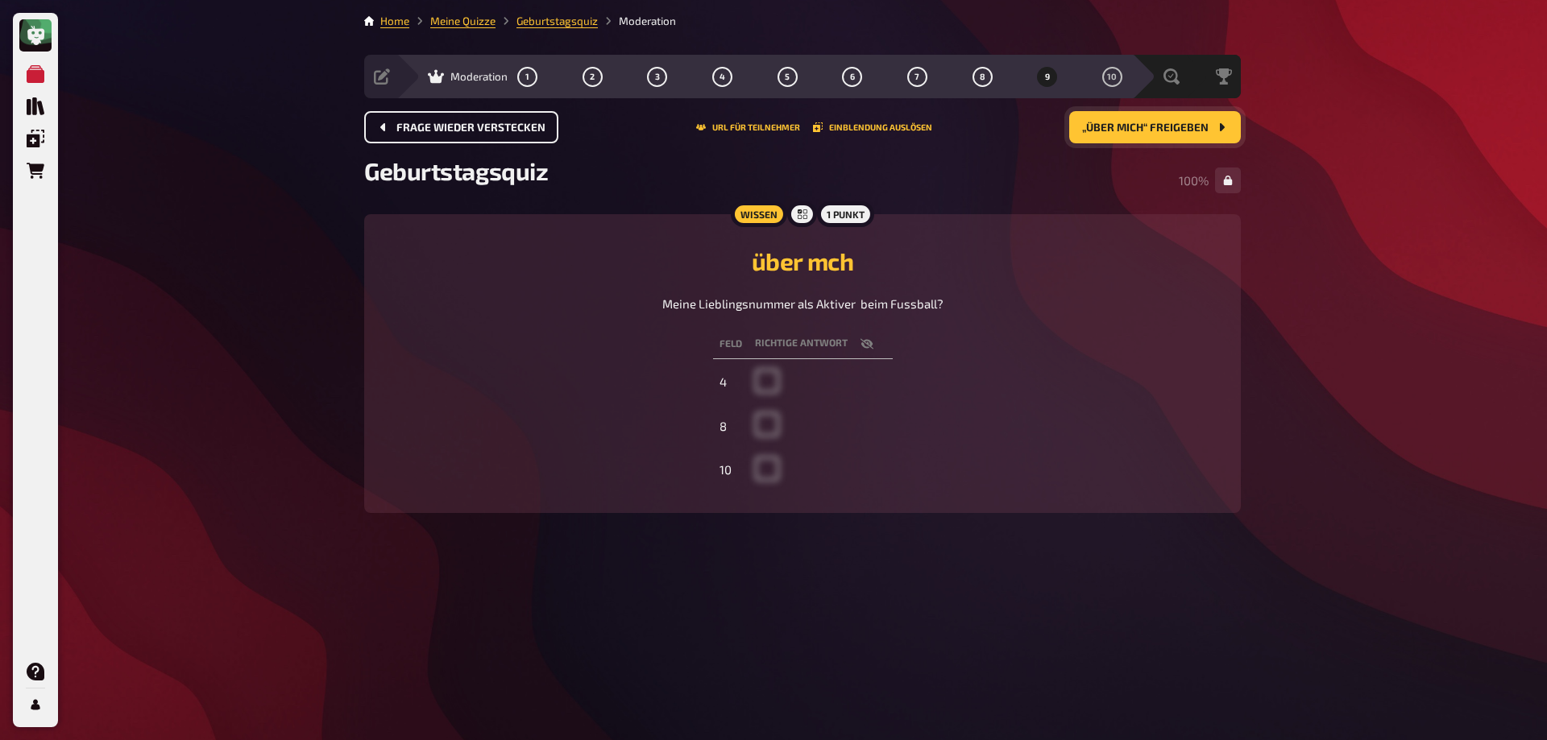
click at [1109, 131] on span "„über mich“ freigeben" at bounding box center [1145, 127] width 126 height 11
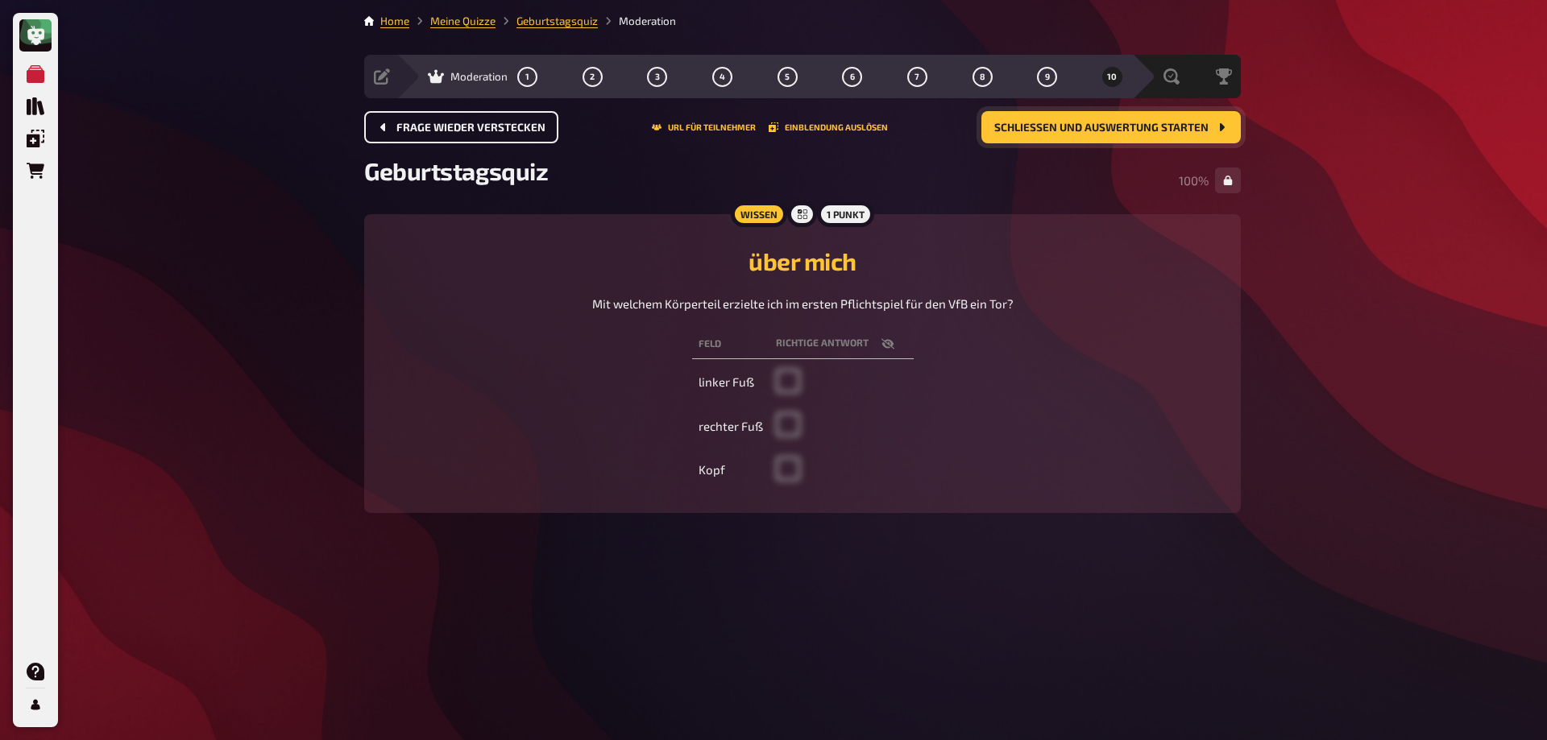
click at [1084, 122] on span "Schließen und Auswertung starten" at bounding box center [1101, 127] width 214 height 11
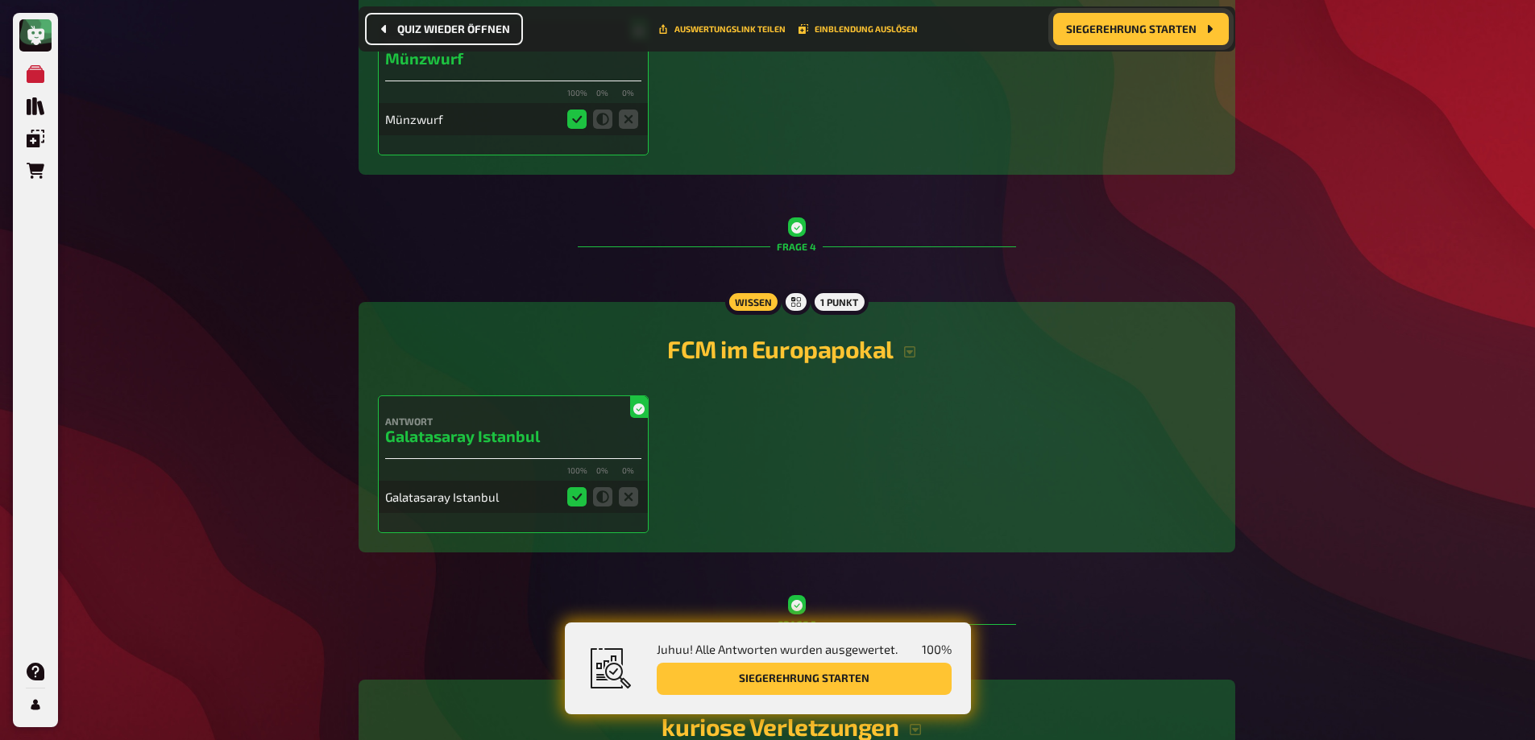
scroll to position [1624, 0]
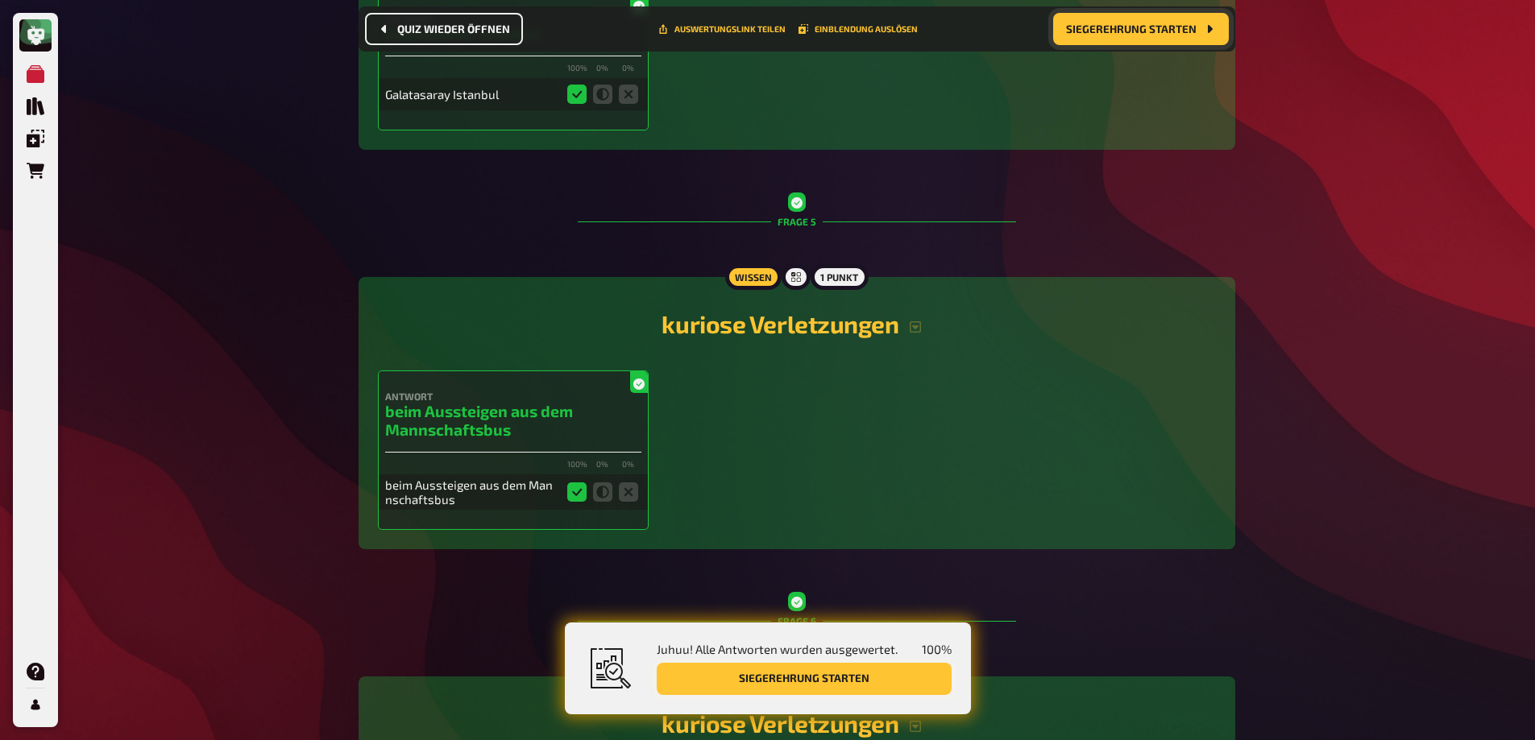
click at [831, 674] on button "Siegerehrung starten" at bounding box center [804, 679] width 295 height 32
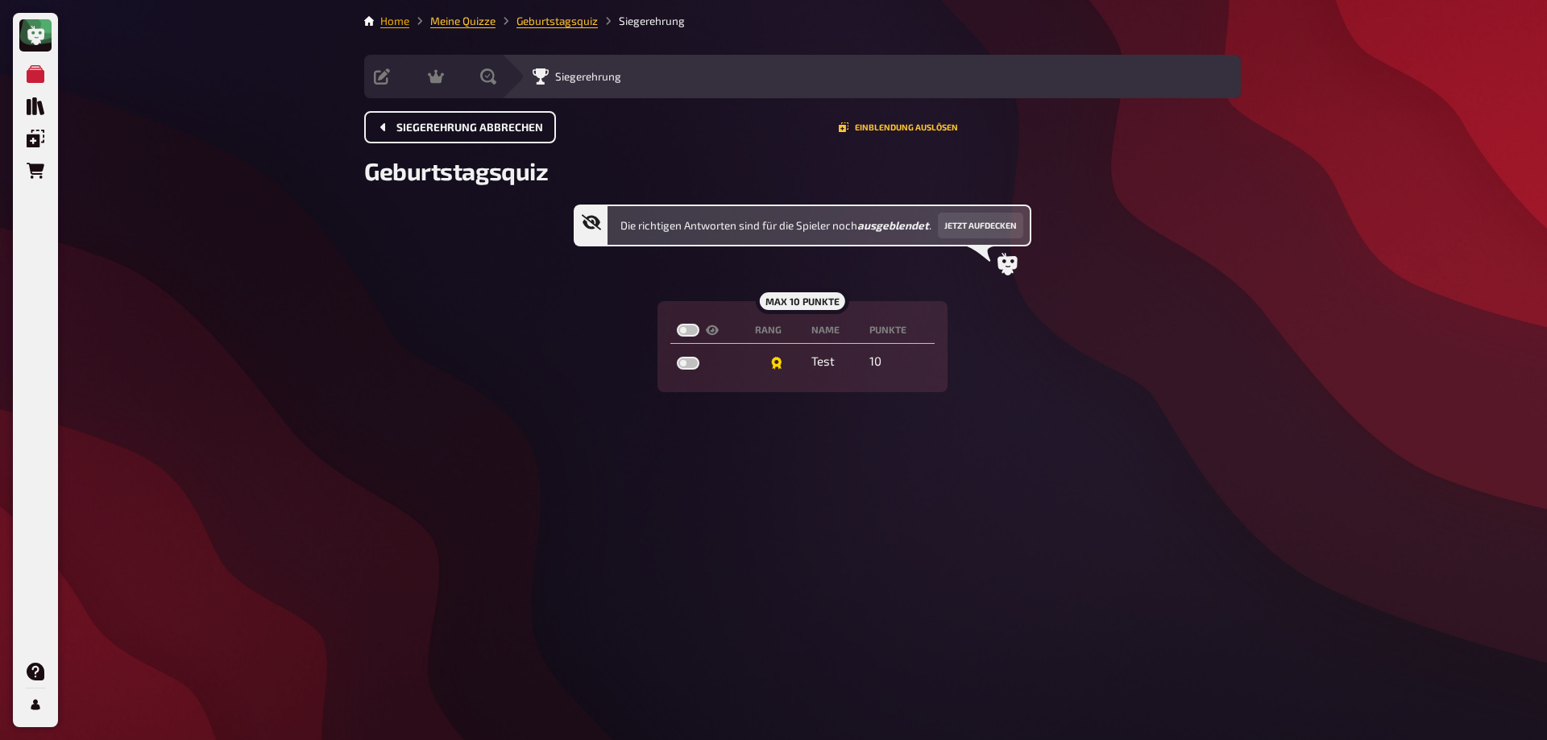
click at [385, 19] on link "Home" at bounding box center [394, 21] width 29 height 13
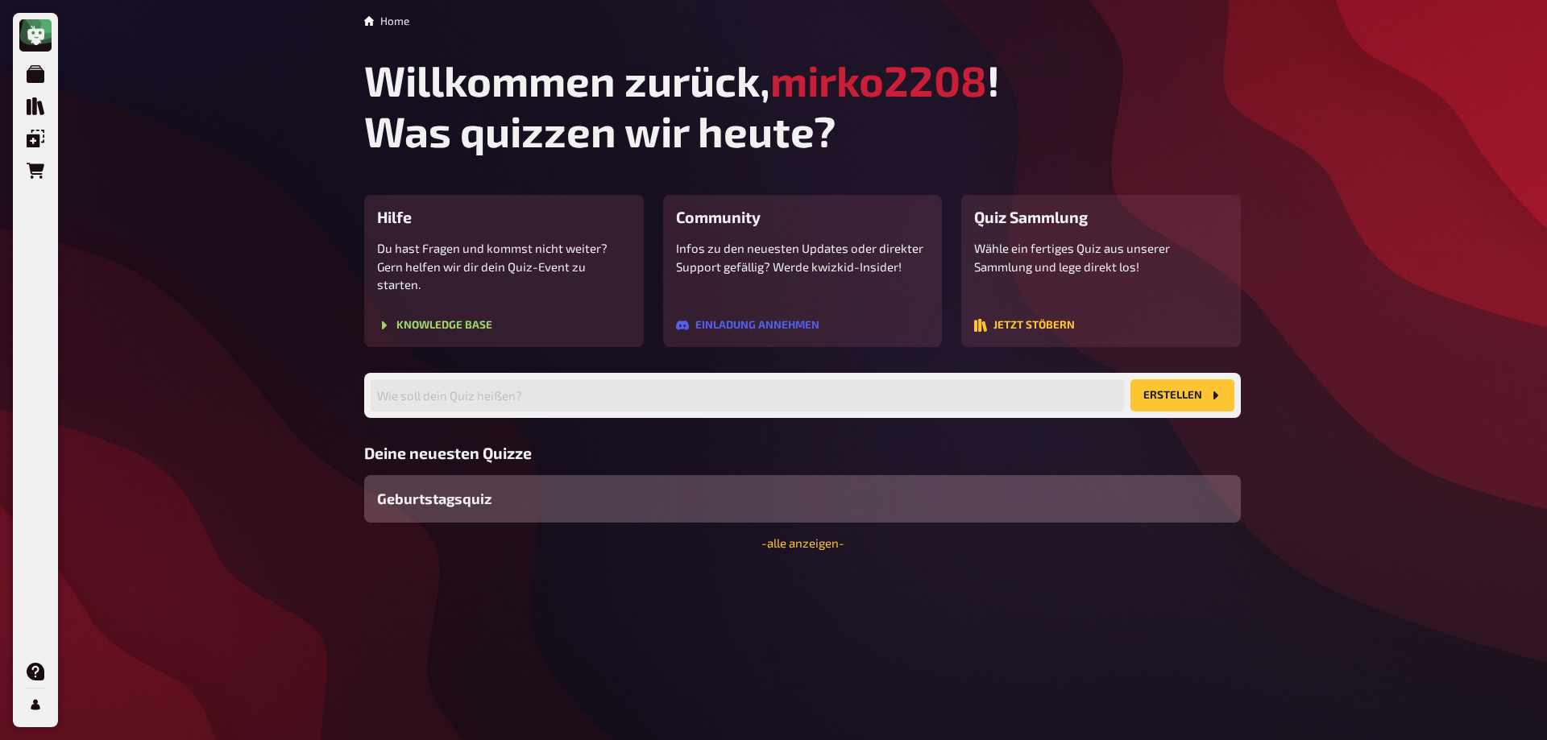
click at [582, 488] on div "Geburtstagsquiz" at bounding box center [802, 499] width 877 height 48
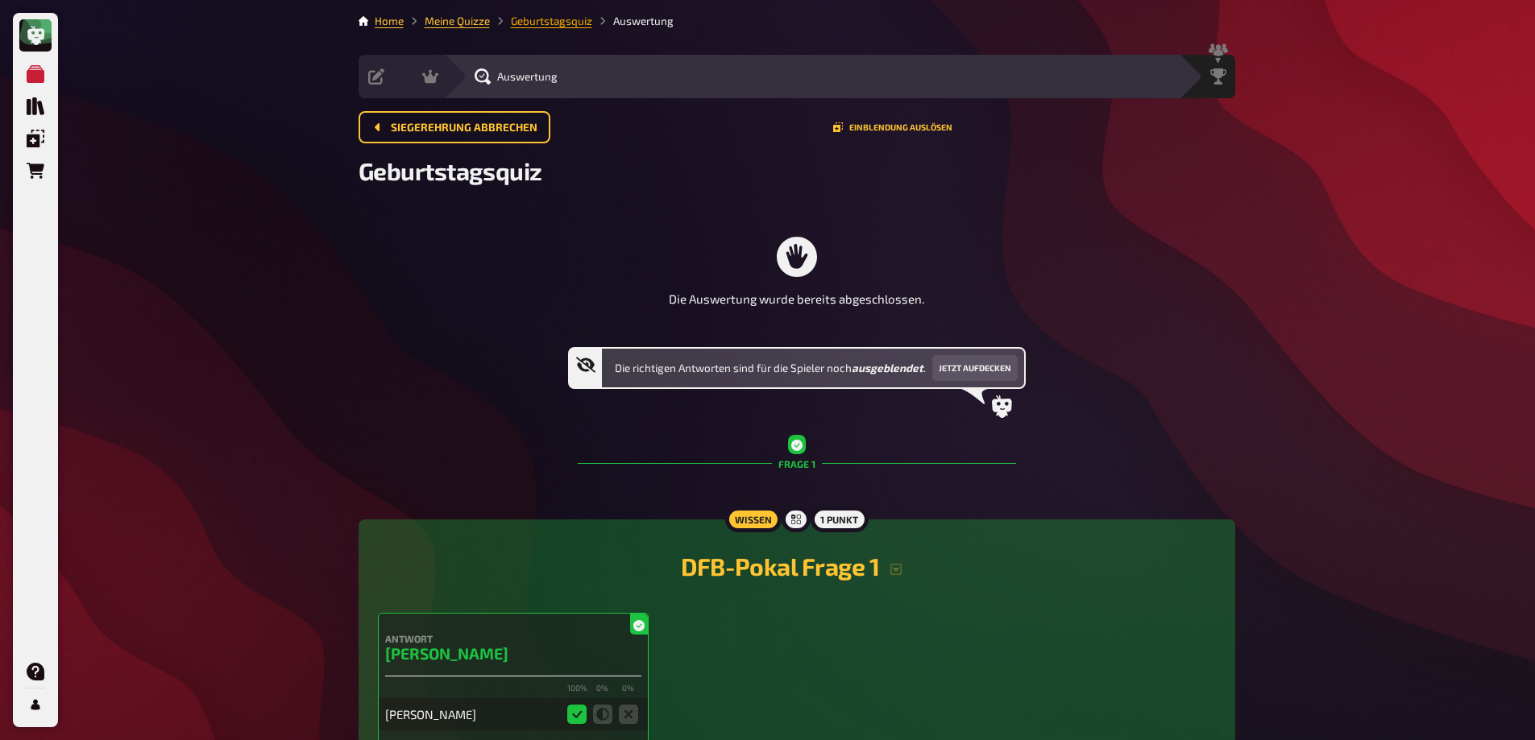
click at [559, 25] on link "Geburtstagsquiz" at bounding box center [551, 21] width 81 height 13
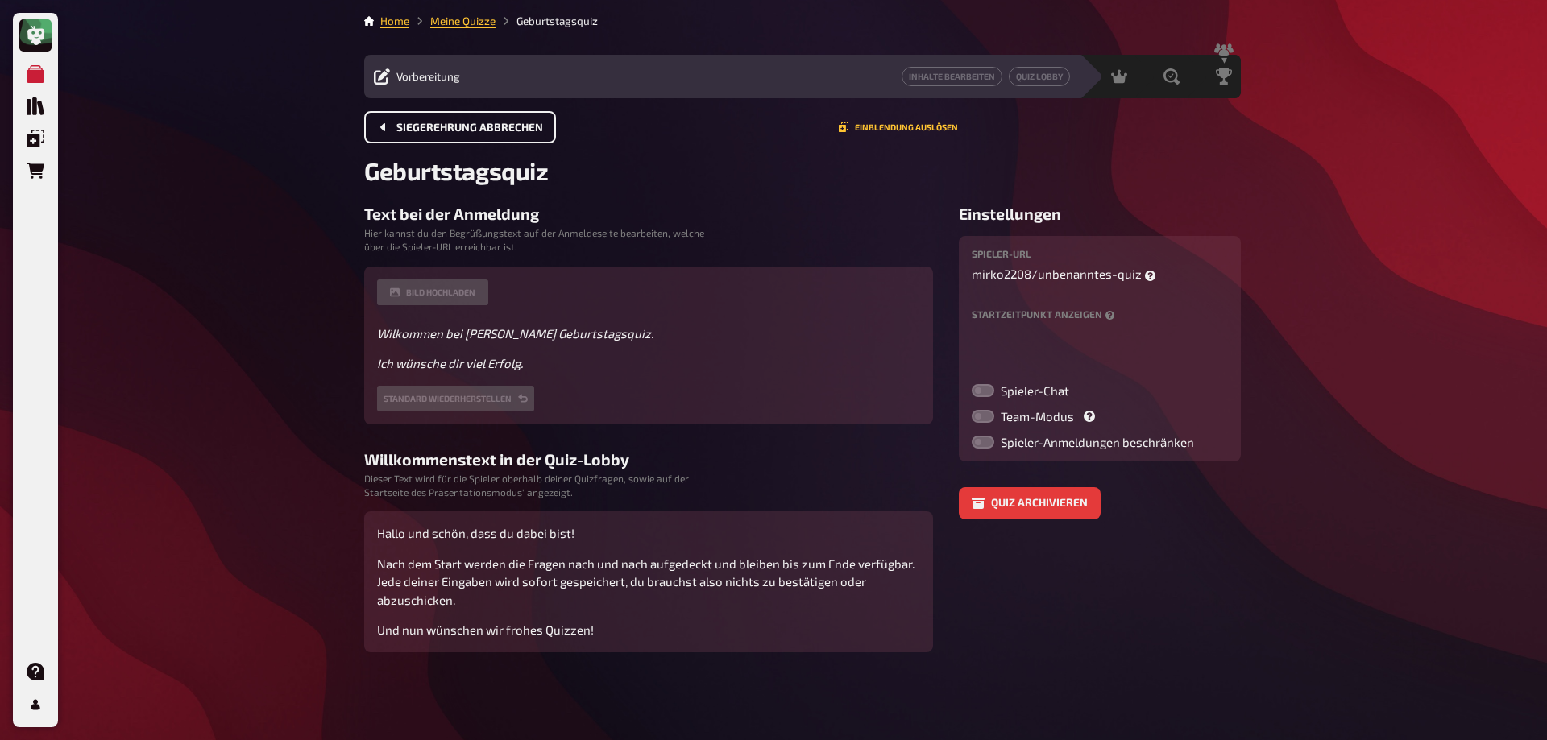
click at [466, 130] on span "Siegerehrung abbrechen" at bounding box center [469, 127] width 147 height 11
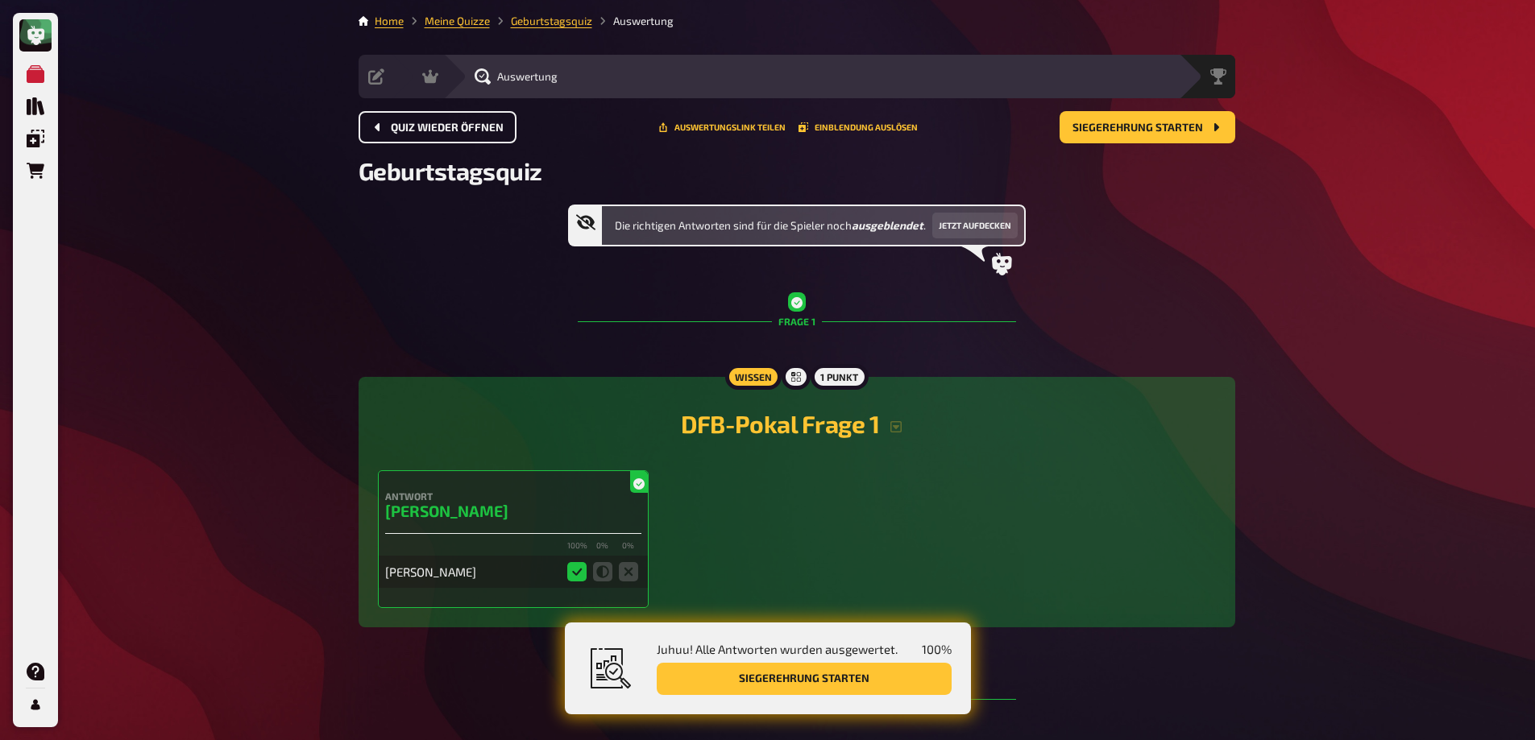
click at [442, 132] on span "Quiz wieder öffnen" at bounding box center [447, 127] width 113 height 11
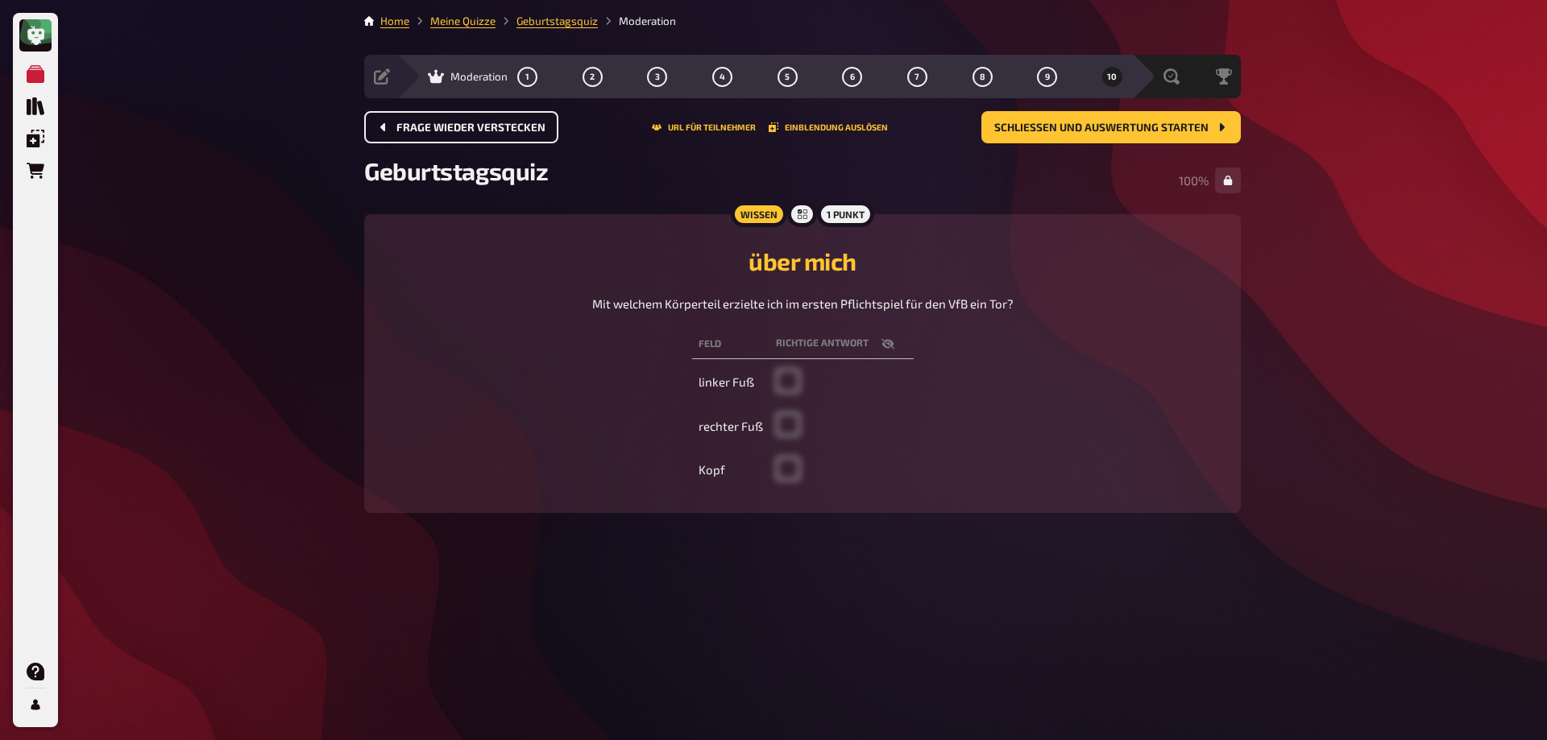
click at [444, 137] on button "Frage wieder verstecken" at bounding box center [461, 127] width 194 height 32
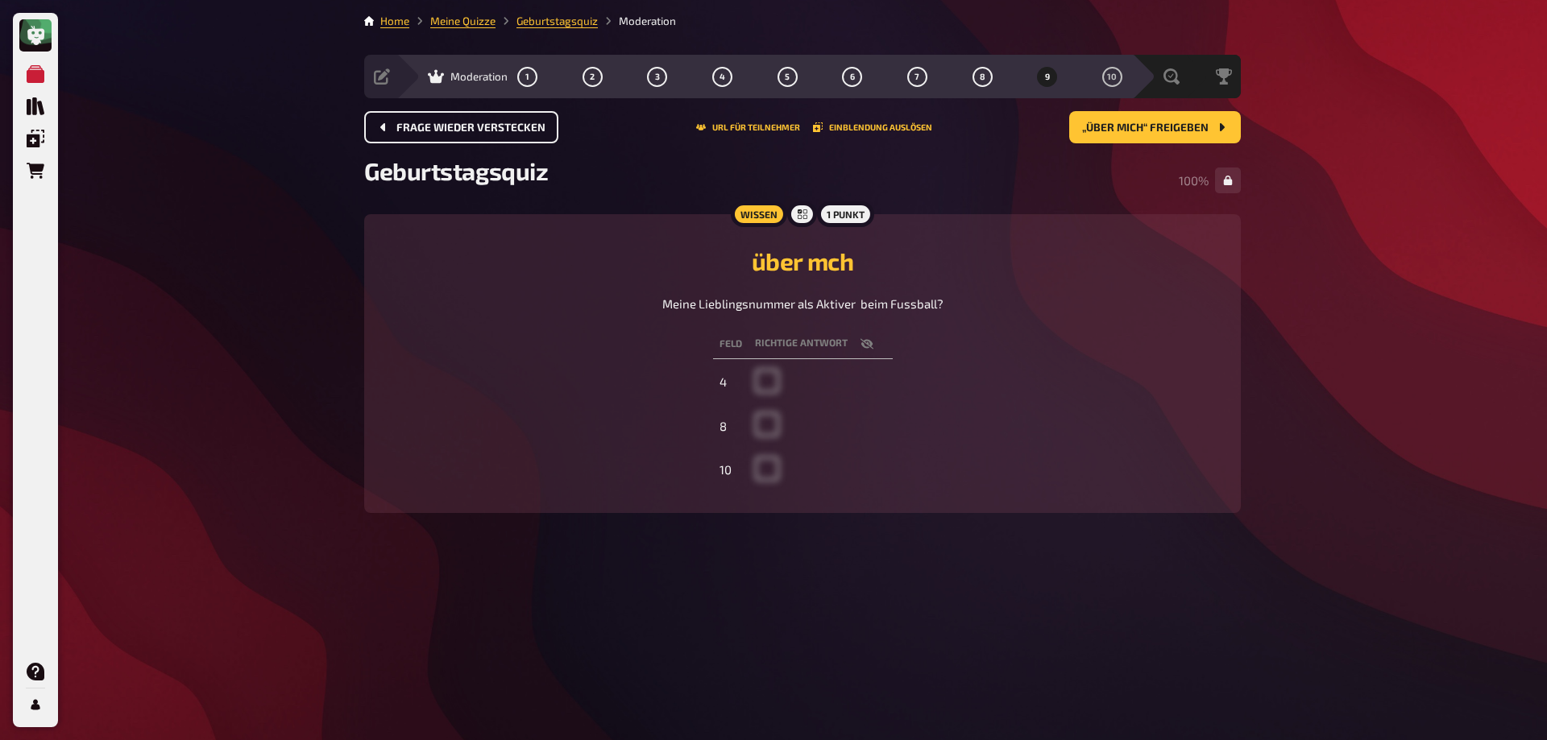
click at [444, 134] on button "Frage wieder verstecken" at bounding box center [461, 127] width 194 height 32
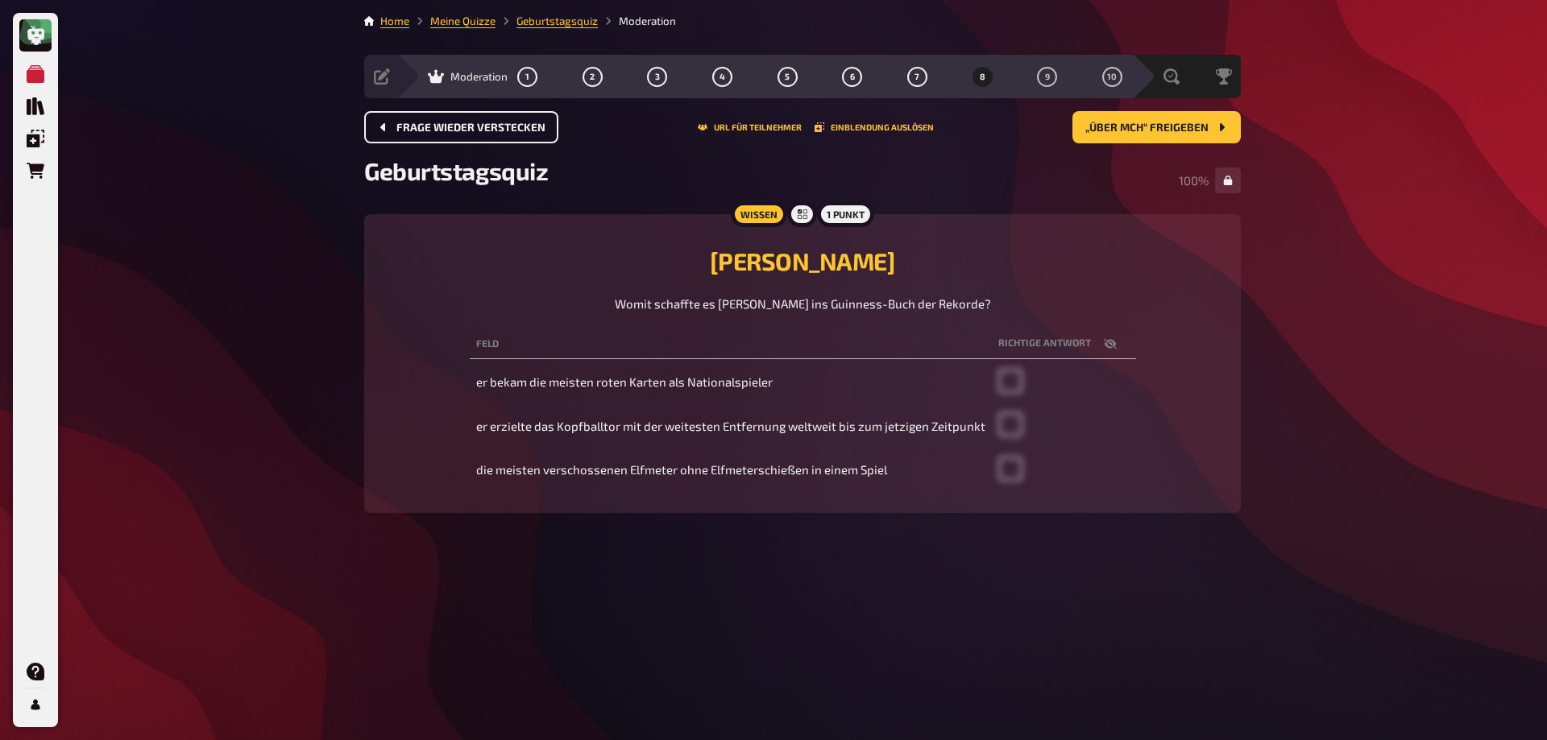
click at [444, 134] on button "Frage wieder verstecken" at bounding box center [461, 127] width 194 height 32
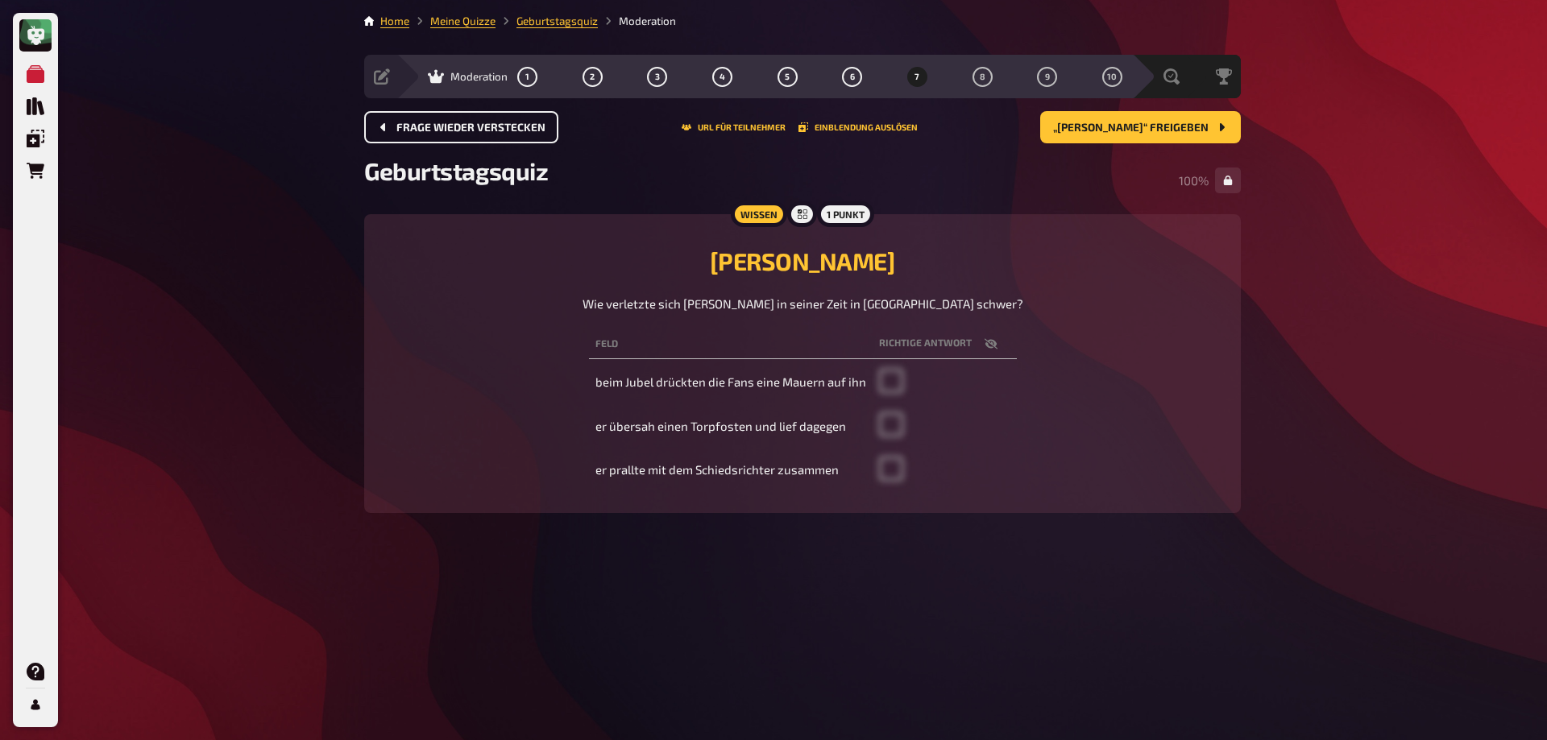
click at [444, 134] on button "Frage wieder verstecken" at bounding box center [461, 127] width 194 height 32
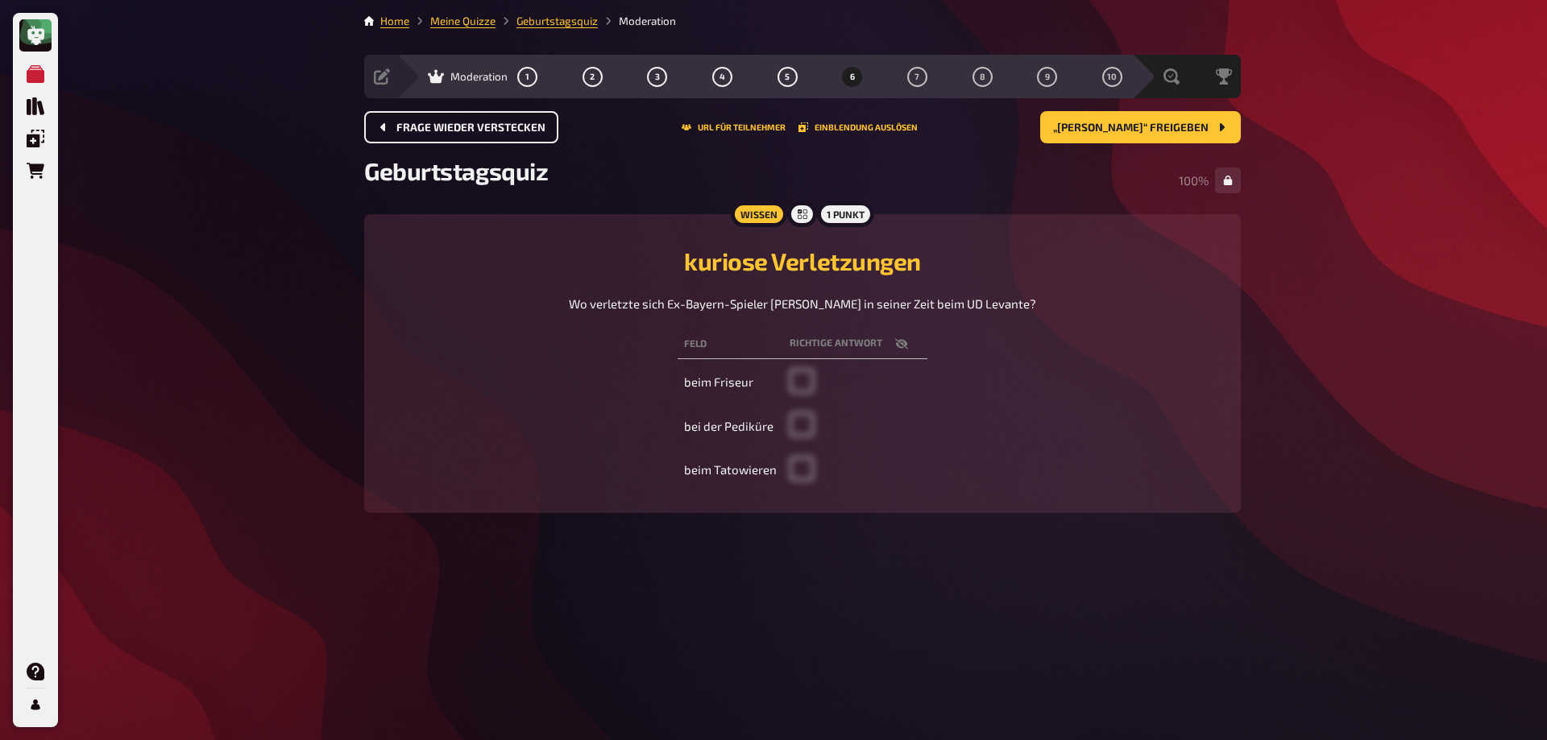
click at [444, 134] on button "Frage wieder verstecken" at bounding box center [461, 127] width 194 height 32
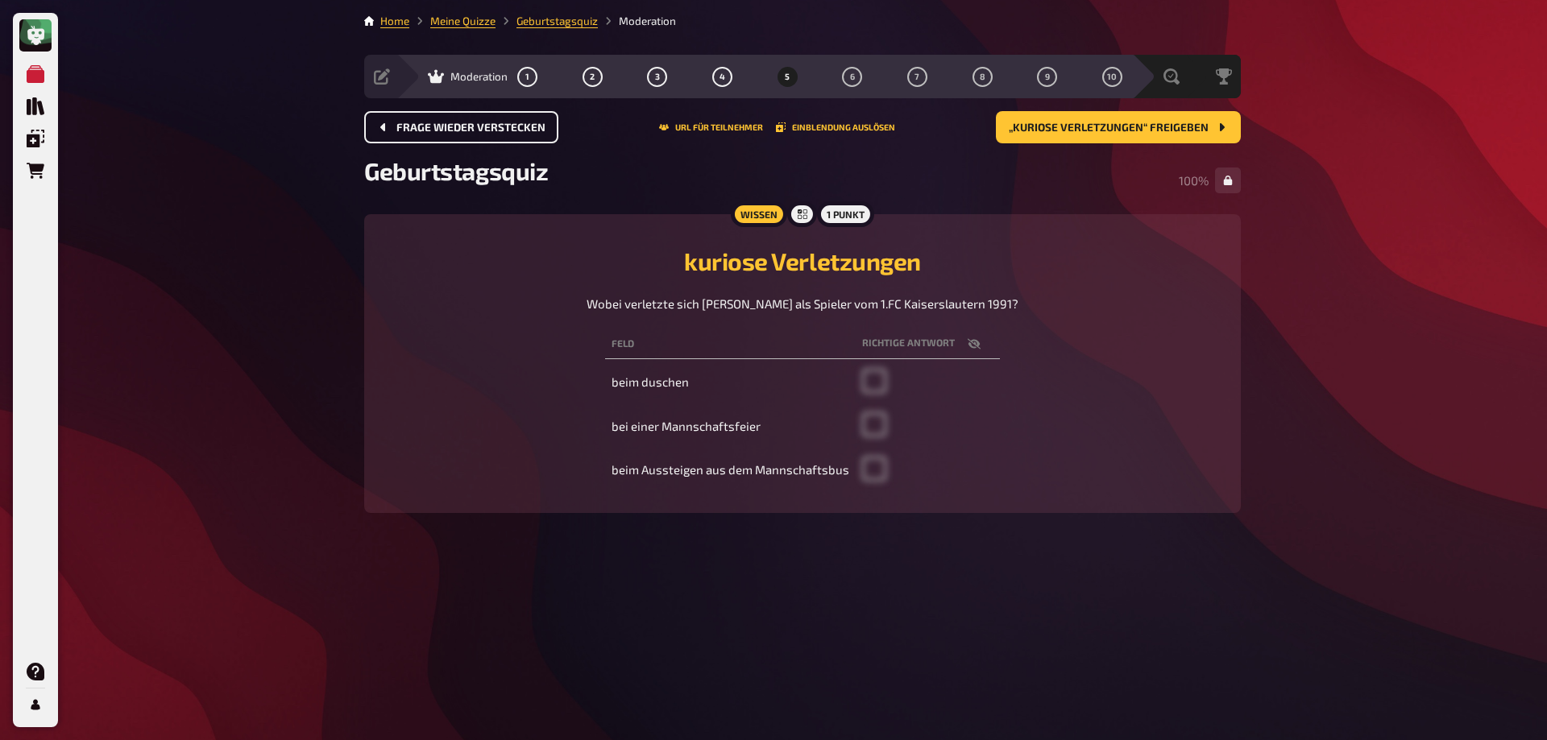
click at [444, 134] on button "Frage wieder verstecken" at bounding box center [461, 127] width 194 height 32
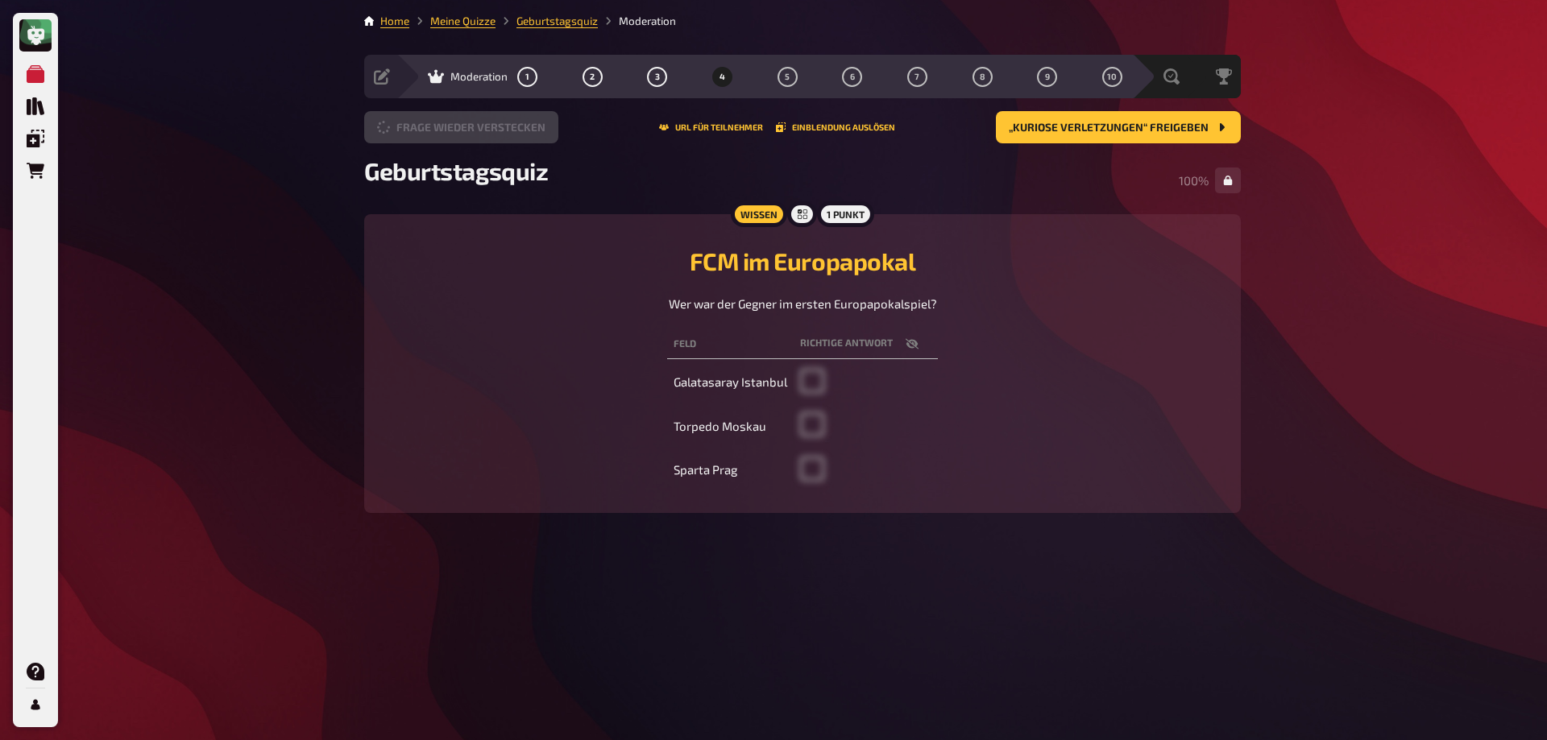
click at [444, 134] on button "Frage wieder verstecken" at bounding box center [461, 127] width 194 height 32
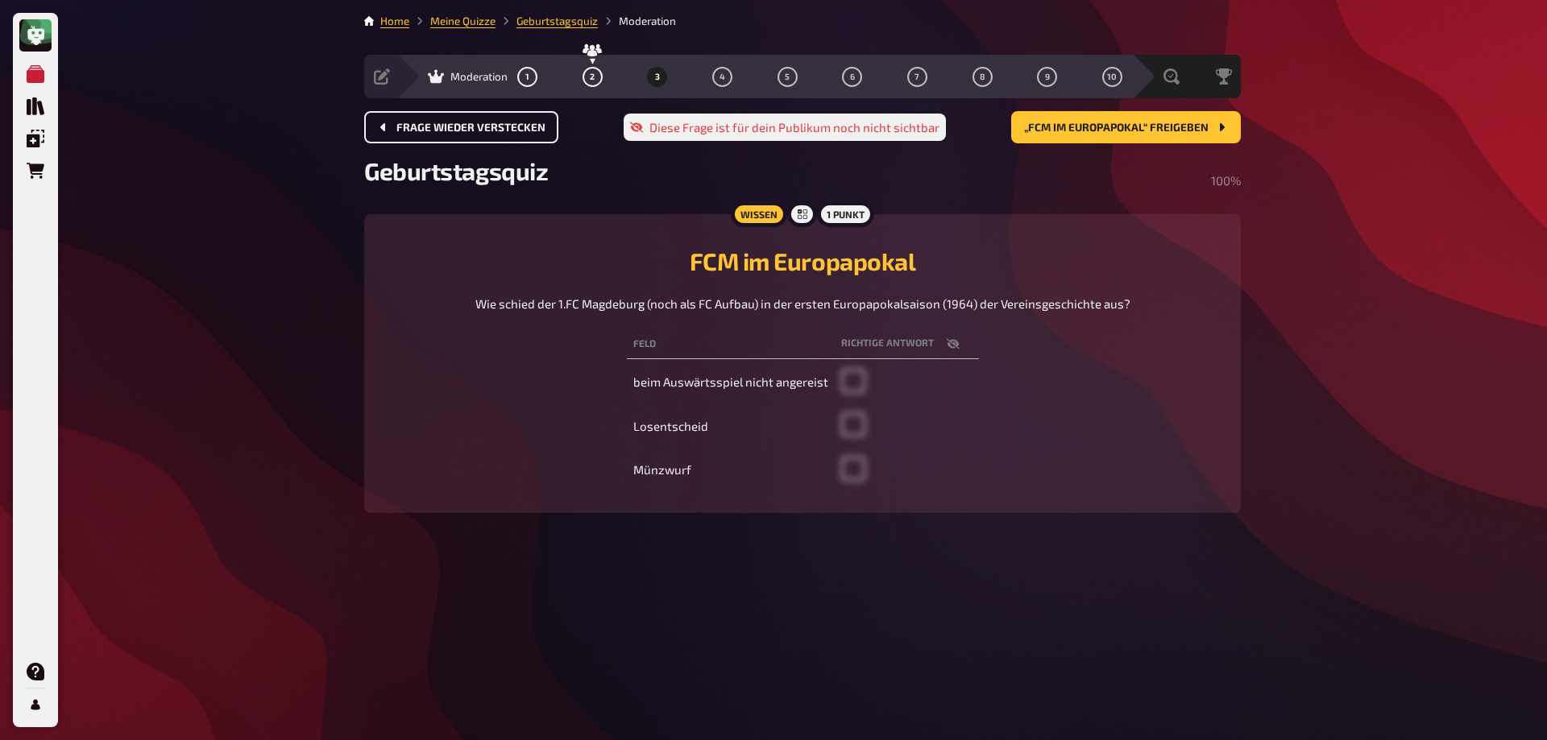
click at [444, 134] on button "Frage wieder verstecken" at bounding box center [461, 127] width 194 height 32
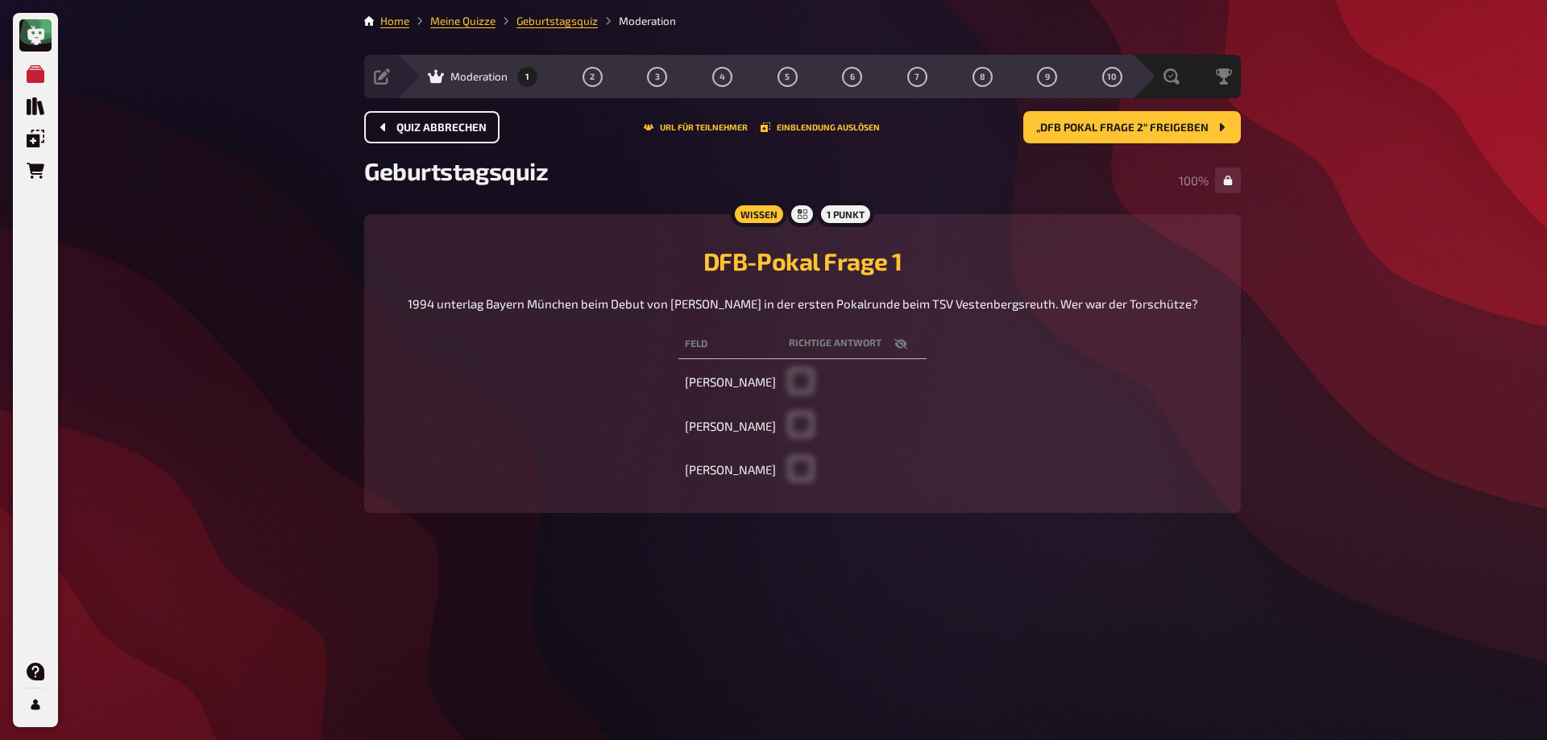
click at [444, 134] on button "Quiz abbrechen" at bounding box center [431, 127] width 135 height 32
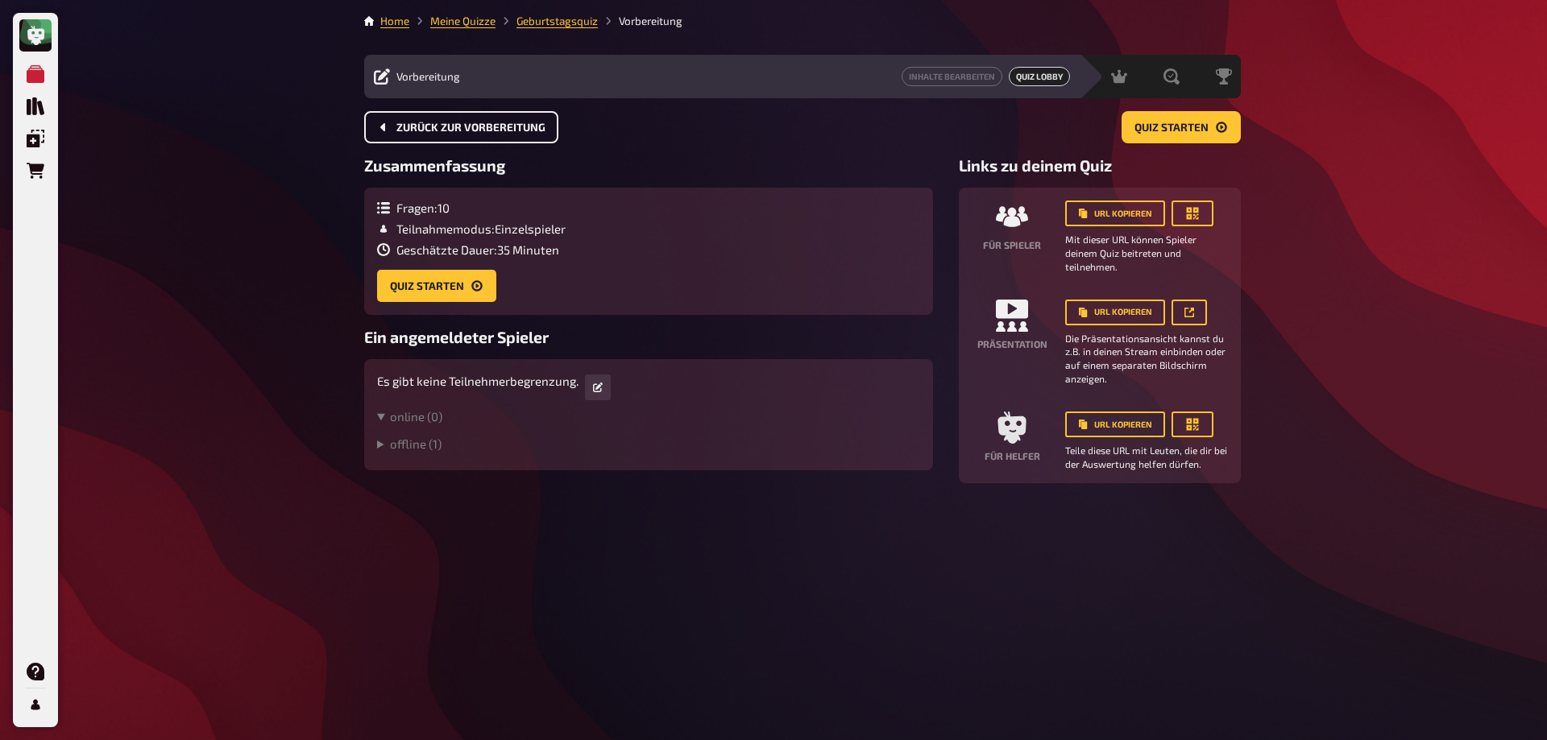
click at [444, 134] on button "Zurück zur Vorbereitung" at bounding box center [461, 127] width 194 height 32
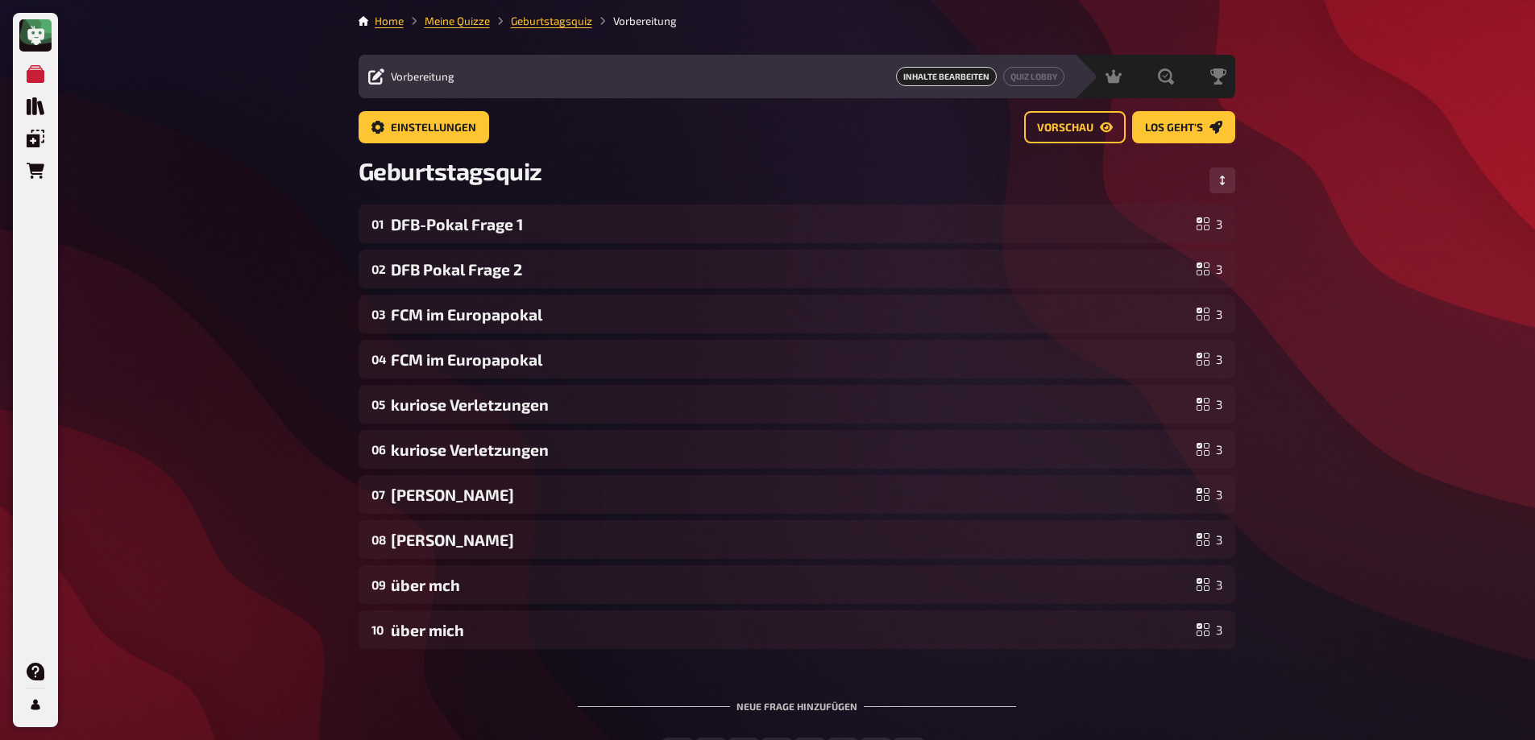
click at [444, 134] on button "Einstellungen" at bounding box center [424, 127] width 131 height 32
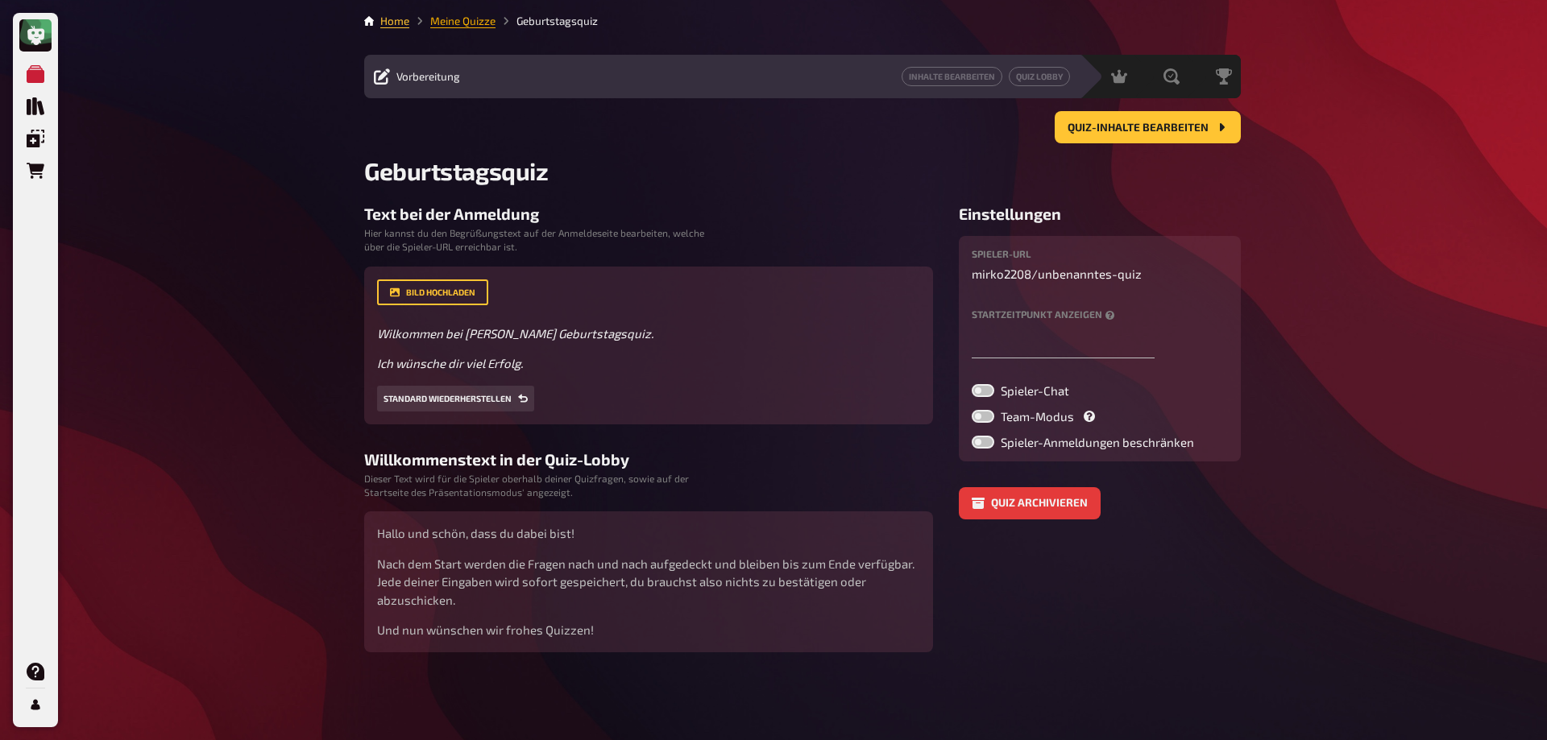
click at [465, 19] on link "Meine Quizze" at bounding box center [462, 21] width 65 height 13
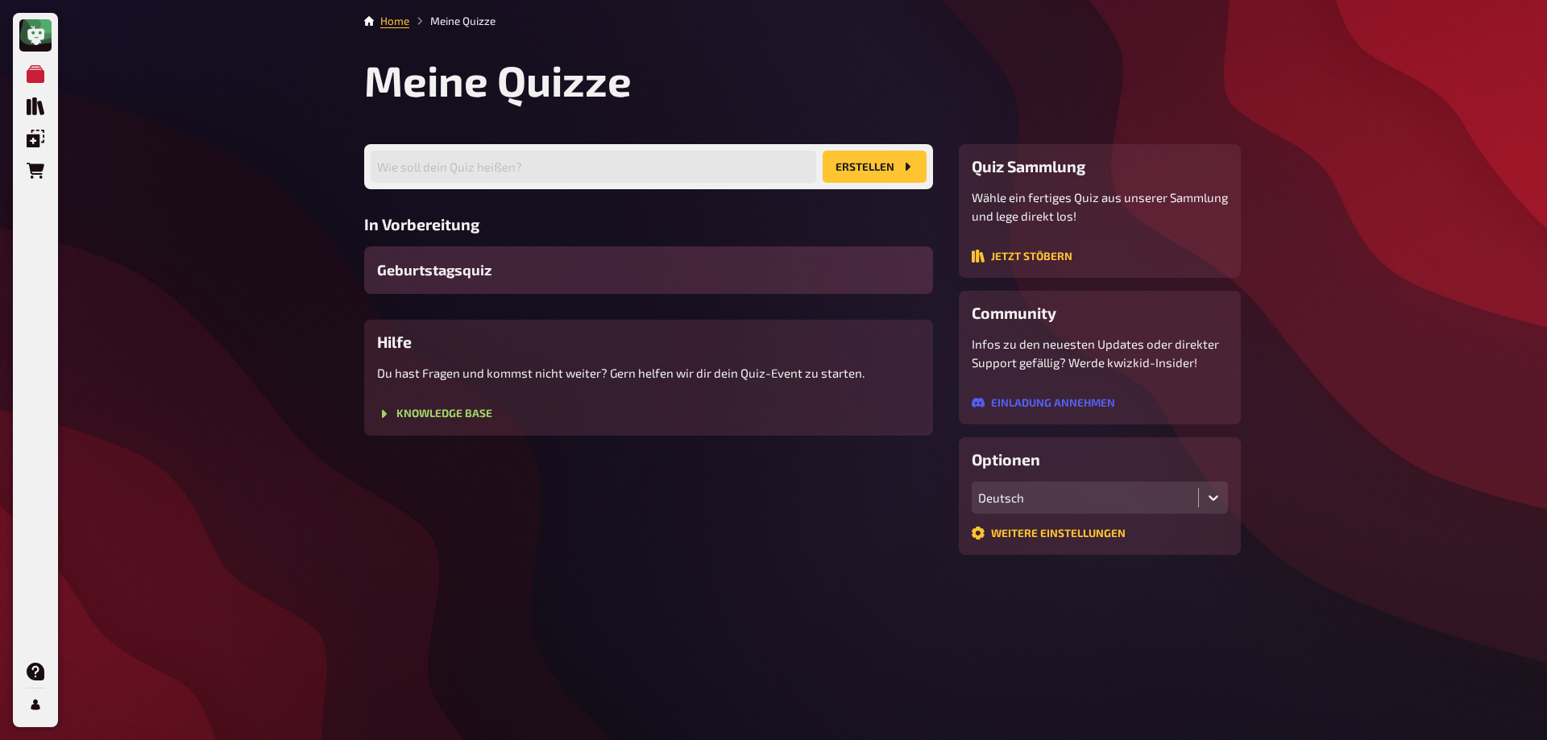
click at [448, 263] on span "Geburtstagsquiz" at bounding box center [434, 270] width 114 height 22
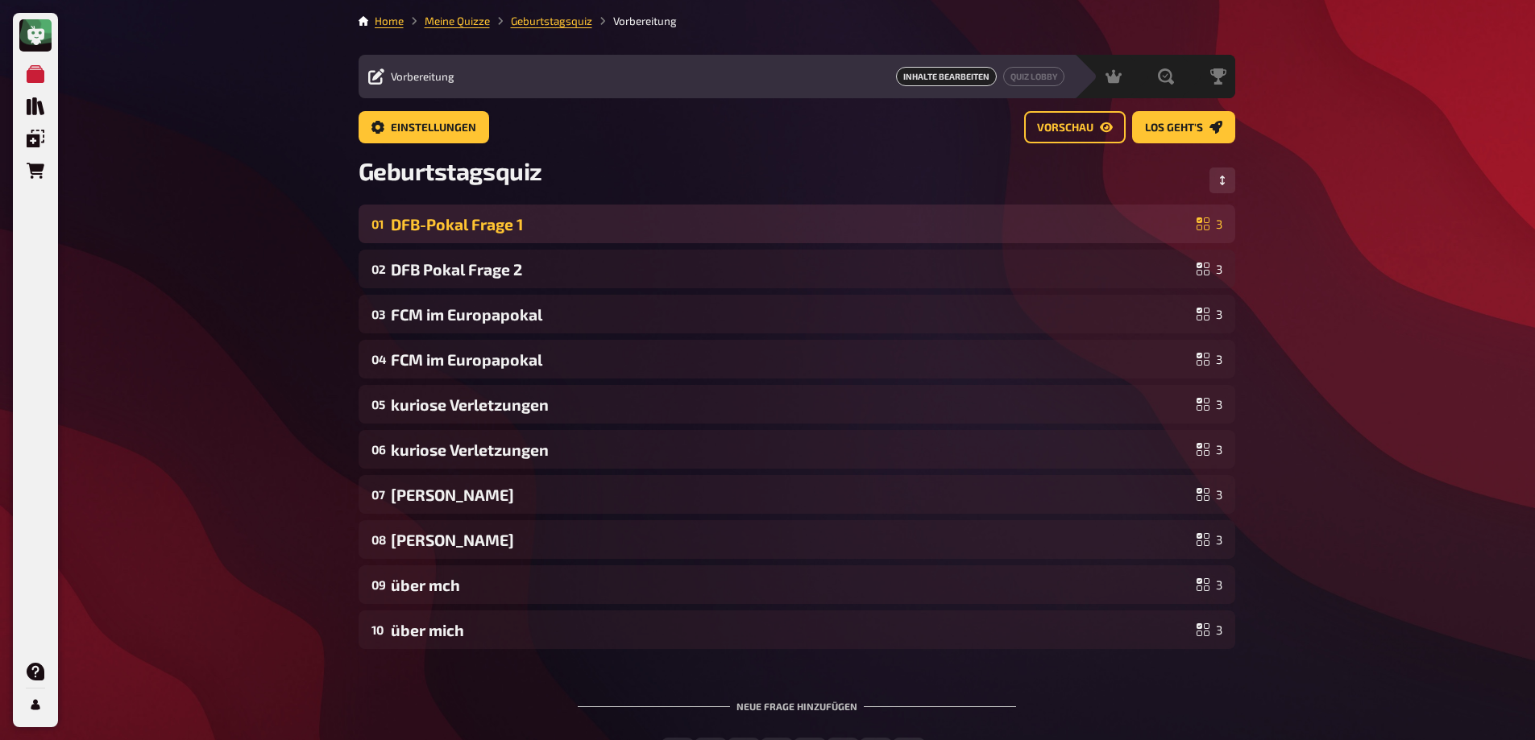
click at [565, 221] on div "DFB-Pokal Frage 1" at bounding box center [790, 224] width 799 height 19
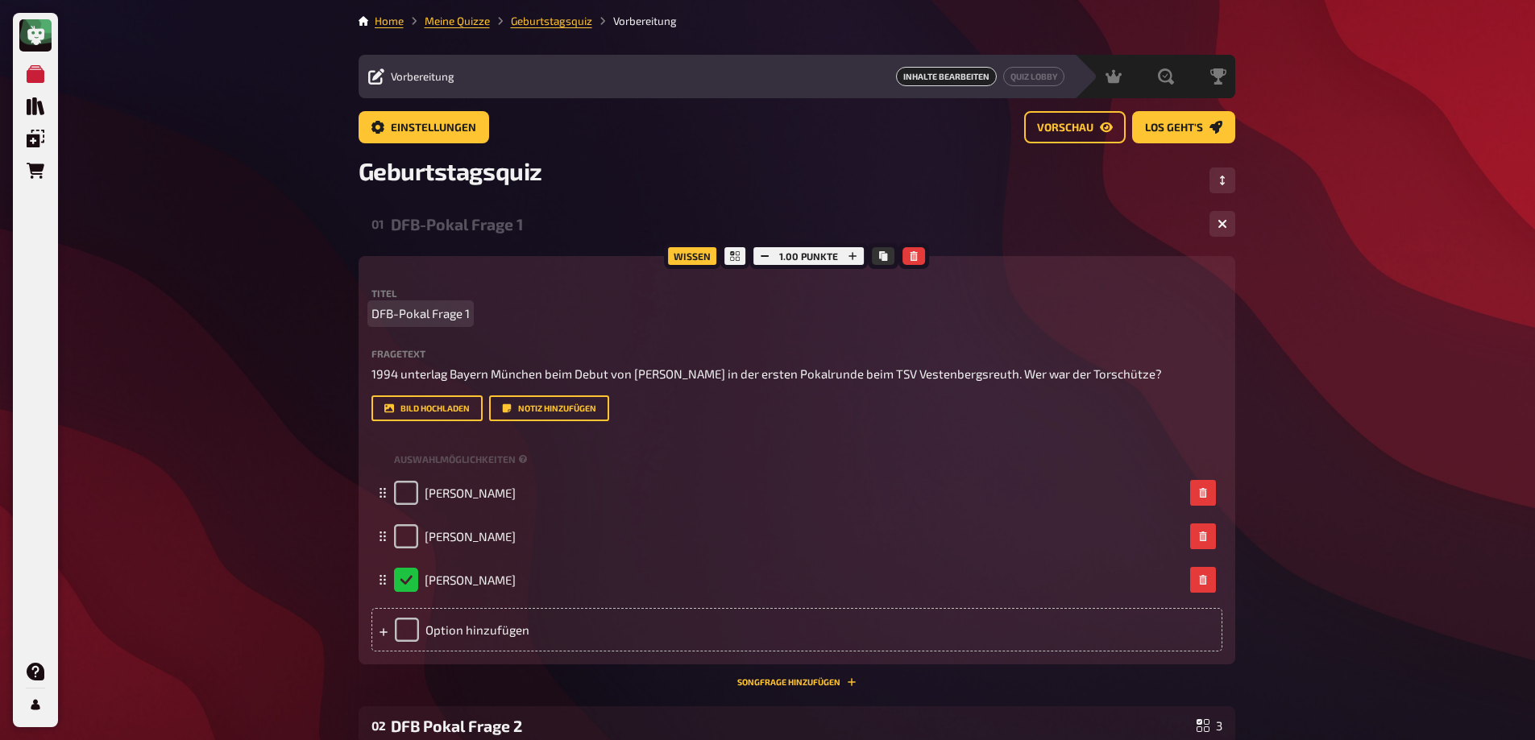
click at [484, 309] on p "DFB-Pokal Frage 1" at bounding box center [796, 314] width 851 height 19
click at [1369, 280] on div "Meine Quizze Quiz Sammlung Einblendungen Bestellungen Hilfe Profil Home Meine Q…" at bounding box center [767, 665] width 1535 height 1330
click at [276, 435] on div "Meine Quizze Quiz Sammlung Einblendungen Bestellungen Hilfe Profil Home Meine Q…" at bounding box center [767, 665] width 1535 height 1330
click at [1328, 348] on div "Meine Quizze Quiz Sammlung Einblendungen Bestellungen Hilfe Profil Home Meine Q…" at bounding box center [767, 665] width 1535 height 1330
click at [1229, 225] on button "button" at bounding box center [1222, 224] width 26 height 26
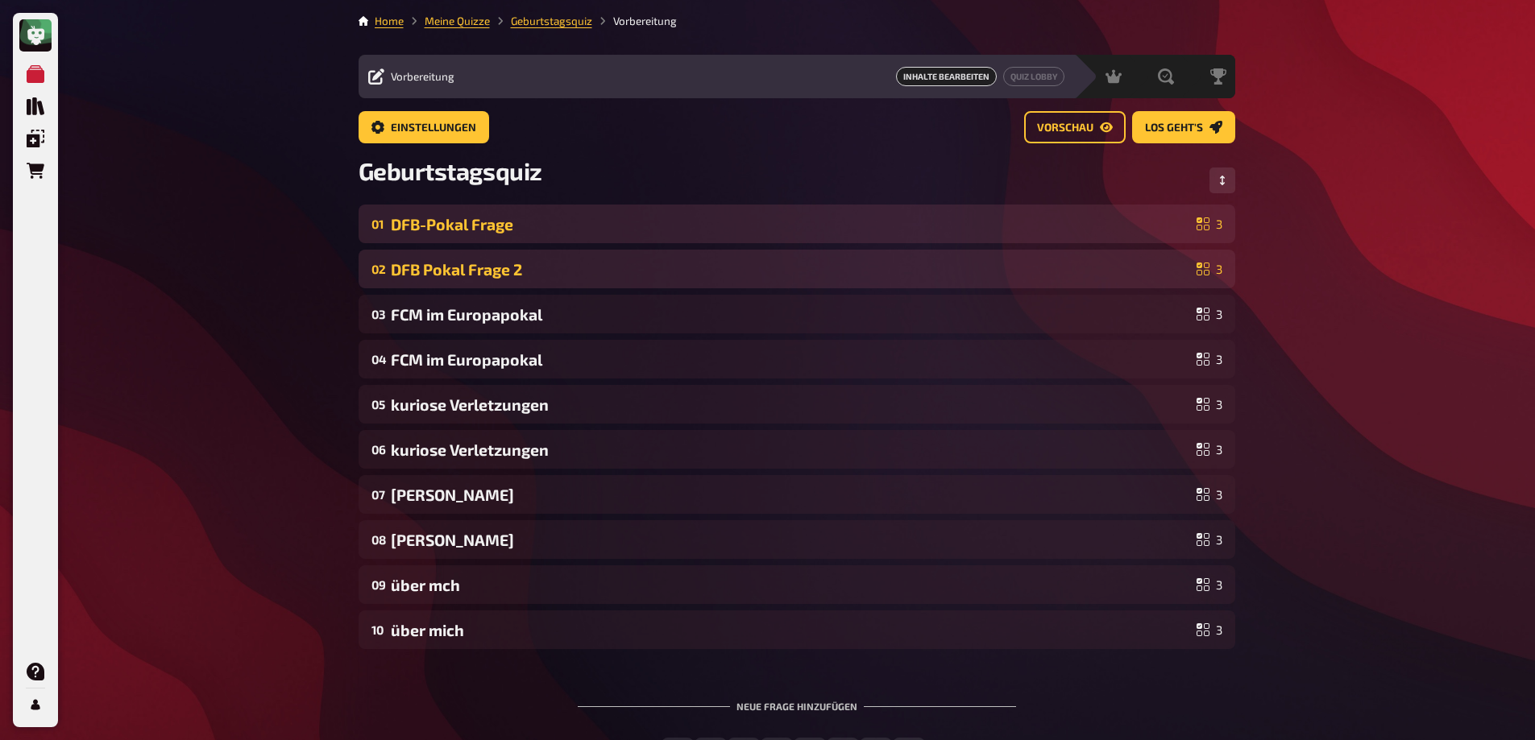
click at [638, 280] on div "02 DFB Pokal Frage 2 3" at bounding box center [797, 269] width 877 height 39
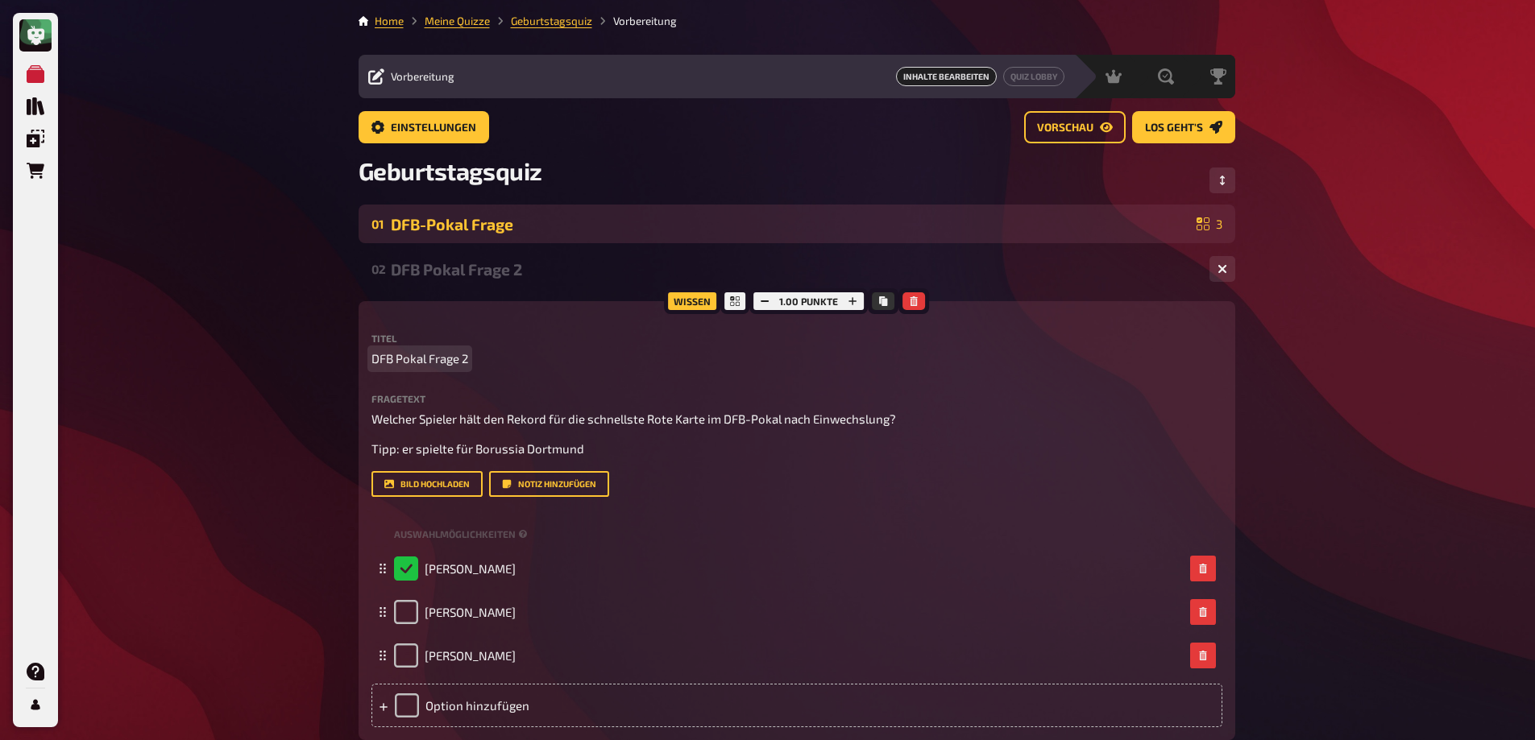
click at [467, 357] on p "DFB Pokal Frage 2" at bounding box center [796, 359] width 851 height 19
click at [268, 322] on div "Meine Quizze Quiz Sammlung Einblendungen Bestellungen Hilfe Profil Home Meine Q…" at bounding box center [767, 680] width 1535 height 1361
click at [397, 131] on span "Einstellungen" at bounding box center [433, 127] width 85 height 11
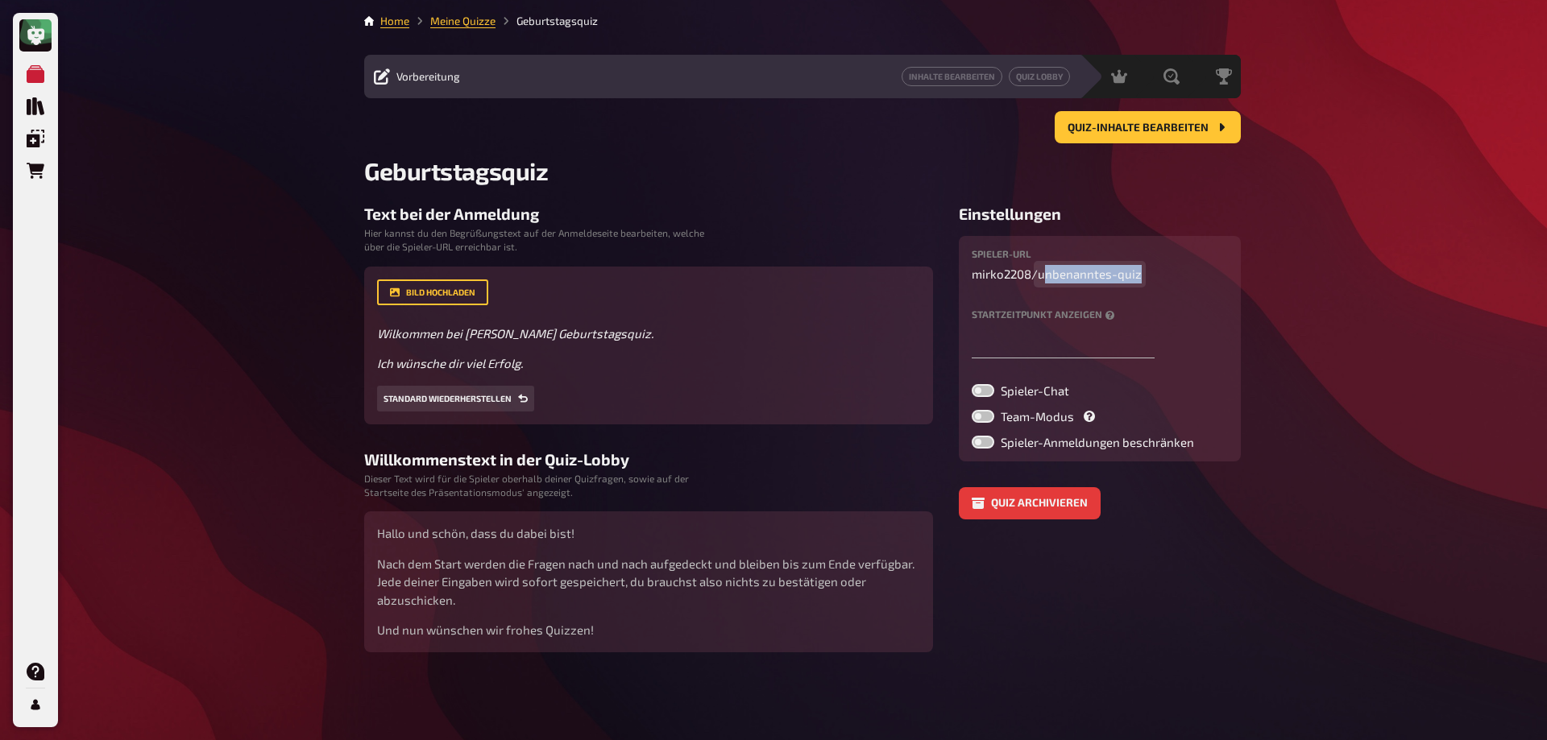
drag, startPoint x: 1043, startPoint y: 275, endPoint x: 1146, endPoint y: 277, distance: 104.0
click at [1146, 277] on p "mirko2208 / unbenanntes-quiz" at bounding box center [1100, 274] width 256 height 19
click at [1349, 278] on div "Meine Quizze Quiz Sammlung Einblendungen Bestellungen Hilfe Profil Home Meine Q…" at bounding box center [773, 370] width 1547 height 740
click at [393, 24] on link "Home" at bounding box center [394, 21] width 29 height 13
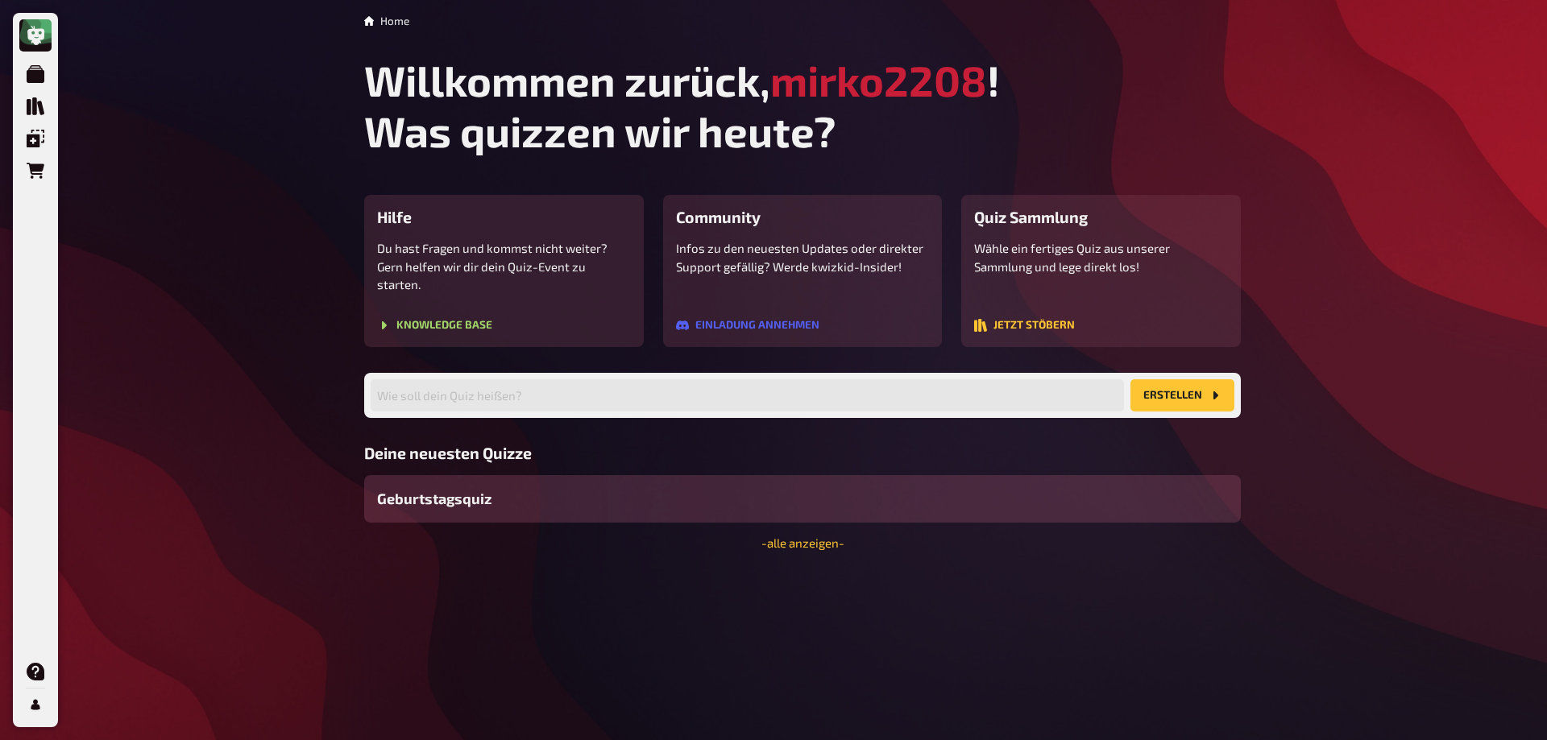
click at [451, 488] on span "Geburtstagsquiz" at bounding box center [434, 499] width 114 height 22
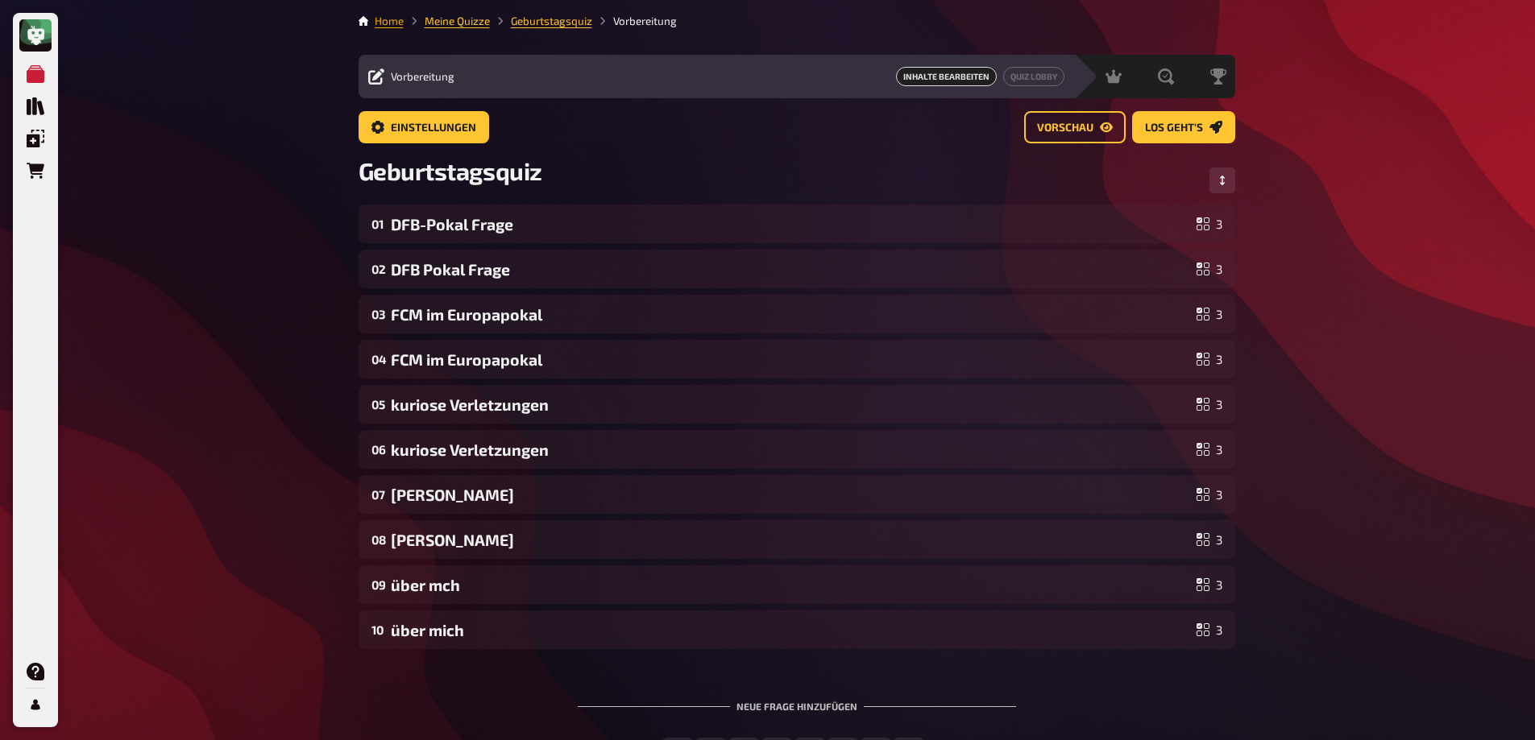
click at [384, 25] on link "Home" at bounding box center [389, 21] width 29 height 13
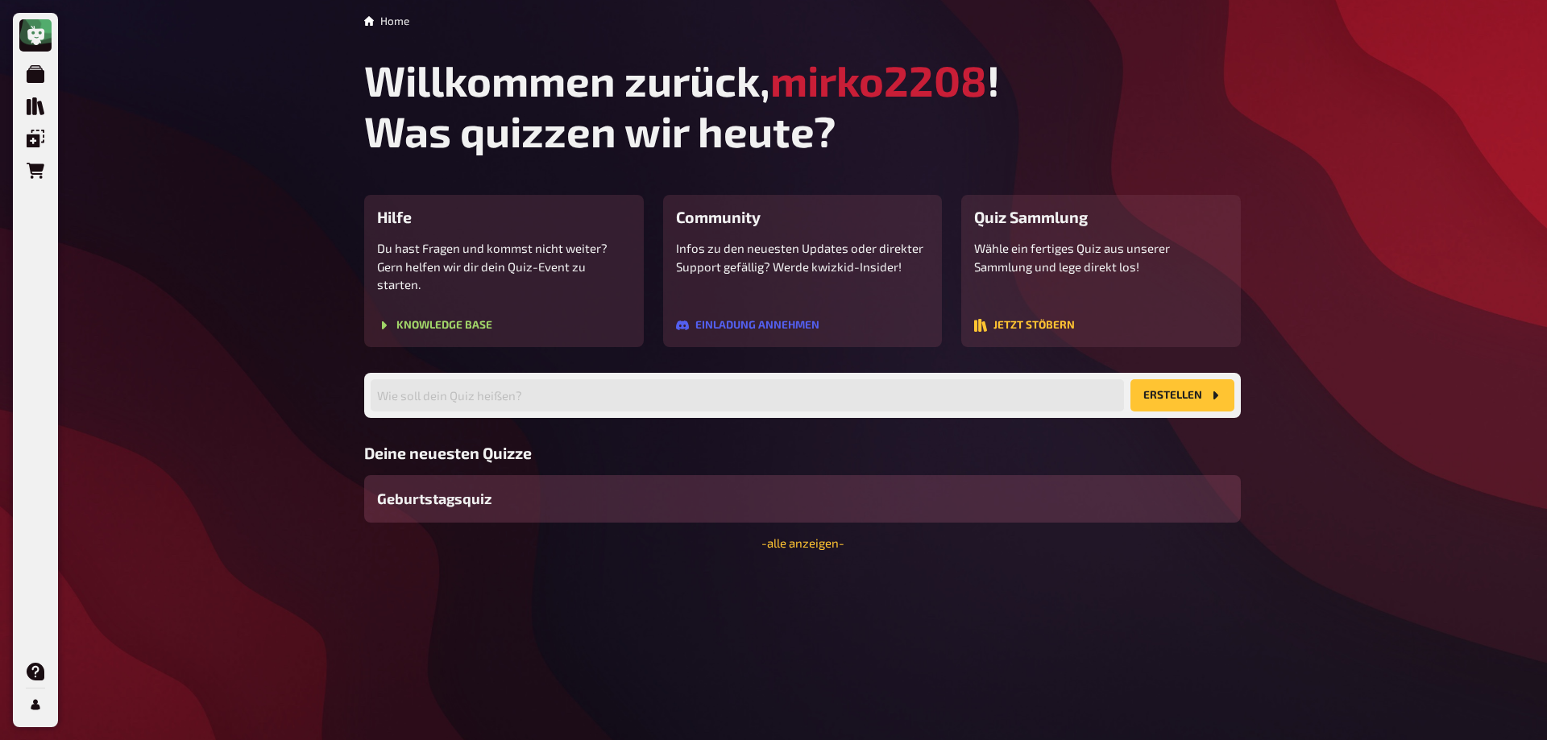
click at [555, 491] on div "Geburtstagsquiz" at bounding box center [802, 499] width 877 height 48
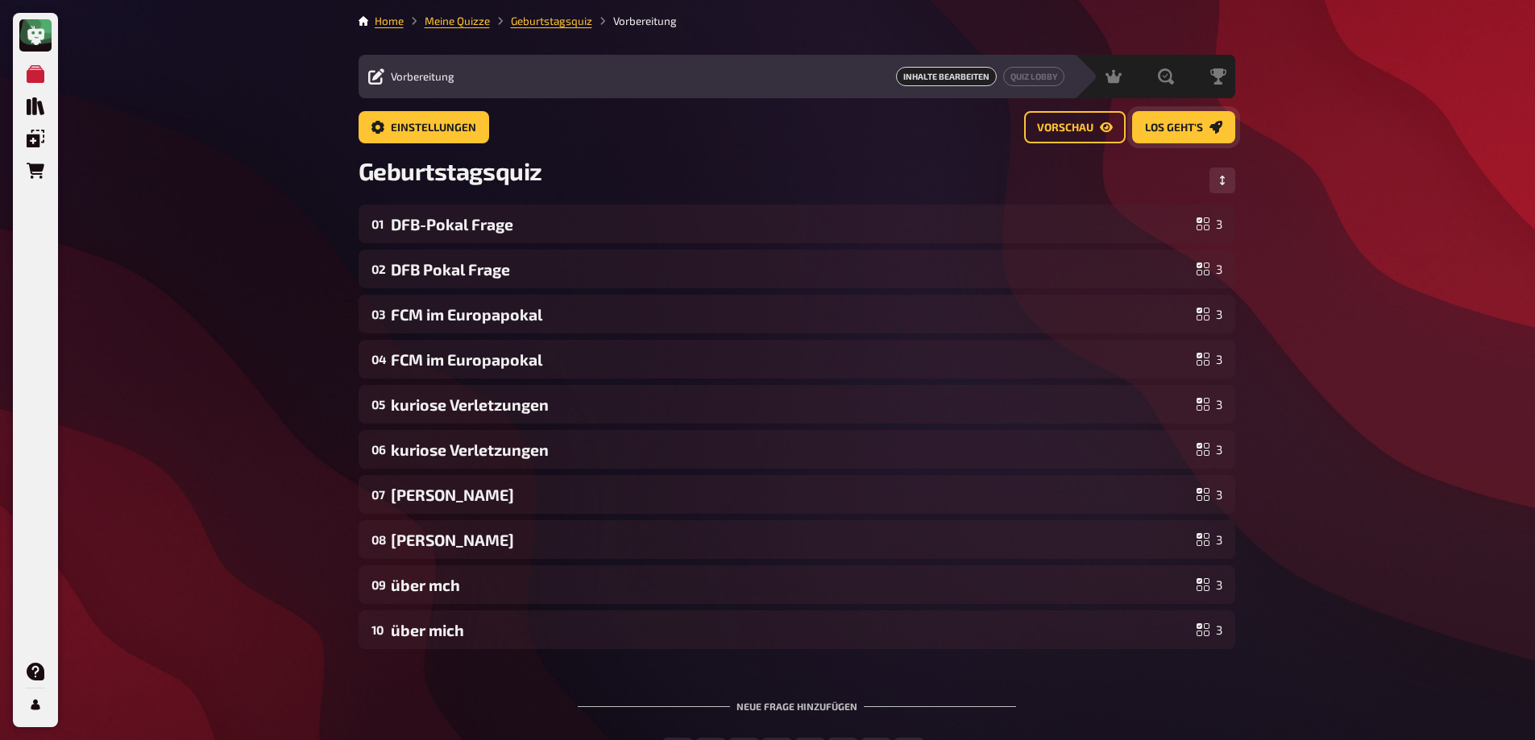
click at [1174, 127] on span "Los geht's" at bounding box center [1174, 127] width 58 height 11
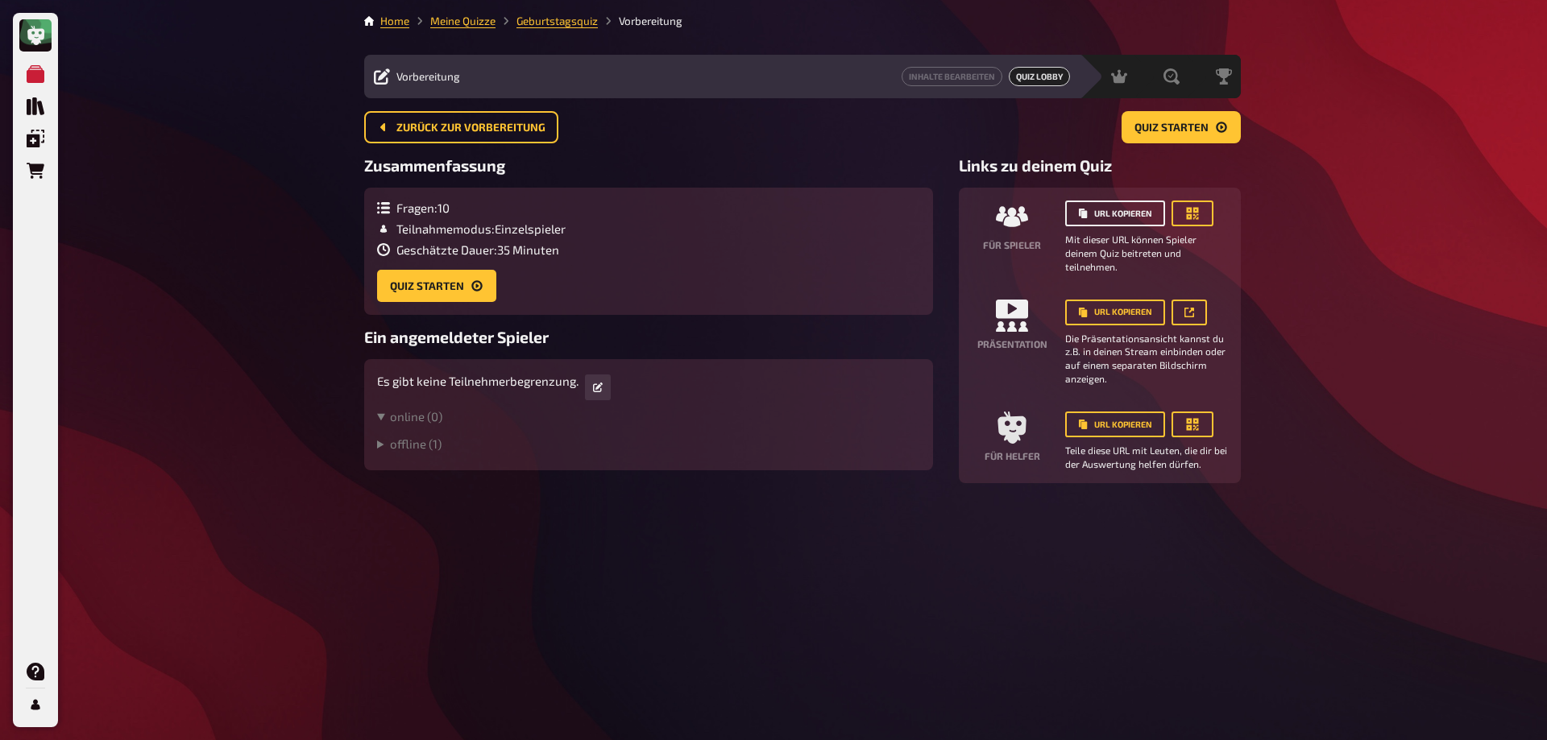
click at [1126, 213] on button "URL kopieren" at bounding box center [1115, 214] width 100 height 26
click at [1194, 77] on span "Siegerehrung" at bounding box center [1191, 76] width 66 height 13
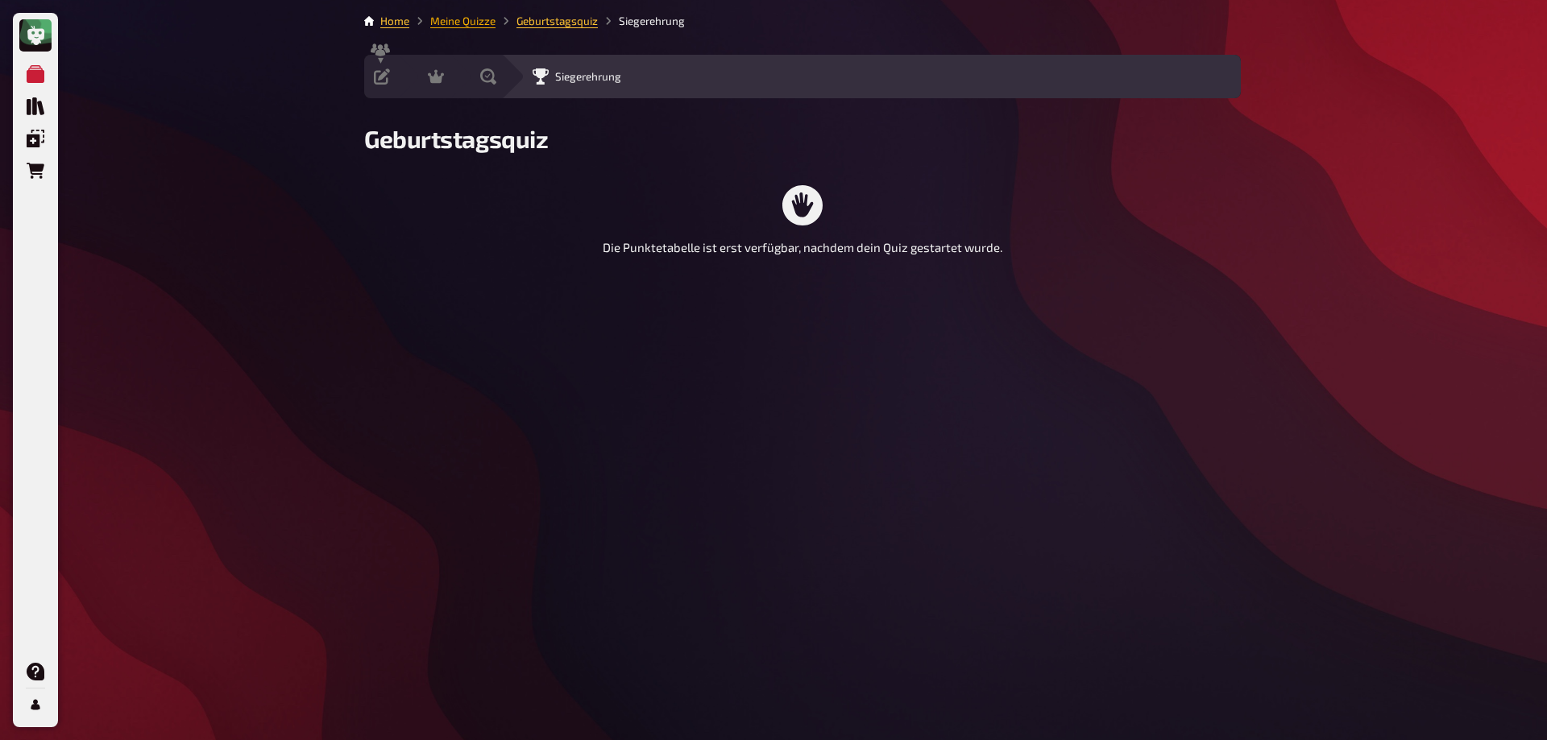
click at [479, 20] on link "Meine Quizze" at bounding box center [462, 21] width 65 height 13
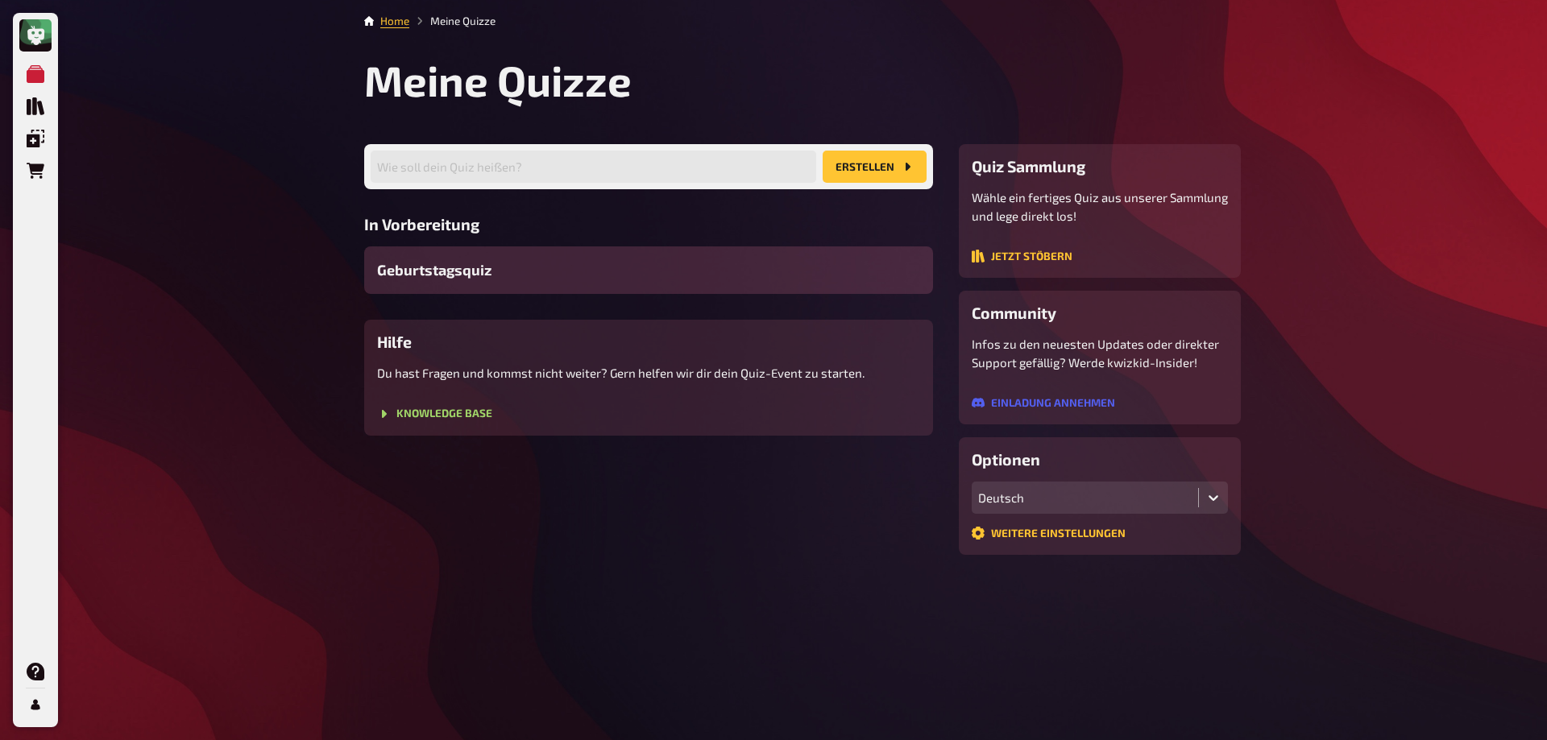
click at [479, 276] on span "Geburtstagsquiz" at bounding box center [434, 270] width 114 height 22
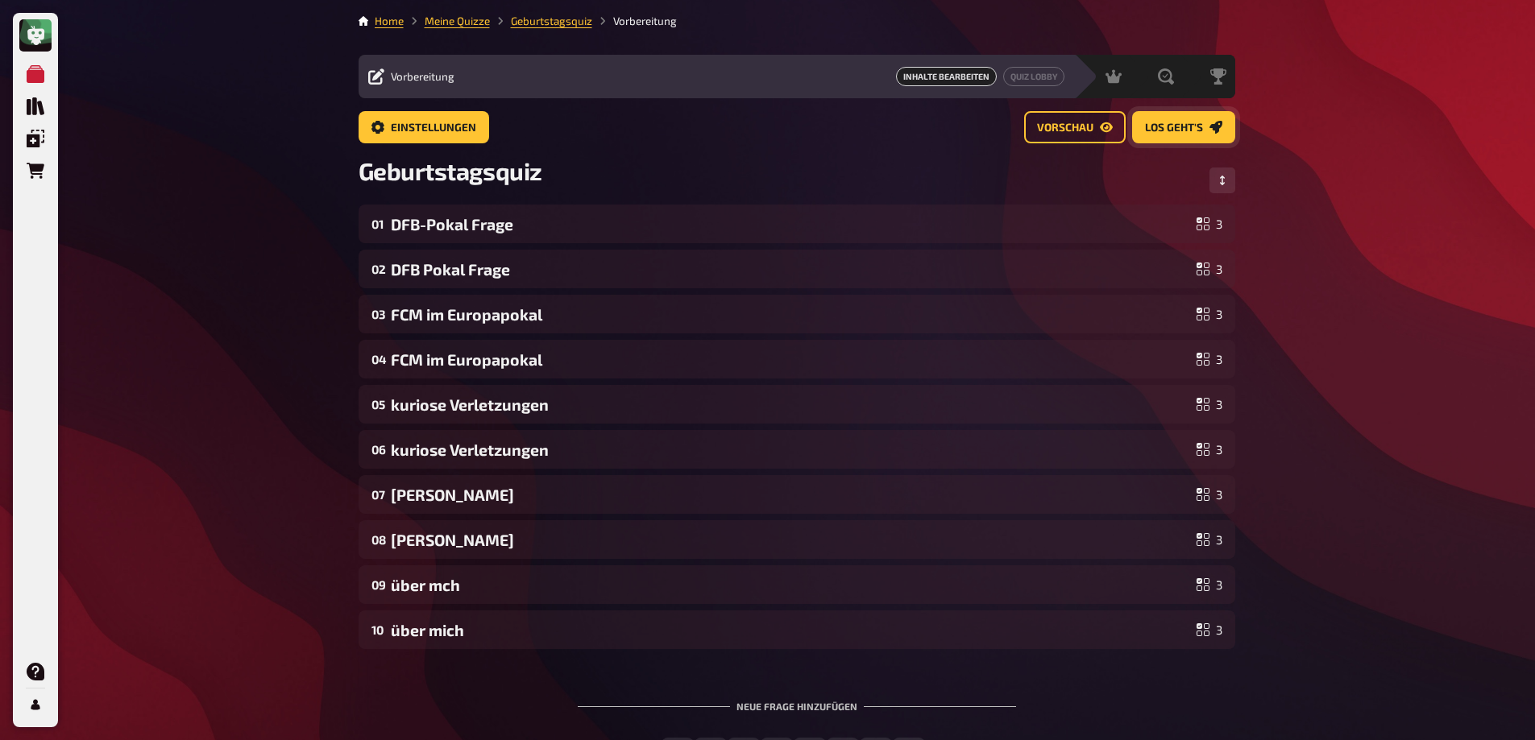
click at [1180, 134] on button "Los geht's" at bounding box center [1183, 127] width 103 height 32
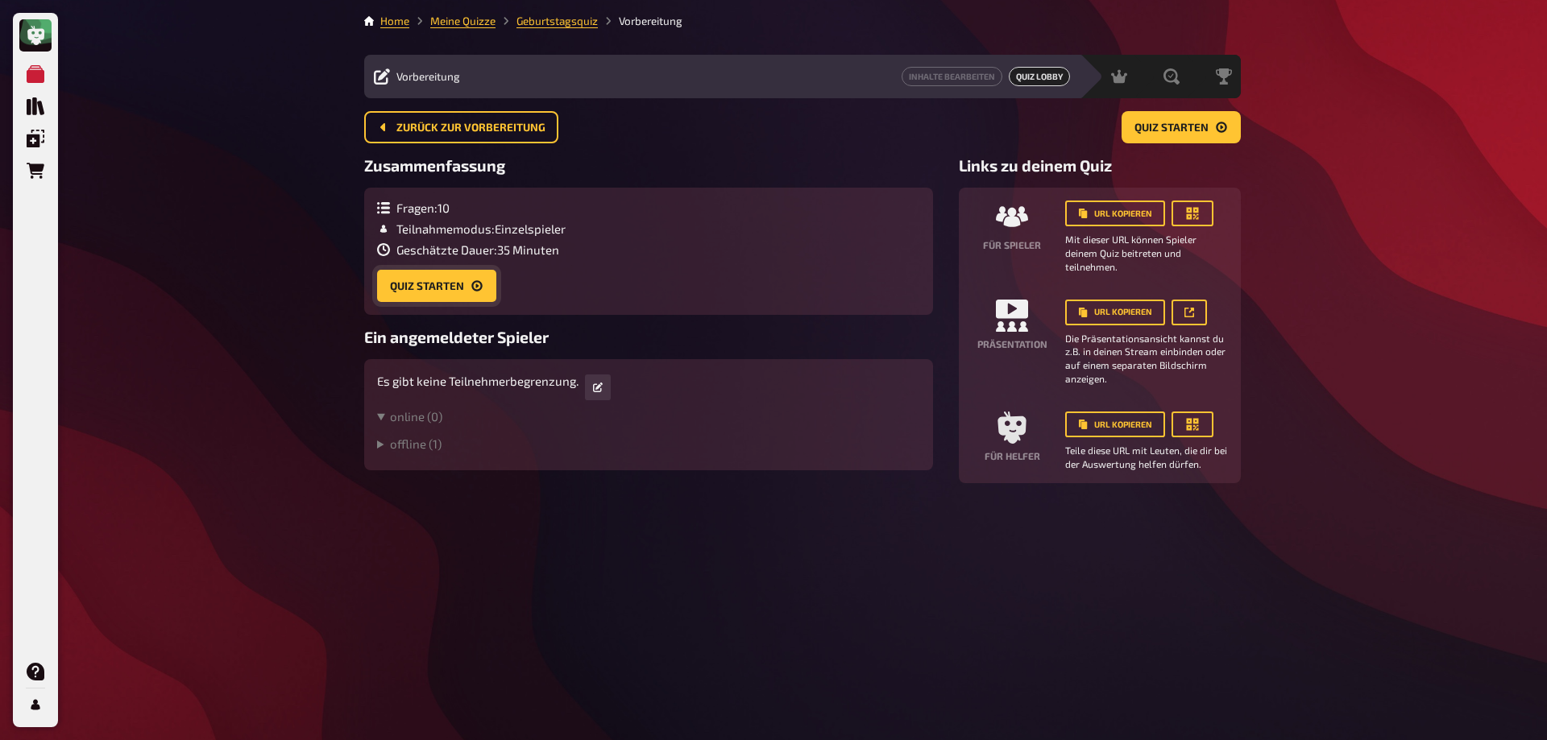
click at [421, 287] on button "Quiz starten" at bounding box center [436, 286] width 119 height 32
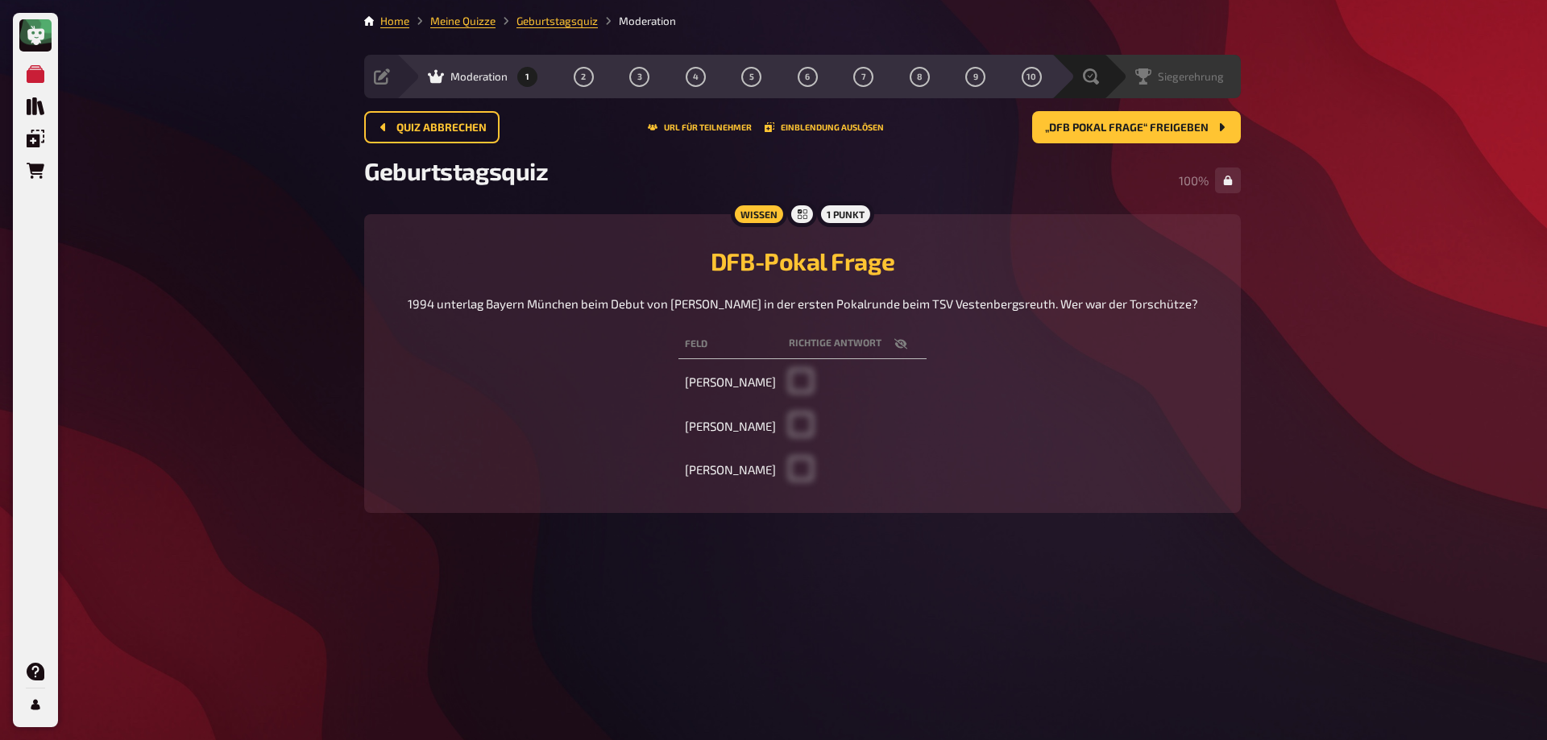
click at [1160, 79] on span "Siegerehrung" at bounding box center [1191, 76] width 66 height 13
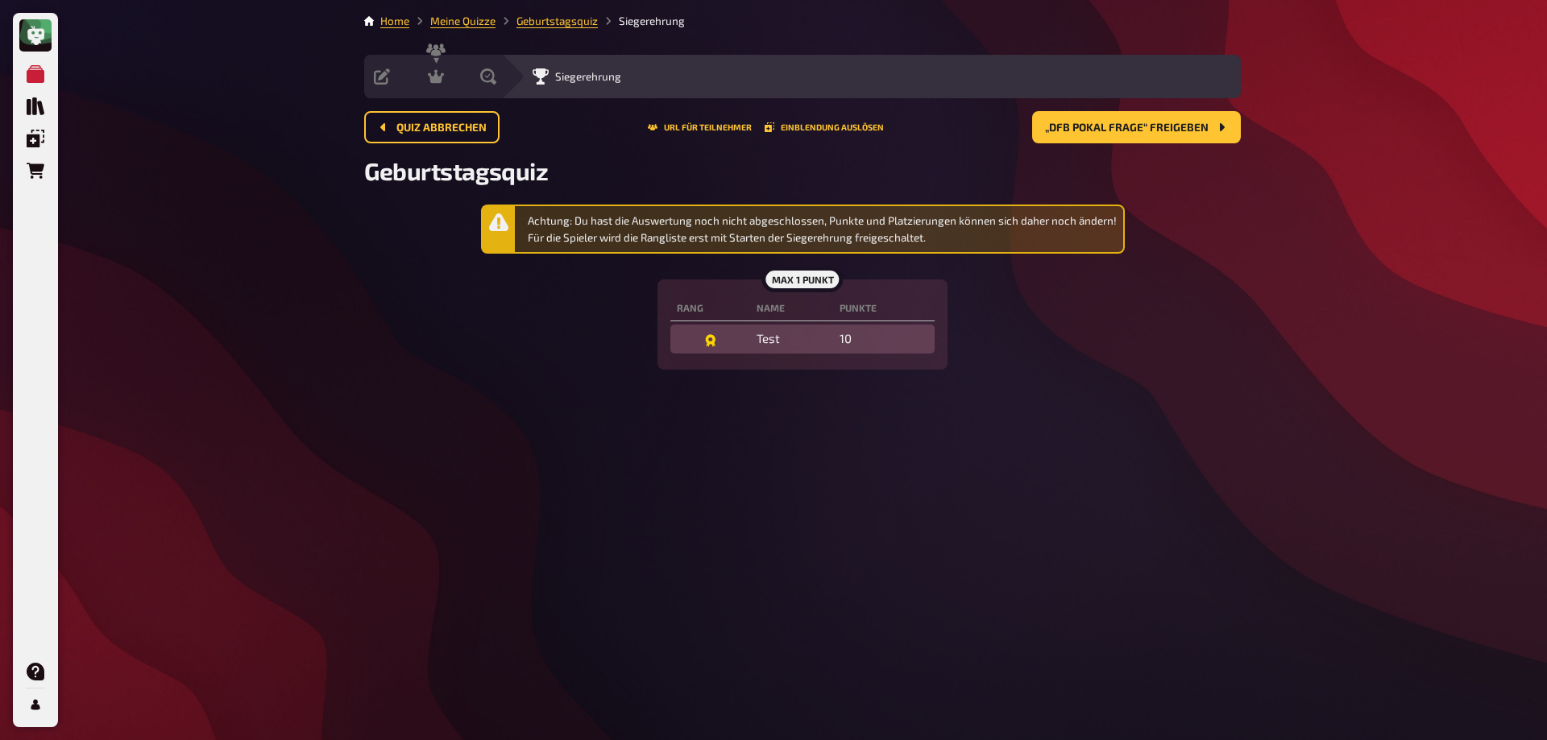
click at [709, 342] on icon at bounding box center [710, 340] width 10 height 13
click at [775, 332] on td "Test" at bounding box center [791, 339] width 83 height 29
click at [824, 126] on button "Einblendung auslösen" at bounding box center [824, 127] width 119 height 10
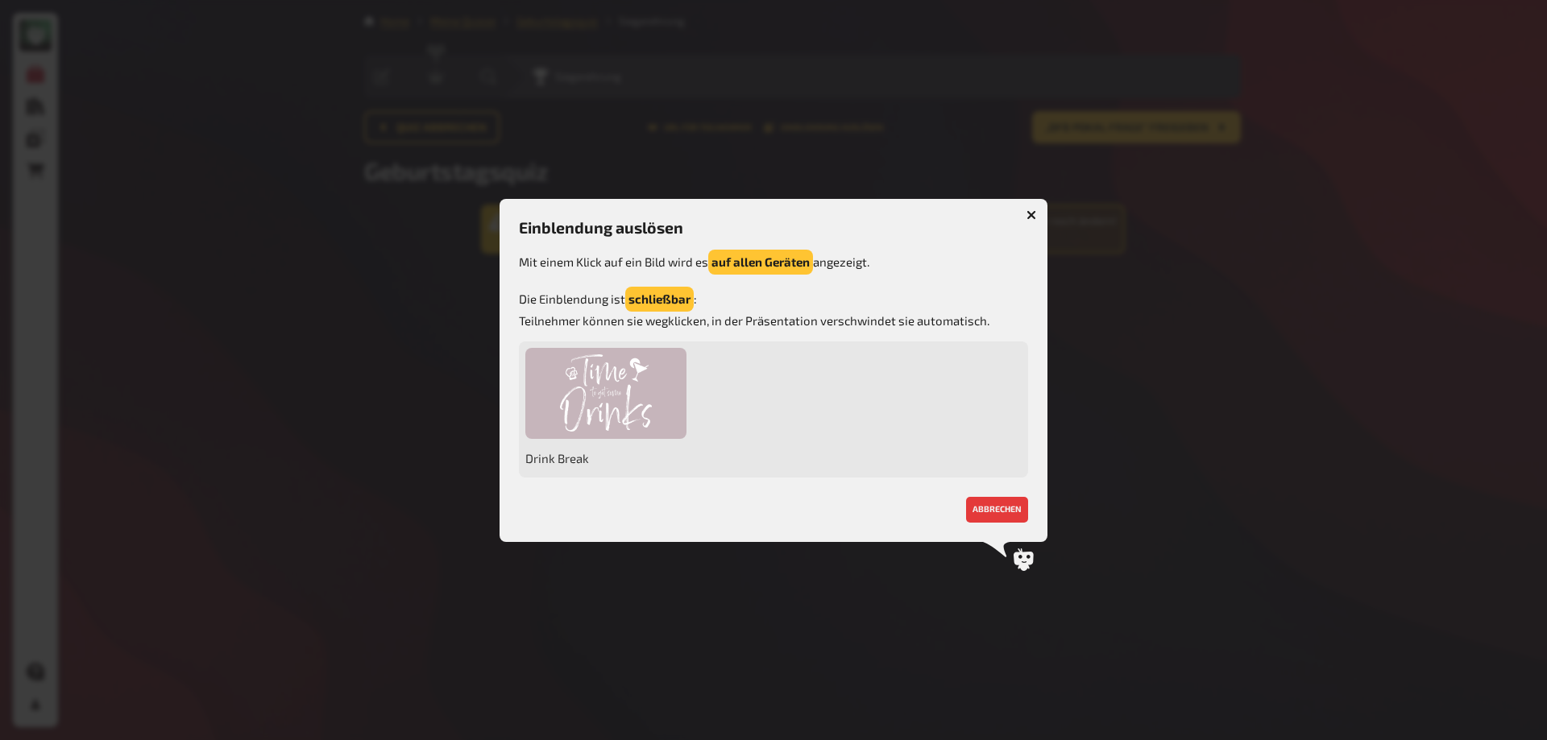
click at [1034, 212] on icon "button" at bounding box center [1031, 214] width 15 height 15
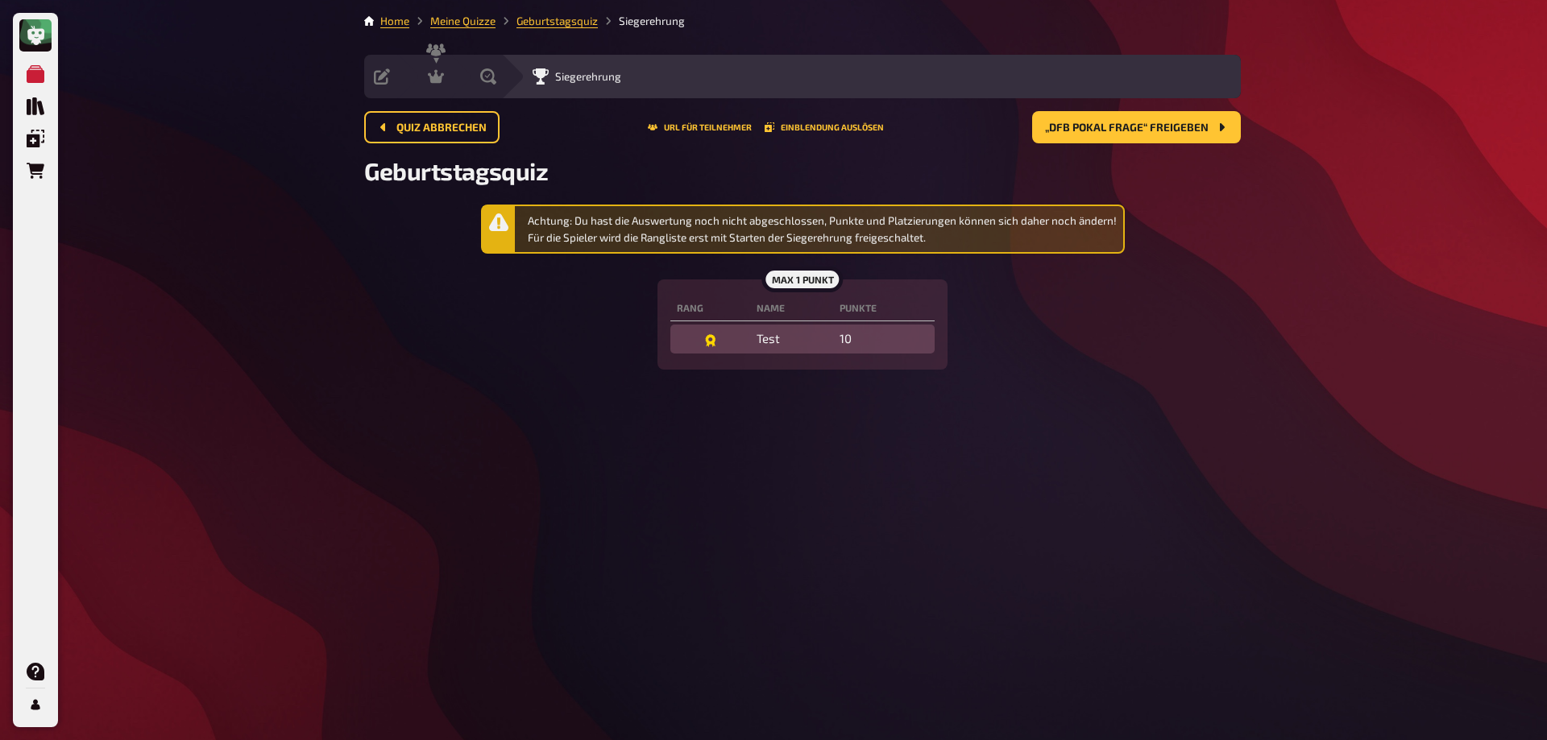
click at [699, 350] on td at bounding box center [710, 339] width 80 height 29
click at [706, 342] on icon at bounding box center [710, 340] width 13 height 13
click at [761, 336] on td "Test" at bounding box center [791, 339] width 83 height 29
click at [1122, 122] on span "„DFB Pokal Frage“ freigeben" at bounding box center [1127, 127] width 164 height 11
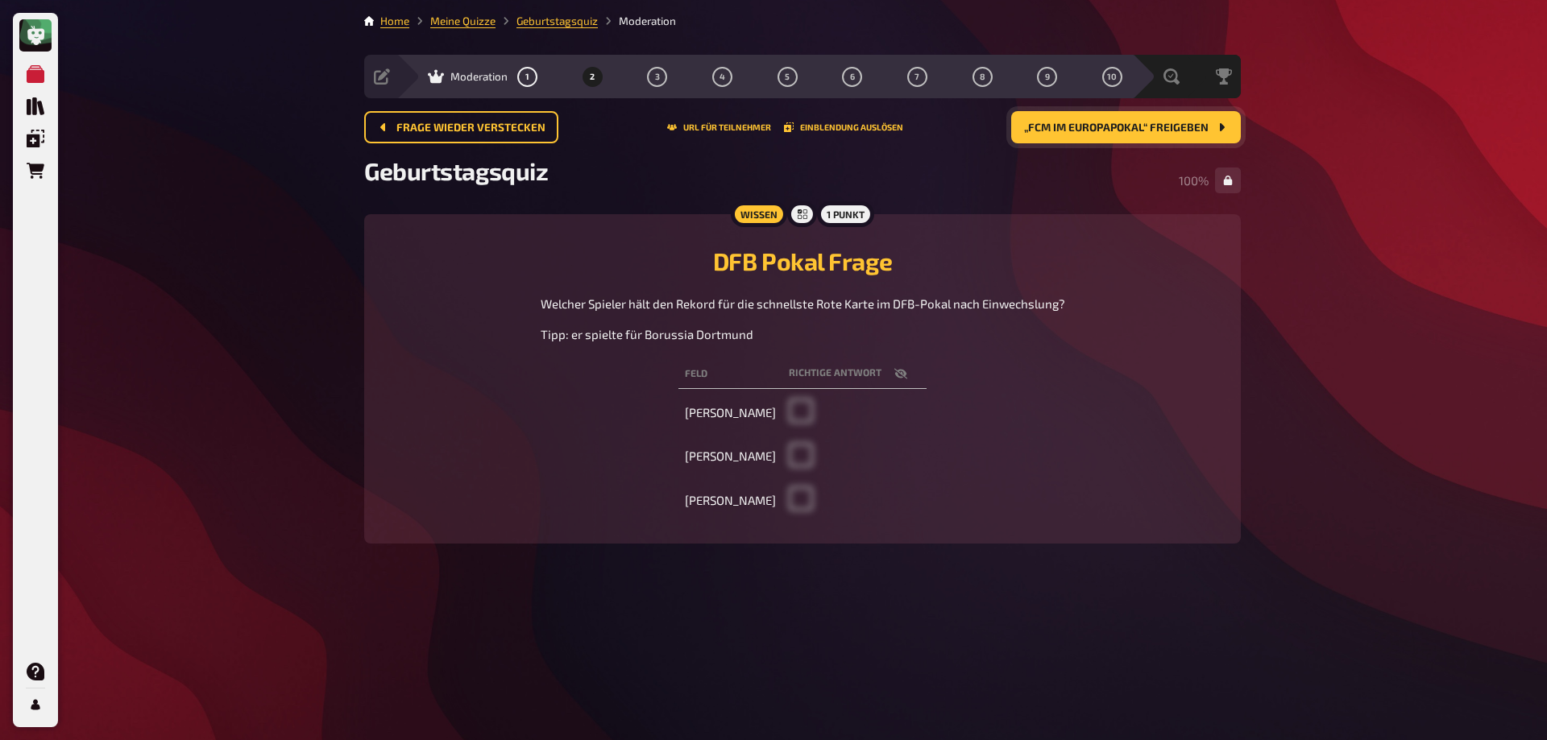
click at [1122, 122] on span "„FCM im Europapokal“ freigeben" at bounding box center [1116, 127] width 184 height 11
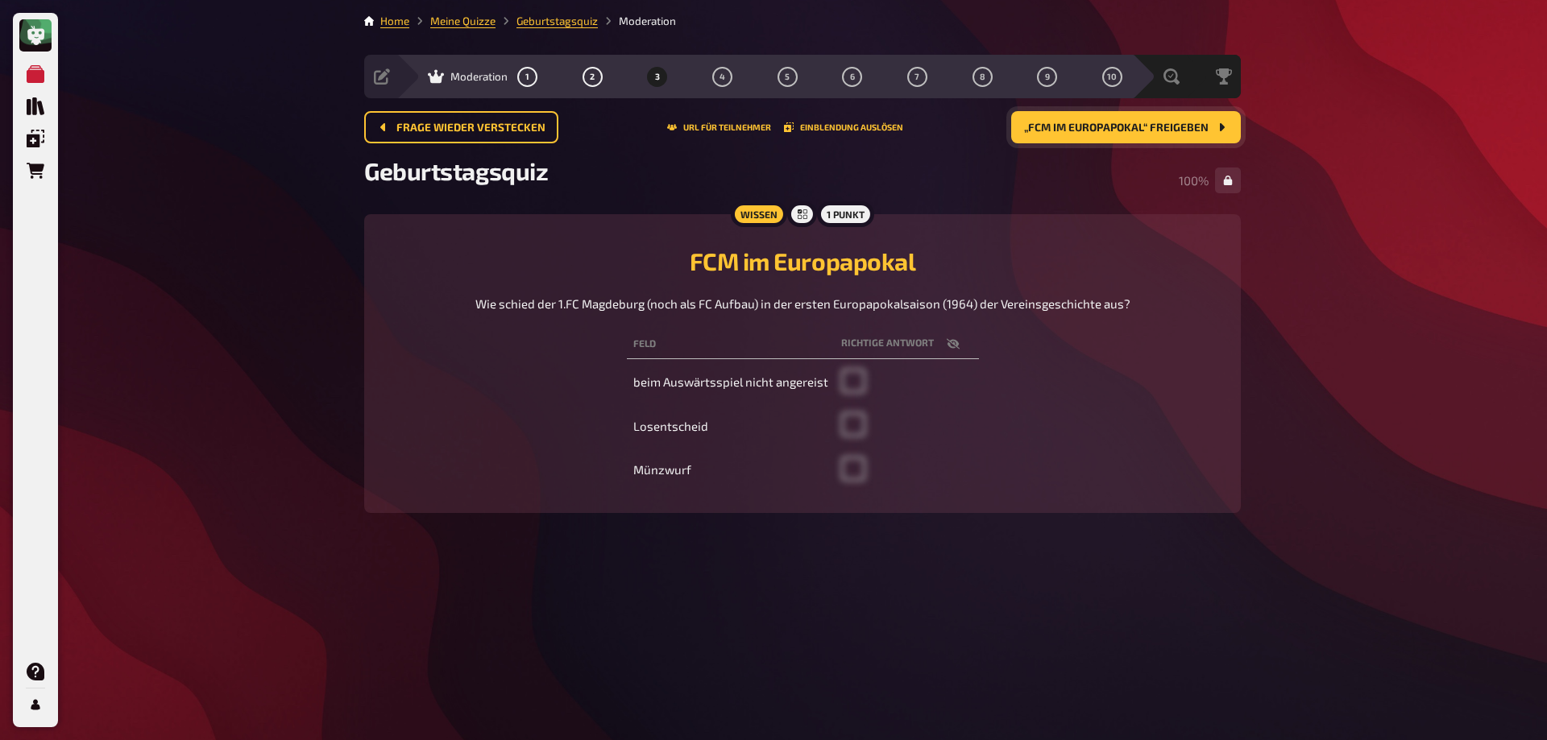
click at [1122, 122] on span "„FCM im Europapokal“ freigeben" at bounding box center [1116, 127] width 184 height 11
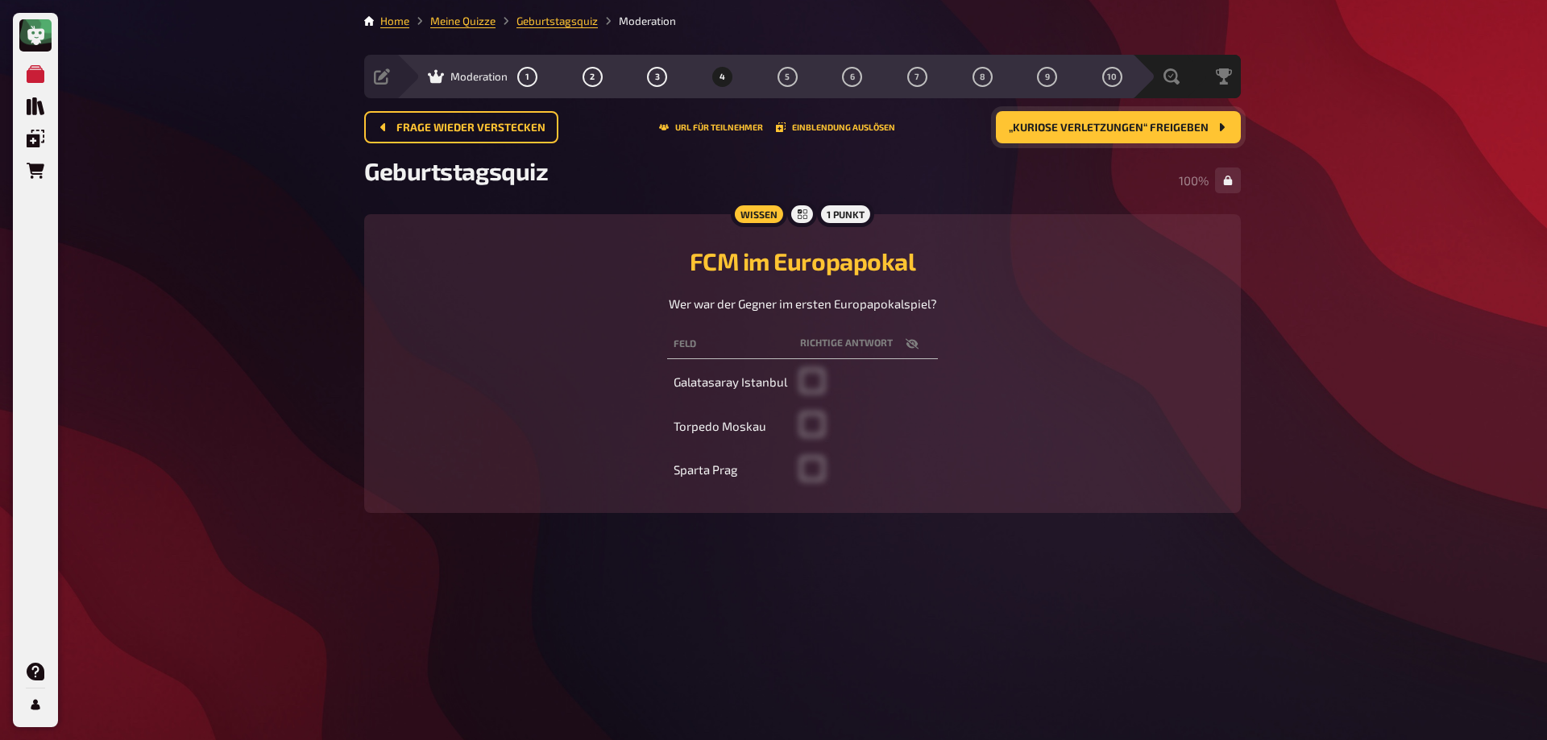
click at [1122, 122] on span "„kuriose Verletzungen“ freigeben" at bounding box center [1109, 127] width 200 height 11
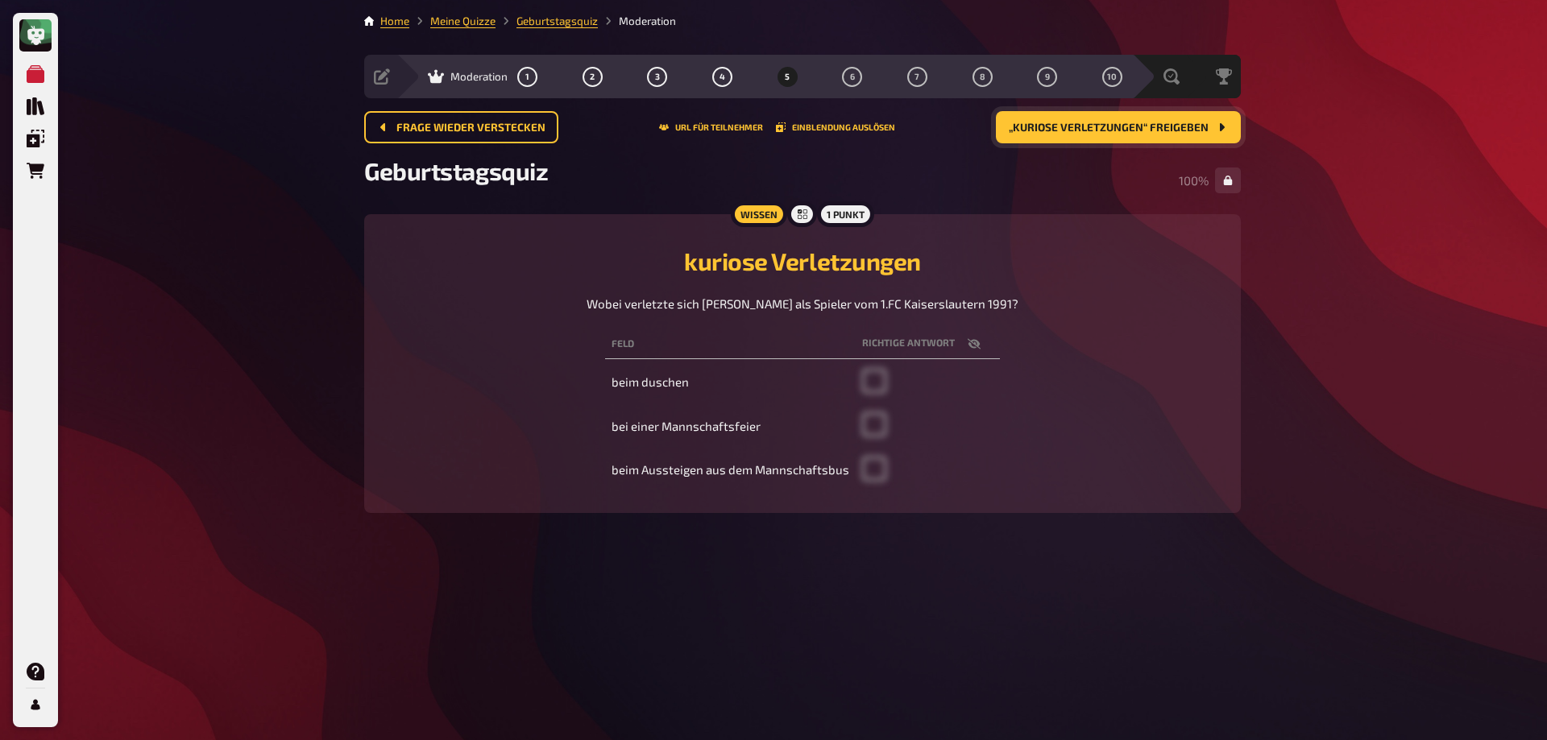
click at [1122, 122] on span "„kuriose Verletzungen“ freigeben" at bounding box center [1109, 127] width 200 height 11
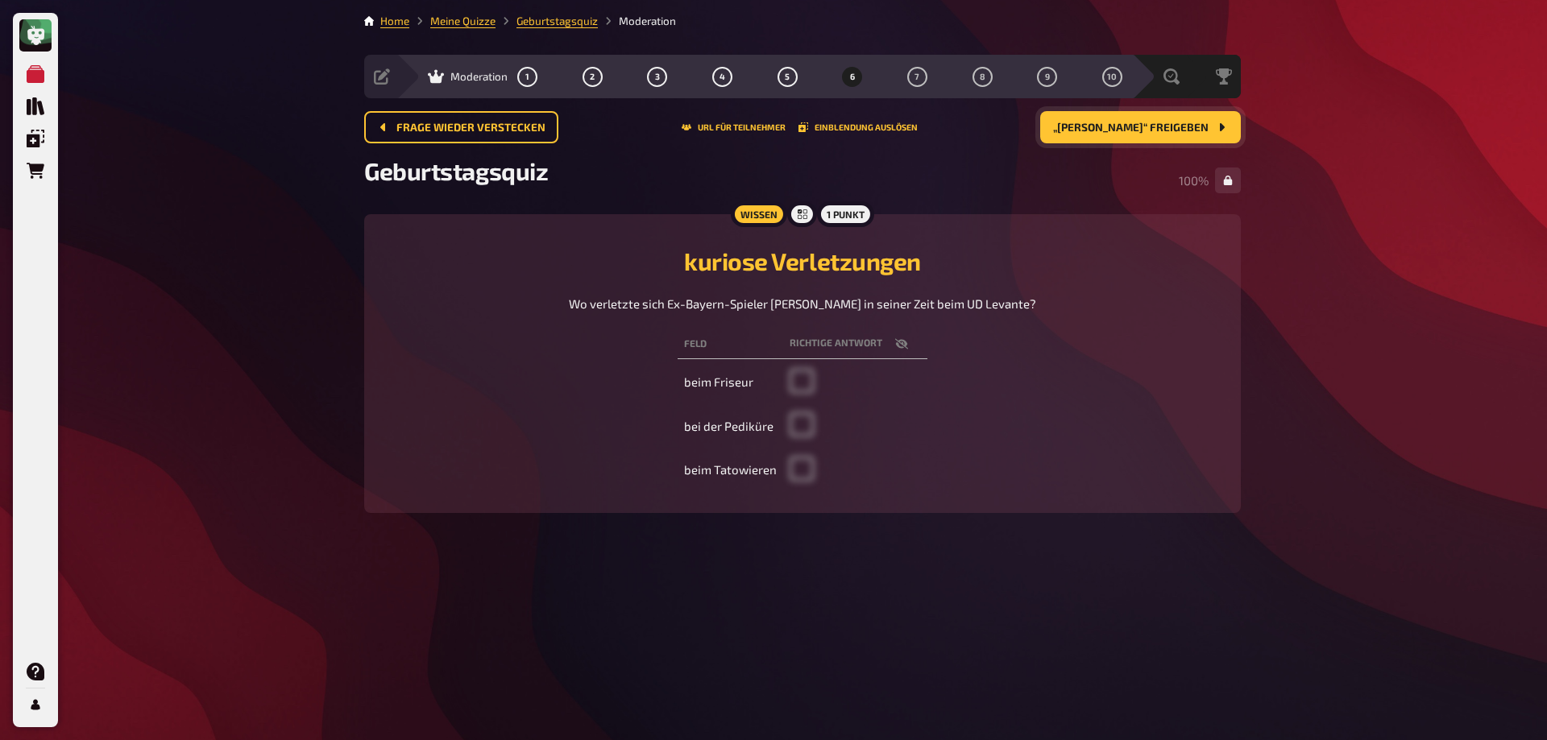
click at [1122, 122] on span "„[PERSON_NAME]“ freigeben" at bounding box center [1130, 127] width 155 height 11
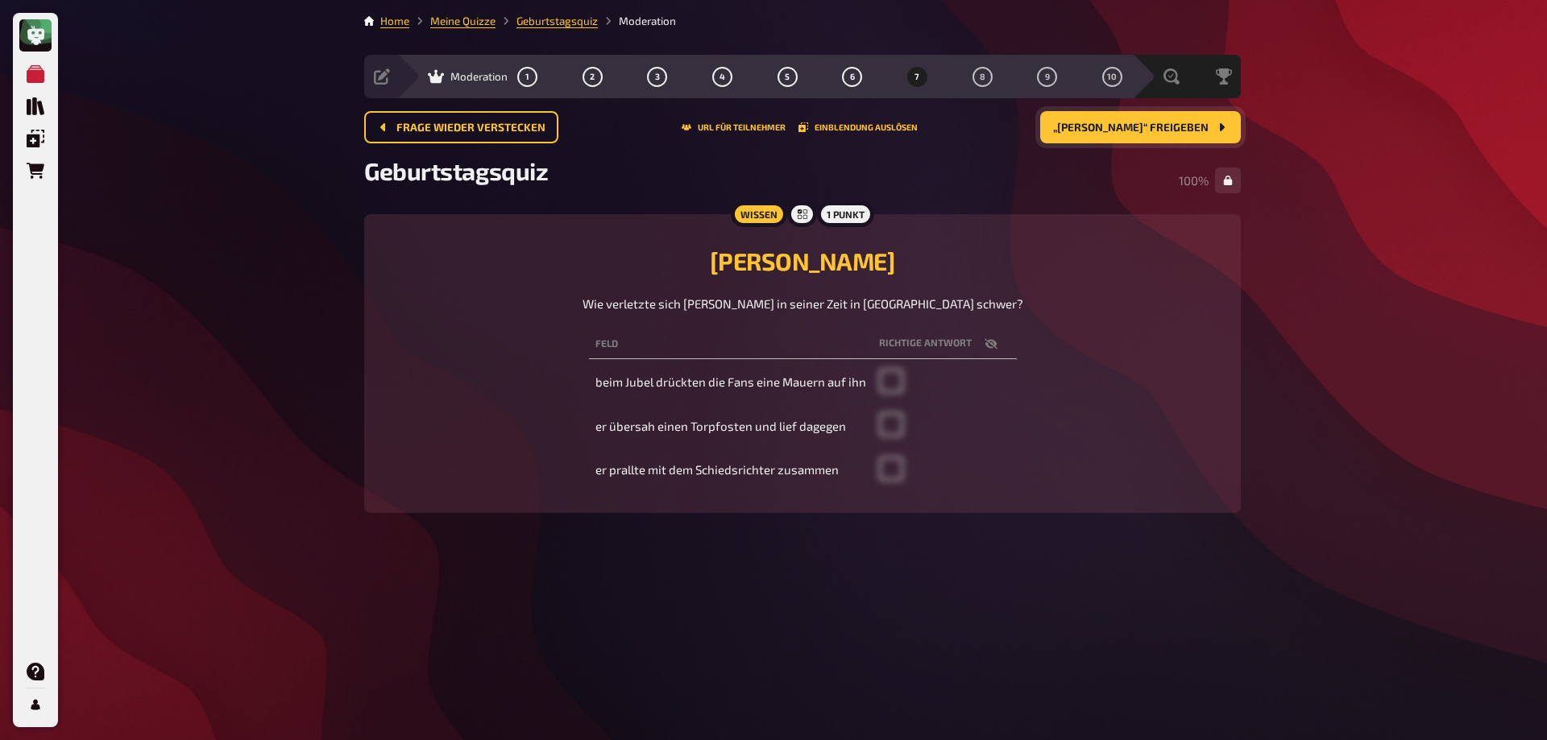
click at [1122, 122] on span "„[PERSON_NAME]“ freigeben" at bounding box center [1130, 127] width 155 height 11
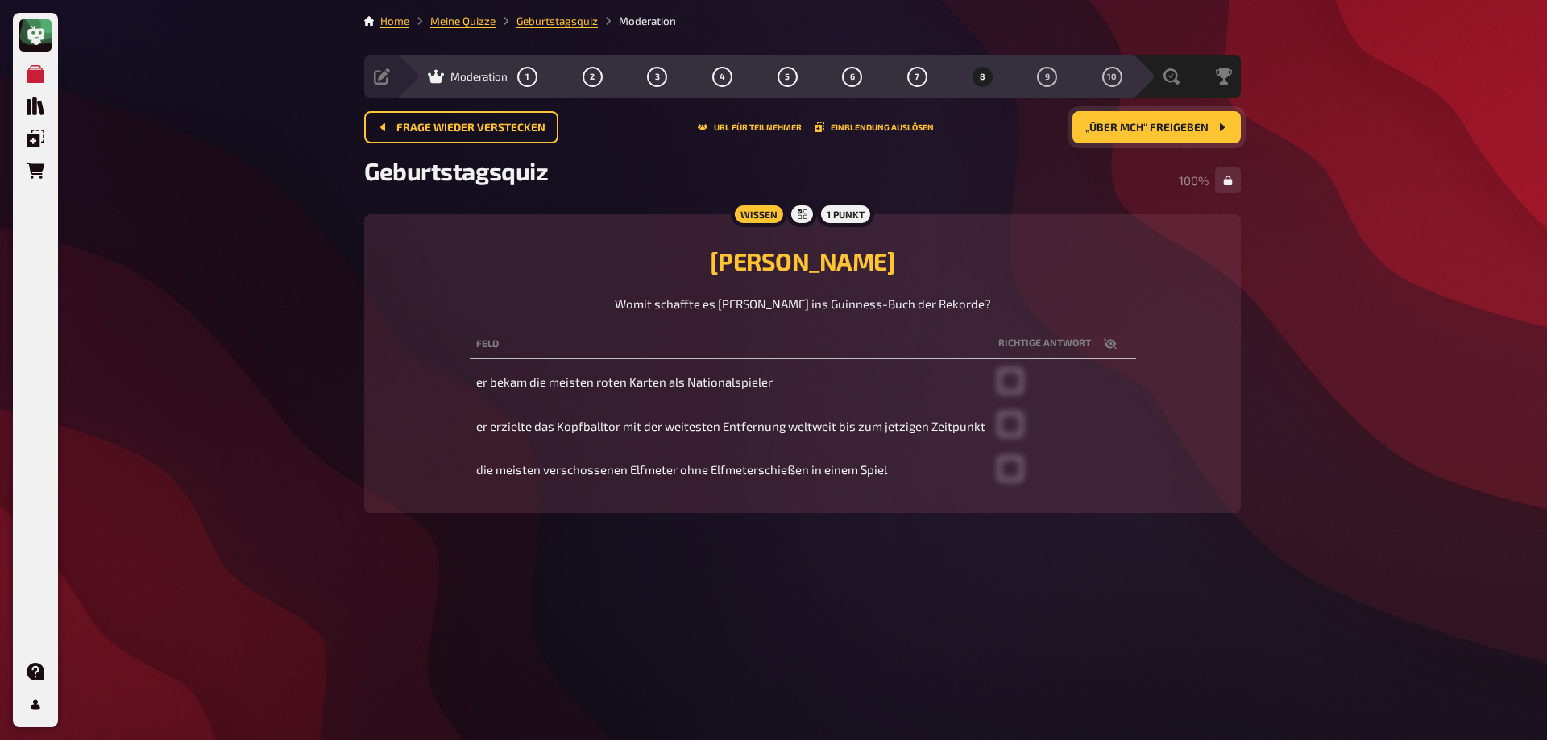
click at [1122, 122] on span "„über mch“ freigeben" at bounding box center [1146, 127] width 123 height 11
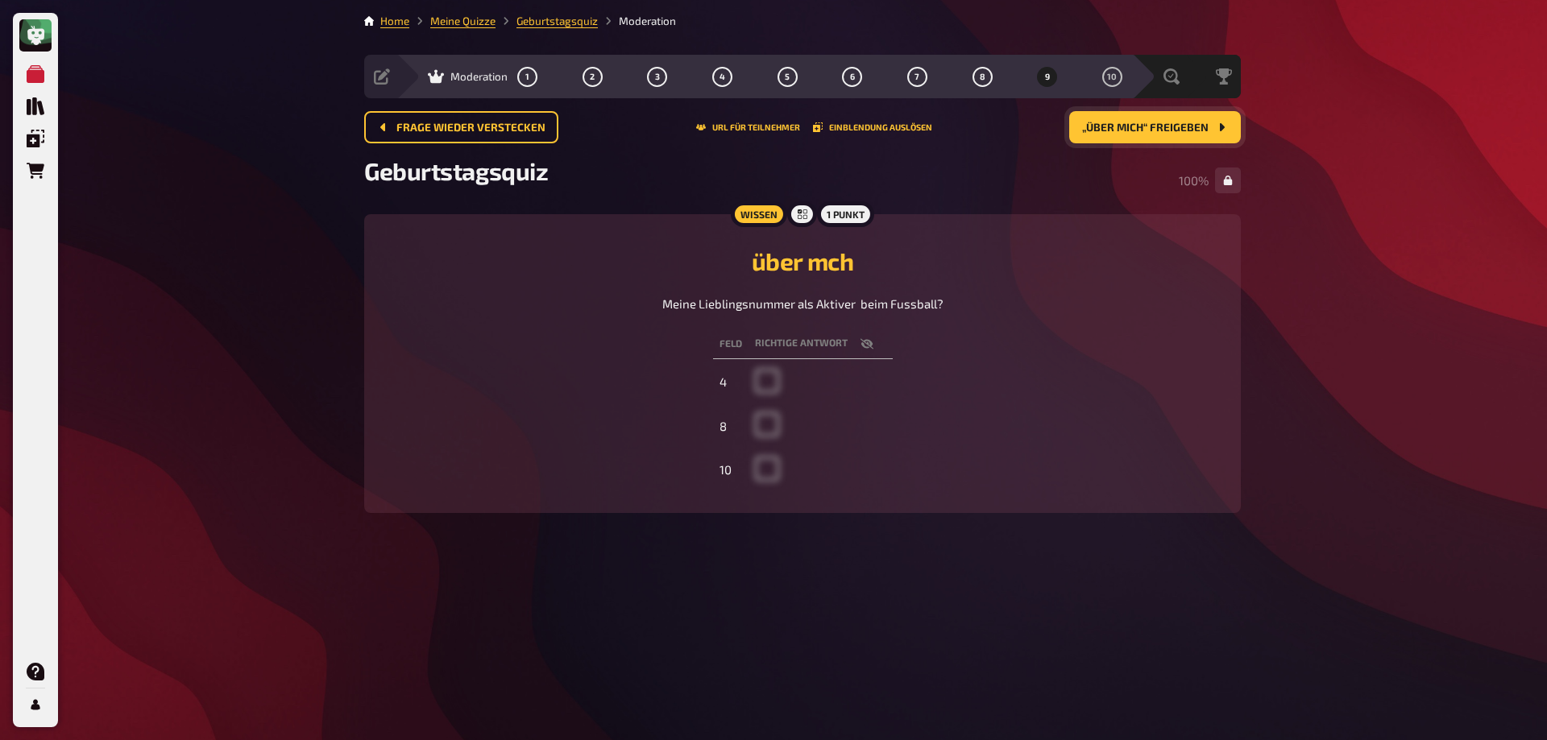
click at [1122, 122] on span "„über mich“ freigeben" at bounding box center [1145, 127] width 126 height 11
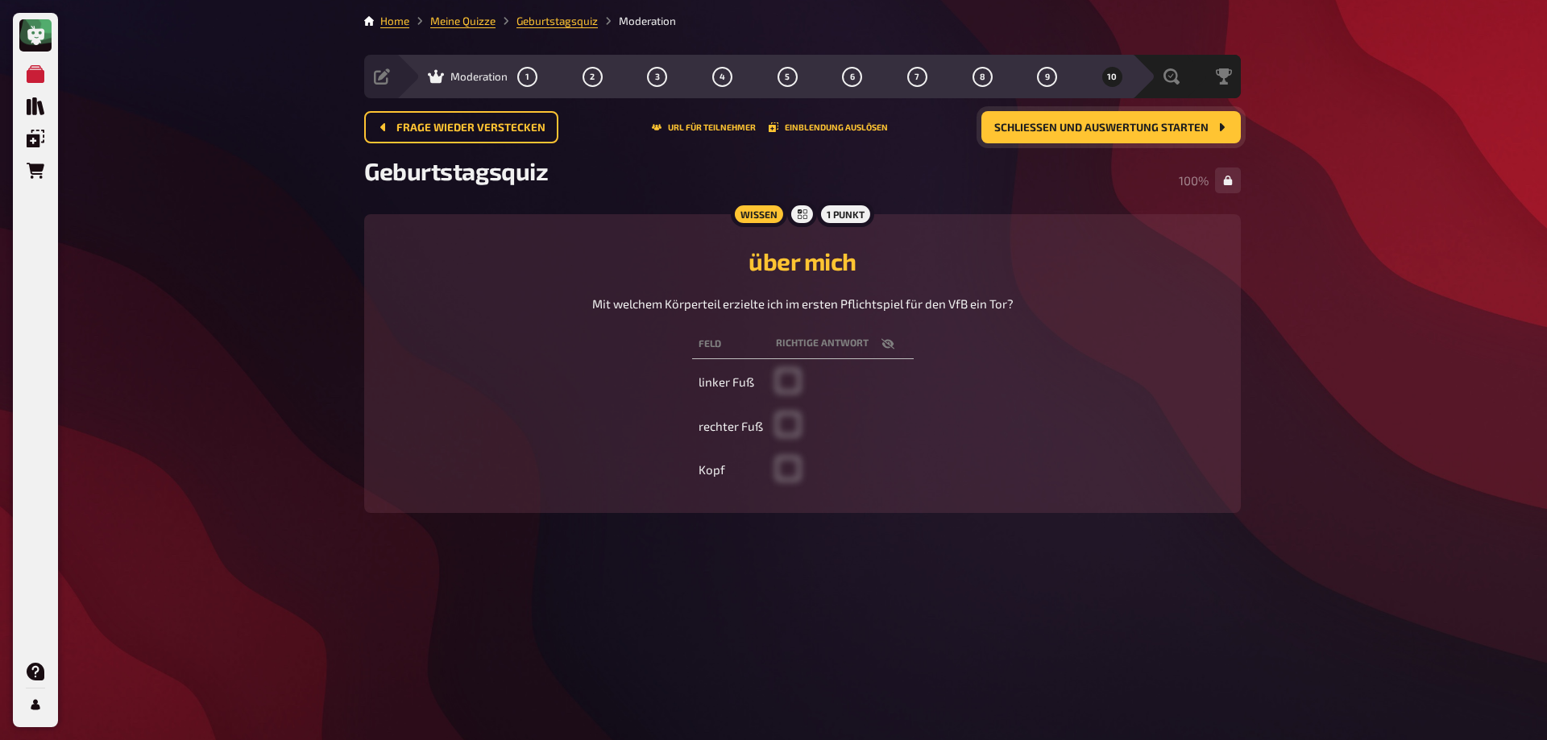
click at [1122, 122] on span "Schließen und Auswertung starten" at bounding box center [1101, 127] width 214 height 11
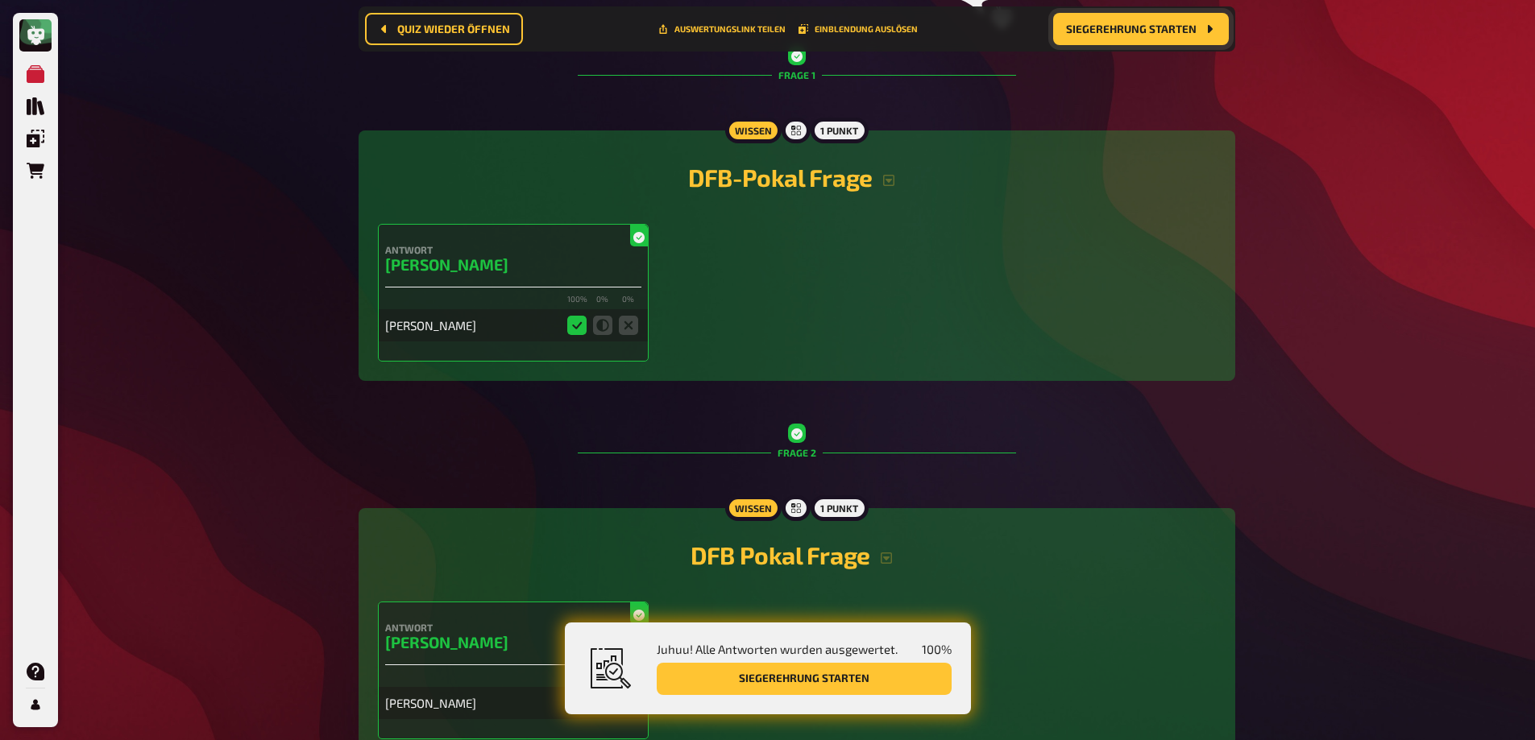
scroll to position [255, 0]
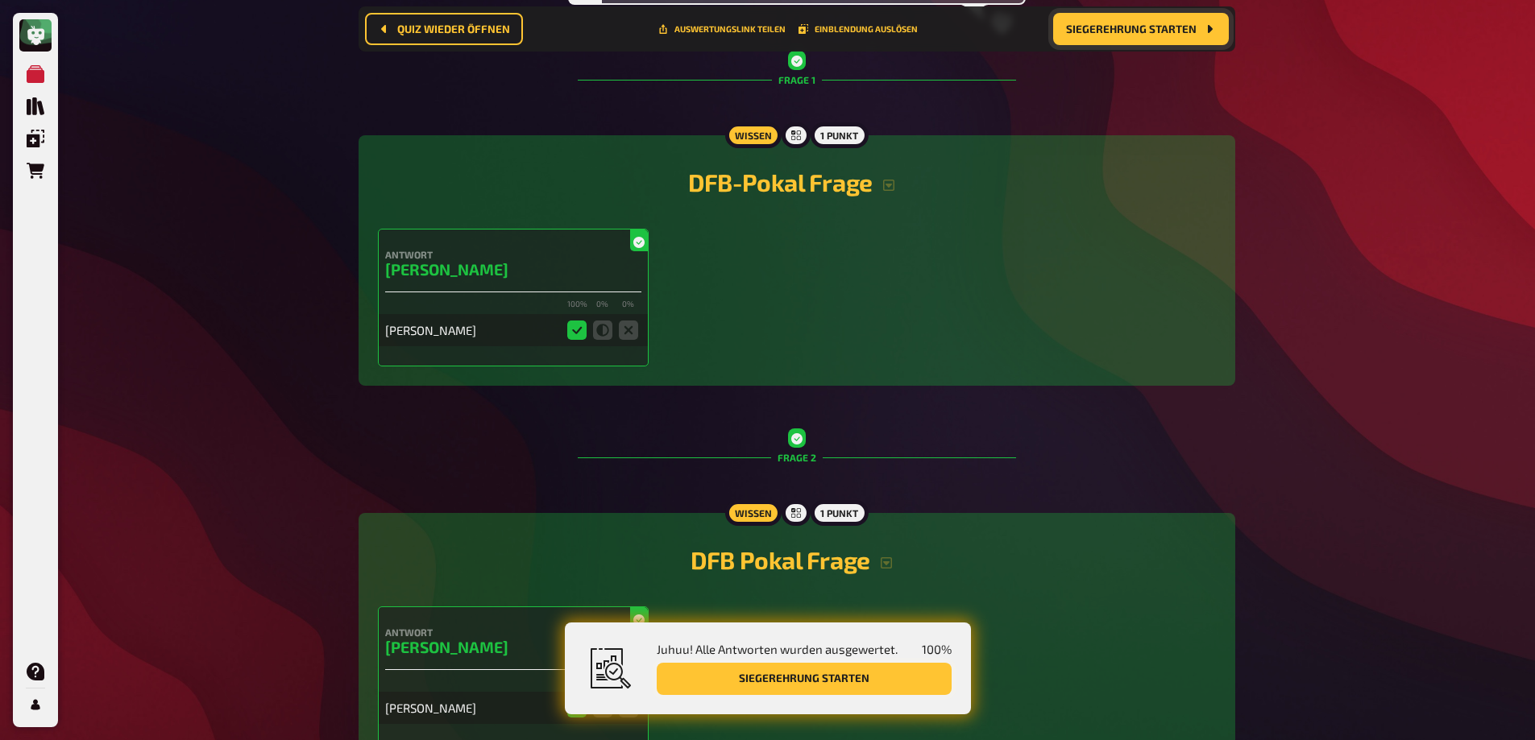
click at [852, 682] on button "Siegerehrung starten" at bounding box center [804, 679] width 295 height 32
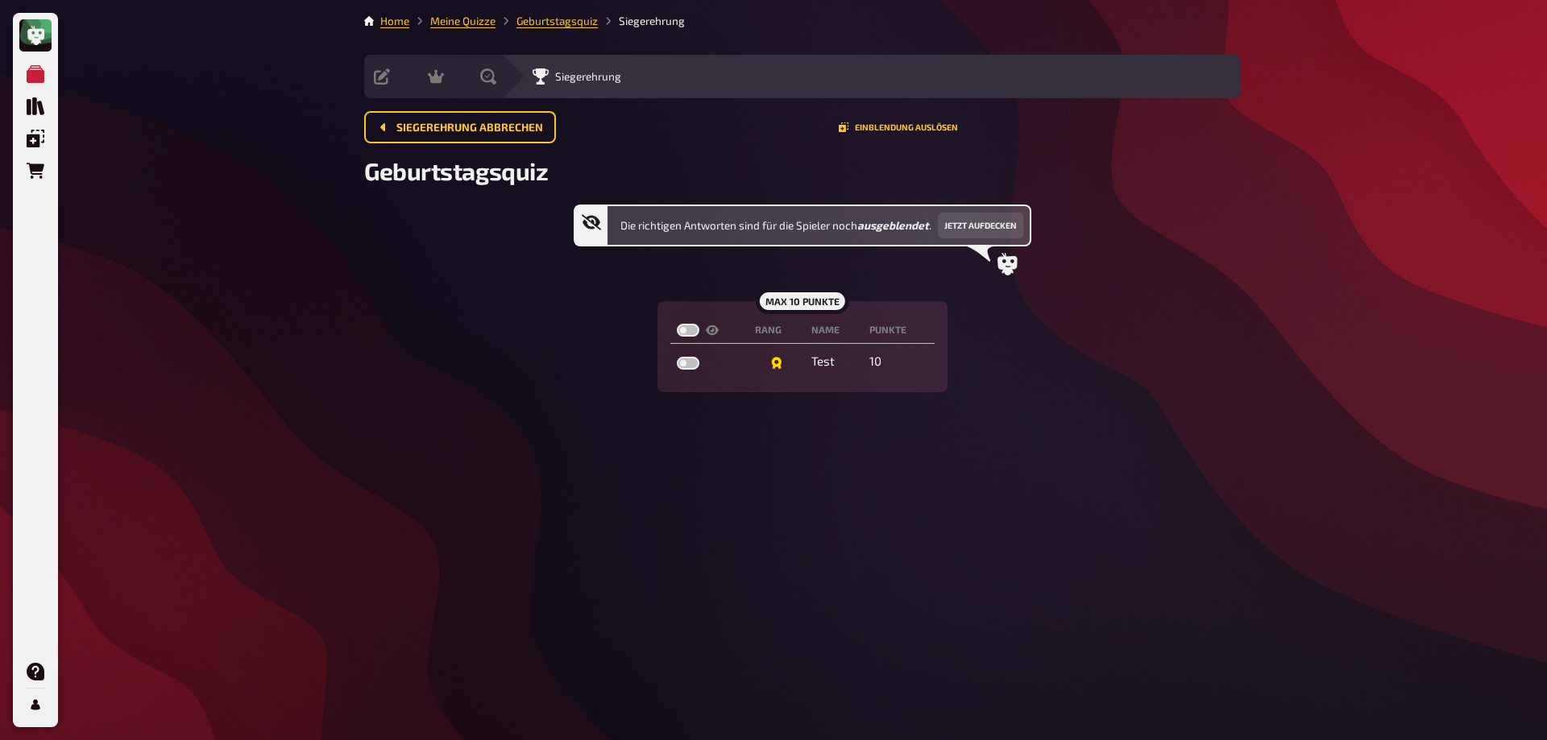
click at [1013, 269] on icon at bounding box center [1007, 264] width 20 height 23
click at [996, 221] on button "Jetzt aufdecken" at bounding box center [980, 226] width 85 height 26
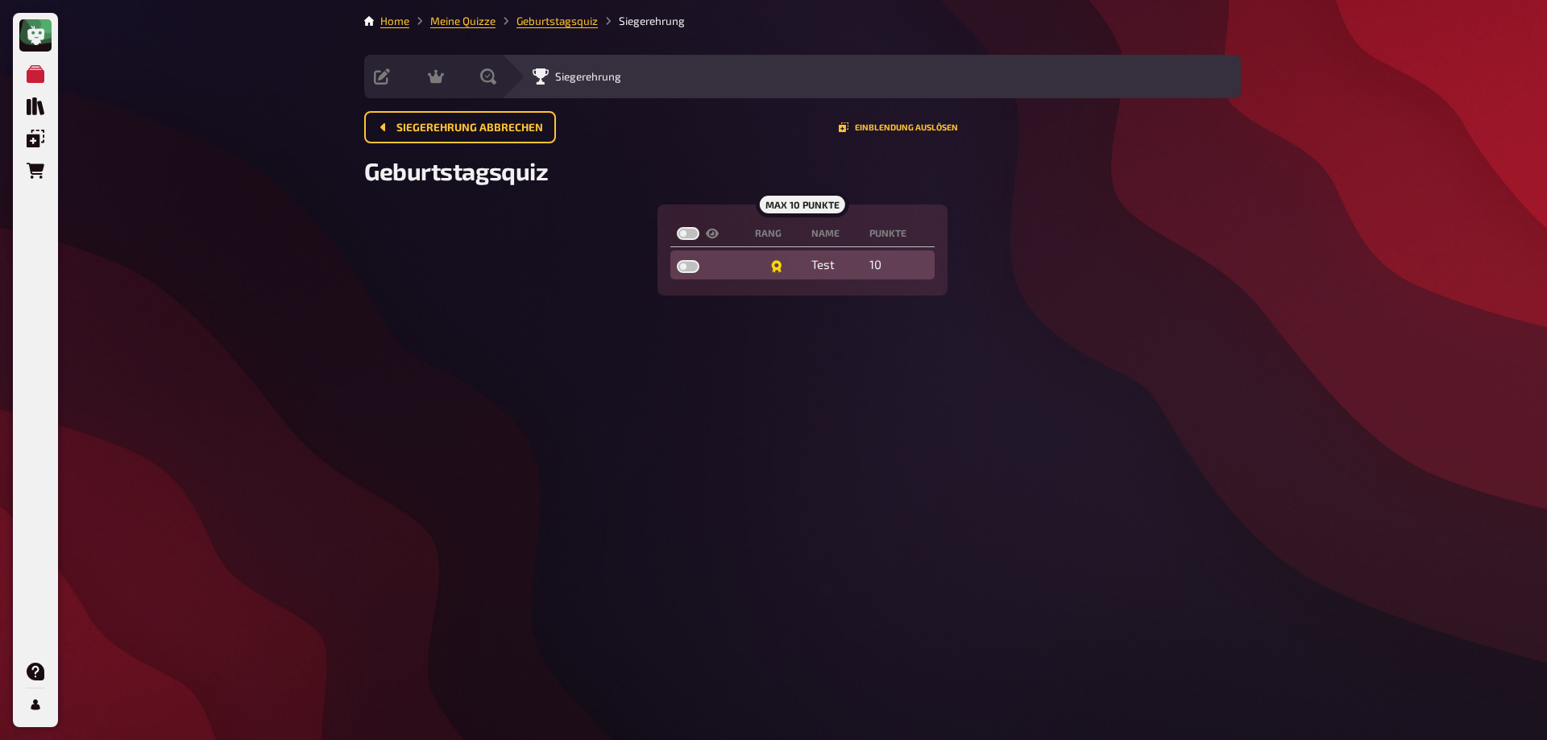
click at [685, 267] on label at bounding box center [688, 266] width 23 height 13
click at [677, 260] on input "checkbox" at bounding box center [676, 259] width 1 height 1
checkbox input "true"
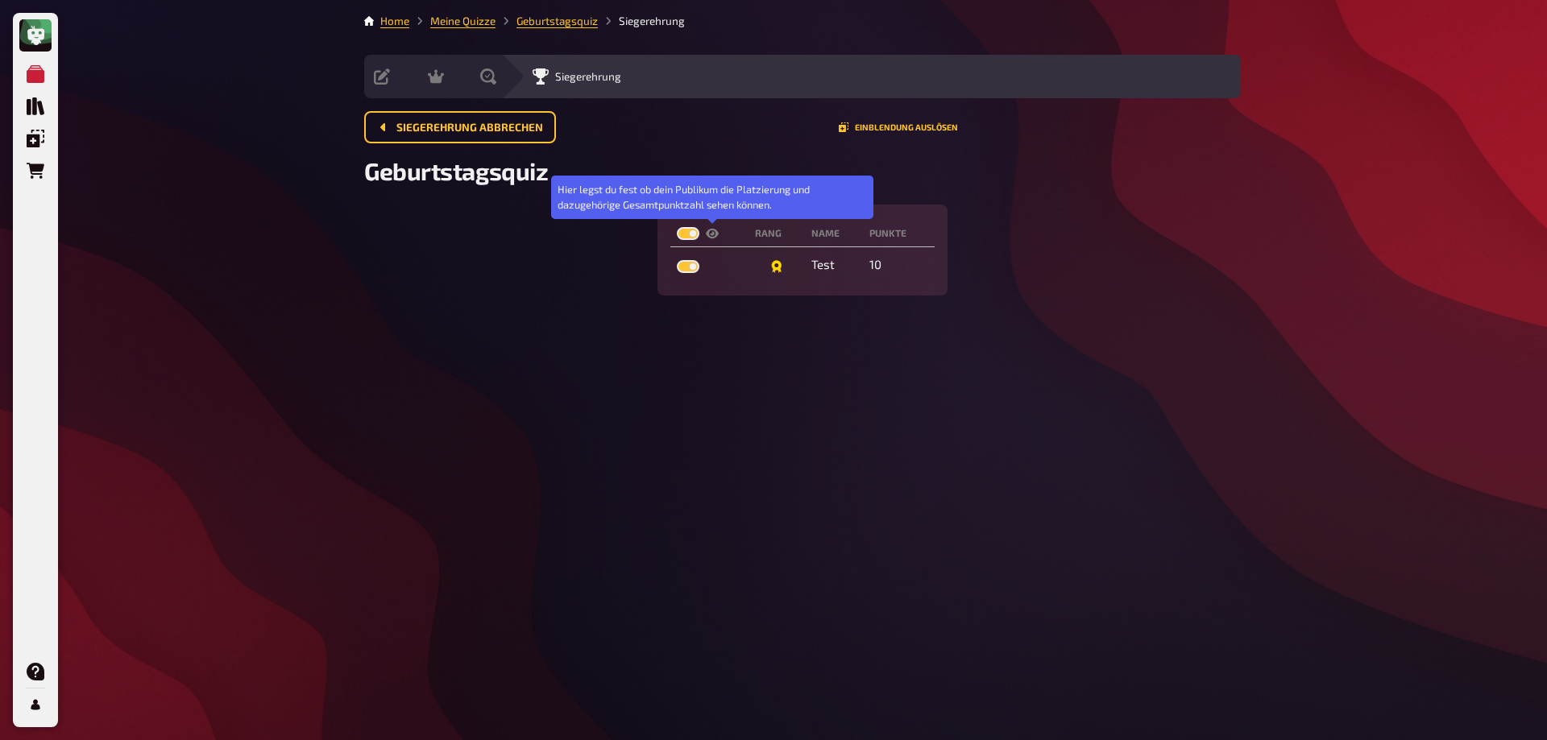
click at [715, 238] on icon at bounding box center [712, 233] width 13 height 13
click at [710, 231] on icon at bounding box center [712, 234] width 13 height 10
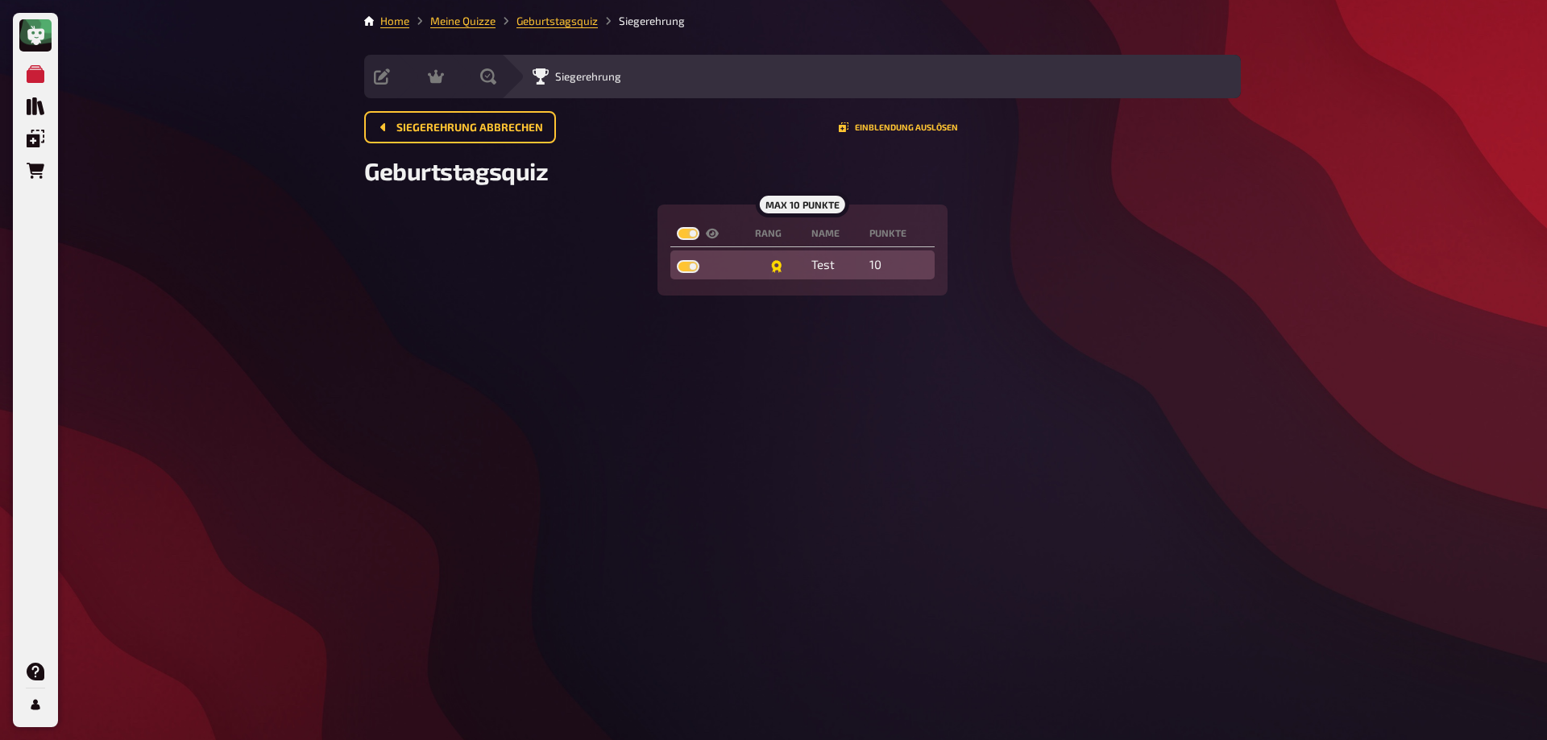
click at [679, 270] on label at bounding box center [688, 266] width 23 height 13
click at [677, 260] on input "checkbox" at bounding box center [676, 259] width 1 height 1
checkbox input "false"
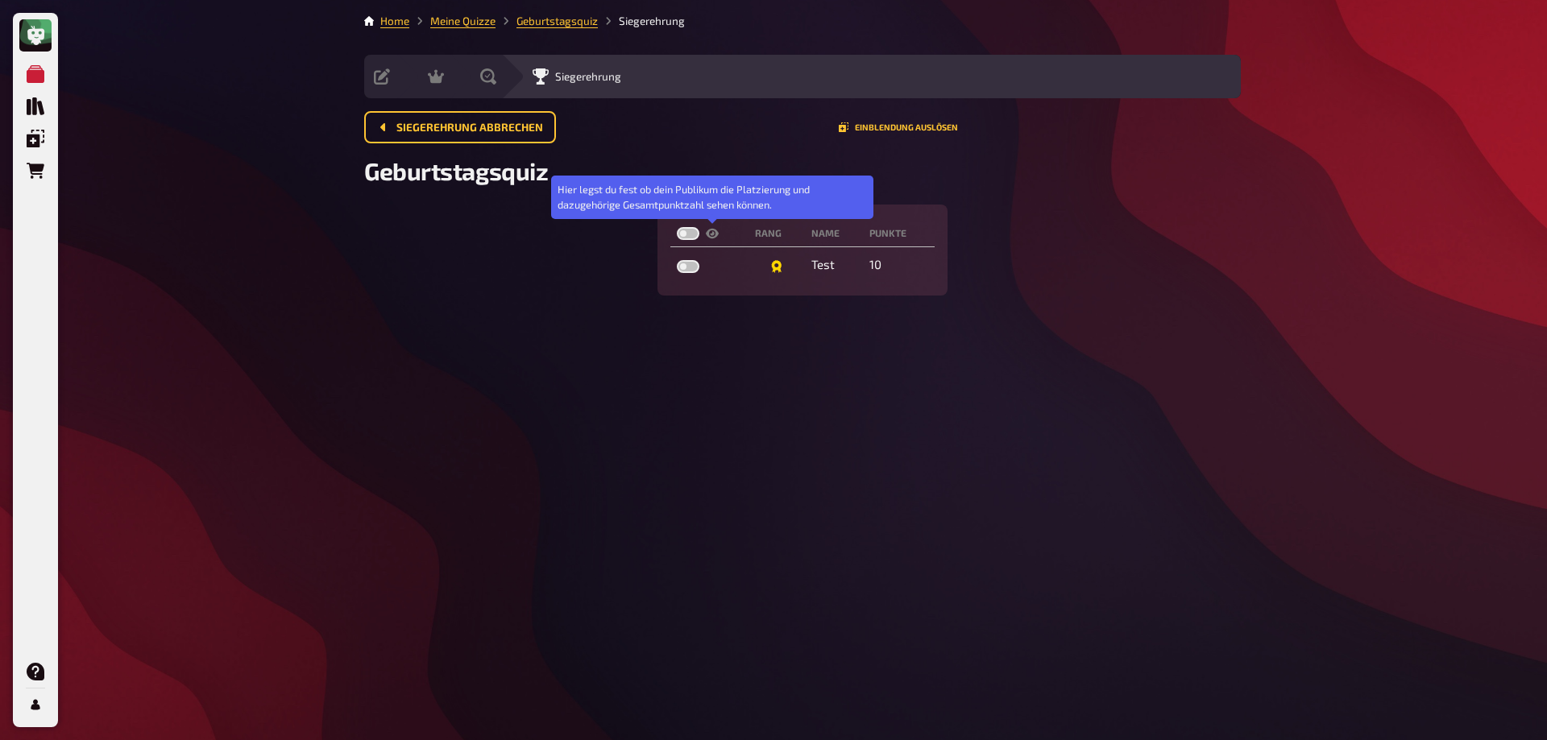
click at [711, 232] on icon at bounding box center [712, 233] width 13 height 13
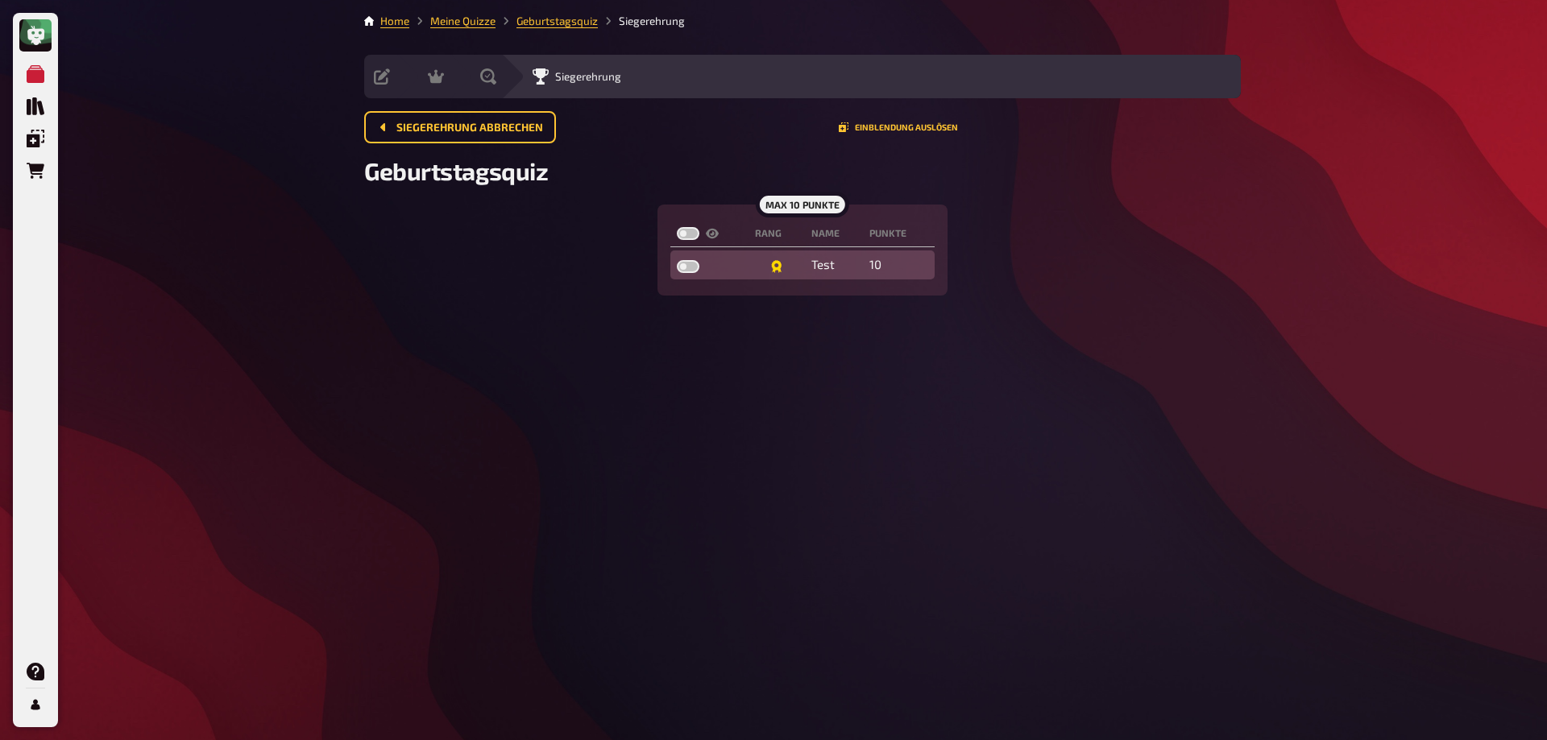
click at [767, 255] on td at bounding box center [776, 265] width 56 height 29
click at [851, 260] on td "Test" at bounding box center [834, 265] width 59 height 29
drag, startPoint x: 851, startPoint y: 260, endPoint x: 784, endPoint y: 261, distance: 66.9
click at [784, 261] on td at bounding box center [776, 265] width 56 height 29
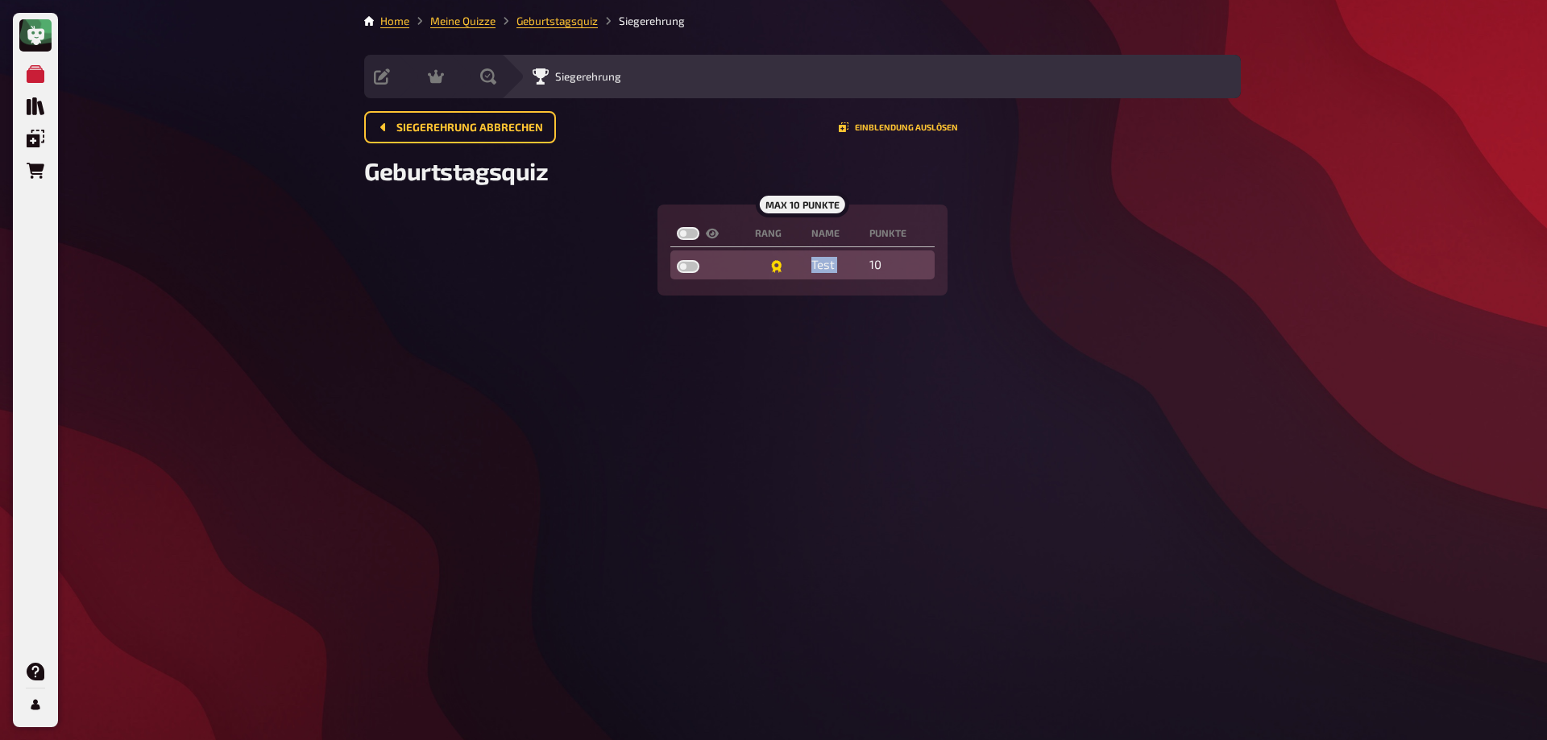
click at [784, 261] on td at bounding box center [776, 265] width 56 height 29
click at [767, 267] on td at bounding box center [776, 265] width 56 height 29
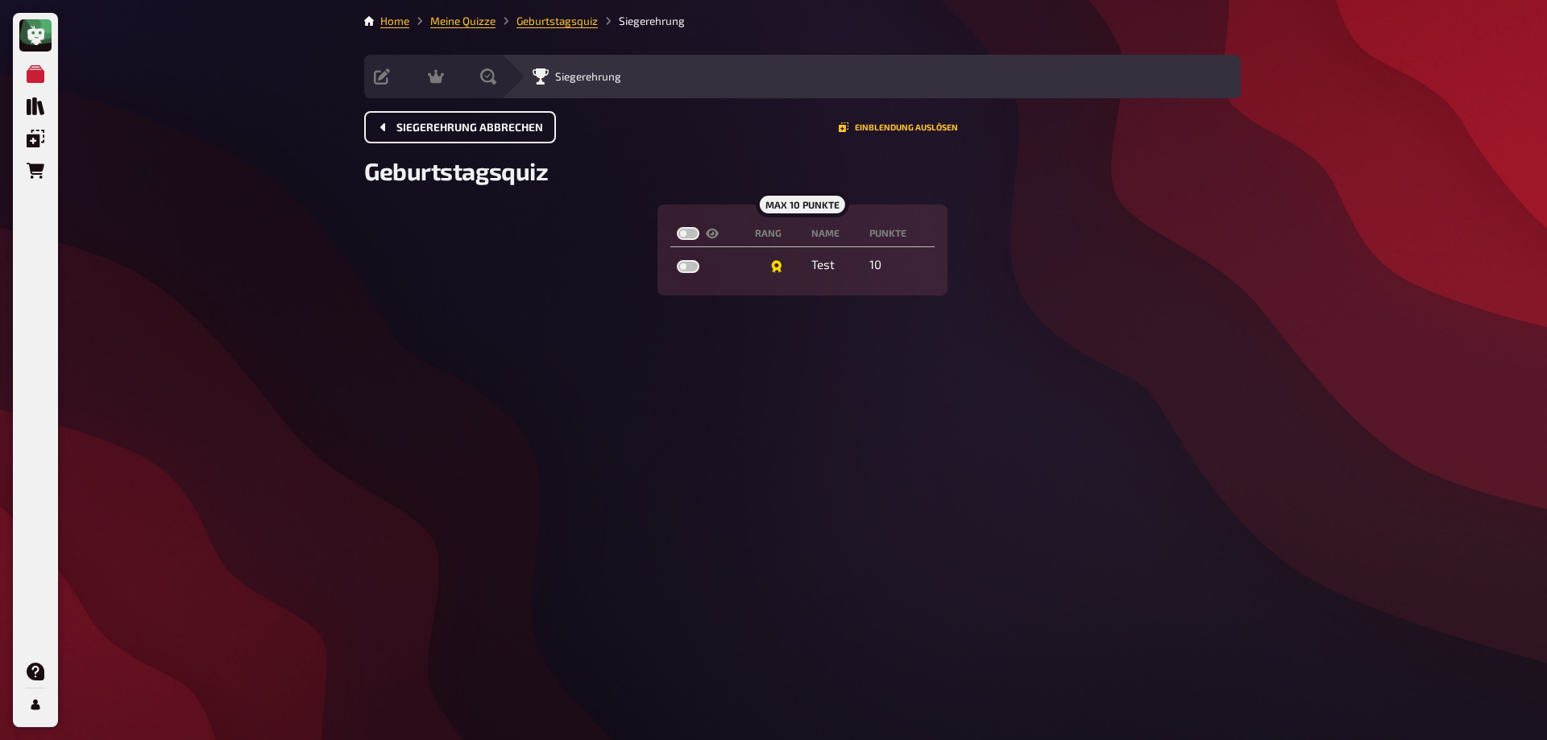
click at [500, 123] on span "Siegerehrung abbrechen" at bounding box center [469, 127] width 147 height 11
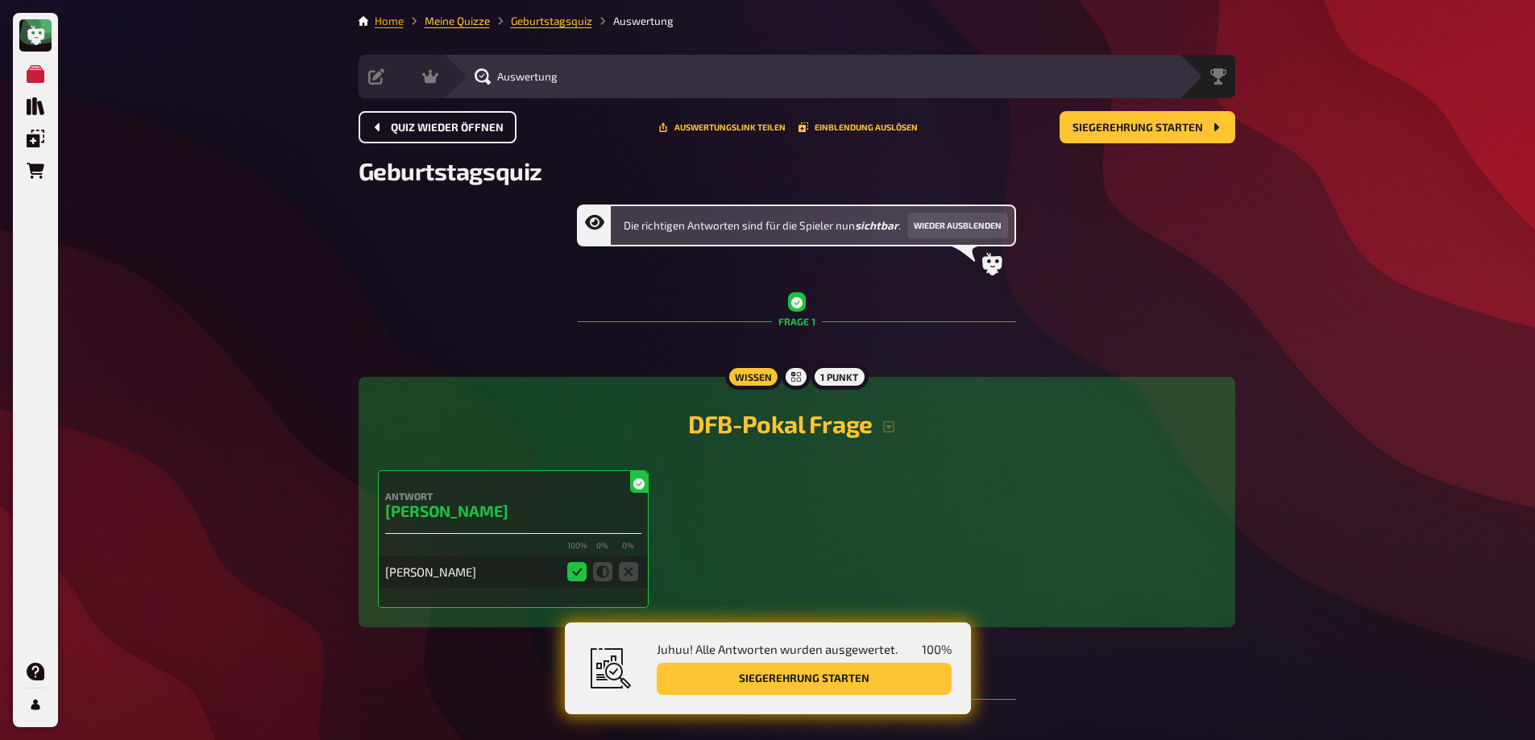
click at [396, 21] on link "Home" at bounding box center [389, 21] width 29 height 13
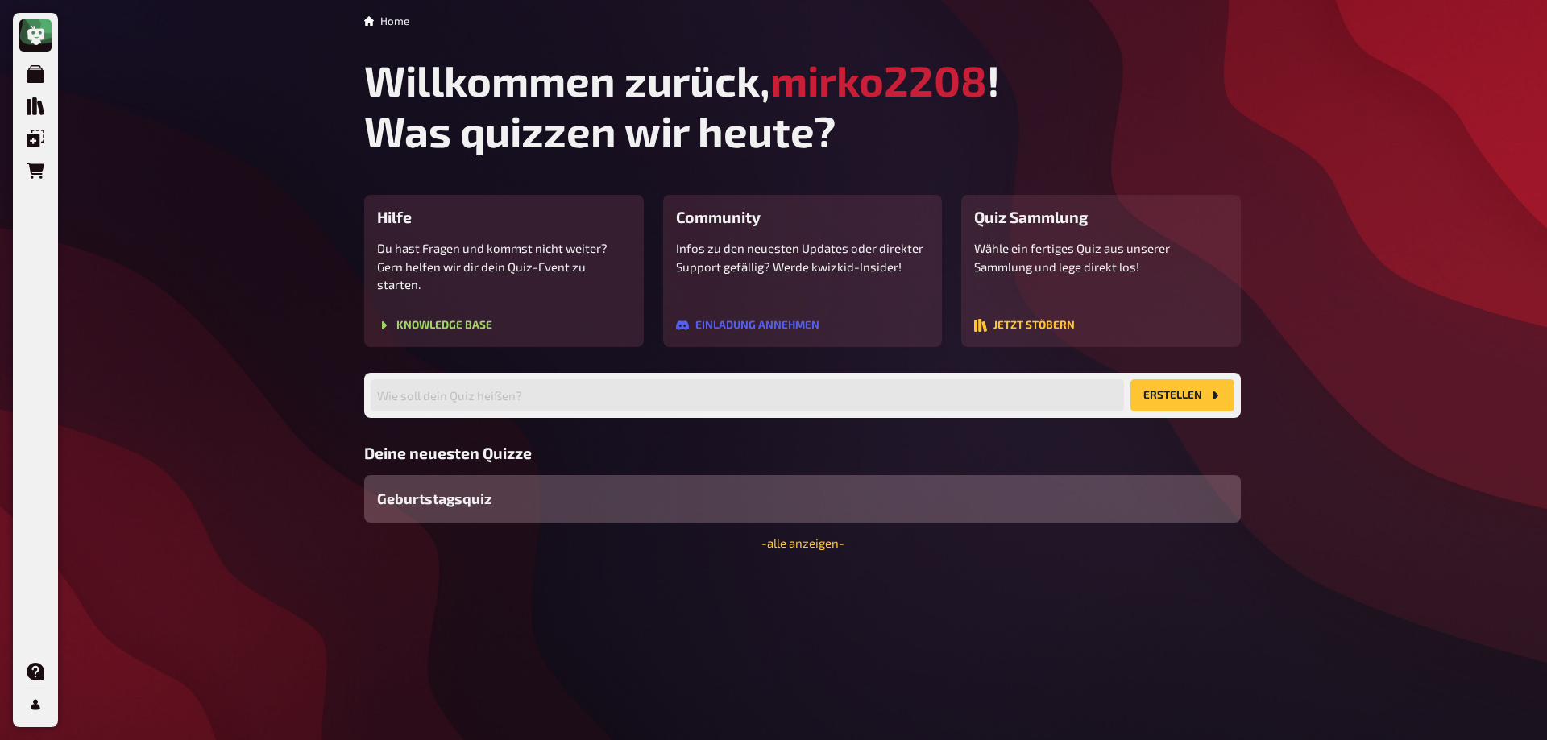
click at [474, 488] on span "Geburtstagsquiz" at bounding box center [434, 499] width 114 height 22
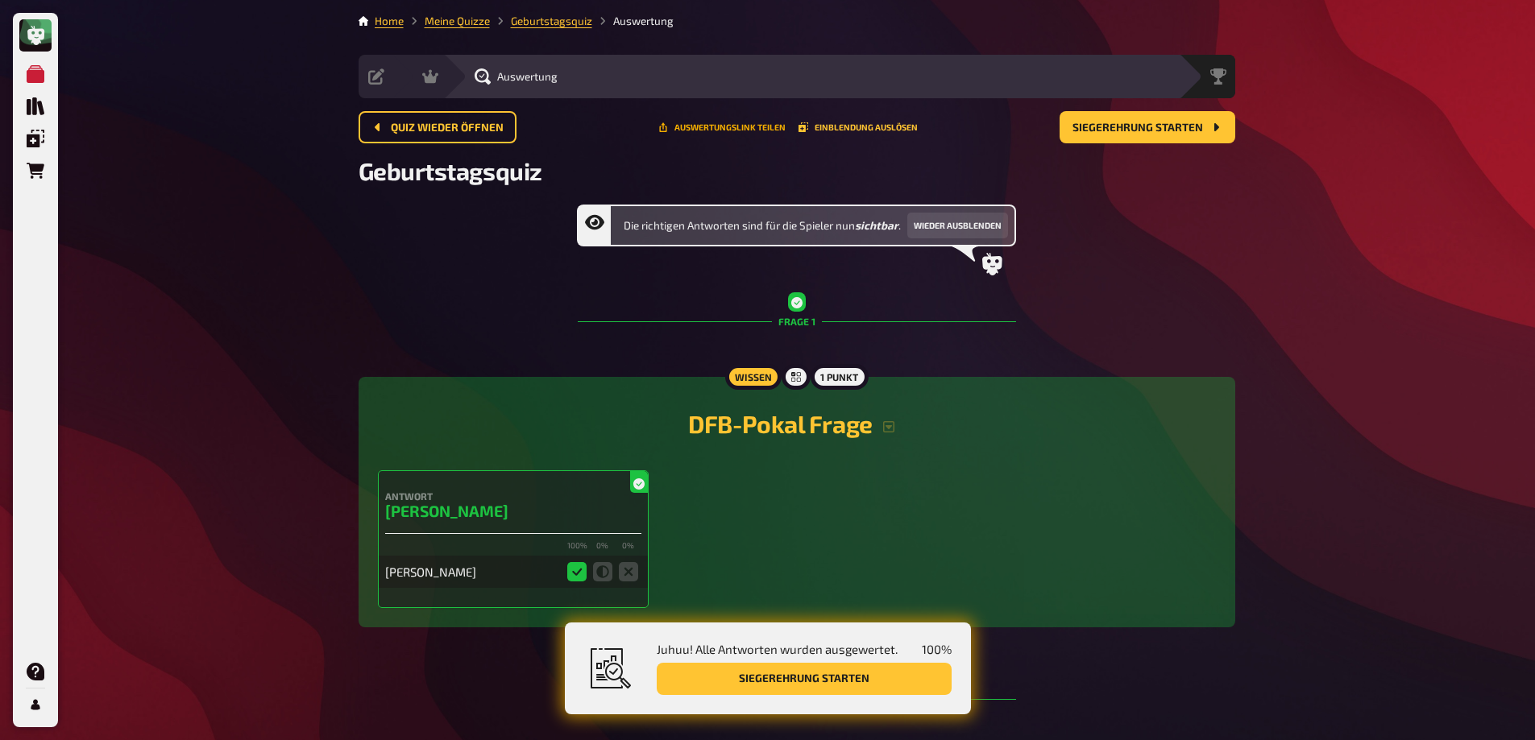
click at [732, 128] on button "Auswertungslink teilen" at bounding box center [721, 127] width 127 height 10
click at [970, 227] on button "Wieder ausblenden" at bounding box center [957, 226] width 101 height 26
click at [466, 21] on link "Meine Quizze" at bounding box center [457, 21] width 65 height 13
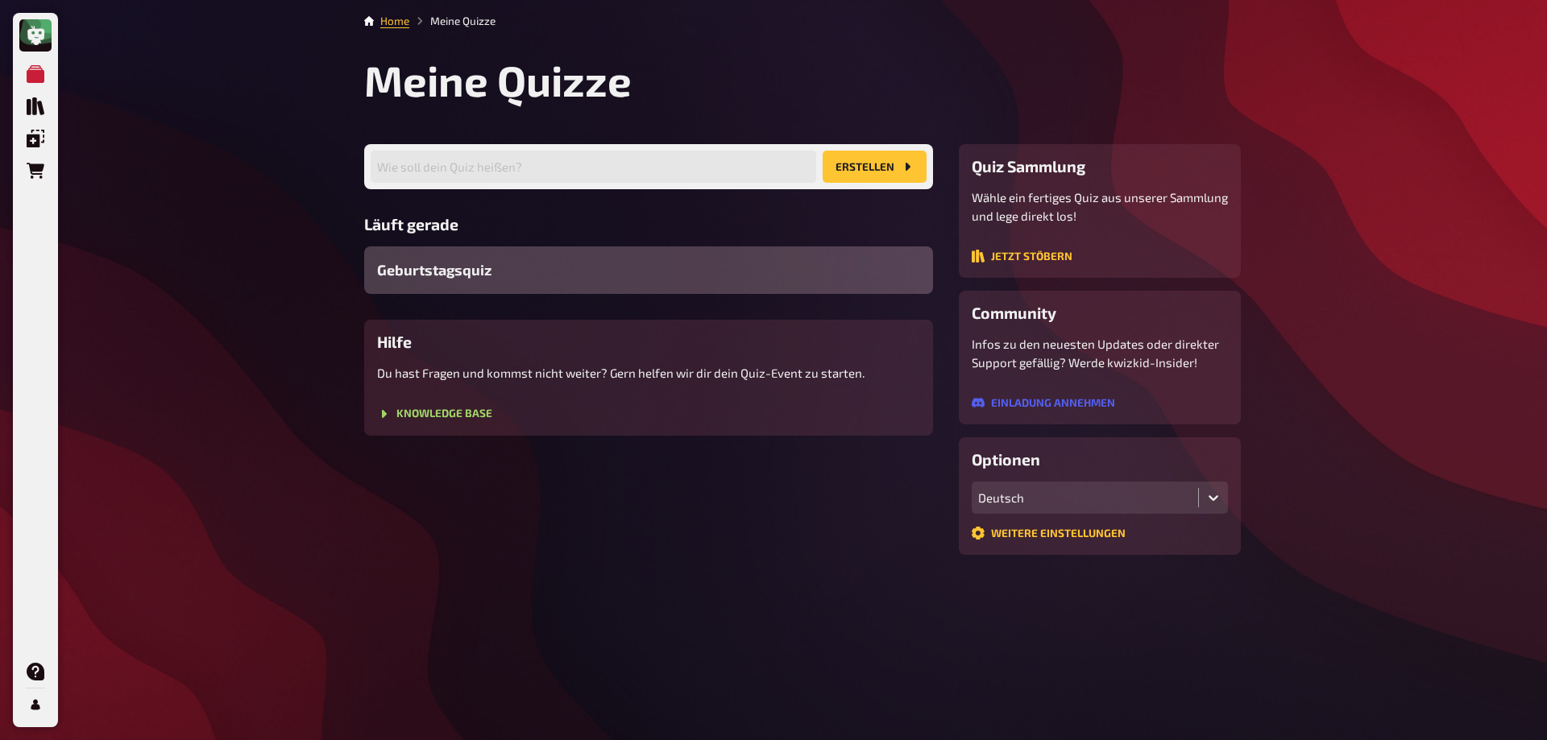
click at [530, 284] on div "Geburtstagsquiz" at bounding box center [648, 271] width 569 height 48
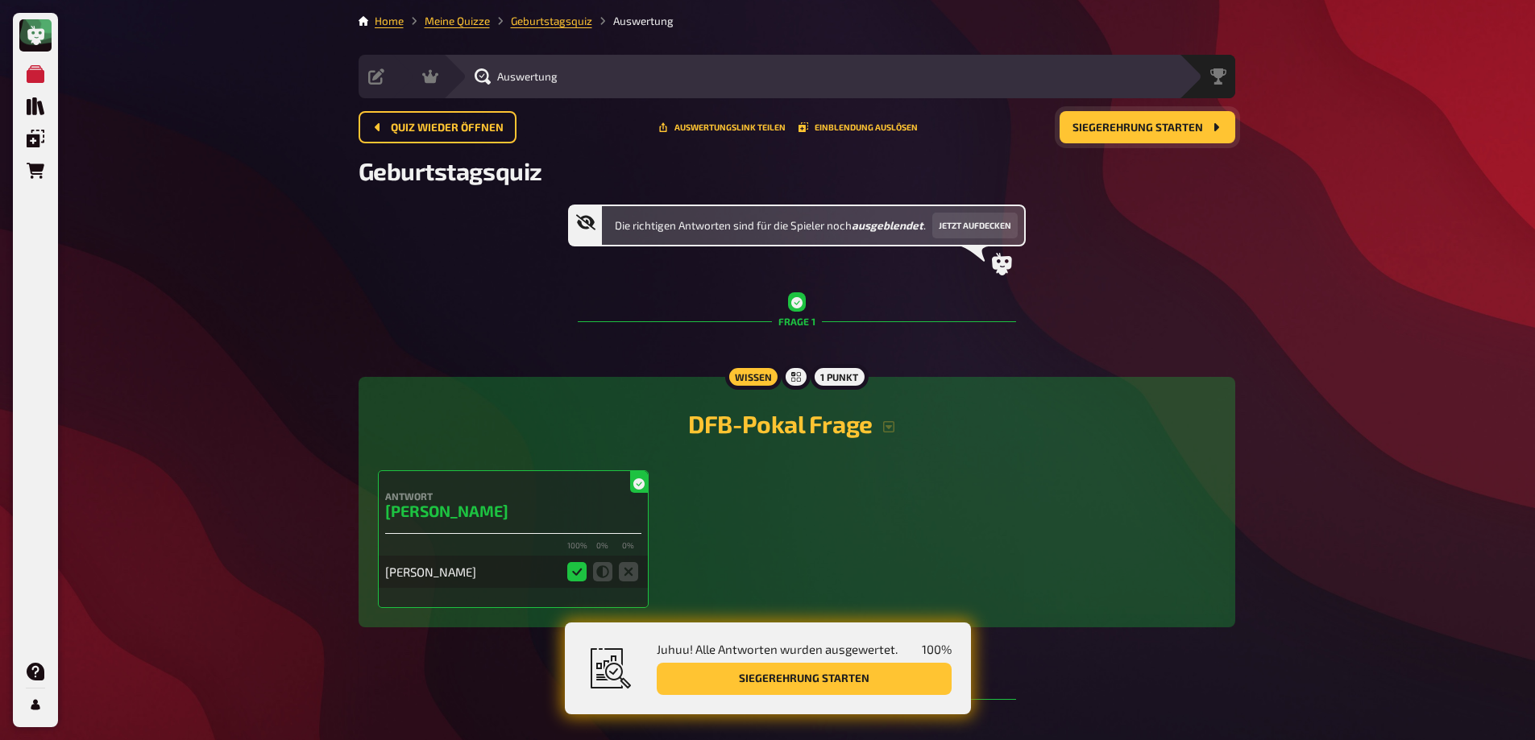
click at [1142, 124] on span "Siegerehrung starten" at bounding box center [1137, 127] width 131 height 11
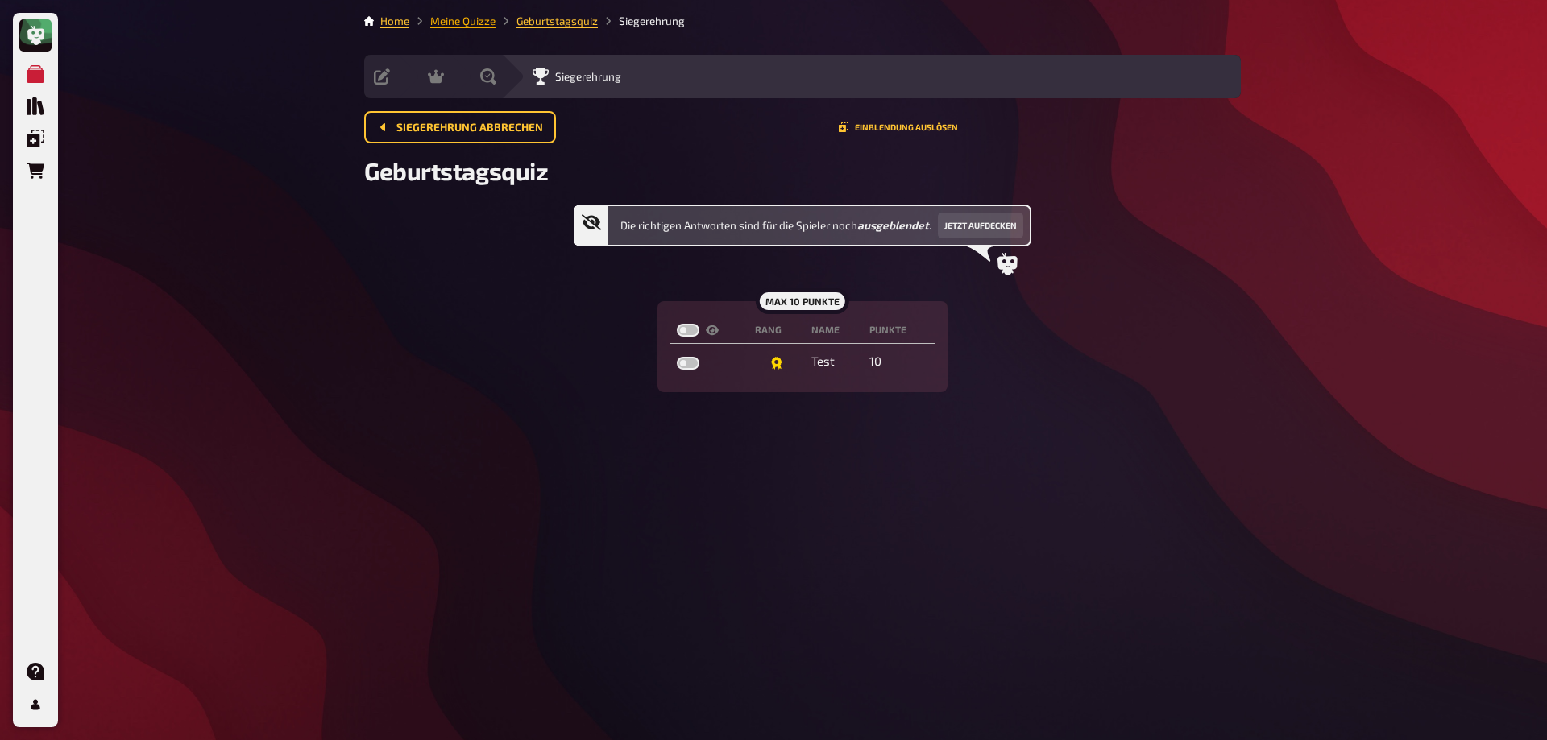
click at [448, 19] on link "Meine Quizze" at bounding box center [462, 21] width 65 height 13
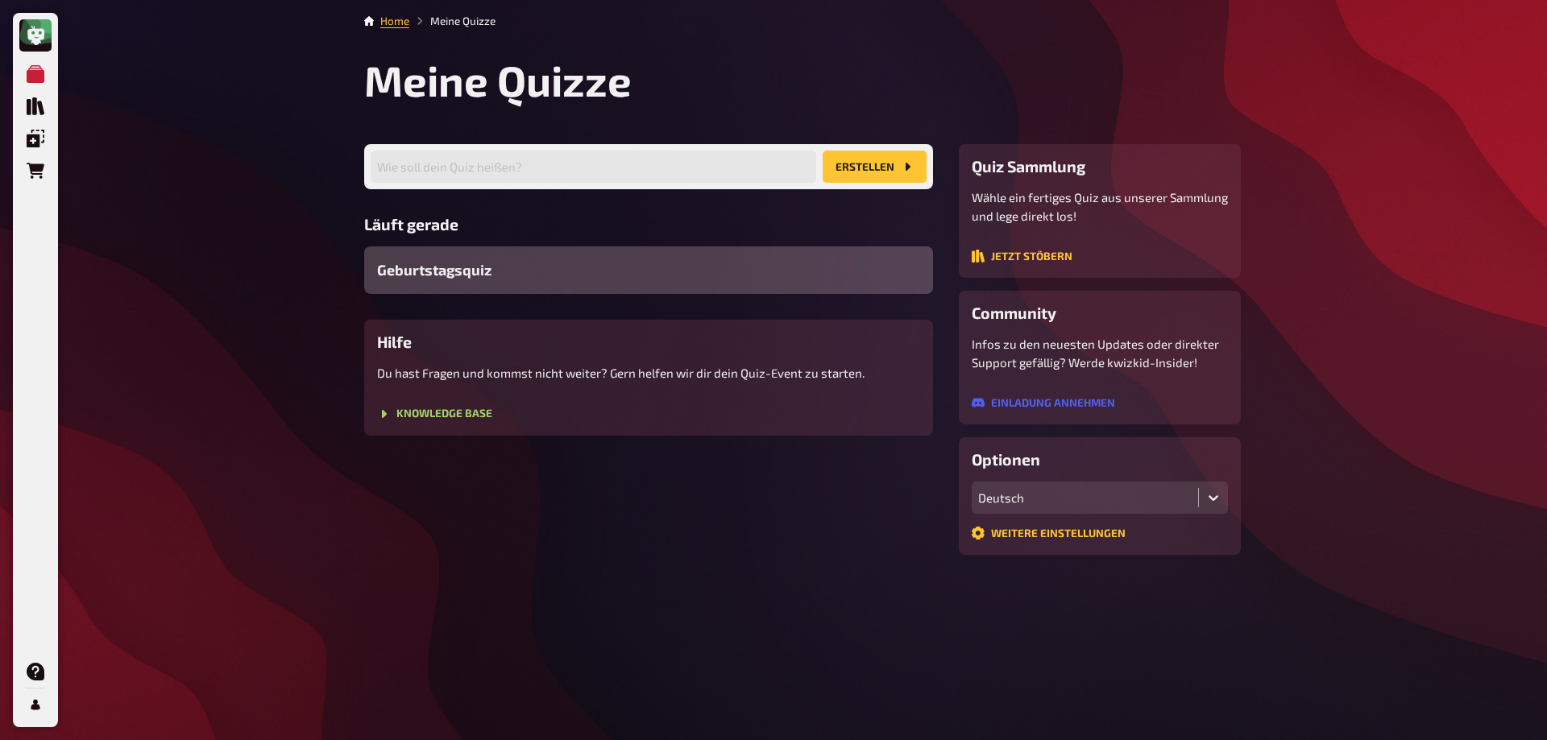
click at [551, 273] on div "Geburtstagsquiz" at bounding box center [648, 271] width 569 height 48
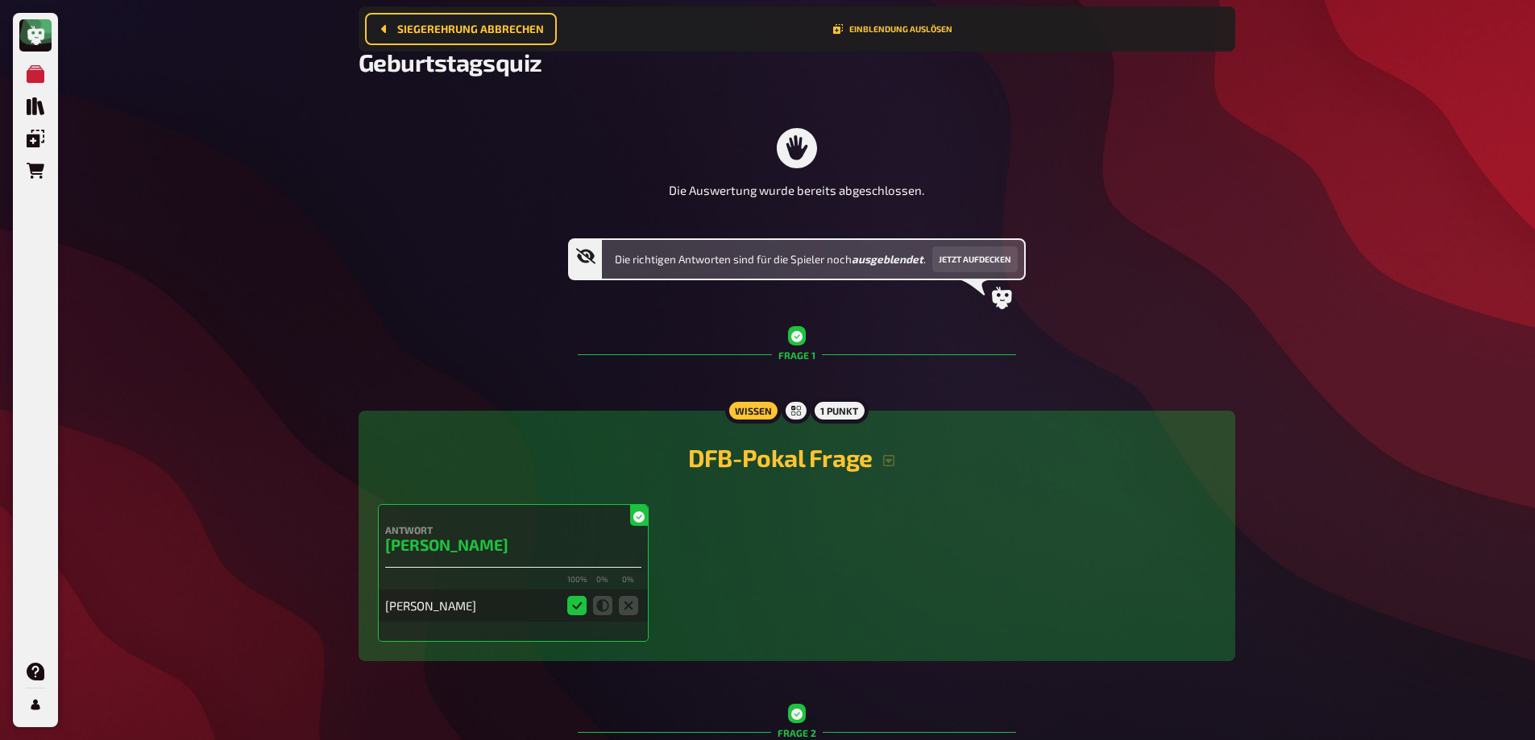
scroll to position [19, 0]
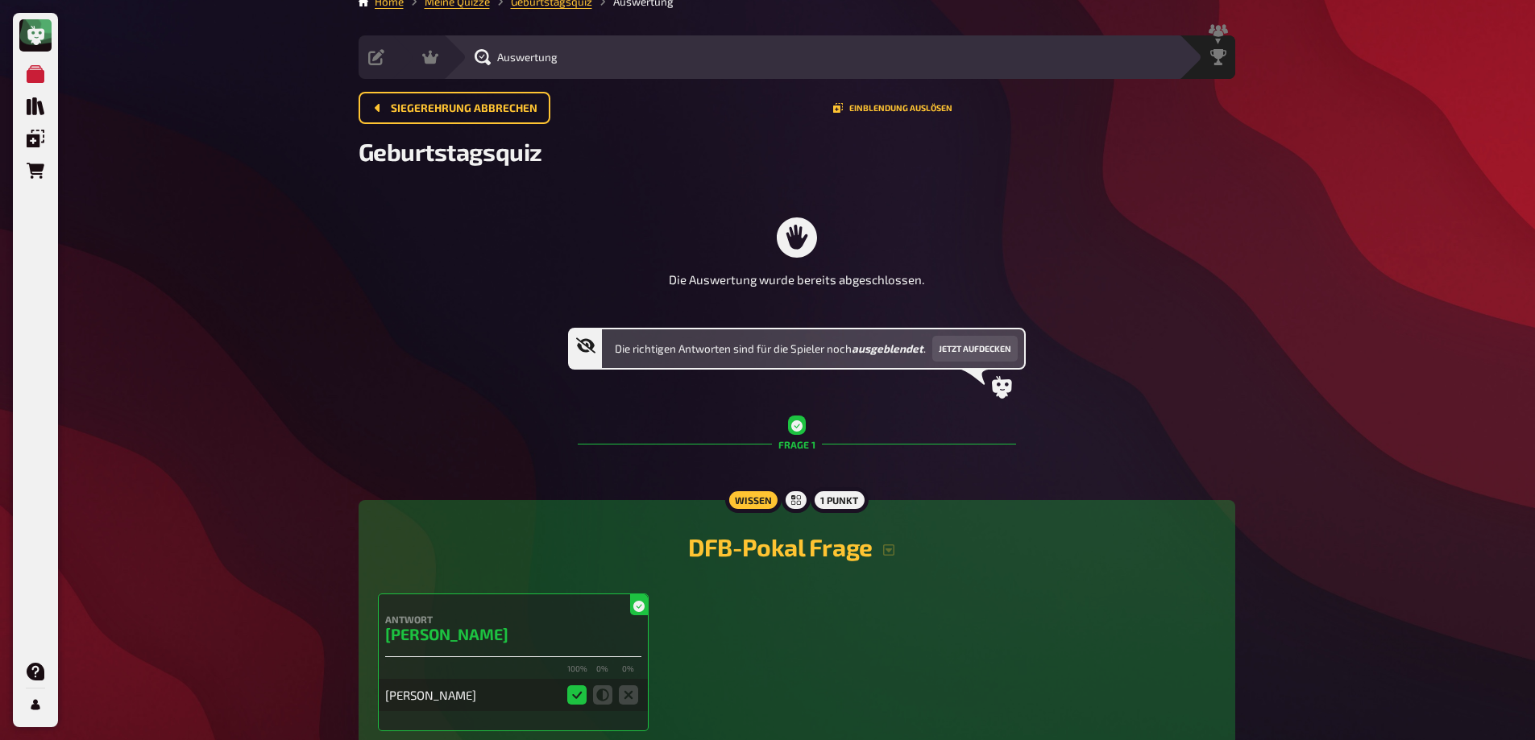
click at [518, 62] on span "Auswertung" at bounding box center [527, 57] width 60 height 13
click at [1188, 62] on span "Siegerehrung" at bounding box center [1185, 57] width 66 height 13
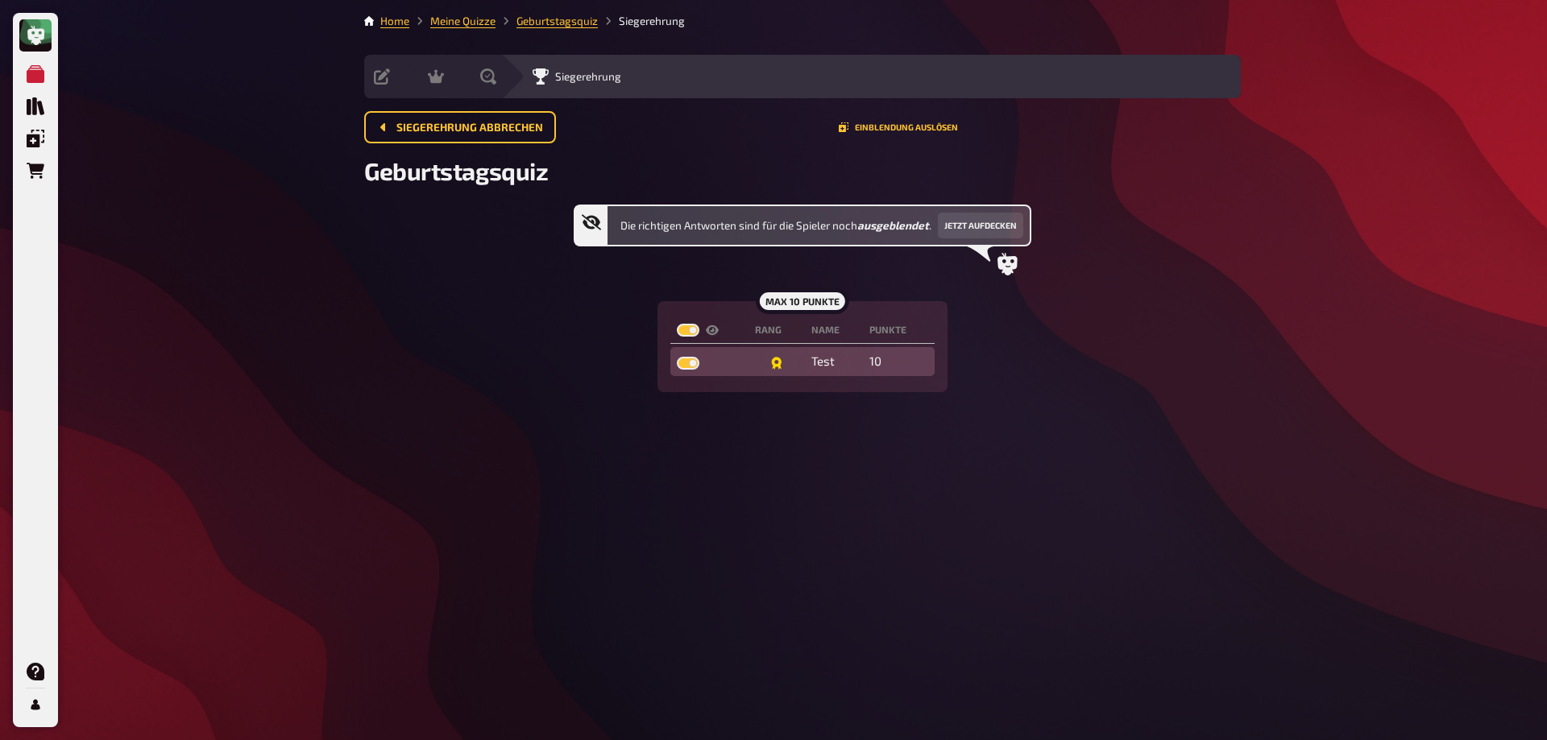
click at [834, 359] on td "Test" at bounding box center [834, 361] width 59 height 29
click at [834, 356] on td "Test" at bounding box center [834, 361] width 59 height 29
drag, startPoint x: 761, startPoint y: 359, endPoint x: 796, endPoint y: 363, distance: 35.0
click at [821, 363] on td "Test" at bounding box center [834, 361] width 59 height 29
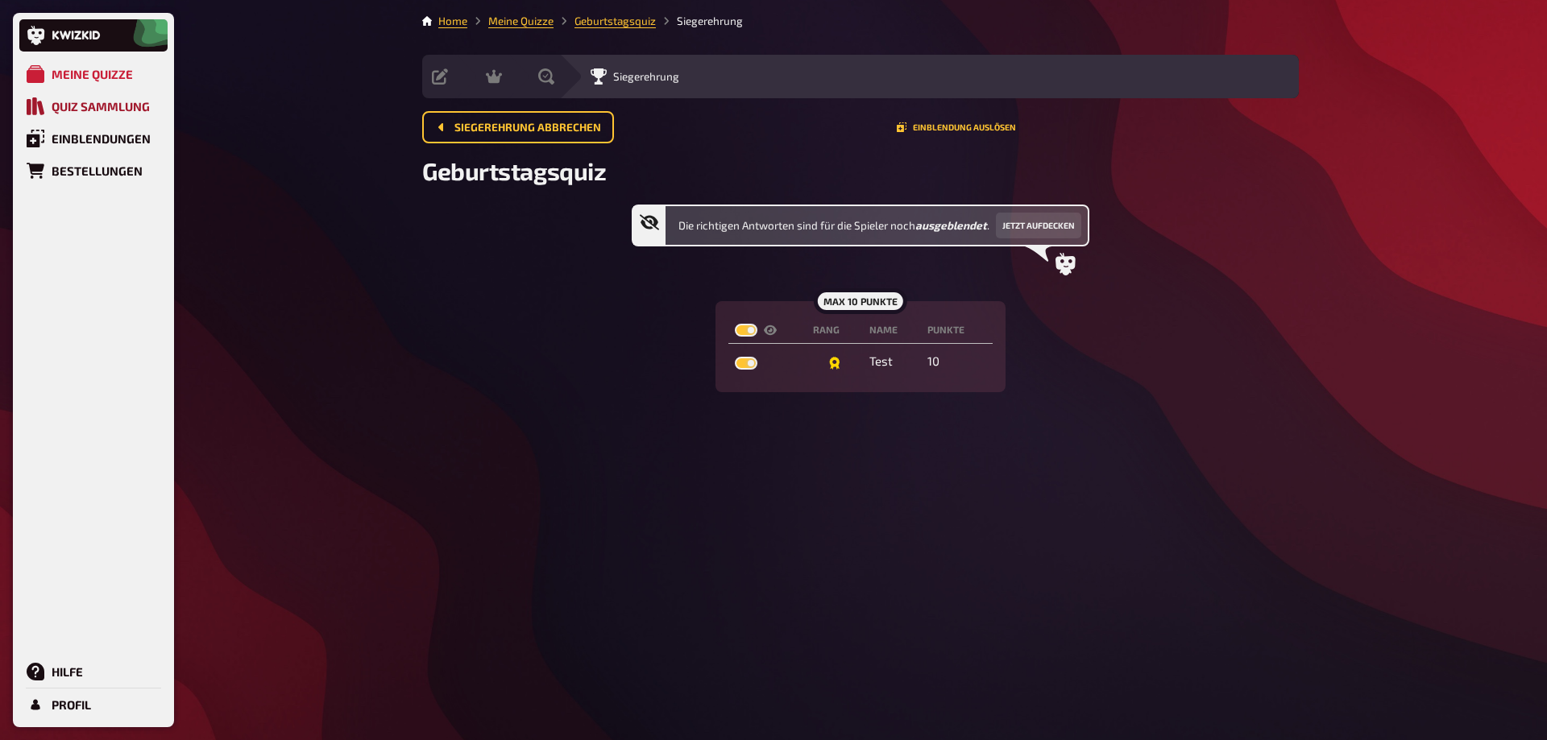
click at [109, 102] on div "Quiz Sammlung" at bounding box center [101, 106] width 98 height 15
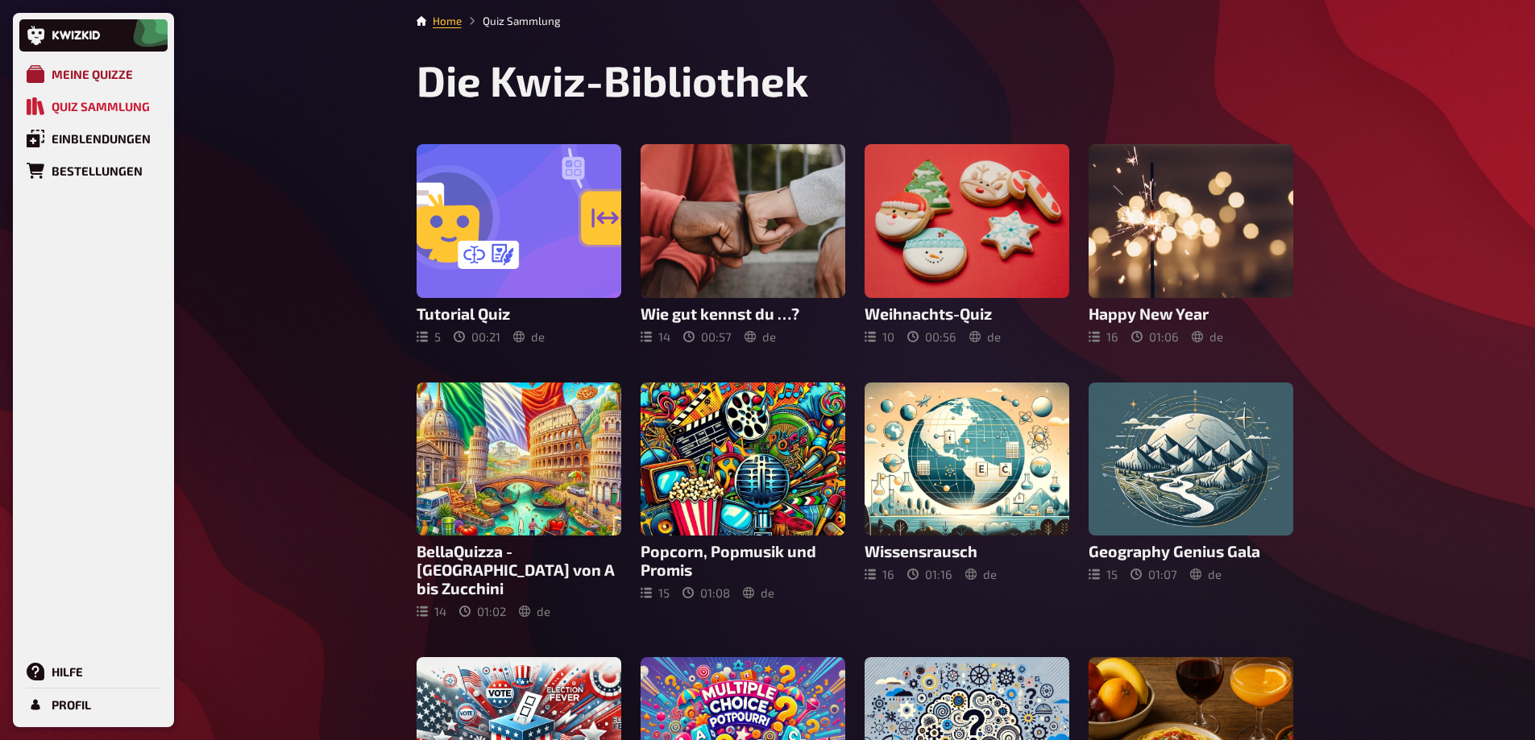
click at [109, 77] on div "Meine Quizze" at bounding box center [92, 74] width 81 height 15
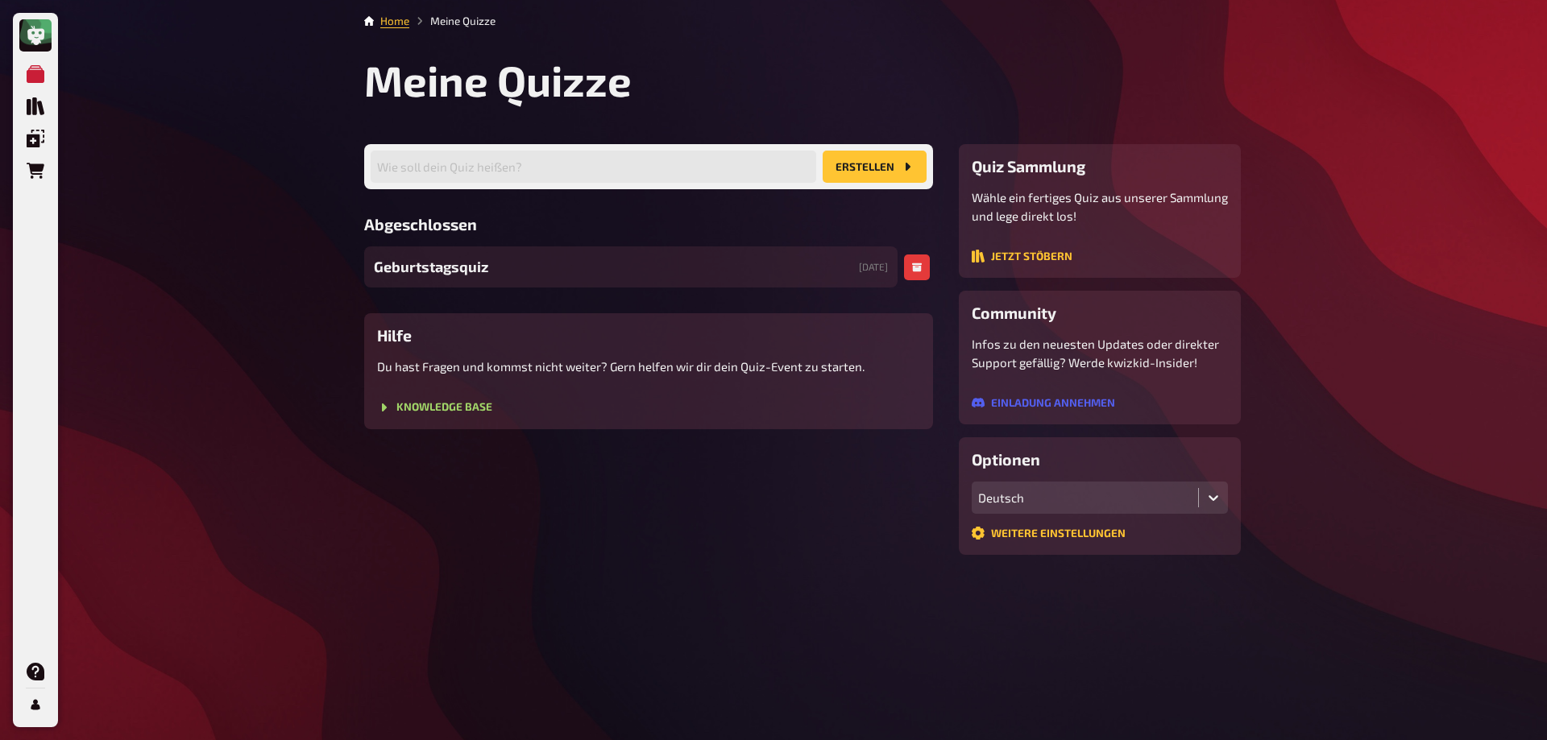
click at [491, 259] on div "Geburtstagsquiz [DATE]" at bounding box center [630, 267] width 533 height 41
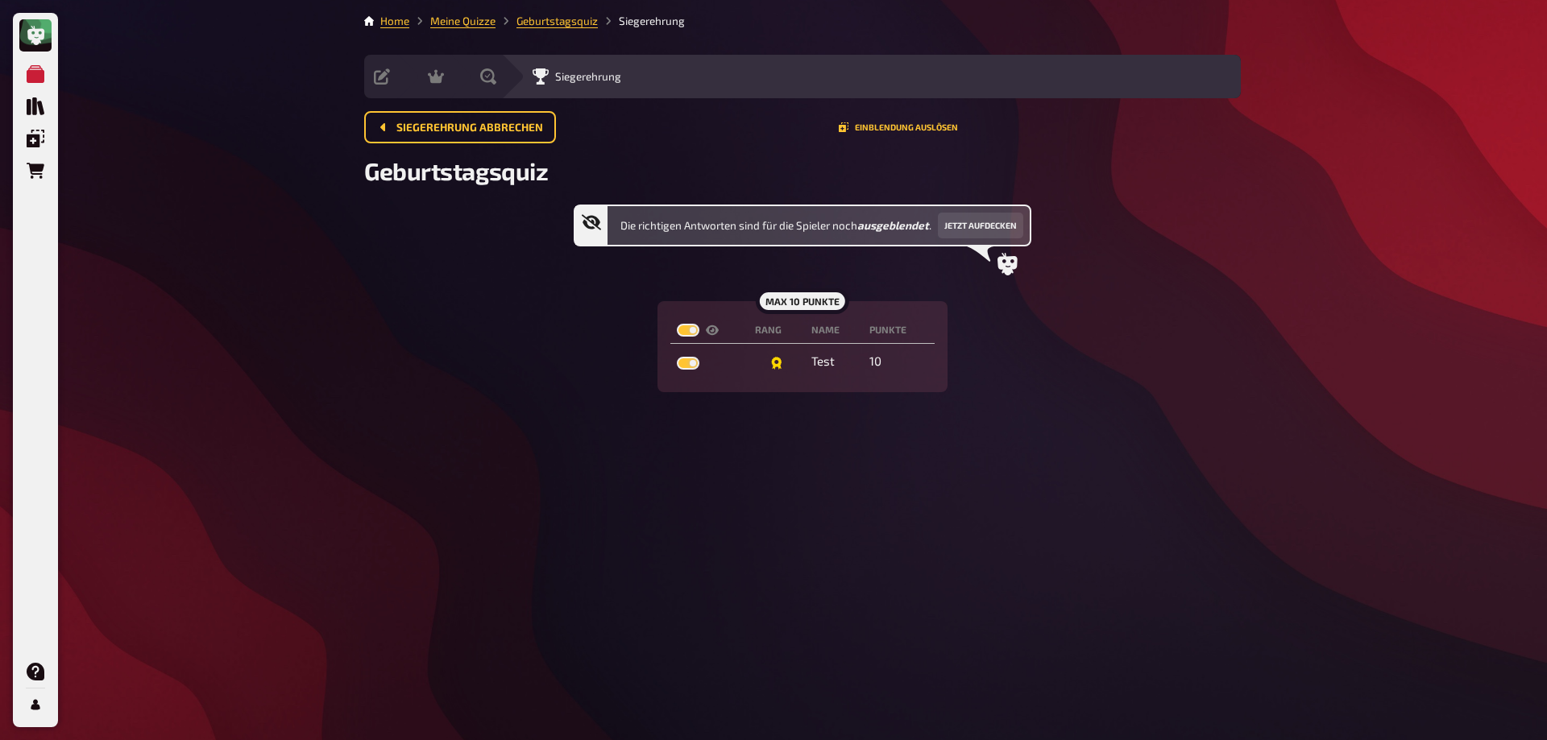
click at [483, 182] on span "Geburtstagsquiz" at bounding box center [456, 170] width 184 height 29
click at [1231, 279] on div "Die richtigen Antworten sind für die Spieler noch ausgeblendet . Jetzt aufdecke…" at bounding box center [802, 299] width 877 height 188
click at [861, 355] on td "Test" at bounding box center [834, 361] width 59 height 29
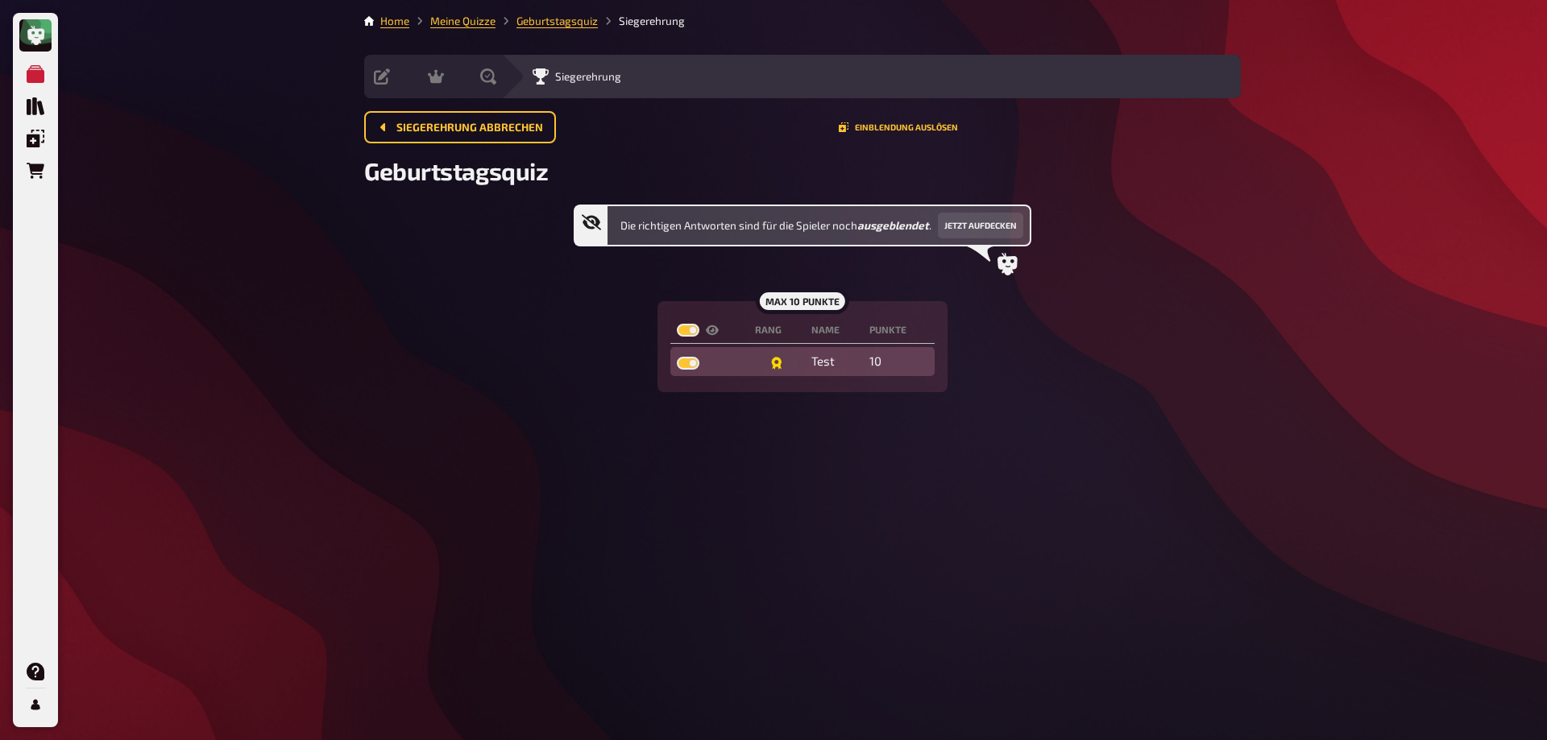
click at [858, 362] on td "Test" at bounding box center [834, 361] width 59 height 29
drag, startPoint x: 858, startPoint y: 362, endPoint x: 906, endPoint y: 351, distance: 48.7
click at [885, 358] on tr "Test 10" at bounding box center [801, 361] width 263 height 29
click at [906, 351] on td "10" at bounding box center [898, 361] width 71 height 29
click at [819, 363] on td "Test" at bounding box center [834, 361] width 59 height 29
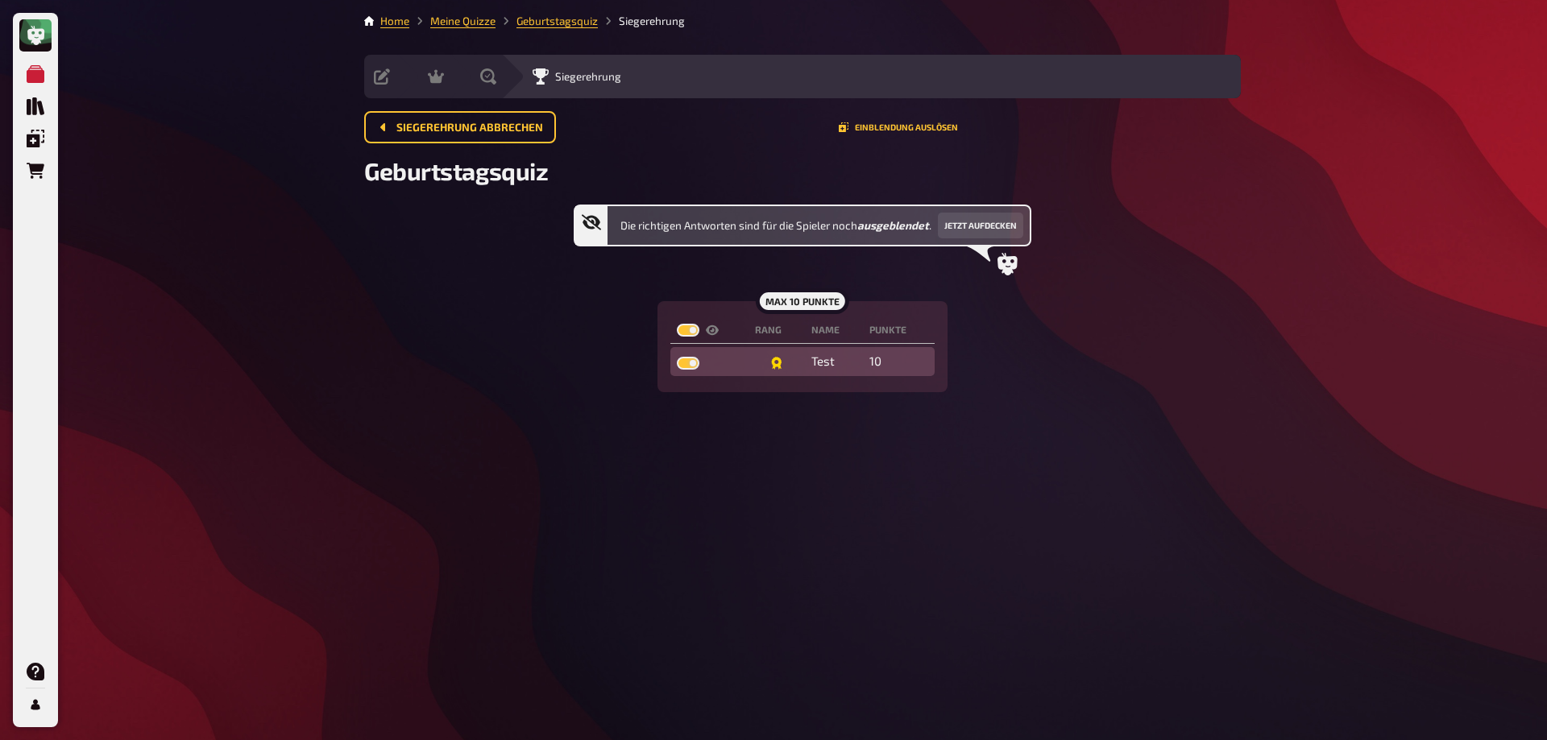
click at [806, 363] on td "Test" at bounding box center [834, 361] width 59 height 29
click at [709, 363] on td at bounding box center [709, 361] width 78 height 29
click at [690, 364] on label at bounding box center [688, 363] width 23 height 13
click at [677, 357] on input "checkbox" at bounding box center [676, 356] width 1 height 1
checkbox input "false"
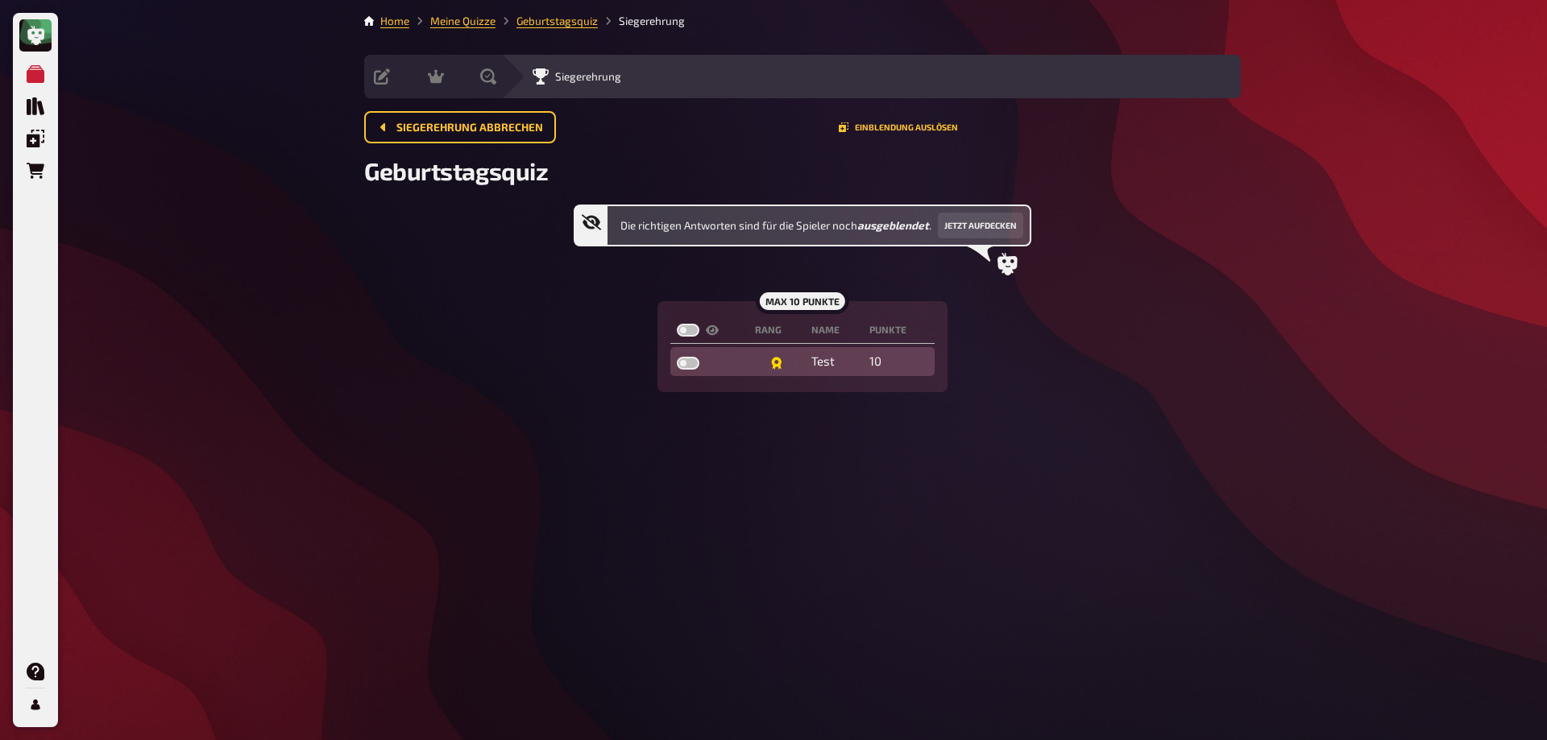
checkbox input "false"
click at [683, 367] on label at bounding box center [688, 363] width 23 height 13
click at [677, 357] on input "checkbox" at bounding box center [676, 356] width 1 height 1
checkbox input "true"
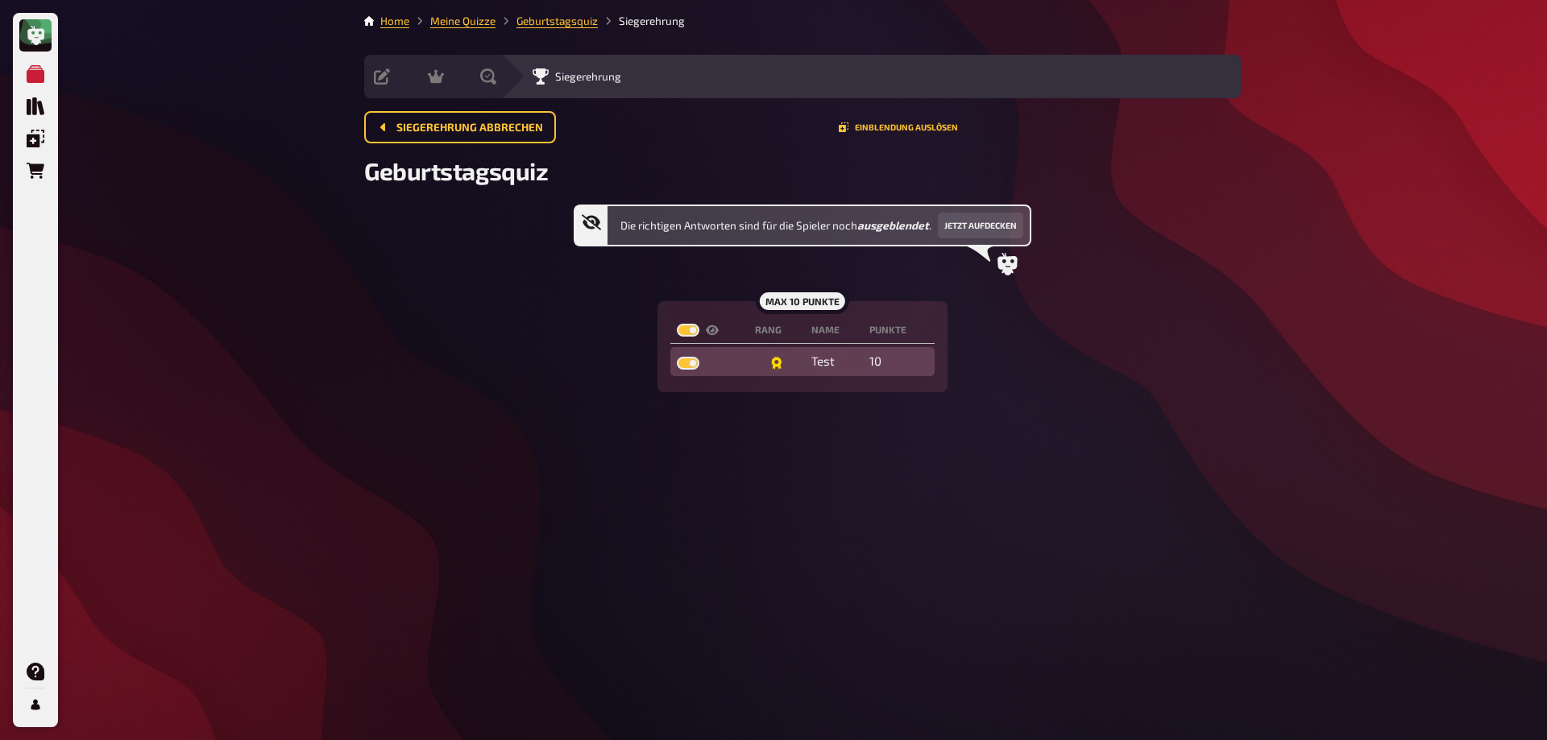
click at [773, 360] on icon at bounding box center [776, 363] width 10 height 13
click at [770, 364] on icon at bounding box center [776, 363] width 13 height 13
click at [392, 22] on link "Home" at bounding box center [394, 21] width 29 height 13
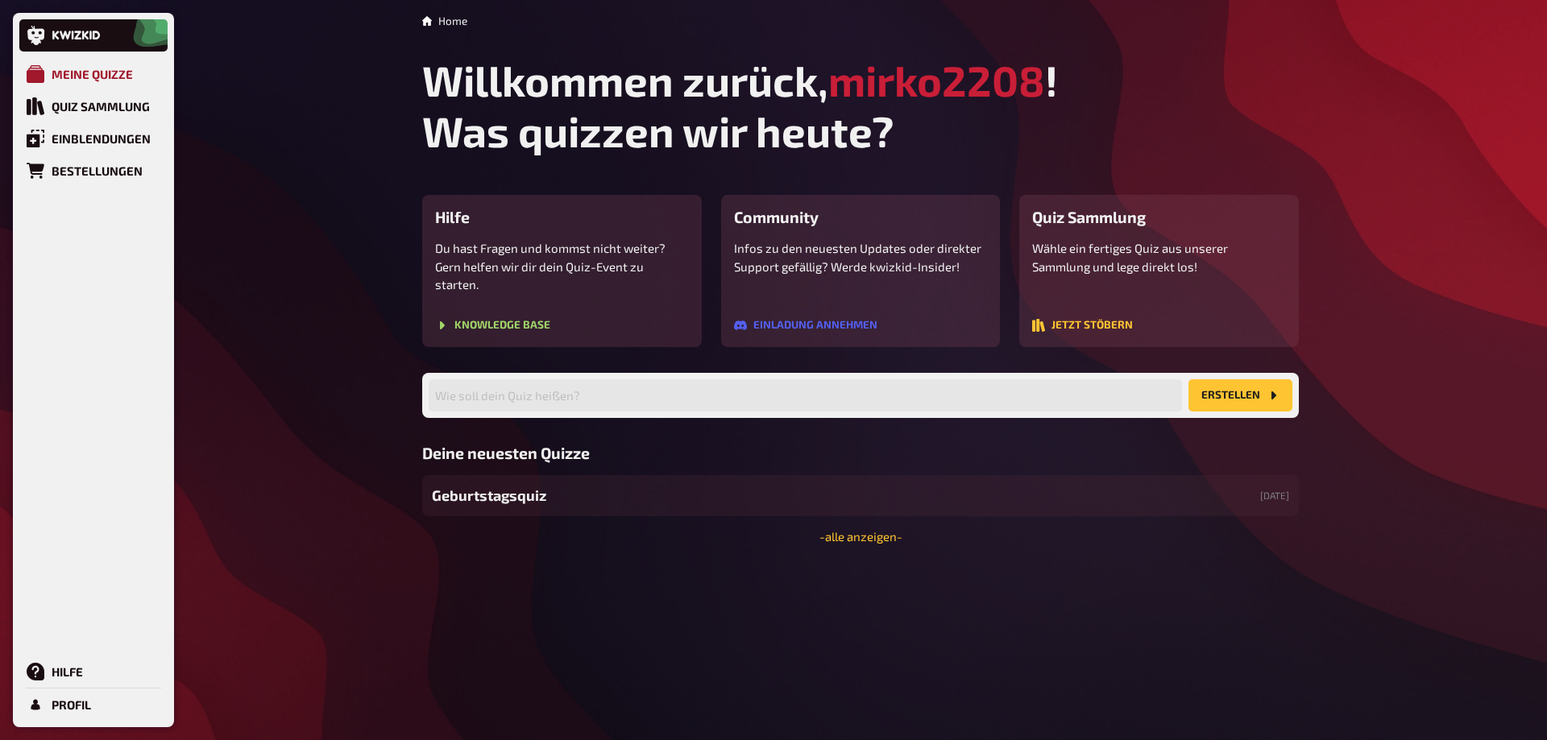
click at [97, 68] on div "Meine Quizze" at bounding box center [92, 74] width 81 height 15
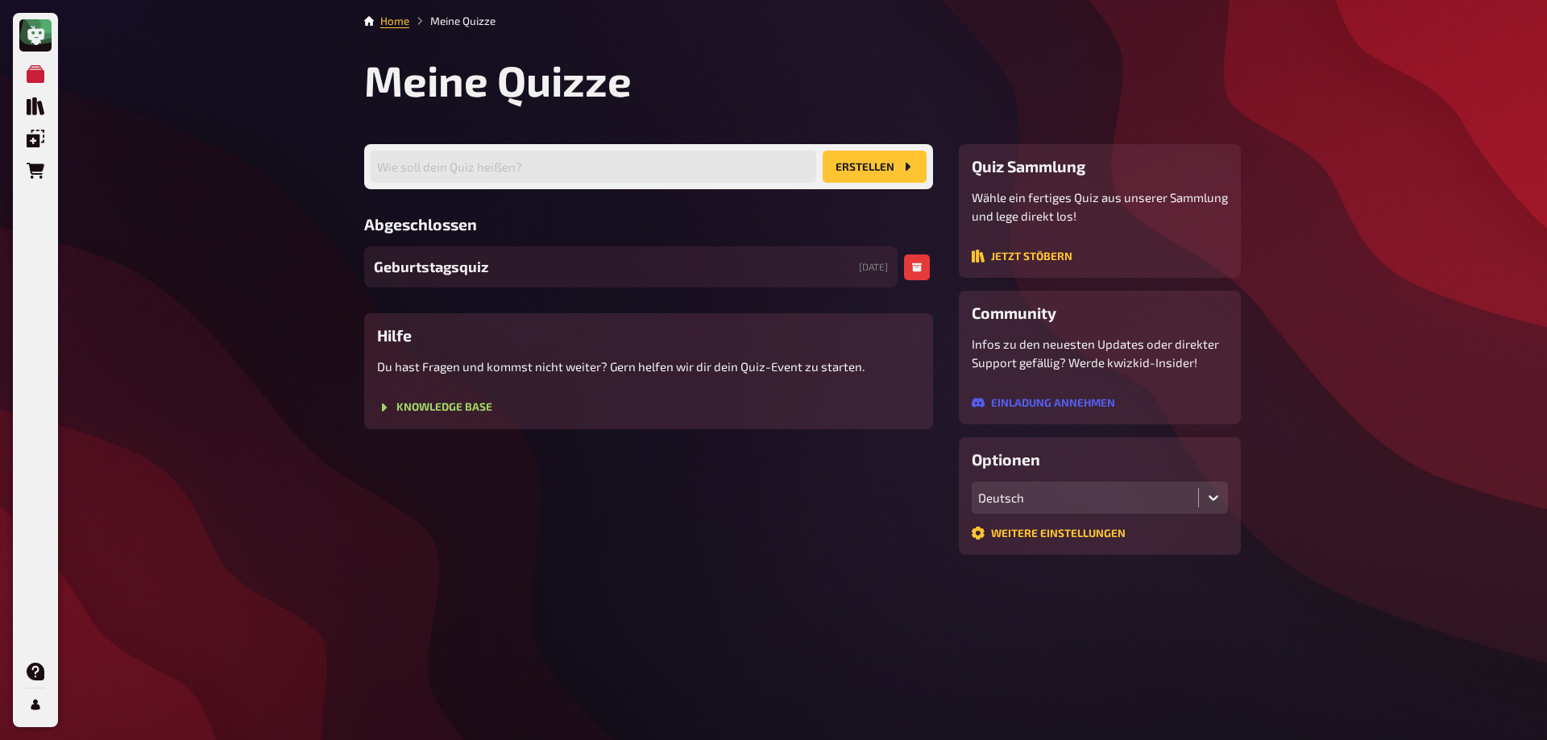
click at [407, 263] on span "Geburtstagsquiz" at bounding box center [431, 267] width 114 height 22
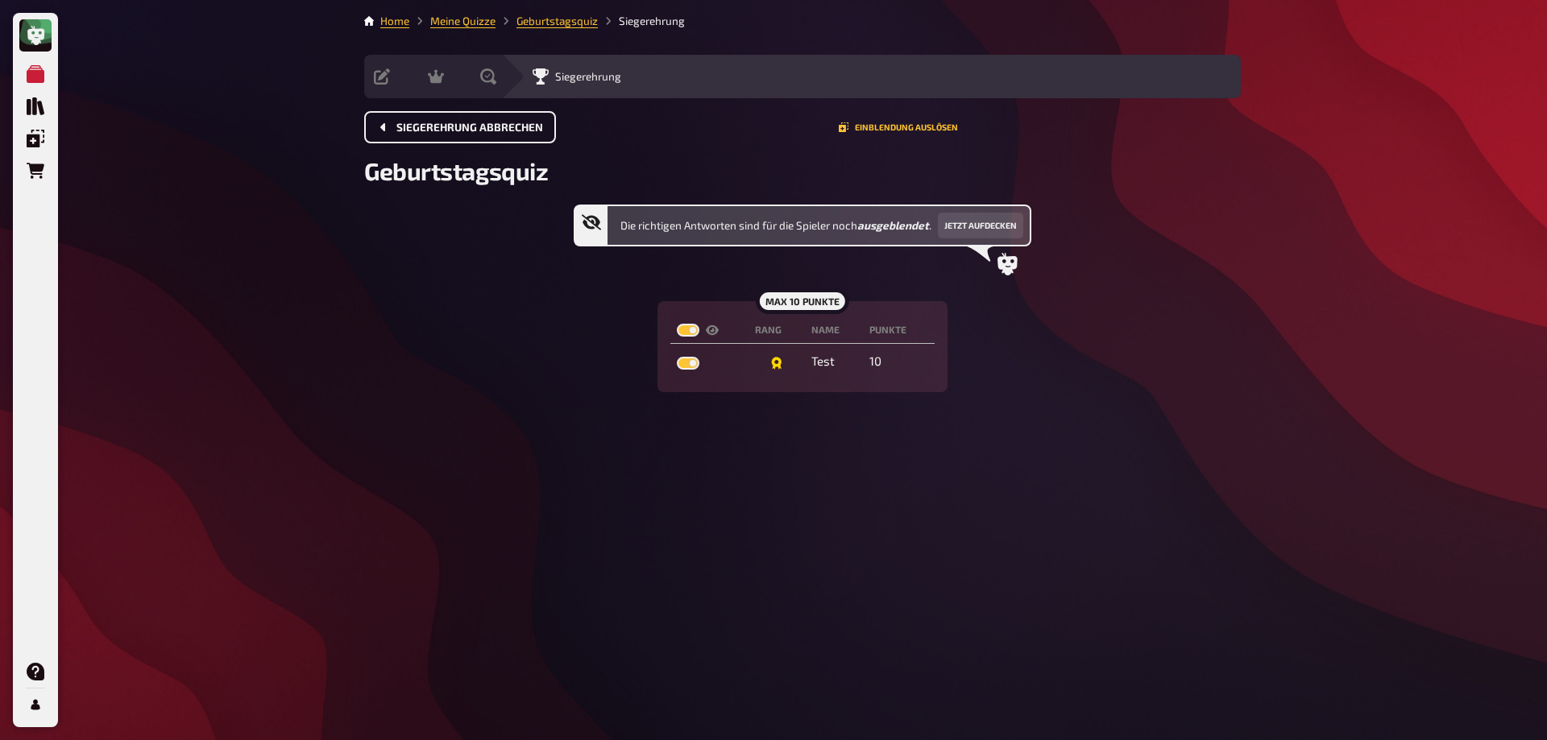
click at [492, 128] on span "Siegerehrung abbrechen" at bounding box center [469, 127] width 147 height 11
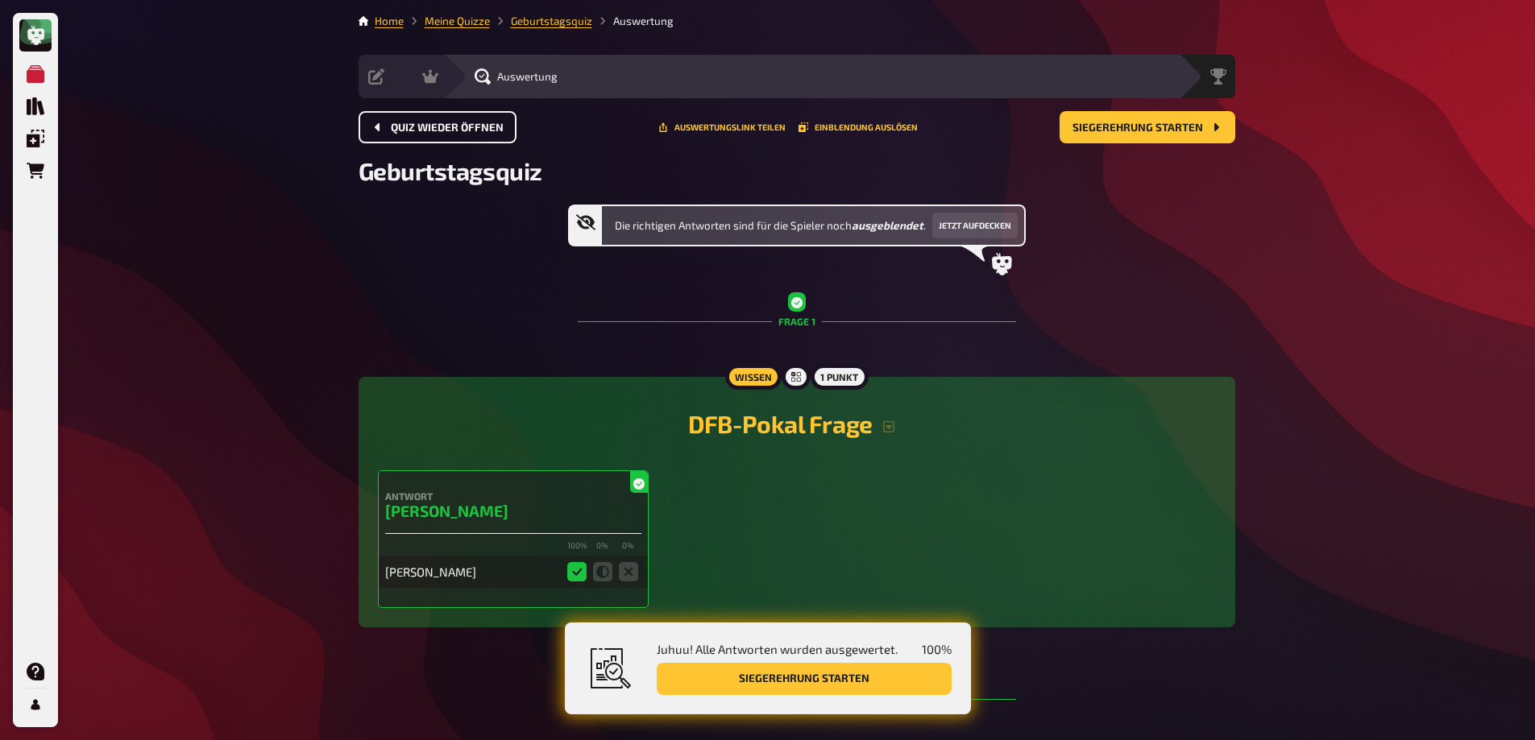
click at [478, 131] on span "Quiz wieder öffnen" at bounding box center [447, 127] width 113 height 11
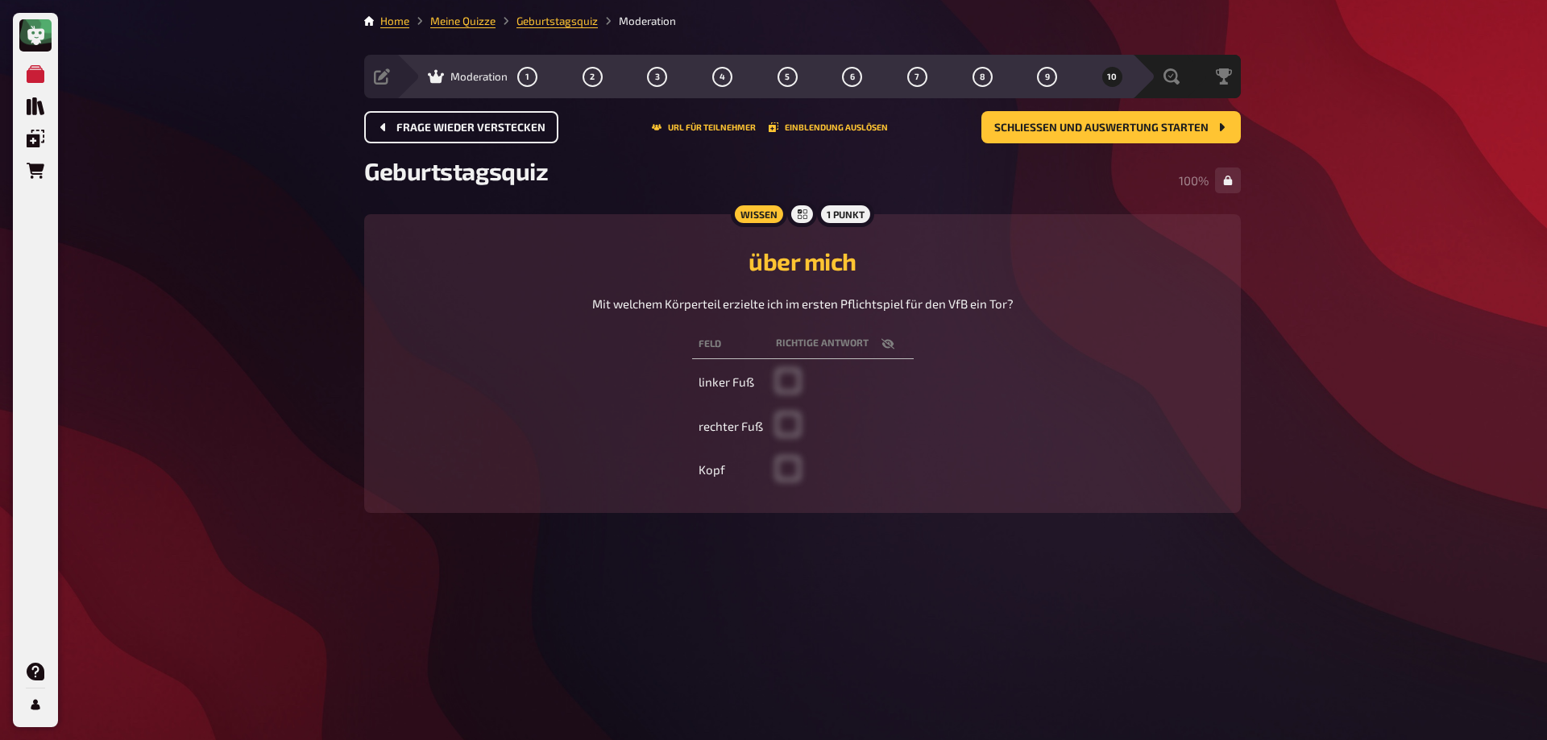
click at [478, 131] on span "Frage wieder verstecken" at bounding box center [470, 127] width 149 height 11
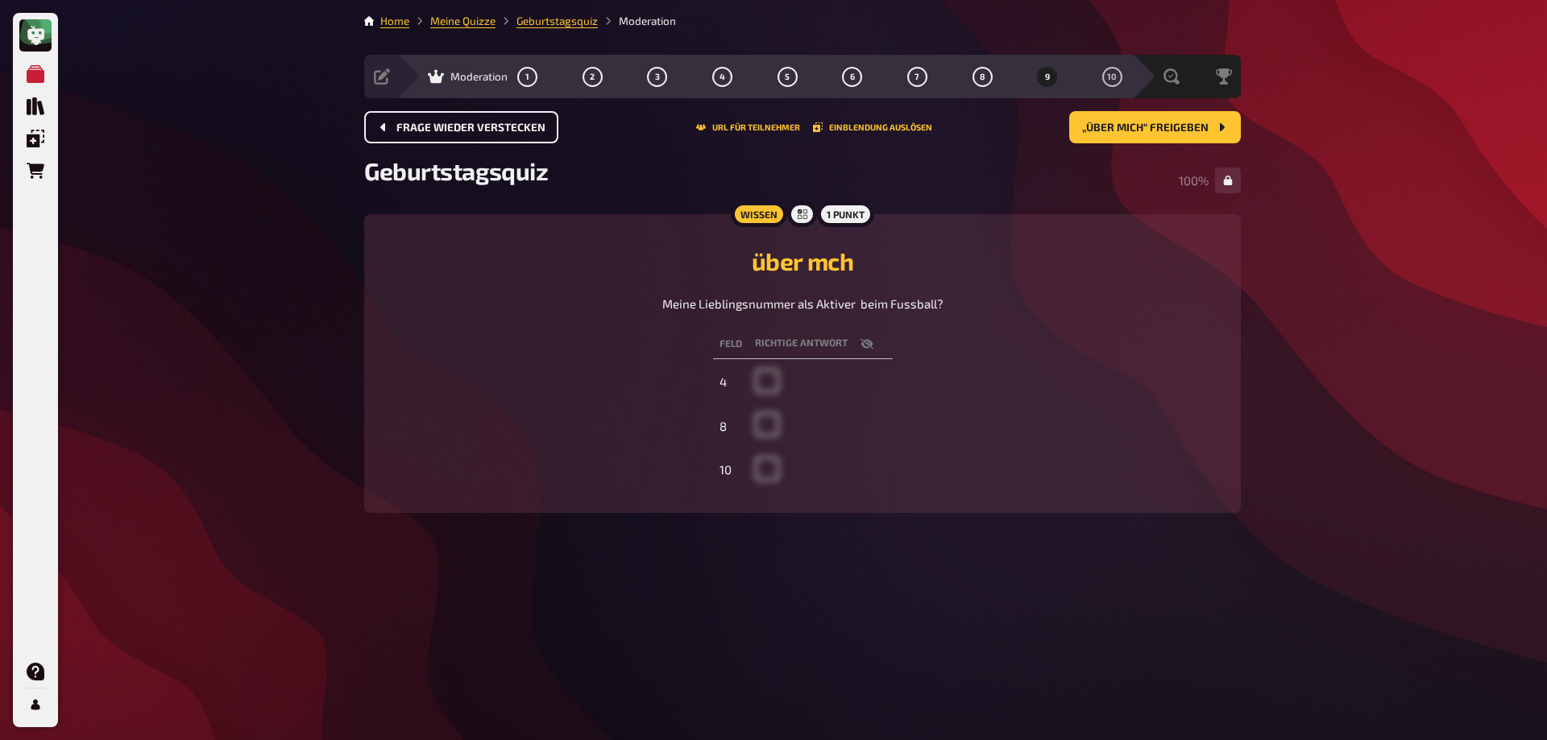
click at [478, 131] on span "Frage wieder verstecken" at bounding box center [470, 127] width 149 height 11
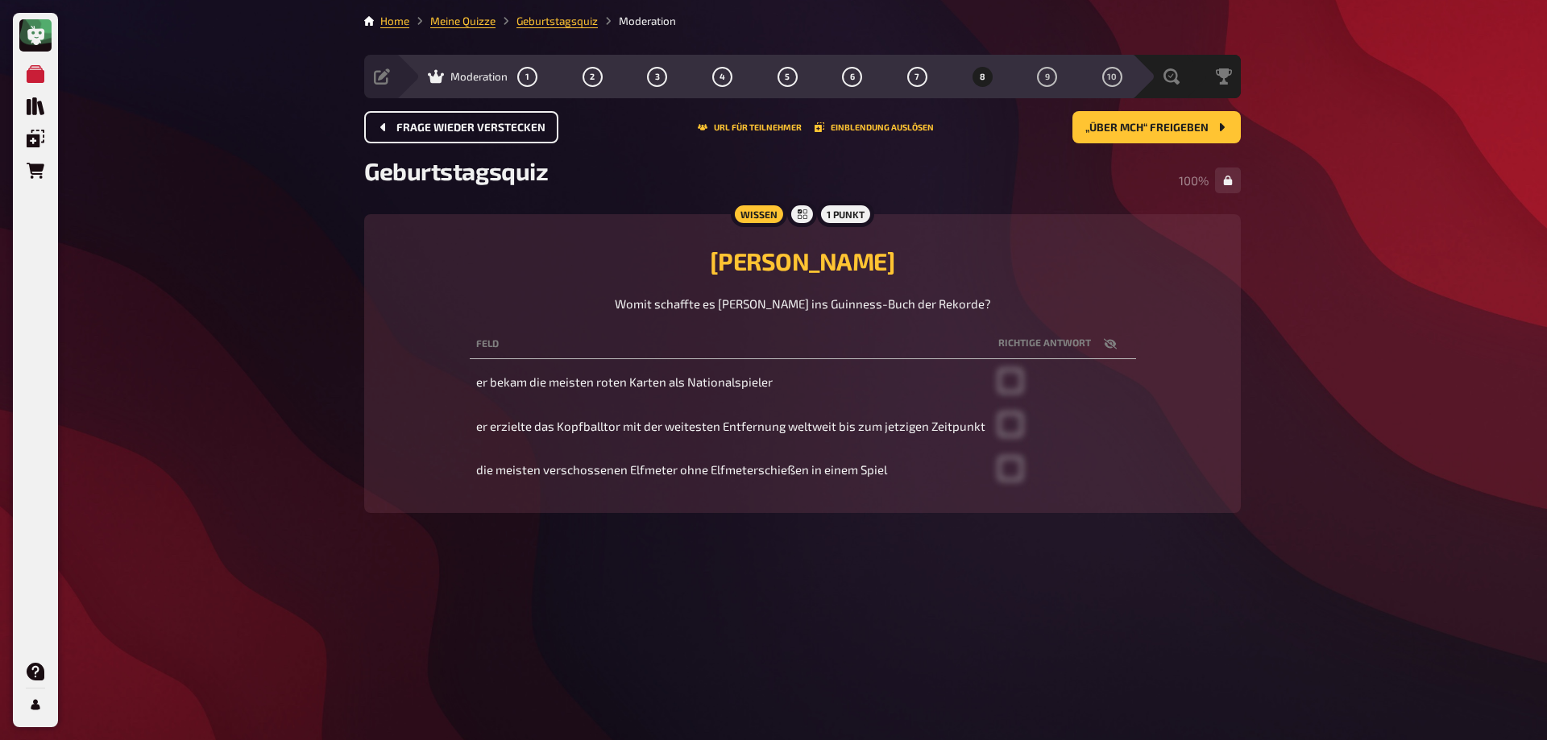
click at [478, 131] on span "Frage wieder verstecken" at bounding box center [470, 127] width 149 height 11
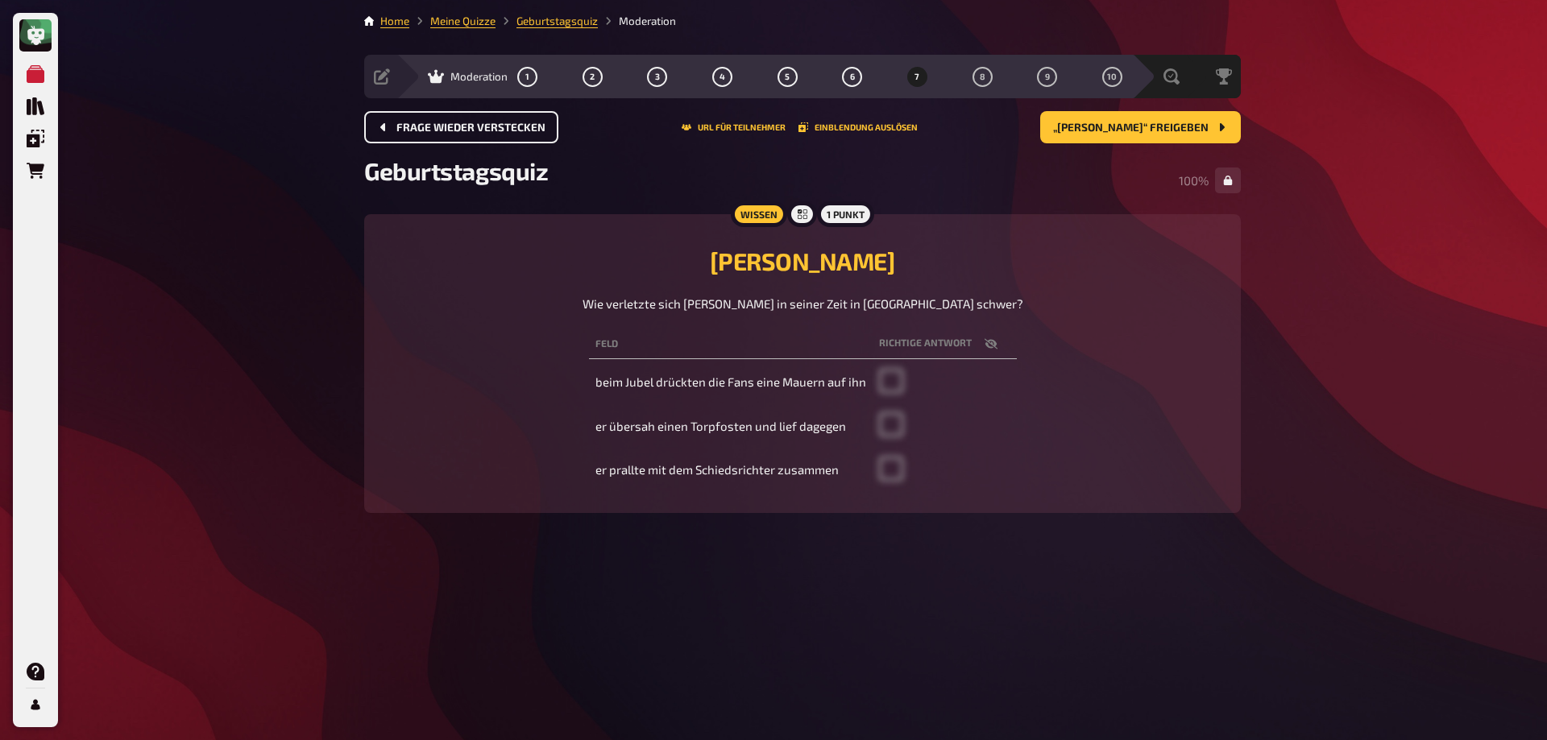
click at [478, 131] on span "Frage wieder verstecken" at bounding box center [470, 127] width 149 height 11
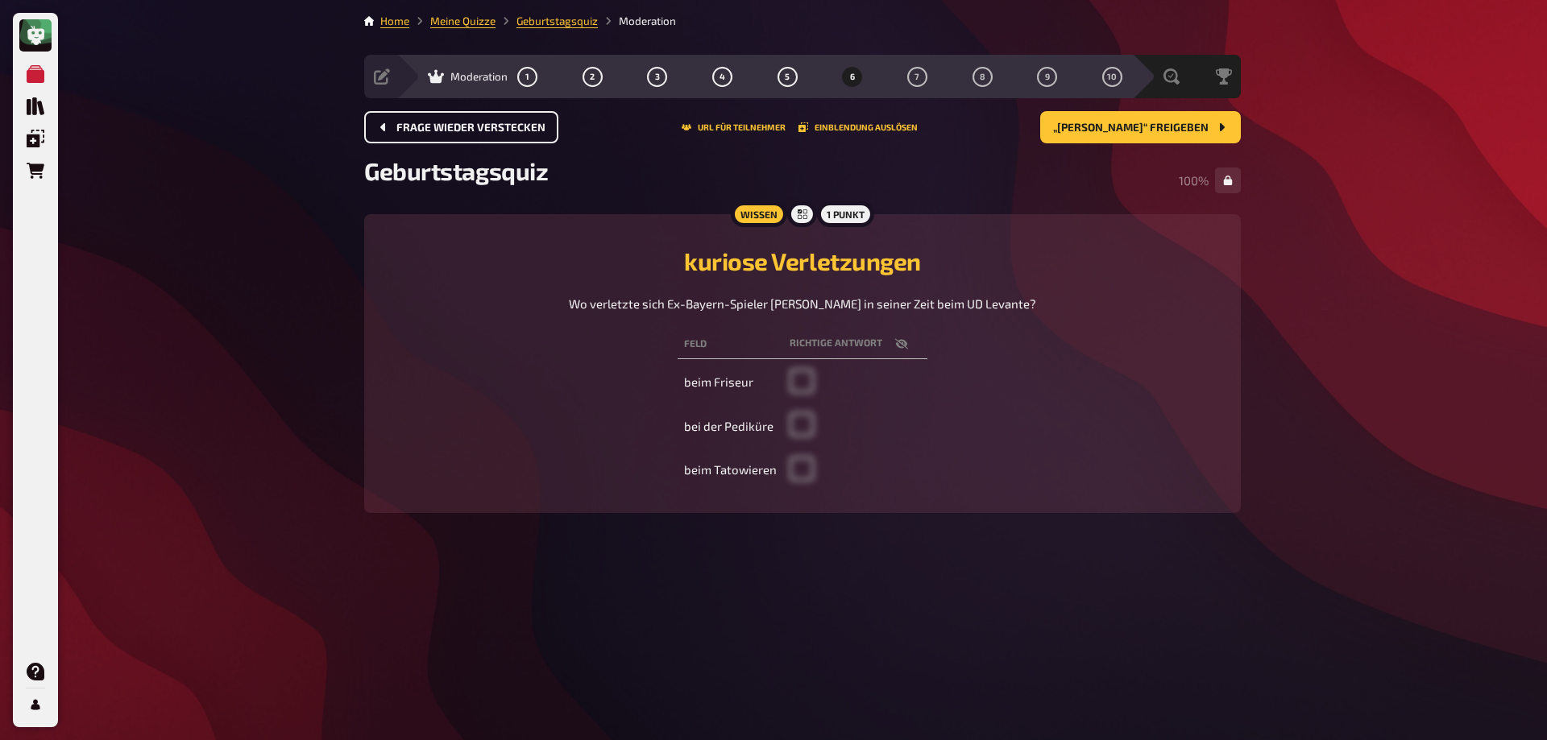
click at [478, 131] on span "Frage wieder verstecken" at bounding box center [470, 127] width 149 height 11
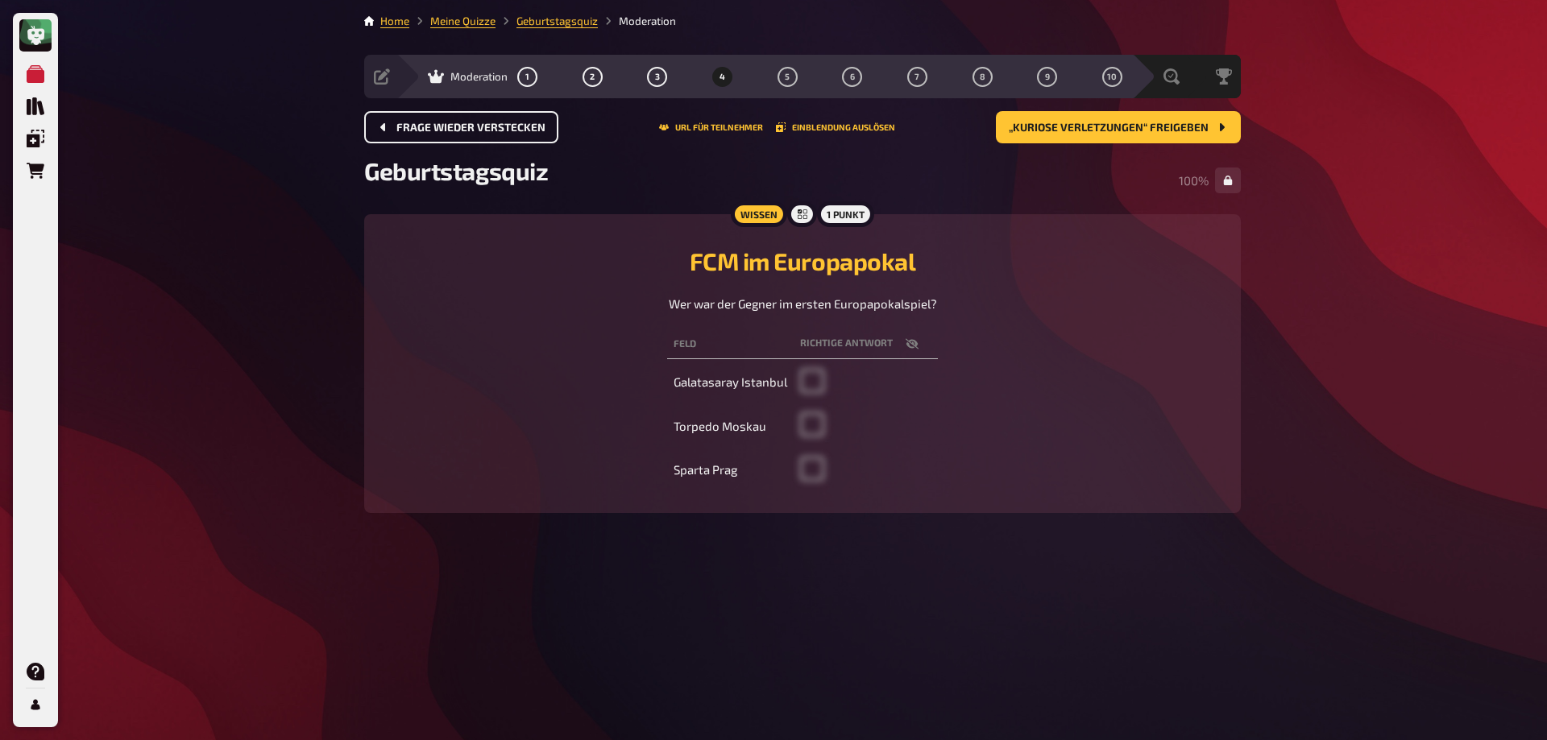
click at [478, 131] on span "Frage wieder verstecken" at bounding box center [470, 127] width 149 height 11
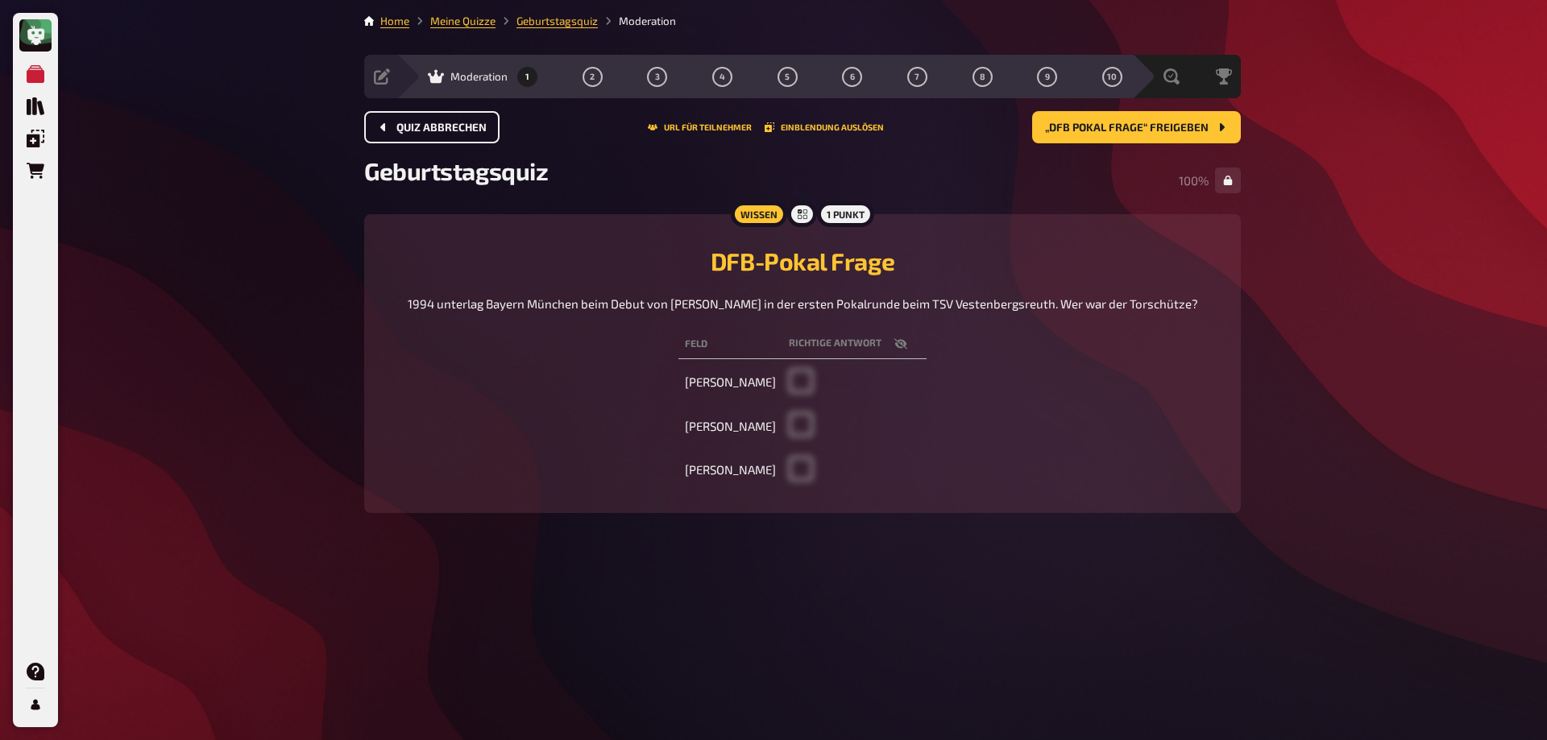
click at [478, 131] on span "Quiz abbrechen" at bounding box center [441, 127] width 90 height 11
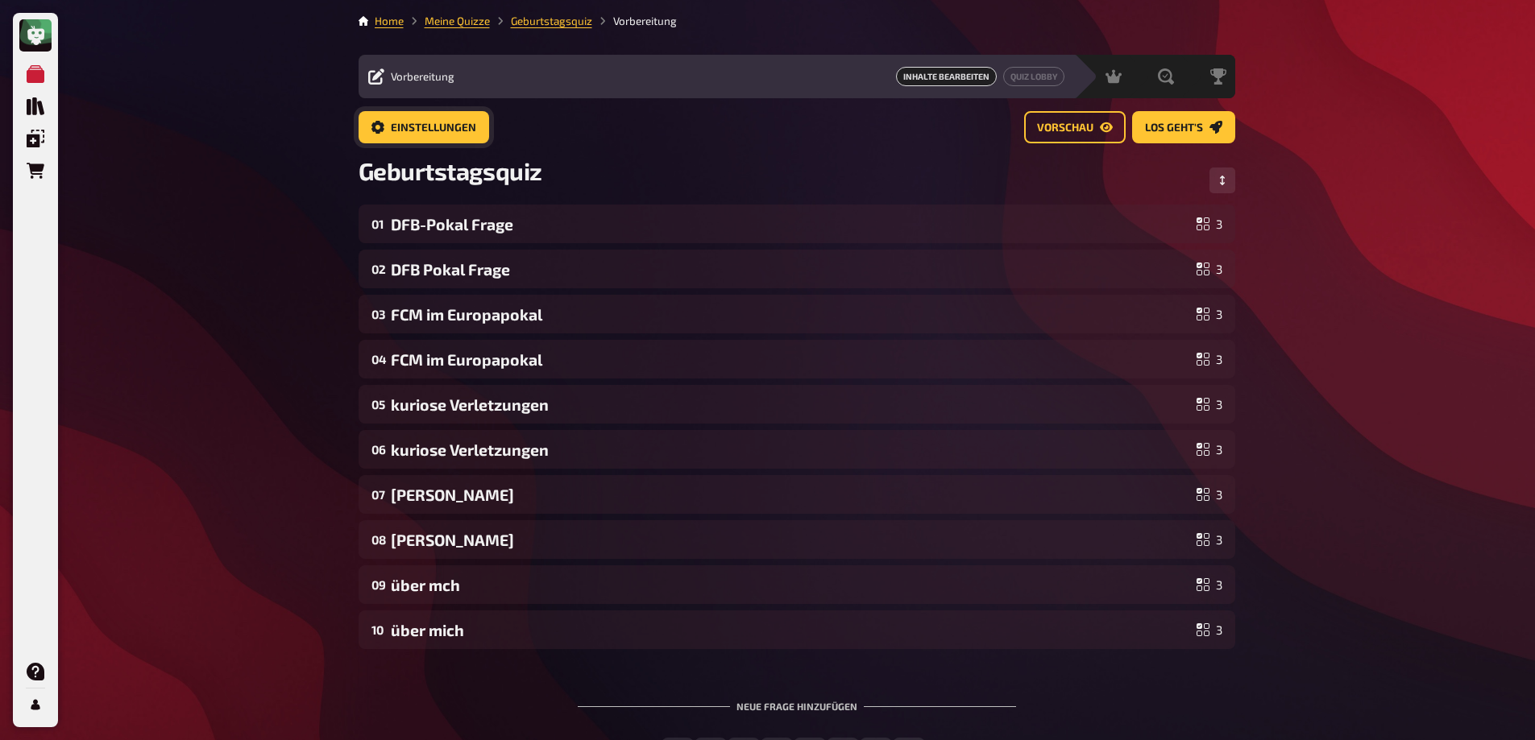
click at [478, 131] on button "Einstellungen" at bounding box center [424, 127] width 131 height 32
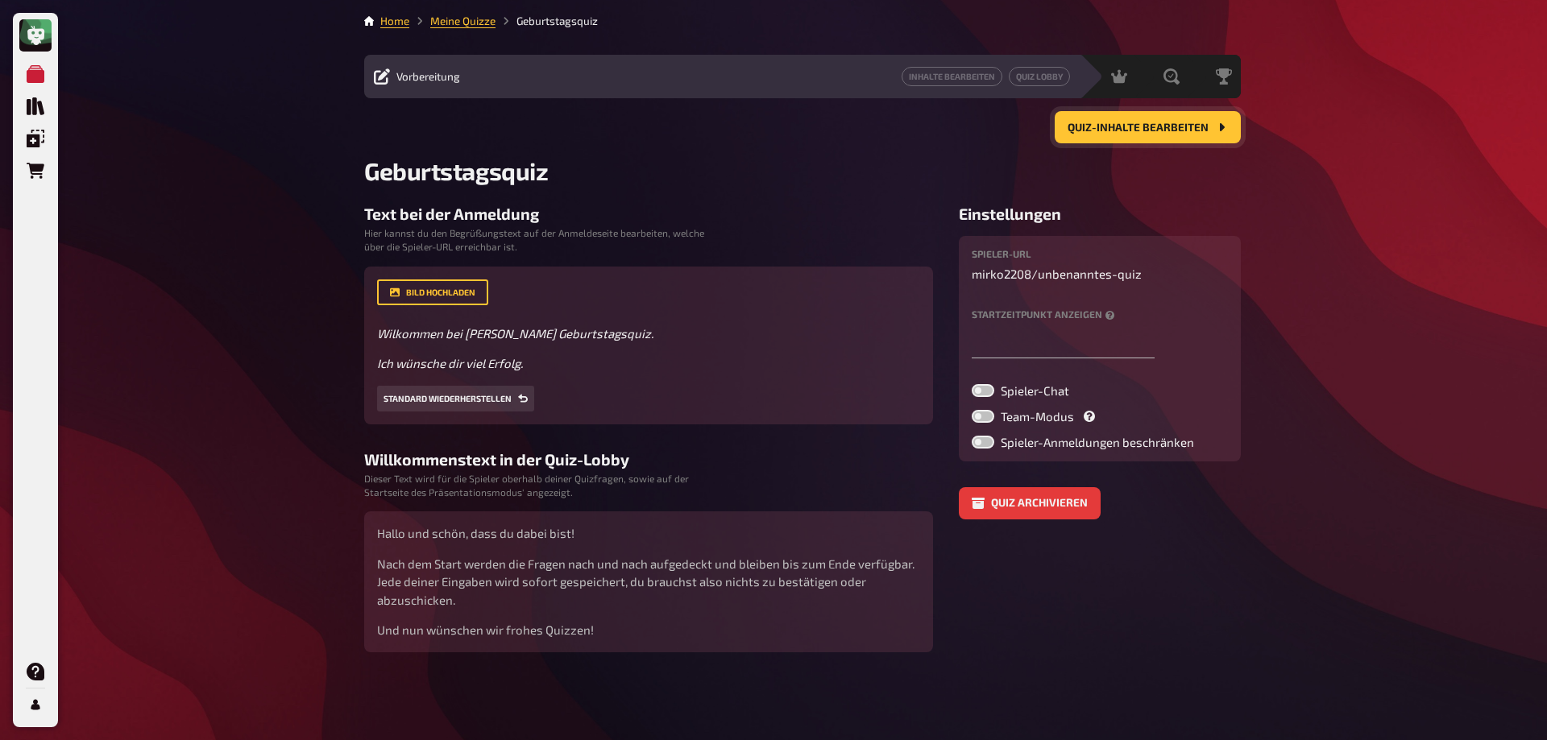
click at [1139, 131] on span "Quiz-Inhalte bearbeiten" at bounding box center [1138, 127] width 141 height 11
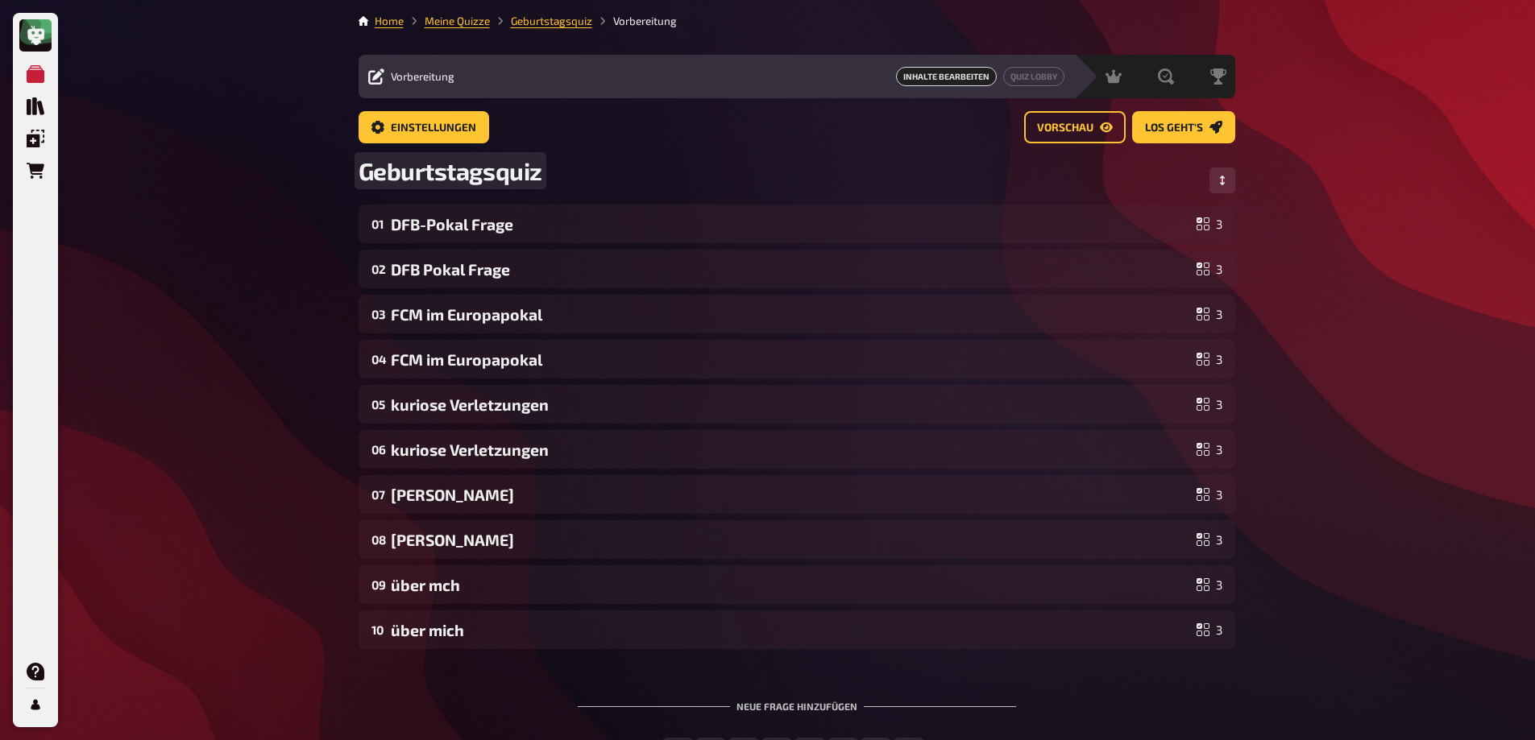
click at [473, 177] on span "Geburtstagsquiz" at bounding box center [451, 170] width 184 height 29
click at [1376, 255] on div "Meine Quizze Quiz Sammlung Einblendungen Bestellungen Hilfe Profil Home Meine Q…" at bounding box center [767, 436] width 1535 height 873
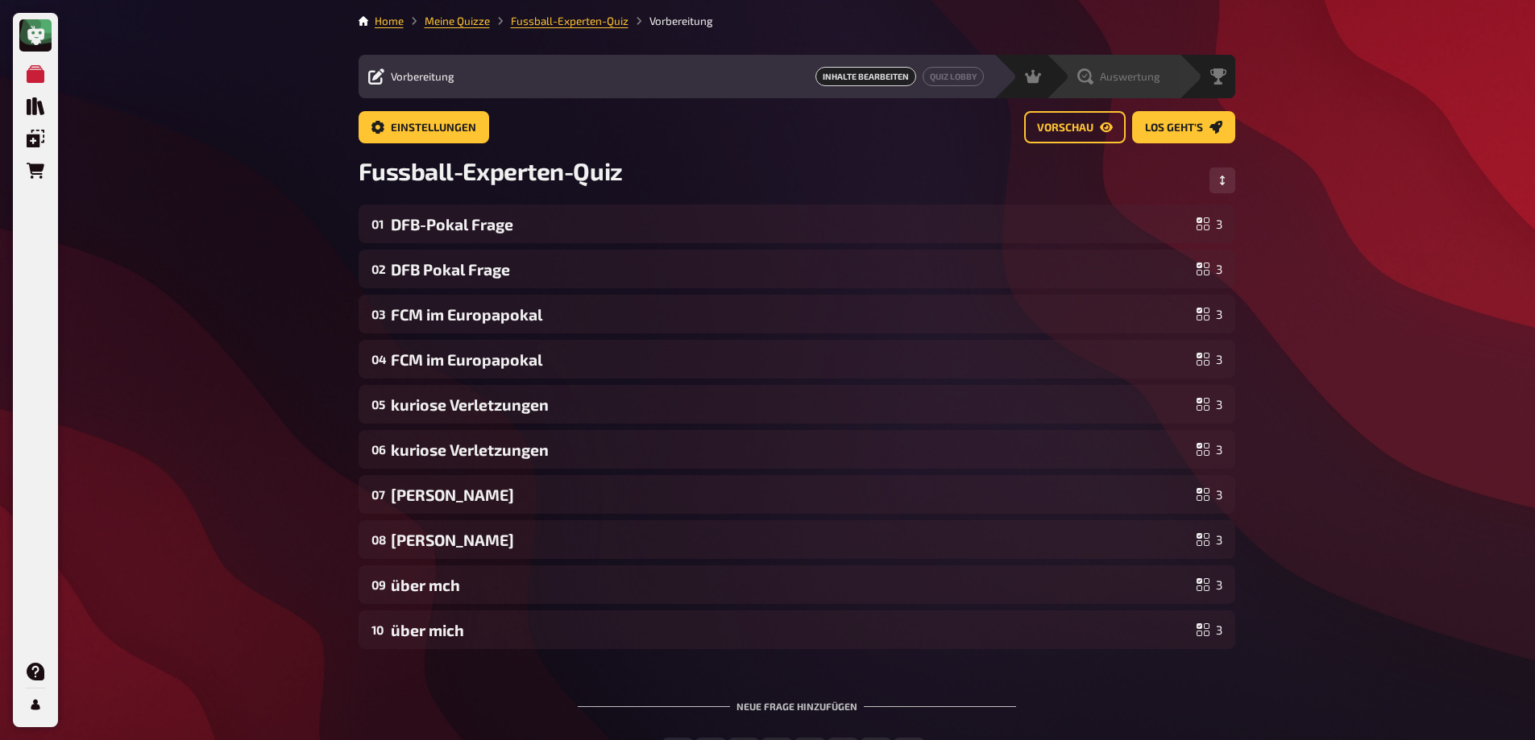
click at [1142, 77] on span "Auswertung" at bounding box center [1130, 76] width 60 height 13
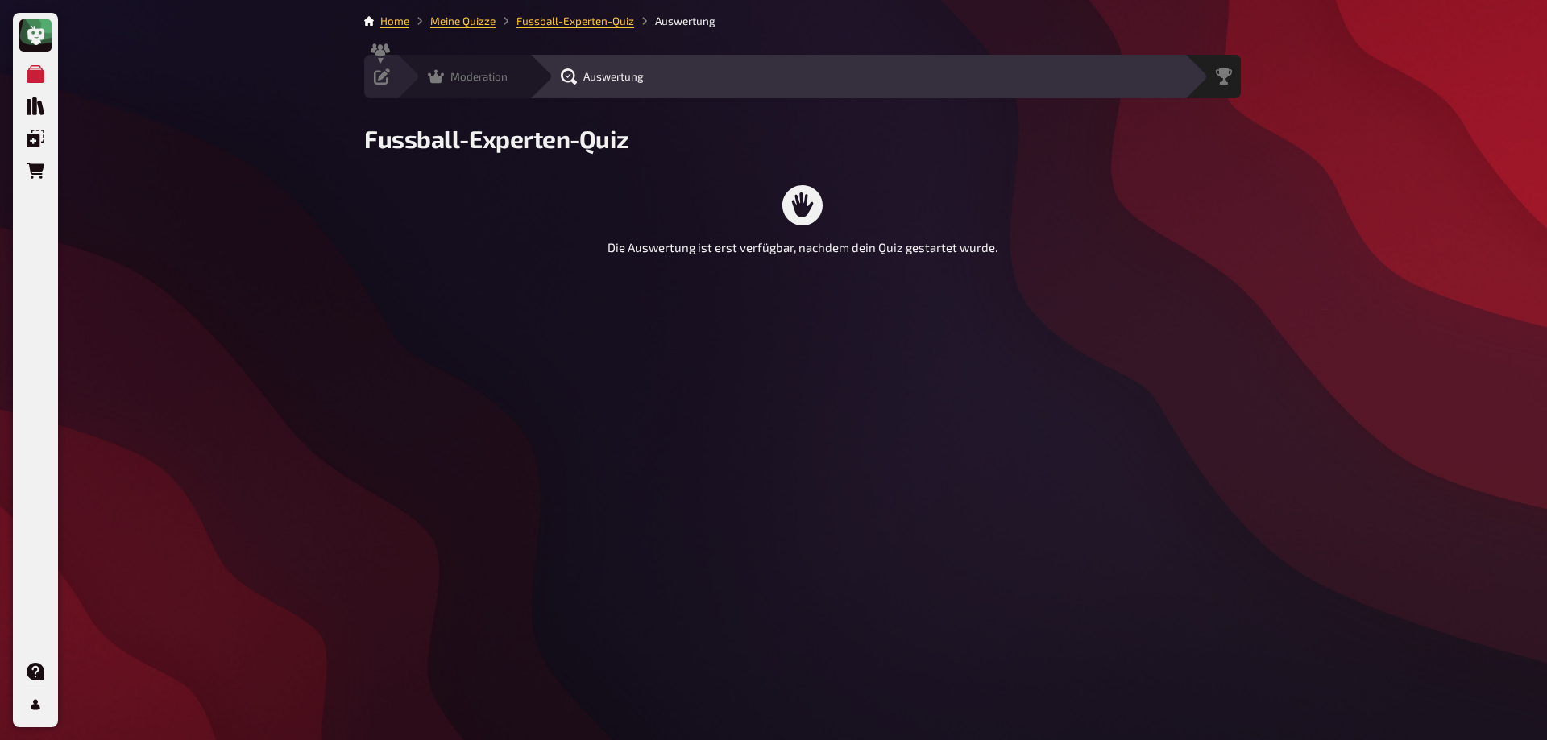
click at [467, 79] on span "Moderation" at bounding box center [478, 76] width 57 height 13
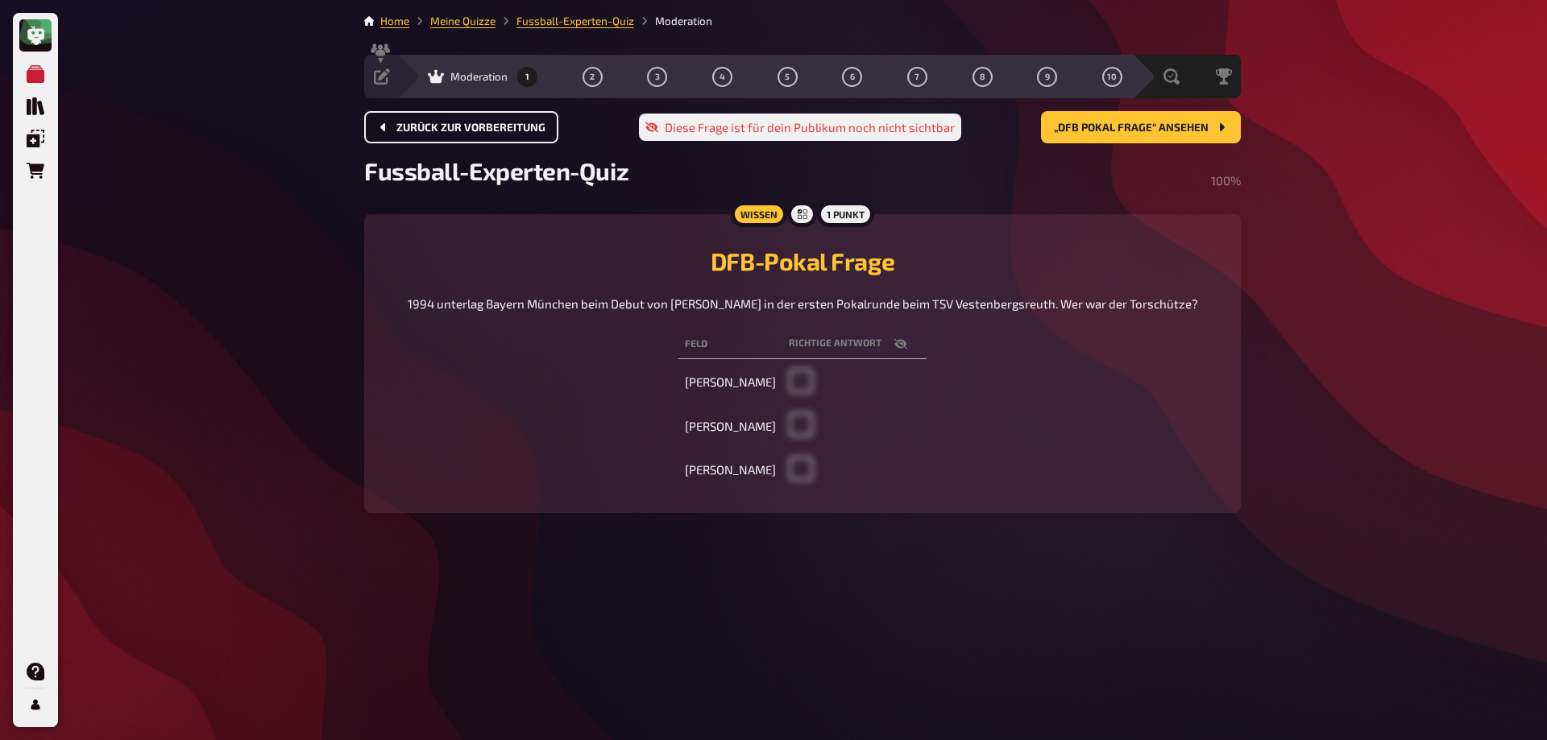
click at [440, 124] on span "Zurück zur Vorbereitung" at bounding box center [470, 127] width 149 height 11
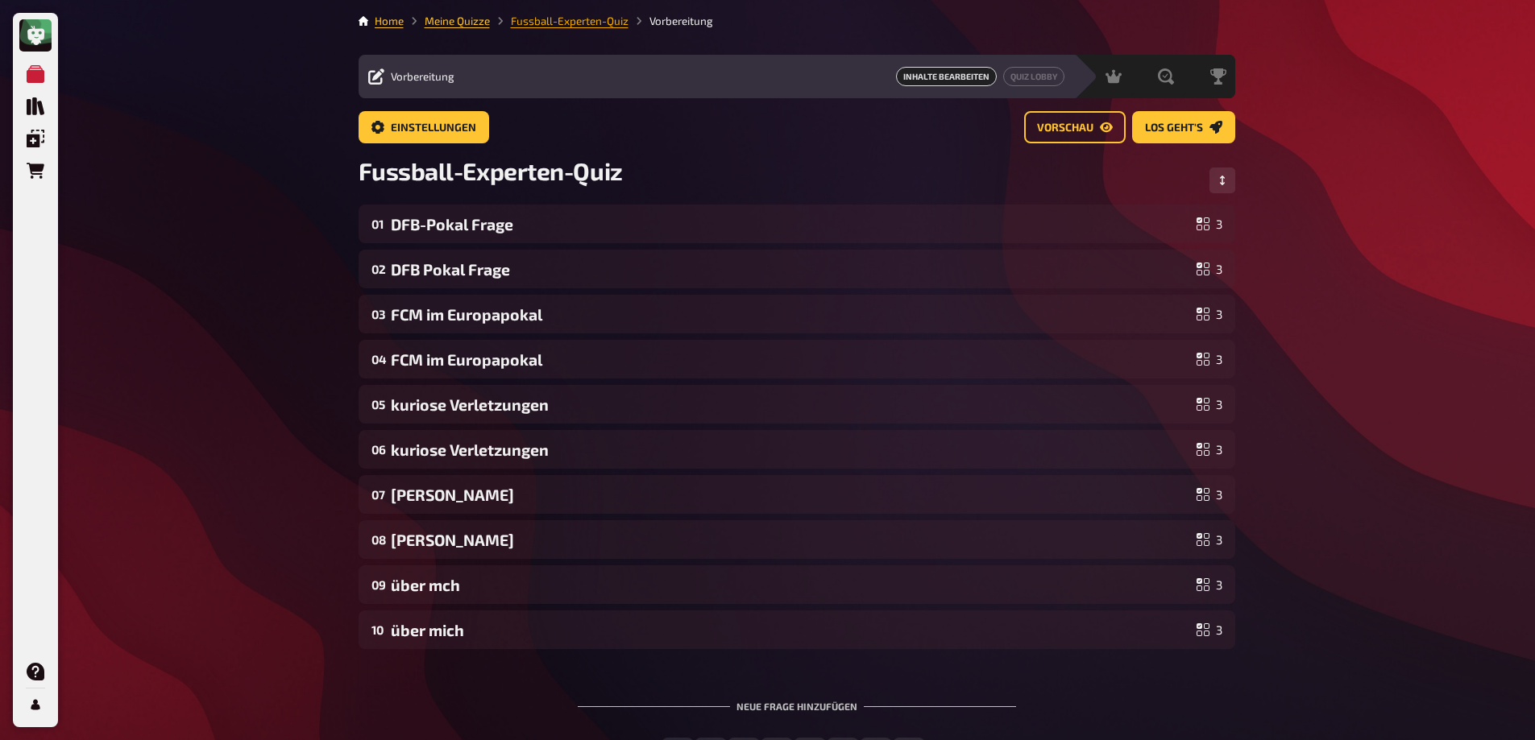
click at [570, 20] on link "Fussball-Experten-Quiz" at bounding box center [570, 21] width 118 height 13
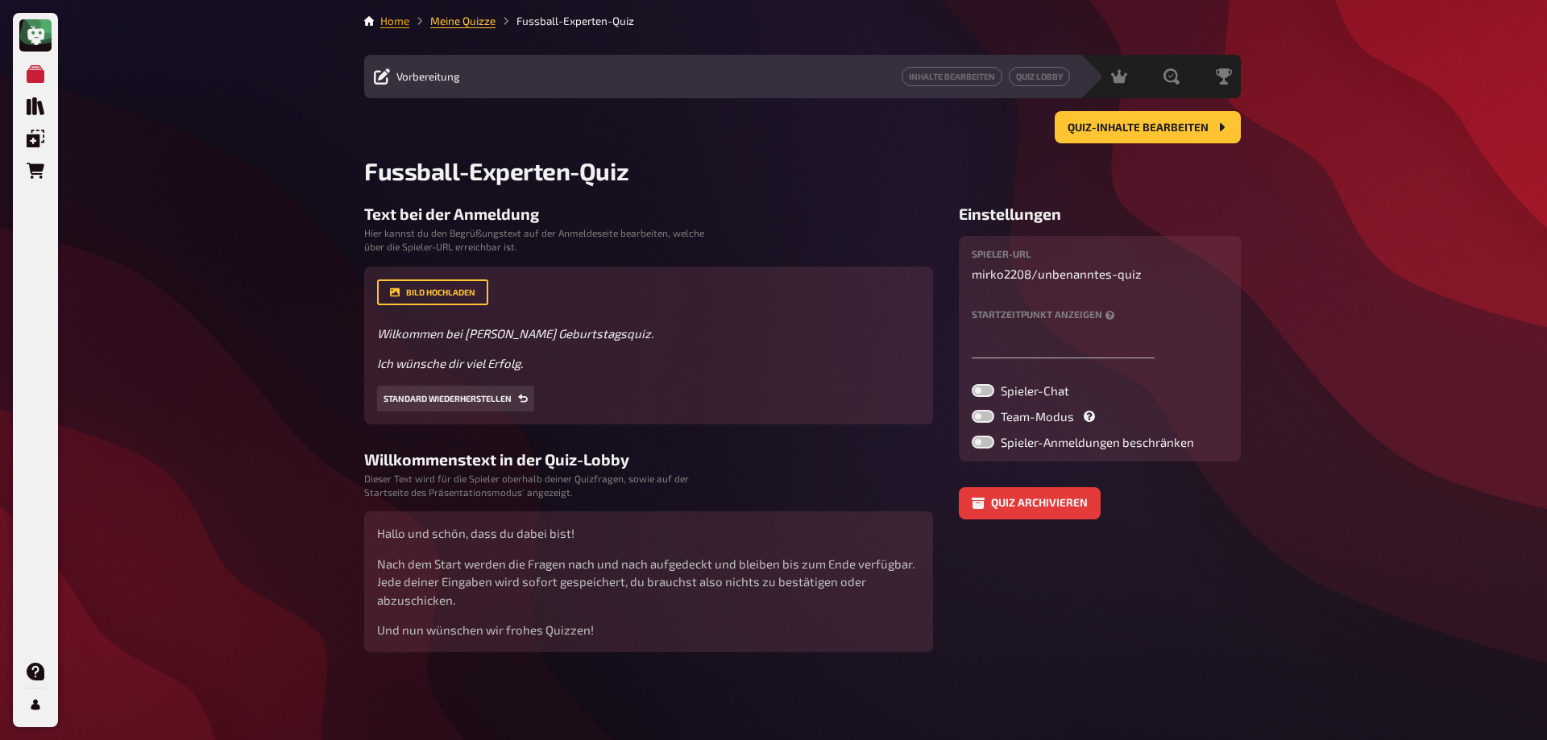
click at [399, 15] on link "Home" at bounding box center [394, 21] width 29 height 13
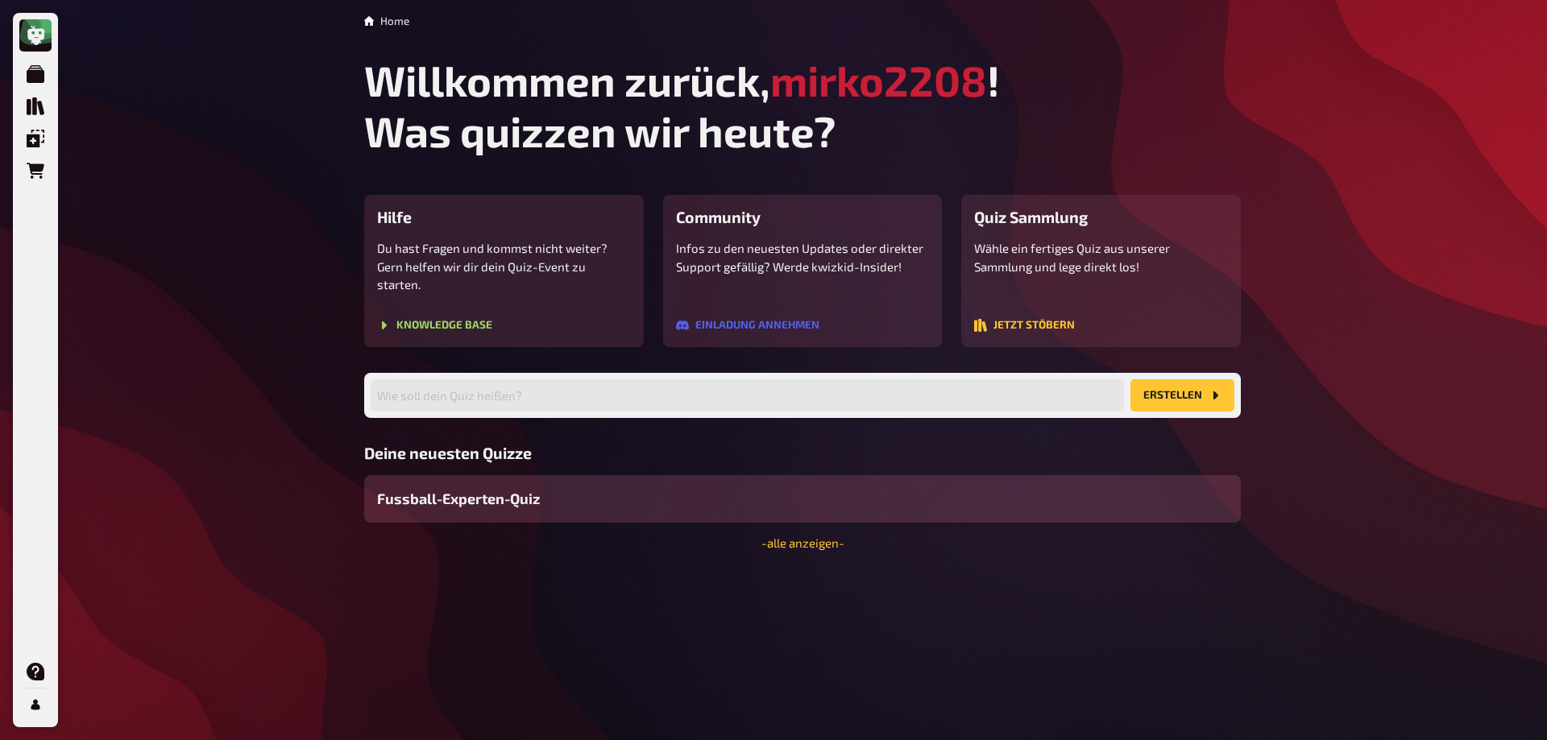
click at [487, 488] on span "Fussball-Experten-Quiz" at bounding box center [458, 499] width 163 height 22
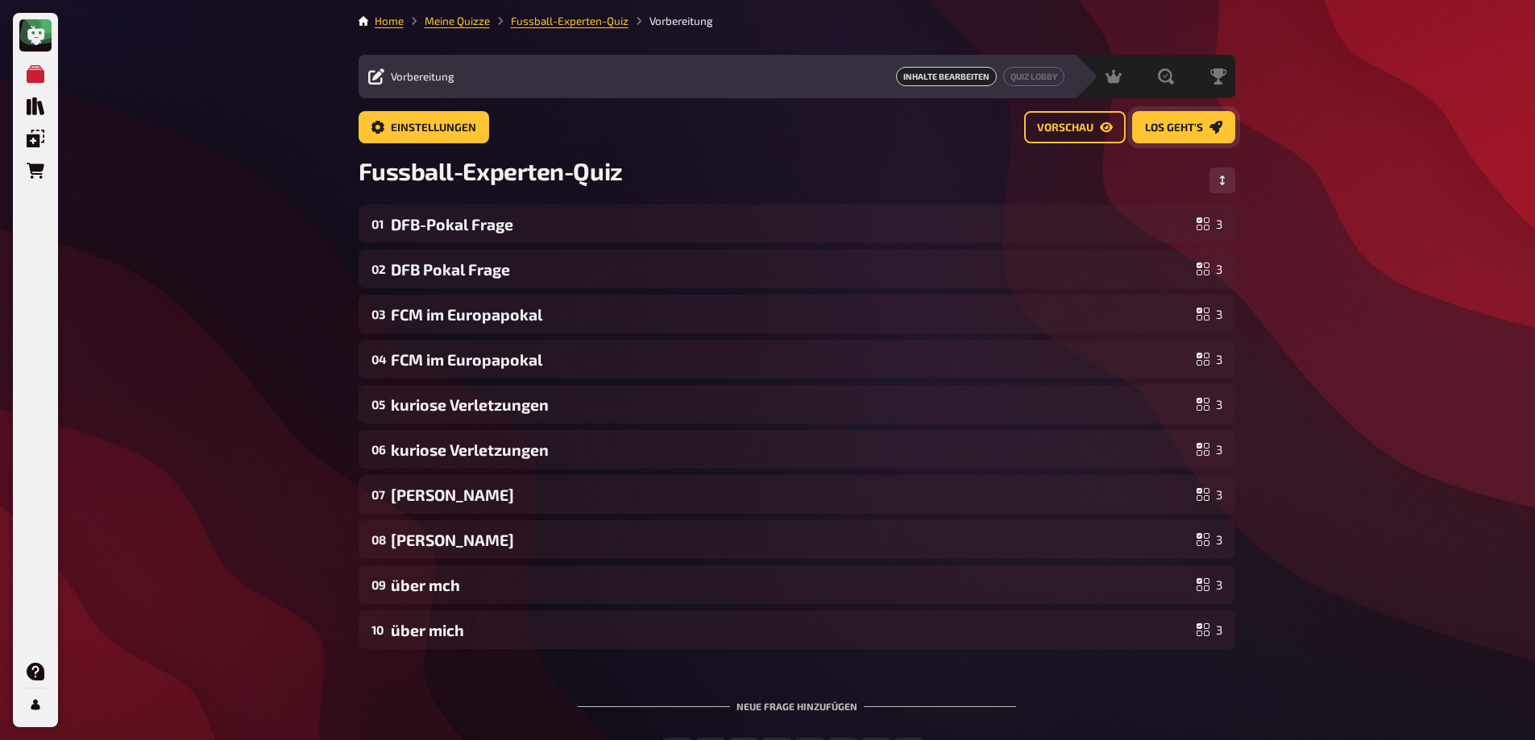
click at [1195, 132] on span "Los geht's" at bounding box center [1174, 127] width 58 height 11
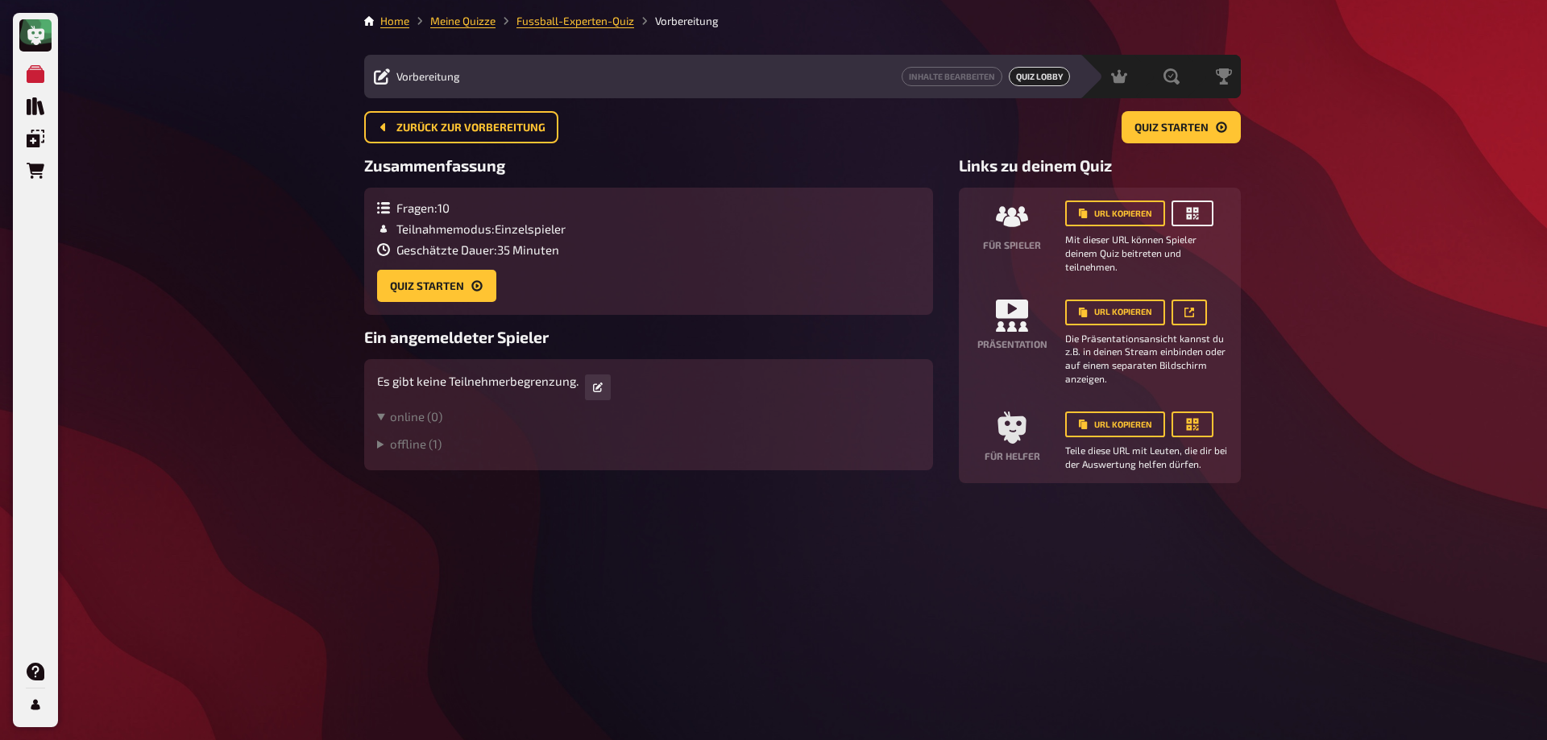
click at [1194, 219] on icon "button" at bounding box center [1192, 213] width 16 height 16
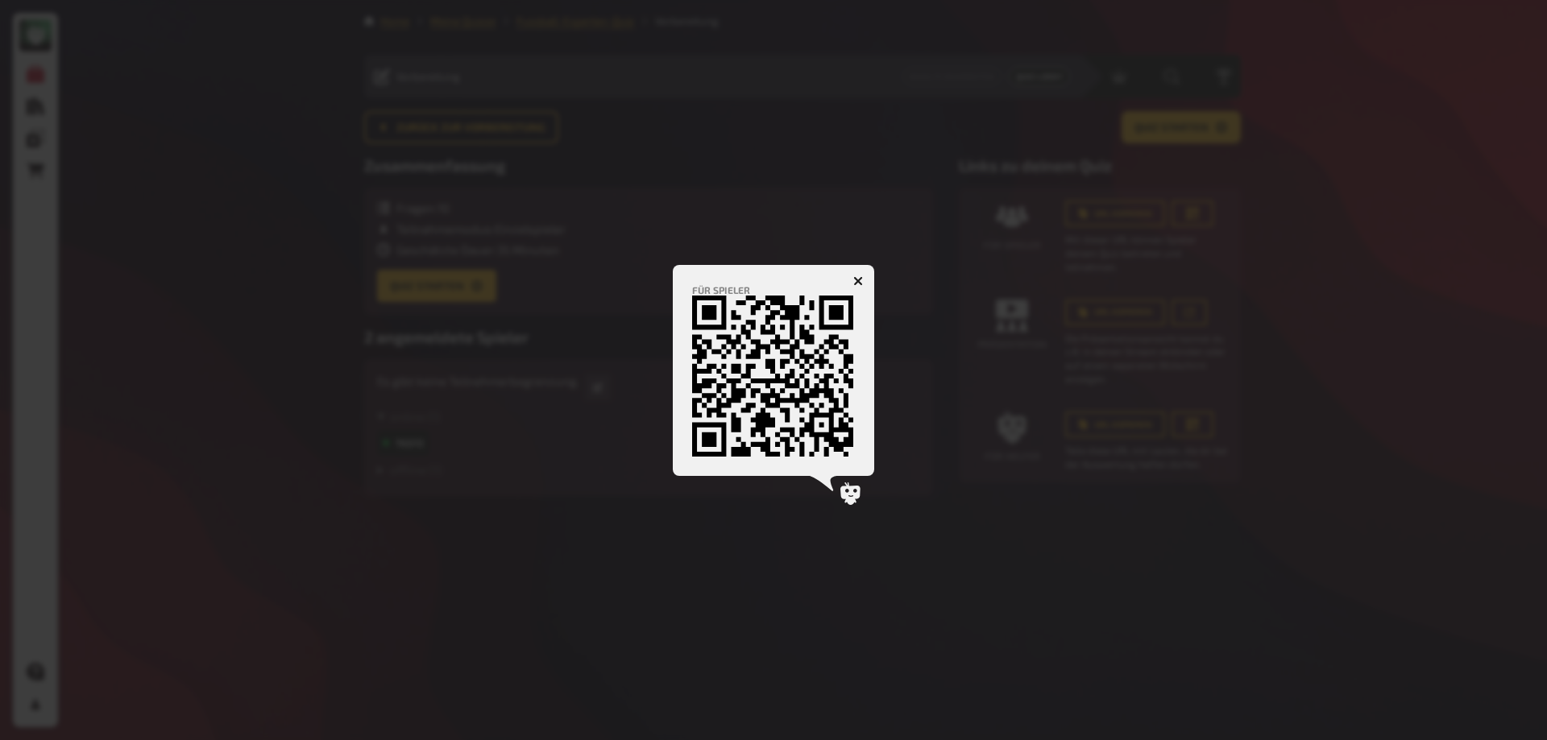
click at [1390, 489] on div at bounding box center [773, 370] width 1547 height 740
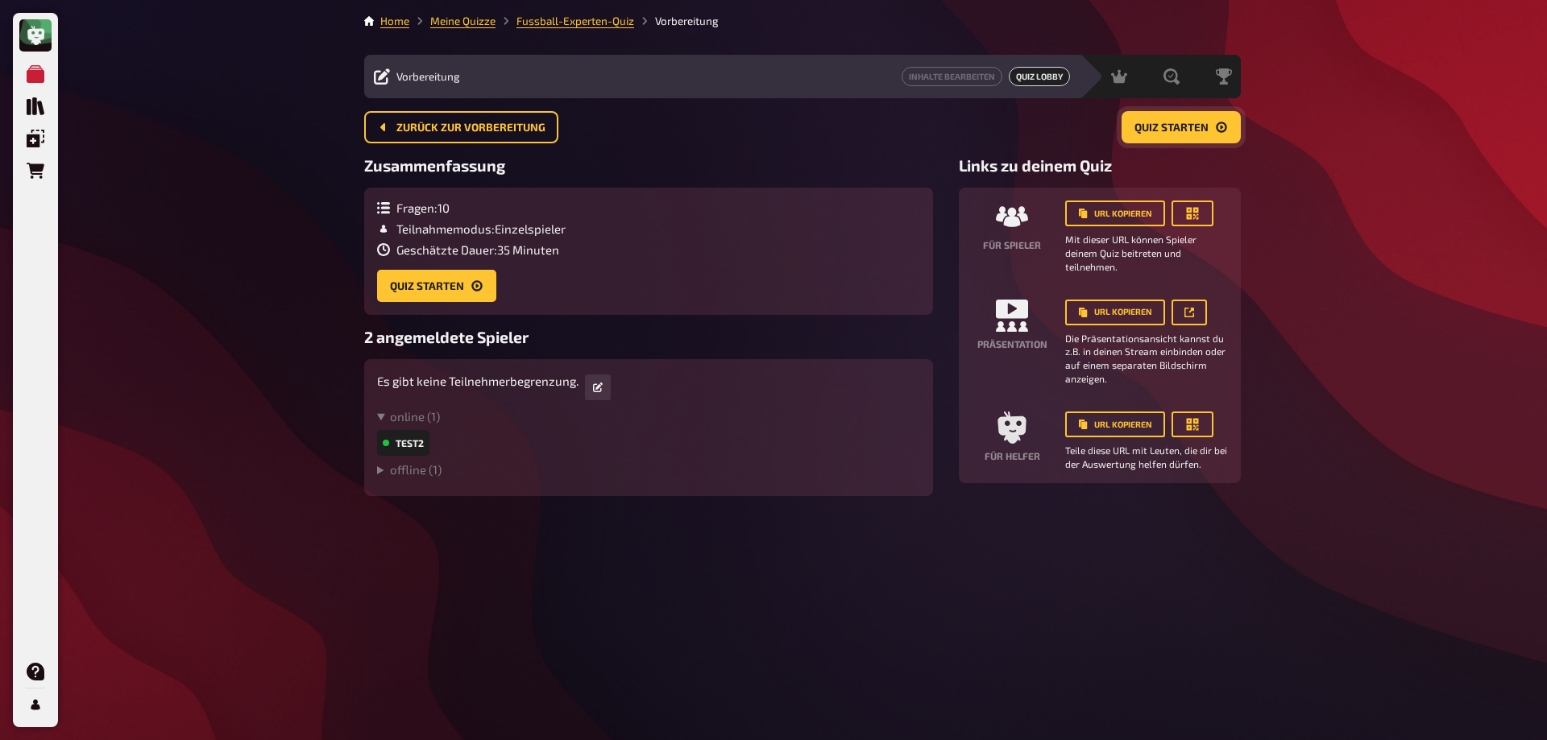
click at [1167, 131] on span "Quiz starten" at bounding box center [1171, 127] width 74 height 11
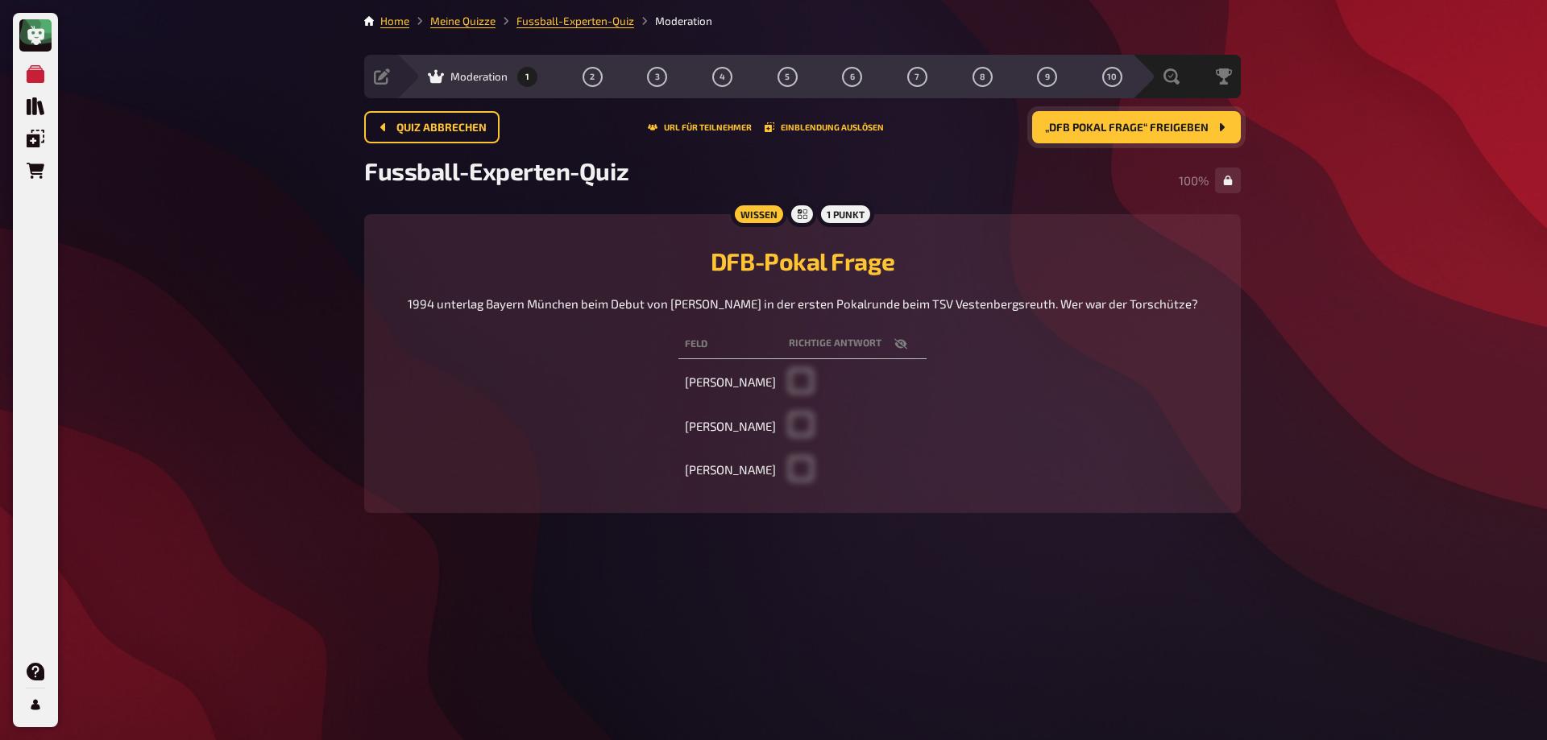
click at [1167, 131] on span "„DFB Pokal Frage“ freigeben" at bounding box center [1127, 127] width 164 height 11
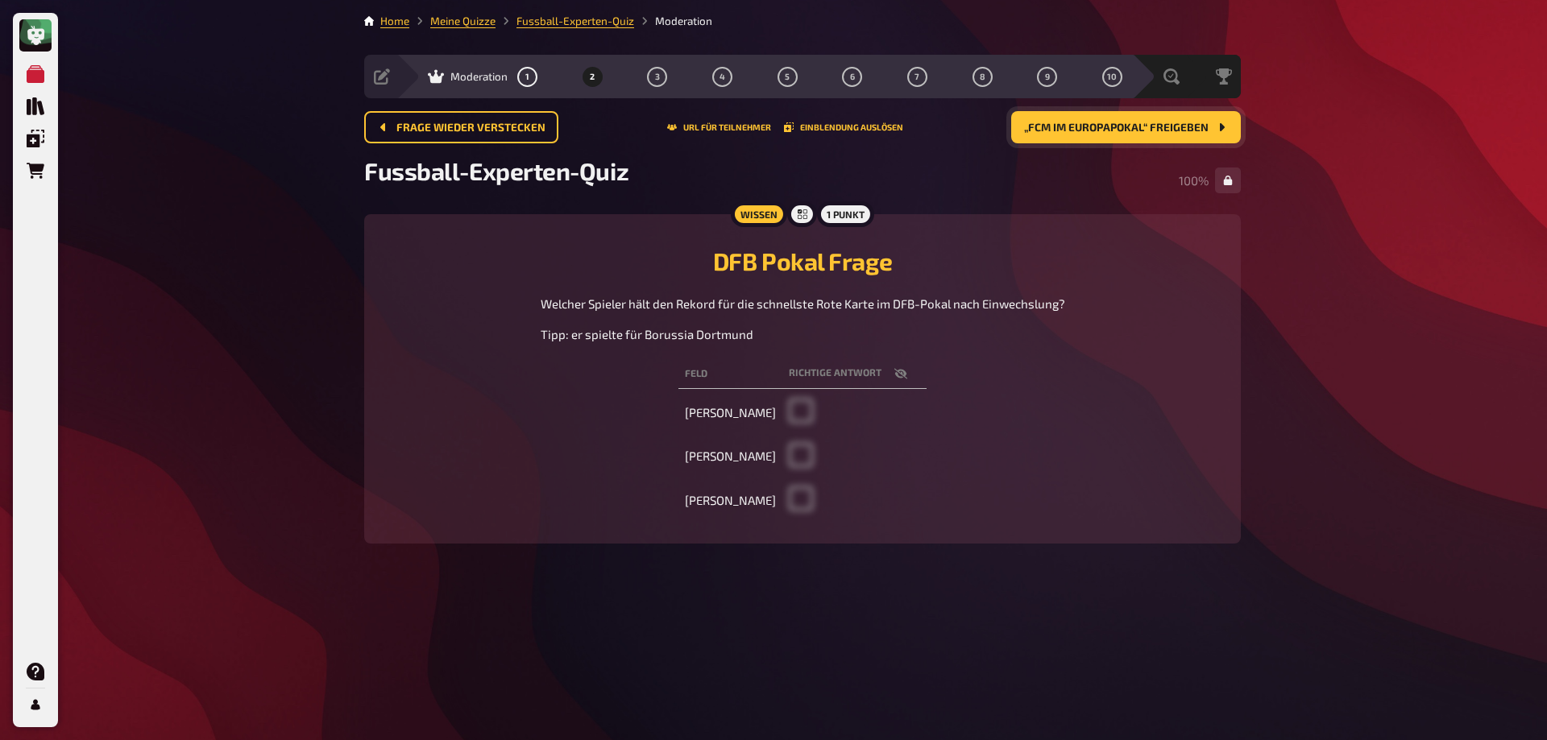
drag, startPoint x: 1167, startPoint y: 131, endPoint x: 1157, endPoint y: 107, distance: 25.3
click at [1165, 122] on span "„FCM im Europapokal“ freigeben" at bounding box center [1116, 127] width 184 height 11
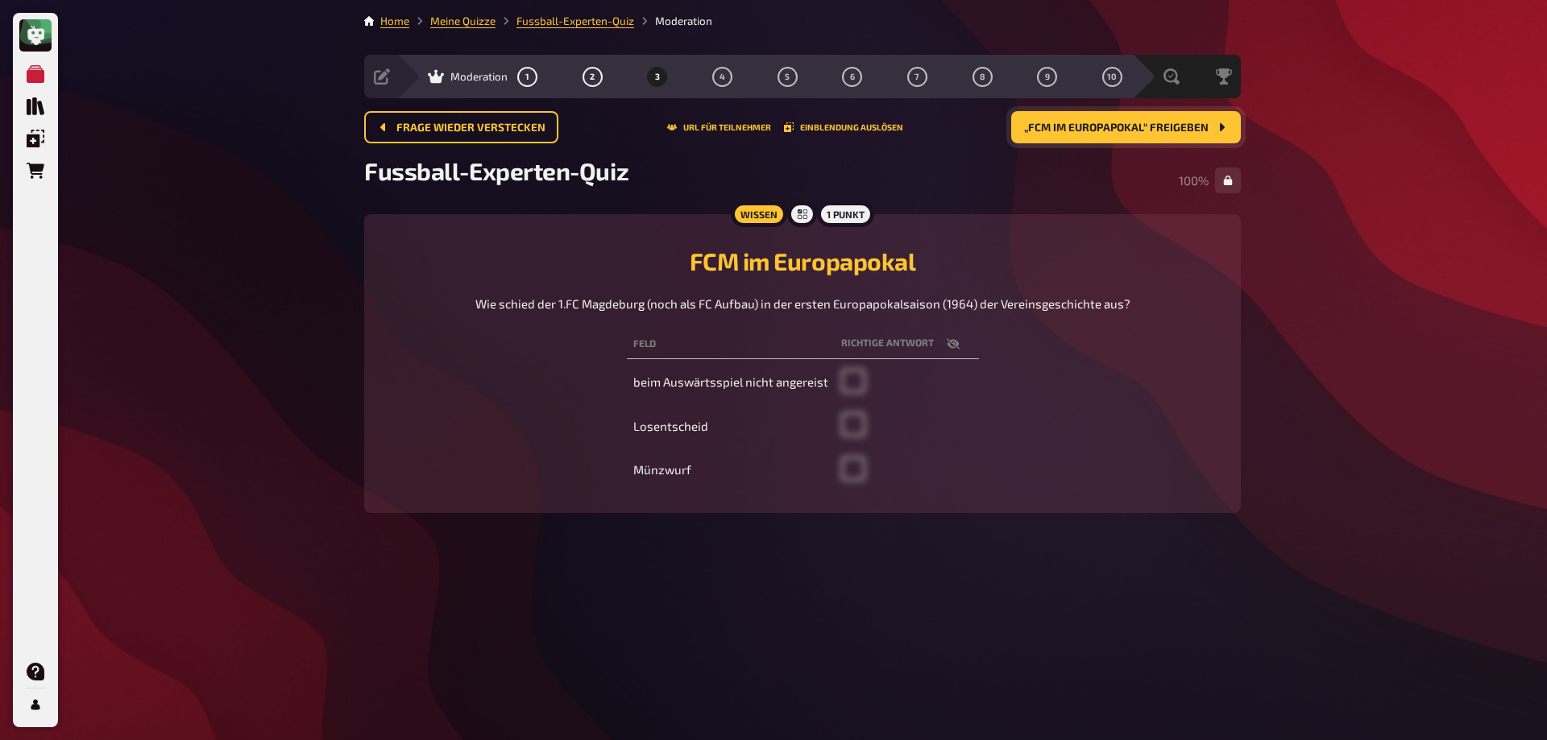
click at [1139, 114] on button "„FCM im Europapokal“ freigeben" at bounding box center [1126, 127] width 230 height 32
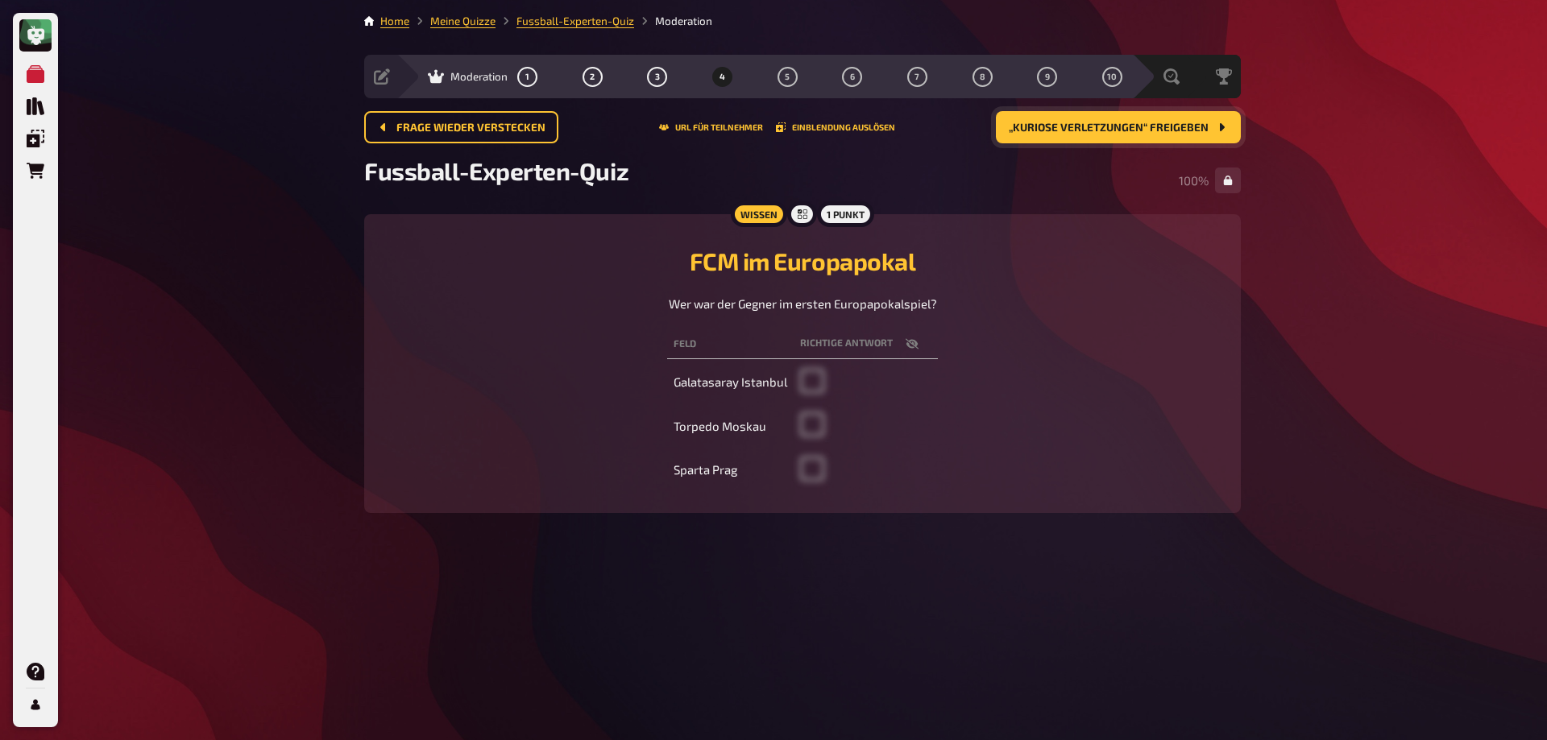
click at [1139, 114] on button "„kuriose Verletzungen“ freigeben" at bounding box center [1118, 127] width 245 height 32
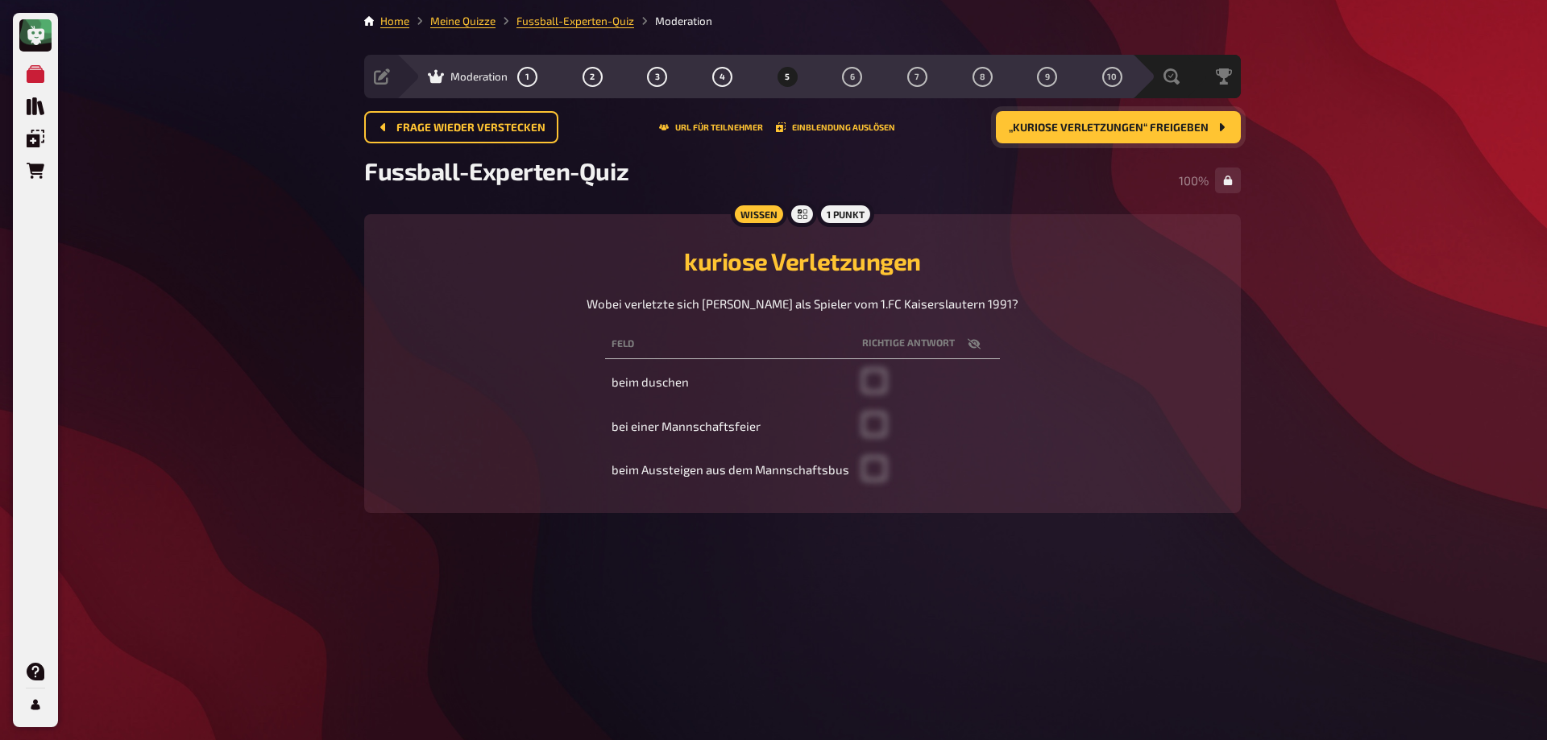
click at [1140, 114] on button "„kuriose Verletzungen“ freigeben" at bounding box center [1118, 127] width 245 height 32
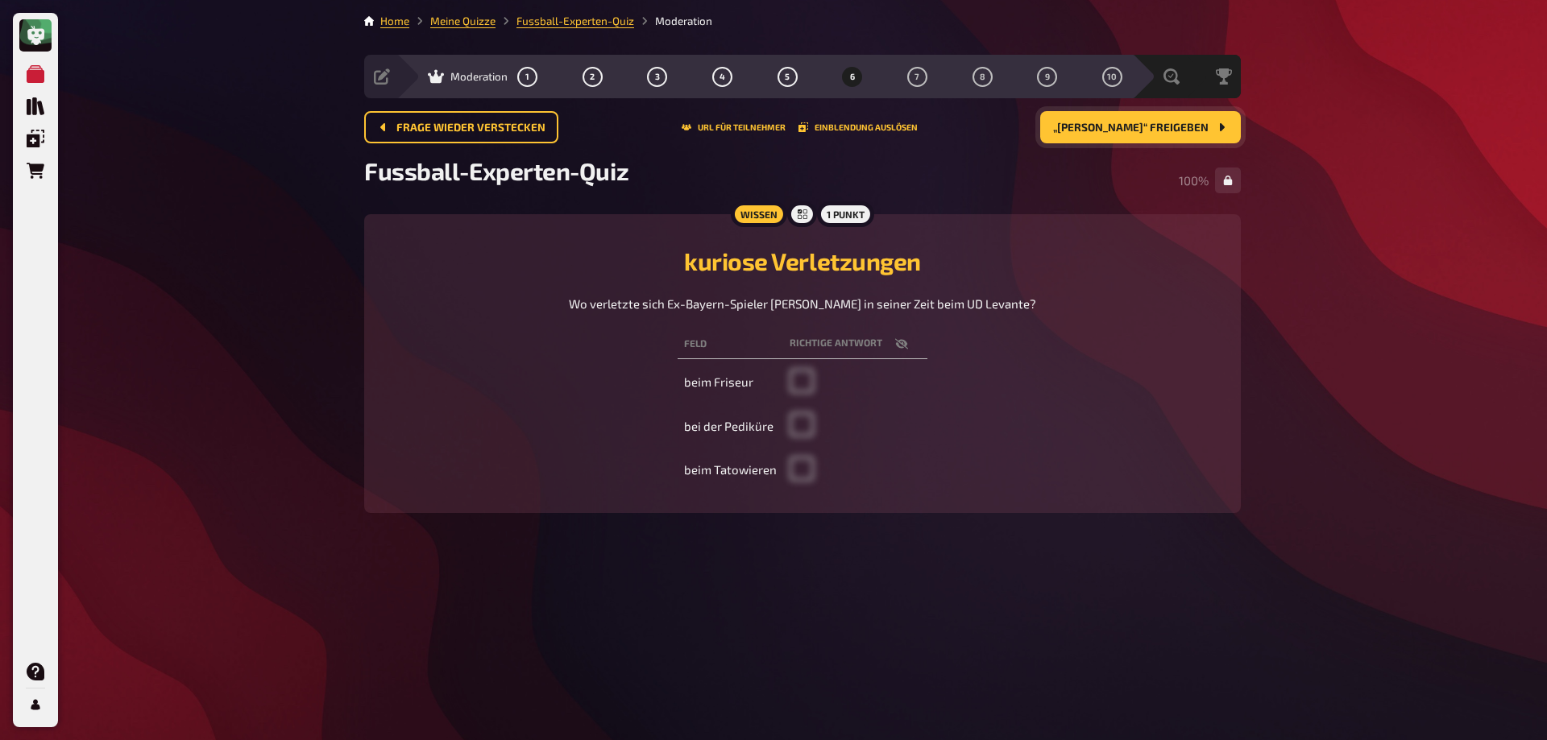
click at [1138, 124] on span "„[PERSON_NAME]“ freigeben" at bounding box center [1130, 127] width 155 height 11
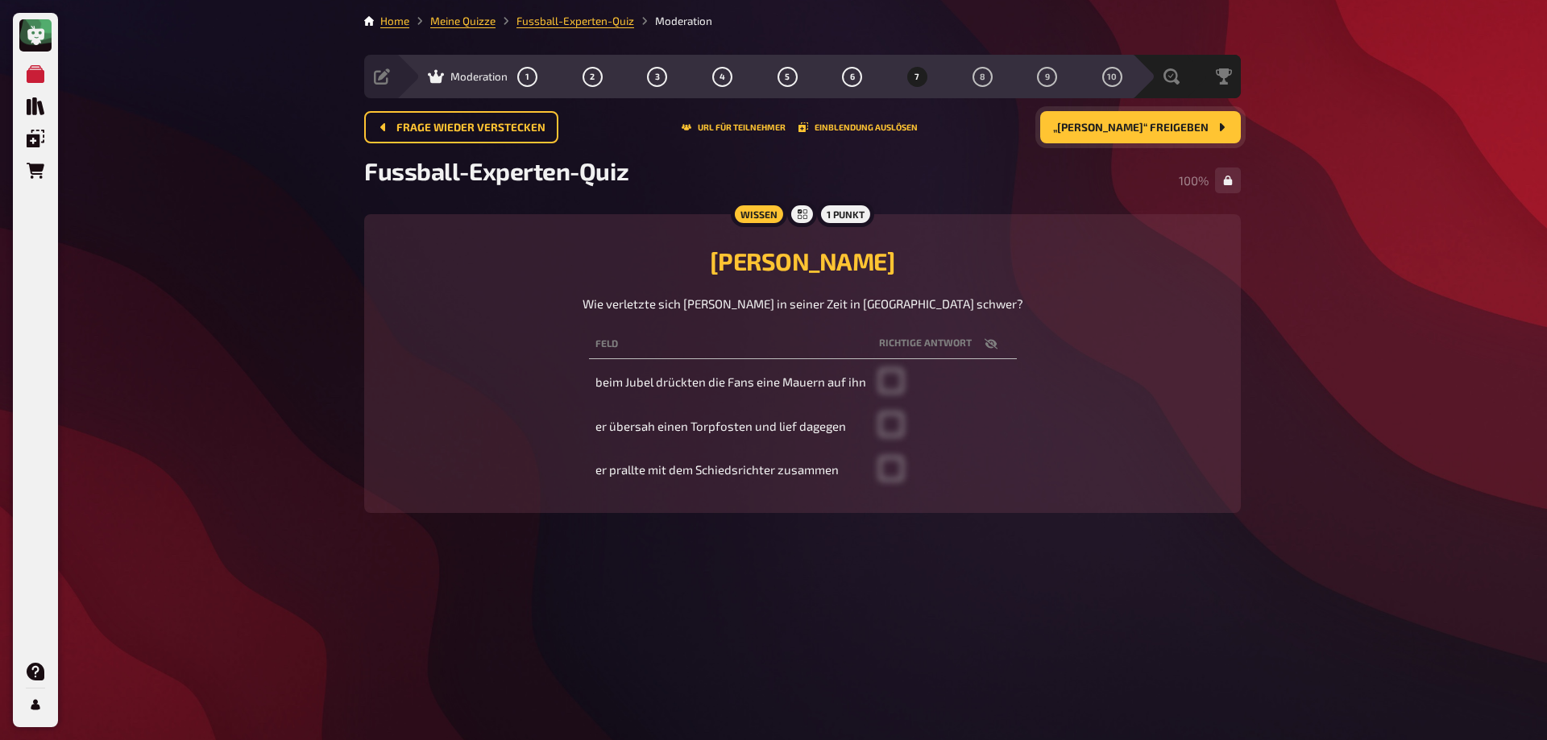
click at [1138, 124] on span "„[PERSON_NAME]“ freigeben" at bounding box center [1130, 127] width 155 height 11
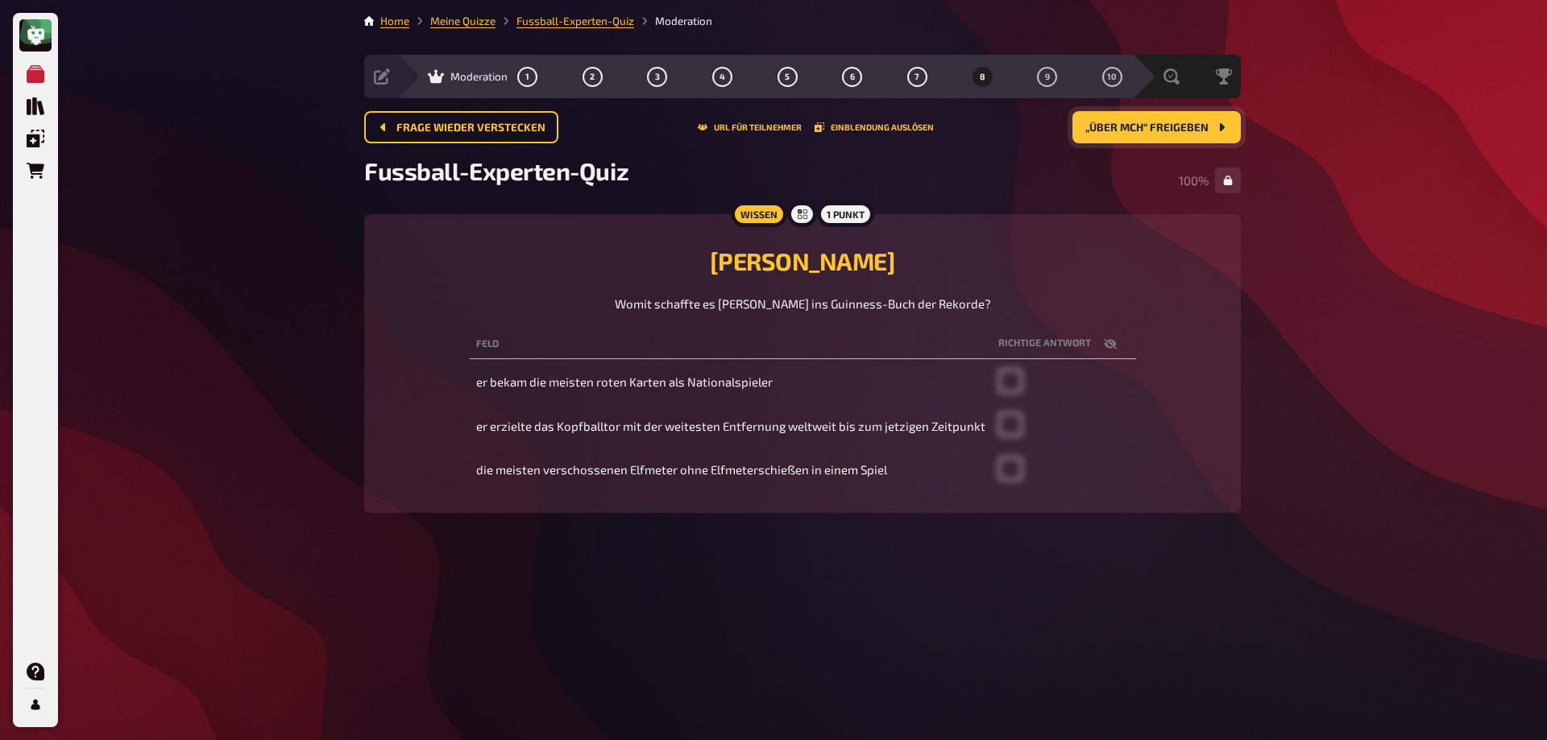
click at [1138, 124] on span "„über mch“ freigeben" at bounding box center [1146, 127] width 123 height 11
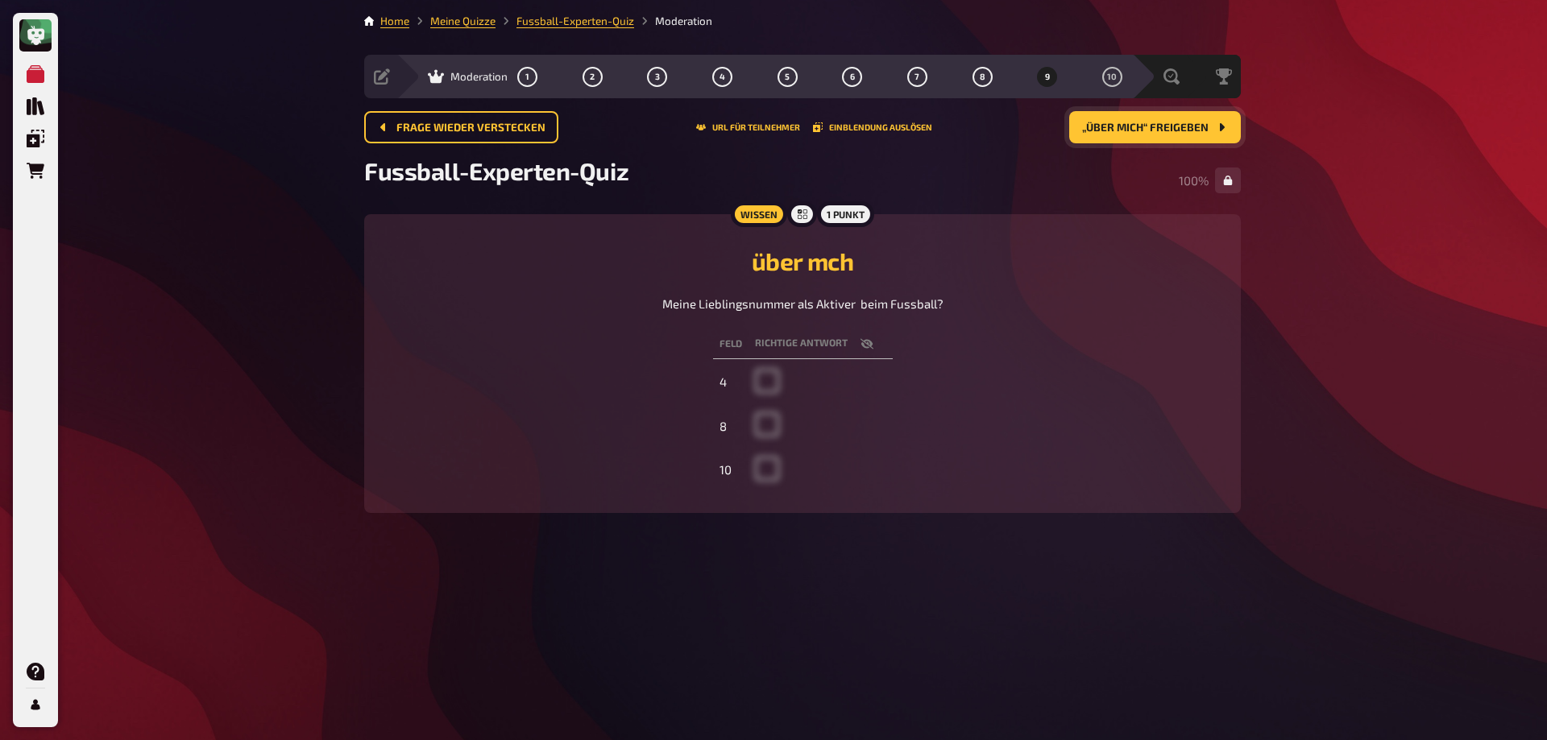
click at [1138, 131] on span "„über mich“ freigeben" at bounding box center [1145, 127] width 126 height 11
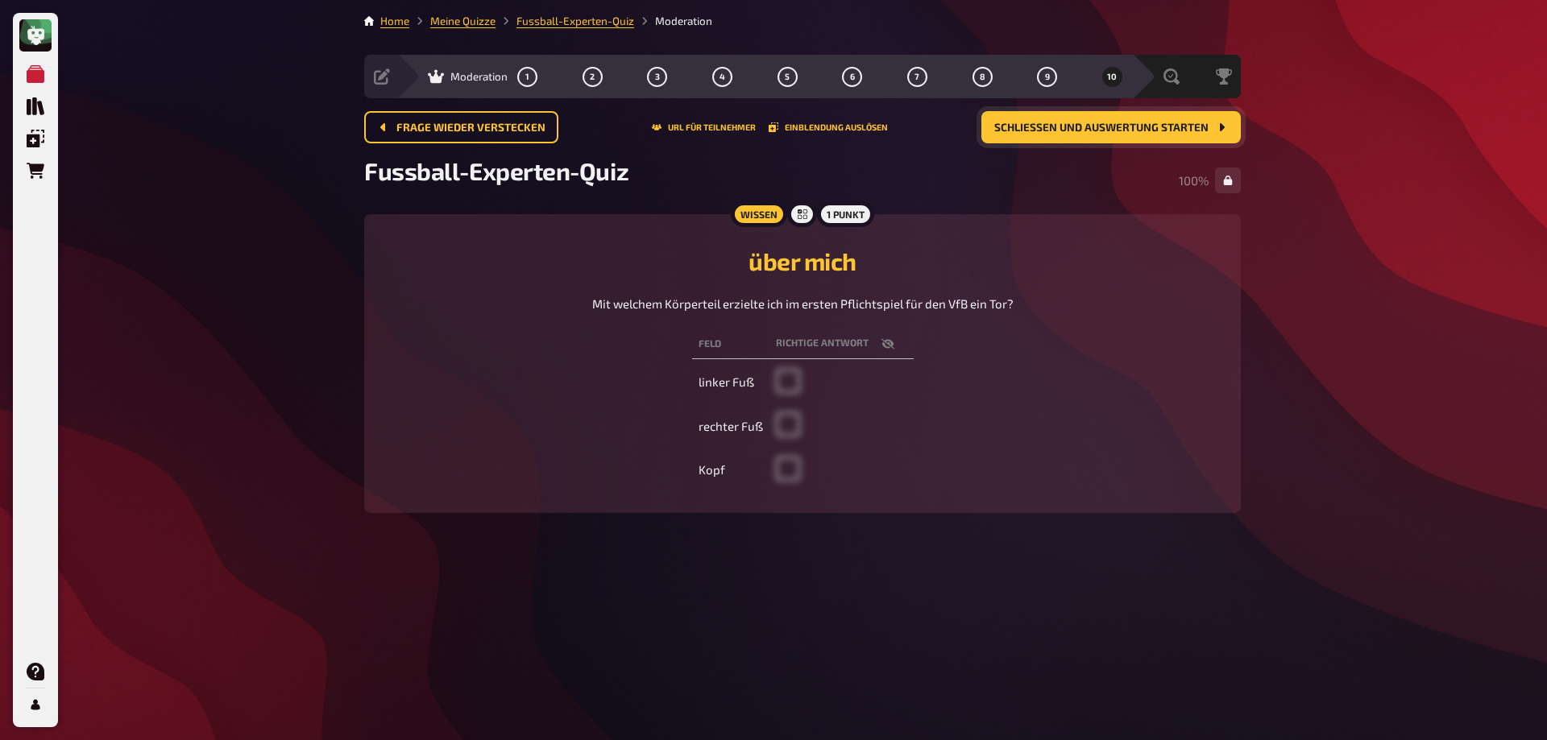
click at [1137, 133] on span "Schließen und Auswertung starten" at bounding box center [1101, 127] width 214 height 11
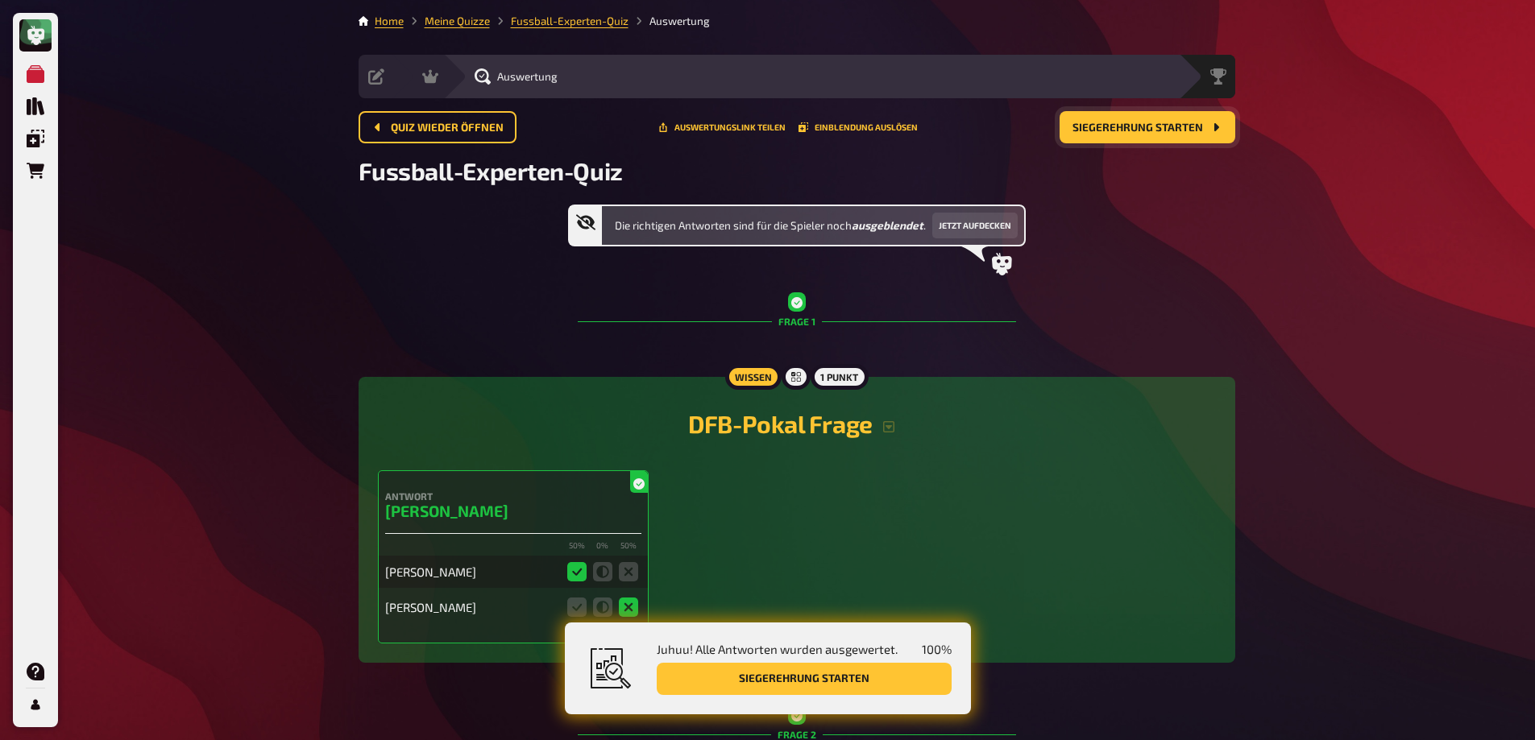
click at [1134, 135] on button "Siegerehrung starten" at bounding box center [1147, 127] width 176 height 32
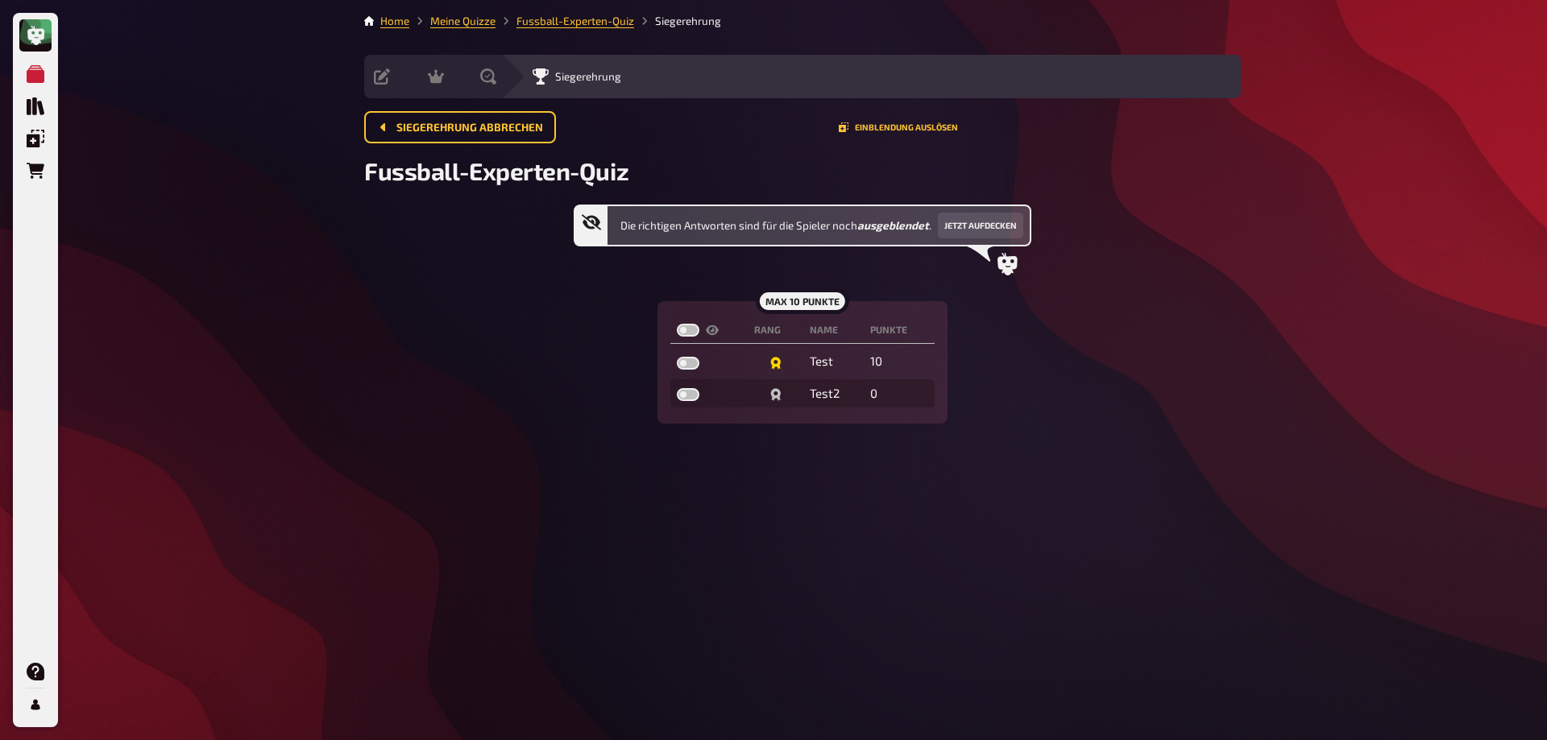
click at [682, 332] on label at bounding box center [688, 330] width 23 height 13
click at [677, 324] on input "checkbox" at bounding box center [676, 323] width 1 height 1
checkbox input "true"
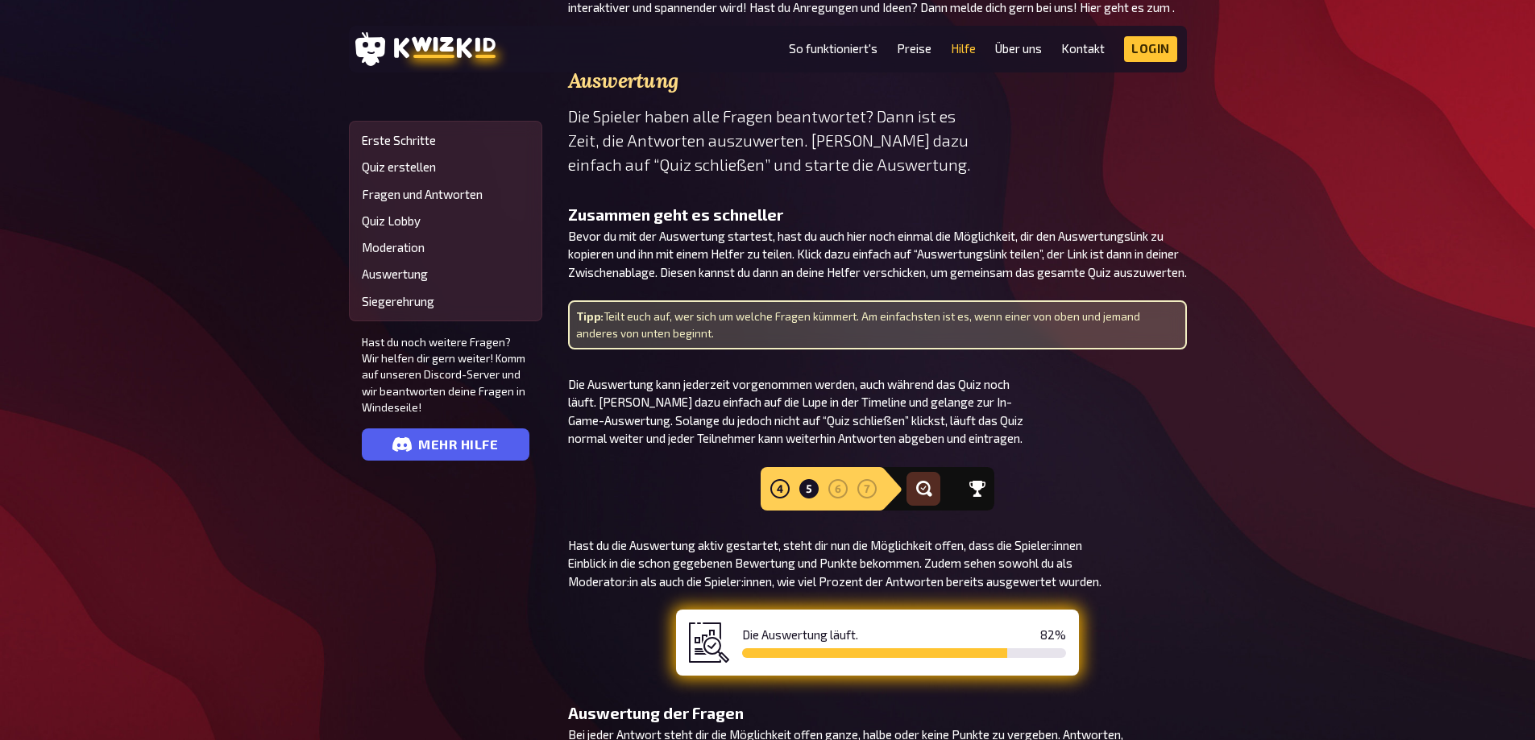
scroll to position [3545, 0]
